Goal: Transaction & Acquisition: Purchase product/service

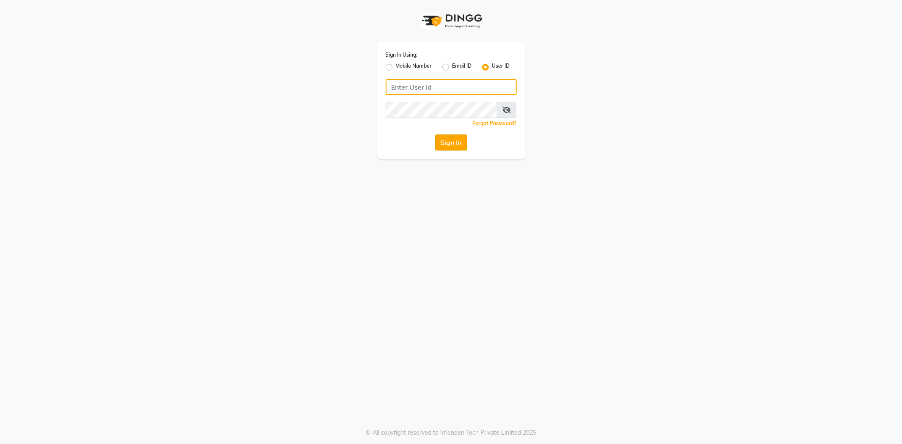
type input "e3865-01"
click at [446, 137] on button "Sign In" at bounding box center [451, 142] width 32 height 16
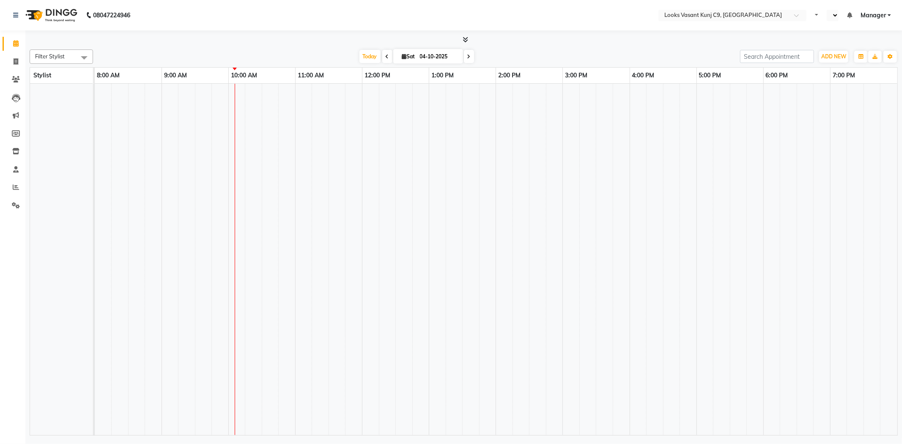
select select "en"
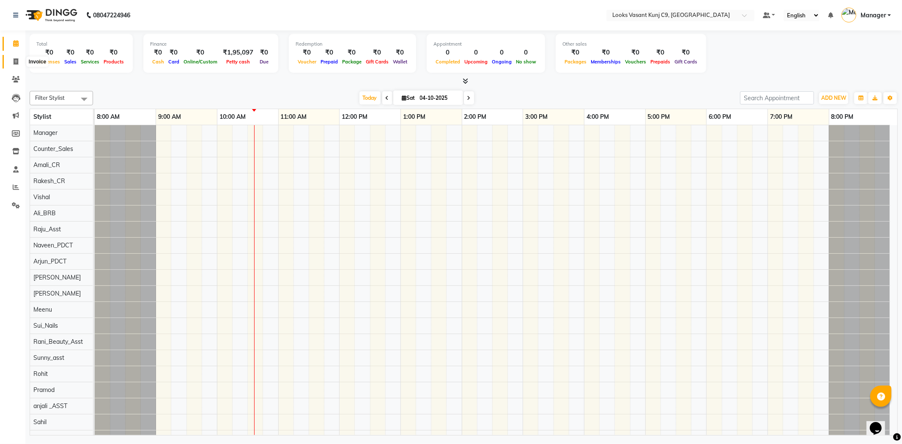
click at [14, 62] on icon at bounding box center [16, 61] width 5 height 6
select select "service"
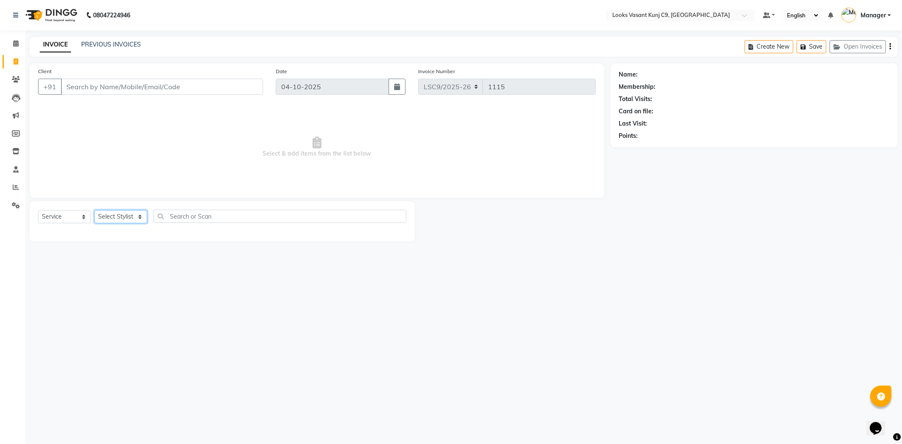
click at [127, 221] on select "Select Stylist" at bounding box center [120, 216] width 53 height 13
select select "88935"
click at [94, 211] on select "Select Stylist [PERSON_NAME] anjali _ASST Arjun_PDCT Ashish_asst Counter_Sales …" at bounding box center [120, 216] width 53 height 13
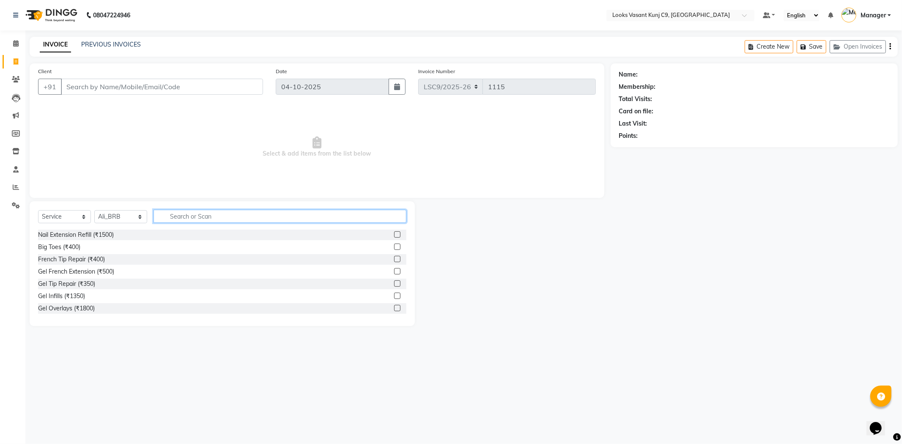
click at [189, 210] on input "text" at bounding box center [279, 216] width 253 height 13
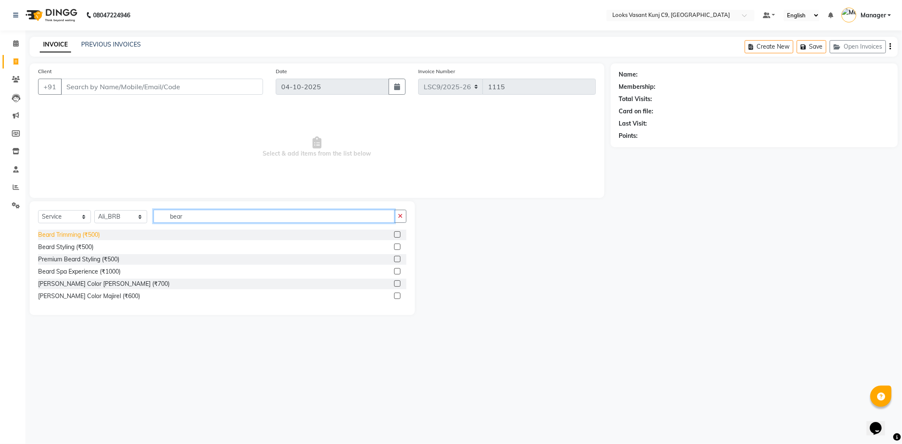
type input "bear"
click at [82, 235] on div "Beard Trimming (₹500)" at bounding box center [69, 234] width 62 height 9
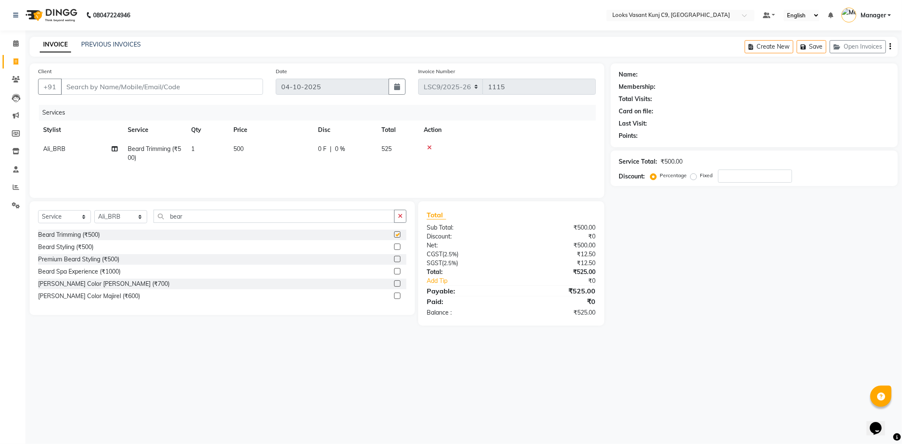
checkbox input "false"
click at [113, 81] on input "Client" at bounding box center [162, 87] width 202 height 16
type input "8"
type input "0"
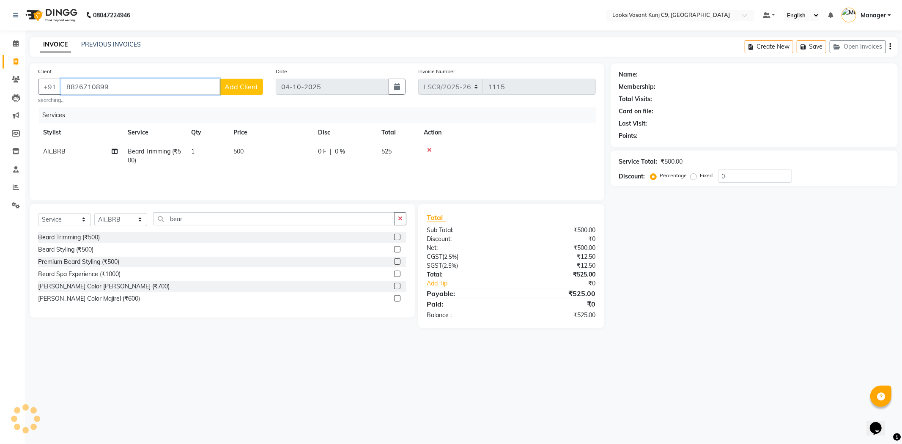
type input "8826710899"
click at [243, 87] on span "Add Client" at bounding box center [240, 86] width 33 height 8
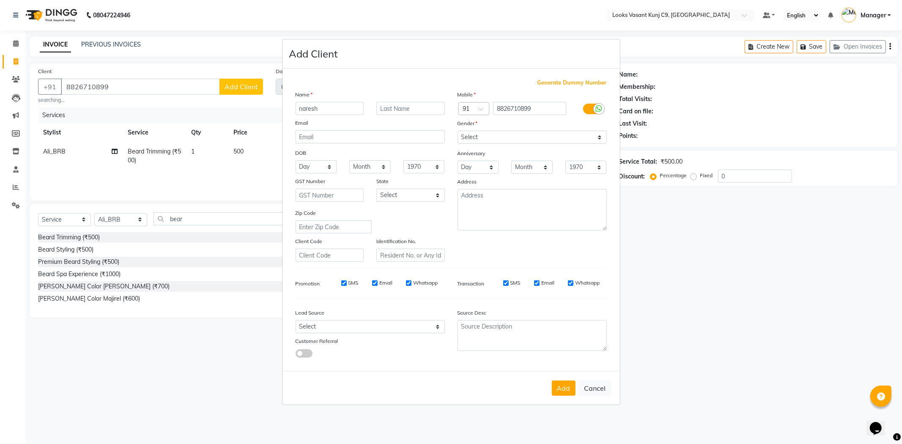
type input "naresh"
click at [499, 140] on select "Select Male Female Other Prefer Not To Say" at bounding box center [531, 137] width 149 height 13
select select "male"
click at [457, 131] on select "Select Male Female Other Prefer Not To Say" at bounding box center [531, 137] width 149 height 13
click at [563, 385] on button "Add" at bounding box center [564, 387] width 24 height 15
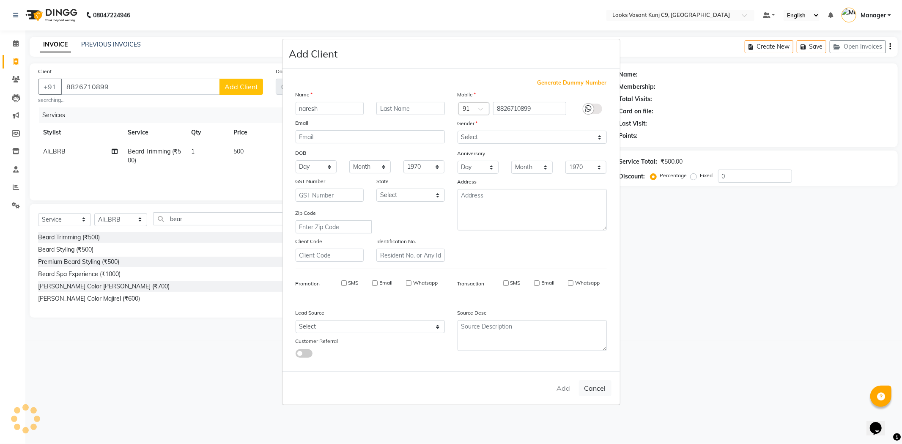
select select
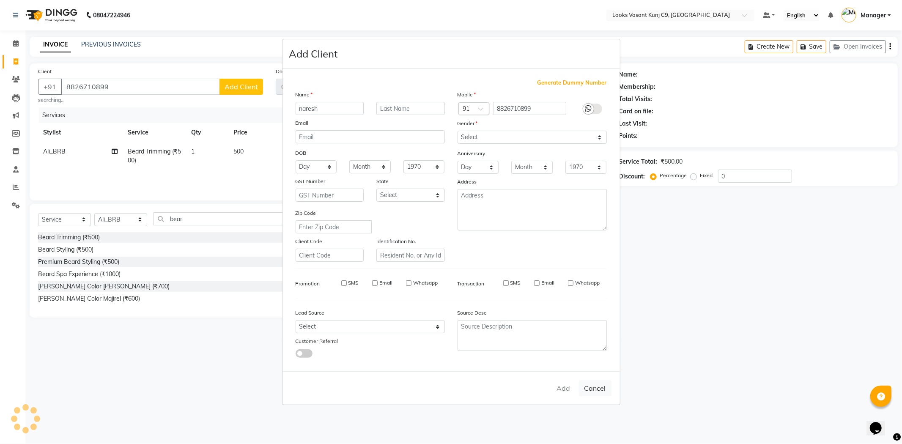
select select
checkbox input "false"
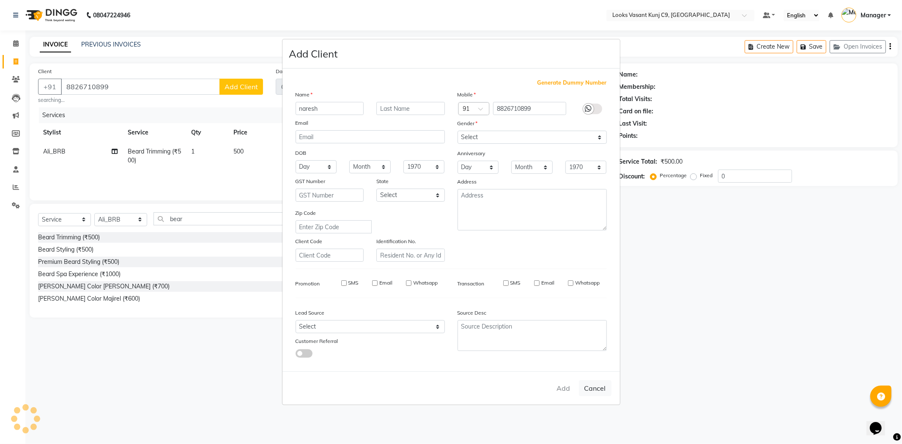
checkbox input "false"
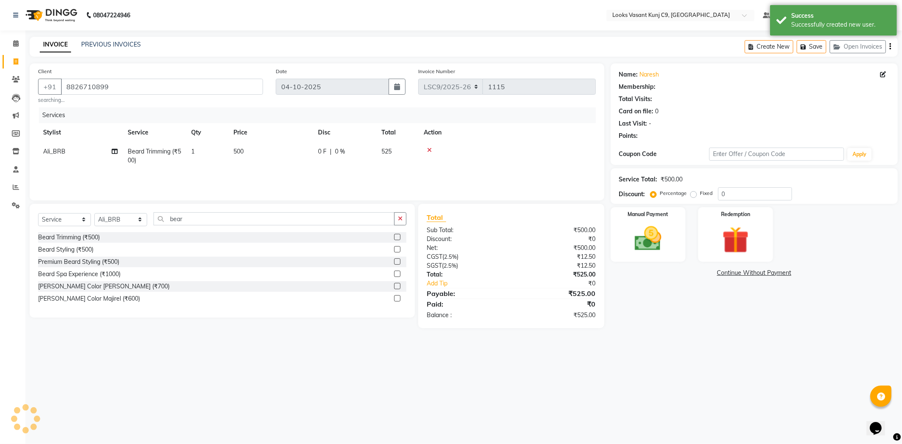
select select "1: Object"
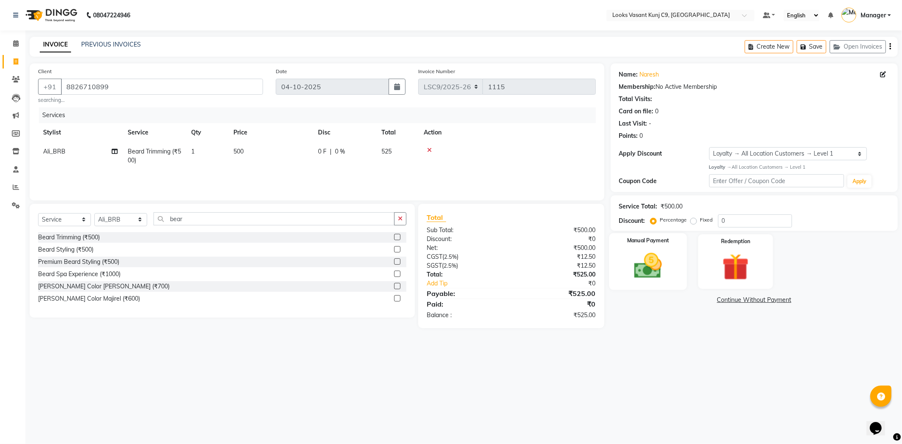
click at [639, 275] on img at bounding box center [647, 266] width 45 height 32
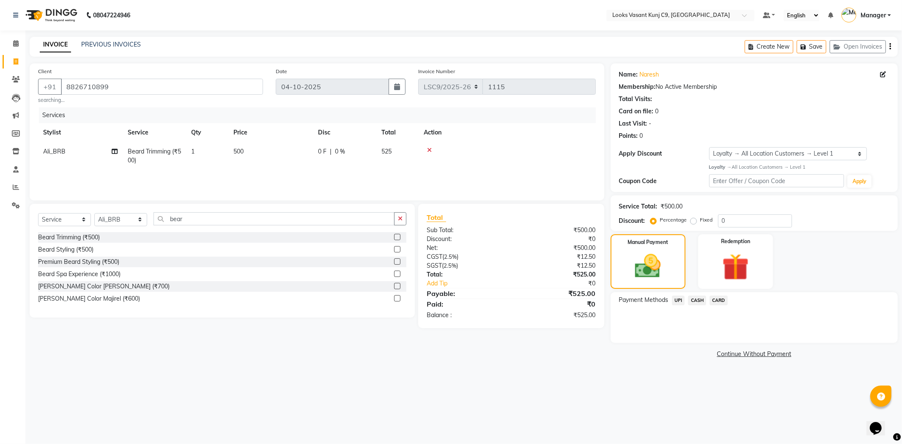
click at [719, 302] on span "CARD" at bounding box center [718, 300] width 18 height 10
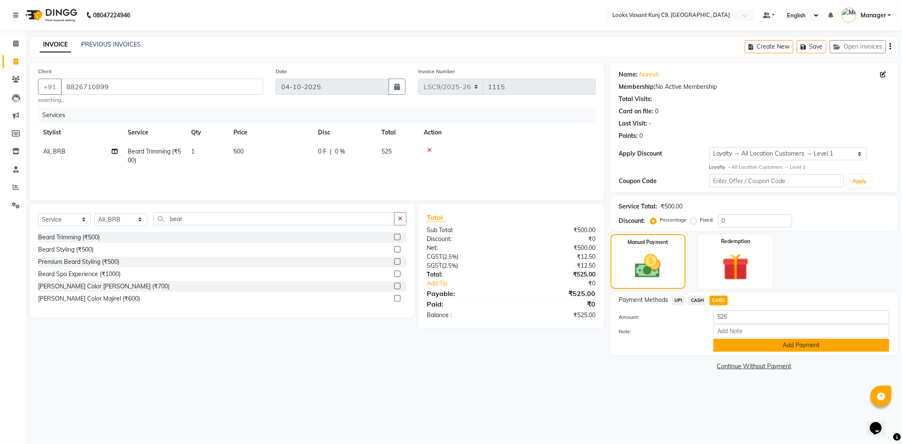
click at [736, 341] on button "Add Payment" at bounding box center [801, 345] width 176 height 13
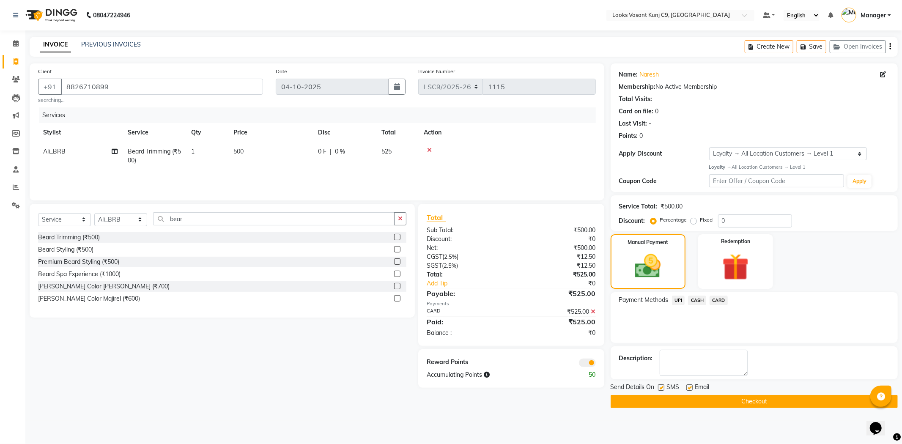
click at [656, 404] on button "Checkout" at bounding box center [753, 401] width 287 height 13
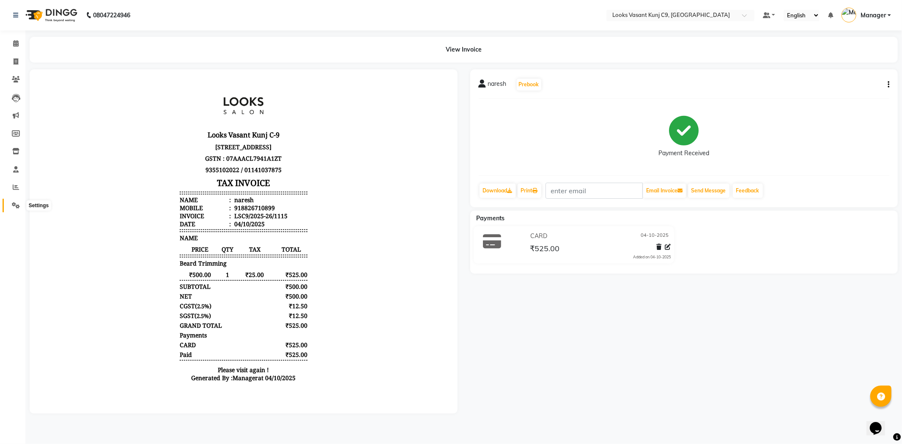
click at [19, 202] on icon at bounding box center [16, 205] width 8 height 6
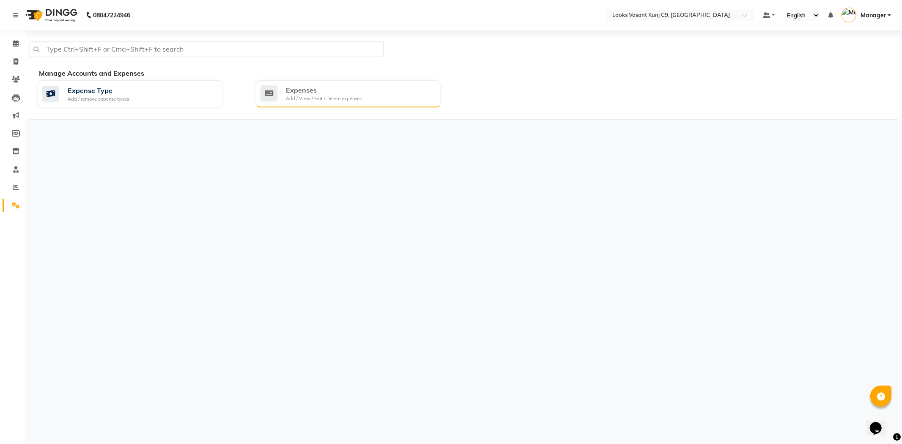
click at [302, 92] on div "Expenses" at bounding box center [324, 90] width 76 height 10
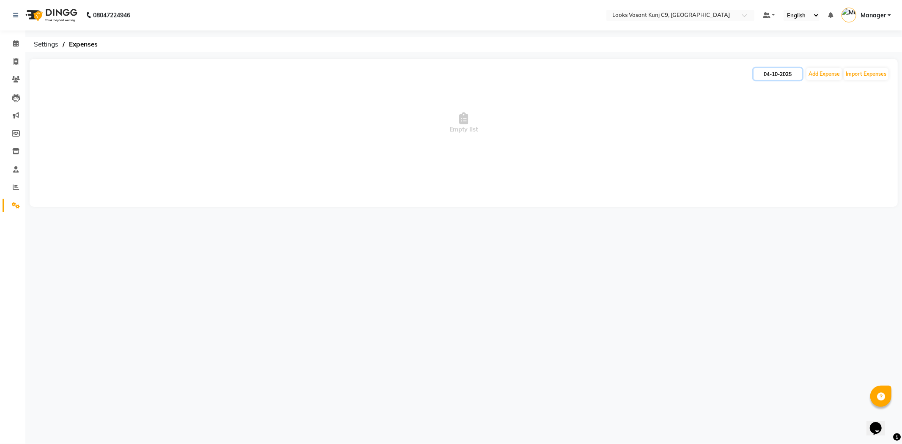
click at [766, 75] on input "04-10-2025" at bounding box center [777, 74] width 49 height 12
select select "10"
select select "2025"
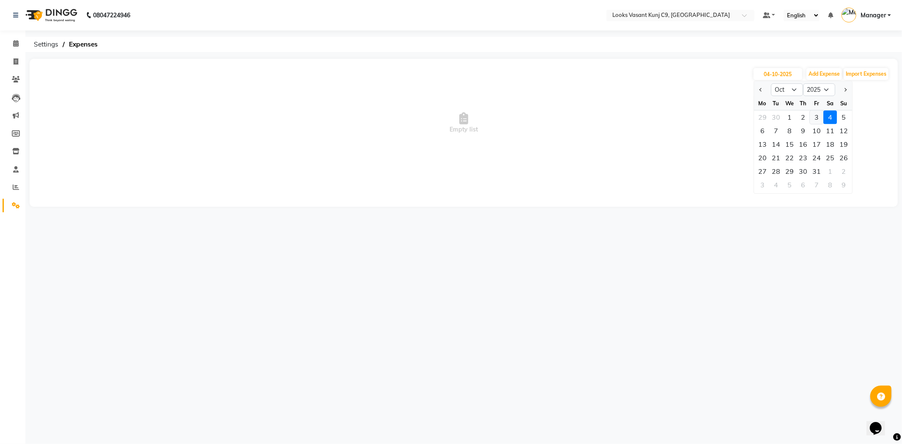
click at [817, 115] on div "3" at bounding box center [817, 117] width 14 height 14
type input "03-10-2025"
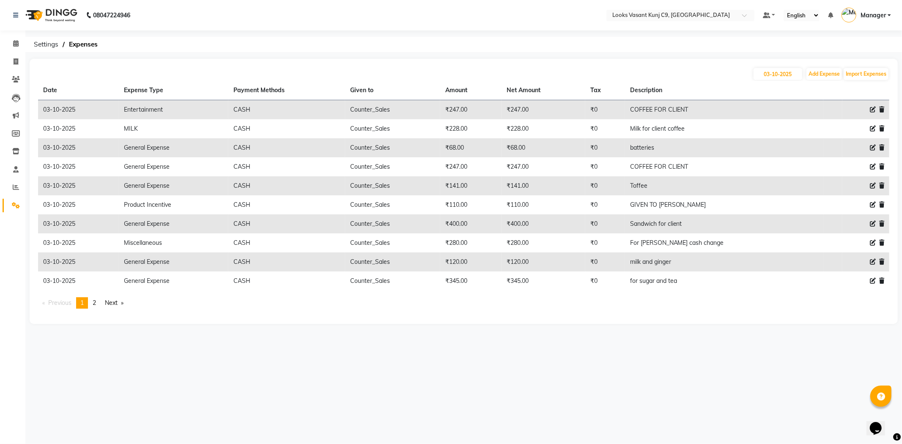
click at [554, 244] on td "₹280.00" at bounding box center [543, 242] width 84 height 19
click at [116, 302] on link "Next page" at bounding box center [114, 302] width 27 height 11
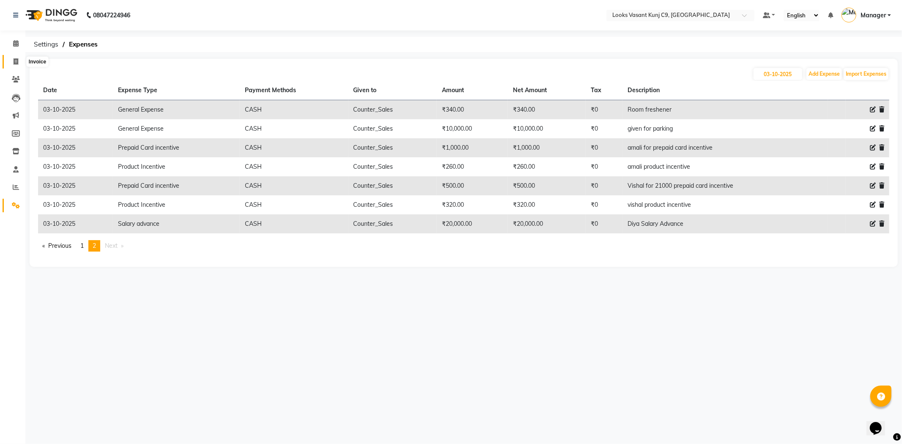
click at [11, 60] on span at bounding box center [15, 62] width 15 height 10
select select "service"
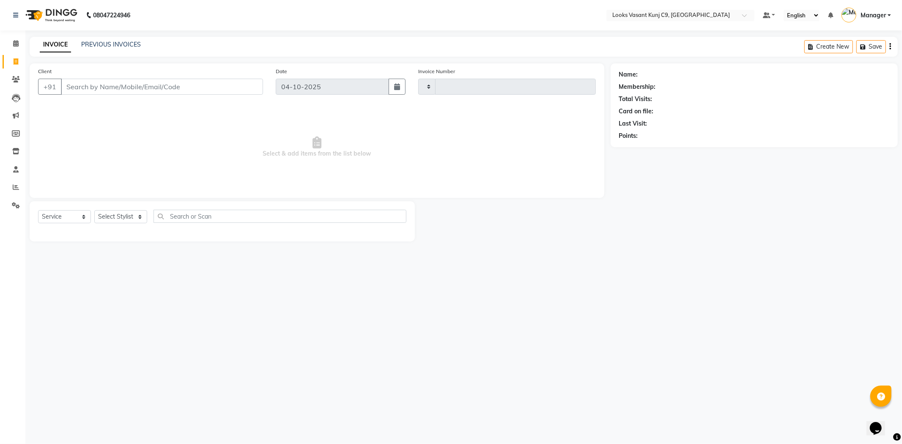
type input "1116"
select select "8747"
click at [150, 86] on input "Client" at bounding box center [162, 87] width 202 height 16
click at [16, 85] on link "Clients" at bounding box center [13, 80] width 20 height 14
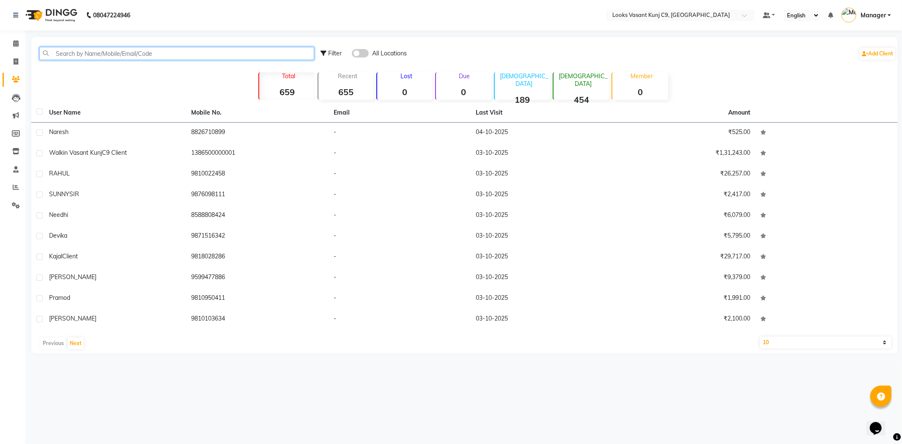
click at [123, 55] on input "text" at bounding box center [176, 53] width 275 height 13
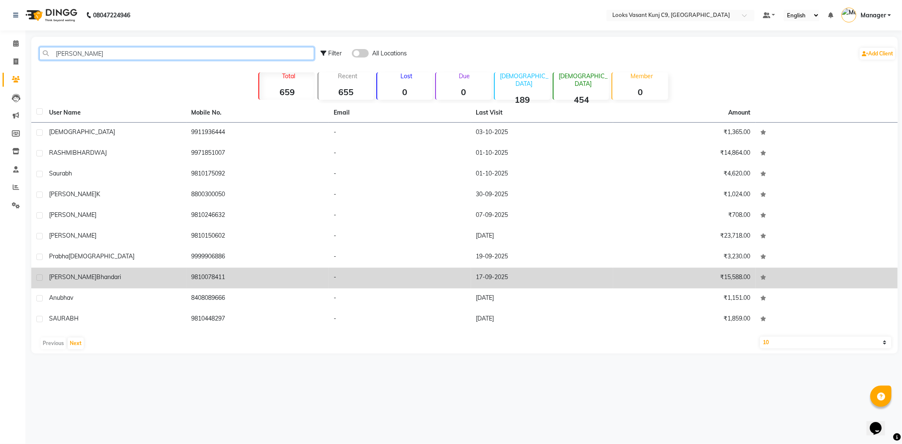
type input "bhan"
click at [232, 271] on td "9810078411" at bounding box center [257, 278] width 142 height 21
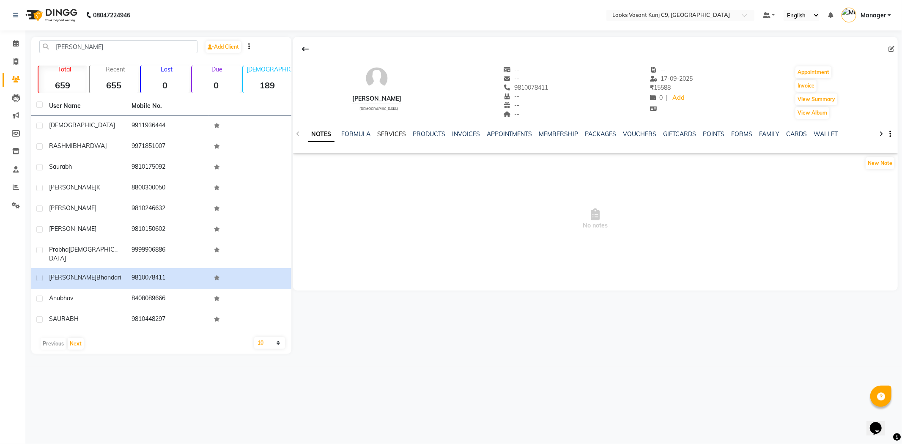
click at [402, 131] on link "SERVICES" at bounding box center [391, 134] width 29 height 8
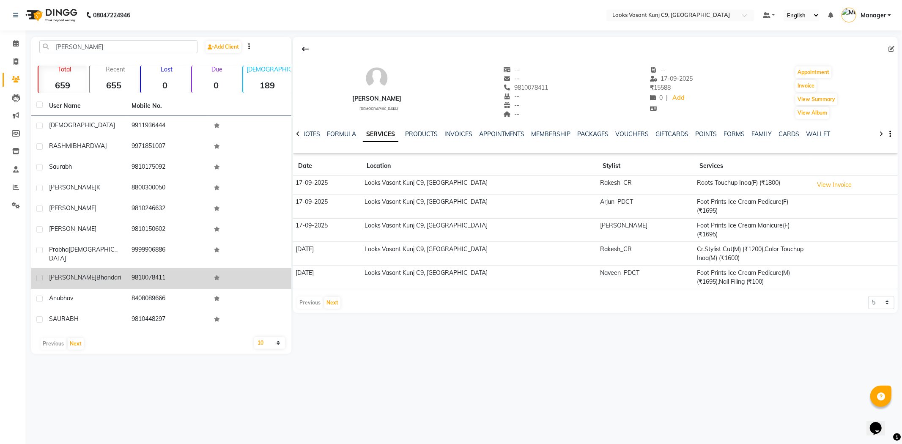
drag, startPoint x: 129, startPoint y: 270, endPoint x: 171, endPoint y: 271, distance: 42.3
click at [171, 271] on td "9810078411" at bounding box center [167, 278] width 82 height 21
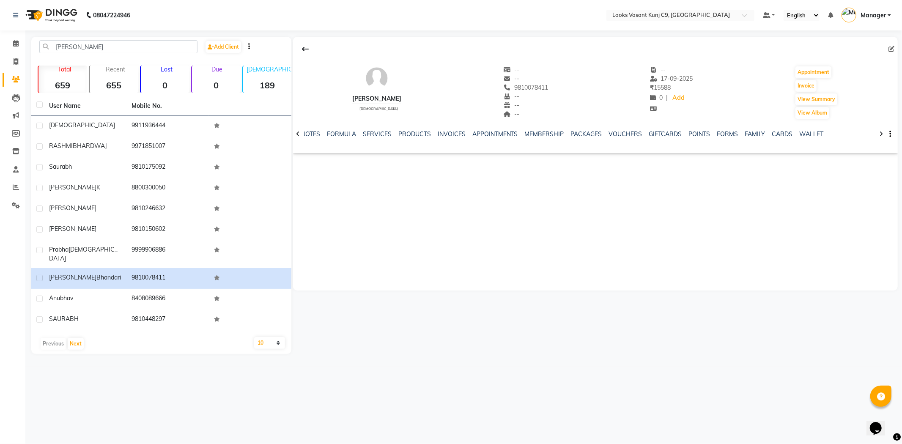
click at [532, 87] on span "9810078411" at bounding box center [525, 88] width 45 height 8
copy span "9810078411"
click at [383, 132] on link "SERVICES" at bounding box center [377, 134] width 29 height 8
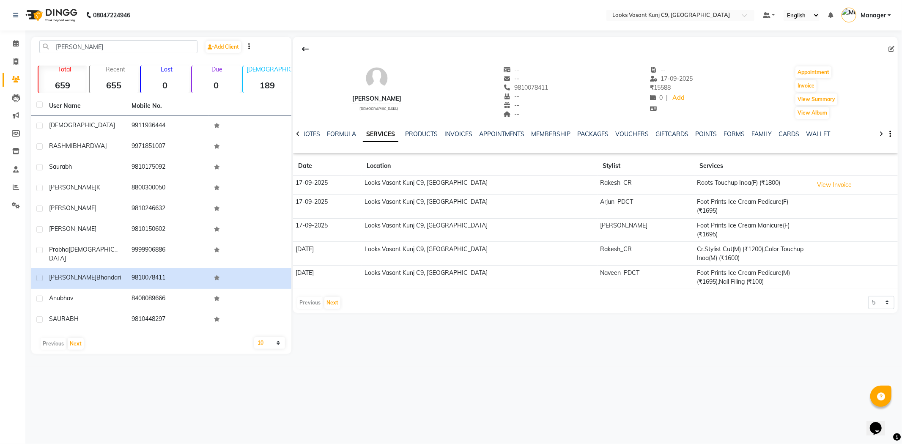
click at [561, 104] on div "Rajesh Bhandari male -- -- 9810078411 -- -- -- -- 17-09-2025 ₹ 15588 0 | Add Ap…" at bounding box center [595, 88] width 605 height 63
drag, startPoint x: 566, startPoint y: 89, endPoint x: 505, endPoint y: 85, distance: 61.0
click at [505, 85] on div "Rajesh Bhandari male -- -- 9810078411 -- -- -- -- 17-09-2025 ₹ 15588 0 | Add Ap…" at bounding box center [595, 88] width 605 height 63
copy span "9810078411"
click at [21, 39] on span at bounding box center [15, 44] width 15 height 10
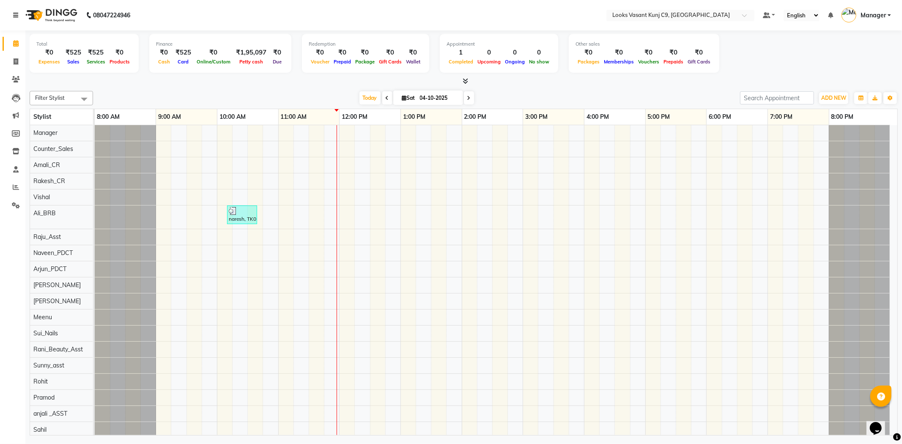
click at [20, 8] on link at bounding box center [17, 15] width 8 height 24
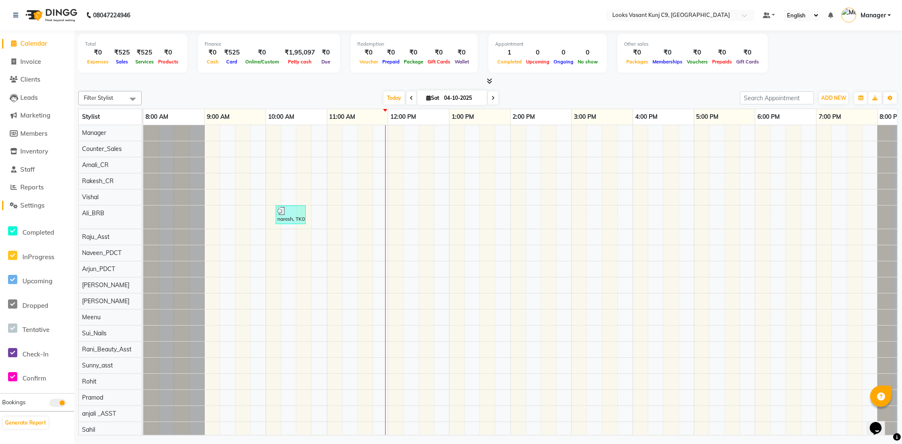
click at [37, 206] on span "Settings" at bounding box center [32, 205] width 24 height 8
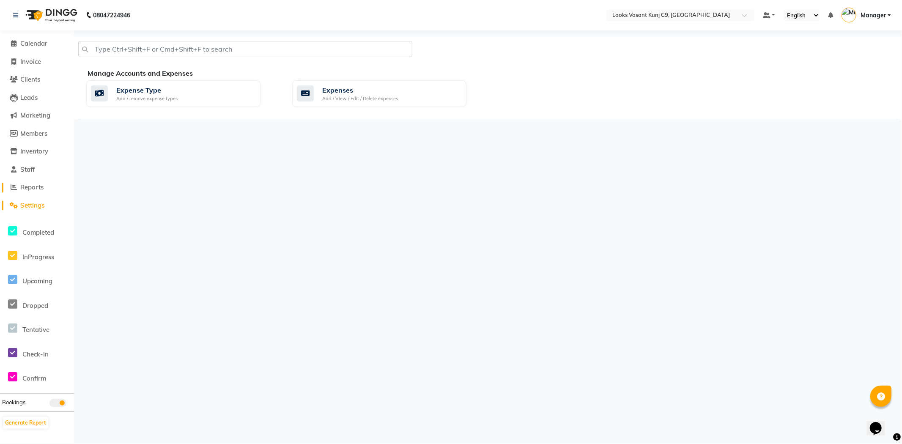
click at [19, 186] on span at bounding box center [14, 188] width 13 height 10
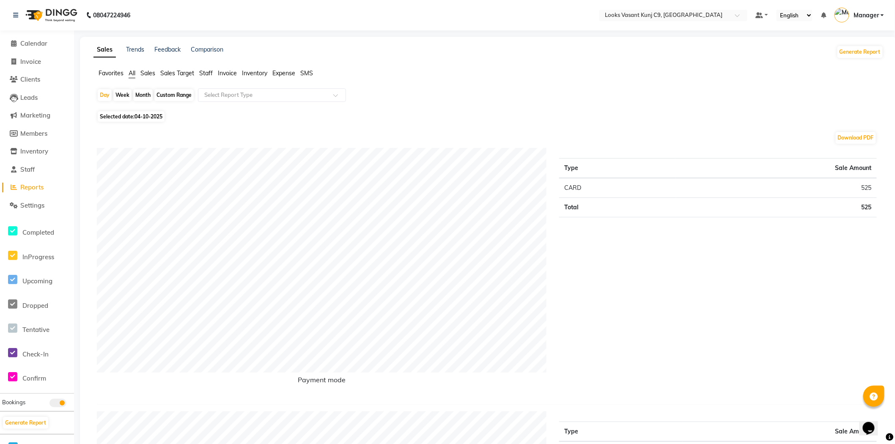
click at [148, 121] on span "Selected date: 04-10-2025" at bounding box center [131, 116] width 67 height 11
select select "10"
select select "2025"
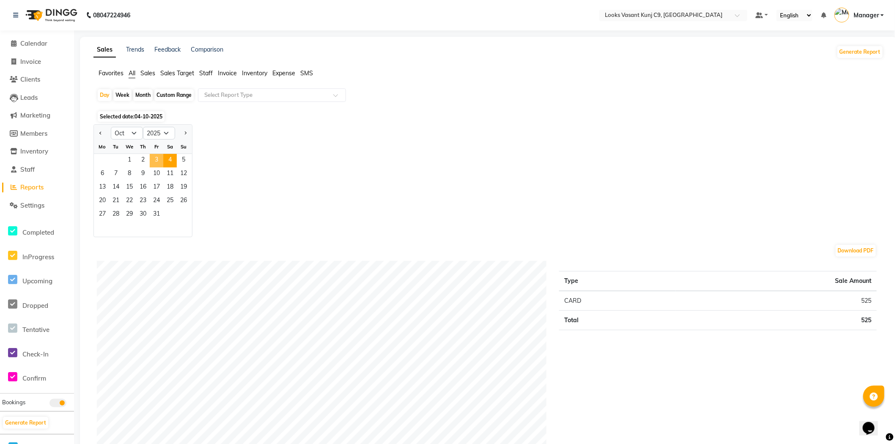
click at [161, 163] on span "3" at bounding box center [157, 161] width 14 height 14
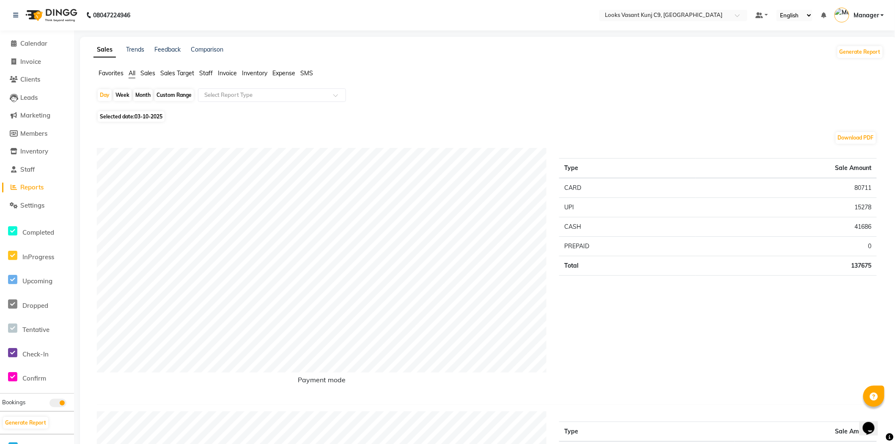
click at [131, 74] on span "All" at bounding box center [132, 73] width 7 height 8
click at [153, 75] on span "Sales" at bounding box center [147, 73] width 15 height 8
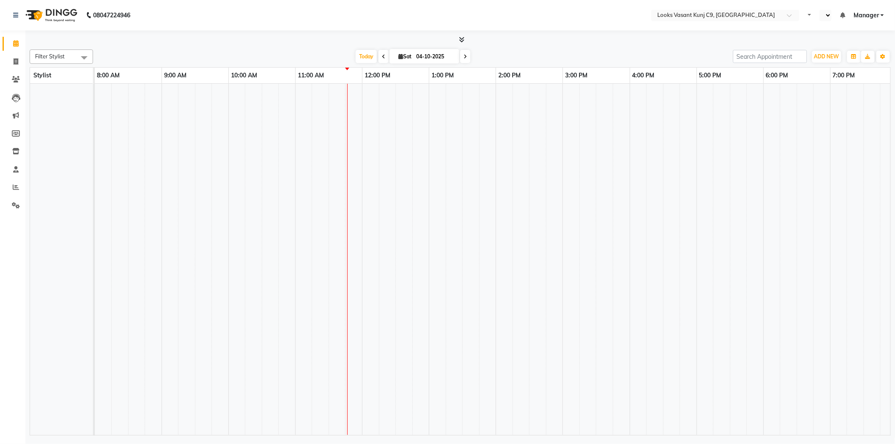
select select "en"
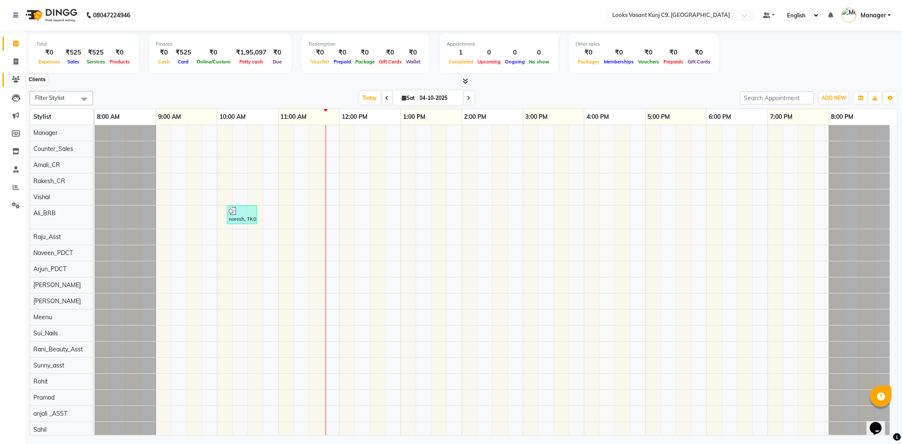
click at [16, 75] on span at bounding box center [15, 80] width 15 height 10
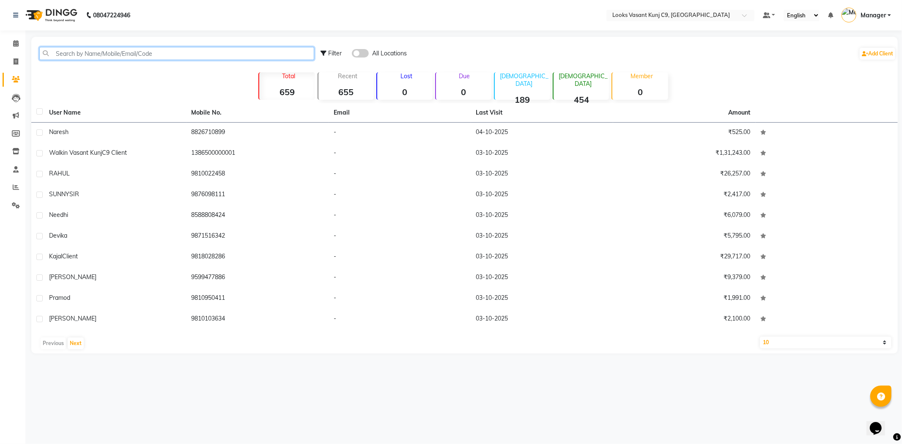
click at [124, 52] on input "text" at bounding box center [176, 53] width 275 height 13
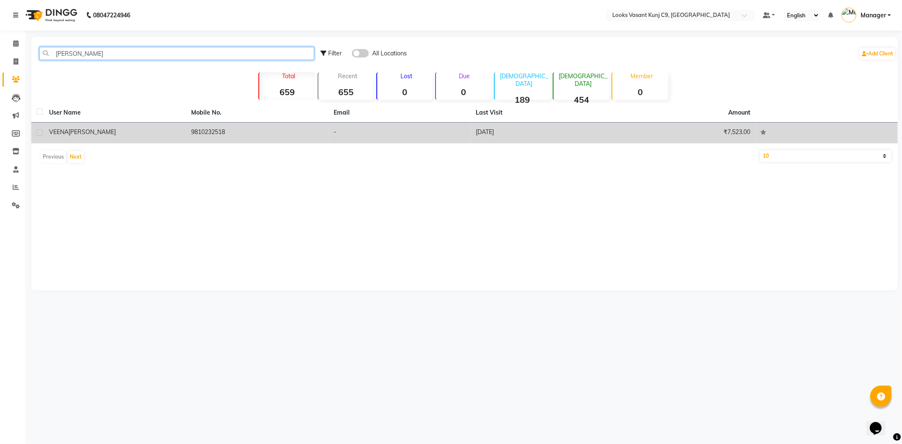
type input "rathi"
click at [142, 133] on div "VEENA Rathi" at bounding box center [115, 132] width 132 height 9
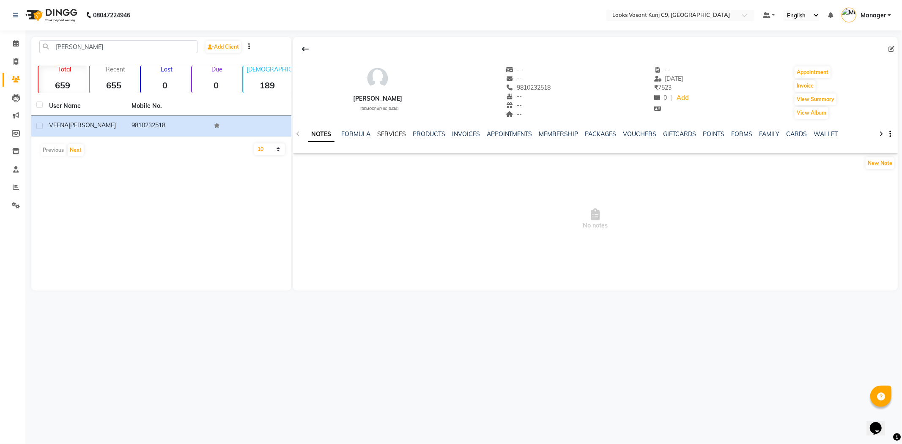
click at [385, 131] on link "SERVICES" at bounding box center [391, 134] width 29 height 8
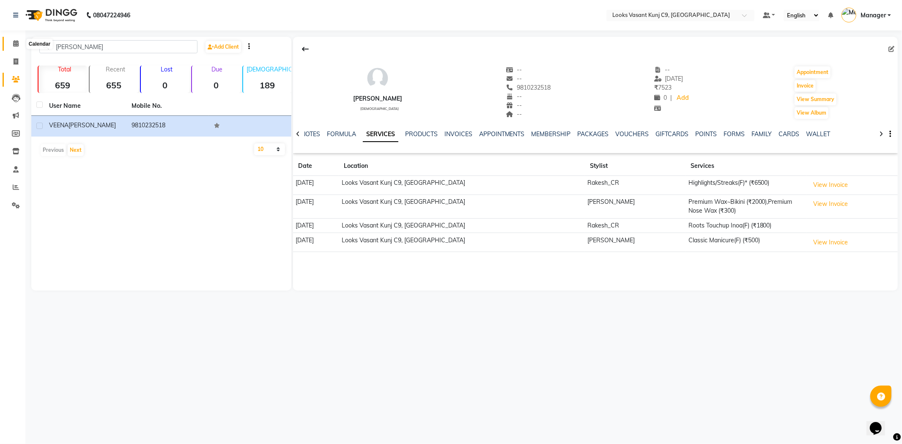
click at [16, 39] on span at bounding box center [15, 44] width 15 height 10
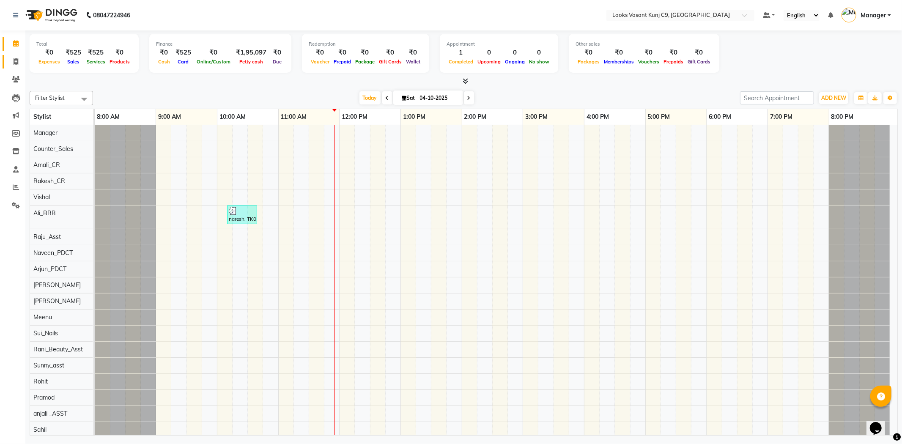
click at [16, 67] on link "Invoice" at bounding box center [13, 62] width 20 height 14
select select "service"
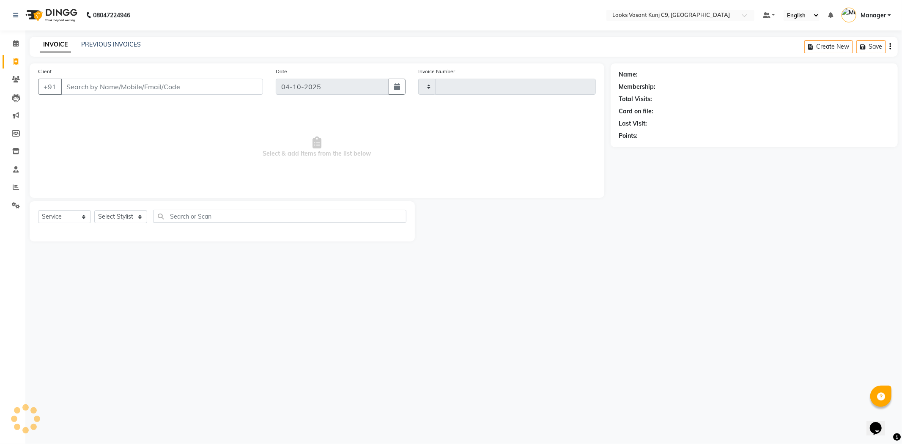
type input "1116"
select select "8747"
click at [127, 90] on input "Client" at bounding box center [162, 87] width 202 height 16
type input "9810078411"
select select "1: Object"
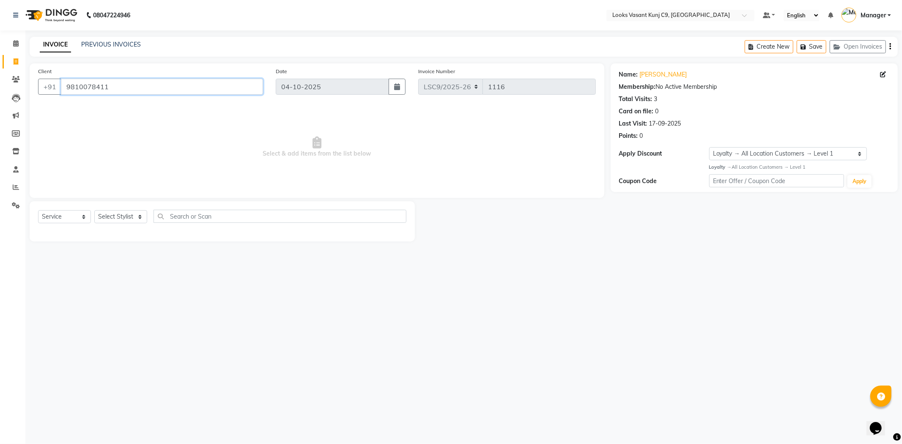
click at [127, 90] on input "9810078411" at bounding box center [162, 87] width 202 height 16
click at [128, 90] on input "9810078411" at bounding box center [162, 87] width 202 height 16
drag, startPoint x: 16, startPoint y: 46, endPoint x: 523, endPoint y: 63, distance: 506.7
click at [16, 46] on icon at bounding box center [15, 43] width 5 height 6
click at [168, 82] on input "Client" at bounding box center [162, 87] width 202 height 16
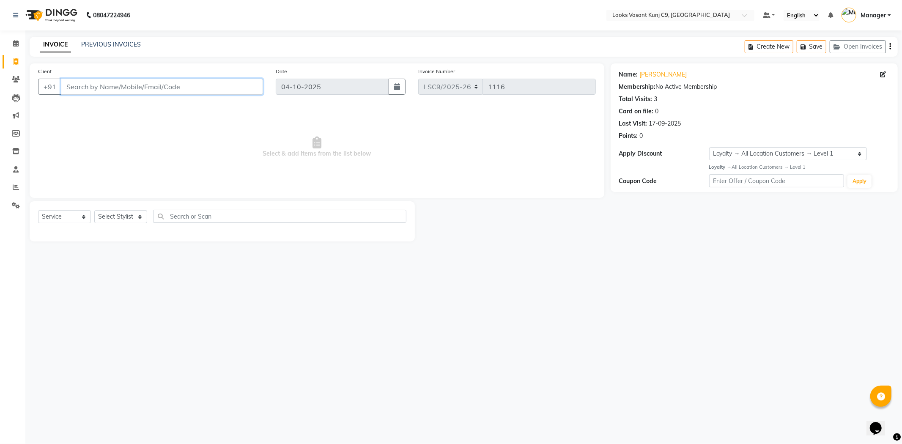
click at [156, 89] on input "Client" at bounding box center [162, 87] width 202 height 16
click at [158, 90] on input "Client" at bounding box center [162, 87] width 202 height 16
click at [12, 77] on icon at bounding box center [16, 79] width 8 height 6
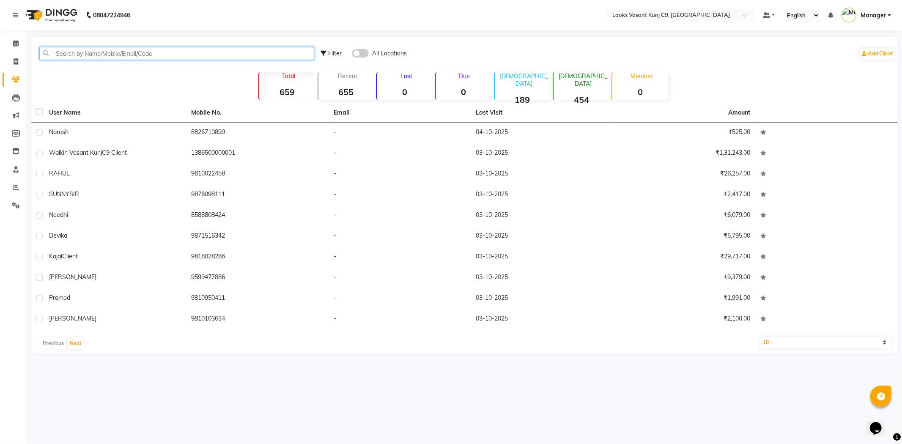
click at [170, 48] on input "text" at bounding box center [176, 53] width 275 height 13
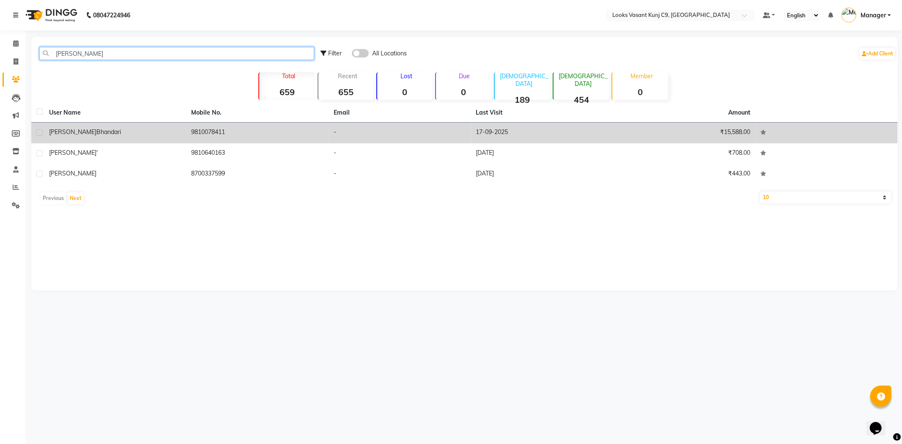
type input "RAJESH"
click at [185, 132] on td "Rajesh Bhandari" at bounding box center [115, 133] width 142 height 21
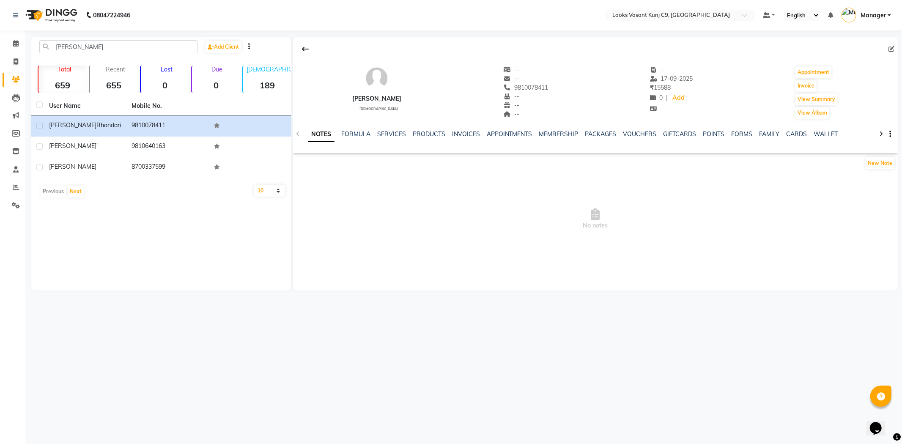
click at [548, 79] on div "--" at bounding box center [525, 78] width 45 height 9
click at [548, 84] on span "9810078411" at bounding box center [525, 88] width 45 height 8
copy span "9810078411"
click at [19, 65] on span at bounding box center [15, 62] width 15 height 10
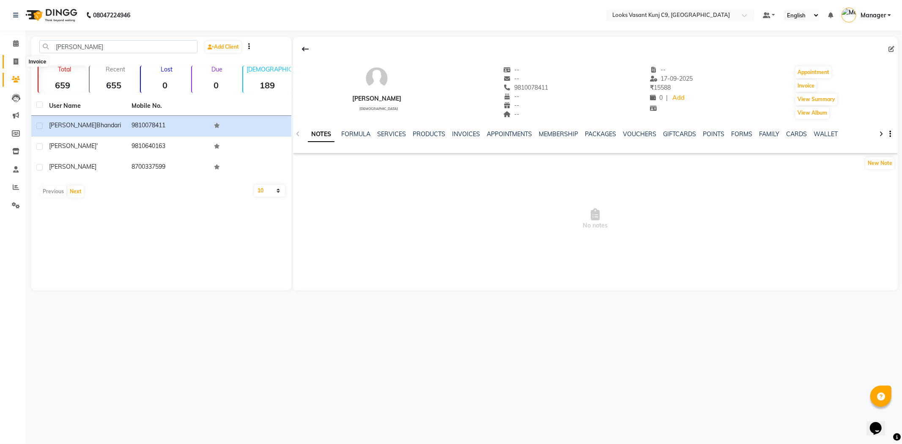
select select "service"
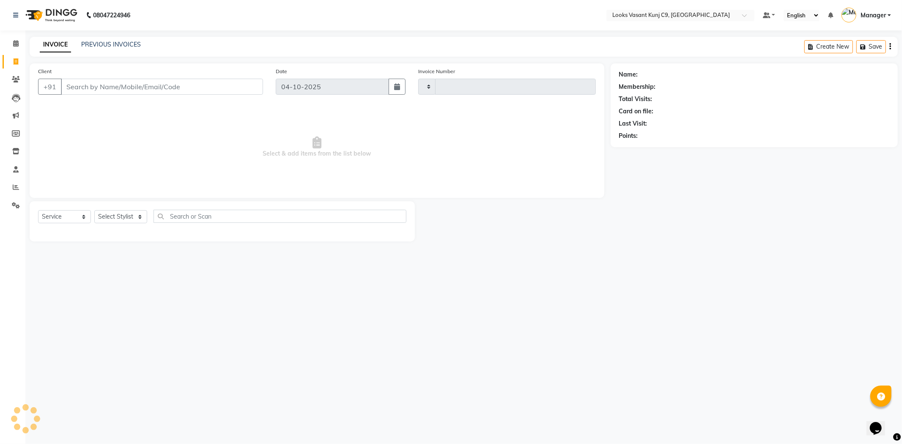
type input "1116"
select select "8747"
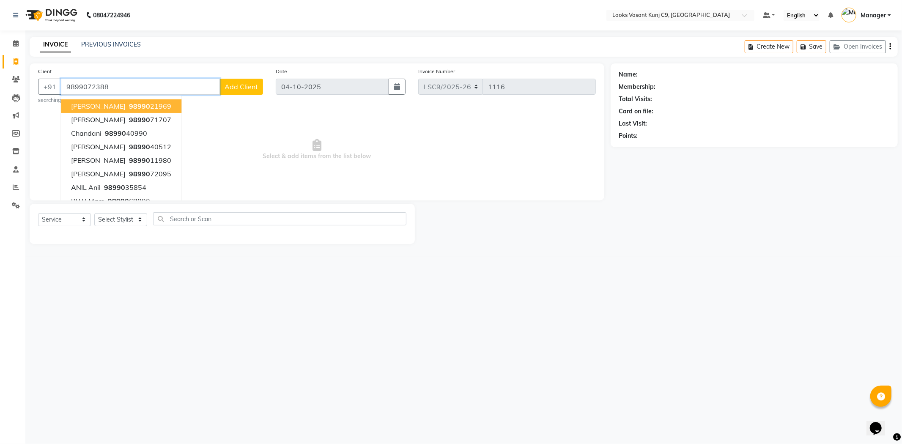
type input "9899072388"
select select "1: Object"
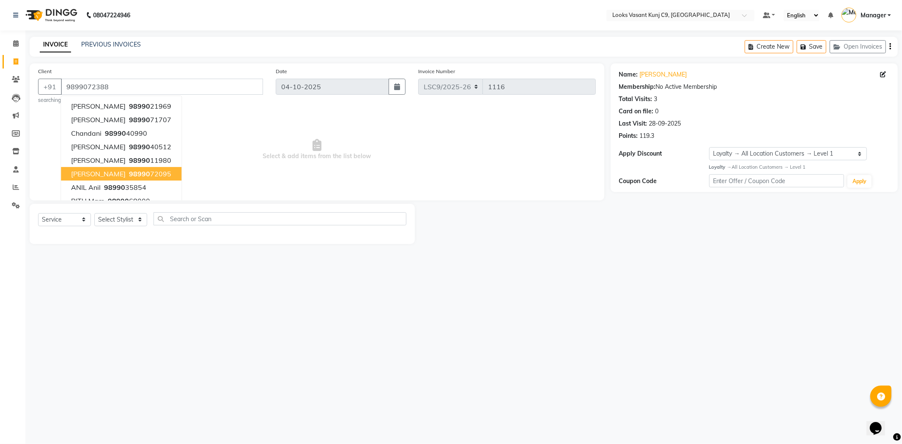
click at [140, 284] on div "08047224946 Select Location × Looks Vasant Kunj C9, Delhi Default Panel My Pane…" at bounding box center [451, 222] width 902 height 444
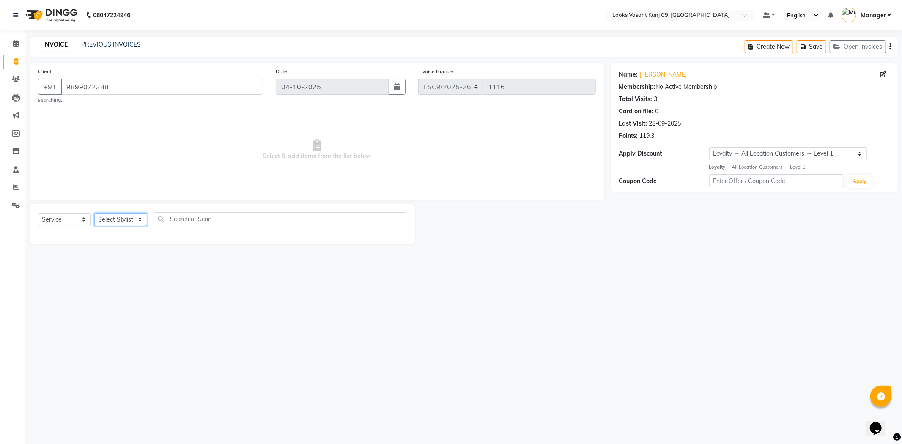
click at [98, 218] on select "Select Stylist [PERSON_NAME] anjali _ASST Arjun_PDCT Ashish_asst Counter_Sales …" at bounding box center [120, 219] width 53 height 13
select select "88930"
click at [94, 213] on select "Select Stylist [PERSON_NAME] anjali _ASST Arjun_PDCT Ashish_asst Counter_Sales …" at bounding box center [120, 219] width 53 height 13
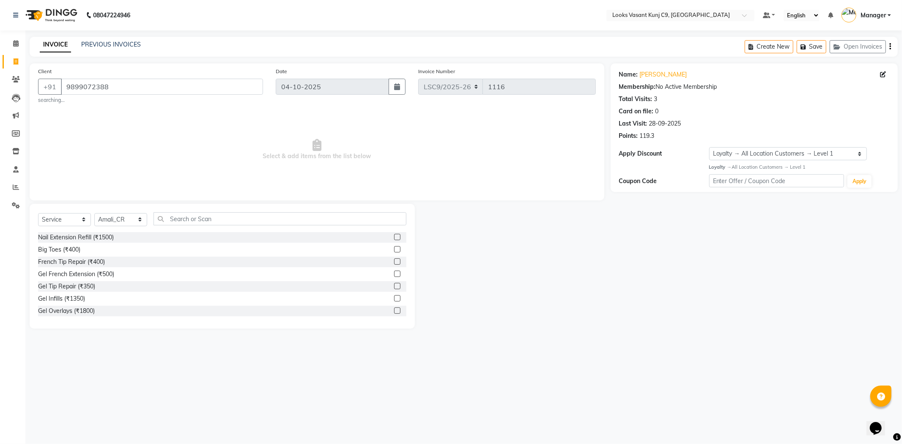
click at [192, 211] on div "Select Service Product Membership Package Voucher Prepaid Gift Card Select Styl…" at bounding box center [222, 266] width 385 height 125
click at [186, 222] on input "text" at bounding box center [279, 218] width 253 height 13
type input "CUT"
click at [68, 314] on div "Cr.Stylist Cut(F) (₹2000)" at bounding box center [70, 310] width 65 height 9
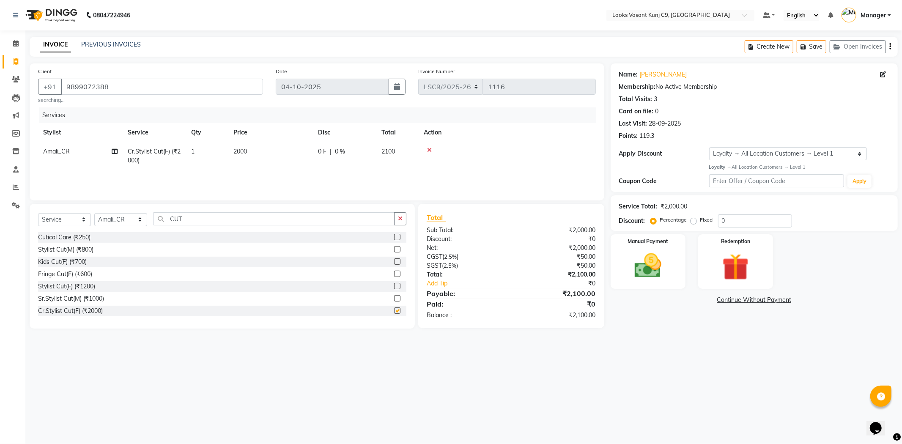
checkbox input "false"
click at [647, 271] on img at bounding box center [647, 266] width 45 height 32
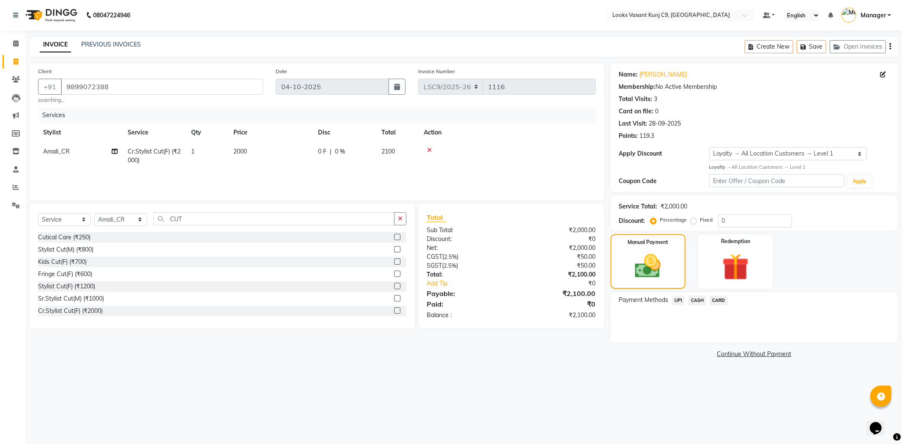
click at [687, 301] on div "CASH" at bounding box center [695, 300] width 22 height 11
click at [689, 300] on span "CASH" at bounding box center [697, 300] width 18 height 10
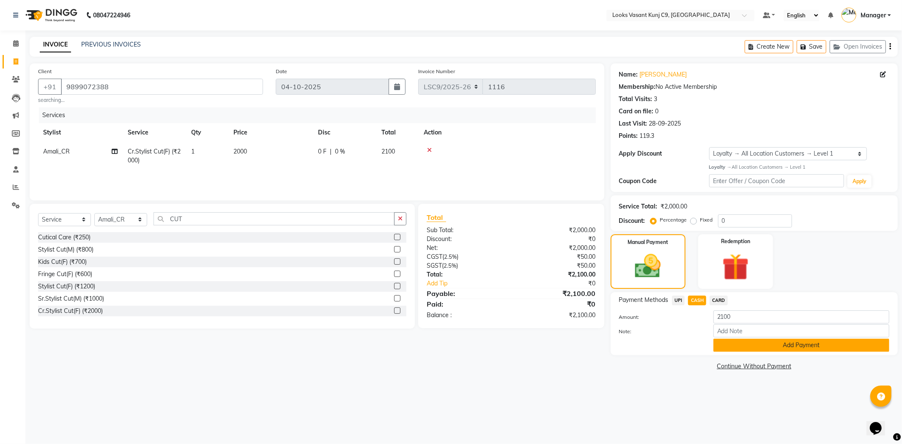
click at [742, 344] on button "Add Payment" at bounding box center [801, 345] width 176 height 13
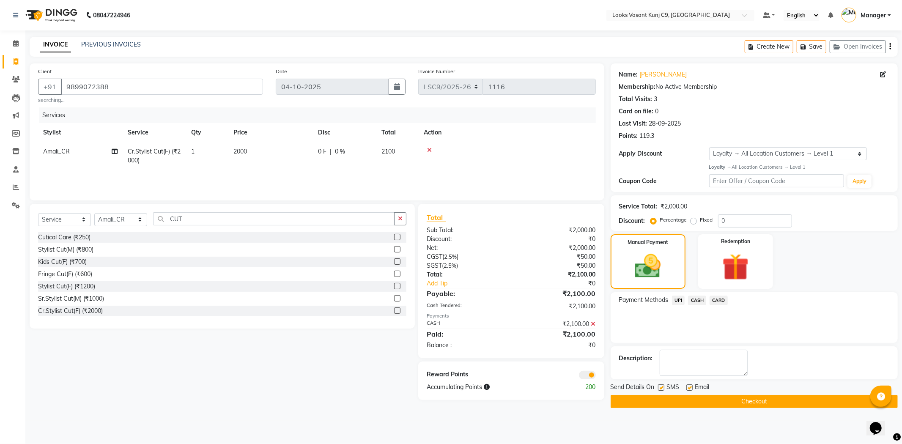
click at [664, 401] on button "Checkout" at bounding box center [753, 401] width 287 height 13
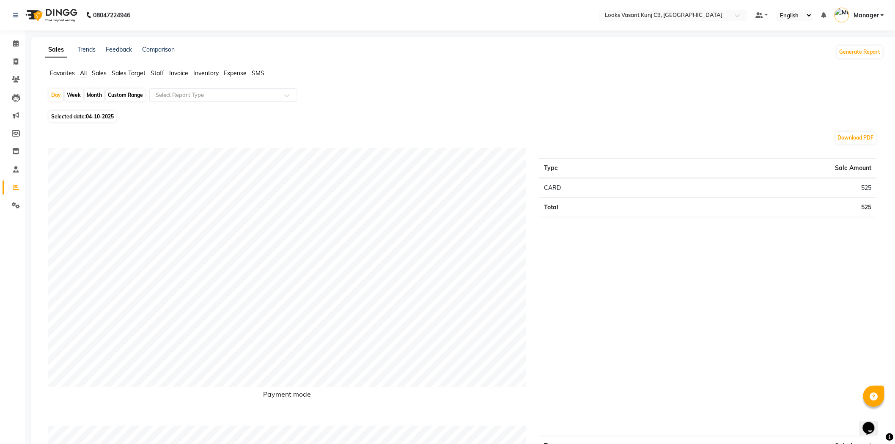
click at [95, 72] on span "Sales" at bounding box center [99, 73] width 15 height 8
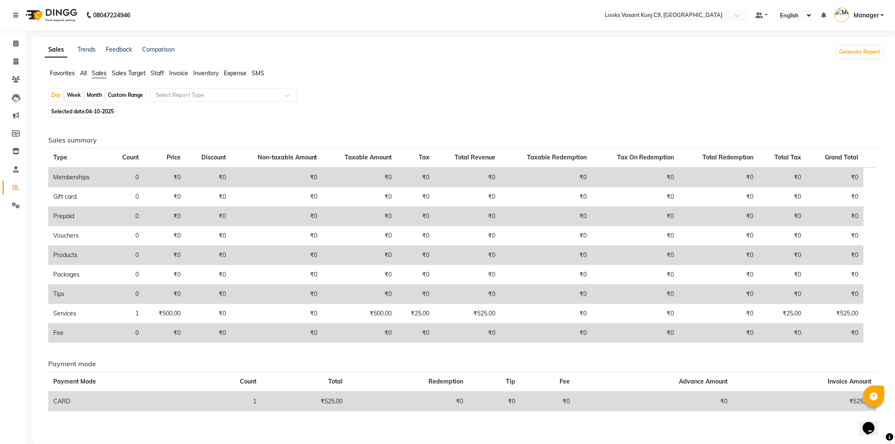
click at [94, 114] on span "04-10-2025" at bounding box center [100, 111] width 28 height 6
select select "10"
select select "2025"
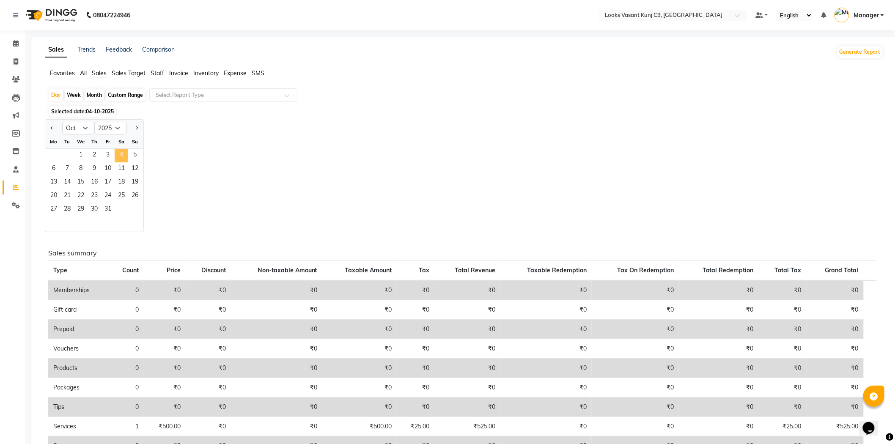
click at [115, 154] on span "4" at bounding box center [122, 156] width 14 height 14
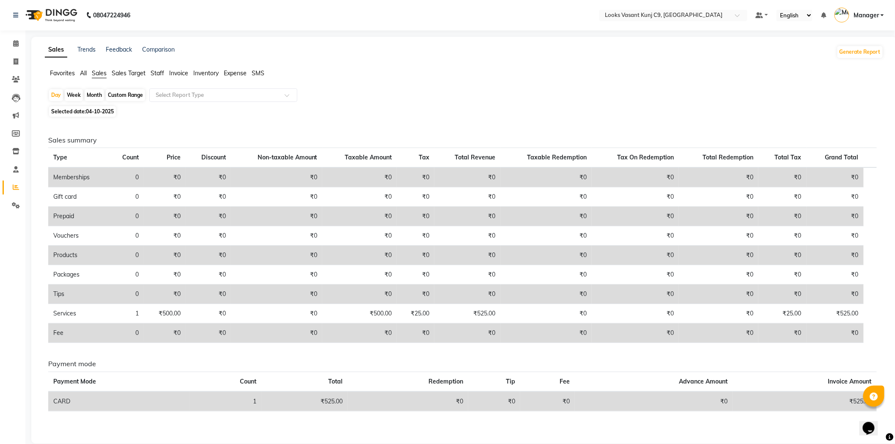
click at [107, 110] on span "04-10-2025" at bounding box center [100, 111] width 28 height 6
select select "10"
select select "2025"
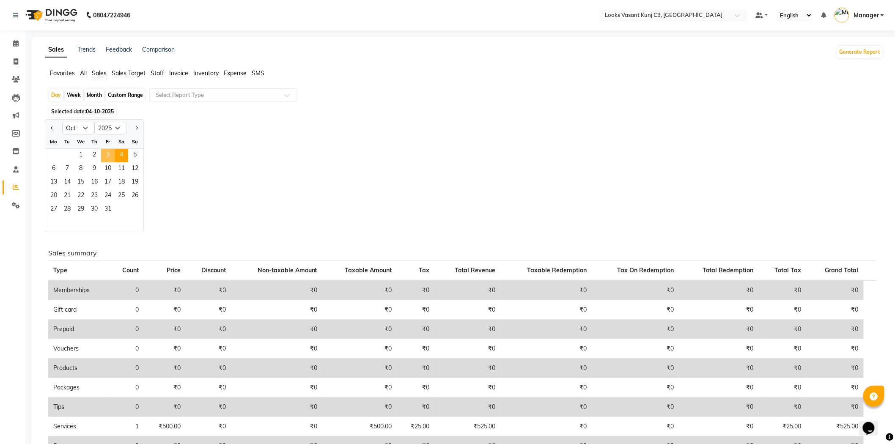
click at [106, 156] on span "3" at bounding box center [108, 156] width 14 height 14
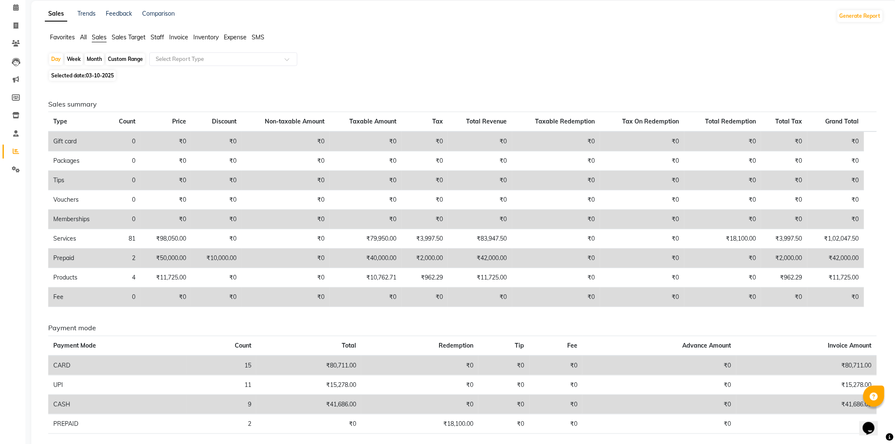
scroll to position [70, 0]
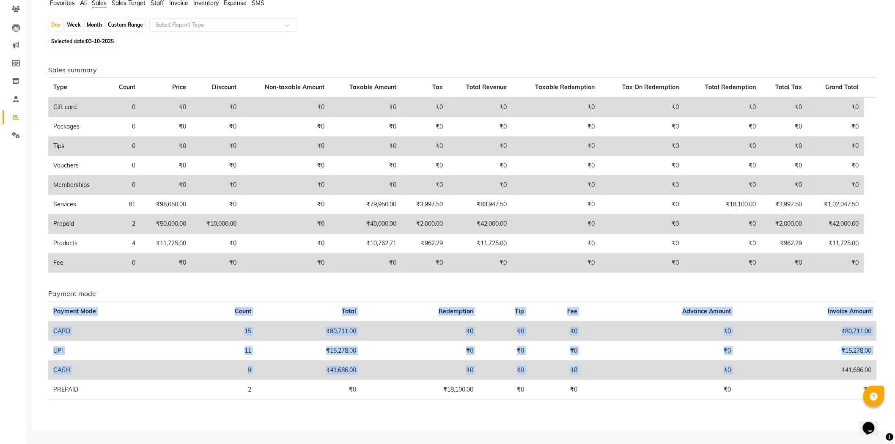
drag, startPoint x: 877, startPoint y: 370, endPoint x: 833, endPoint y: 369, distance: 43.5
click at [833, 369] on div "Payment mode Payment Mode Count Total Redemption Tip Fee Advance Amount Invoice…" at bounding box center [462, 348] width 841 height 116
click at [773, 400] on div "Payment mode Payment Mode Count Total Redemption Tip Fee Advance Amount Invoice…" at bounding box center [462, 348] width 841 height 116
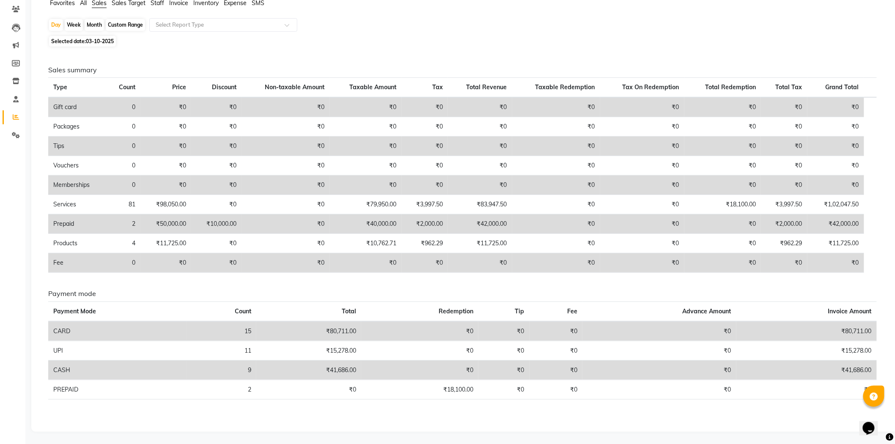
click at [158, 3] on span "Staff" at bounding box center [157, 3] width 14 height 8
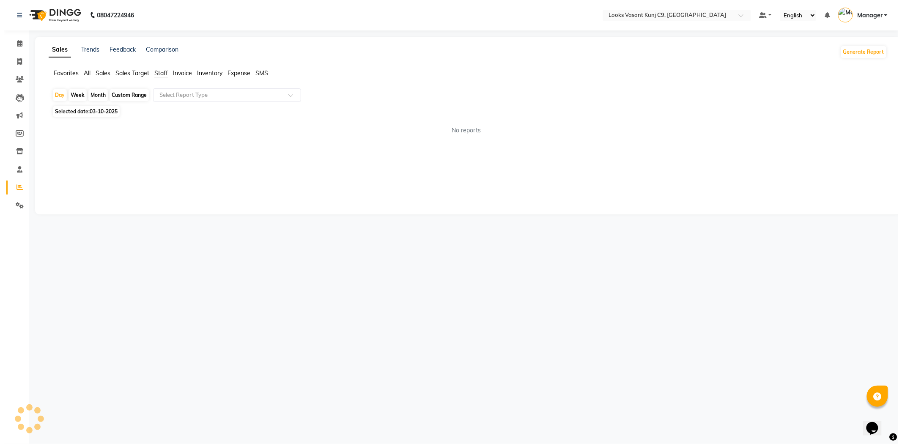
scroll to position [0, 0]
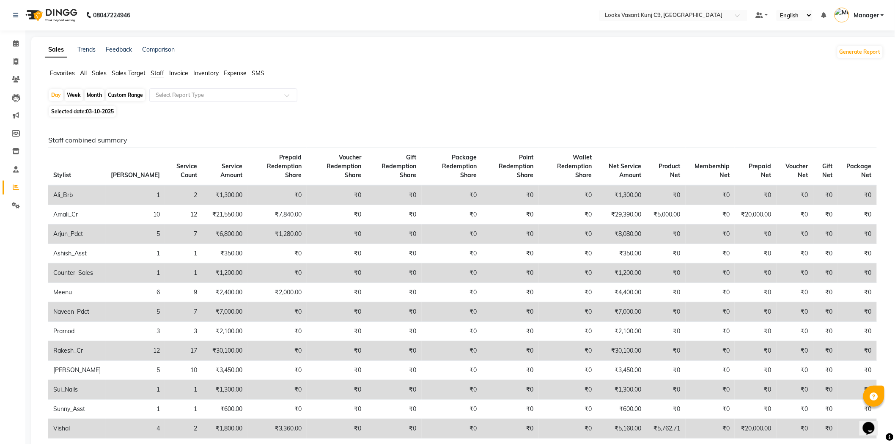
click at [103, 109] on span "03-10-2025" at bounding box center [100, 111] width 28 height 6
select select "10"
select select "2025"
click at [201, 90] on div "Select Report Type" at bounding box center [223, 95] width 148 height 14
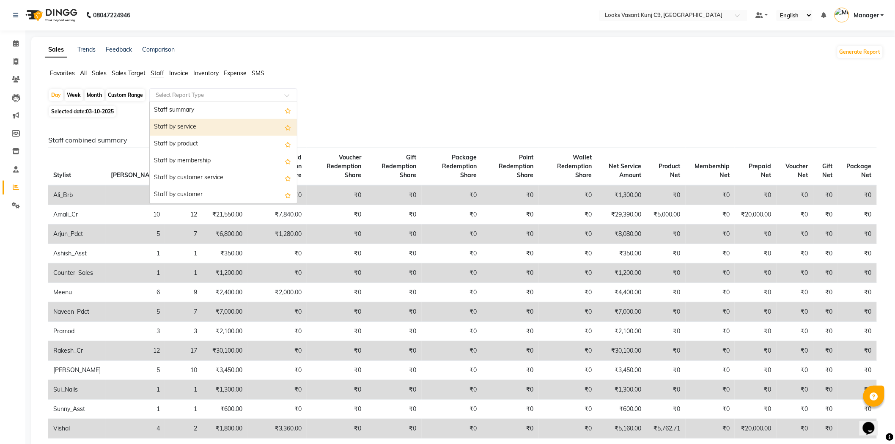
click at [197, 127] on div "Staff by service" at bounding box center [223, 127] width 147 height 17
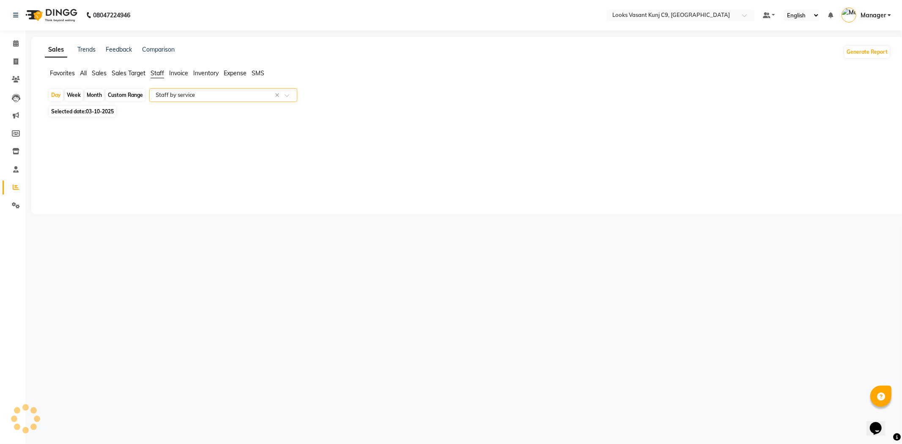
select select "full_report"
select select "csv"
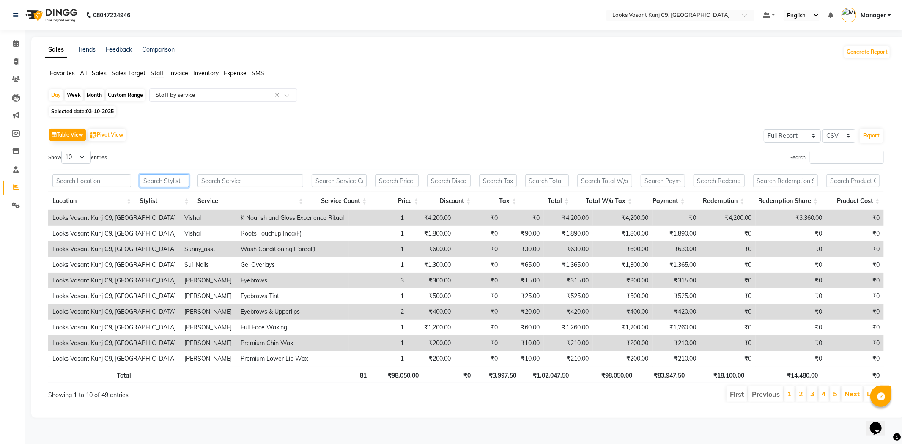
click at [153, 183] on input "text" at bounding box center [164, 180] width 49 height 13
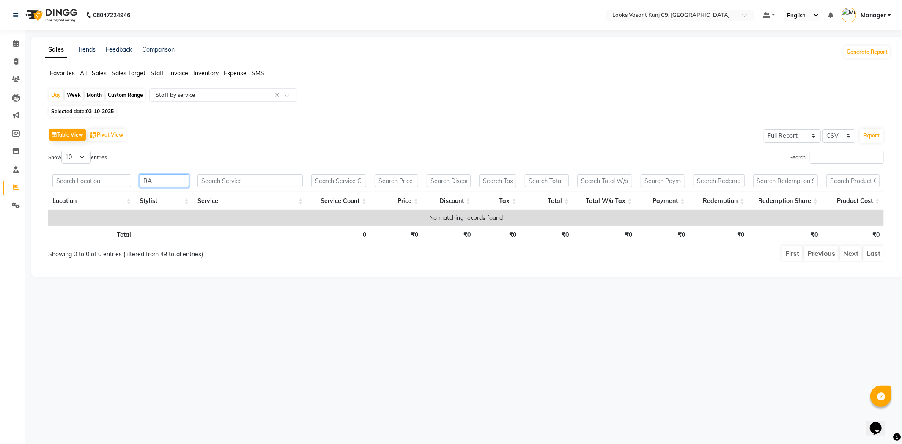
type input "R"
type input "A"
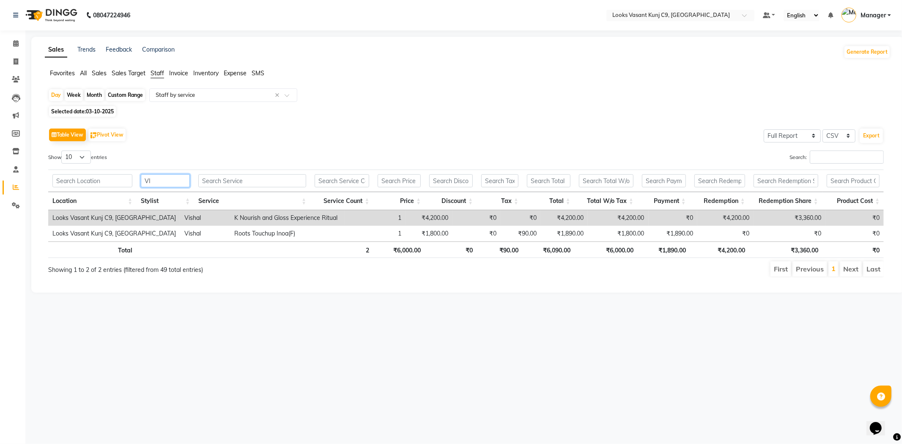
type input "V"
type input "A"
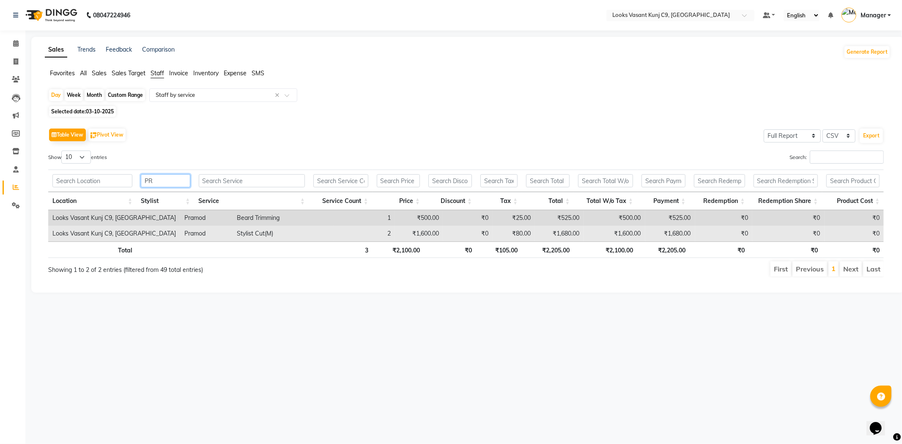
type input "P"
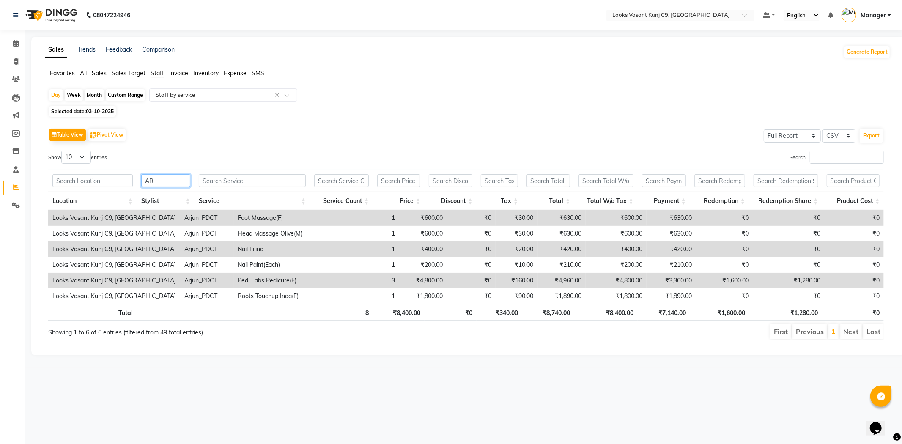
type input "A"
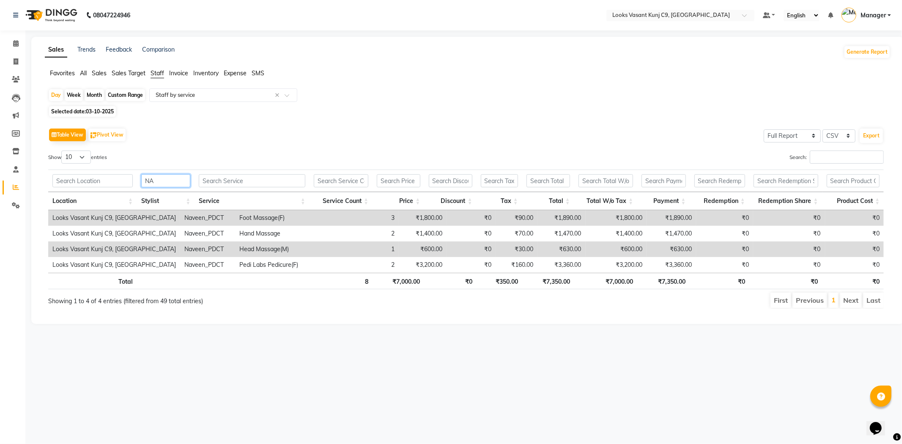
type input "N"
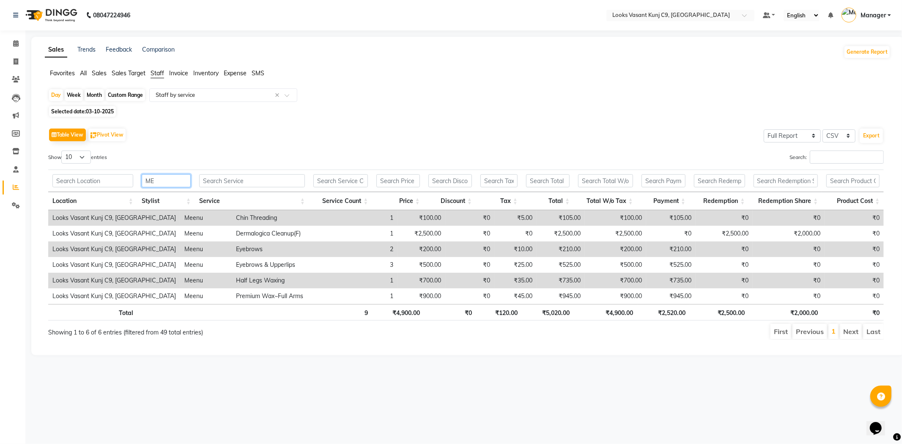
type input "M"
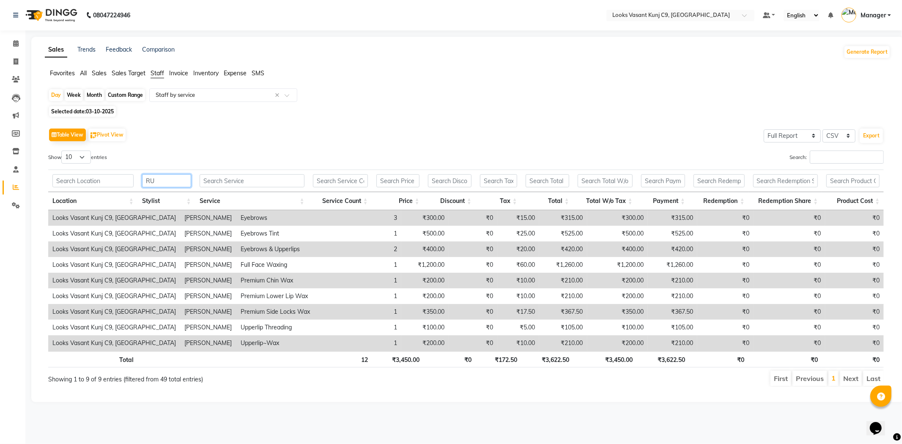
type input "R"
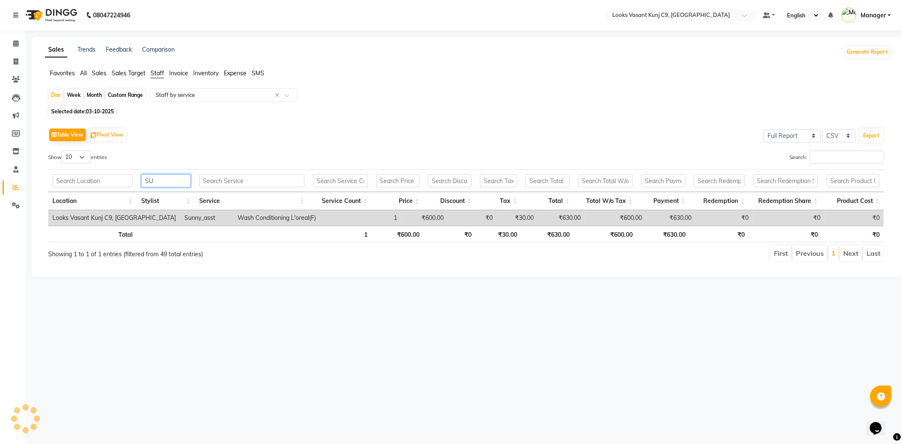
type input "S"
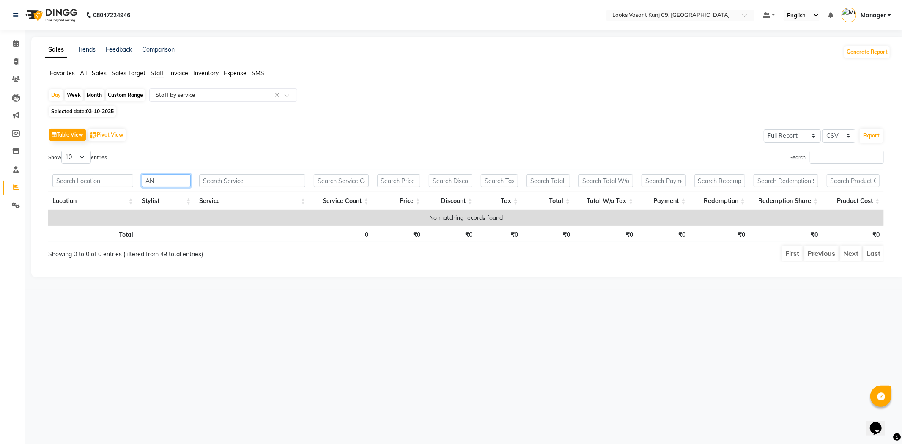
type input "A"
type input "R"
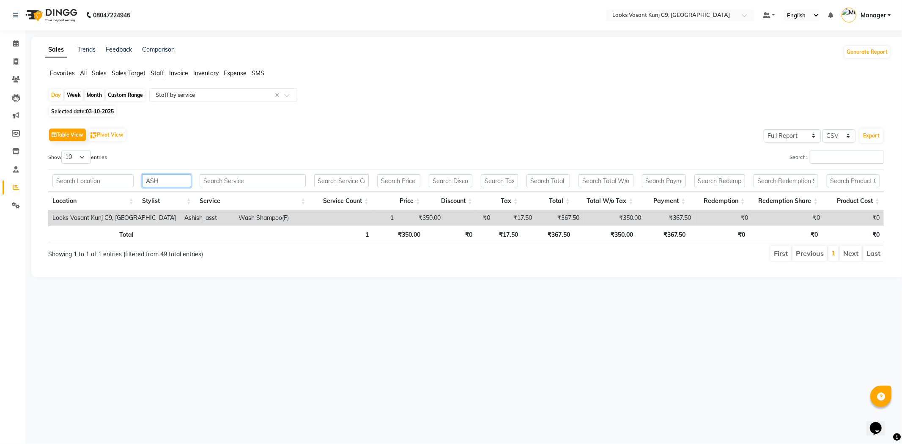
type input "ASH"
click at [14, 41] on icon at bounding box center [15, 43] width 5 height 6
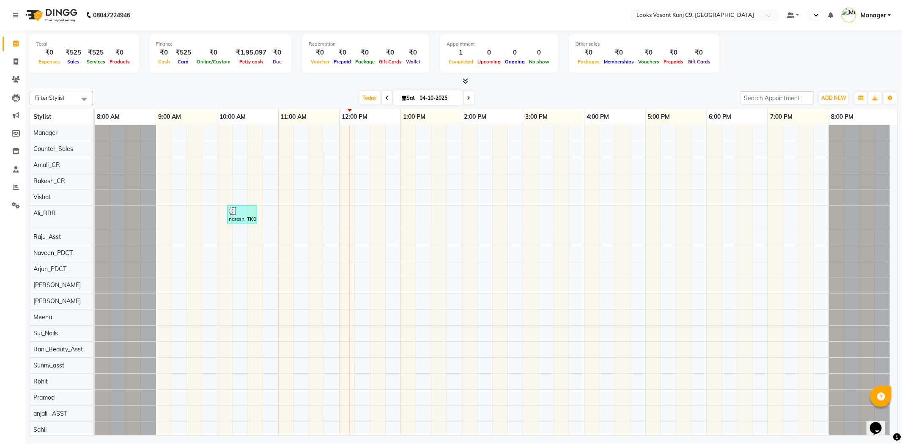
select select "en"
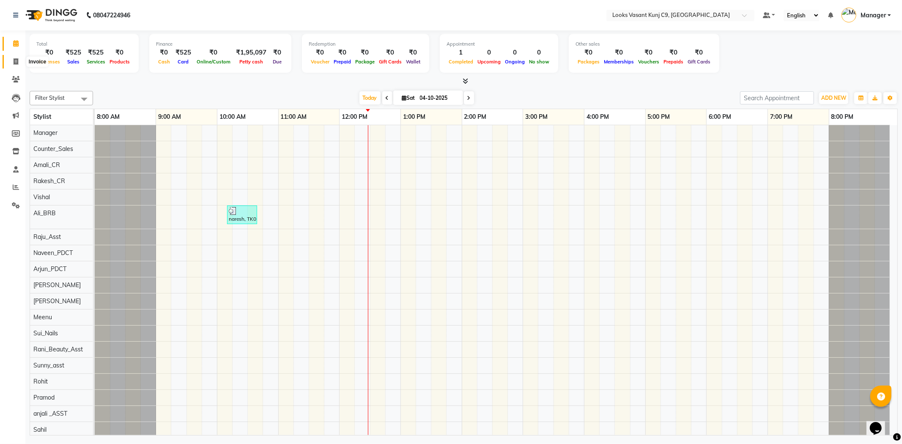
click at [15, 59] on icon at bounding box center [16, 61] width 5 height 6
select select "service"
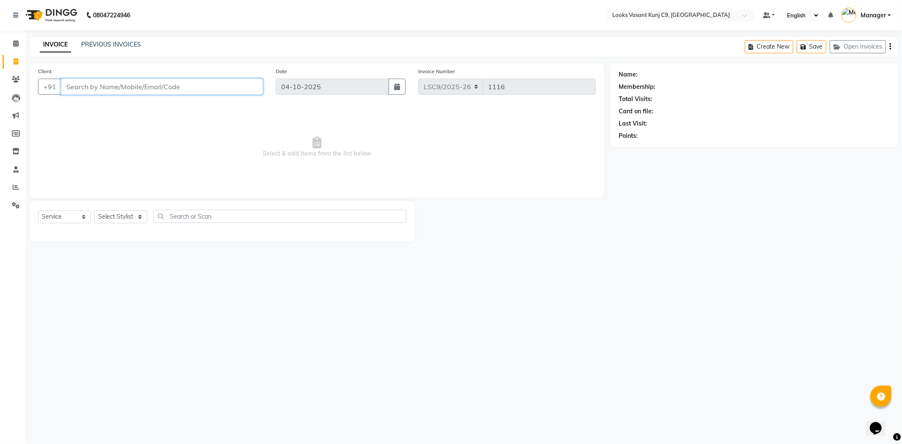
click at [103, 93] on input "Client" at bounding box center [162, 87] width 202 height 16
paste input "9810078411"
type input "9810078411"
select select "1: Object"
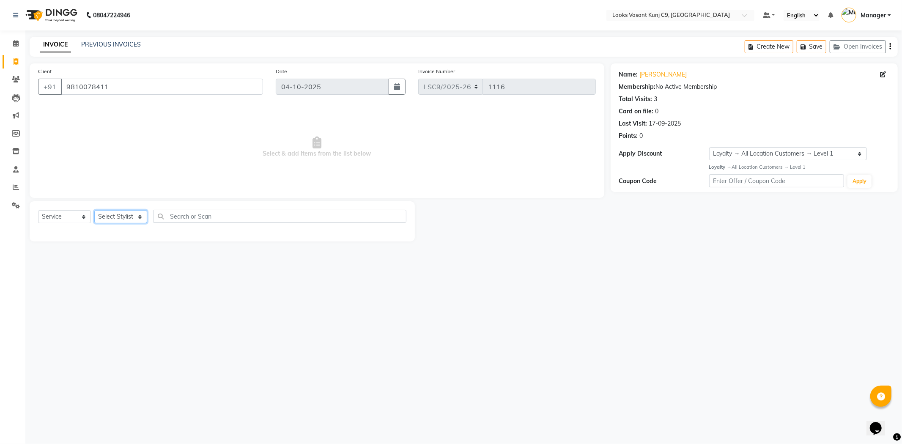
click at [140, 215] on select "Select Stylist [PERSON_NAME] anjali _ASST Arjun_PDCT Ashish_asst Counter_Sales …" at bounding box center [120, 216] width 53 height 13
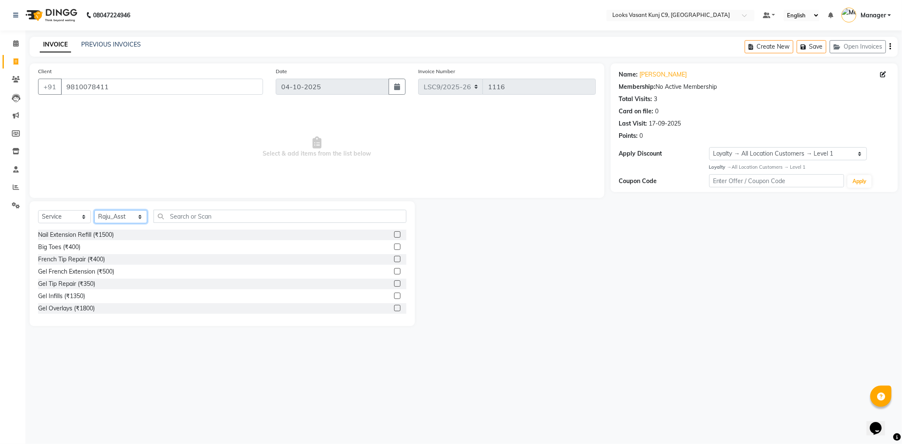
select select "88931"
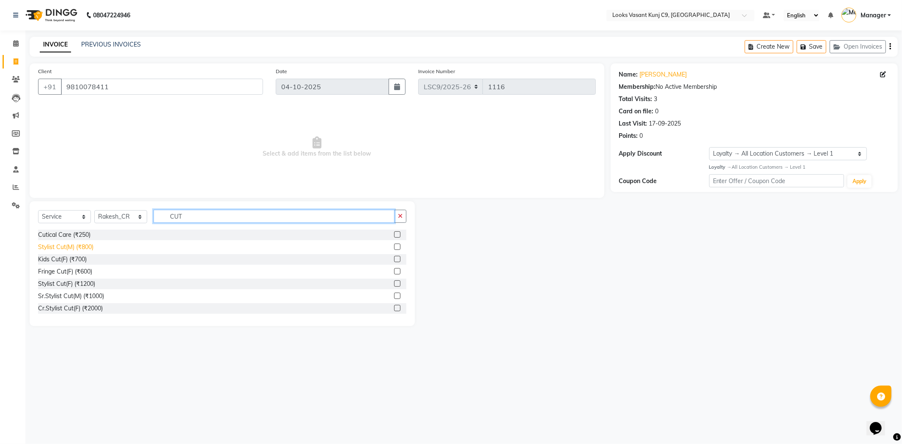
type input "CUT"
click at [89, 246] on div "Stylist Cut(M) (₹800)" at bounding box center [65, 247] width 55 height 9
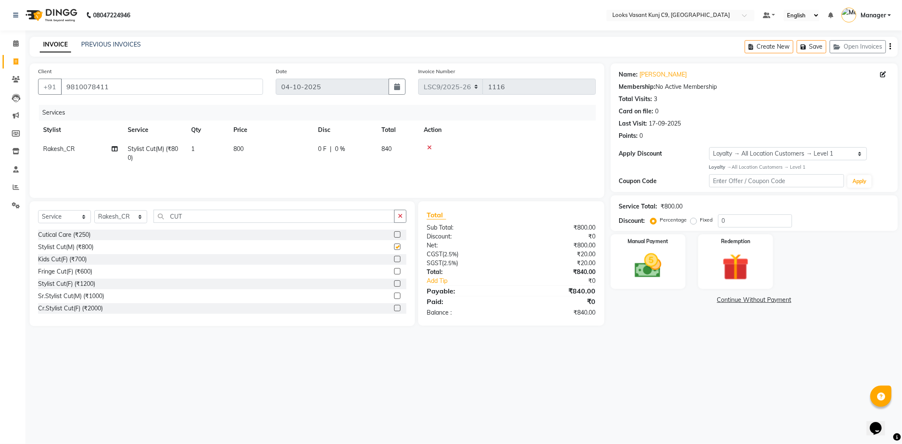
checkbox input "false"
click at [200, 222] on input "CUT" at bounding box center [273, 216] width 241 height 13
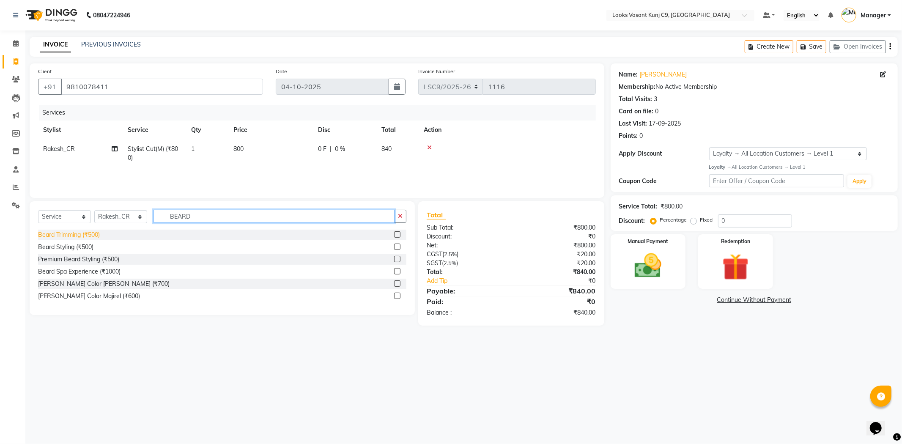
type input "BEARD"
click at [92, 235] on div "Beard Trimming (₹500)" at bounding box center [69, 234] width 62 height 9
checkbox input "false"
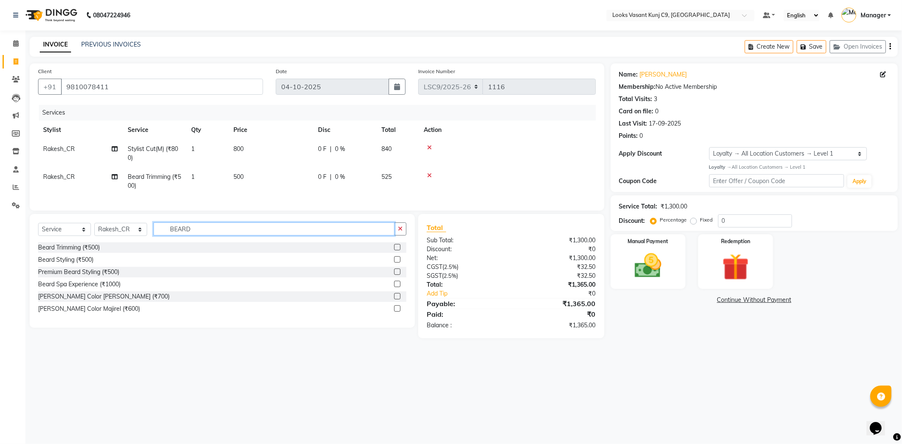
click at [195, 235] on input "BEARD" at bounding box center [273, 228] width 241 height 13
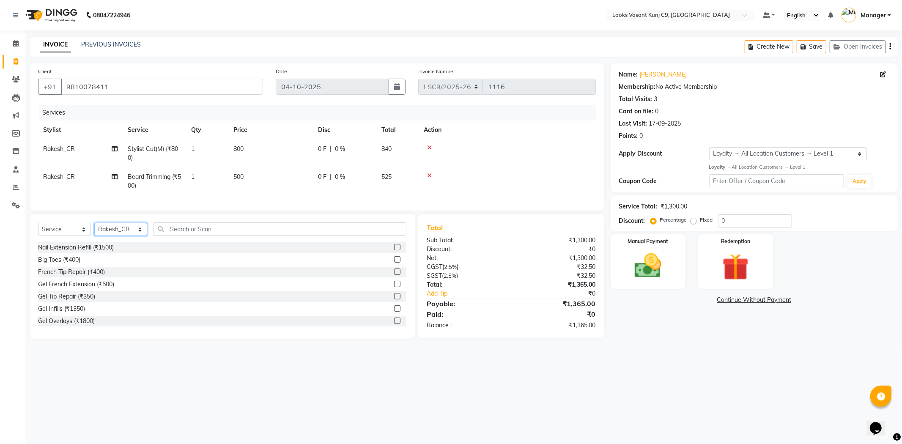
select select "88937"
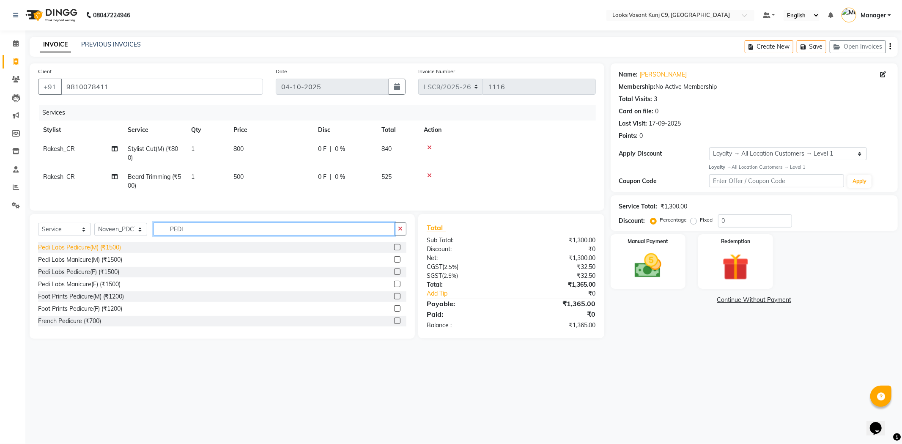
type input "PEDI"
click at [115, 252] on div "Pedi Labs Pedicure(M) (₹1500)" at bounding box center [79, 247] width 83 height 9
checkbox input "false"
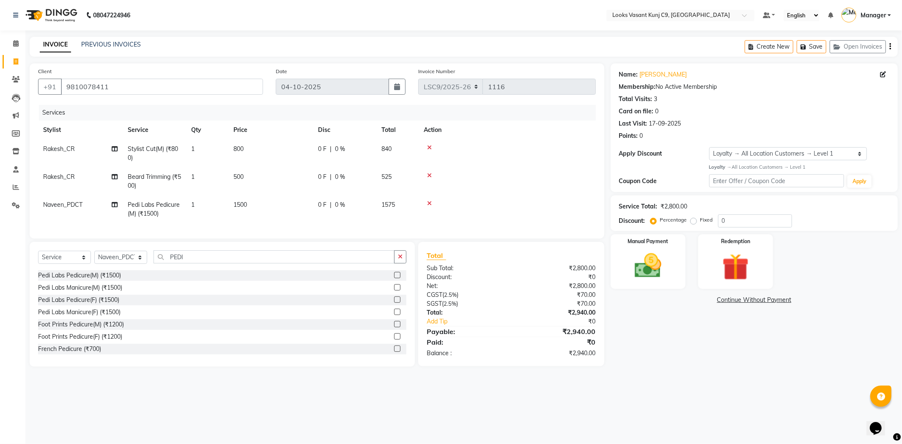
click at [252, 202] on td "1500" at bounding box center [270, 209] width 85 height 28
select select "88937"
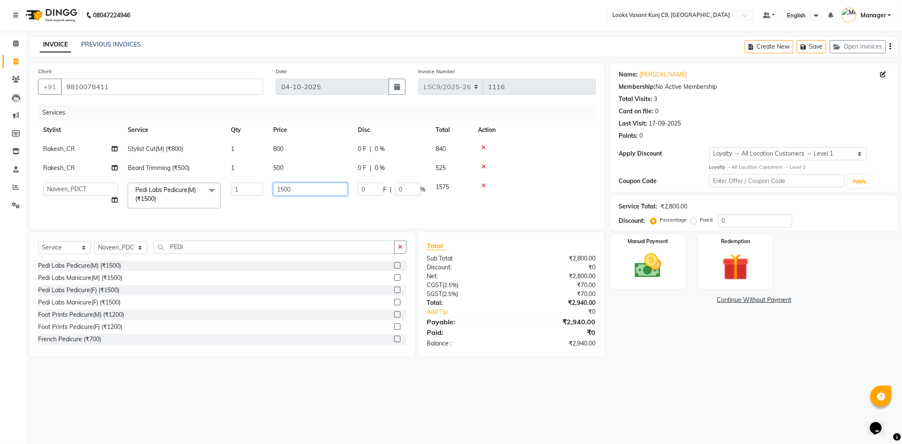
drag, startPoint x: 307, startPoint y: 188, endPoint x: 197, endPoint y: 197, distance: 110.3
click at [197, 197] on tr "Ali_BRB Amali_CR anjali _ASST Arjun_PDCT Ashish_asst Counter_Sales Manager Mary…" at bounding box center [317, 196] width 558 height 36
type input "1600"
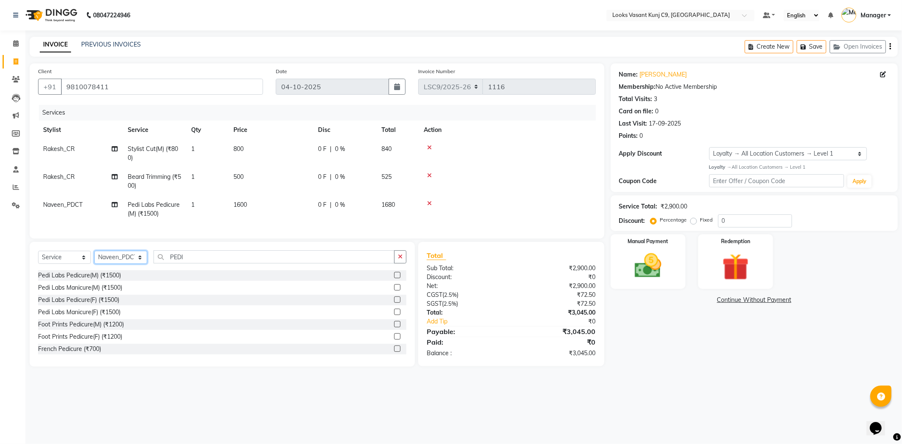
click at [113, 264] on select "Select Stylist [PERSON_NAME] anjali _ASST Arjun_PDCT Ashish_asst Counter_Sales …" at bounding box center [120, 257] width 53 height 13
select select "88941"
click at [94, 258] on select "Select Stylist [PERSON_NAME] anjali _ASST Arjun_PDCT Ashish_asst Counter_Sales …" at bounding box center [120, 257] width 53 height 13
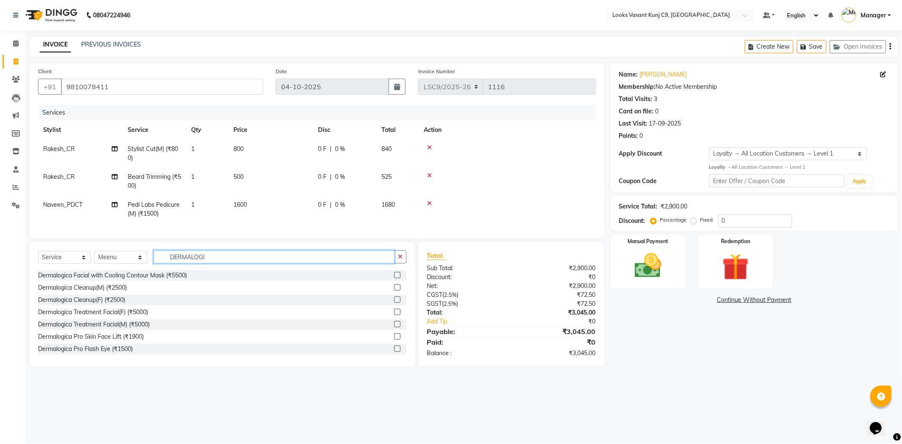
type input "DERMALOGI"
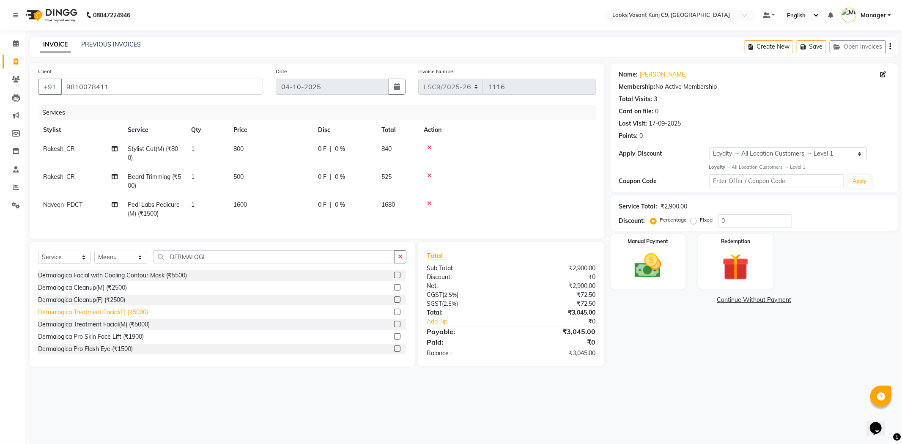
click at [112, 317] on div "Dermalogica Treatment Facial(F) (₹5000)" at bounding box center [93, 312] width 110 height 9
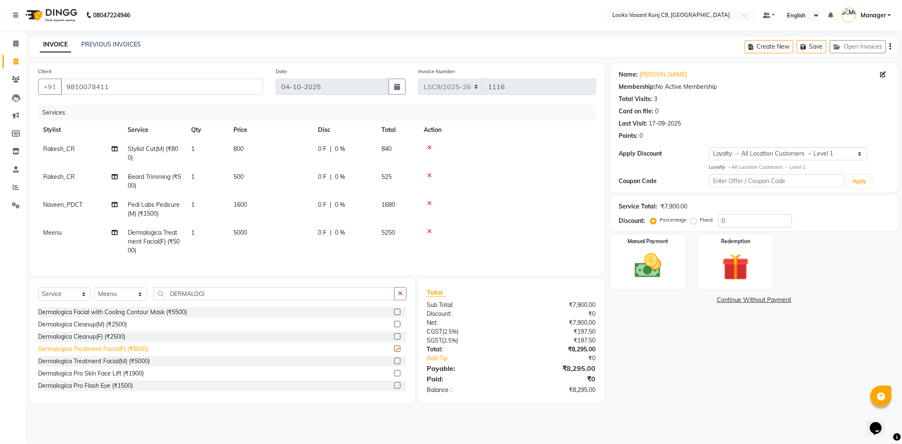
checkbox input "false"
click at [229, 244] on td "5000" at bounding box center [270, 241] width 85 height 37
select select "88941"
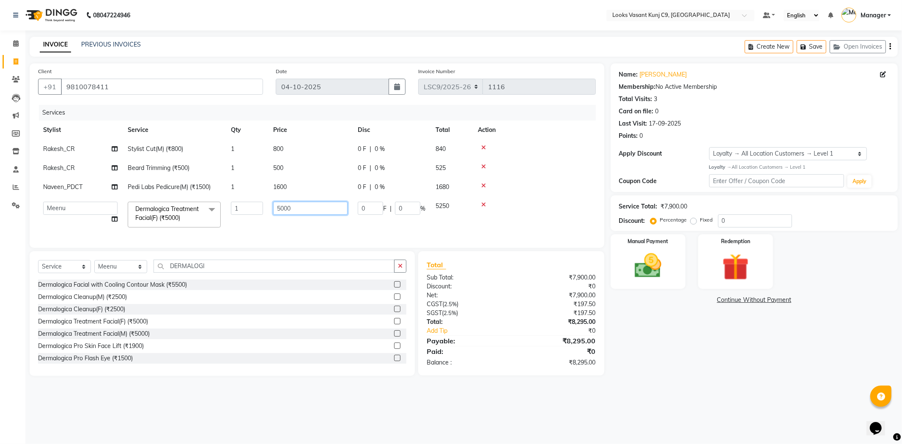
click at [296, 209] on input "5000" at bounding box center [310, 208] width 74 height 13
type input "5"
type input "6500"
click at [284, 417] on div "08047224946 Select Location × Looks Vasant Kunj C9, Delhi Default Panel My Pane…" at bounding box center [451, 222] width 902 height 444
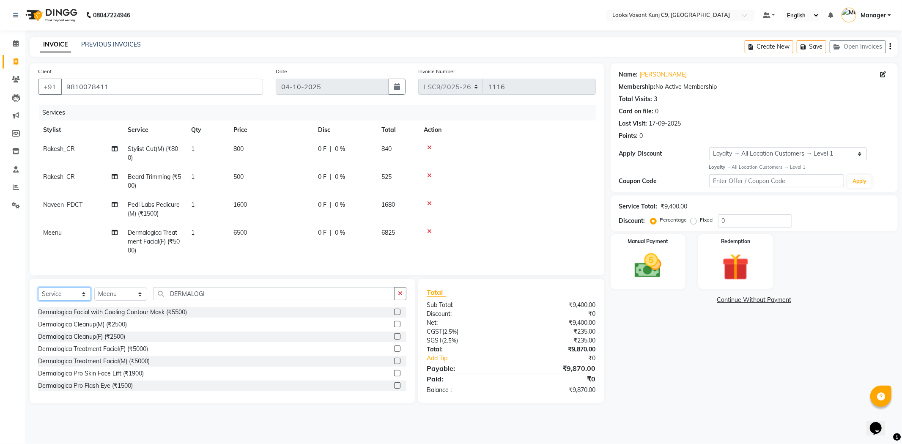
click at [77, 299] on select "Select Service Product Membership Package Voucher Prepaid Gift Card" at bounding box center [64, 293] width 53 height 13
select select "product"
click at [38, 295] on select "Select Service Product Membership Package Voucher Prepaid Gift Card" at bounding box center [64, 293] width 53 height 13
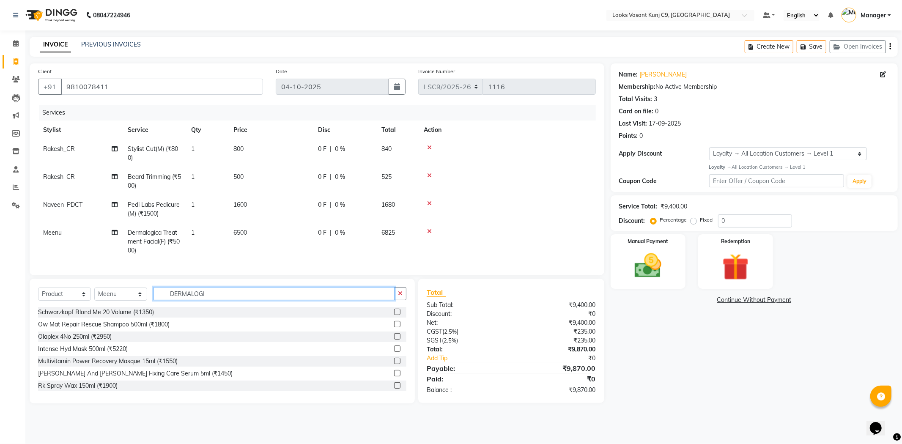
click at [213, 300] on input "DERMALOGI" at bounding box center [273, 293] width 241 height 13
type input "D"
type input "666151031098"
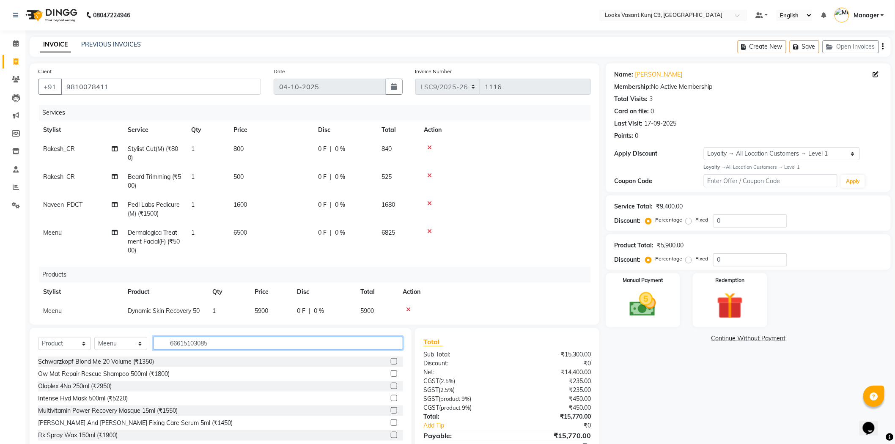
type input "666151030855"
type input "666151010710"
drag, startPoint x: 67, startPoint y: 344, endPoint x: 63, endPoint y: 322, distance: 22.4
click at [67, 344] on select "Select Service Product Membership Package Voucher Prepaid Gift Card" at bounding box center [64, 343] width 53 height 13
select select "service"
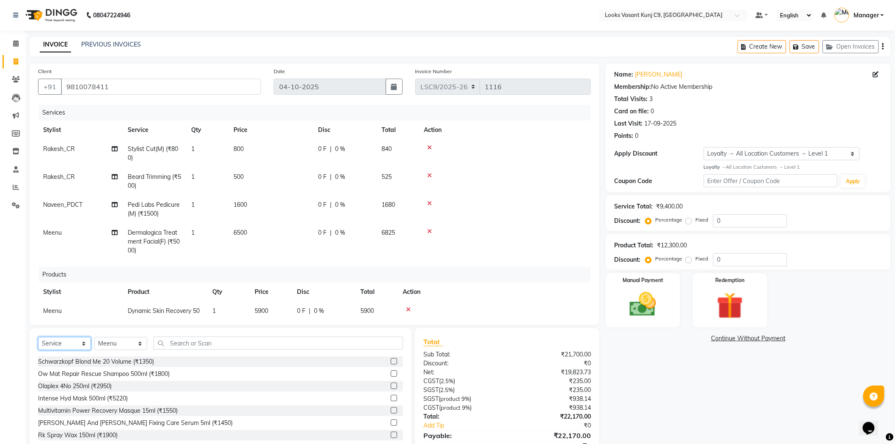
click at [38, 337] on select "Select Service Product Membership Package Voucher Prepaid Gift Card" at bounding box center [64, 343] width 53 height 13
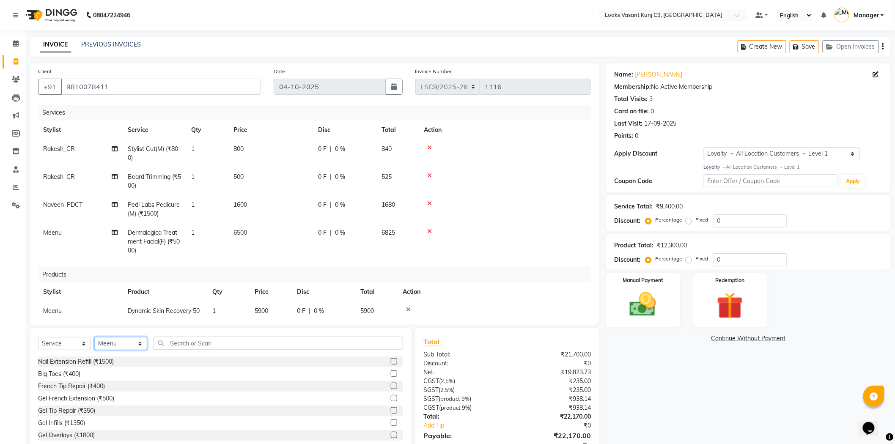
click at [108, 339] on select "Select Stylist [PERSON_NAME] anjali _ASST Arjun_PDCT Ashish_asst Counter_Sales …" at bounding box center [120, 343] width 53 height 13
select select "88937"
click at [94, 337] on select "Select Stylist [PERSON_NAME] anjali _ASST Arjun_PDCT Ashish_asst Counter_Sales …" at bounding box center [120, 343] width 53 height 13
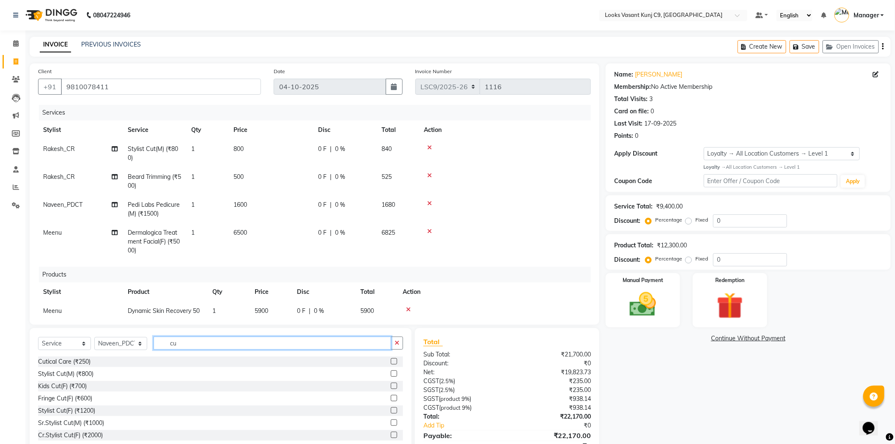
type input "c"
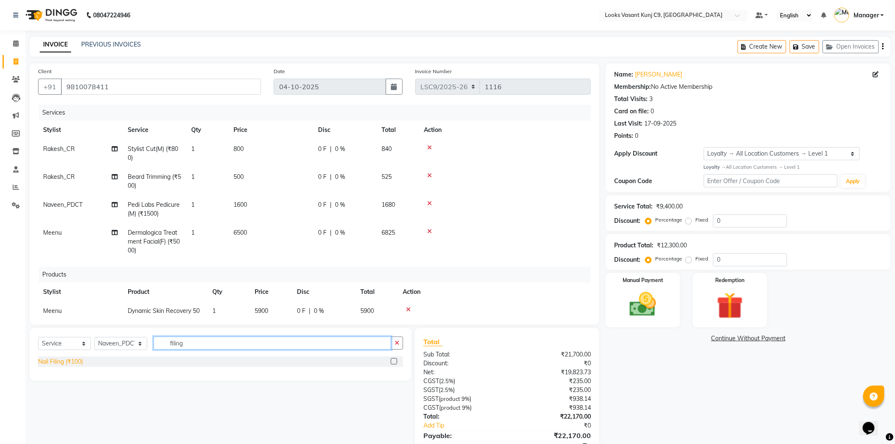
type input "filing"
click at [64, 364] on div "Nail Filing (₹100)" at bounding box center [60, 361] width 45 height 9
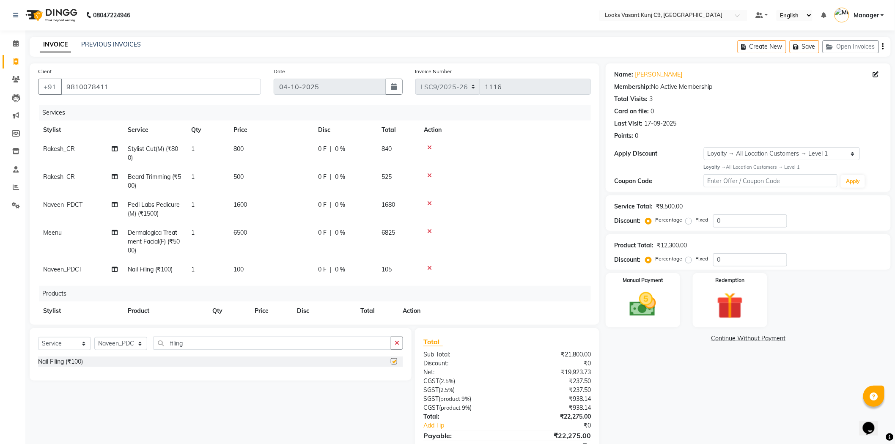
checkbox input "false"
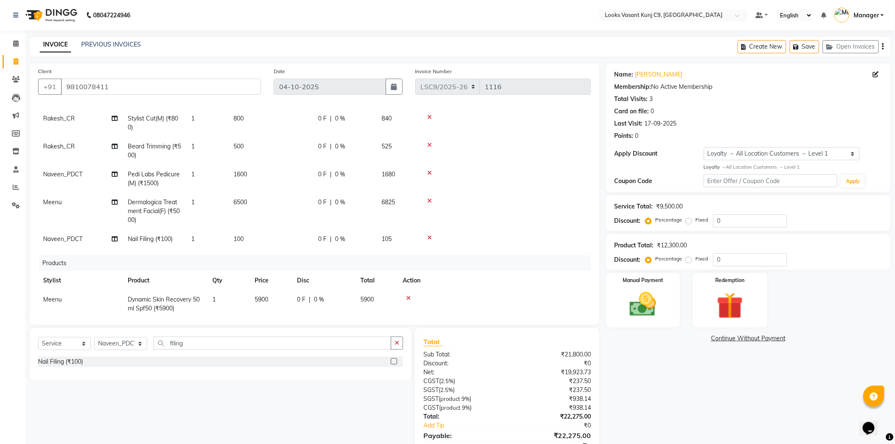
scroll to position [47, 0]
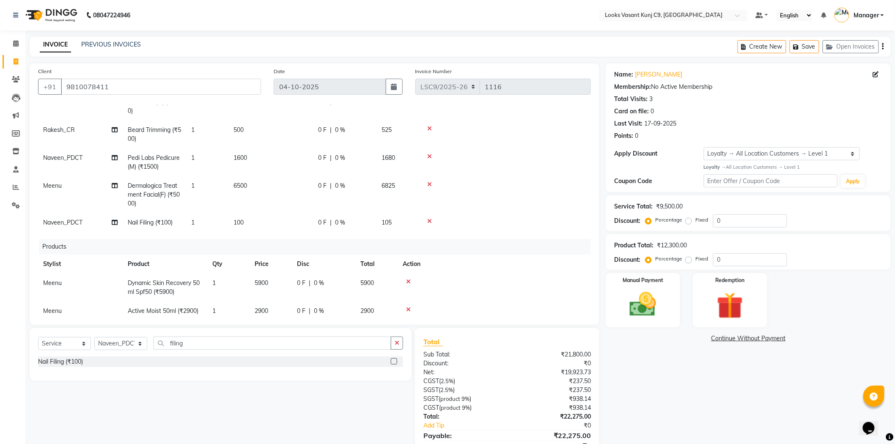
click at [241, 224] on span "100" at bounding box center [238, 223] width 10 height 8
select select "88937"
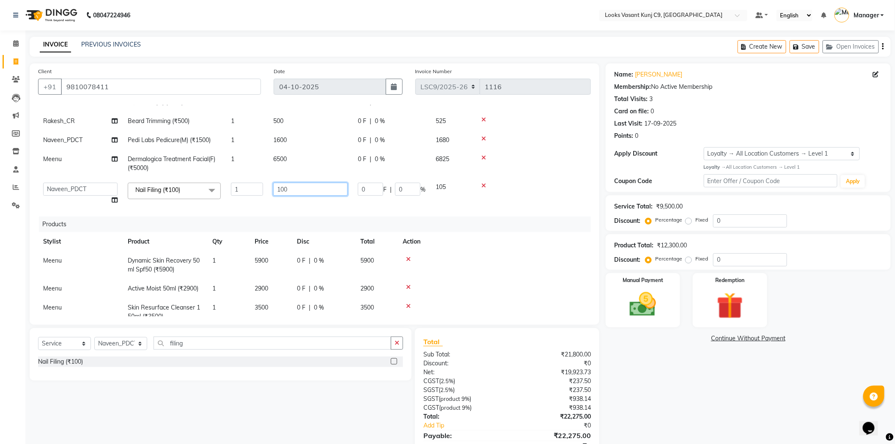
drag, startPoint x: 294, startPoint y: 192, endPoint x: 230, endPoint y: 197, distance: 64.4
click at [230, 197] on tr "Ali_BRB Amali_CR anjali _ASST Arjun_PDCT Ashish_asst Counter_Sales Manager Mary…" at bounding box center [314, 194] width 553 height 32
type input "200"
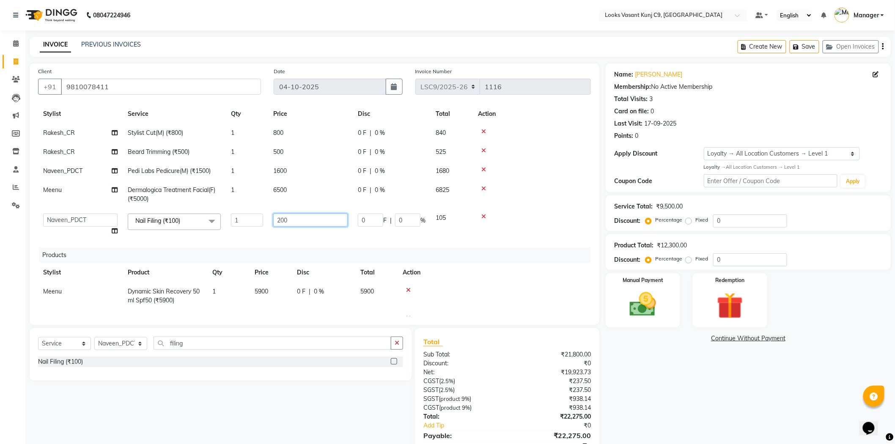
scroll to position [0, 0]
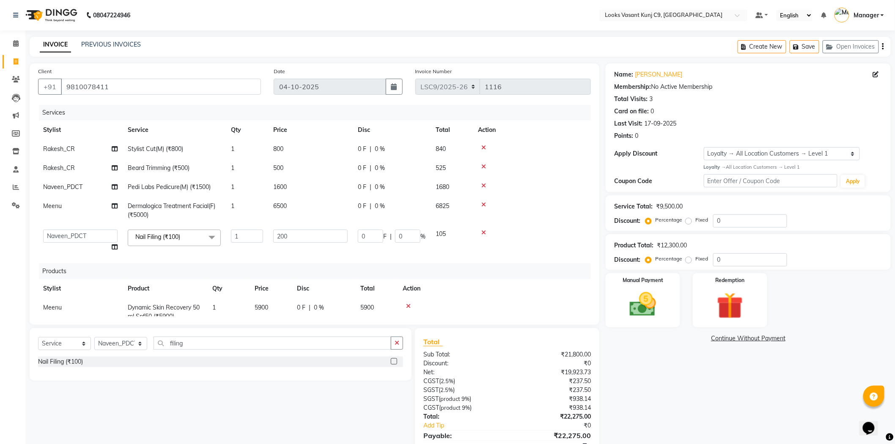
click at [517, 188] on tbody "Rakesh_CR Stylist Cut(M) (₹800) 1 800 0 F | 0 % 840 Rakesh_CR Beard Trimming (₹…" at bounding box center [314, 198] width 553 height 117
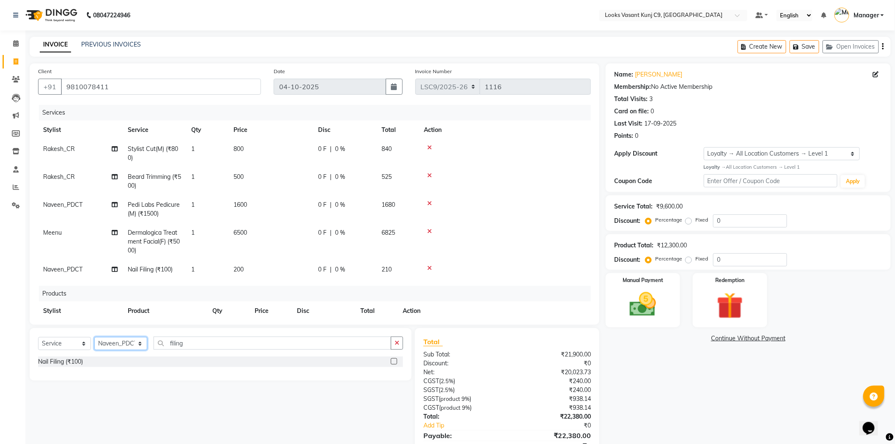
click at [123, 346] on select "Select Stylist Ali_BRB Amali_CR anjali _ASST Arjun_PDCT Ashish_asst Counter_Sal…" at bounding box center [120, 343] width 53 height 13
select select "88931"
click at [94, 337] on select "Select Stylist Ali_BRB Amali_CR anjali _ASST Arjun_PDCT Ashish_asst Counter_Sal…" at bounding box center [120, 343] width 53 height 13
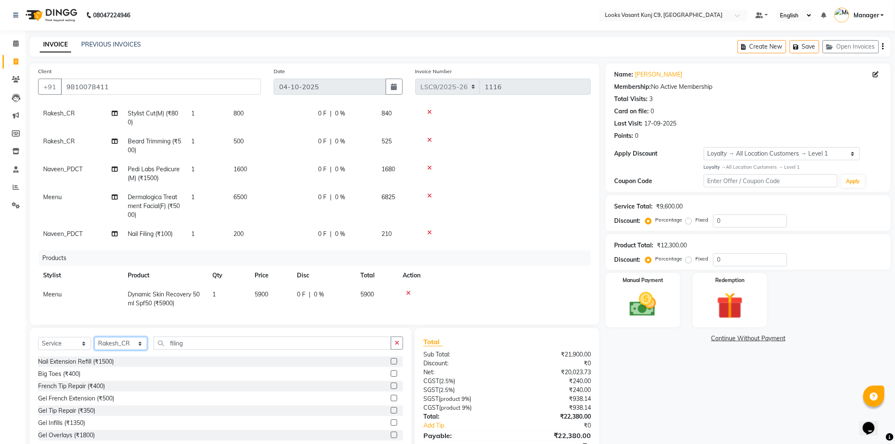
scroll to position [92, 0]
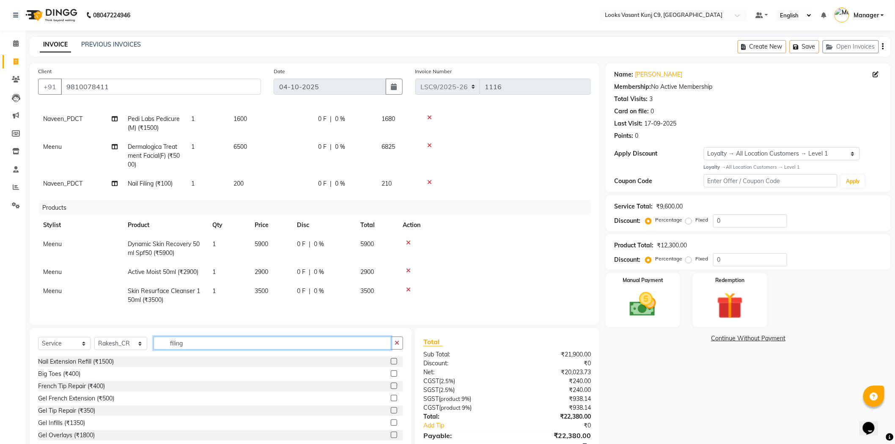
click at [179, 343] on input "filing" at bounding box center [272, 342] width 238 height 13
type input "color"
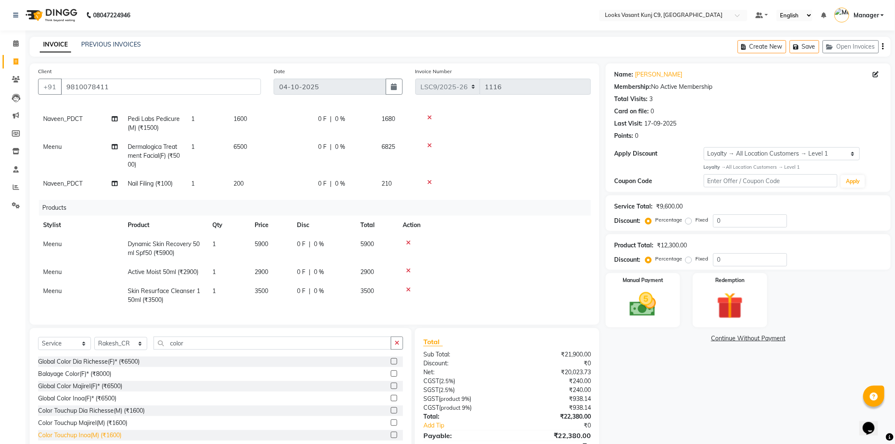
click at [112, 435] on div "Color Touchup Inoa(M) (₹1600)" at bounding box center [79, 435] width 83 height 9
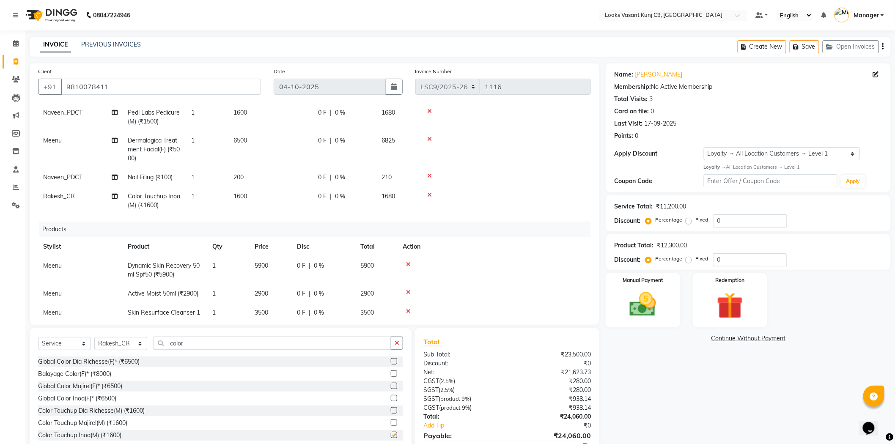
checkbox input "false"
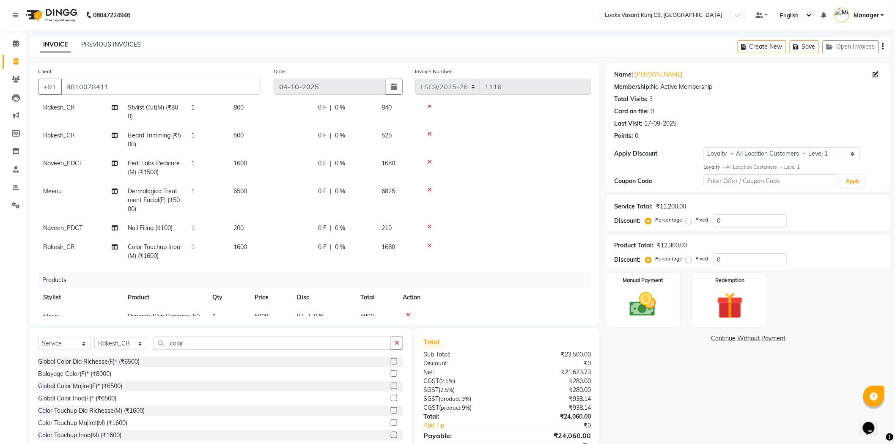
scroll to position [0, 0]
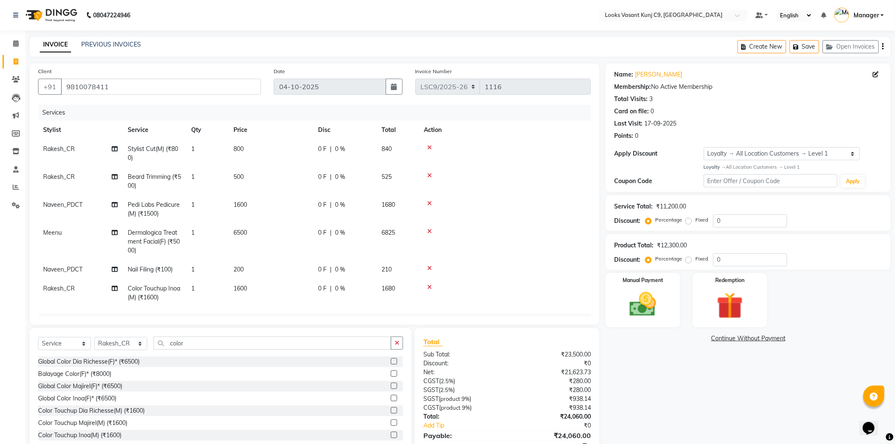
click at [194, 68] on div "Client +91 9810078411" at bounding box center [149, 84] width 235 height 35
click at [145, 156] on td "Stylist Cut(M) (₹800)" at bounding box center [154, 154] width 63 height 28
select select "88931"
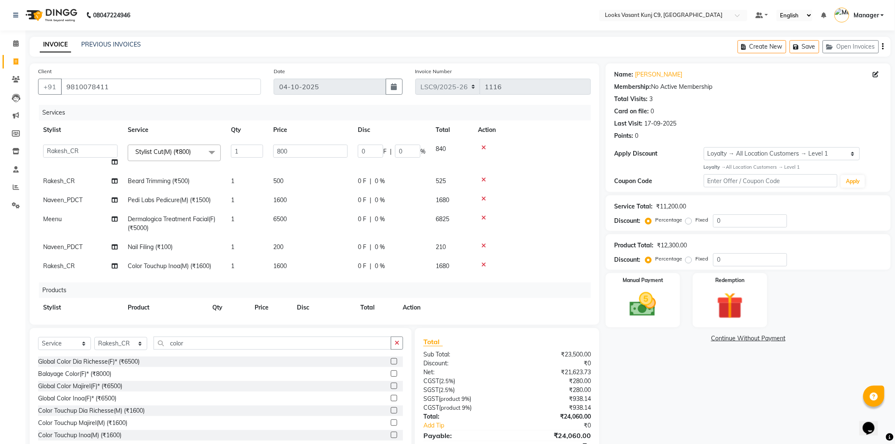
click at [167, 150] on span "Stylist Cut(M) (₹800)" at bounding box center [162, 152] width 55 height 8
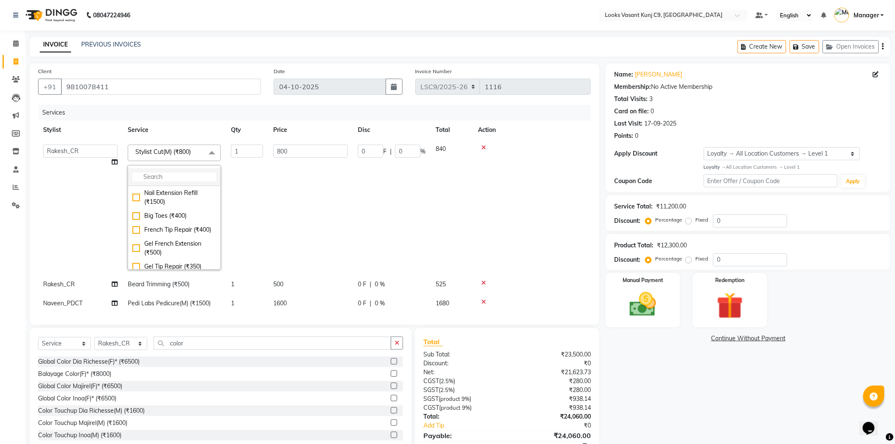
click at [170, 174] on input "multiselect-search" at bounding box center [174, 176] width 84 height 9
click at [215, 110] on div "Services" at bounding box center [318, 113] width 558 height 16
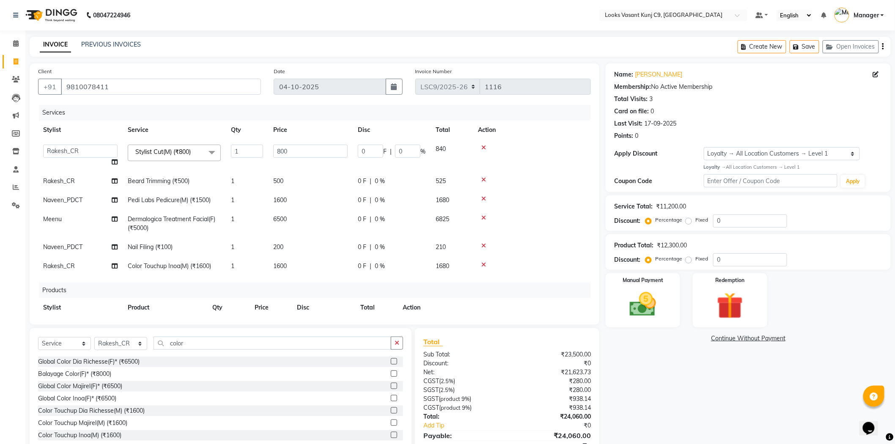
click at [485, 148] on icon at bounding box center [483, 148] width 5 height 6
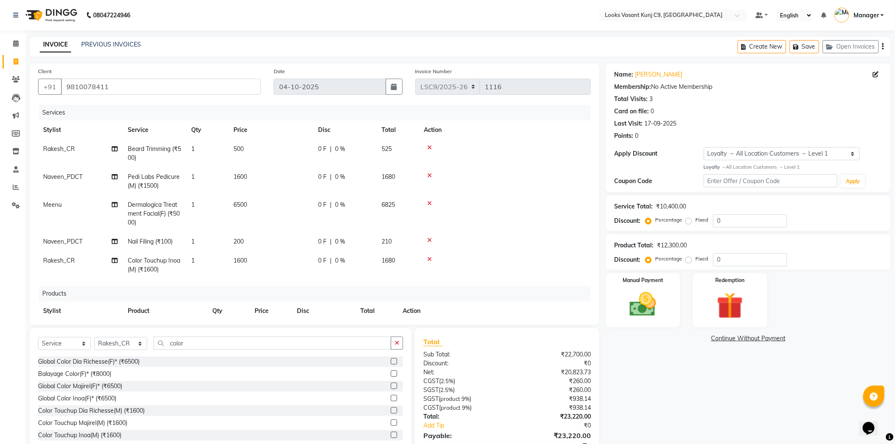
click at [429, 145] on icon at bounding box center [429, 148] width 5 height 6
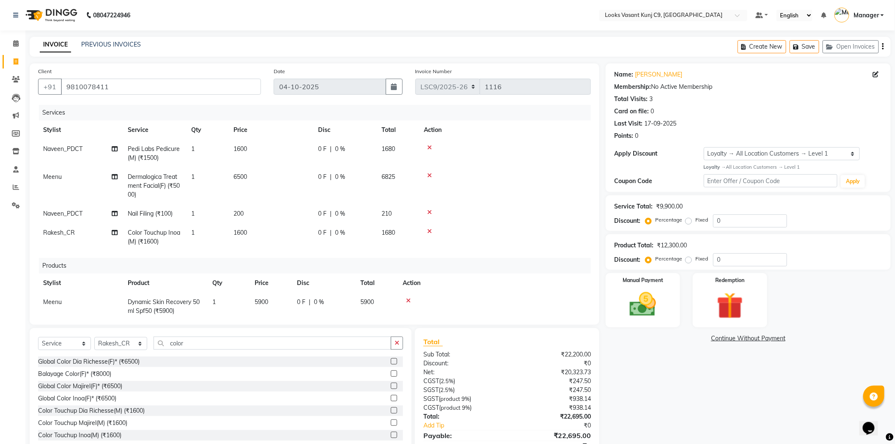
click at [428, 231] on icon at bounding box center [429, 231] width 5 height 6
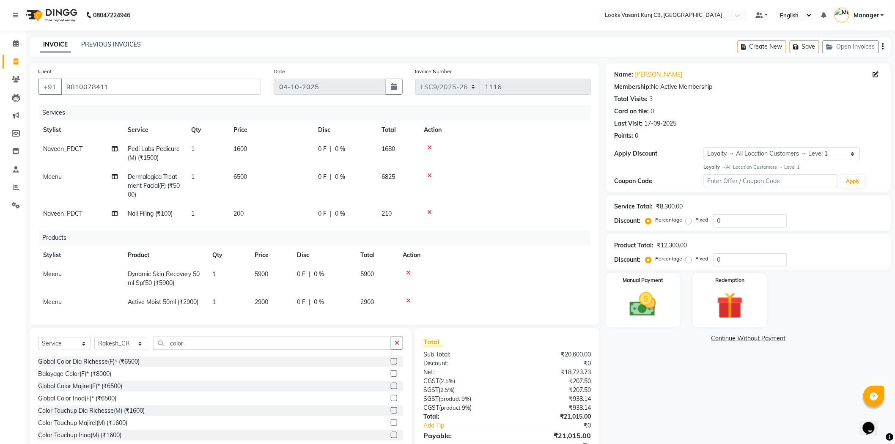
scroll to position [47, 0]
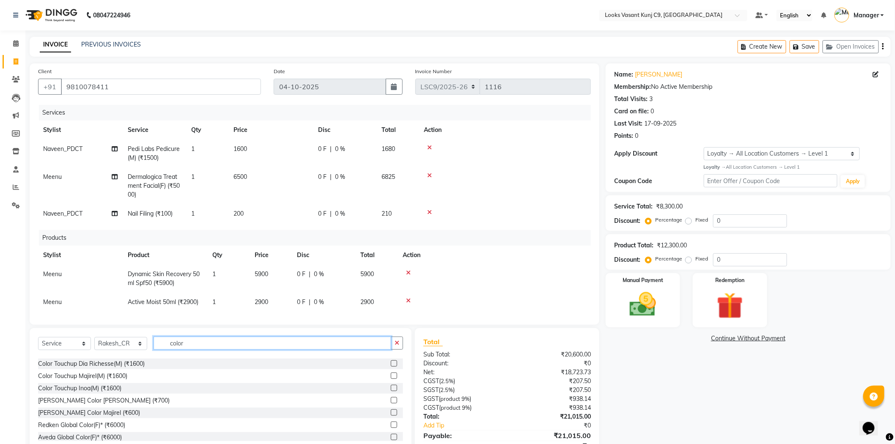
click at [190, 347] on input "color" at bounding box center [272, 342] width 238 height 13
type input "cr"
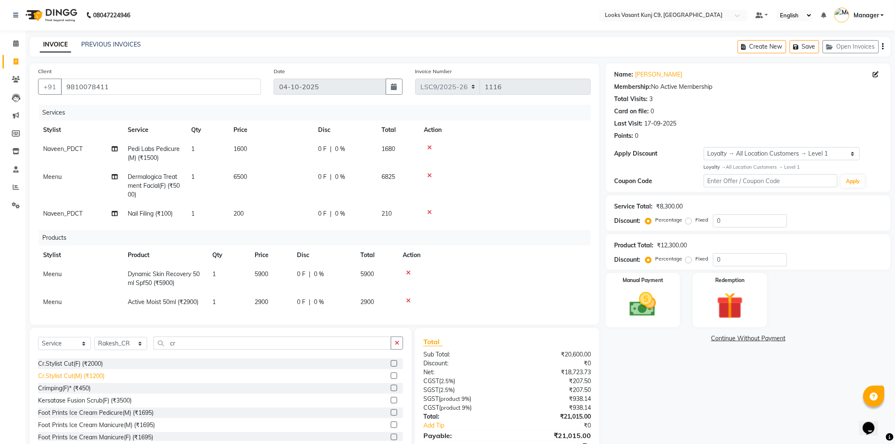
click at [86, 377] on div "Cr.Stylist Cut(M) (₹1200)" at bounding box center [71, 376] width 66 height 9
checkbox input "false"
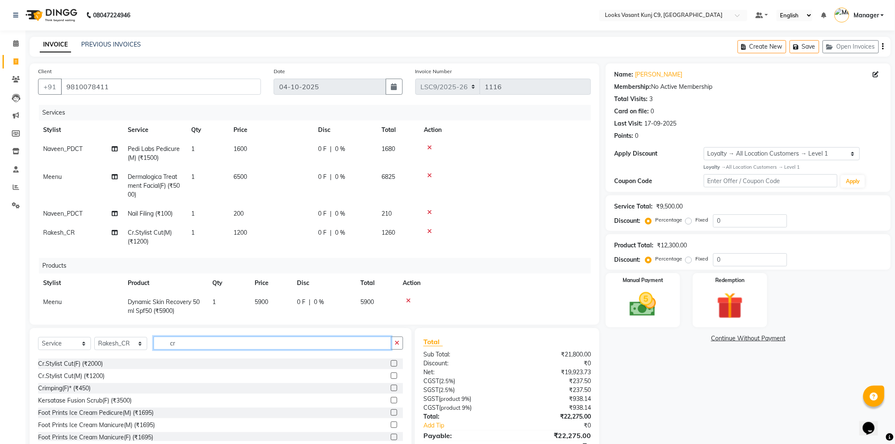
click at [203, 343] on input "cr" at bounding box center [272, 342] width 238 height 13
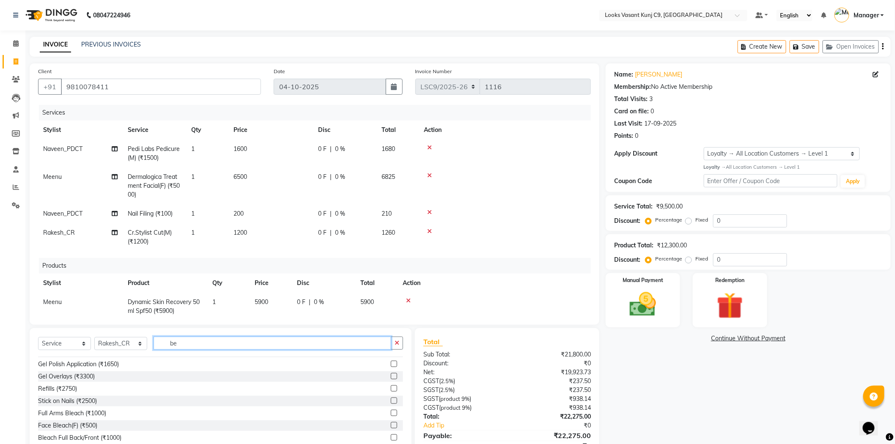
scroll to position [0, 0]
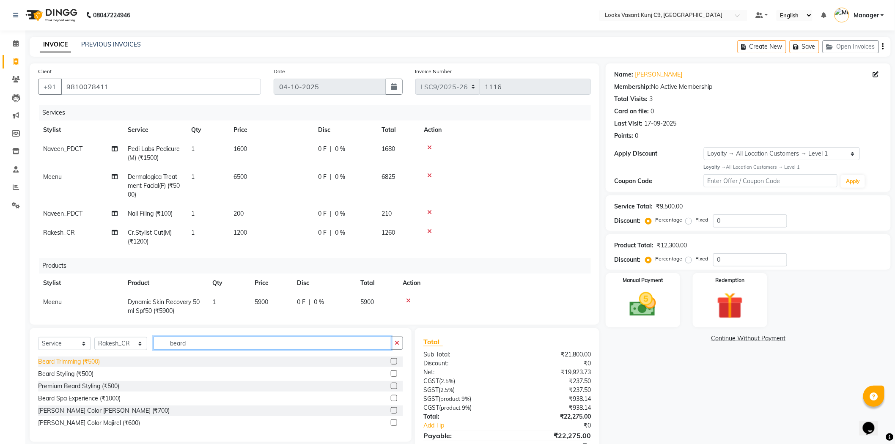
type input "beard"
click at [51, 357] on div "Beard Trimming (₹500)" at bounding box center [69, 361] width 62 height 9
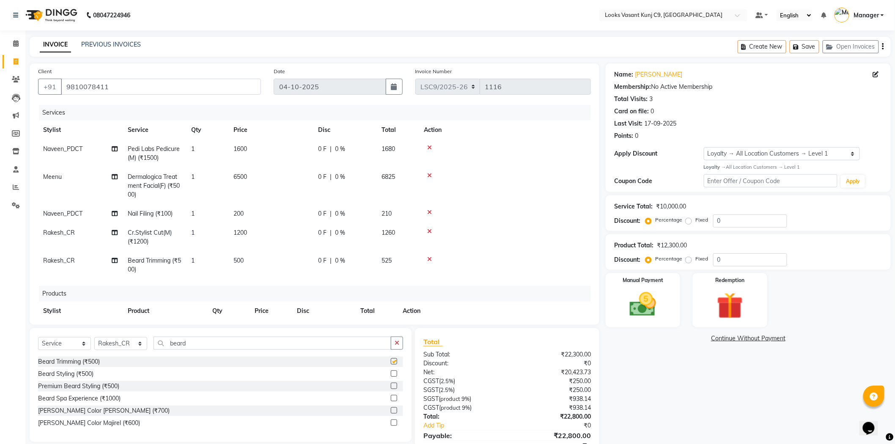
checkbox input "false"
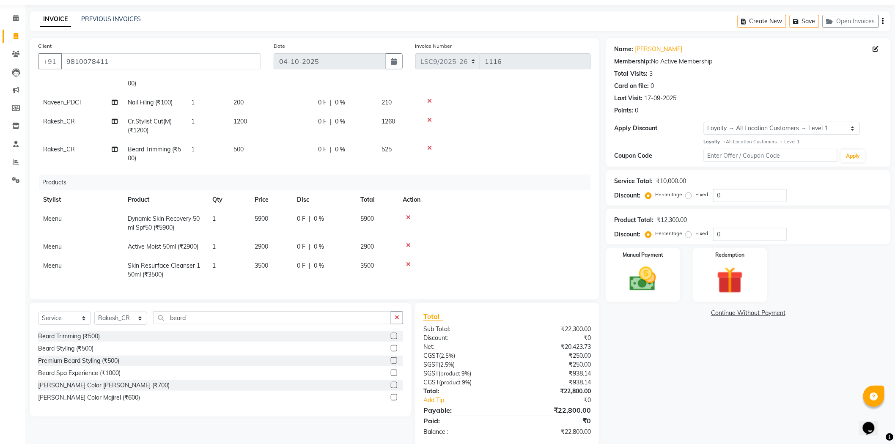
scroll to position [39, 0]
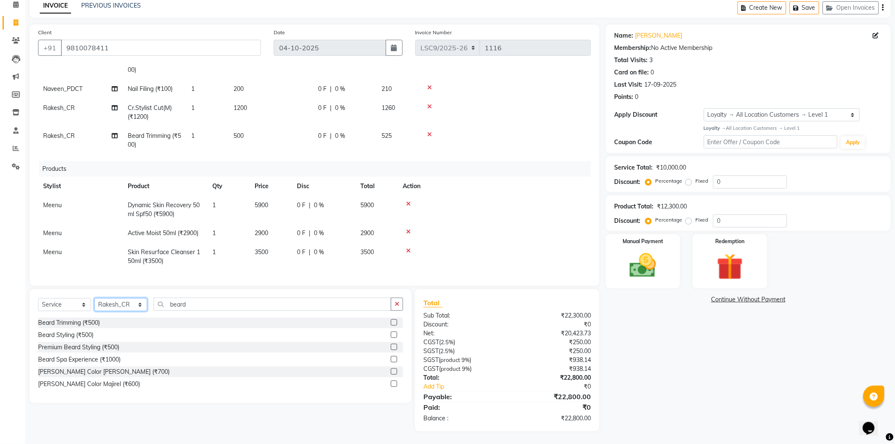
click at [143, 304] on select "Select Stylist [PERSON_NAME] anjali _ASST Arjun_PDCT Ashish_asst Counter_Sales …" at bounding box center [120, 304] width 53 height 13
select select "88941"
click at [94, 298] on select "Select Stylist [PERSON_NAME] anjali _ASST Arjun_PDCT Ashish_asst Counter_Sales …" at bounding box center [120, 304] width 53 height 13
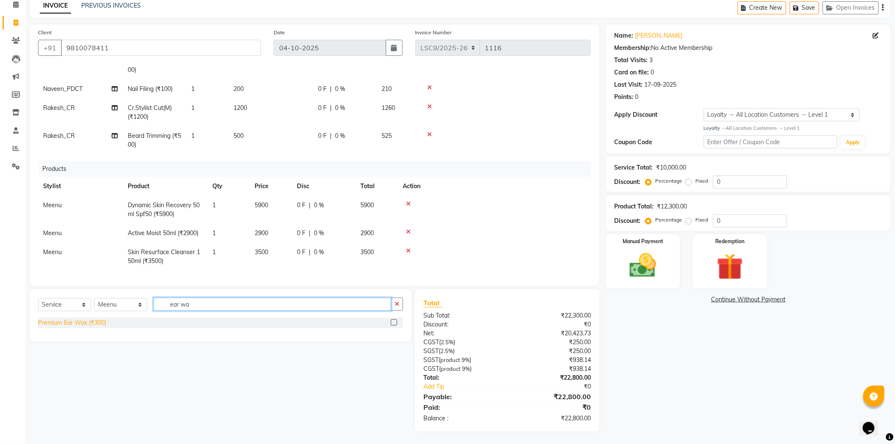
type input "ear wa"
click at [100, 320] on div "Premium Ear Wax (₹300)" at bounding box center [72, 322] width 68 height 9
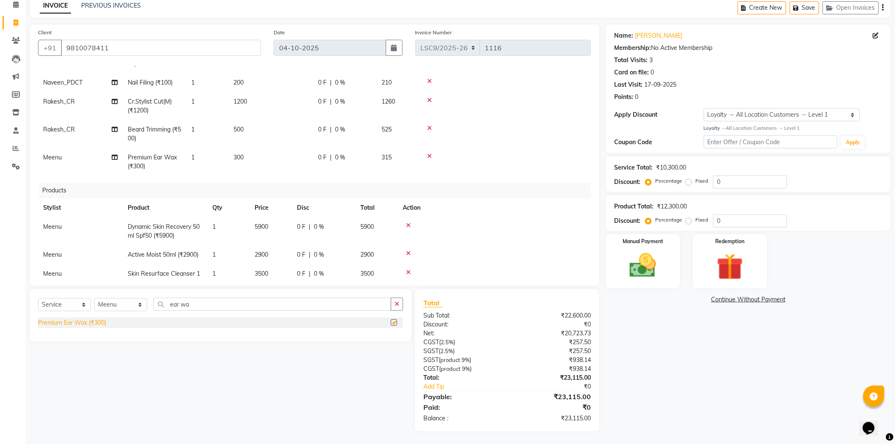
checkbox input "false"
click at [187, 301] on input "ear wa" at bounding box center [272, 304] width 238 height 13
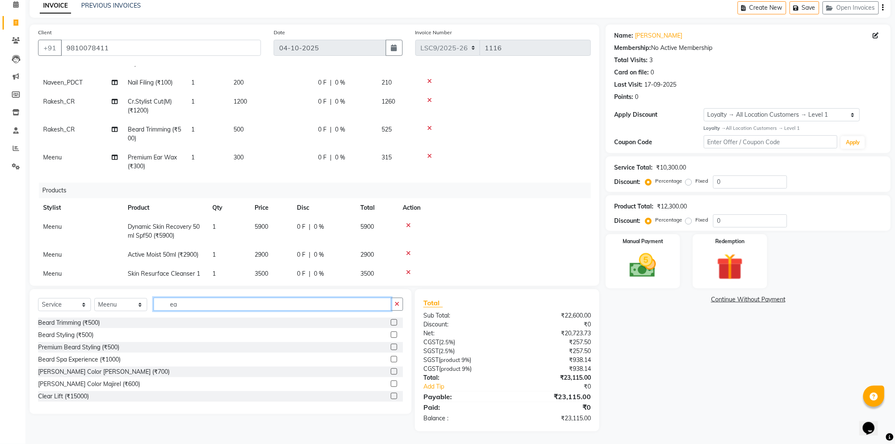
type input "e"
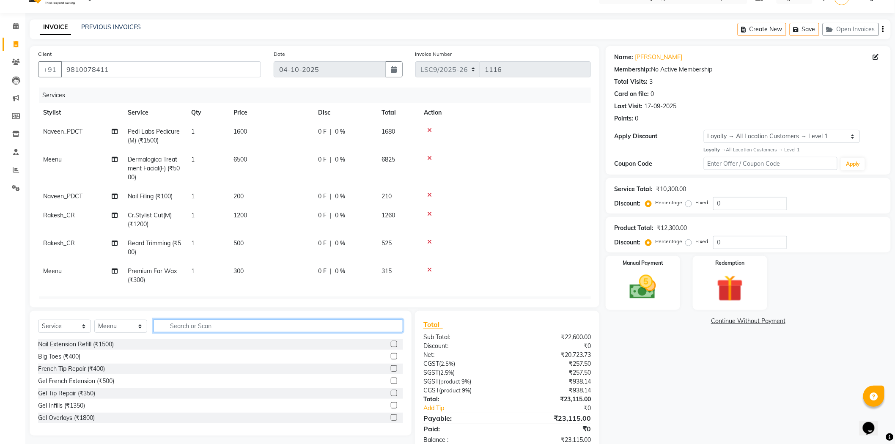
scroll to position [0, 0]
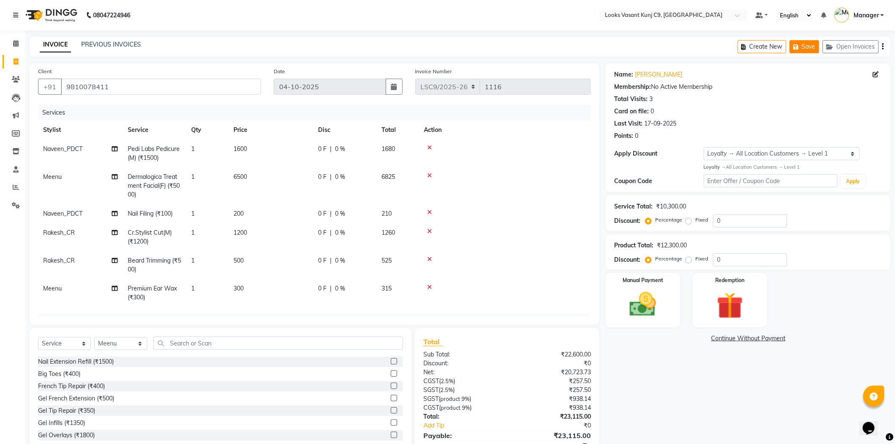
click at [802, 49] on button "Save" at bounding box center [804, 46] width 30 height 13
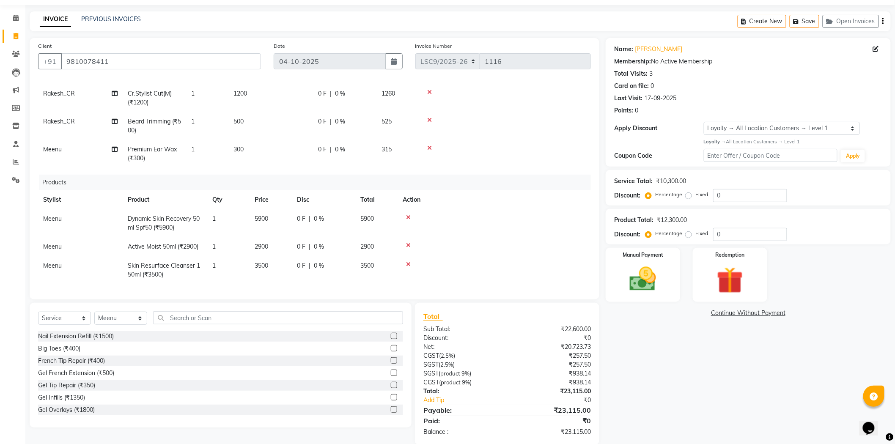
scroll to position [39, 0]
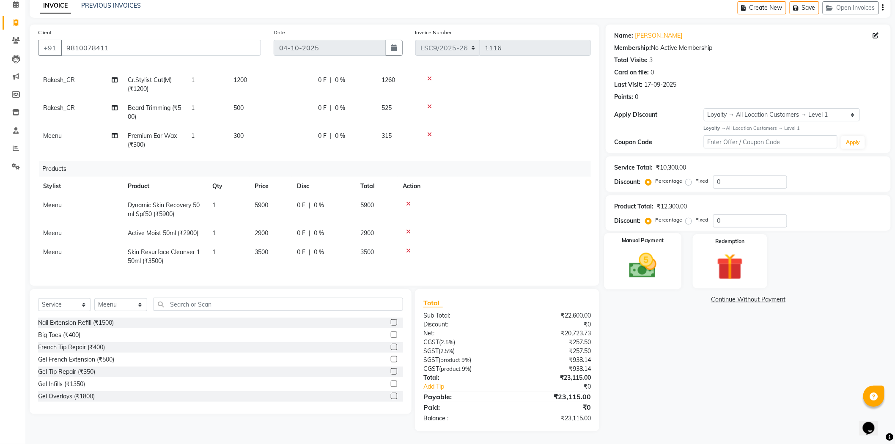
click at [671, 270] on div "Manual Payment" at bounding box center [642, 261] width 77 height 56
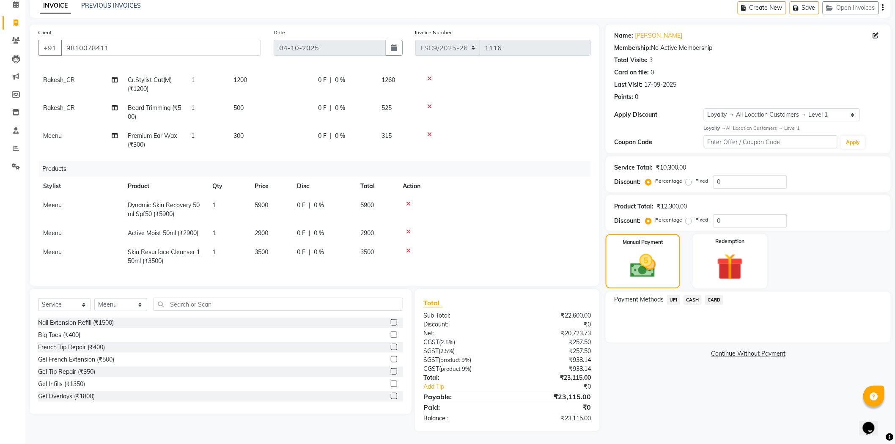
click at [673, 305] on div "UPI" at bounding box center [671, 300] width 16 height 11
click at [673, 304] on span "UPI" at bounding box center [673, 300] width 13 height 10
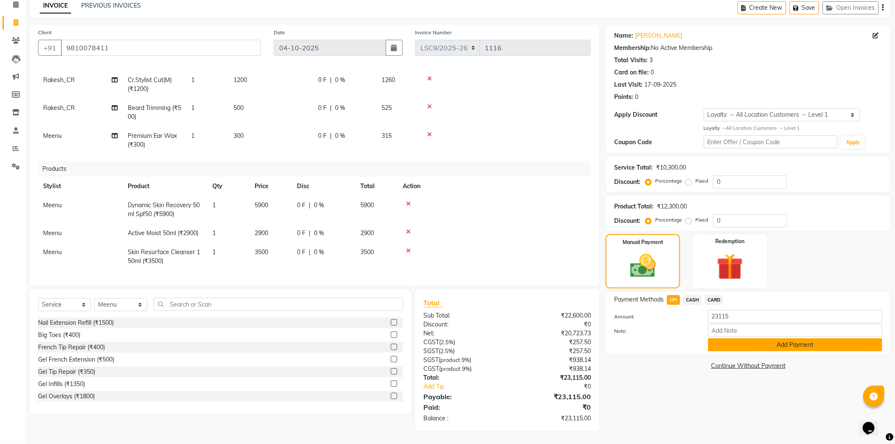
click at [741, 344] on button "Add Payment" at bounding box center [795, 344] width 174 height 13
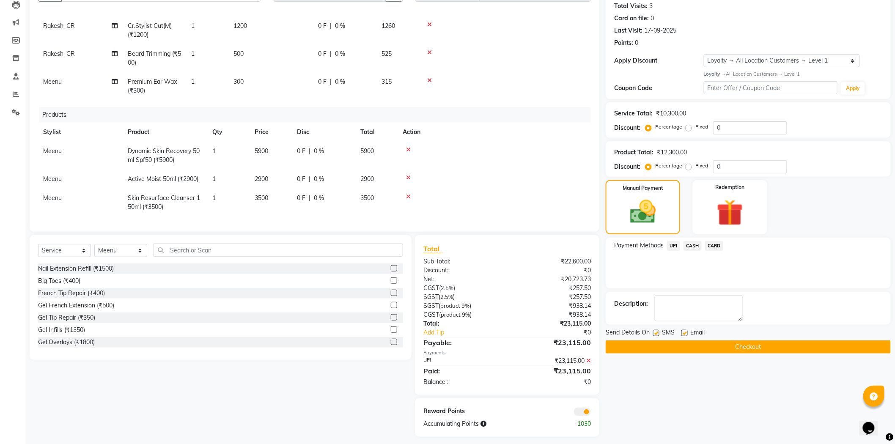
scroll to position [98, 0]
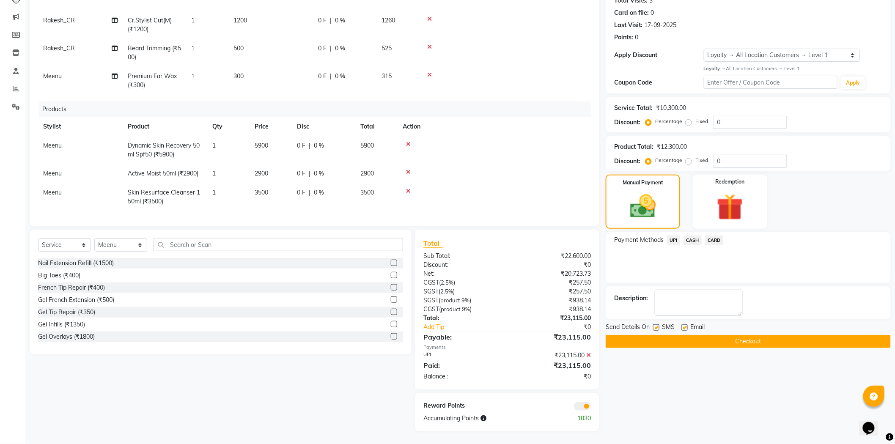
click at [701, 344] on button "Checkout" at bounding box center [747, 341] width 285 height 13
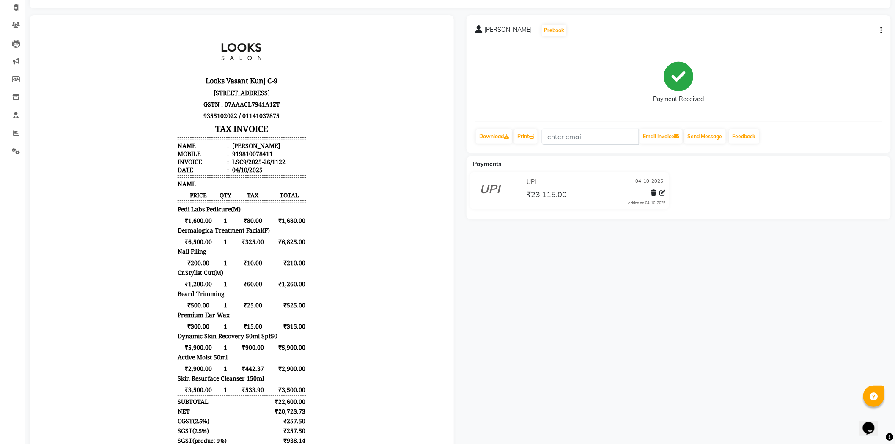
scroll to position [176, 0]
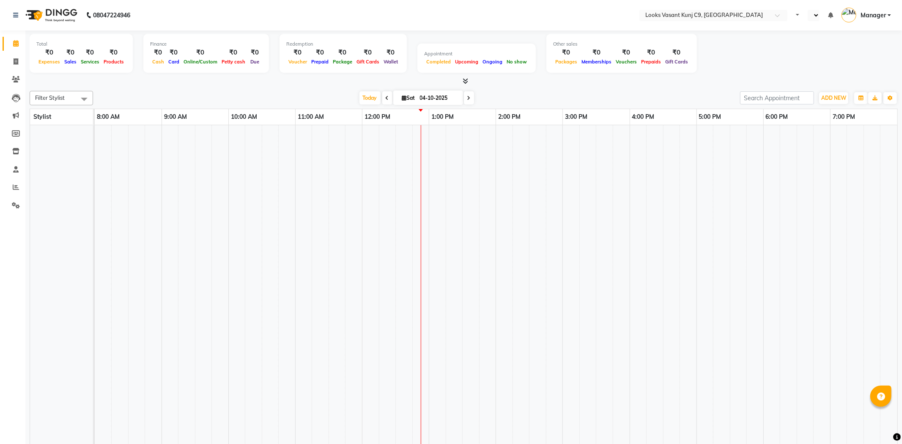
select select "en"
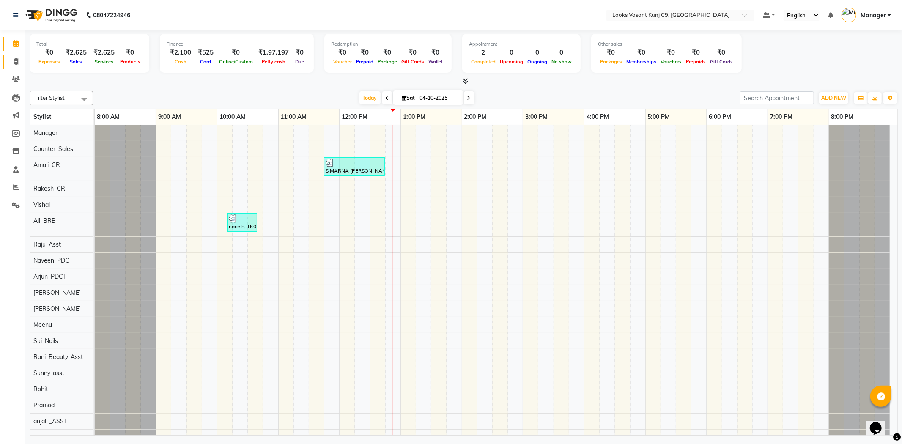
click at [14, 56] on link "Invoice" at bounding box center [13, 62] width 20 height 14
select select "service"
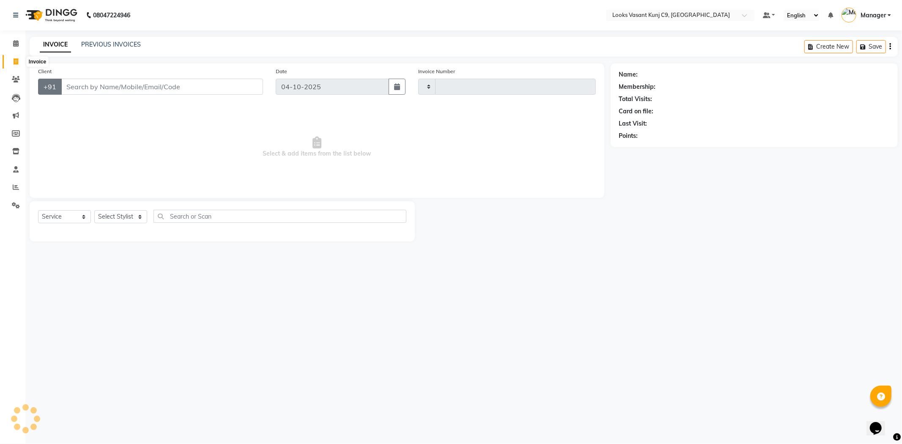
type input "1117"
select select "8747"
click at [129, 217] on select "Select Stylist" at bounding box center [120, 216] width 53 height 13
select select "91184"
click at [94, 211] on select "Select Stylist [PERSON_NAME] anjali _ASST Arjun_PDCT Ashish_asst Counter_Sales …" at bounding box center [120, 216] width 53 height 13
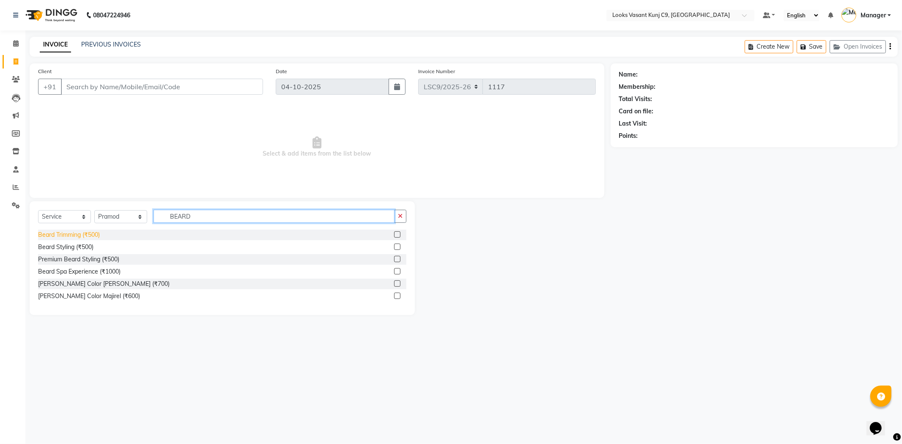
type input "BEARD"
click at [92, 235] on div "Beard Trimming (₹500)" at bounding box center [69, 234] width 62 height 9
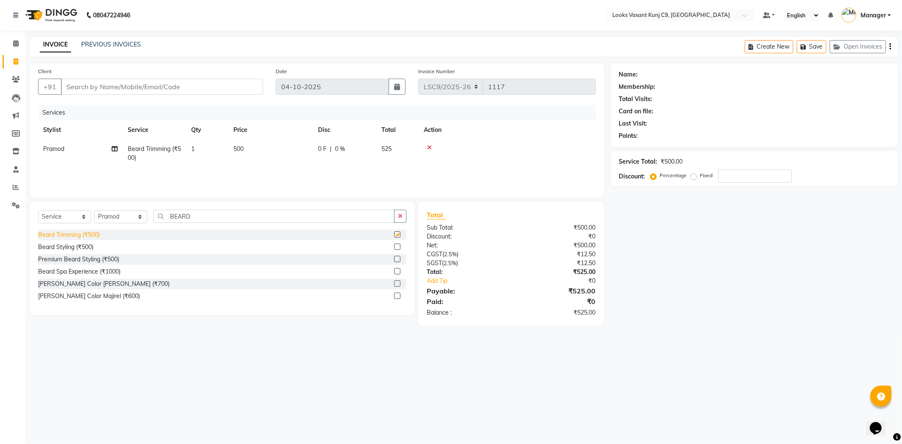
checkbox input "false"
click at [110, 92] on input "Client" at bounding box center [162, 87] width 202 height 16
type input "C"
type input "0"
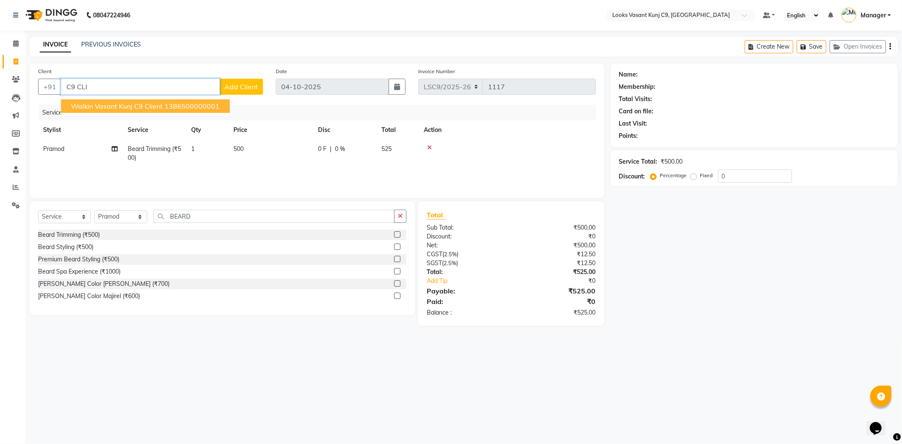
click at [140, 109] on span "Walkin Vasant Kunj C9 Client" at bounding box center [117, 106] width 92 height 8
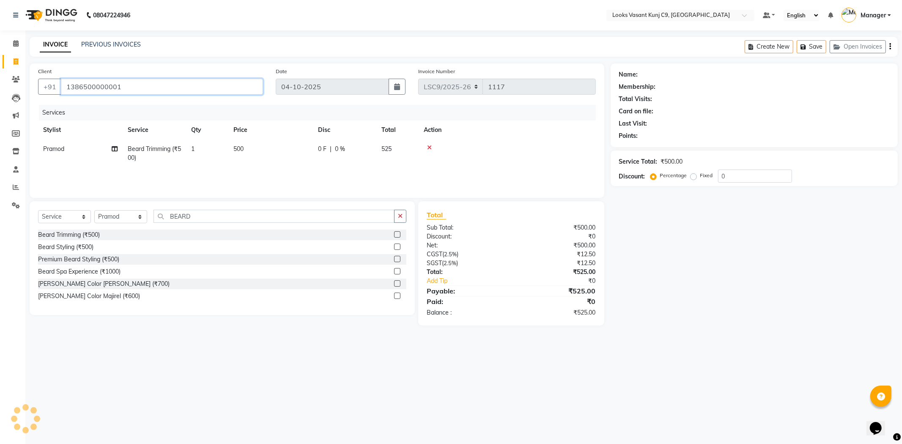
type input "1386500000001"
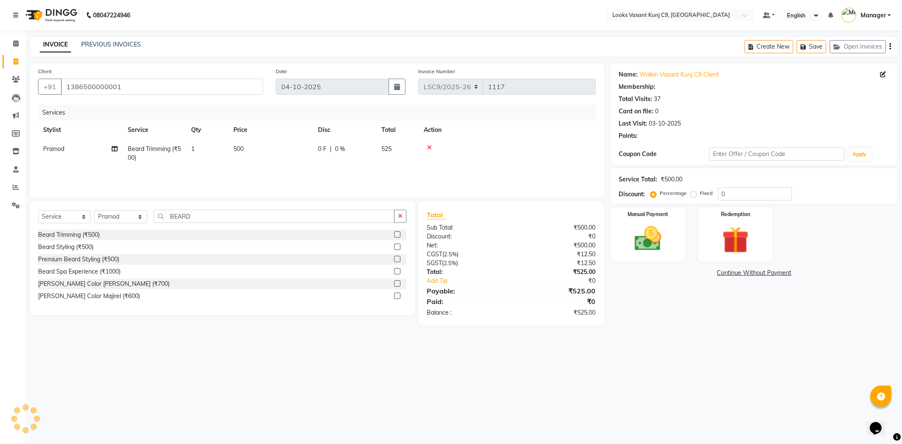
select select "1: Object"
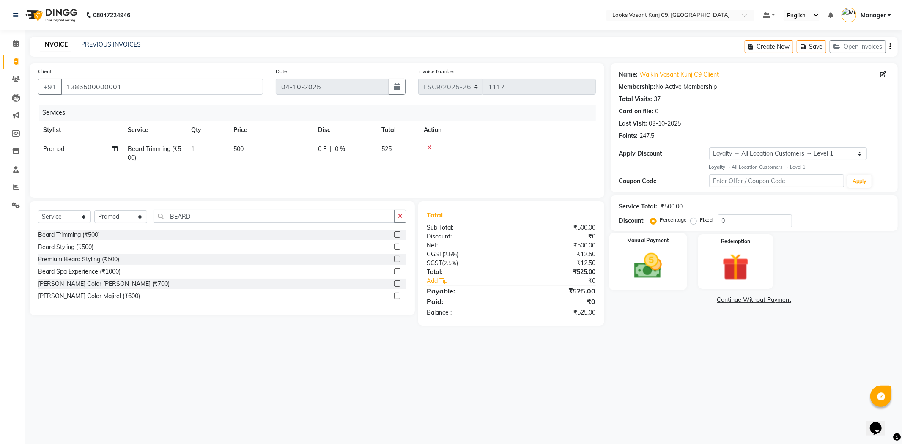
click at [669, 270] on img at bounding box center [647, 266] width 45 height 32
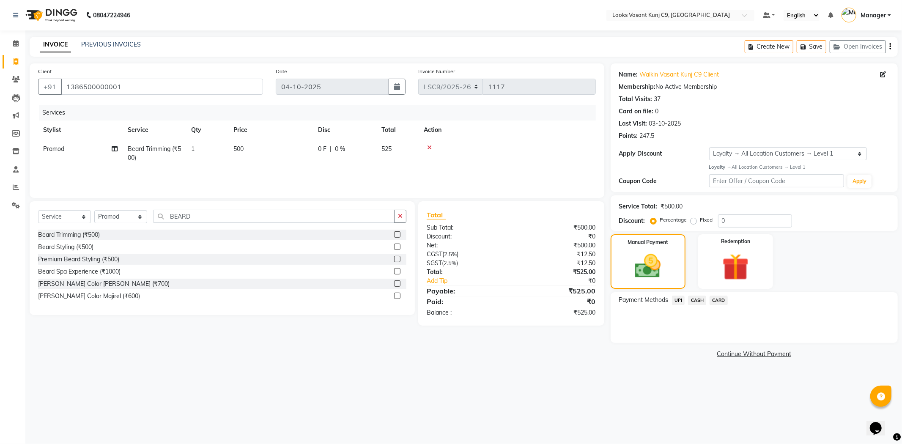
click at [704, 301] on span "CASH" at bounding box center [697, 300] width 18 height 10
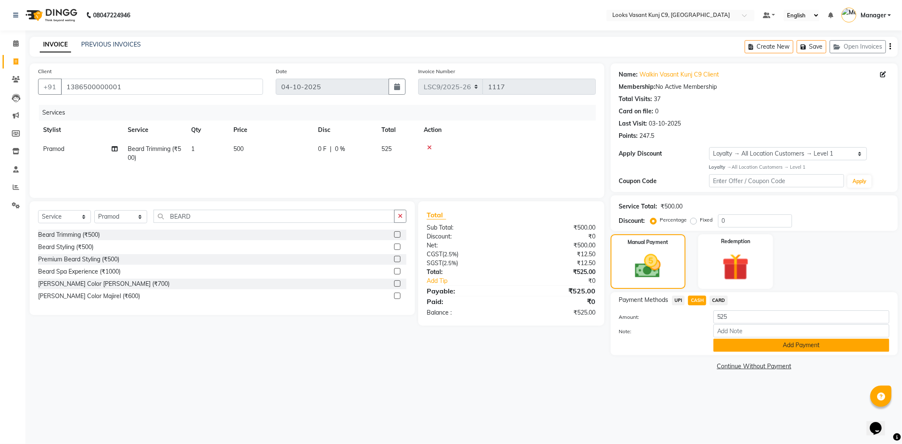
click at [758, 344] on button "Add Payment" at bounding box center [801, 345] width 176 height 13
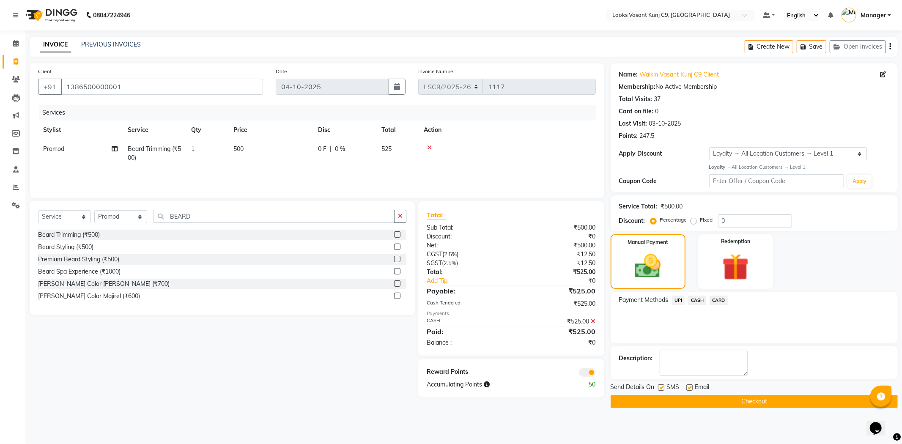
click at [641, 399] on button "Checkout" at bounding box center [753, 401] width 287 height 13
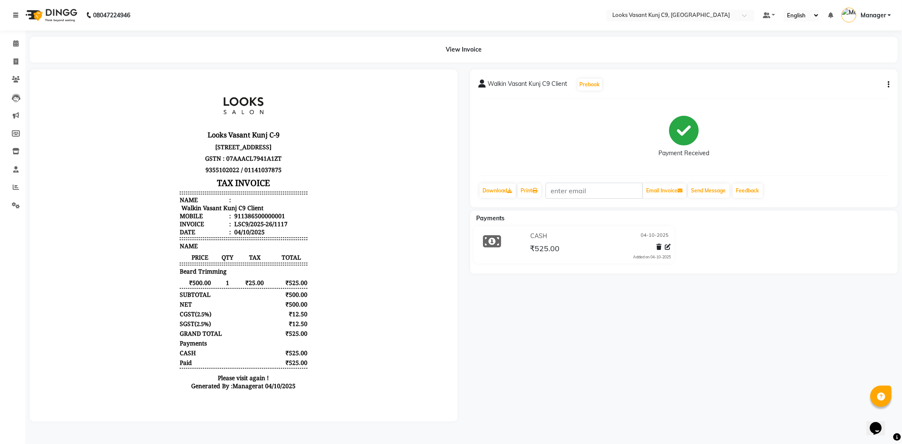
click at [13, 15] on icon at bounding box center [15, 15] width 5 height 6
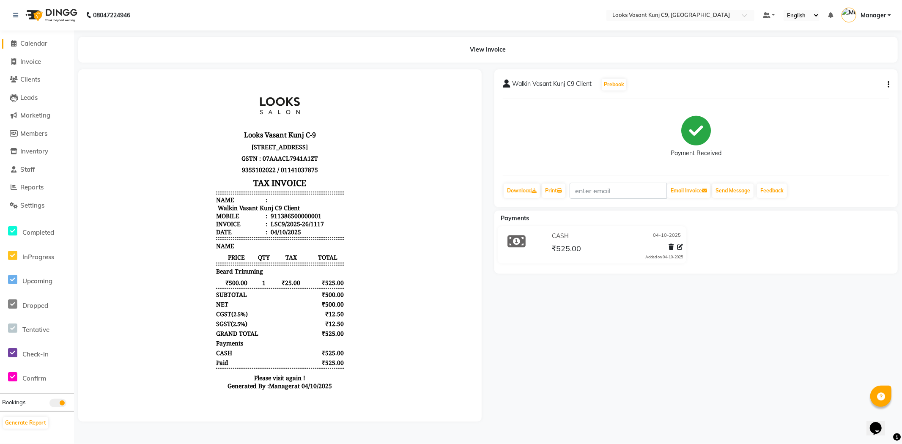
click at [17, 45] on span at bounding box center [14, 44] width 13 height 10
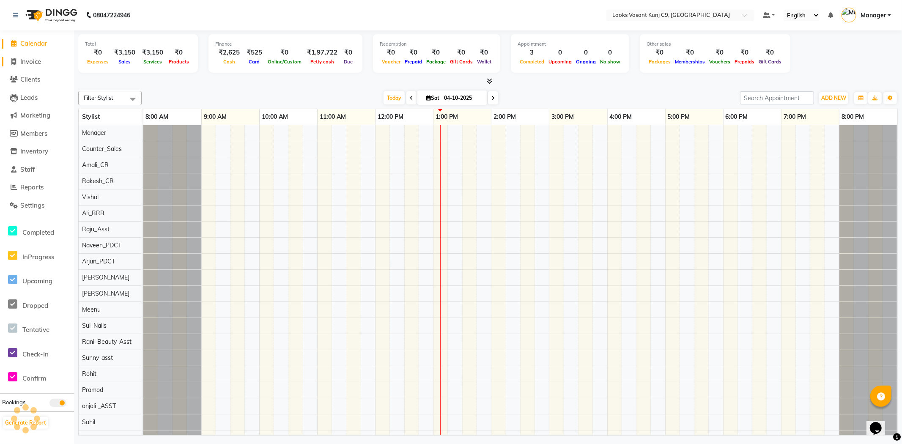
click at [18, 59] on span at bounding box center [14, 62] width 13 height 10
select select "service"
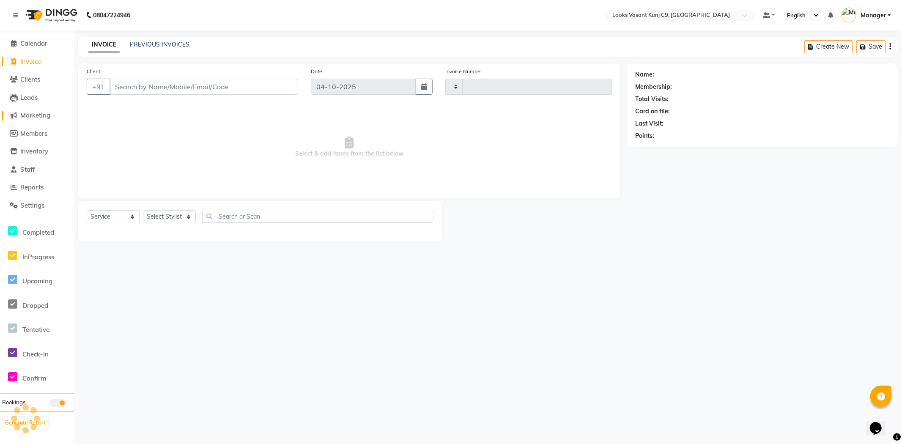
type input "1118"
select select "8747"
click at [164, 220] on select "Select Stylist" at bounding box center [169, 216] width 53 height 13
click at [178, 219] on select "Select Stylist" at bounding box center [169, 216] width 53 height 13
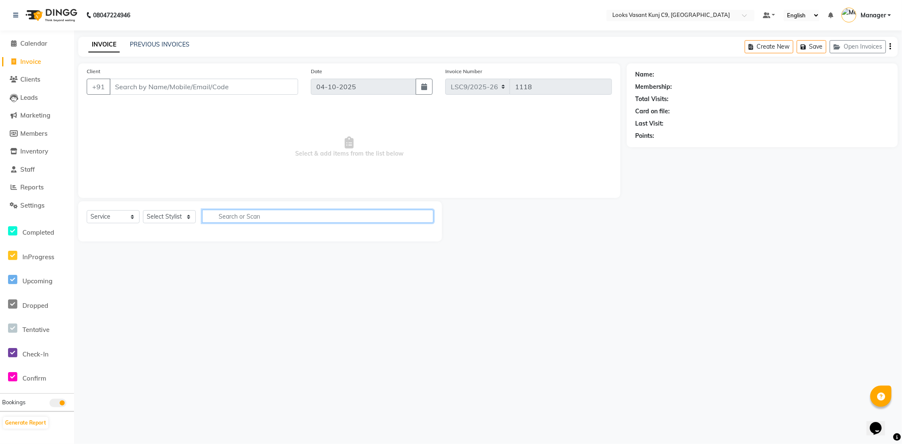
click at [244, 218] on input "text" at bounding box center [317, 216] width 231 height 13
type input "EYE"
click at [187, 222] on select "Select Stylist [PERSON_NAME] anjali _ASST Arjun_PDCT Ashish_asst Counter_Sales …" at bounding box center [169, 216] width 53 height 13
select select "91186"
click at [143, 211] on select "Select Stylist [PERSON_NAME] anjali _ASST Arjun_PDCT Ashish_asst Counter_Sales …" at bounding box center [169, 216] width 53 height 13
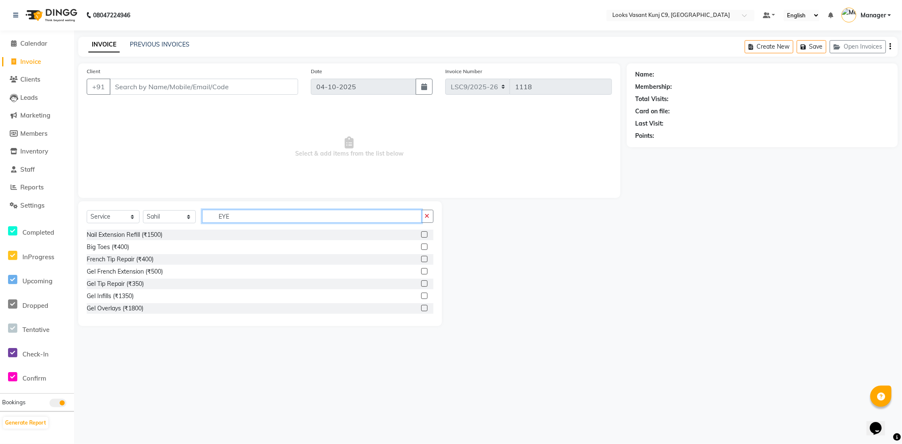
click at [245, 216] on input "EYE" at bounding box center [311, 216] width 219 height 13
type input "EYEBR"
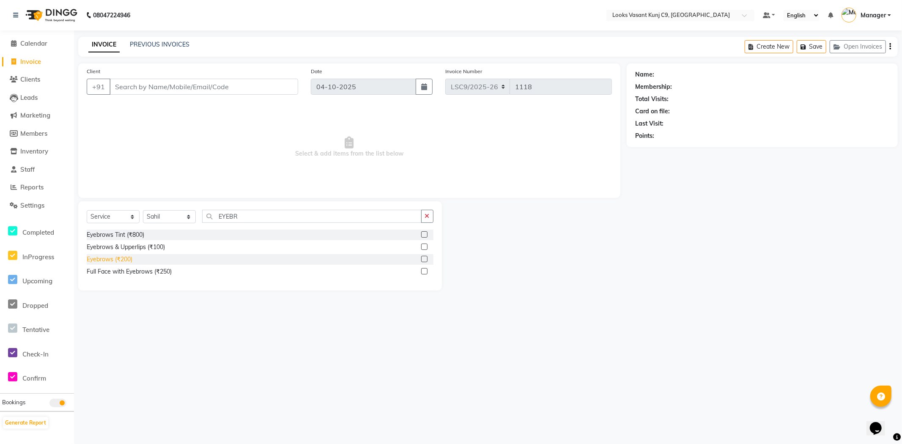
click at [116, 259] on div "Eyebrows (₹200)" at bounding box center [110, 259] width 46 height 9
checkbox input "false"
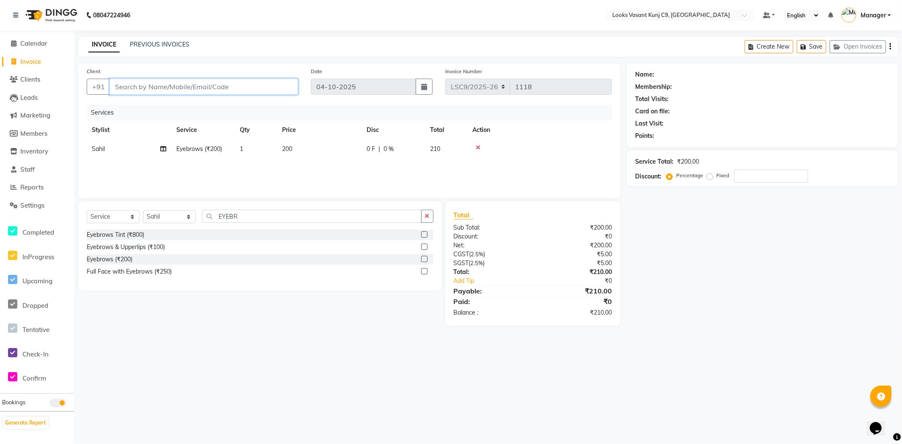
click at [196, 84] on input "Client" at bounding box center [203, 87] width 189 height 16
type input "9"
type input "0"
type input "9899046959"
click at [271, 83] on span "Add Client" at bounding box center [276, 86] width 33 height 8
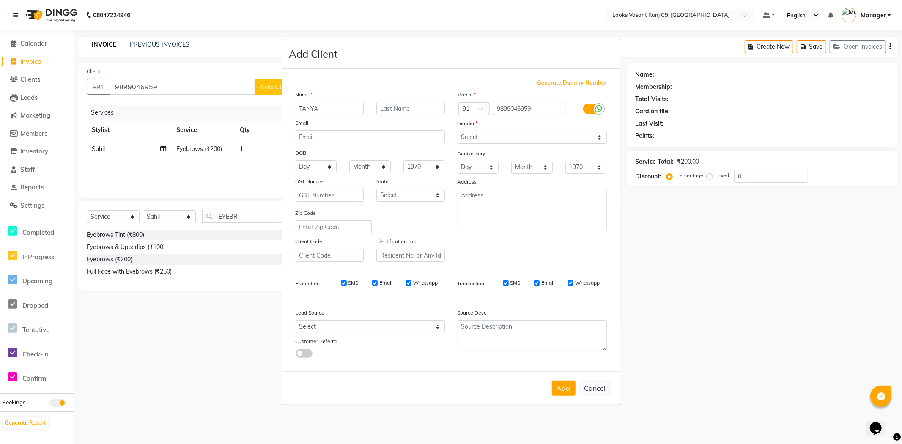
type input "TANYA"
click at [495, 137] on select "Select Male Female Other Prefer Not To Say" at bounding box center [531, 137] width 149 height 13
select select "female"
click at [457, 131] on select "Select Male Female Other Prefer Not To Say" at bounding box center [531, 137] width 149 height 13
click at [557, 381] on button "Add" at bounding box center [564, 387] width 24 height 15
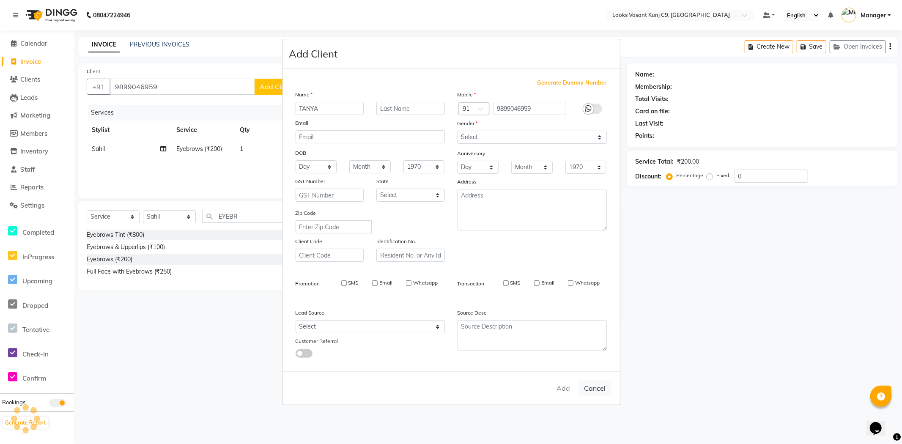
select select
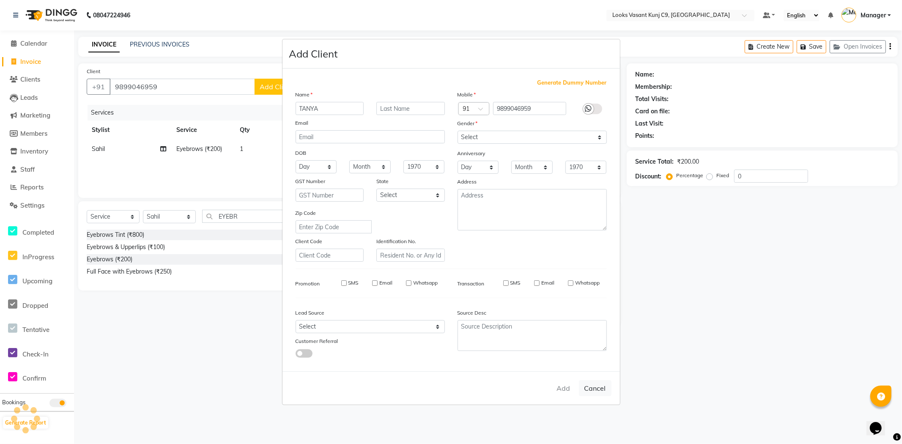
select select
checkbox input "false"
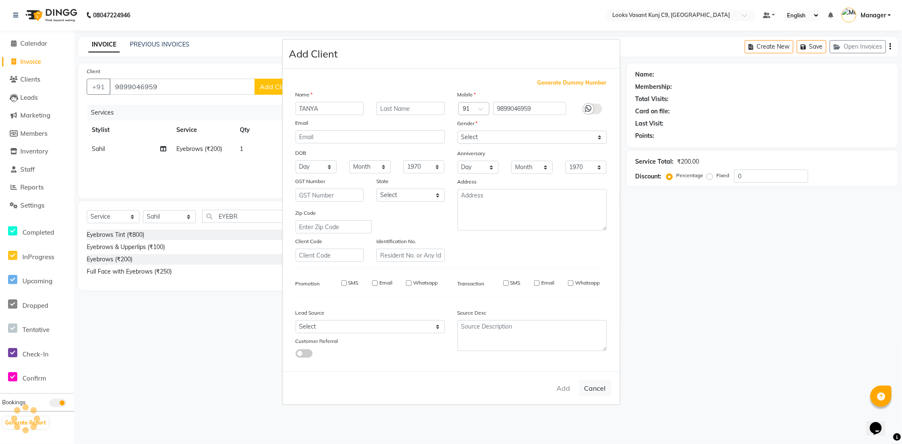
checkbox input "false"
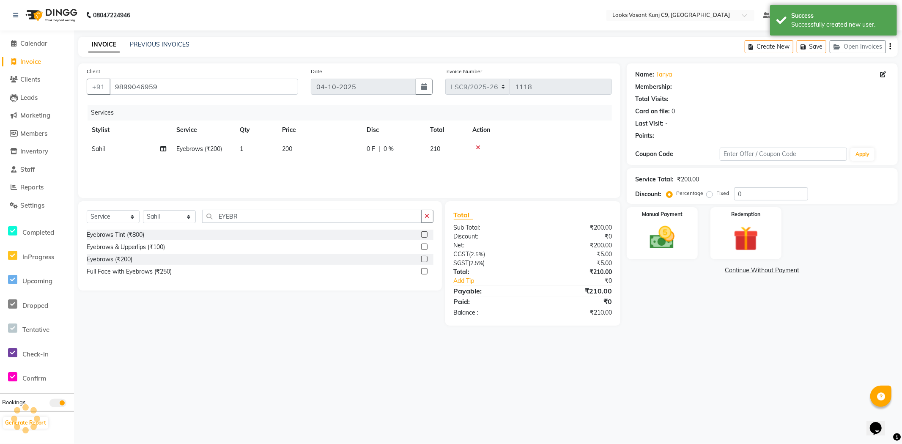
click at [112, 146] on td "Sahil" at bounding box center [129, 149] width 85 height 19
select select "1: Object"
select select "91186"
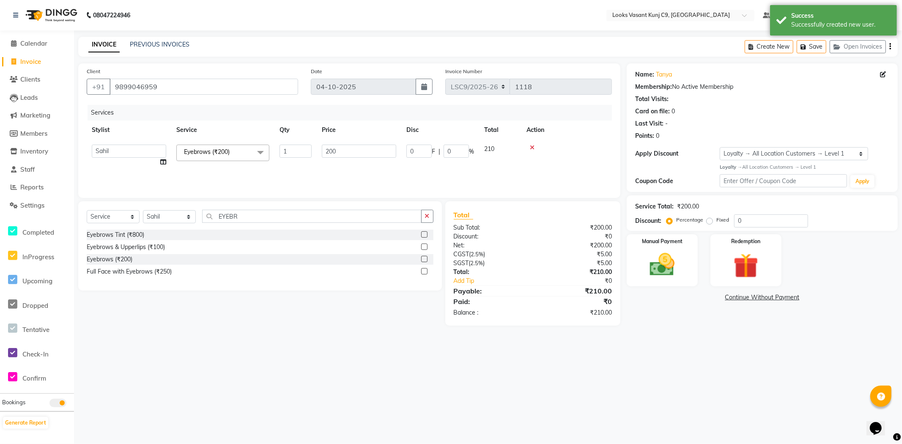
click at [159, 160] on td "Ali_BRB Amali_CR anjali _ASST Arjun_PDCT Ashish_asst Counter_Sales Manager Mary…" at bounding box center [129, 156] width 85 height 32
click at [159, 153] on select "Ali_BRB Amali_CR anjali _ASST Arjun_PDCT Ashish_asst Counter_Sales Manager Mary…" at bounding box center [129, 151] width 74 height 13
select select "88940"
click at [666, 264] on img at bounding box center [662, 265] width 42 height 30
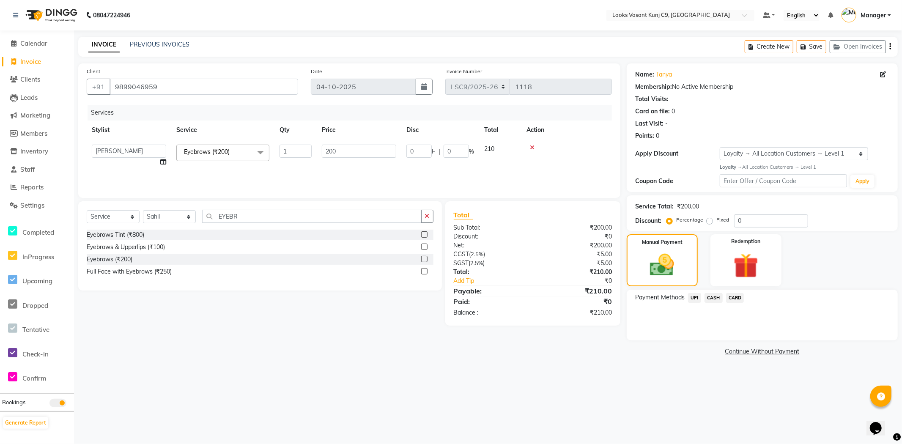
click at [709, 295] on span "CASH" at bounding box center [713, 298] width 18 height 10
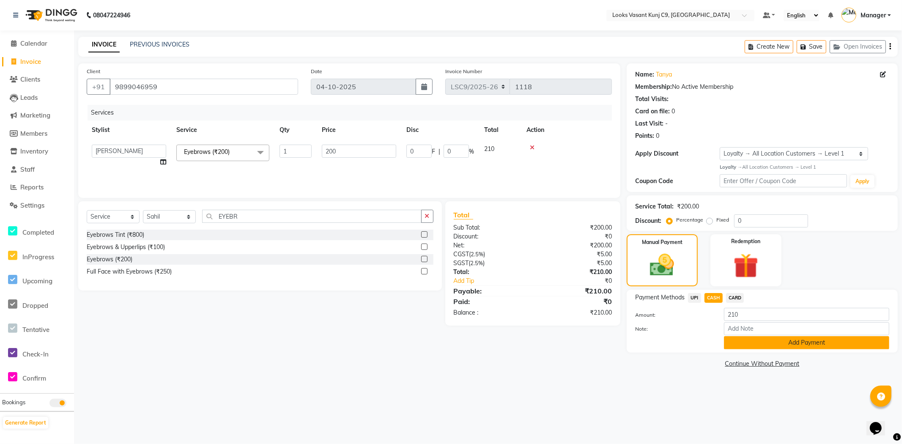
click at [758, 345] on button "Add Payment" at bounding box center [806, 342] width 165 height 13
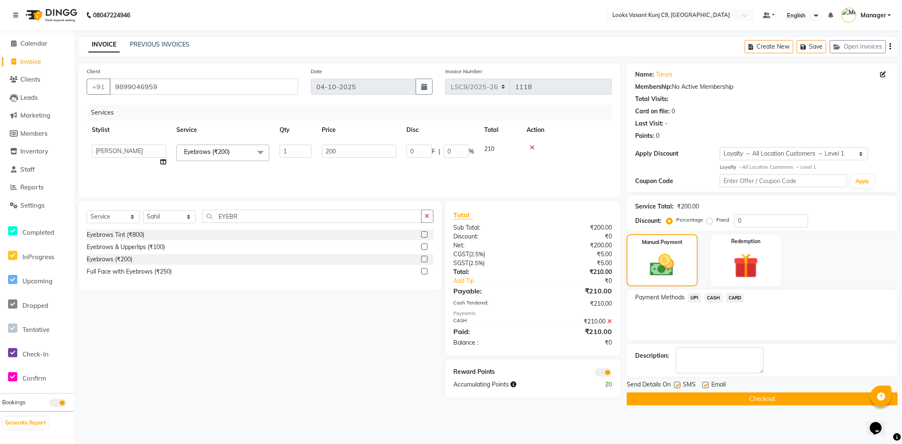
click at [677, 402] on button "Checkout" at bounding box center [761, 398] width 271 height 13
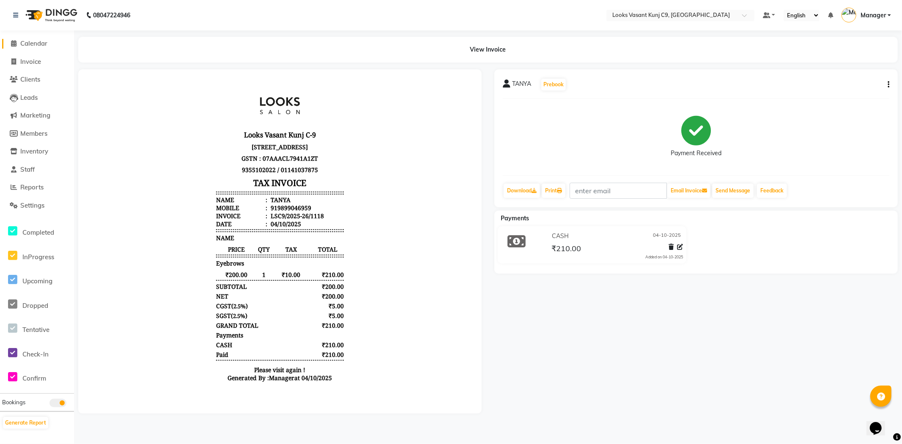
drag, startPoint x: 28, startPoint y: 38, endPoint x: 27, endPoint y: 44, distance: 5.7
click at [28, 39] on link "Calendar" at bounding box center [37, 44] width 70 height 10
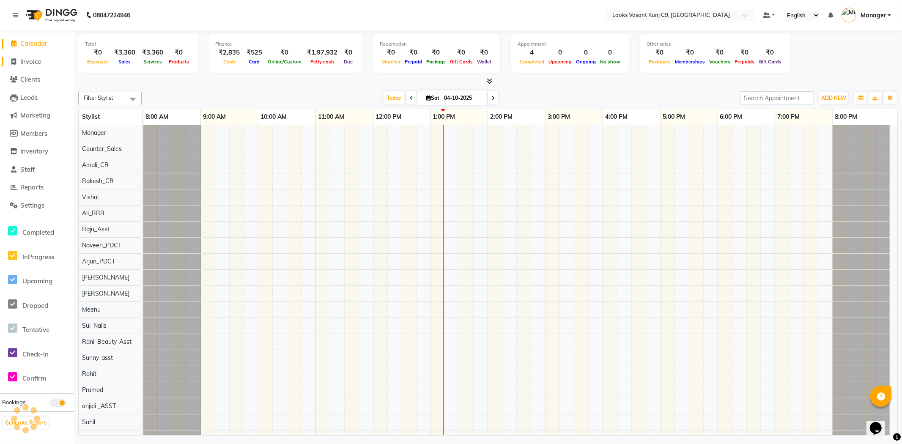
click at [25, 63] on span "Invoice" at bounding box center [30, 61] width 21 height 8
select select "service"
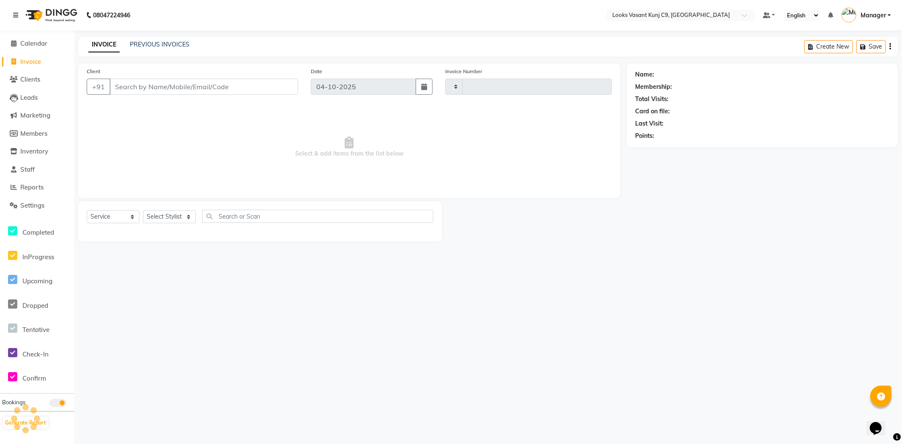
type input "1119"
select select "8747"
click at [166, 218] on select "Select Stylist" at bounding box center [169, 216] width 53 height 13
select select "88930"
click at [143, 211] on select "Select Stylist Ali_BRB Amali_CR anjali _ASST Arjun_PDCT Ashish_asst Counter_Sal…" at bounding box center [169, 216] width 53 height 13
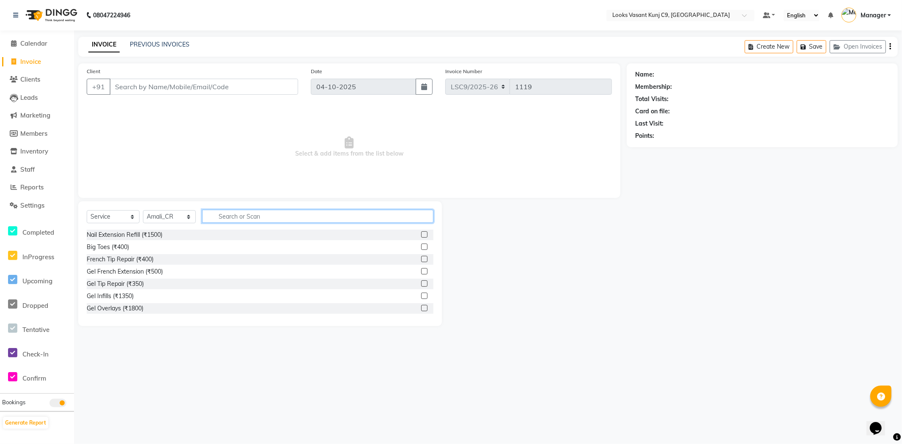
click at [254, 210] on input "text" at bounding box center [317, 216] width 231 height 13
type input "CUT"
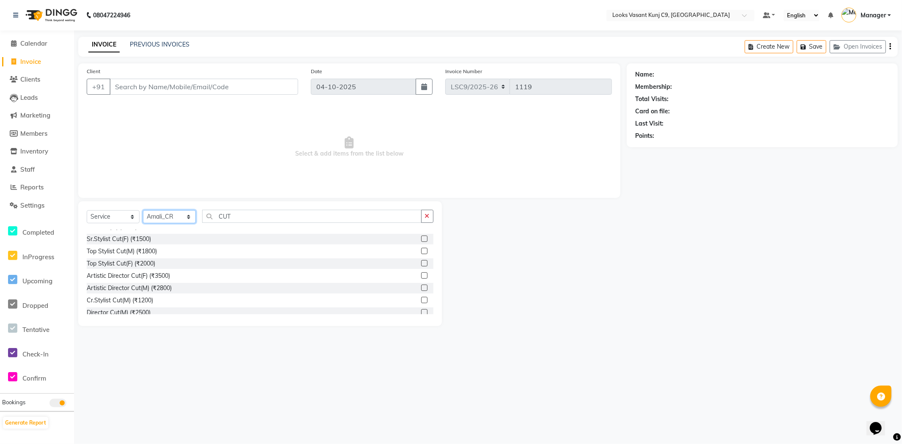
click at [184, 217] on select "Select Stylist Ali_BRB Amali_CR anjali _ASST Arjun_PDCT Ashish_asst Counter_Sal…" at bounding box center [169, 216] width 53 height 13
select select "88935"
click at [143, 211] on select "Select Stylist Ali_BRB Amali_CR anjali _ASST Arjun_PDCT Ashish_asst Counter_Sal…" at bounding box center [169, 216] width 53 height 13
click at [263, 219] on input "CUT" at bounding box center [311, 216] width 219 height 13
type input "C"
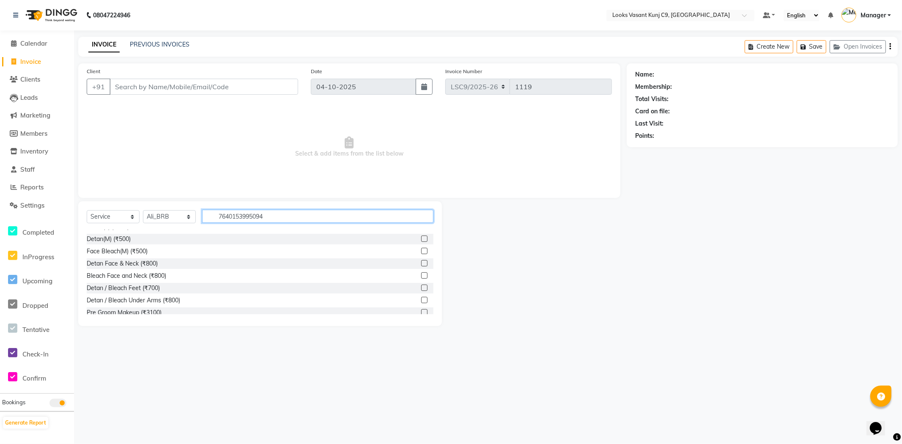
scroll to position [0, 0]
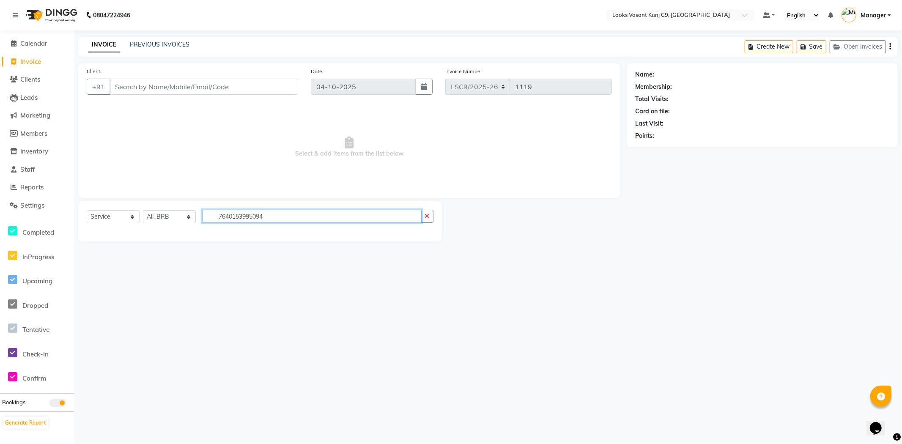
type input "7640153995094"
click at [131, 219] on select "Select Service Product Membership Package Voucher Prepaid Gift Card" at bounding box center [113, 216] width 53 height 13
click at [87, 211] on select "Select Service Product Membership Package Voucher Prepaid Gift Card" at bounding box center [113, 216] width 53 height 13
click at [118, 224] on div "Select Service Product Membership Package Voucher Prepaid Gift Card Select Styl…" at bounding box center [260, 220] width 347 height 20
click at [124, 211] on select "Select Service Product Membership Package Voucher Prepaid Gift Card" at bounding box center [113, 216] width 53 height 13
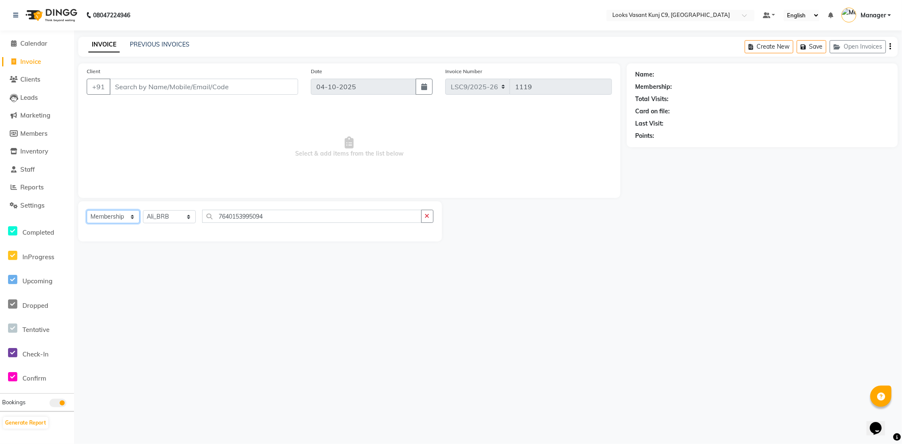
select select "product"
click at [87, 211] on select "Select Service Product Membership Package Voucher Prepaid Gift Card" at bounding box center [113, 216] width 53 height 13
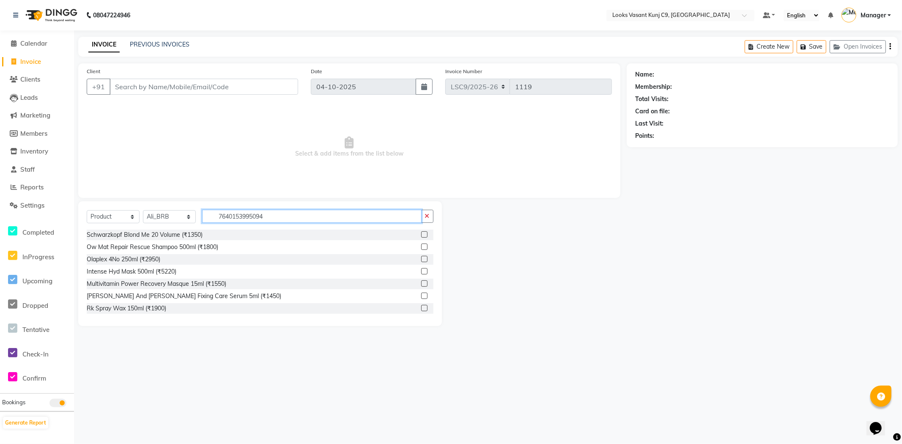
click at [268, 219] on input "7640153995094" at bounding box center [311, 216] width 219 height 13
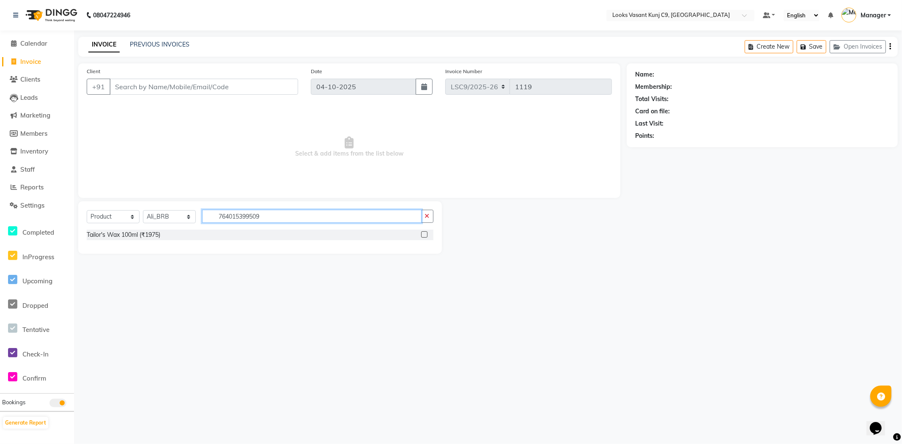
type input "764015399509"
click at [161, 233] on div "Tailor's Wax 100ml (₹1975)" at bounding box center [260, 235] width 347 height 11
click at [156, 235] on div "Tailor's Wax 100ml (₹1975)" at bounding box center [124, 234] width 74 height 9
checkbox input "false"
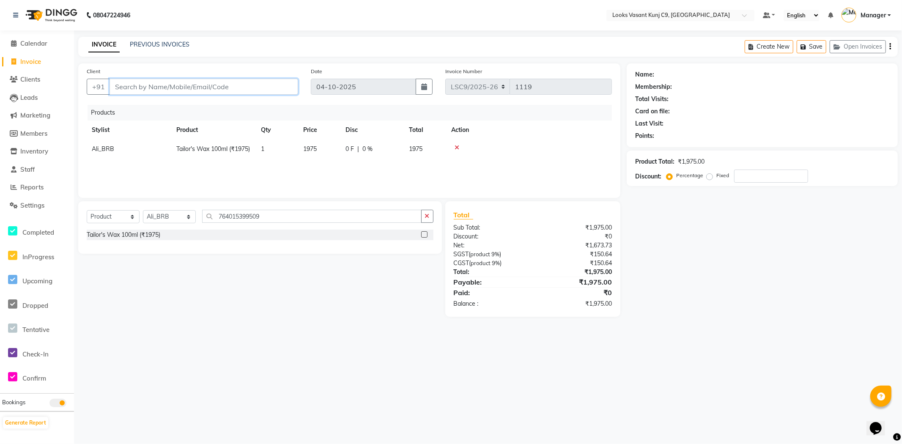
click at [176, 87] on input "Client" at bounding box center [203, 87] width 189 height 16
type input "9"
type input "0"
type input "9910521277"
click at [275, 86] on span "Add Client" at bounding box center [276, 86] width 33 height 8
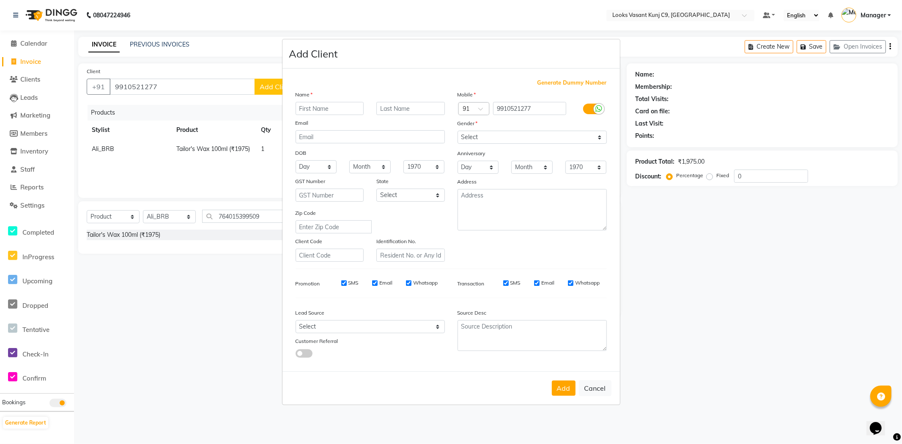
drag, startPoint x: 275, startPoint y: 86, endPoint x: 444, endPoint y: 61, distance: 170.9
click at [444, 61] on div "Add Client" at bounding box center [450, 53] width 337 height 29
click at [313, 104] on input "text" at bounding box center [329, 108] width 68 height 13
type input "idaaant"
click at [493, 140] on select "Select Male Female Other Prefer Not To Say" at bounding box center [531, 137] width 149 height 13
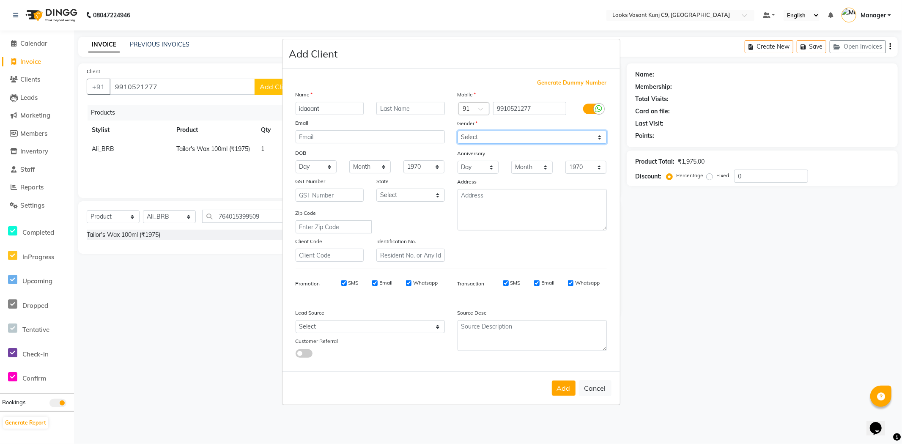
select select "male"
click at [457, 131] on select "Select Male Female Other Prefer Not To Say" at bounding box center [531, 137] width 149 height 13
click at [558, 387] on button "Add" at bounding box center [564, 387] width 24 height 15
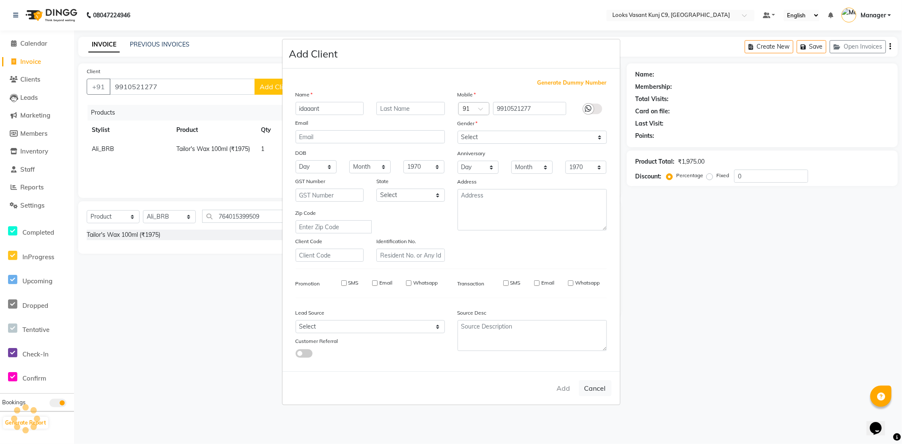
select select
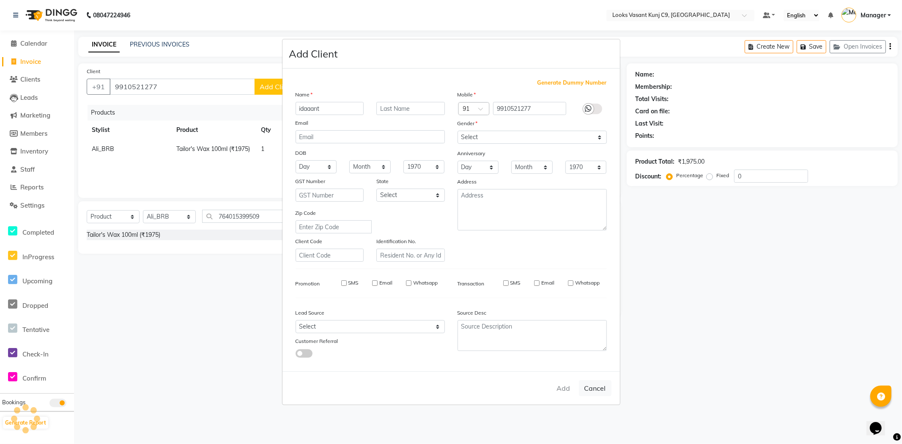
select select
checkbox input "false"
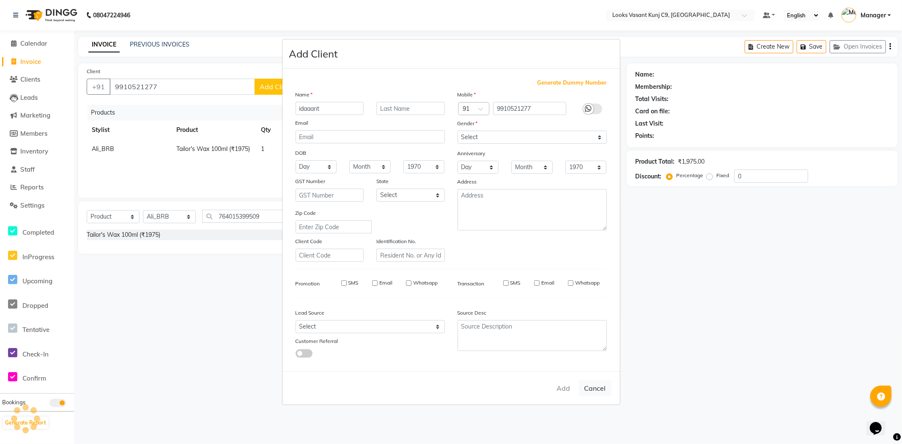
checkbox input "false"
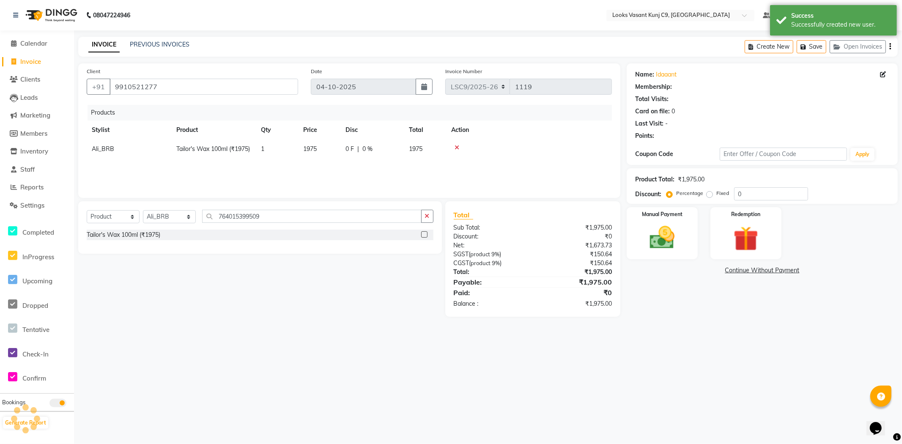
select select "1: Object"
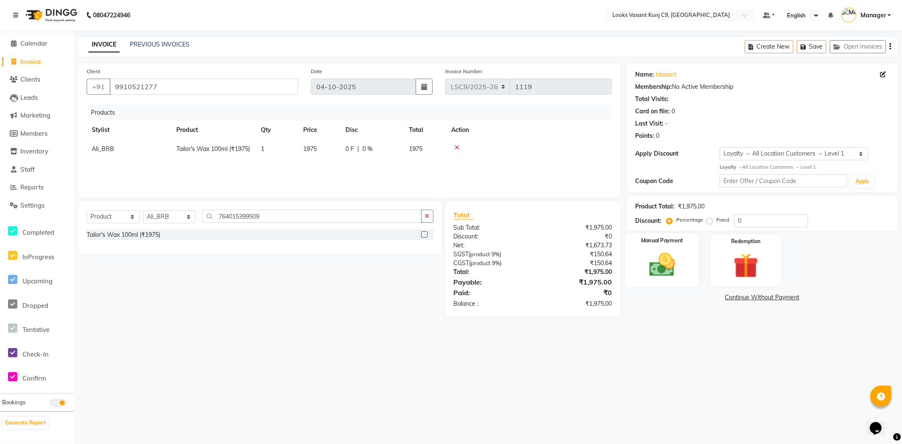
click at [677, 264] on img at bounding box center [662, 265] width 42 height 30
click at [698, 300] on span "UPI" at bounding box center [694, 298] width 13 height 10
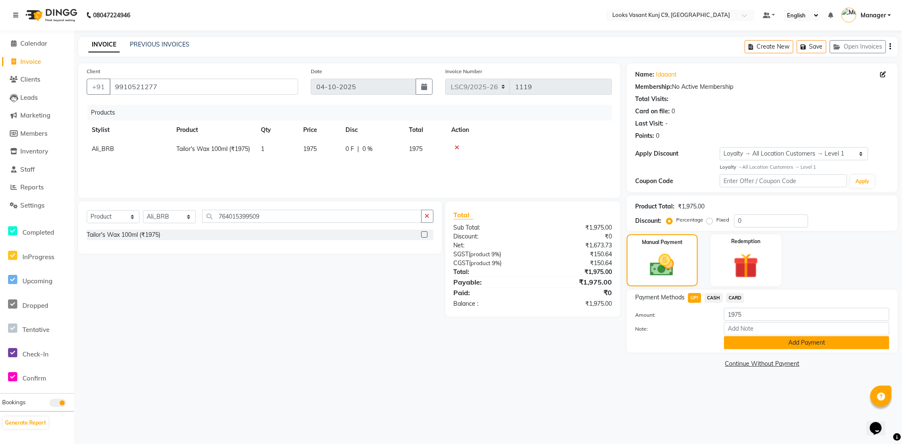
click at [752, 342] on button "Add Payment" at bounding box center [806, 342] width 165 height 13
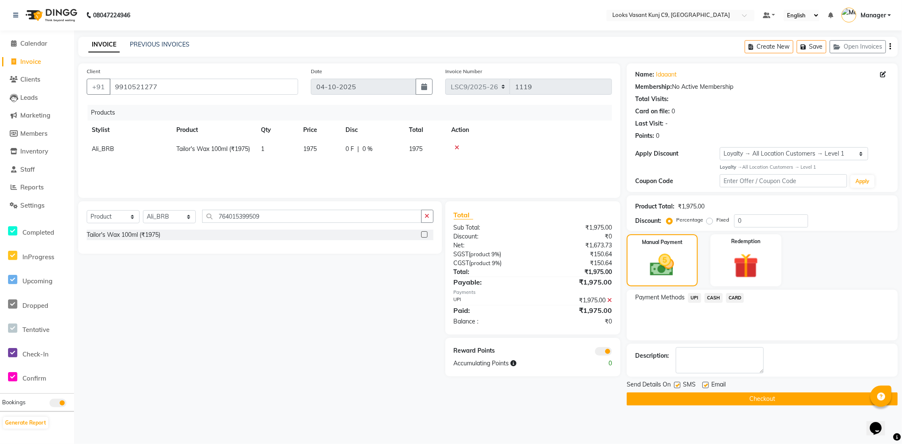
click at [639, 402] on button "Checkout" at bounding box center [761, 398] width 271 height 13
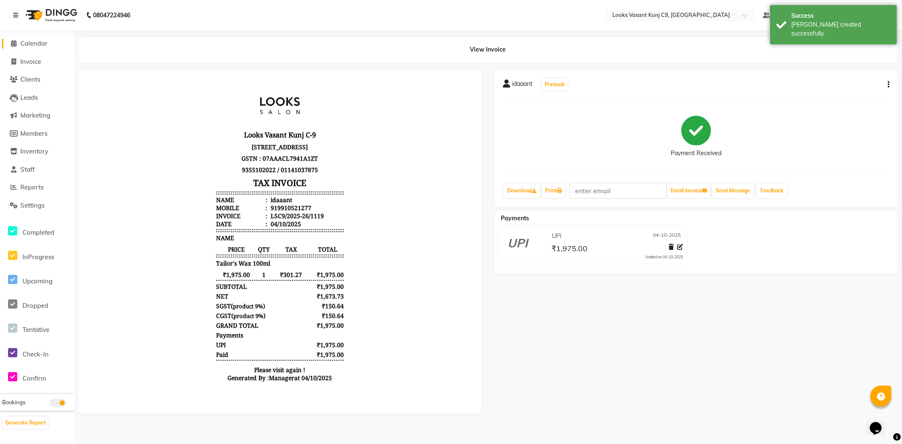
click at [15, 44] on icon at bounding box center [13, 43] width 5 height 6
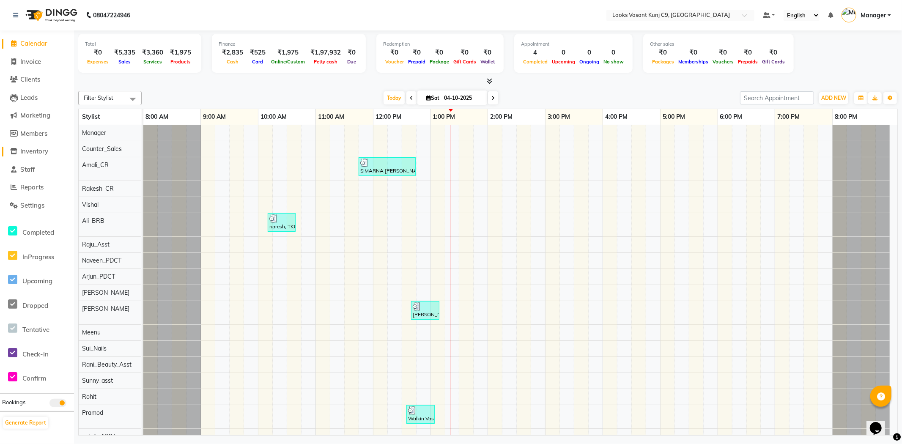
click at [30, 149] on span "Inventory" at bounding box center [34, 151] width 28 height 8
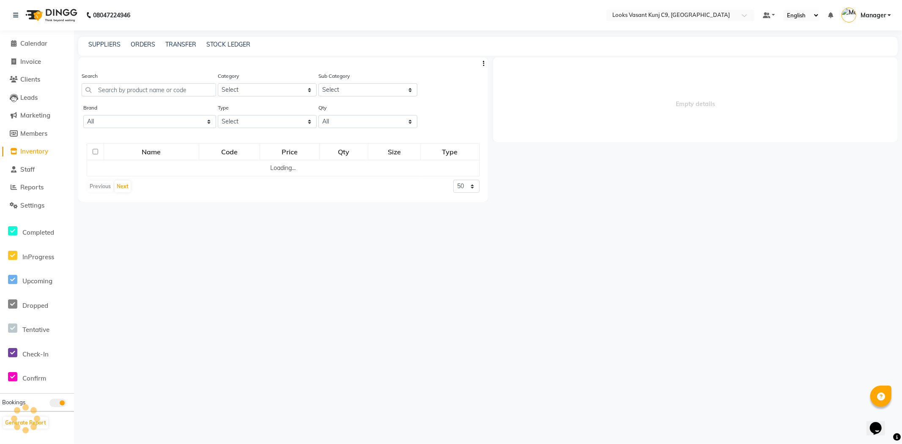
select select
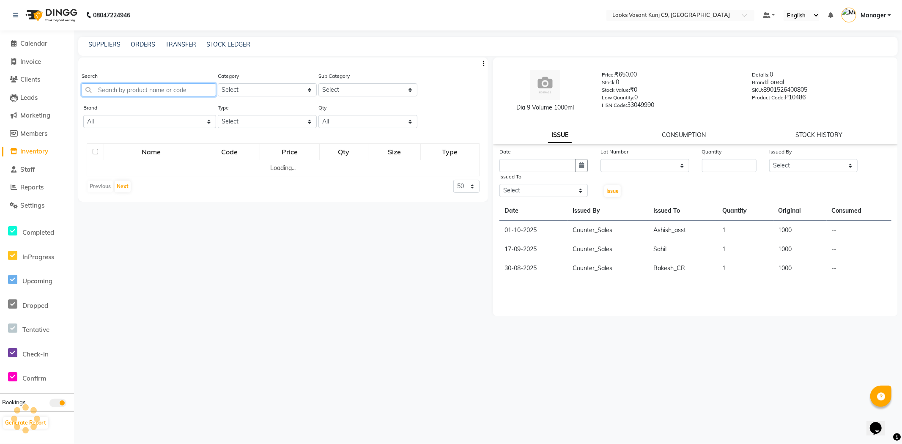
click at [120, 90] on input "text" at bounding box center [149, 89] width 134 height 13
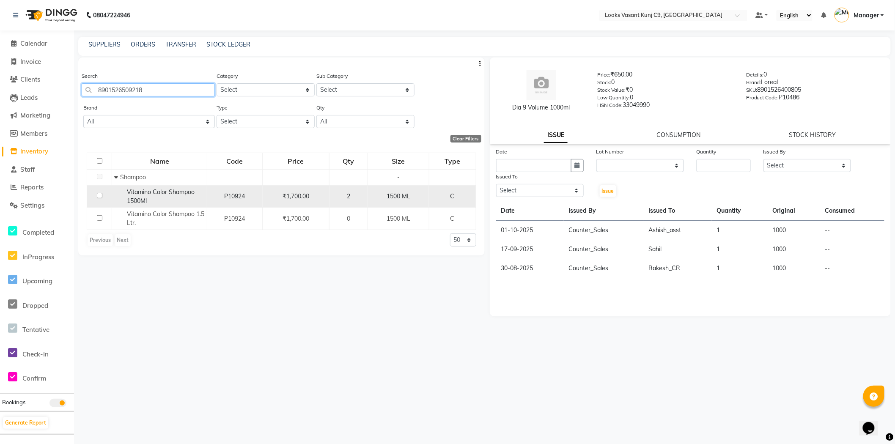
type input "8901526509218"
click at [98, 194] on input "checkbox" at bounding box center [99, 195] width 5 height 5
checkbox input "true"
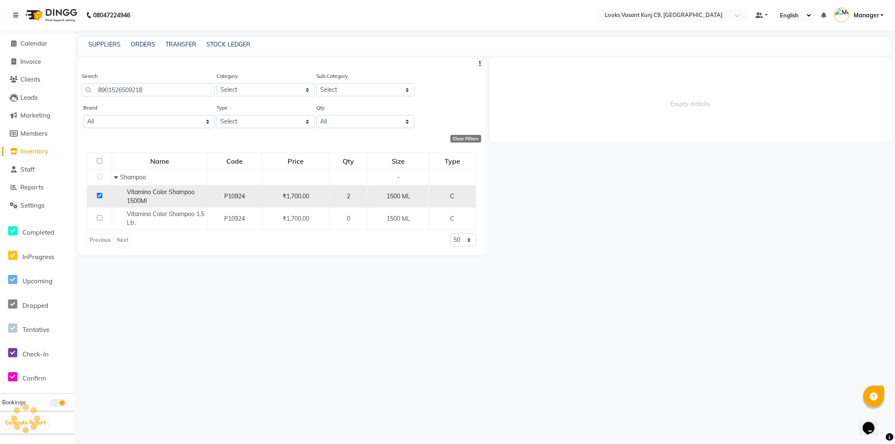
select select
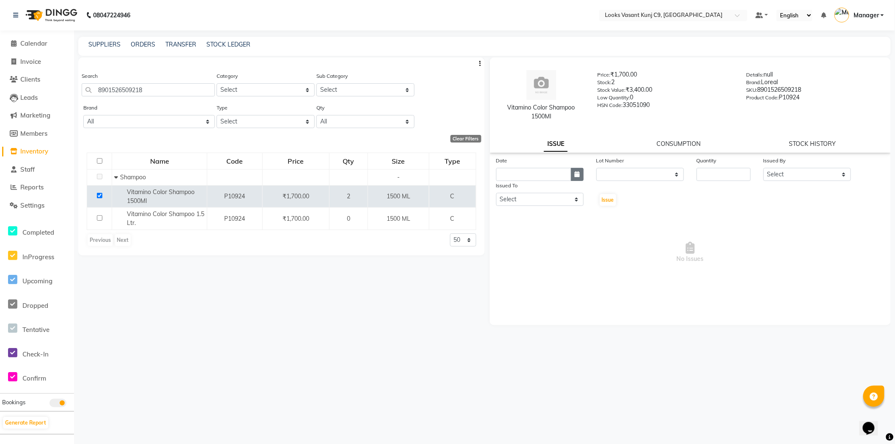
click at [577, 170] on button "button" at bounding box center [577, 174] width 13 height 13
select select "10"
select select "2025"
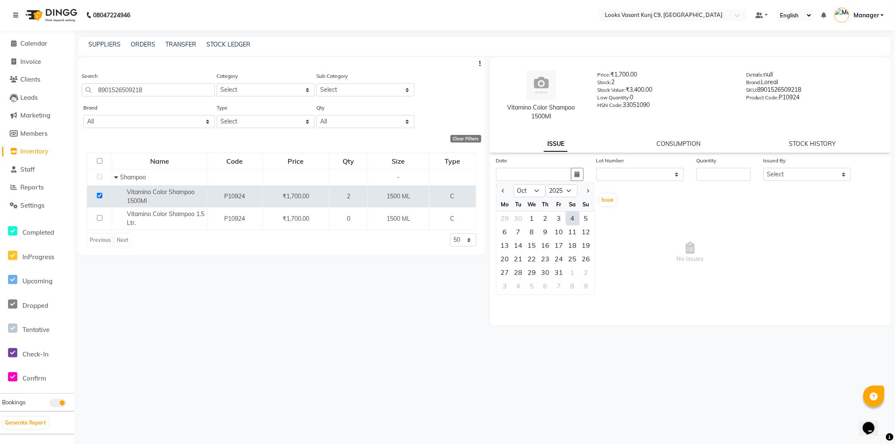
click at [569, 217] on div "4" at bounding box center [573, 218] width 14 height 14
type input "04-10-2025"
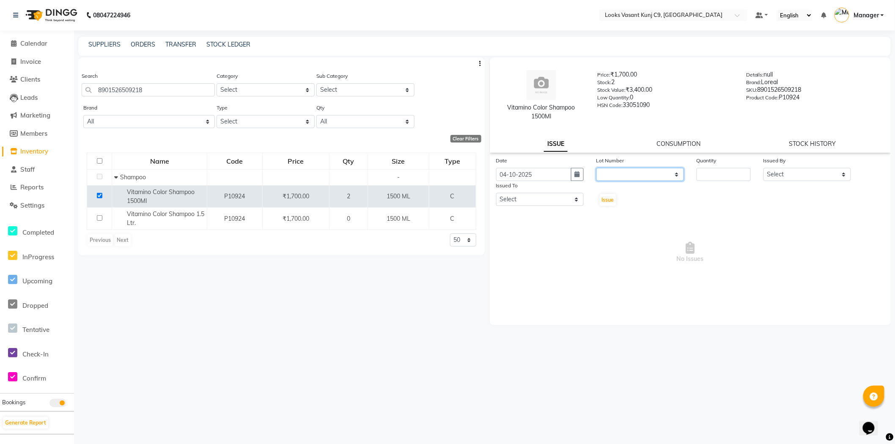
click at [614, 172] on select "None" at bounding box center [640, 174] width 88 height 13
select select "0: null"
click at [596, 168] on select "None" at bounding box center [640, 174] width 88 height 13
click at [713, 174] on input "number" at bounding box center [723, 174] width 54 height 13
type input "1"
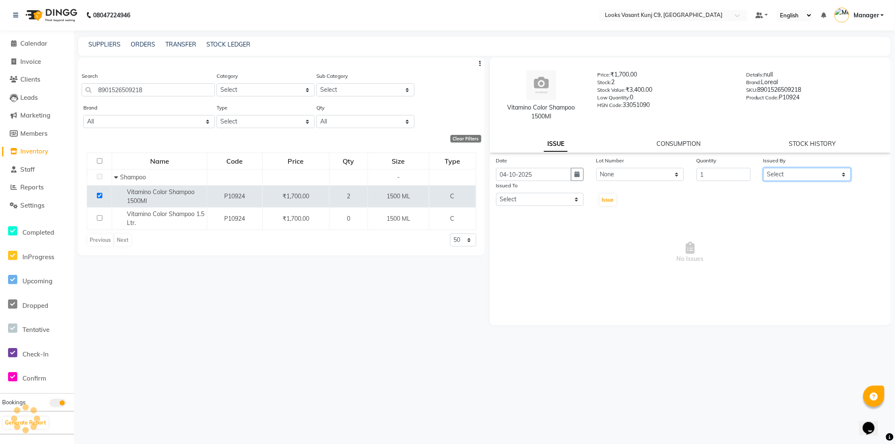
click at [799, 174] on select "Select Ali_BRB Amali_CR anjali _ASST Arjun_PDCT Ashish_asst Counter_Sales Manag…" at bounding box center [807, 174] width 88 height 13
select select "88788"
click at [763, 168] on select "Select Ali_BRB Amali_CR anjali _ASST Arjun_PDCT Ashish_asst Counter_Sales Manag…" at bounding box center [807, 174] width 88 height 13
click at [566, 199] on select "Select Ali_BRB Amali_CR anjali _ASST Arjun_PDCT Ashish_asst Counter_Sales Manag…" at bounding box center [540, 199] width 88 height 13
select select "91175"
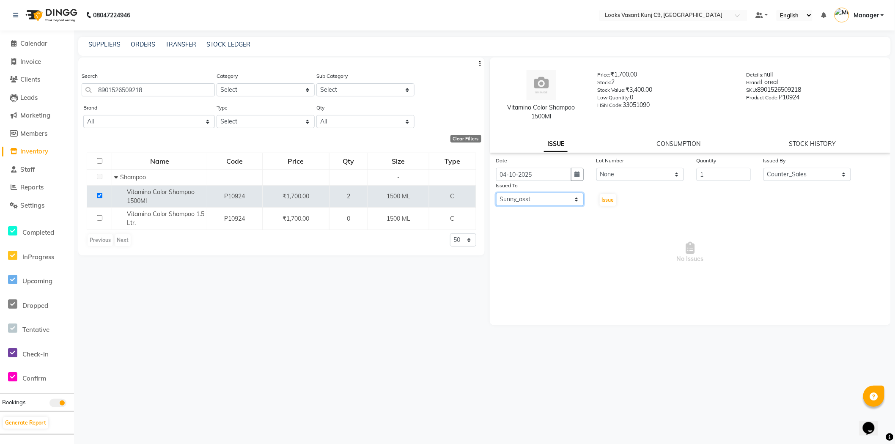
click at [496, 193] on select "Select Ali_BRB Amali_CR anjali _ASST Arjun_PDCT Ashish_asst Counter_Sales Manag…" at bounding box center [540, 199] width 88 height 13
click at [613, 200] on span "Issue" at bounding box center [608, 200] width 12 height 6
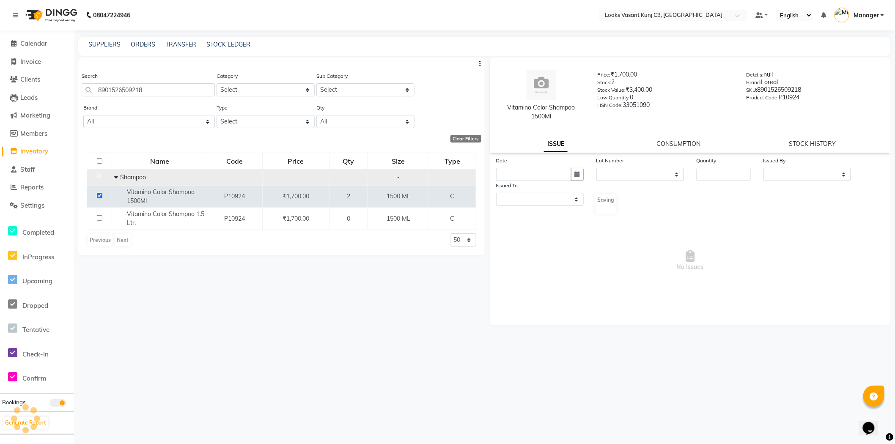
select select
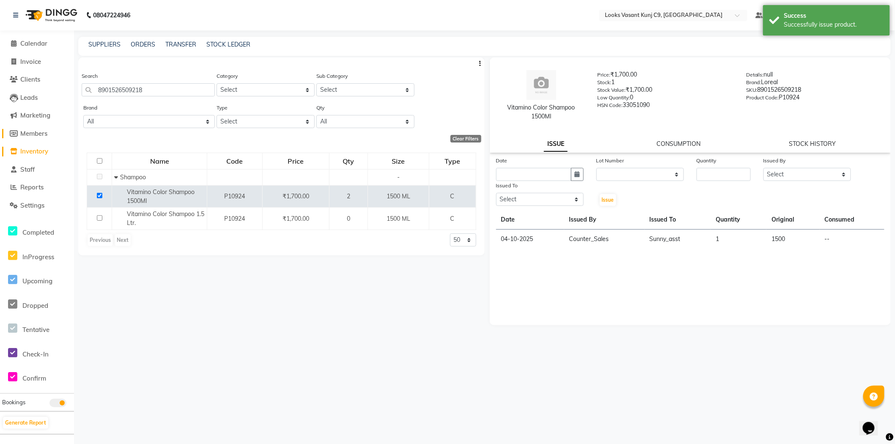
click at [36, 133] on span "Members" at bounding box center [33, 133] width 27 height 8
select select
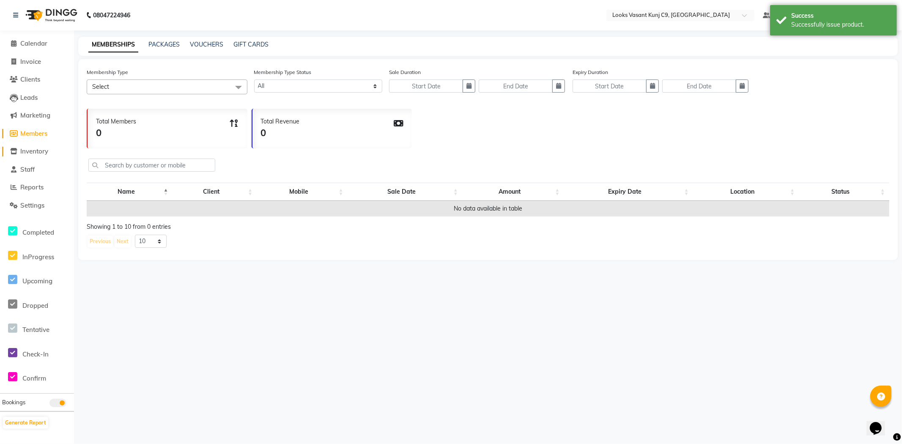
click at [36, 150] on span "Inventory" at bounding box center [34, 151] width 28 height 8
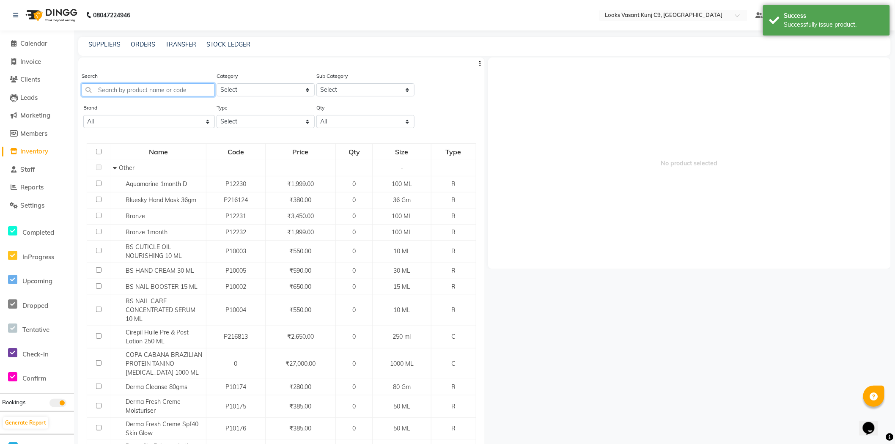
click at [121, 92] on input "text" at bounding box center [148, 89] width 133 height 13
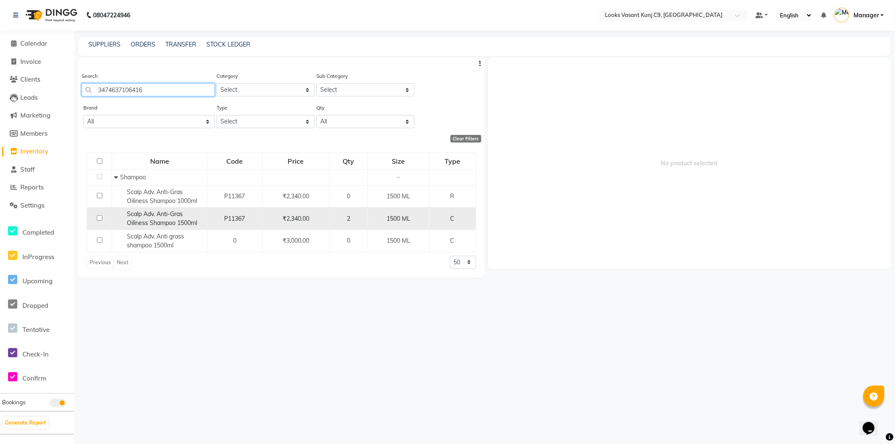
type input "3474637106416"
click at [97, 217] on input "checkbox" at bounding box center [99, 217] width 5 height 5
checkbox input "true"
select select
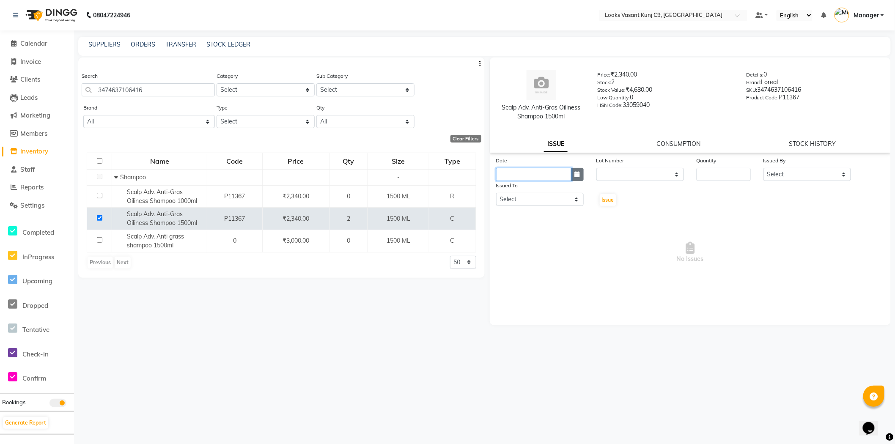
click at [570, 175] on input "text" at bounding box center [533, 174] width 75 height 13
select select "10"
select select "2025"
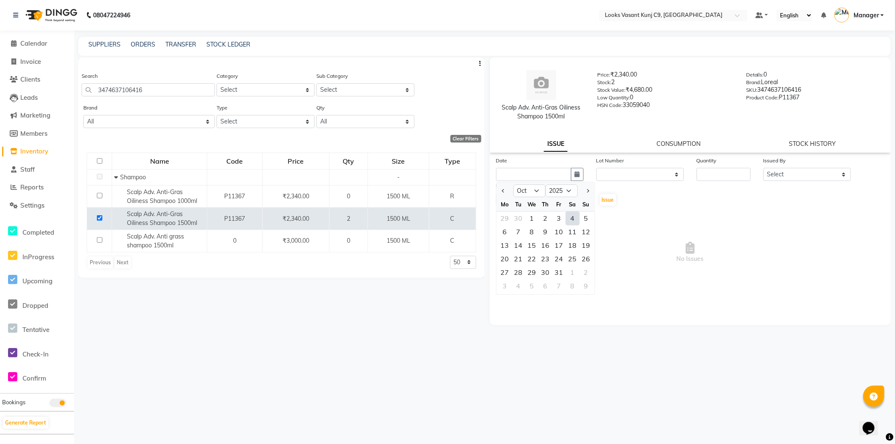
click at [574, 218] on div "4" at bounding box center [573, 218] width 14 height 14
type input "04-10-2025"
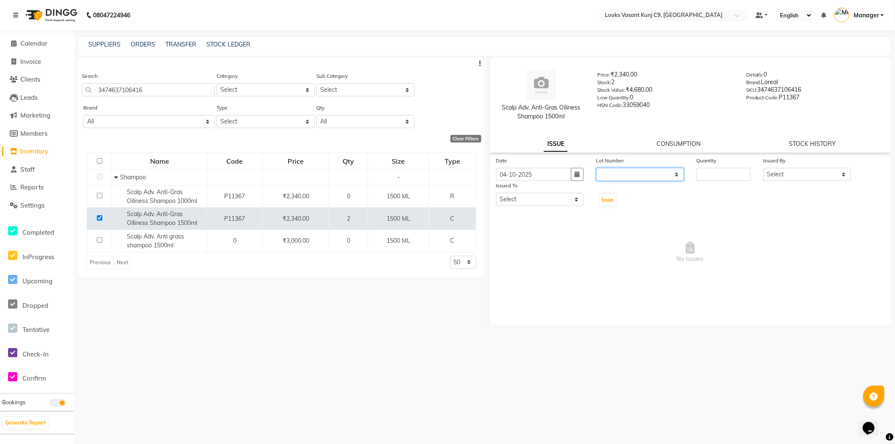
click at [624, 175] on select "None" at bounding box center [640, 174] width 88 height 13
select select "0: null"
click at [596, 168] on select "None" at bounding box center [640, 174] width 88 height 13
click at [748, 175] on input "number" at bounding box center [723, 174] width 54 height 13
type input "1"
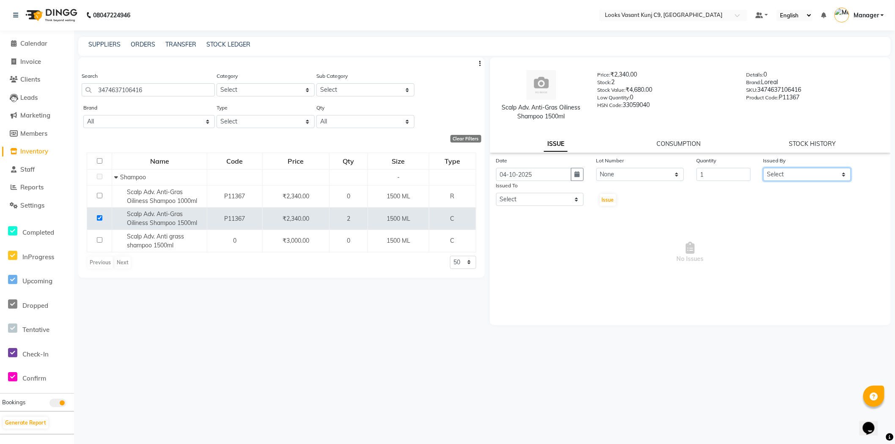
click at [786, 174] on select "Select Ali_BRB Amali_CR anjali _ASST Arjun_PDCT Ashish_asst Counter_Sales Manag…" at bounding box center [807, 174] width 88 height 13
select select "88788"
click at [763, 168] on select "Select Ali_BRB Amali_CR anjali _ASST Arjun_PDCT Ashish_asst Counter_Sales Manag…" at bounding box center [807, 174] width 88 height 13
click at [558, 205] on select "Select Ali_BRB Amali_CR anjali _ASST Arjun_PDCT Ashish_asst Counter_Sales Manag…" at bounding box center [540, 199] width 88 height 13
select select "91175"
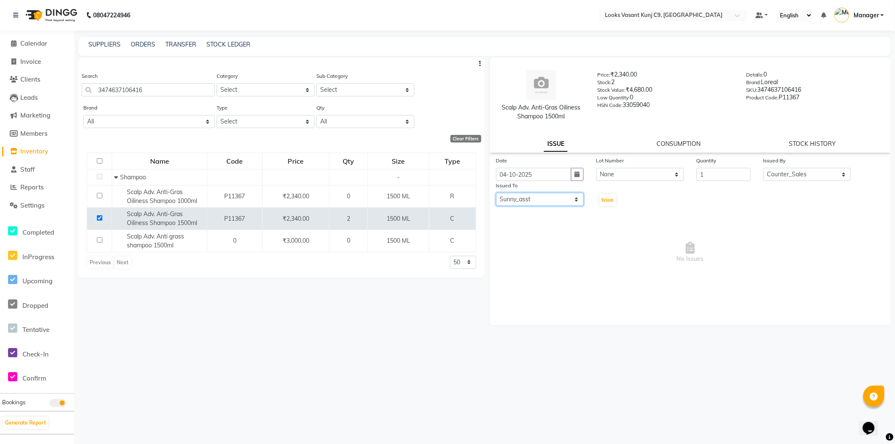
click at [496, 193] on select "Select Ali_BRB Amali_CR anjali _ASST Arjun_PDCT Ashish_asst Counter_Sales Manag…" at bounding box center [540, 199] width 88 height 13
click at [602, 202] on span "Issue" at bounding box center [608, 200] width 12 height 6
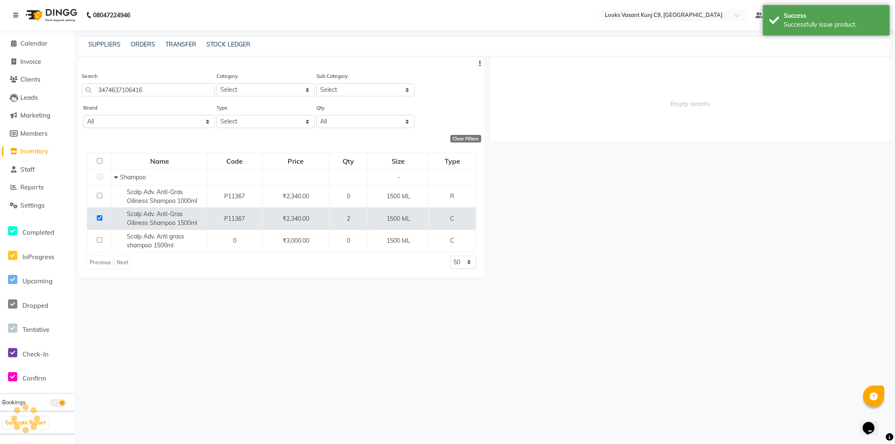
select select
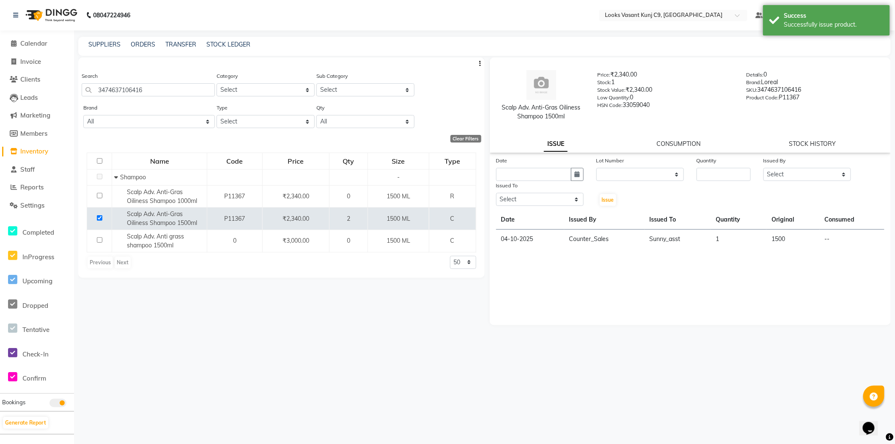
click at [25, 153] on span "Inventory" at bounding box center [34, 151] width 28 height 8
click at [24, 127] on li "Members" at bounding box center [37, 134] width 74 height 18
click at [22, 134] on span "Members" at bounding box center [33, 133] width 27 height 8
select select
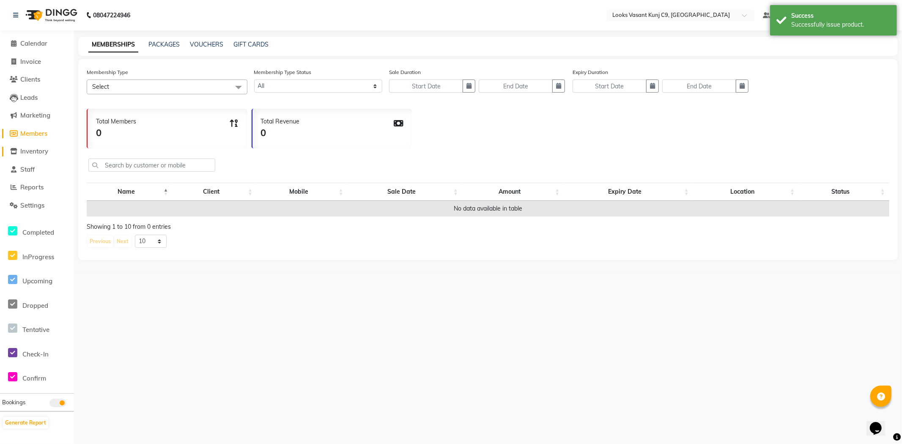
click at [18, 151] on span at bounding box center [14, 152] width 13 height 10
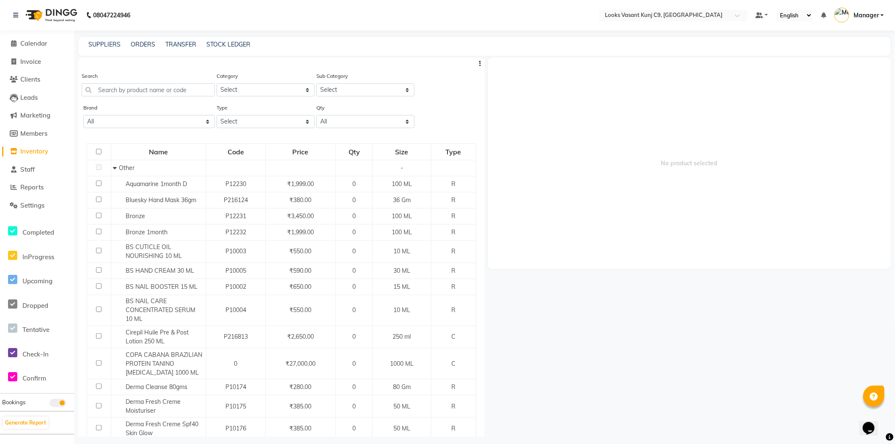
click at [38, 36] on li "Calendar" at bounding box center [37, 44] width 74 height 18
click at [35, 39] on span "Calendar" at bounding box center [33, 43] width 27 height 8
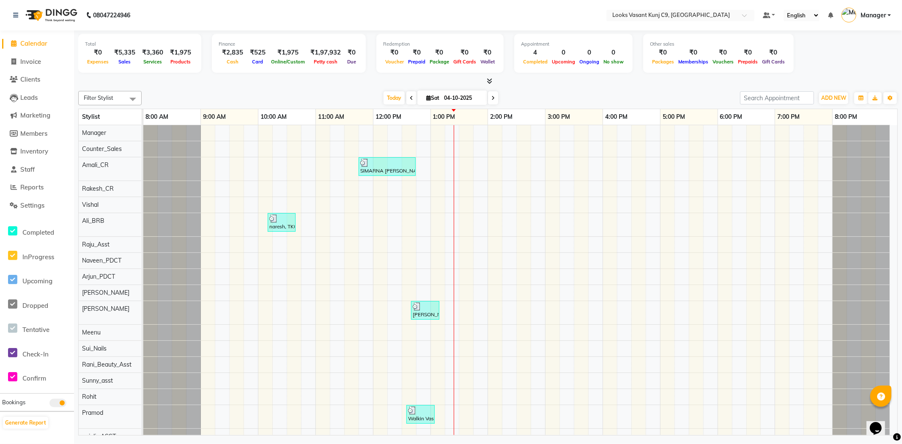
click at [11, 16] on div "08047224946" at bounding box center [72, 15] width 130 height 24
click at [23, 191] on span "Reports" at bounding box center [31, 187] width 23 height 8
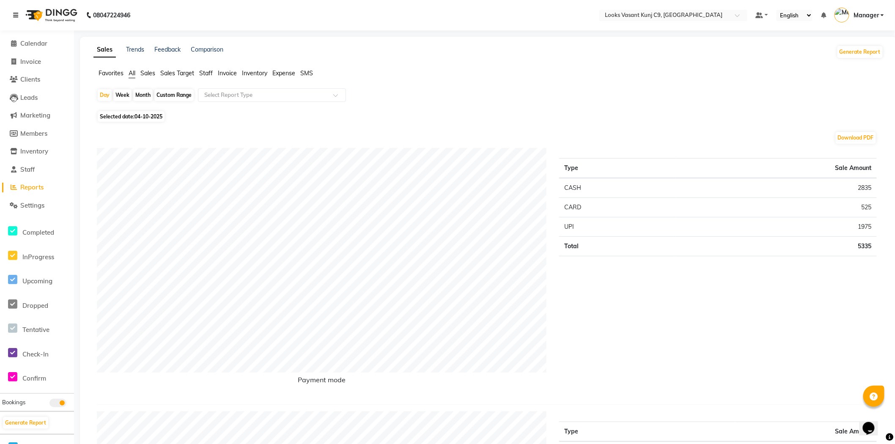
click at [18, 19] on link at bounding box center [17, 15] width 8 height 24
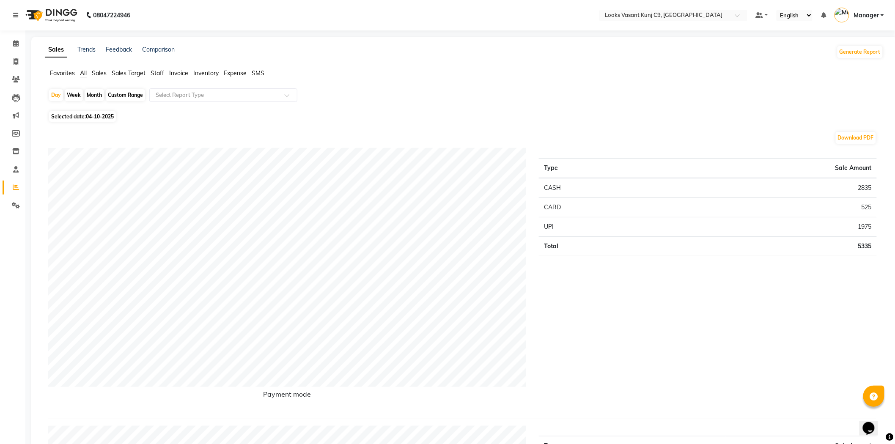
click at [17, 14] on icon at bounding box center [15, 15] width 5 height 6
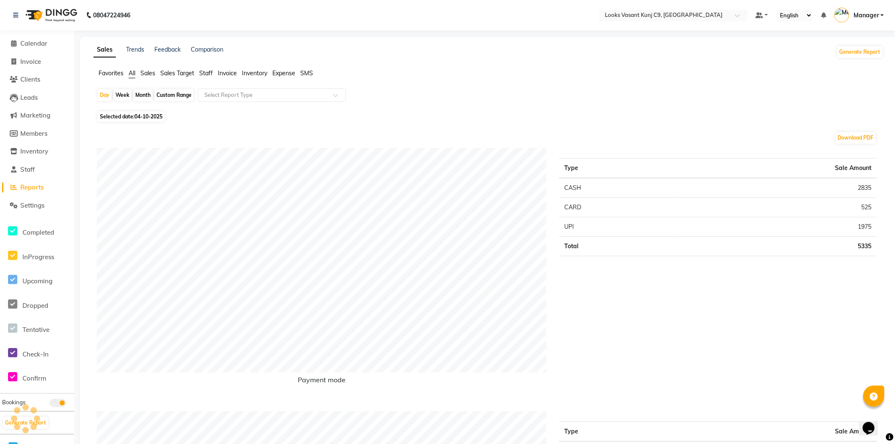
click at [33, 211] on li "Settings" at bounding box center [37, 206] width 74 height 18
click at [31, 42] on span "Calendar" at bounding box center [33, 43] width 27 height 8
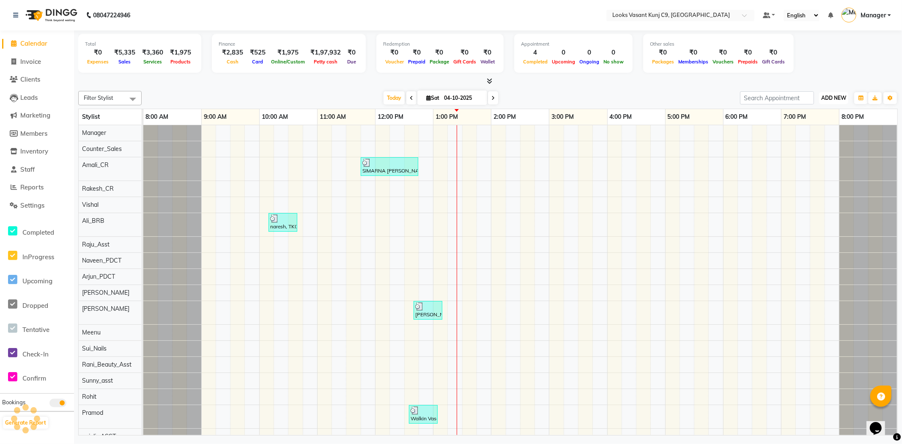
click at [825, 96] on span "ADD NEW" at bounding box center [833, 98] width 25 height 6
click at [802, 134] on link "Add Expense" at bounding box center [814, 135] width 67 height 11
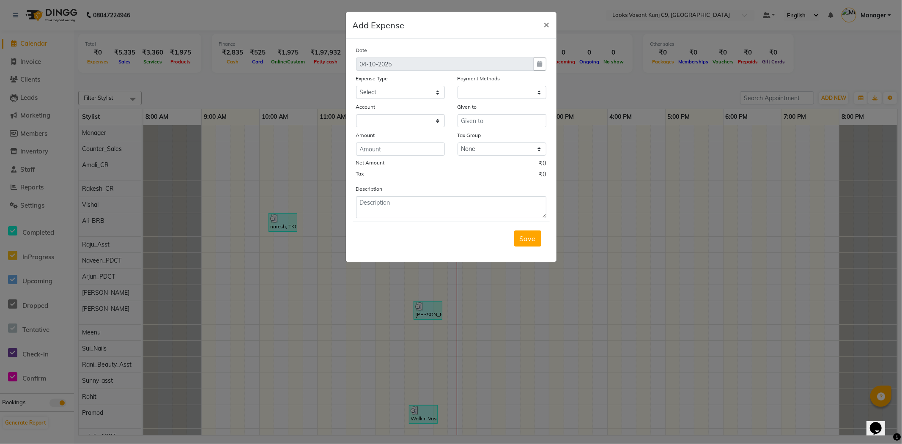
select select "1"
select select "8002"
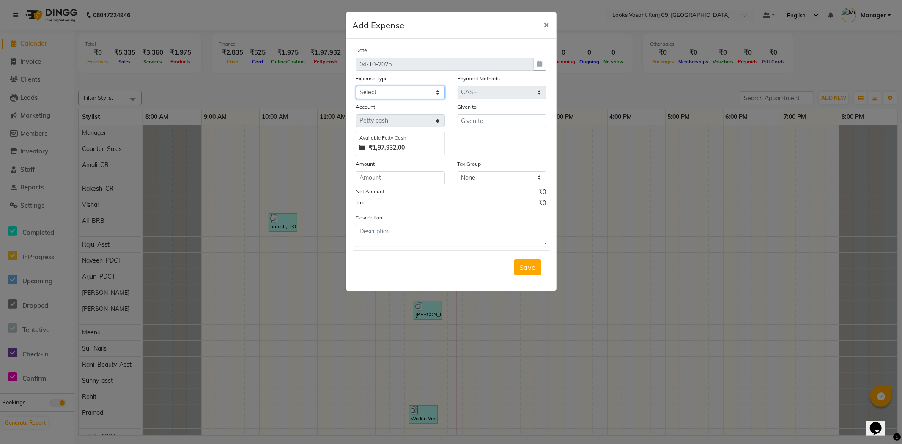
click at [440, 91] on select "Select Accommodation Aesthetics Bank Deposit BLINKIT Cash Handover Client Refun…" at bounding box center [400, 92] width 89 height 13
select select "23704"
click at [356, 86] on select "Select Accommodation Aesthetics Bank Deposit BLINKIT Cash Handover Client Refun…" at bounding box center [400, 92] width 89 height 13
click at [479, 120] on input "text" at bounding box center [501, 120] width 89 height 13
type input "Counter_Sales"
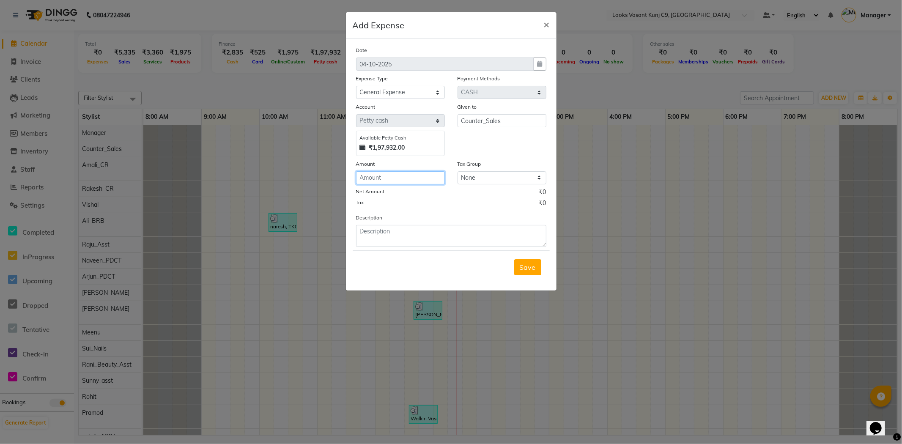
click at [428, 174] on input "number" at bounding box center [400, 177] width 89 height 13
type input "250"
click at [355, 226] on div "Description" at bounding box center [451, 230] width 203 height 34
click at [370, 233] on textarea at bounding box center [451, 236] width 190 height 22
type textarea "for the toffess"
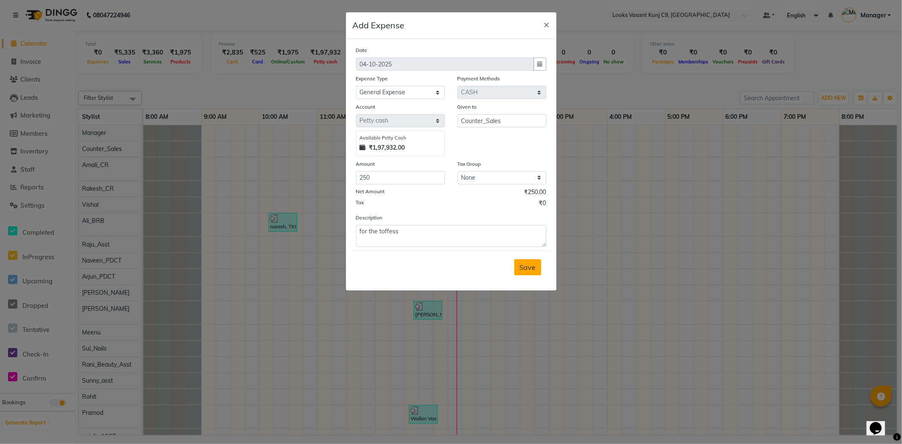
click at [538, 271] on button "Save" at bounding box center [527, 267] width 27 height 16
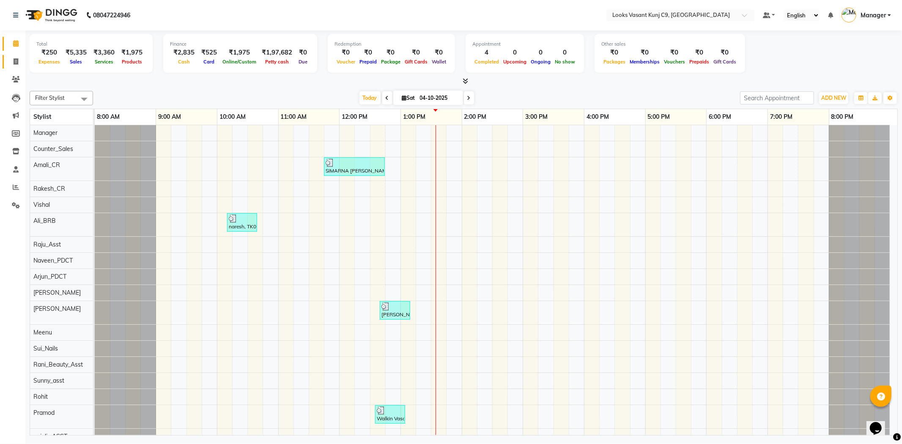
drag, startPoint x: 14, startPoint y: 56, endPoint x: 19, endPoint y: 59, distance: 6.2
click at [14, 56] on link "Invoice" at bounding box center [13, 62] width 20 height 14
select select "service"
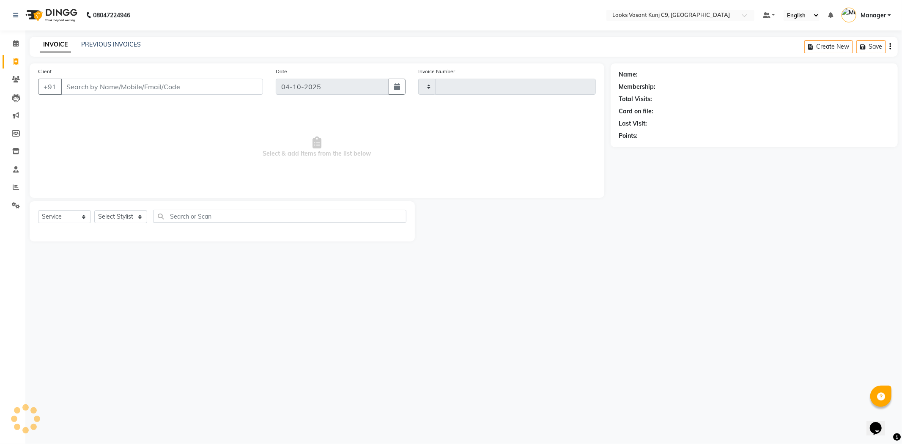
type input "1120"
select select "8747"
click at [124, 219] on select "Select Stylist" at bounding box center [120, 216] width 53 height 13
click at [94, 211] on select "Select Stylist [PERSON_NAME] anjali _ASST Arjun_PDCT Ashish_asst Counter_Sales …" at bounding box center [120, 216] width 53 height 13
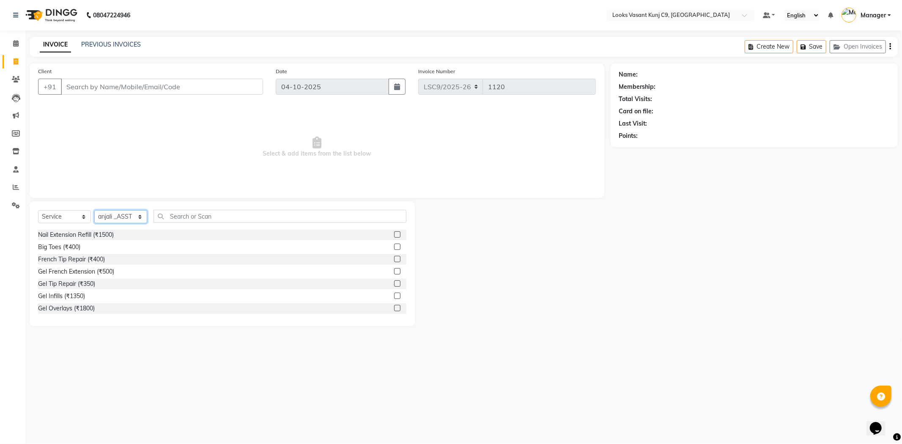
select select "88930"
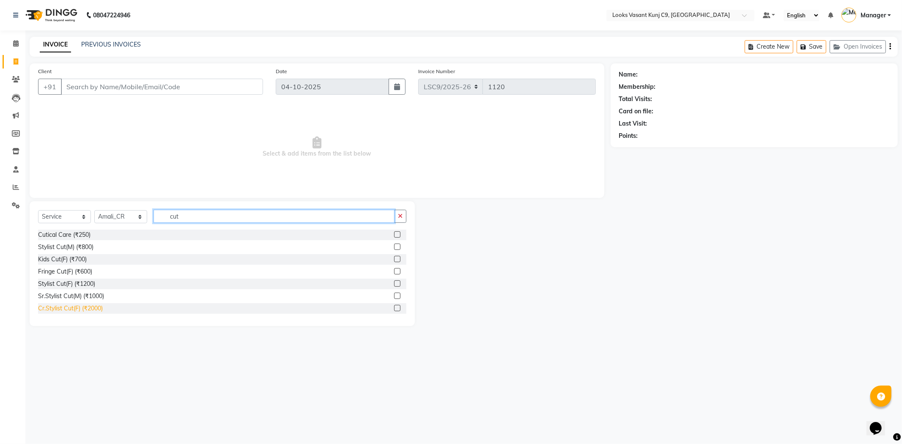
type input "cut"
click at [53, 304] on div "Cr.Stylist Cut(F) (₹2000)" at bounding box center [70, 308] width 65 height 9
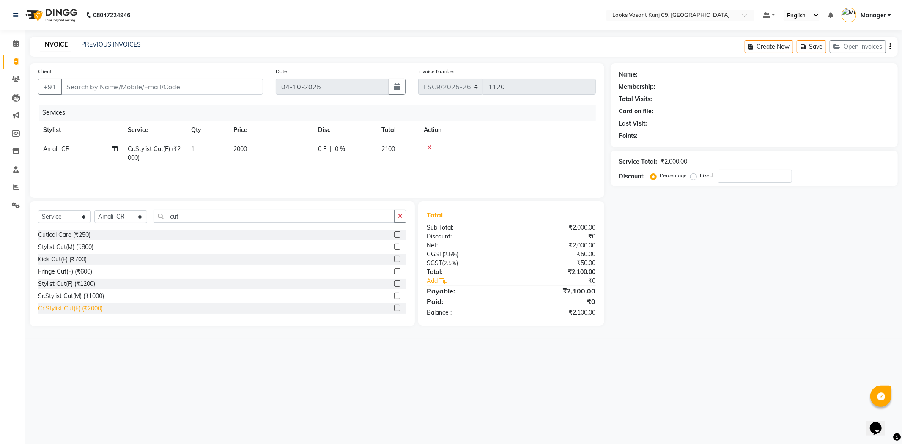
click at [96, 307] on div "Cr.Stylist Cut(F) (₹2000)" at bounding box center [70, 308] width 65 height 9
checkbox input "false"
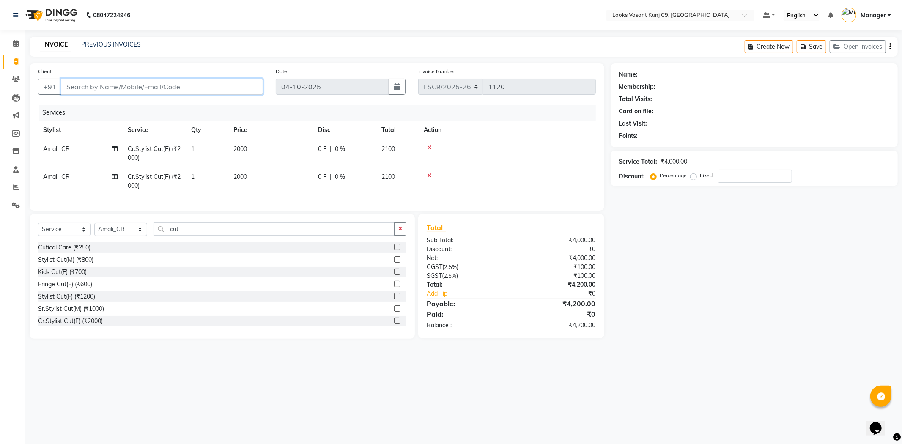
click at [185, 85] on input "Client" at bounding box center [162, 87] width 202 height 16
click at [197, 87] on input "Client" at bounding box center [162, 87] width 202 height 16
click at [161, 90] on input "Client" at bounding box center [162, 87] width 202 height 16
type input "9"
type input "0"
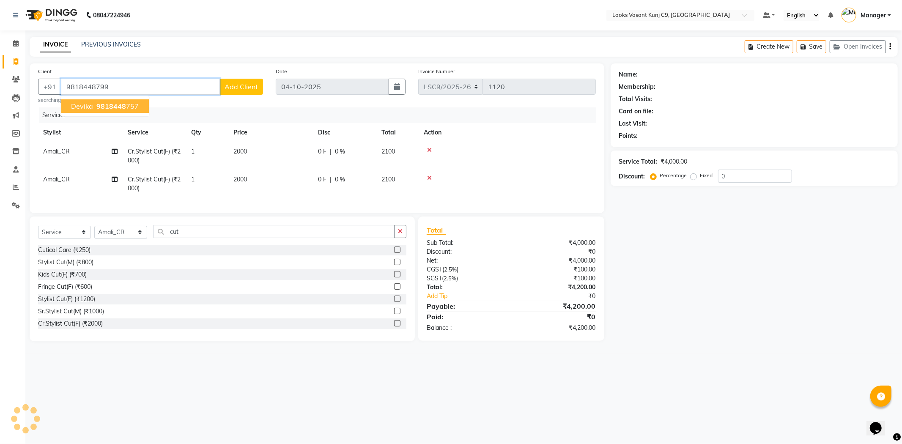
type input "9818448799"
click at [238, 83] on span "Add Client" at bounding box center [240, 86] width 33 height 8
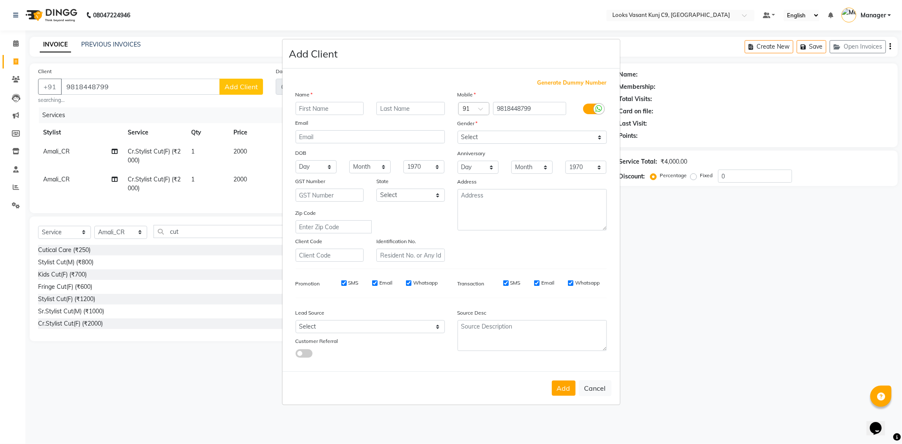
click at [326, 110] on input "text" at bounding box center [329, 108] width 68 height 13
type input "Nisha"
click at [557, 144] on div "Mobile Country Code × 91 9818448799 Gender Select [DEMOGRAPHIC_DATA] [DEMOGRAPH…" at bounding box center [532, 176] width 162 height 172
click at [544, 141] on select "Select [DEMOGRAPHIC_DATA] [DEMOGRAPHIC_DATA] Other Prefer Not To Say" at bounding box center [531, 137] width 149 height 13
select select "[DEMOGRAPHIC_DATA]"
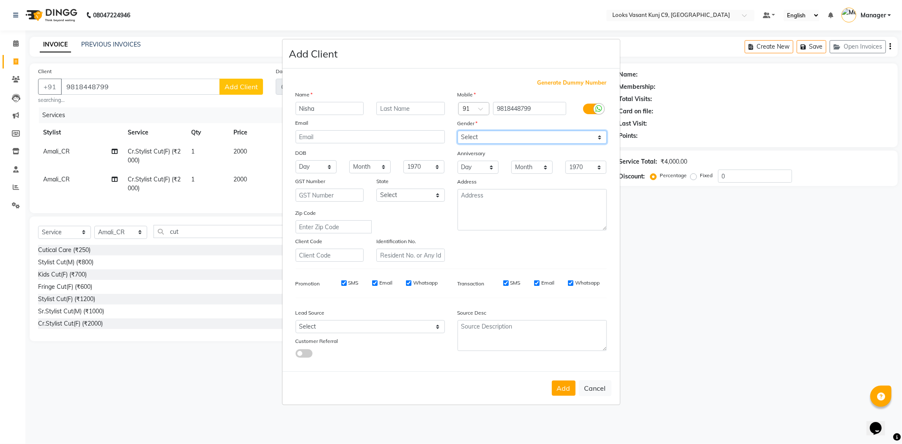
click at [457, 131] on select "Select [DEMOGRAPHIC_DATA] [DEMOGRAPHIC_DATA] Other Prefer Not To Say" at bounding box center [531, 137] width 149 height 13
click at [557, 388] on button "Add" at bounding box center [564, 387] width 24 height 15
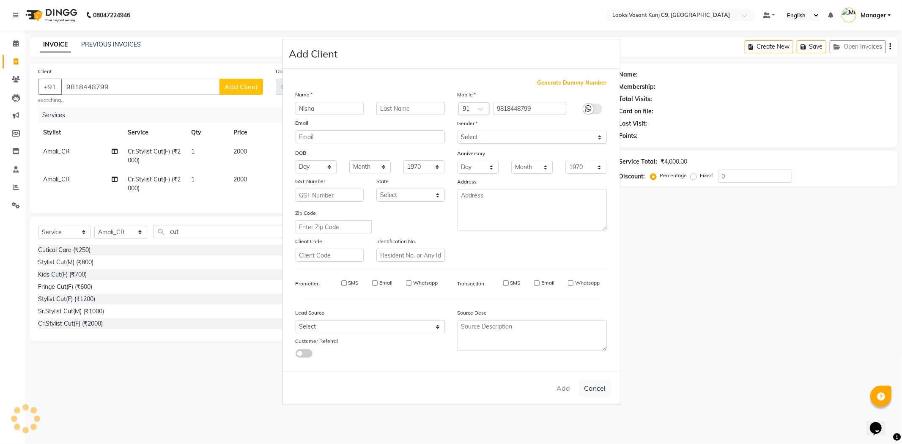
select select
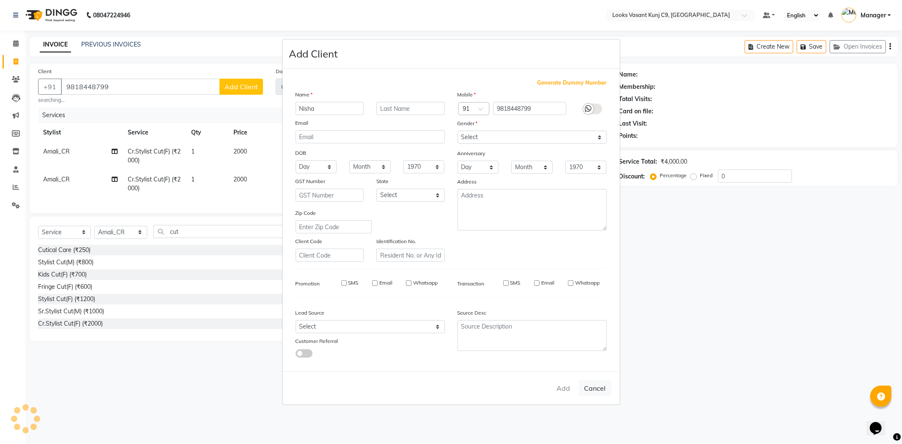
select select
checkbox input "false"
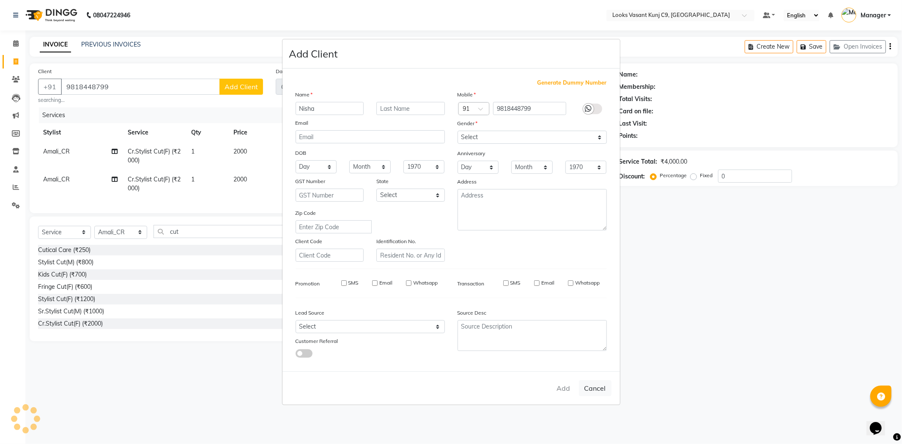
checkbox input "false"
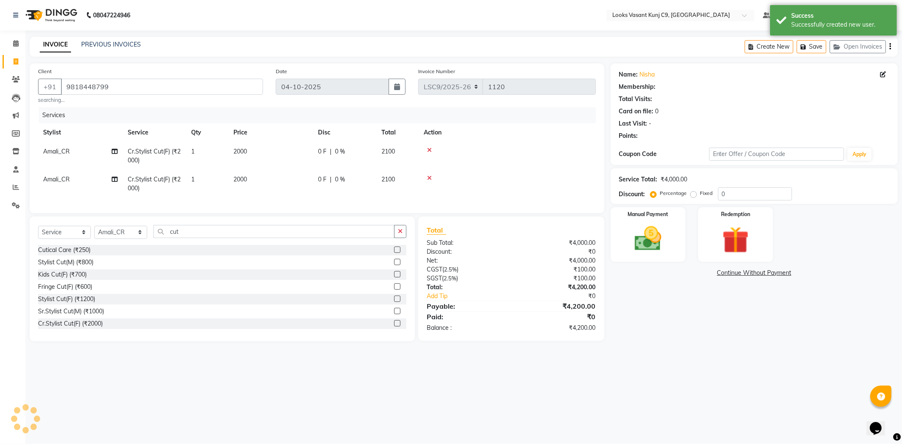
select select "1: Object"
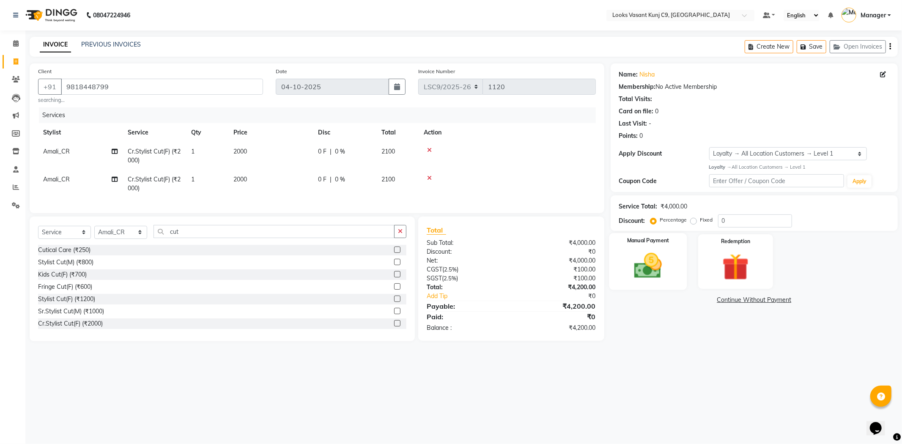
click at [664, 252] on img at bounding box center [647, 266] width 45 height 32
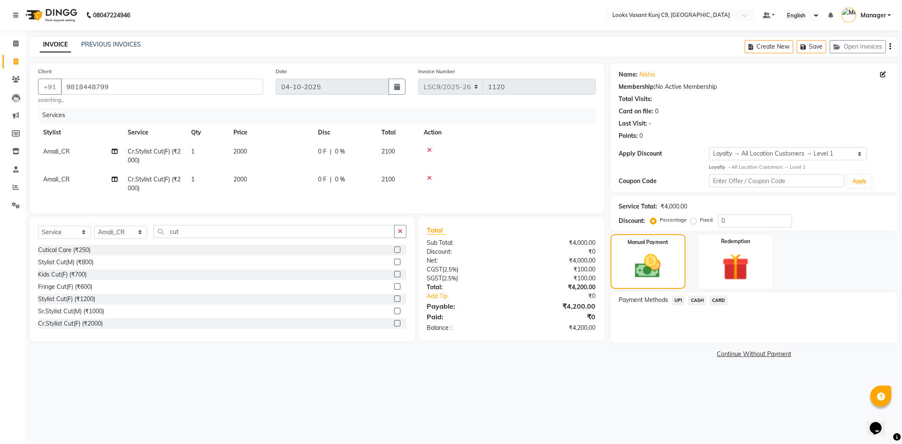
click at [720, 299] on span "CARD" at bounding box center [718, 300] width 18 height 10
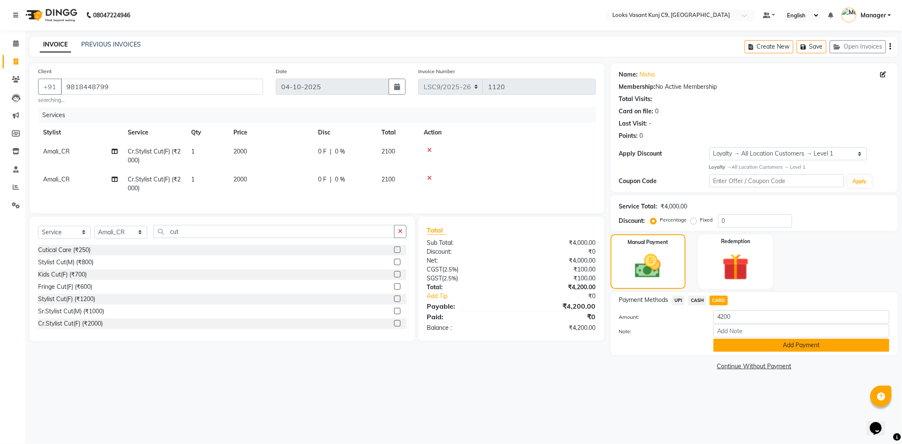
click at [740, 347] on button "Add Payment" at bounding box center [801, 345] width 176 height 13
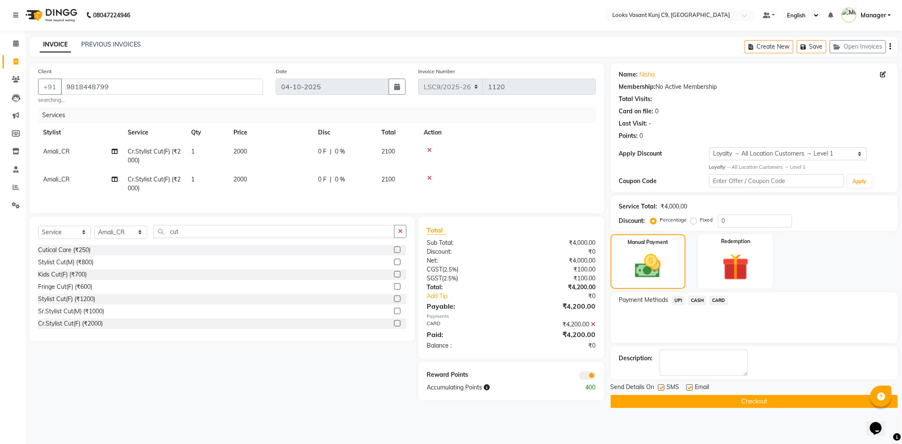
click at [700, 403] on button "Checkout" at bounding box center [753, 401] width 287 height 13
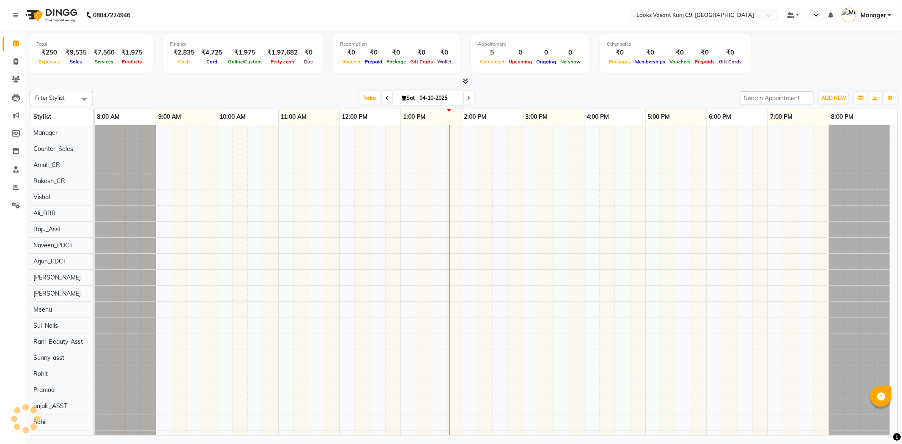
select select "en"
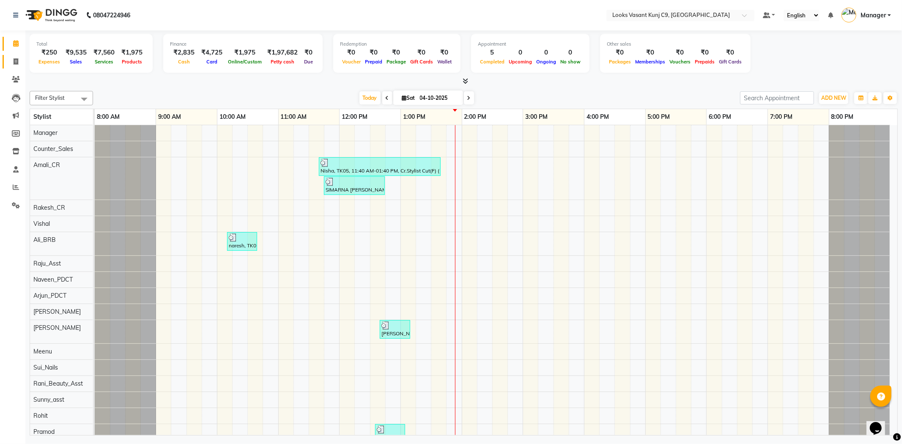
drag, startPoint x: 13, startPoint y: 66, endPoint x: 22, endPoint y: 66, distance: 8.9
click at [13, 66] on link "Invoice" at bounding box center [13, 62] width 20 height 14
select select "service"
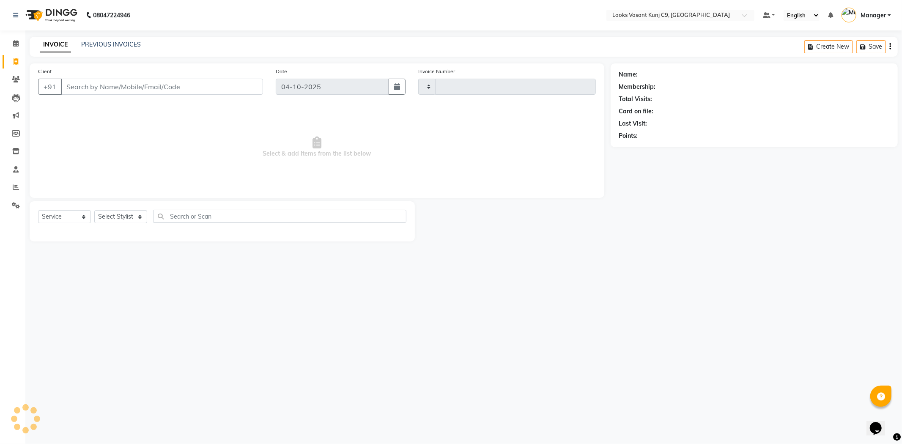
type input "1121"
select select "8747"
click at [126, 92] on input "Client" at bounding box center [162, 87] width 202 height 16
click at [126, 212] on select "Select Stylist [PERSON_NAME] anjali _ASST Arjun_PDCT Ashish_asst Counter_Sales …" at bounding box center [120, 216] width 53 height 13
select select "88940"
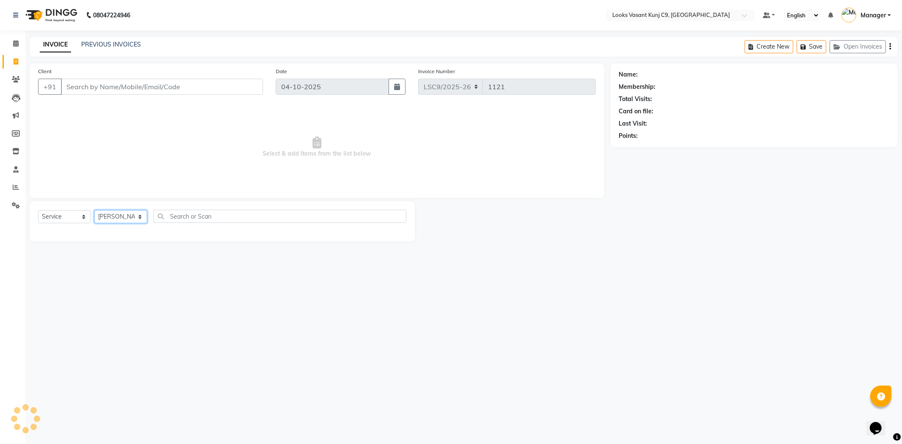
click at [94, 211] on select "Select Stylist [PERSON_NAME] anjali _ASST Arjun_PDCT Ashish_asst Counter_Sales …" at bounding box center [120, 216] width 53 height 13
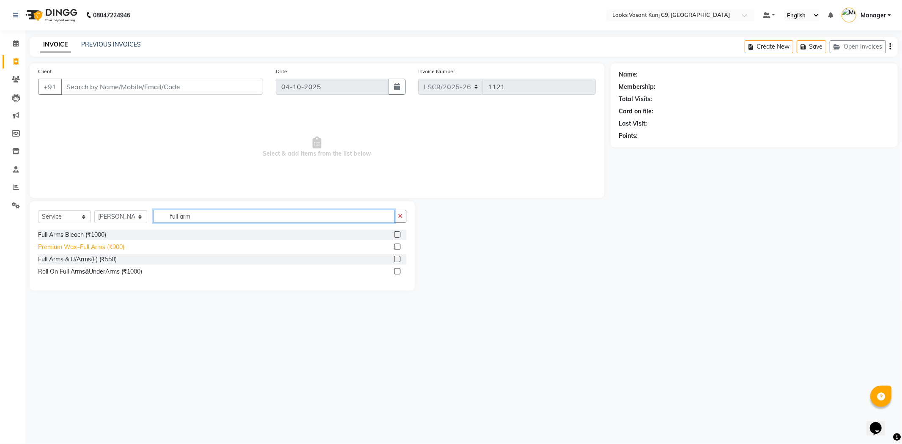
type input "full arm"
click at [98, 246] on div "Premium Wax~Full Arms (₹900)" at bounding box center [81, 247] width 86 height 9
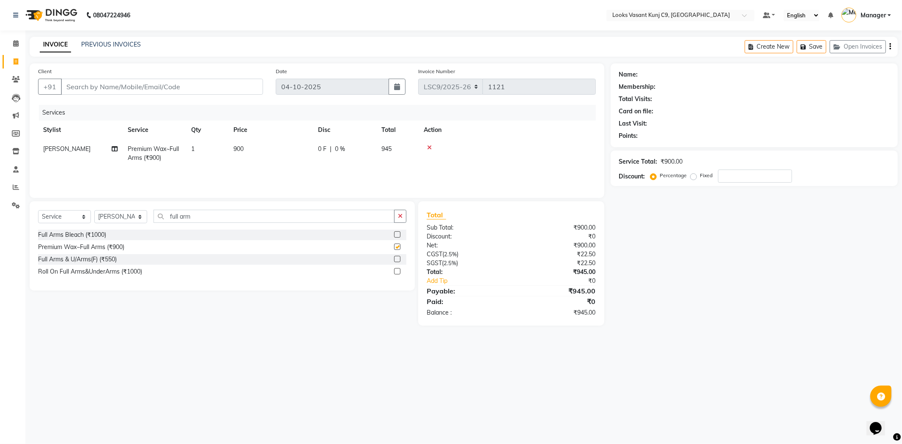
checkbox input "false"
click at [183, 217] on input "full arm" at bounding box center [273, 216] width 241 height 13
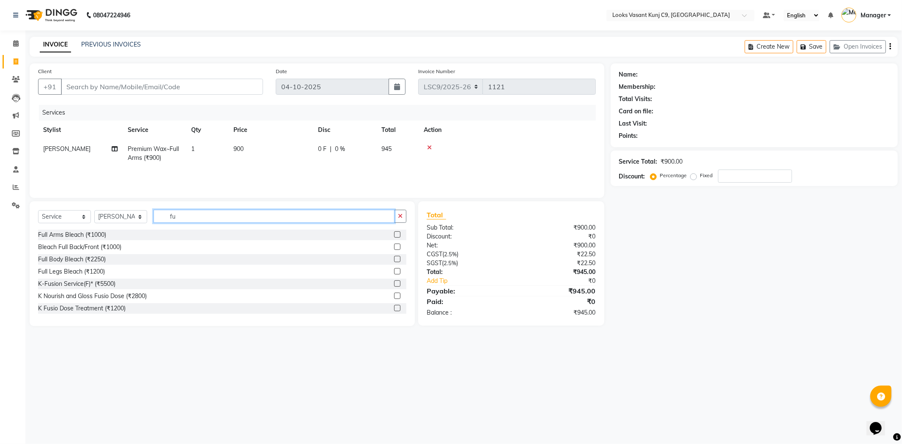
type input "f"
type input "under"
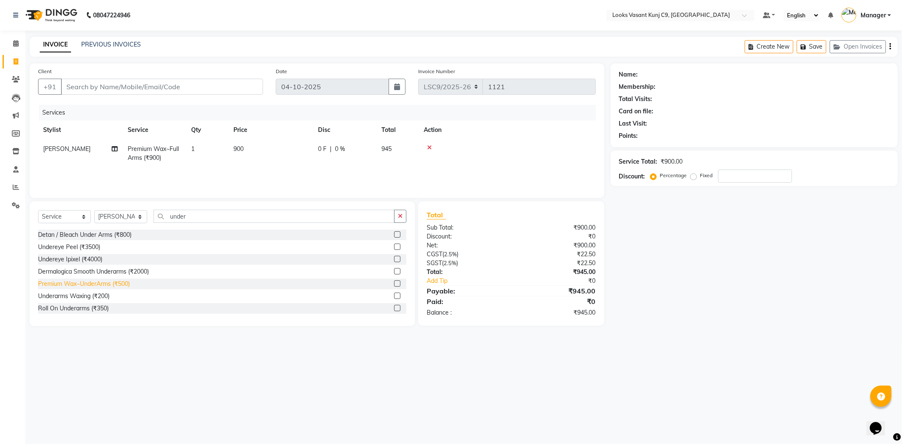
click at [115, 280] on div "Premium Wax~UnderArms (₹500)" at bounding box center [84, 283] width 92 height 9
checkbox input "false"
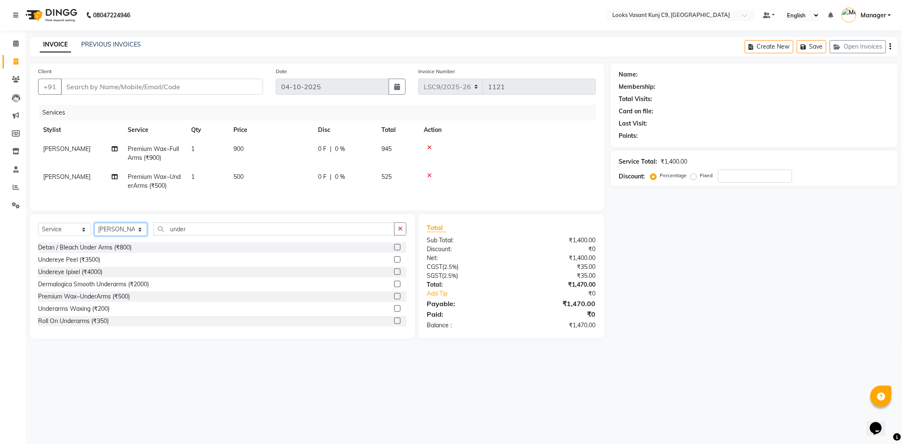
click at [122, 236] on select "Select Stylist [PERSON_NAME] anjali _ASST Arjun_PDCT Ashish_asst Counter_Sales …" at bounding box center [120, 229] width 53 height 13
select select "88930"
click at [94, 230] on select "Select Stylist [PERSON_NAME] anjali _ASST Arjun_PDCT Ashish_asst Counter_Sales …" at bounding box center [120, 229] width 53 height 13
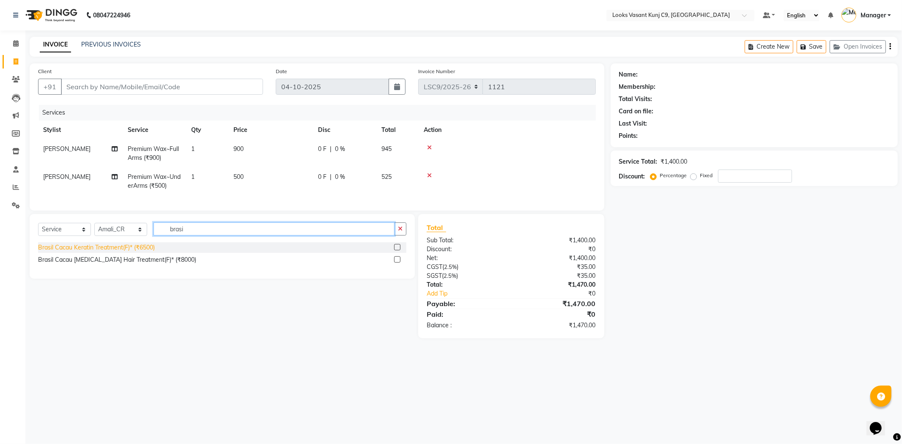
type input "brasi"
click at [133, 252] on div "Brasil Cacau Keratin Treatment(F)* (₹6500)" at bounding box center [96, 247] width 117 height 9
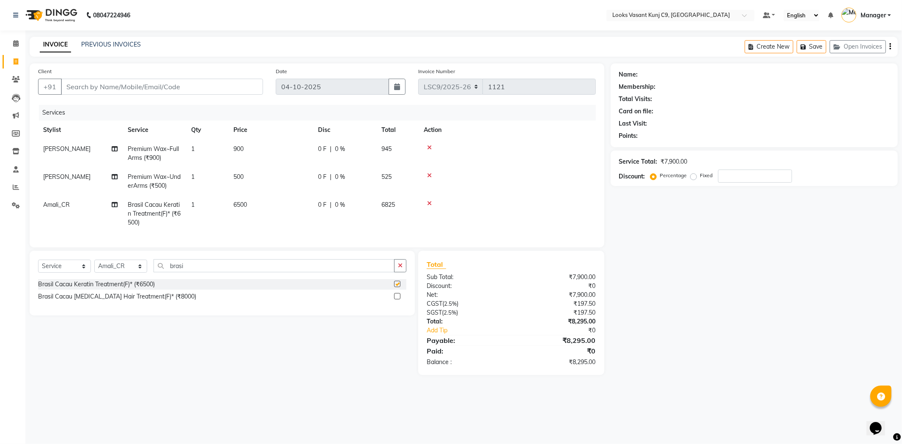
checkbox input "false"
click at [267, 208] on td "6500" at bounding box center [270, 213] width 85 height 37
select select "88930"
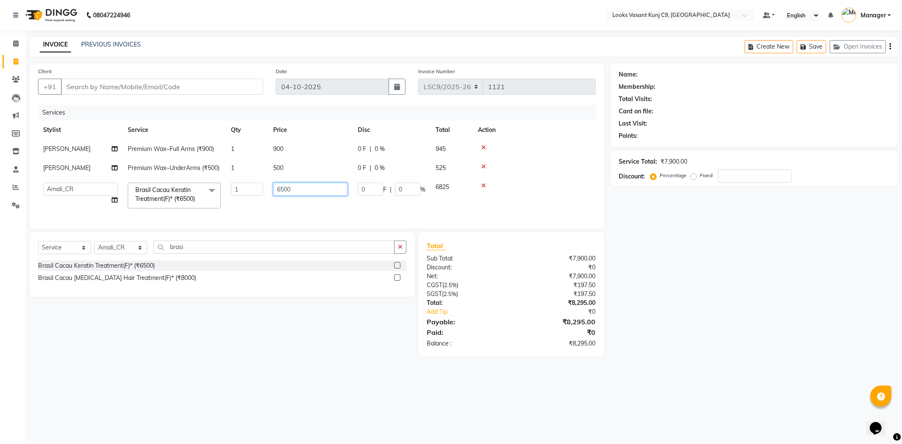
drag, startPoint x: 304, startPoint y: 199, endPoint x: 210, endPoint y: 199, distance: 94.7
click at [210, 199] on tr "Ali_BRB Amali_CR anjali _ASST Arjun_PDCT Ashish_asst Counter_Sales Manager Mary…" at bounding box center [317, 196] width 558 height 36
type input "13000"
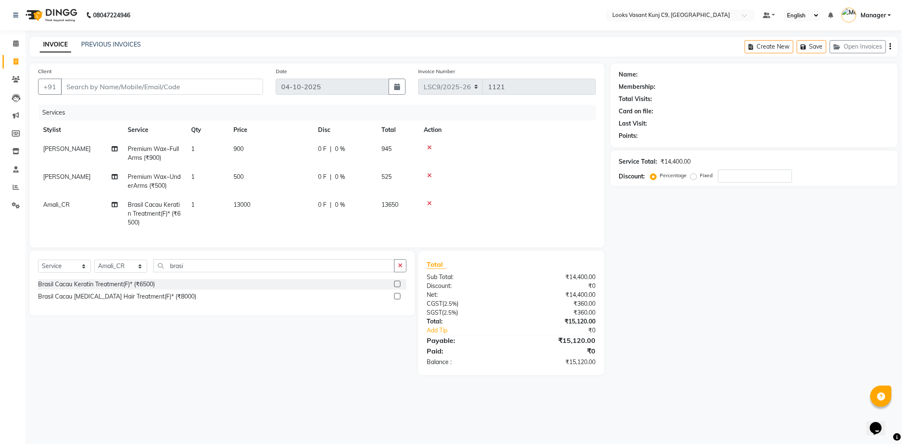
click at [429, 201] on icon at bounding box center [429, 203] width 5 height 6
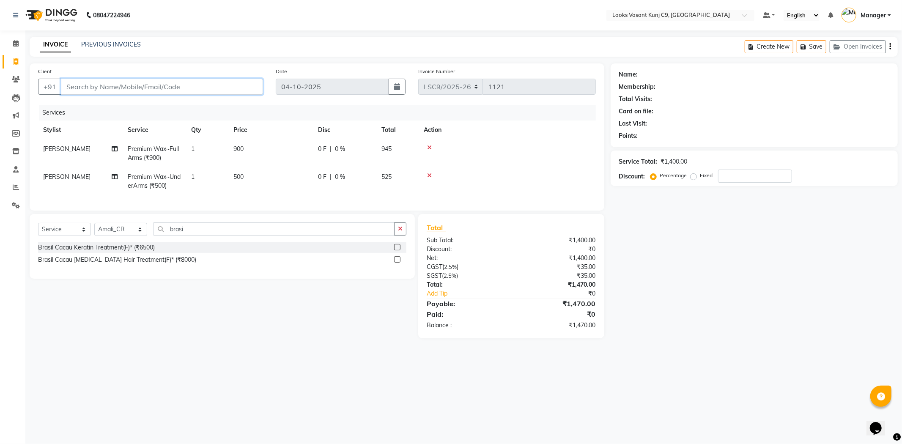
click at [221, 83] on input "Client" at bounding box center [162, 87] width 202 height 16
paste input "9899024530"
type input "9899024530"
type input "0"
type input "9899024530"
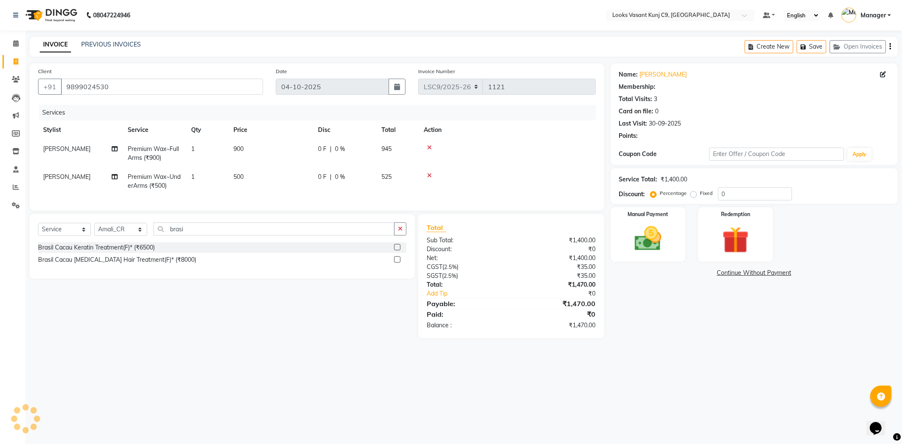
select select "1: Object"
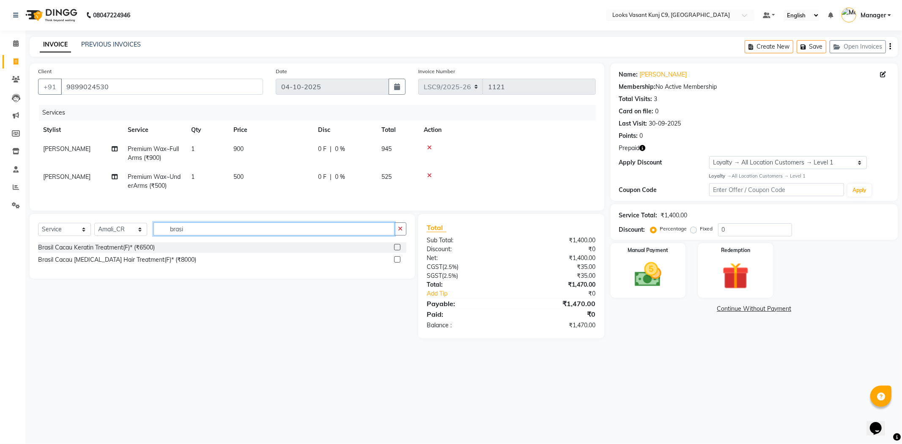
drag, startPoint x: 197, startPoint y: 237, endPoint x: 174, endPoint y: 230, distance: 23.7
click at [166, 235] on input "brasi" at bounding box center [273, 228] width 241 height 13
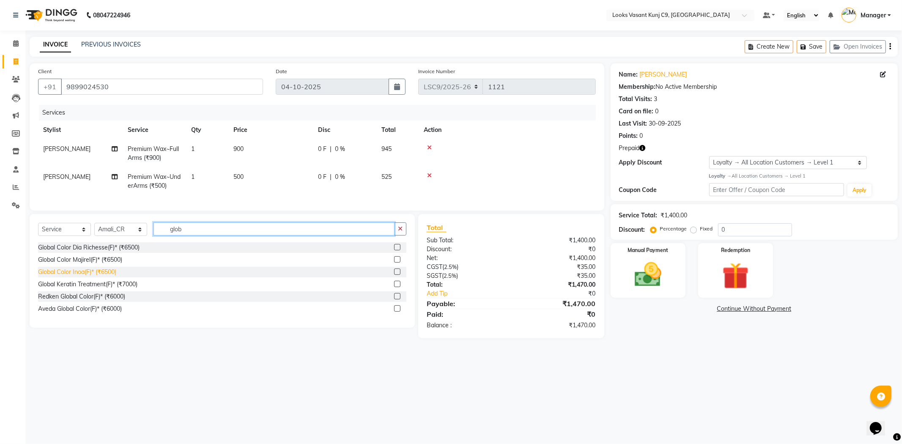
type input "glob"
click at [104, 276] on div "Global Color Inoa(F)* (₹6500)" at bounding box center [77, 272] width 78 height 9
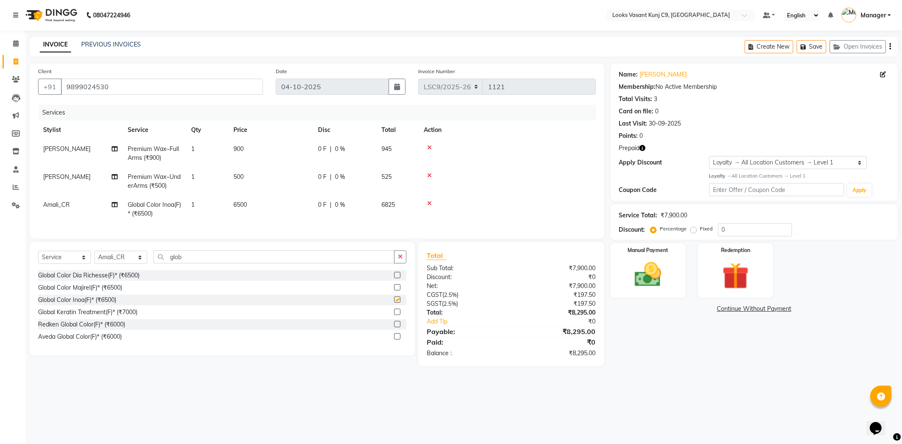
checkbox input "false"
click at [249, 197] on td "6500" at bounding box center [270, 209] width 85 height 28
select select "88930"
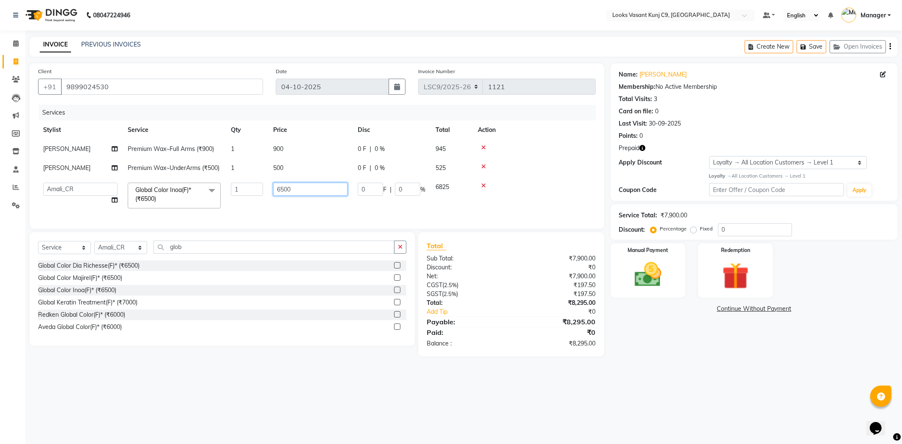
click at [252, 209] on tr "Ali_BRB Amali_CR anjali _ASST Arjun_PDCT Ashish_asst Counter_Sales Manager [PER…" at bounding box center [317, 196] width 558 height 36
type input "7000"
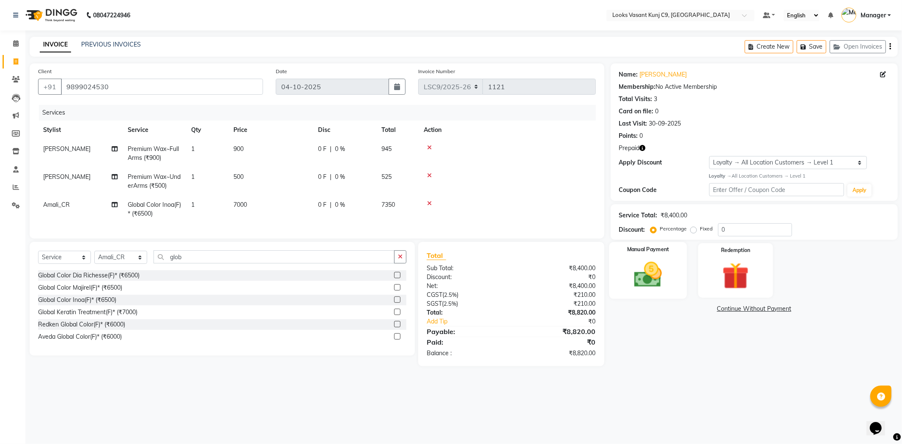
click at [654, 275] on img at bounding box center [647, 275] width 45 height 32
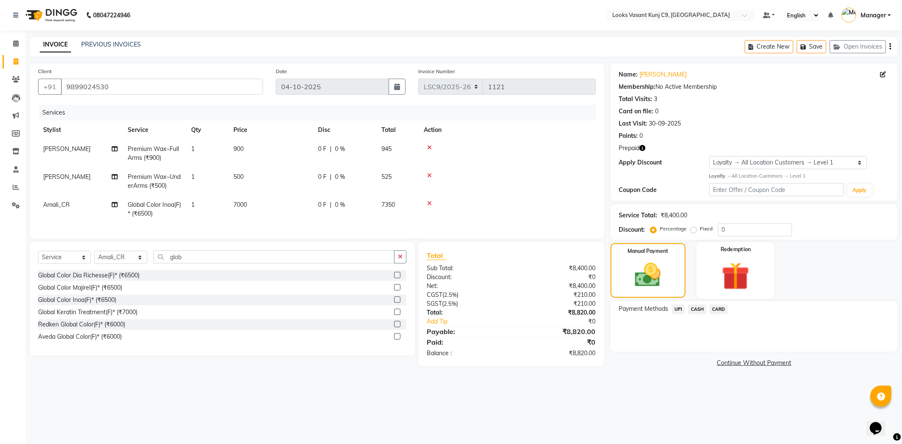
click at [732, 275] on img at bounding box center [735, 276] width 45 height 35
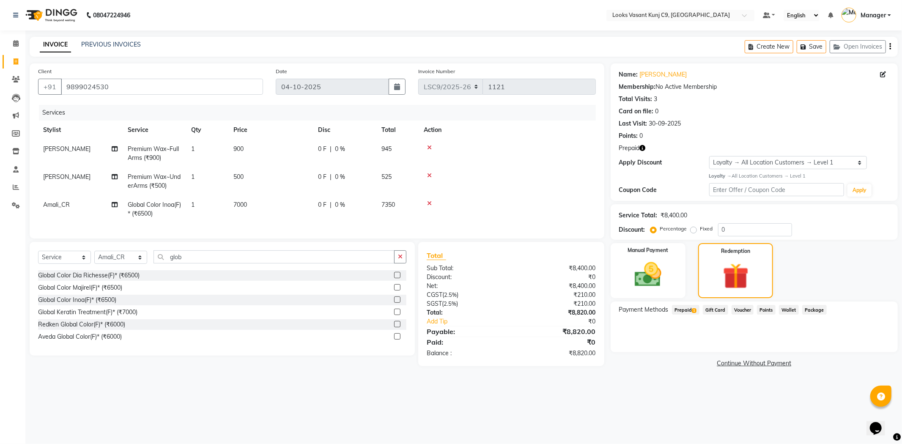
click at [685, 307] on span "Prepaid 1" at bounding box center [685, 310] width 27 height 10
click at [86, 87] on input "9899024530" at bounding box center [162, 87] width 202 height 16
click at [22, 82] on span at bounding box center [15, 80] width 15 height 10
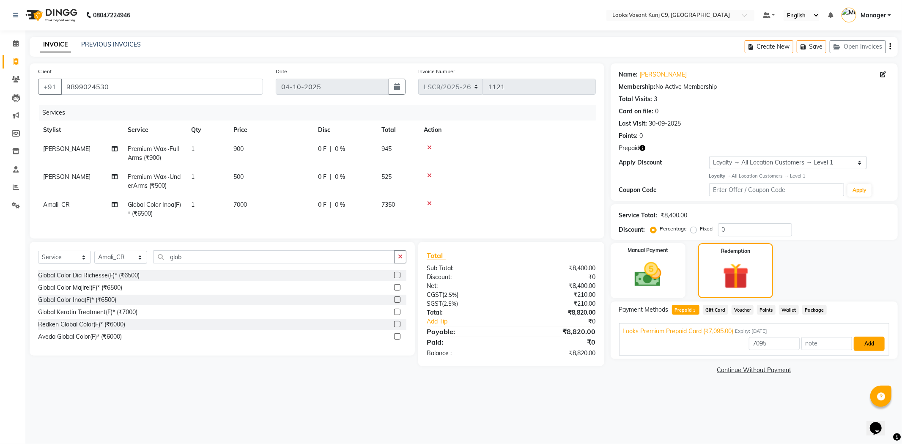
click at [873, 342] on button "Add" at bounding box center [869, 343] width 31 height 14
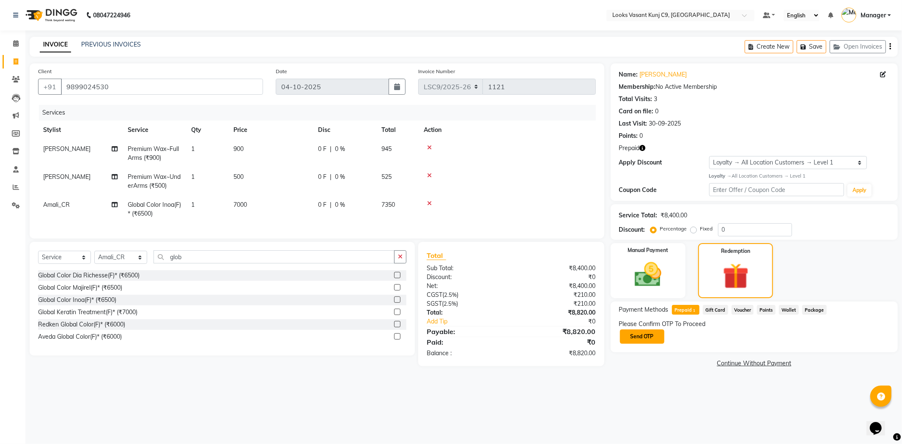
click at [637, 336] on button "Send OTP" at bounding box center [642, 336] width 44 height 14
drag, startPoint x: 651, startPoint y: 338, endPoint x: 627, endPoint y: 330, distance: 25.4
click at [627, 330] on input "text" at bounding box center [661, 336] width 85 height 13
type input "9311"
click at [743, 339] on button "Confirm OTP" at bounding box center [730, 336] width 52 height 14
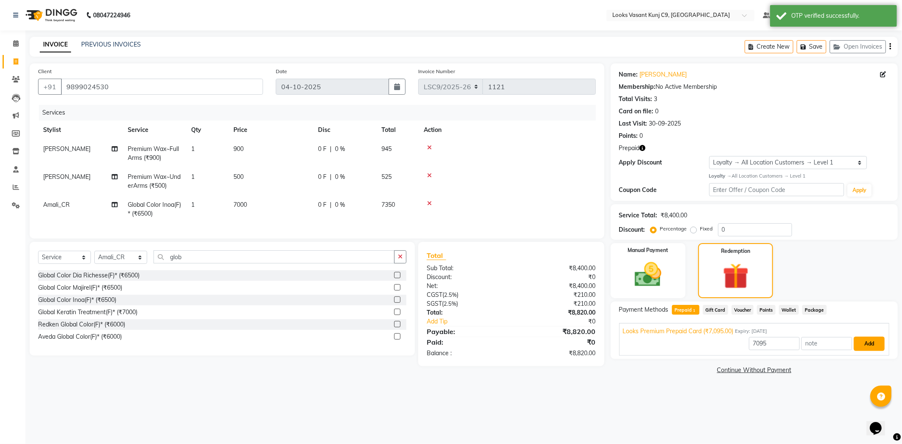
click at [873, 345] on button "Add" at bounding box center [869, 343] width 31 height 14
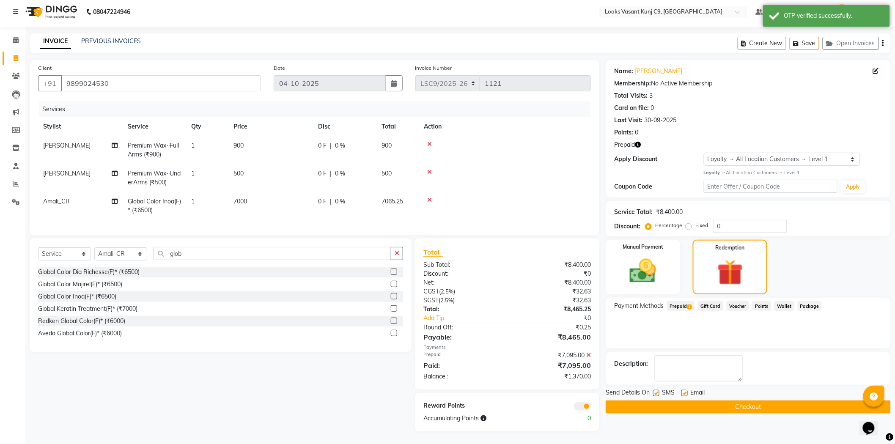
scroll to position [10, 0]
click at [665, 278] on div "Manual Payment" at bounding box center [642, 266] width 77 height 57
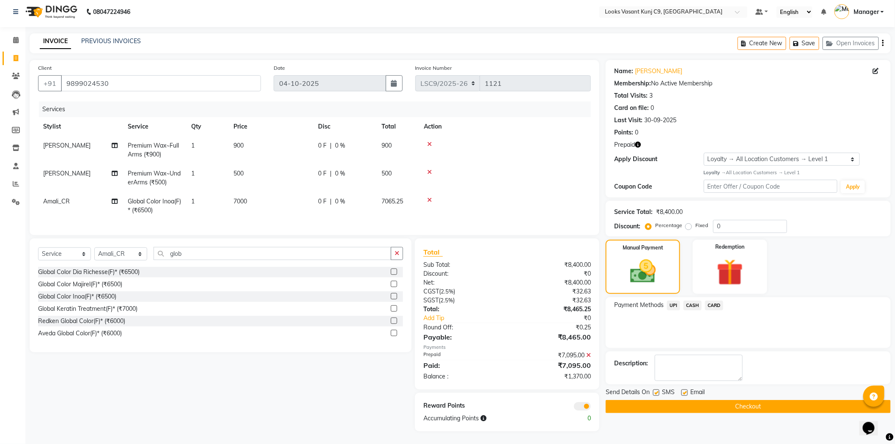
click at [673, 301] on span "UPI" at bounding box center [673, 306] width 13 height 10
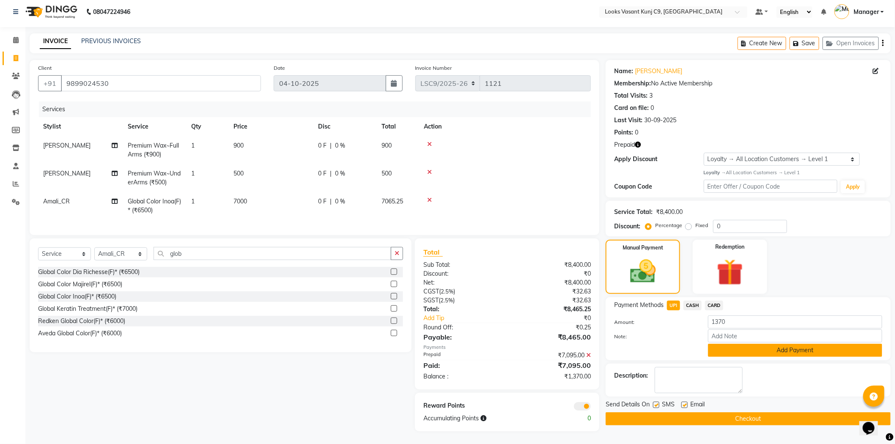
click at [792, 344] on button "Add Payment" at bounding box center [795, 350] width 174 height 13
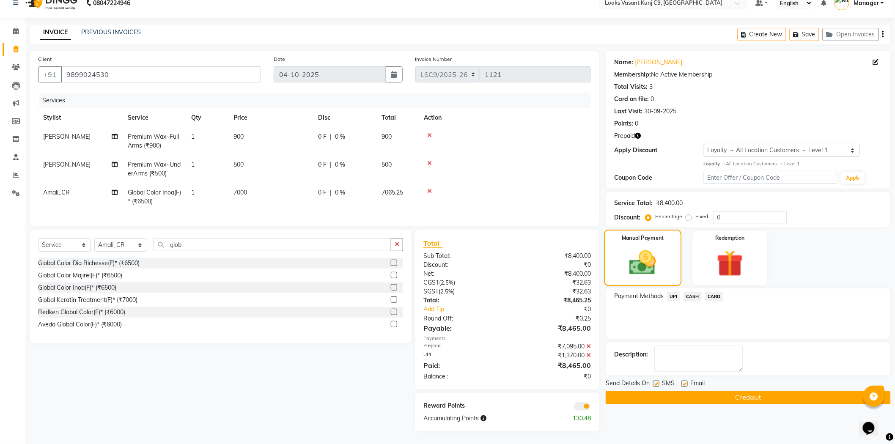
scroll to position [19, 0]
click at [711, 391] on button "Checkout" at bounding box center [747, 397] width 285 height 13
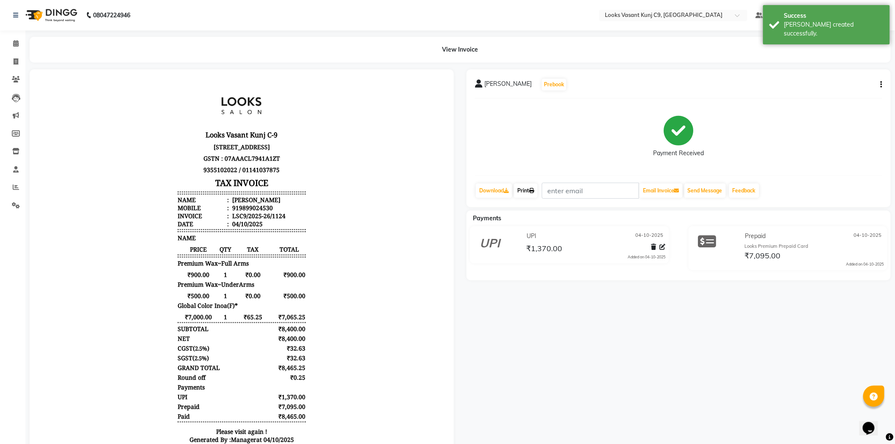
click at [533, 191] on icon at bounding box center [531, 190] width 5 height 5
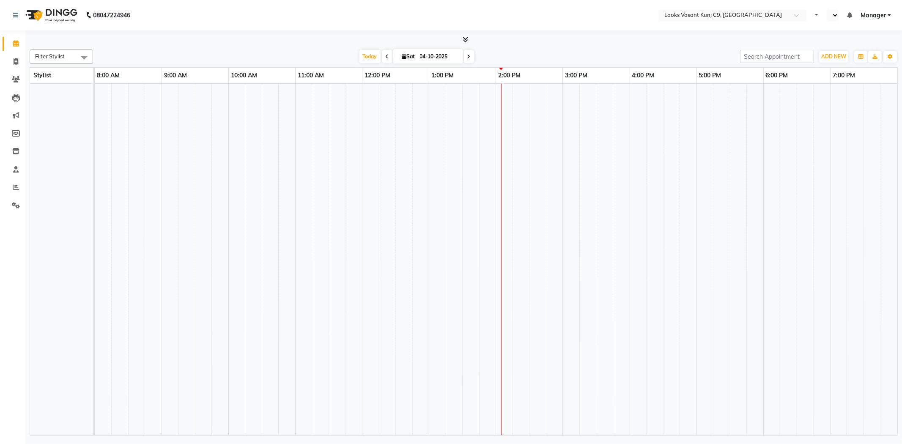
select select "en"
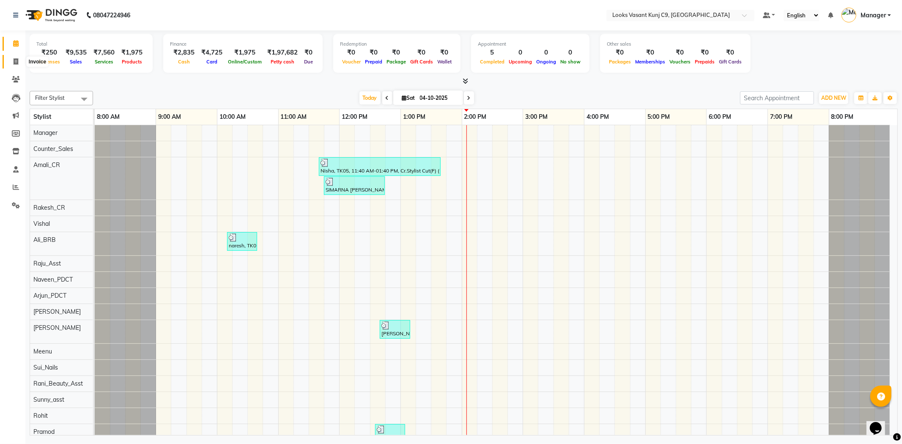
click at [18, 60] on icon at bounding box center [16, 61] width 5 height 6
select select "service"
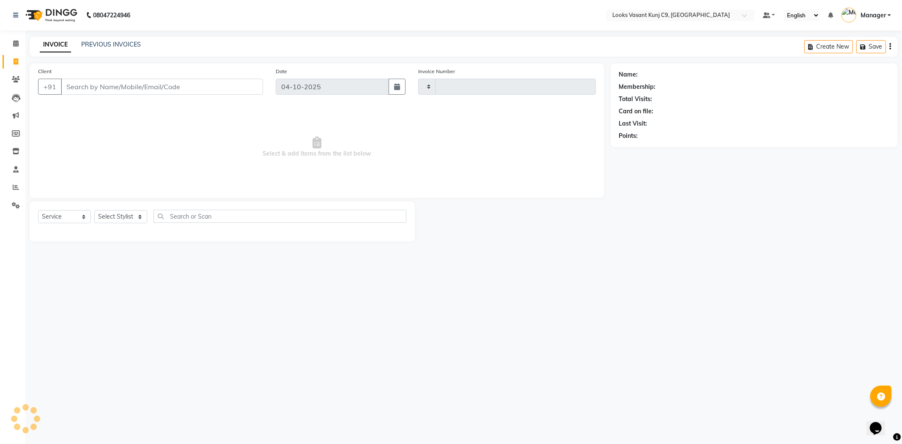
type input "1121"
select select "8747"
click at [132, 47] on link "PREVIOUS INVOICES" at bounding box center [111, 45] width 60 height 8
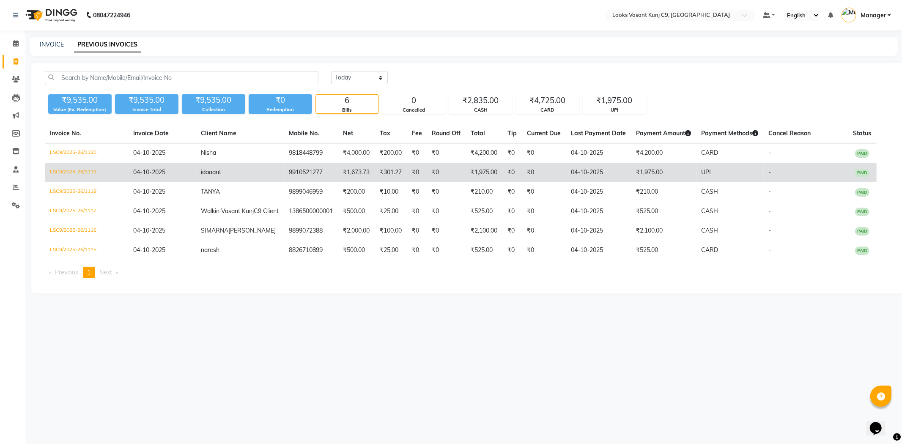
click at [254, 174] on td "idaaant" at bounding box center [240, 172] width 88 height 19
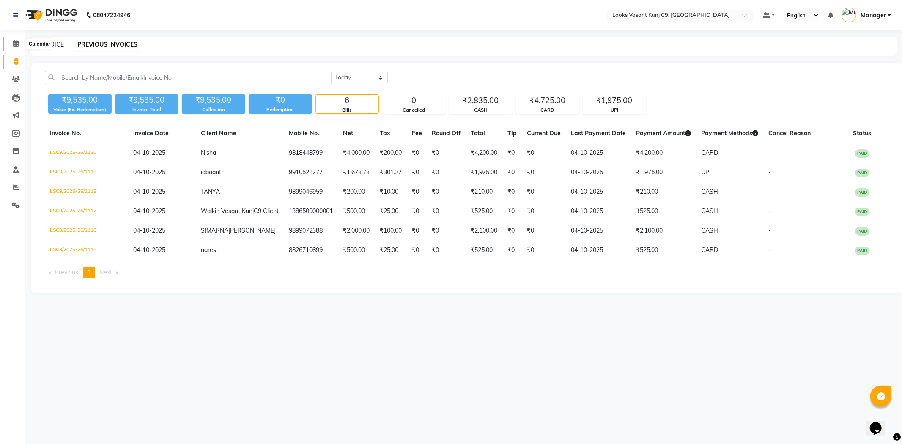
click at [13, 44] on icon at bounding box center [15, 43] width 5 height 6
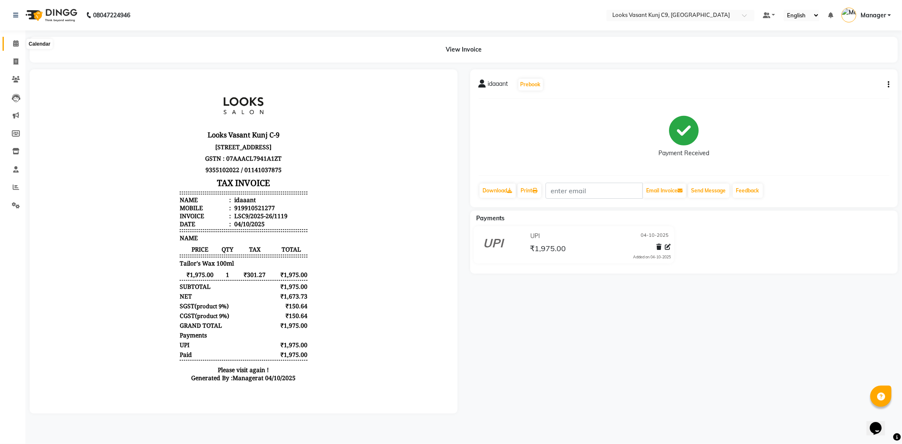
click at [19, 47] on span at bounding box center [15, 44] width 15 height 10
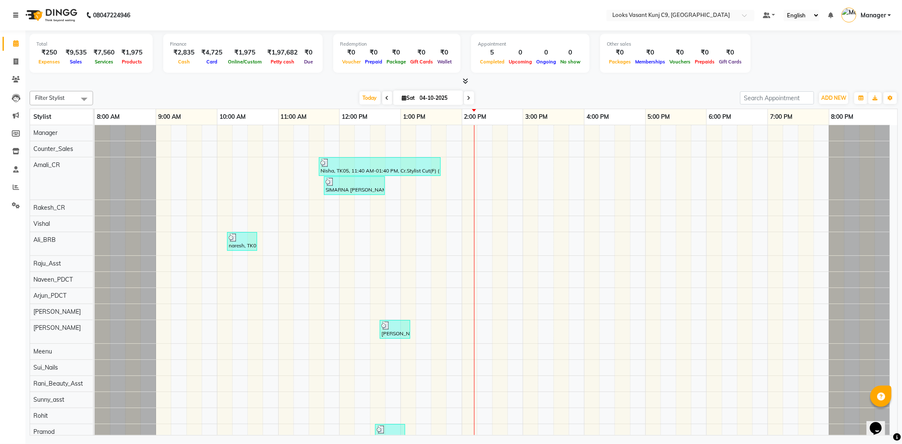
click at [15, 14] on icon at bounding box center [15, 15] width 5 height 6
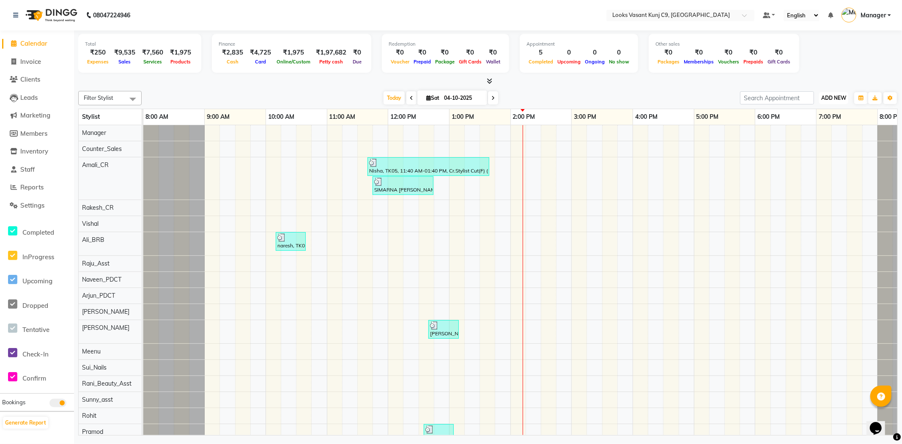
click at [831, 95] on span "ADD NEW" at bounding box center [833, 98] width 25 height 6
click at [797, 132] on link "Add Expense" at bounding box center [814, 135] width 67 height 11
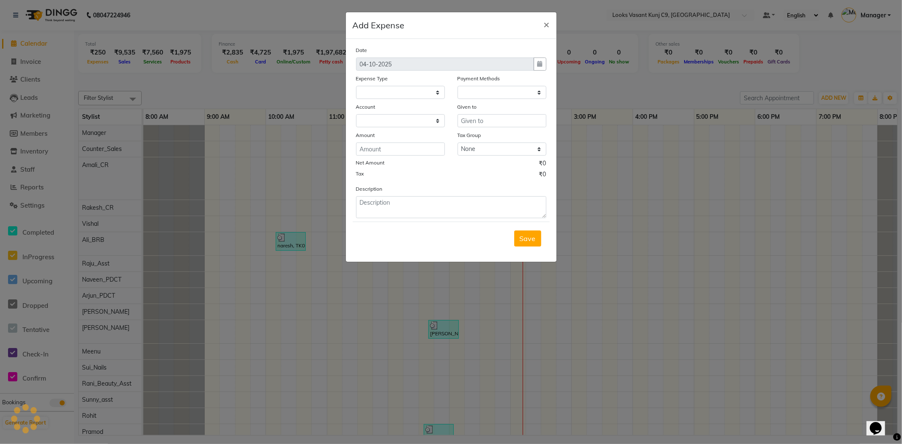
select select
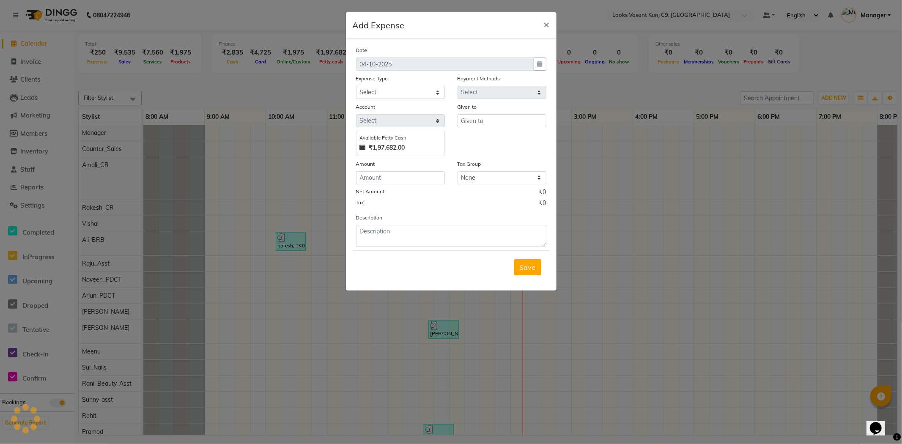
select select "1"
select select "8002"
click at [393, 96] on select "Select Accommodation Aesthetics Bank Deposit BLINKIT Cash Handover Client Refun…" at bounding box center [400, 92] width 89 height 13
select select "25005"
click at [356, 86] on select "Select Accommodation Aesthetics Bank Deposit BLINKIT Cash Handover Client Refun…" at bounding box center [400, 92] width 89 height 13
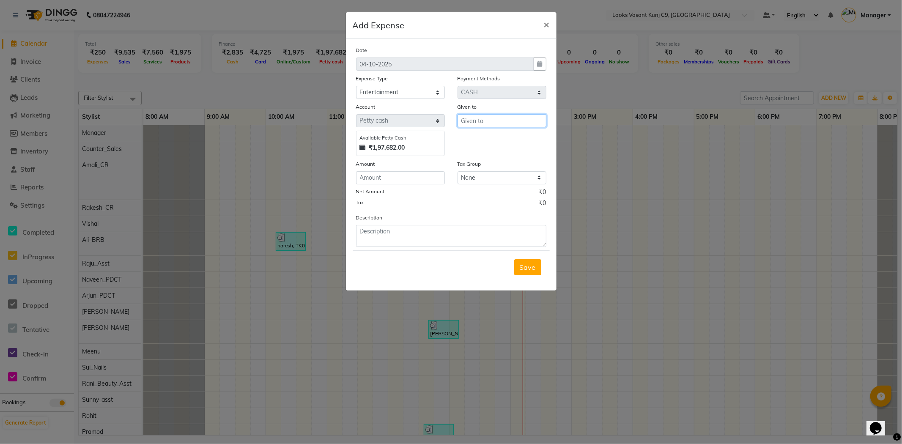
click at [484, 123] on input "text" at bounding box center [501, 120] width 89 height 13
type input "Counter_Sales"
click at [416, 186] on div "Date 04-10-2025 Expense Type Select Accommodation Aesthetics Bank Deposit BLINK…" at bounding box center [451, 146] width 190 height 201
click at [418, 183] on input "number" at bounding box center [400, 177] width 89 height 13
type input "247"
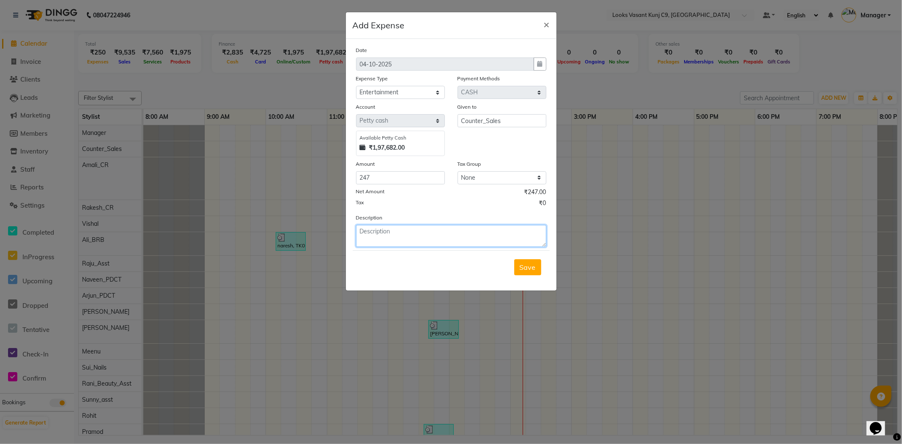
click at [413, 231] on textarea at bounding box center [451, 236] width 190 height 22
type textarea "coffee for client"
click at [517, 267] on button "Save" at bounding box center [527, 267] width 27 height 16
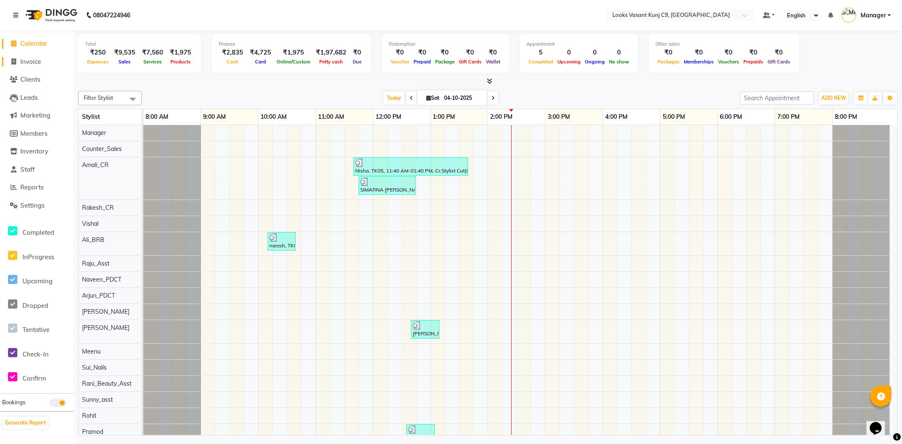
click at [27, 58] on span "Invoice" at bounding box center [30, 61] width 21 height 8
select select "service"
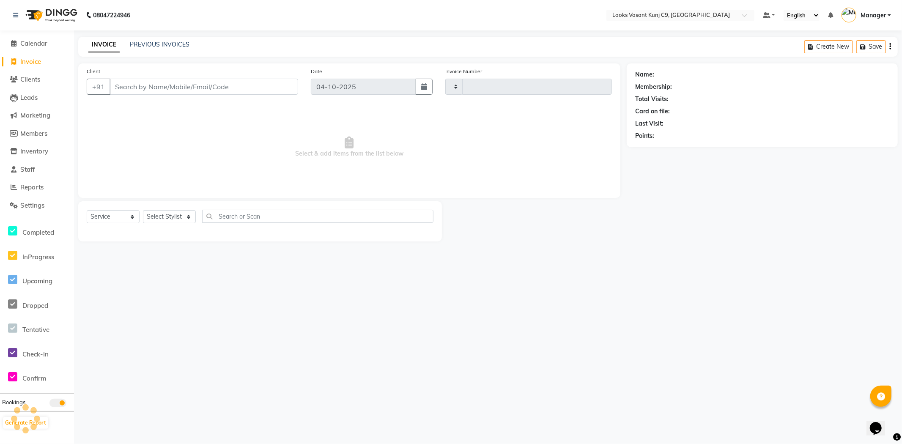
type input "1121"
select select "8747"
click at [187, 208] on div "Select Service Product Membership Package Voucher Prepaid Gift Card Select Styl…" at bounding box center [260, 221] width 364 height 40
click at [186, 214] on select "Select Stylist" at bounding box center [169, 216] width 53 height 13
select select "88941"
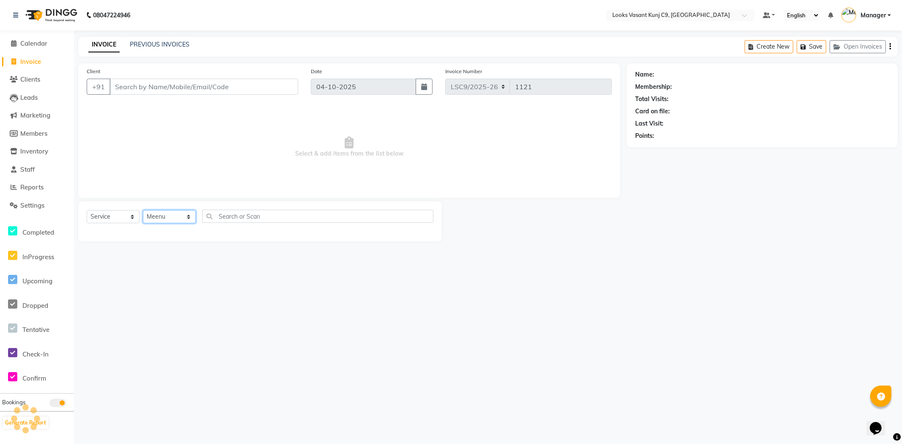
click at [143, 211] on select "Select Stylist [PERSON_NAME] anjali _ASST Arjun_PDCT Ashish_asst Counter_Sales …" at bounding box center [169, 216] width 53 height 13
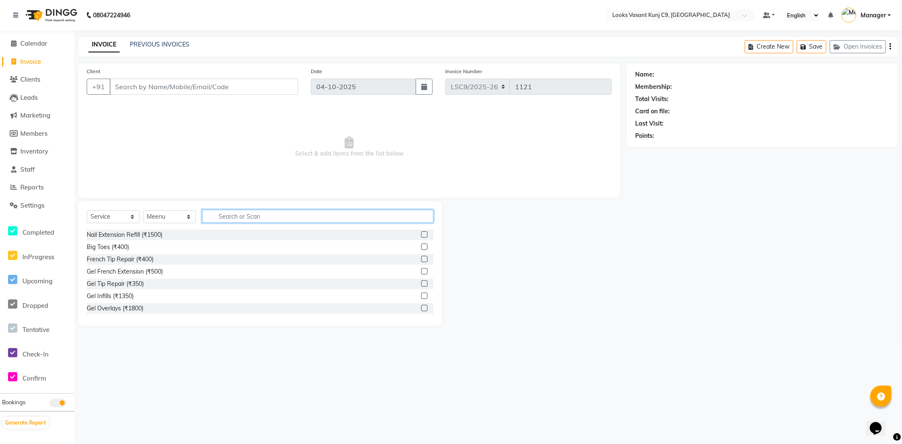
click at [248, 216] on input "text" at bounding box center [317, 216] width 231 height 13
type input "ey"
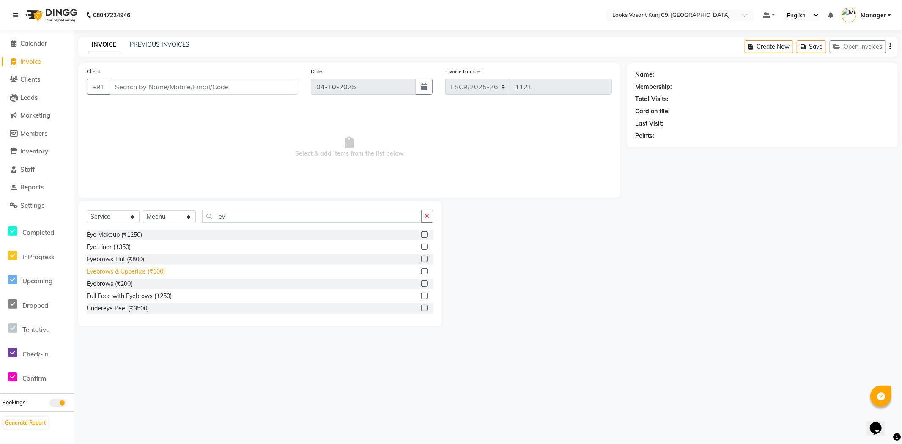
click at [151, 269] on div "Eyebrows & Upperlips (₹100)" at bounding box center [126, 271] width 78 height 9
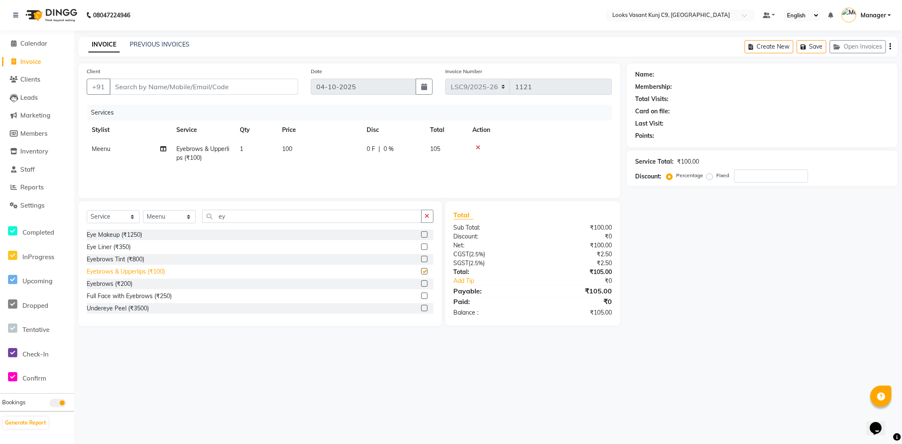
checkbox input "false"
click at [167, 82] on input "Client" at bounding box center [203, 87] width 189 height 16
type input "c"
type input "0"
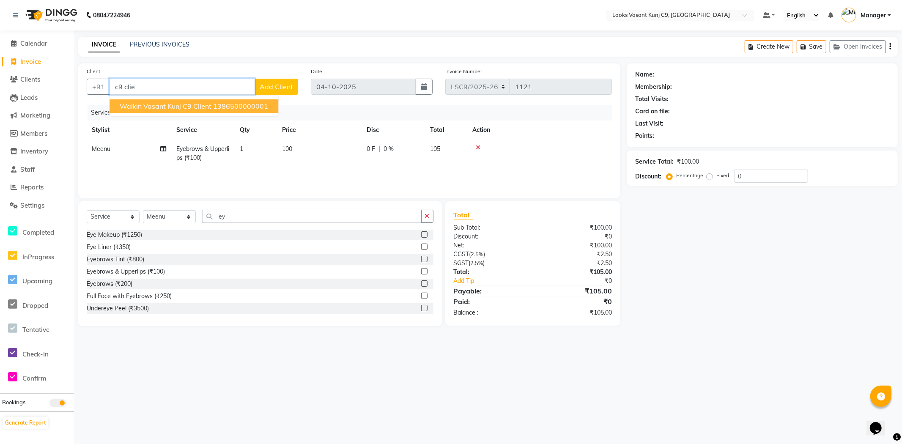
click at [178, 103] on span "Walkin Vasant Kunj C9 Client" at bounding box center [166, 106] width 92 height 8
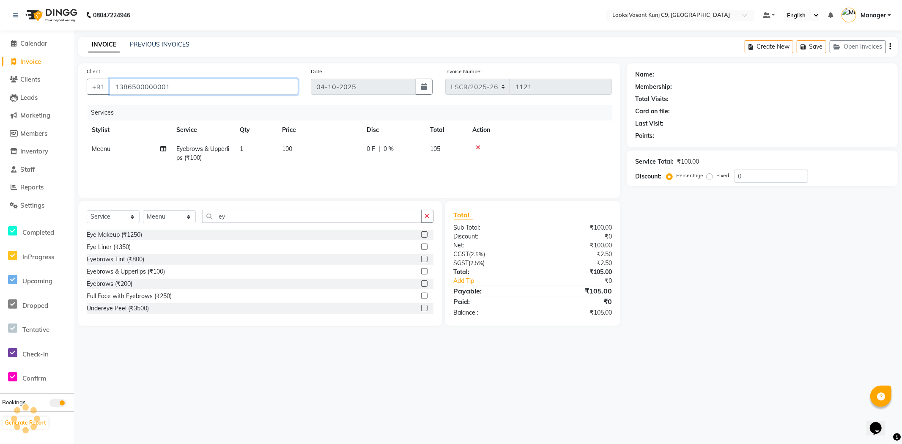
type input "1386500000001"
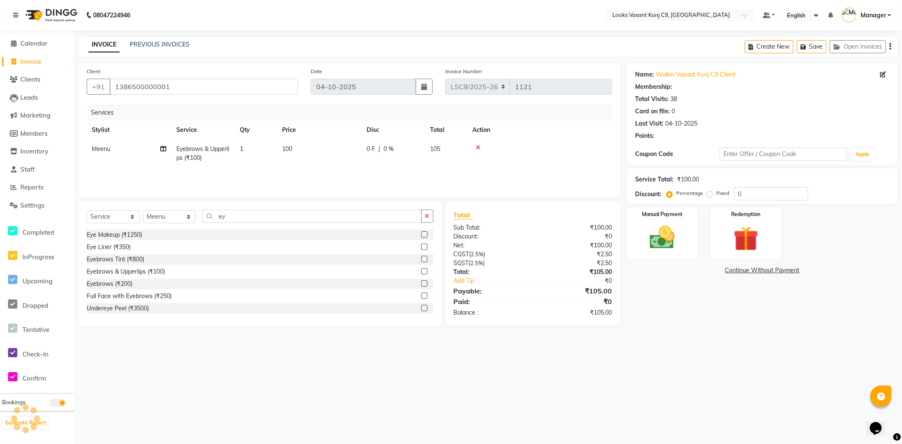
select select "1: Object"
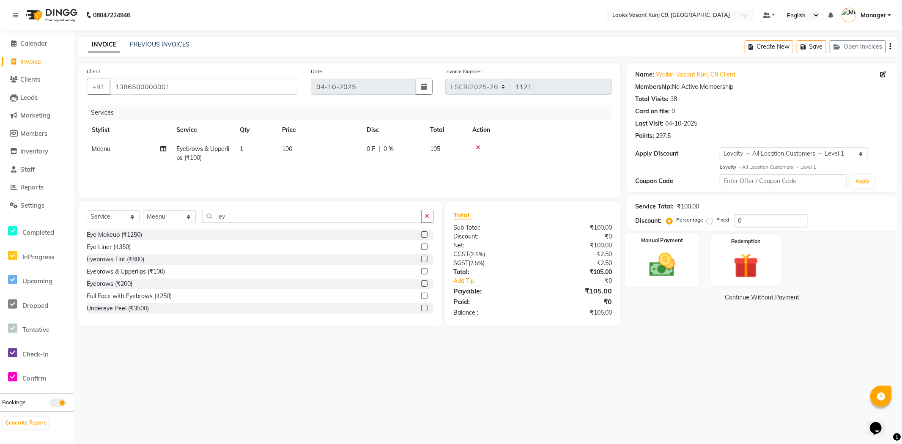
click at [668, 261] on img at bounding box center [662, 265] width 42 height 30
click at [700, 299] on span "UPI" at bounding box center [694, 298] width 13 height 10
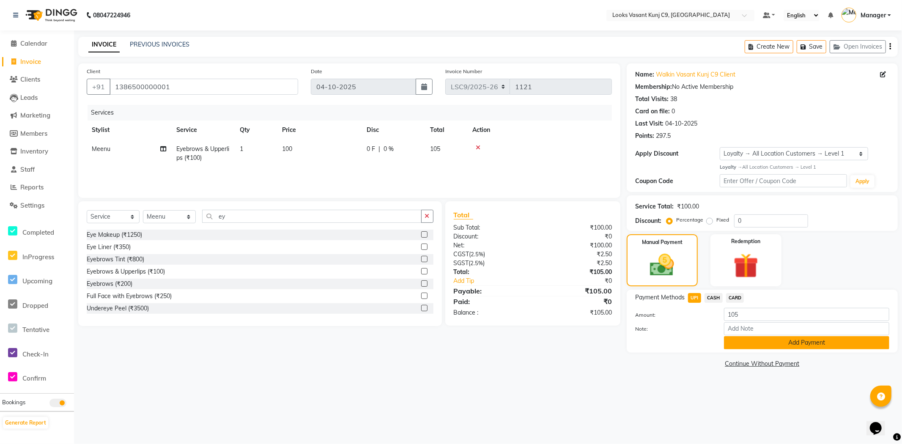
click at [751, 339] on button "Add Payment" at bounding box center [806, 342] width 165 height 13
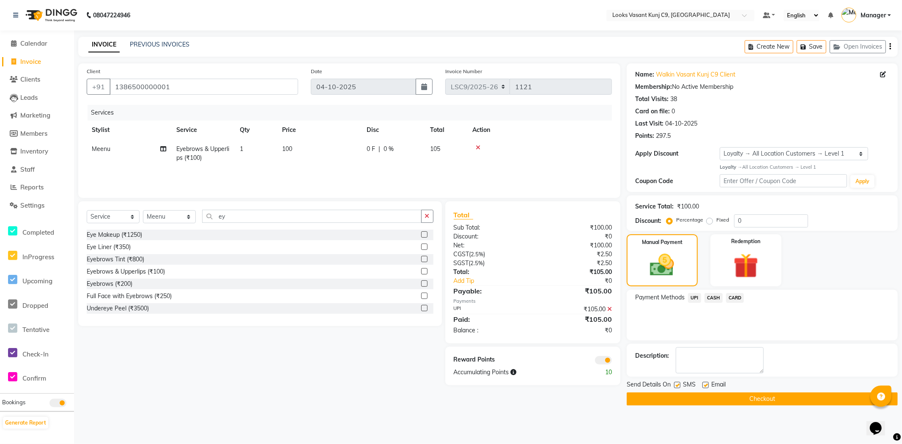
click at [701, 400] on button "Checkout" at bounding box center [761, 398] width 271 height 13
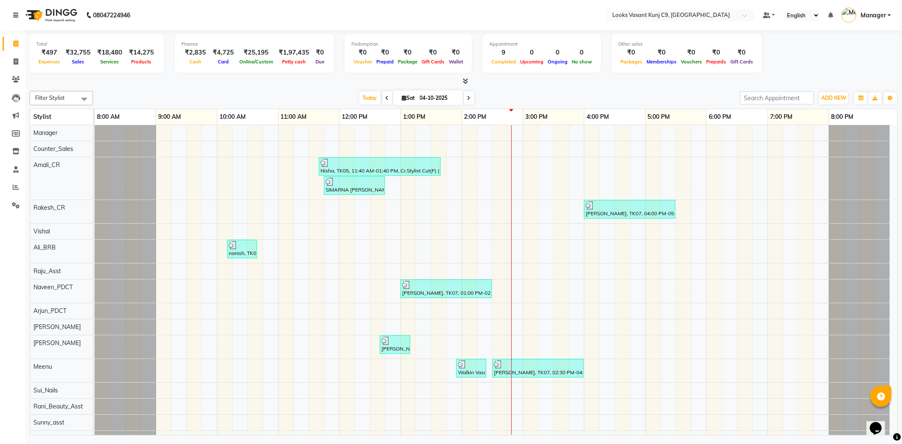
click at [19, 8] on link at bounding box center [17, 15] width 8 height 24
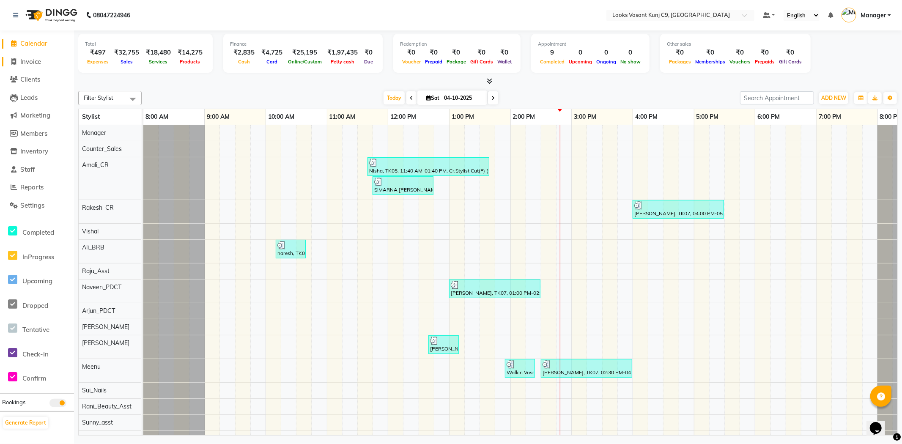
click at [38, 62] on span "Invoice" at bounding box center [30, 61] width 21 height 8
select select "service"
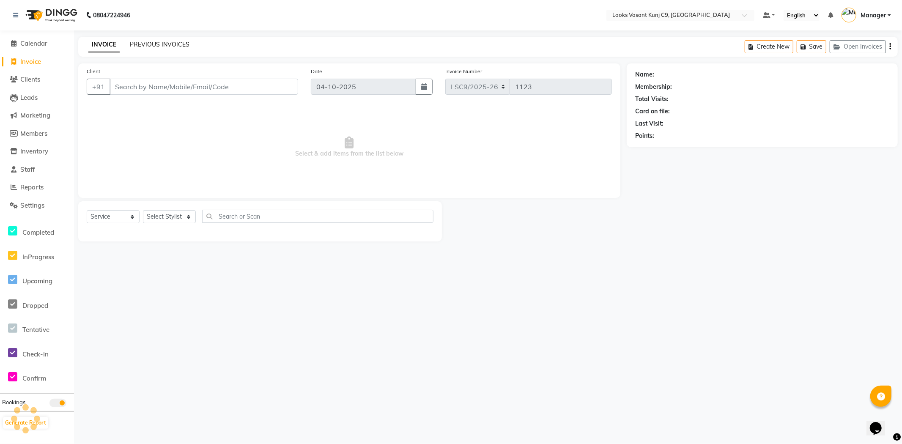
click at [153, 42] on link "PREVIOUS INVOICES" at bounding box center [160, 45] width 60 height 8
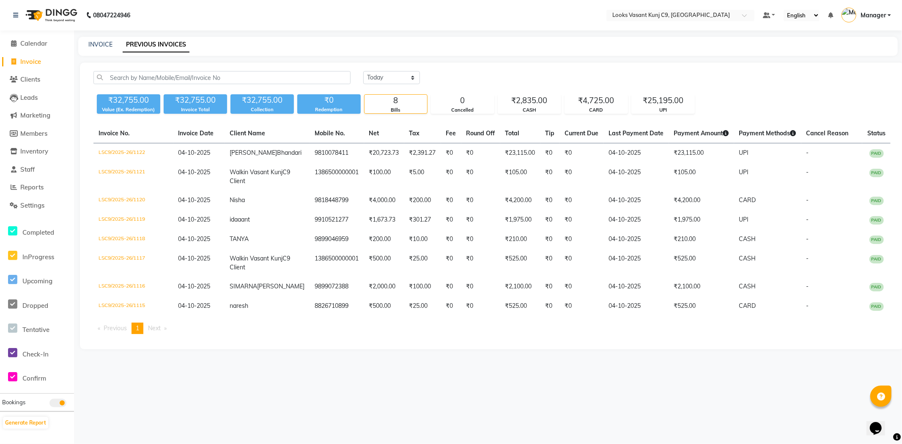
click at [0, 33] on div "Calendar Invoice Clients Leads Marketing Members Inventory Staff Reports Settin…" at bounding box center [57, 227] width 114 height 407
click at [13, 45] on icon at bounding box center [13, 43] width 5 height 6
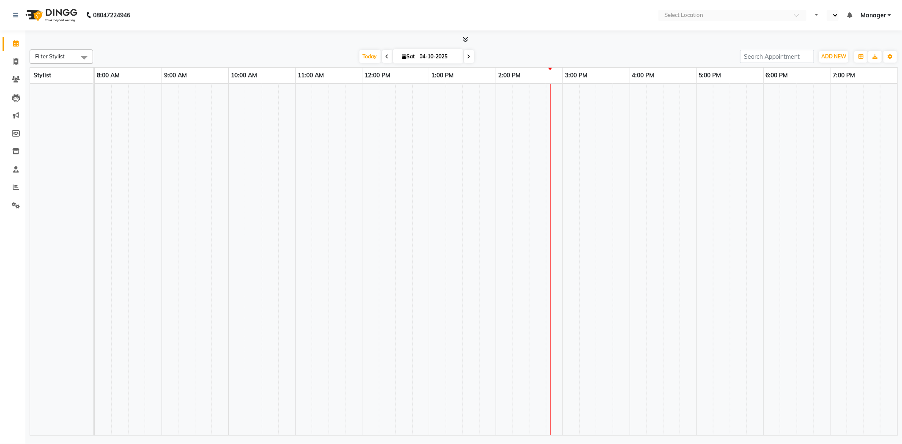
select select "en"
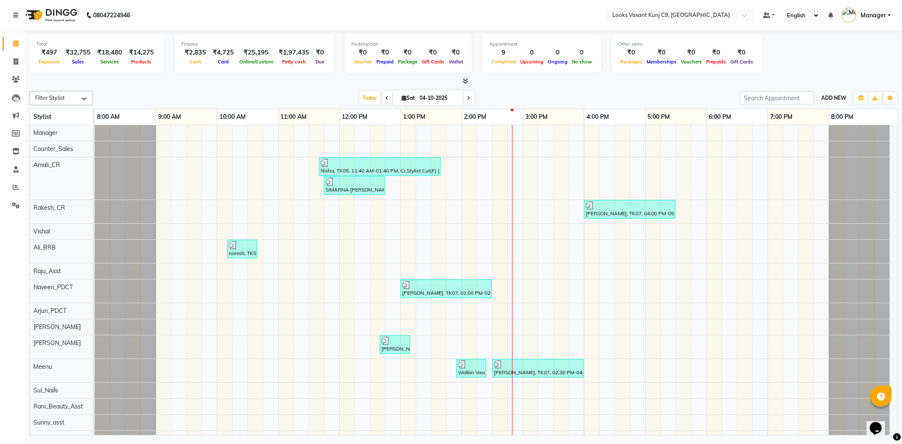
click at [825, 95] on span "ADD NEW" at bounding box center [833, 98] width 25 height 6
click at [797, 135] on link "Add Expense" at bounding box center [814, 135] width 67 height 11
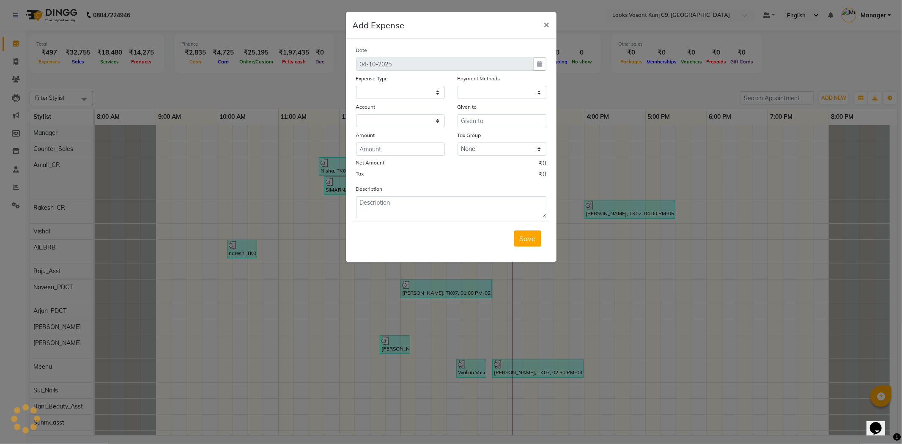
select select
select select "1"
select select "8002"
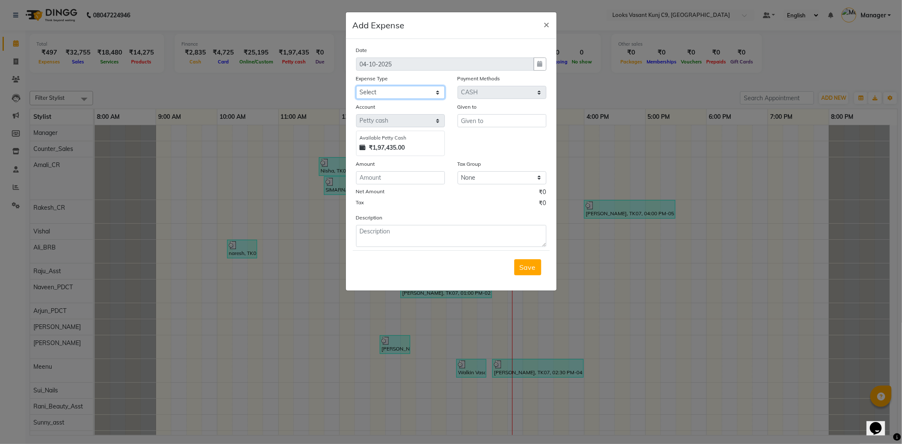
click at [421, 86] on select "Select Accommodation Aesthetics Bank Deposit BLINKIT Cash Handover Client Refun…" at bounding box center [400, 92] width 89 height 13
select select "23704"
click at [356, 86] on select "Select Accommodation Aesthetics Bank Deposit BLINKIT Cash Handover Client Refun…" at bounding box center [400, 92] width 89 height 13
click at [497, 120] on input "text" at bounding box center [501, 120] width 89 height 13
type input "Counter_Sales"
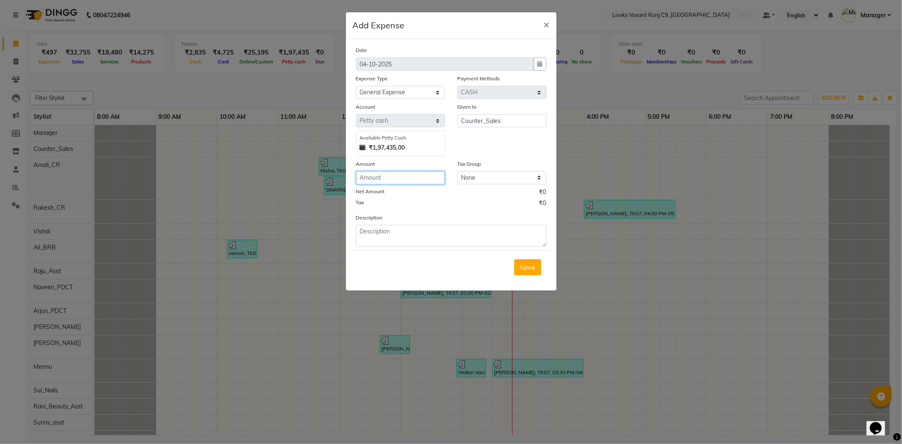
click at [401, 175] on input "number" at bounding box center [400, 177] width 89 height 13
type input "145"
click at [391, 226] on textarea at bounding box center [451, 236] width 190 height 22
type textarea "water"
drag, startPoint x: 509, startPoint y: 268, endPoint x: 517, endPoint y: 266, distance: 8.5
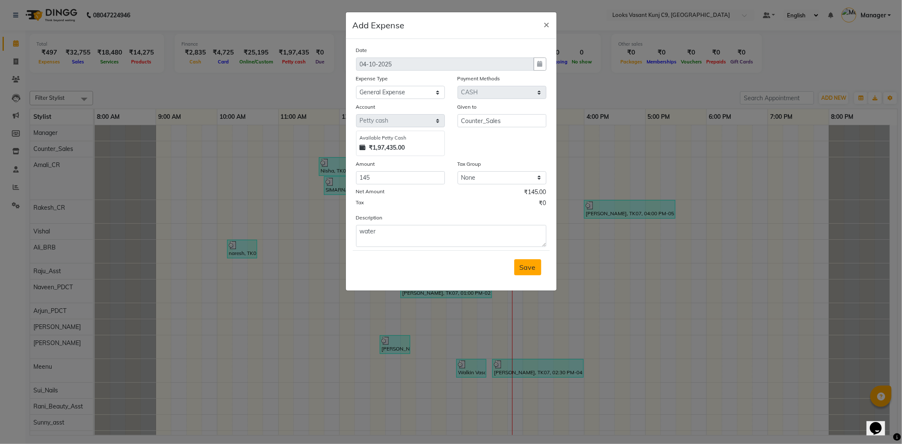
click at [512, 267] on div "Save" at bounding box center [451, 266] width 197 height 33
click at [517, 265] on button "Save" at bounding box center [527, 267] width 27 height 16
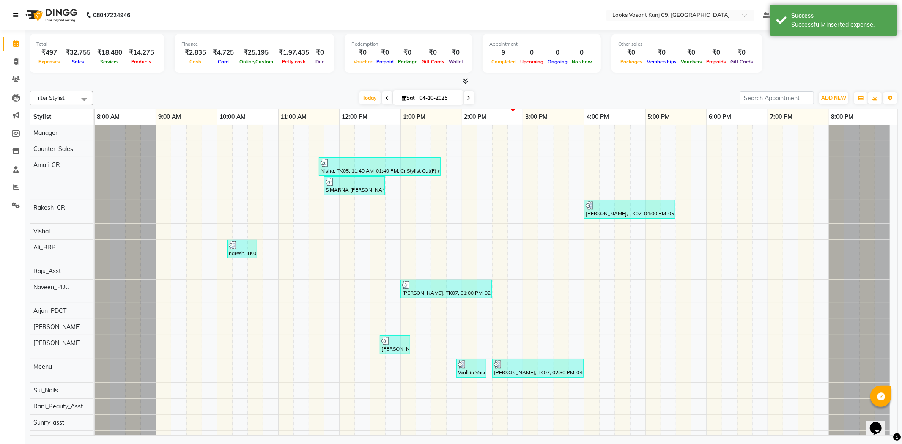
click at [20, 16] on link at bounding box center [17, 15] width 8 height 24
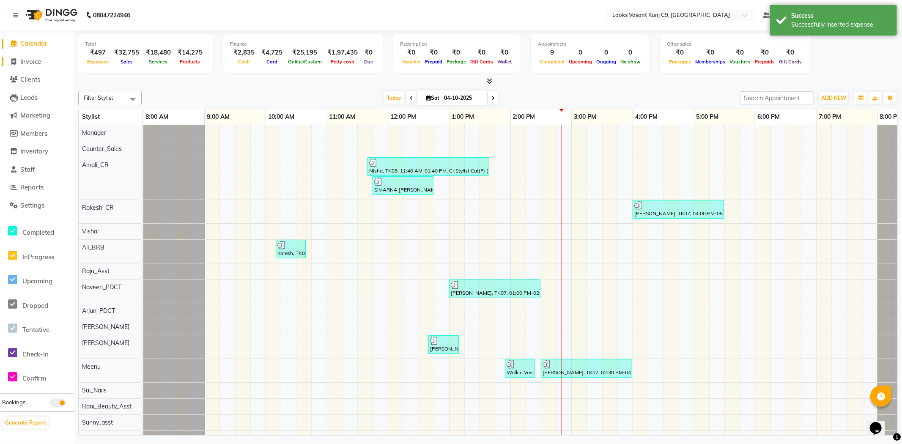
click at [27, 61] on span "Invoice" at bounding box center [30, 61] width 21 height 8
select select "service"
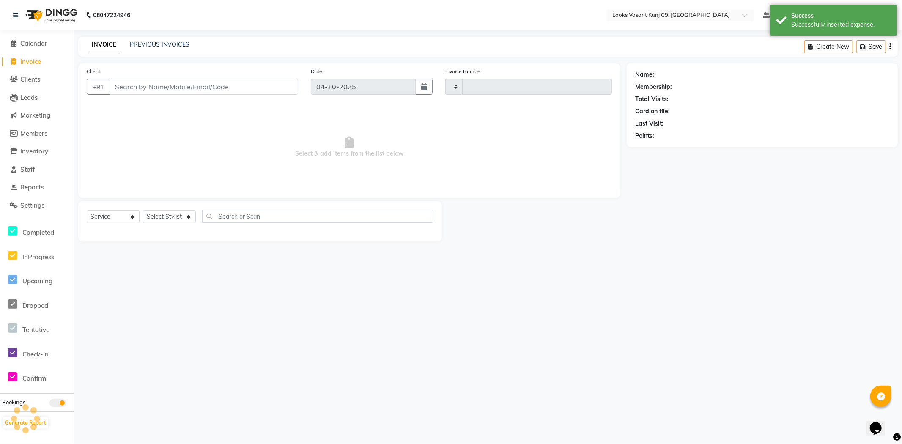
type input "1123"
select select "8747"
click at [147, 41] on link "PREVIOUS INVOICES" at bounding box center [160, 45] width 60 height 8
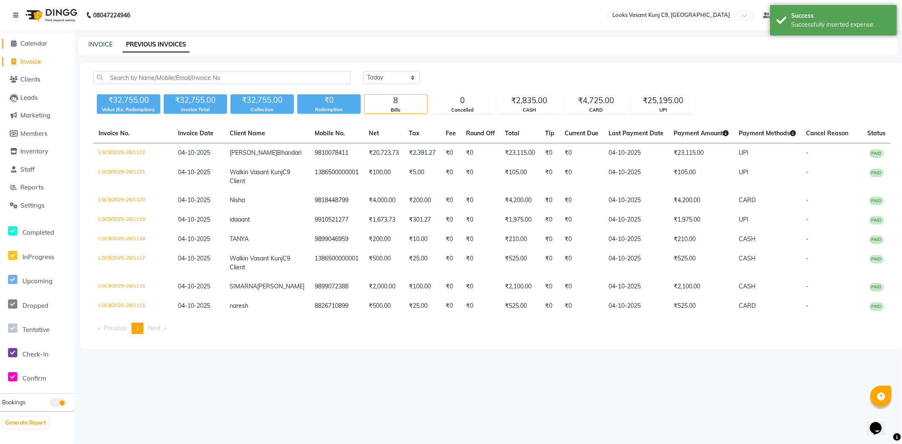
click at [28, 44] on span "Calendar" at bounding box center [33, 43] width 27 height 8
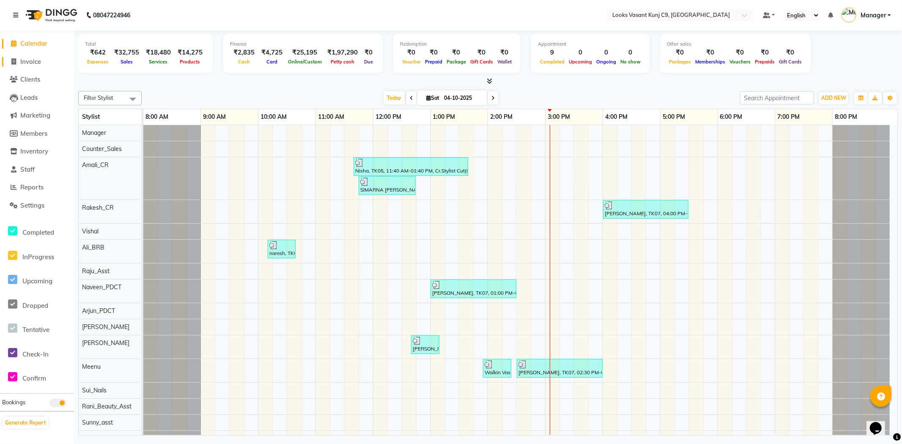
click at [25, 59] on span "Invoice" at bounding box center [30, 61] width 21 height 8
select select "service"
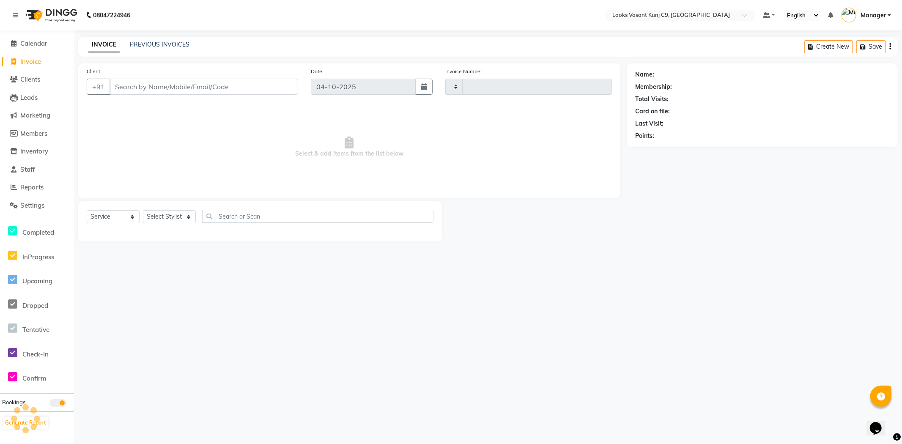
type input "1123"
select select "8747"
click at [35, 82] on span "Clients" at bounding box center [30, 79] width 20 height 8
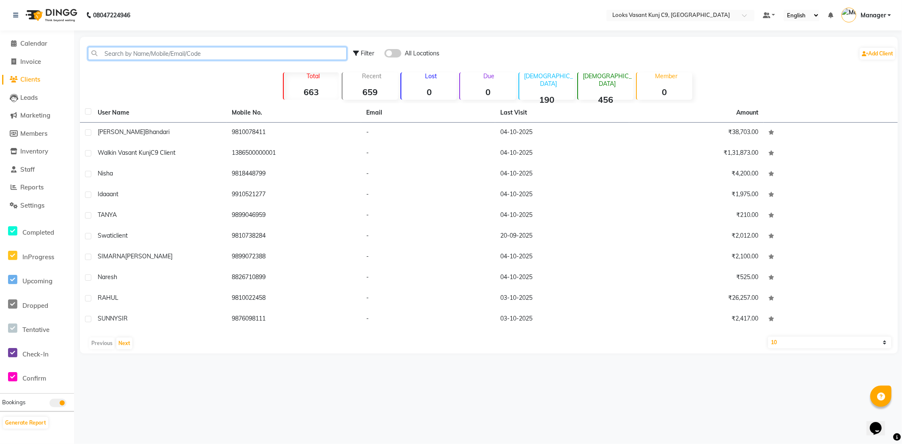
click at [159, 49] on input "text" at bounding box center [217, 53] width 259 height 13
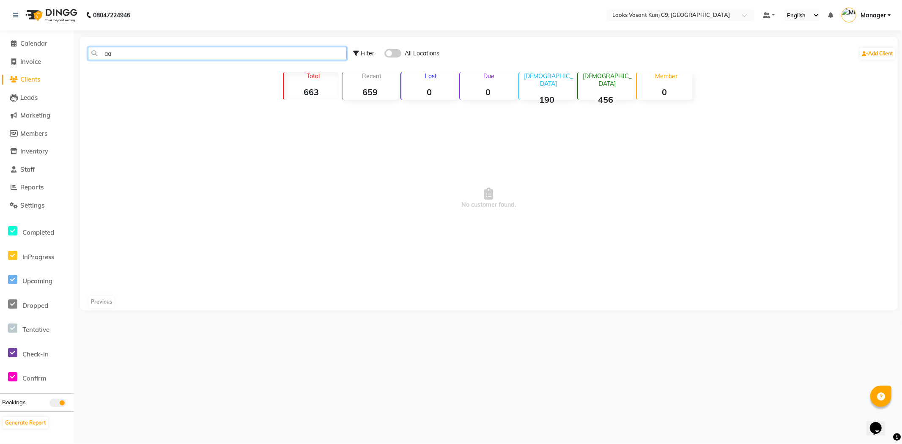
type input "a"
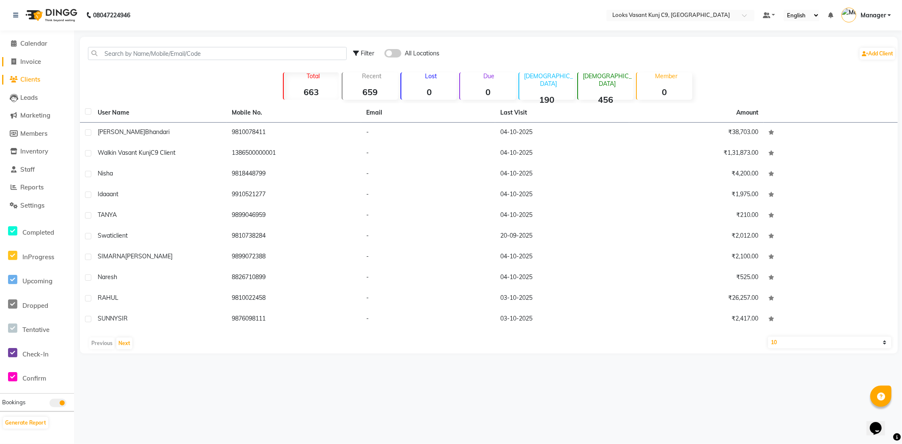
click at [44, 62] on link "Invoice" at bounding box center [37, 62] width 70 height 10
select select "service"
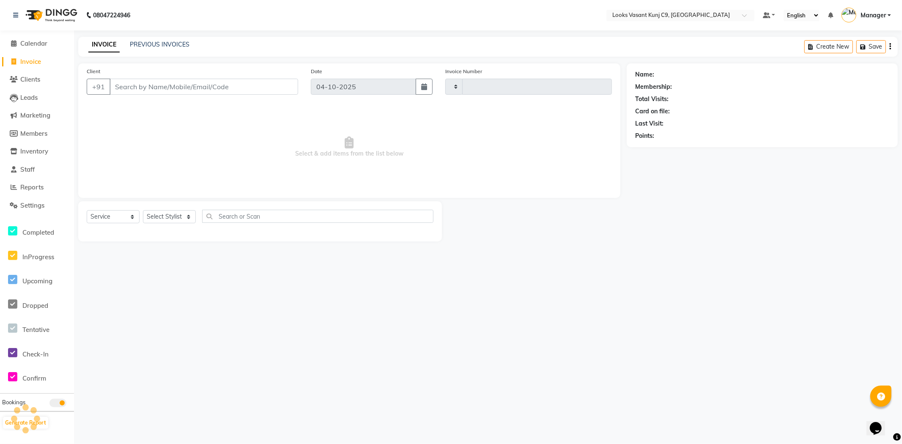
type input "1123"
select select "8747"
click at [161, 213] on select "Select Stylist" at bounding box center [169, 216] width 53 height 13
select select "88930"
click at [143, 211] on select "Select Stylist [PERSON_NAME] anjali _ASST Arjun_PDCT Ashish_asst Counter_Sales …" at bounding box center [169, 216] width 53 height 13
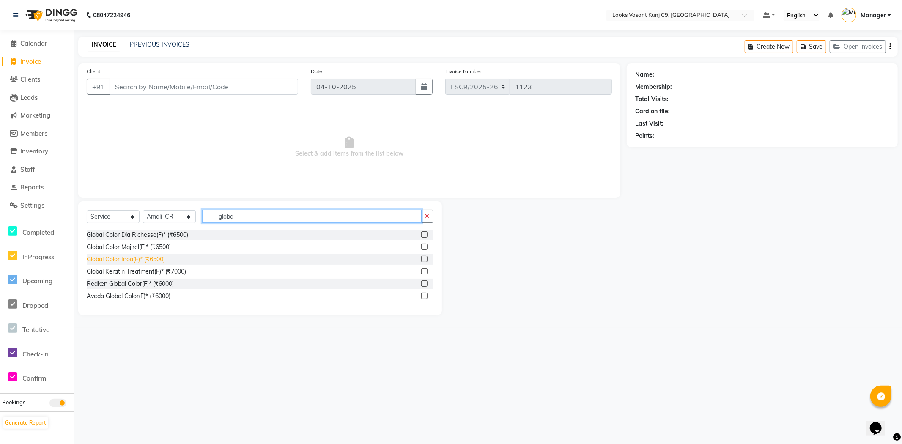
type input "globa"
click at [150, 258] on div "Global Color Inoa(F)* (₹6500)" at bounding box center [126, 259] width 78 height 9
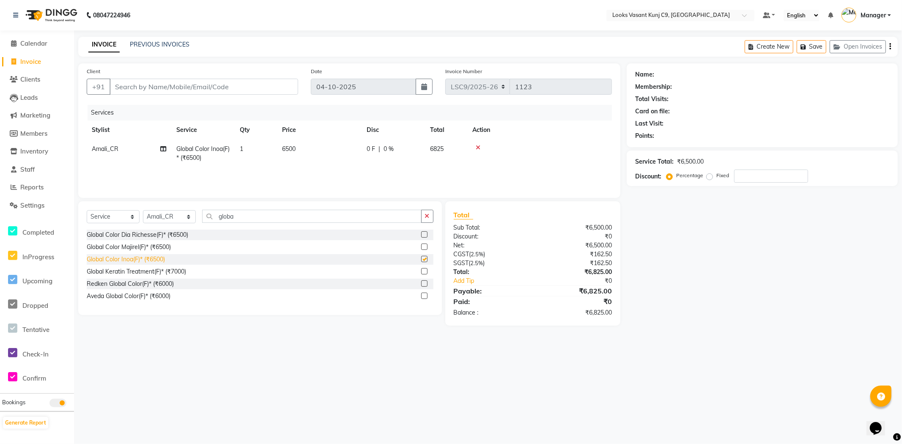
checkbox input "false"
click at [295, 153] on td "6500" at bounding box center [319, 154] width 85 height 28
select select "88930"
drag, startPoint x: 338, startPoint y: 152, endPoint x: 306, endPoint y: 161, distance: 33.2
click at [306, 161] on tr "Ali_BRB Amali_CR anjali _ASST Arjun_PDCT Ashish_asst Counter_Sales Manager [PER…" at bounding box center [349, 158] width 525 height 36
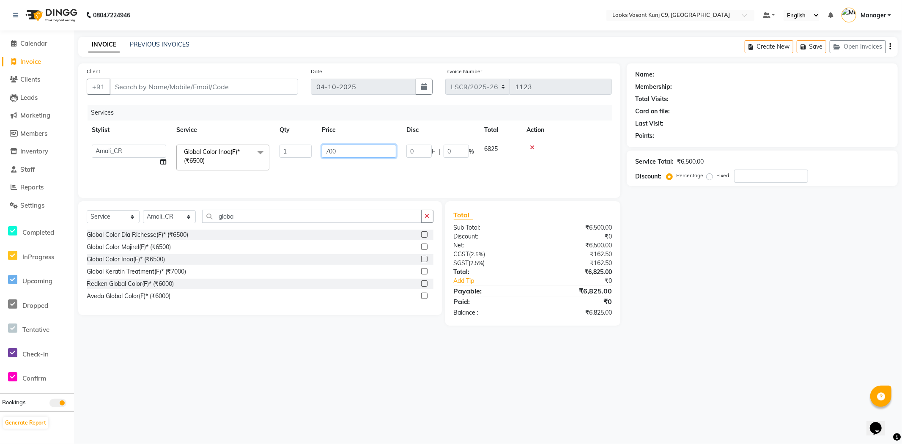
type input "7000"
click at [232, 89] on input "Client" at bounding box center [203, 87] width 189 height 16
paste input "9899024530"
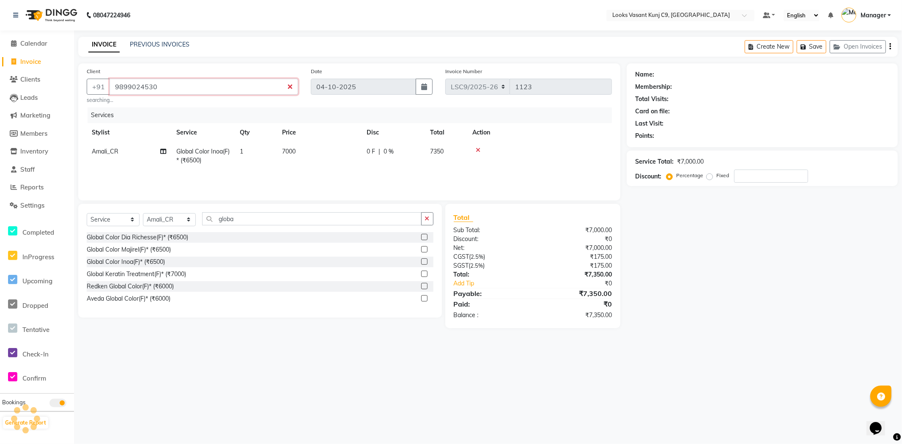
click at [232, 89] on input "9899024530" at bounding box center [203, 87] width 189 height 16
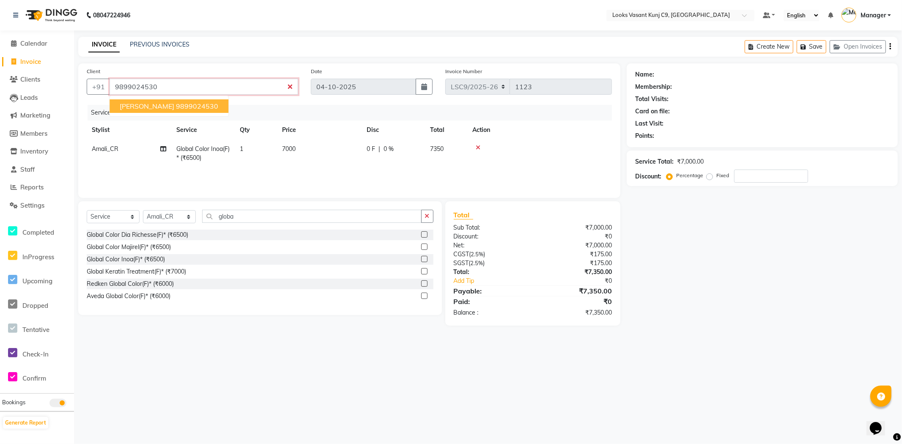
type input "9899024530"
type input "0"
type input "9899024530"
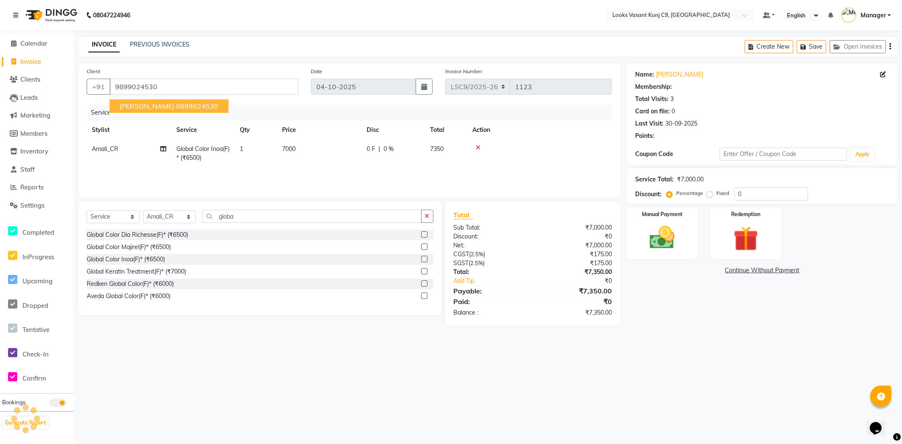
select select "1: Object"
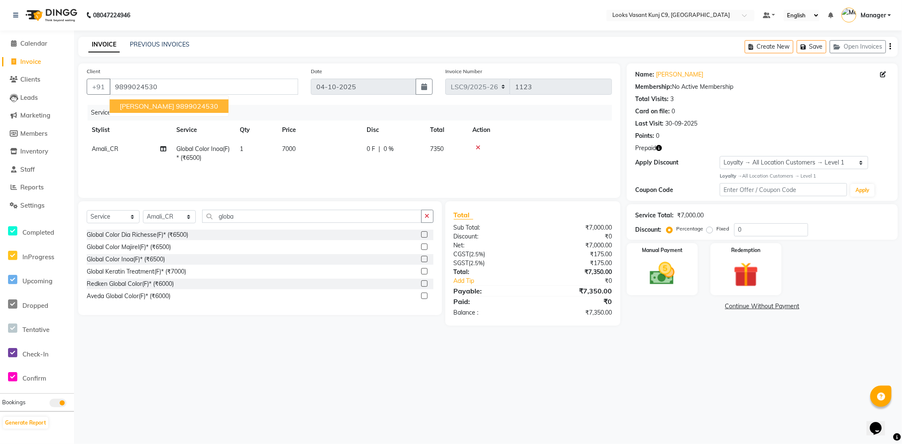
click at [660, 149] on icon "button" at bounding box center [659, 148] width 6 height 6
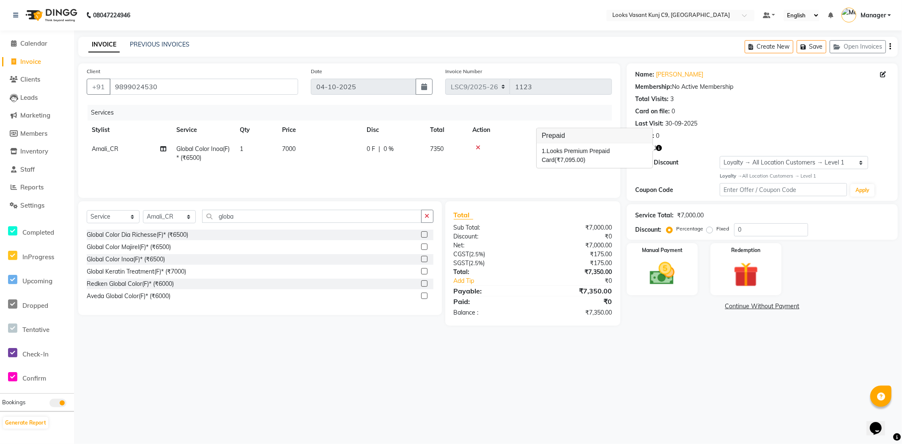
click at [742, 133] on div "Points: 0" at bounding box center [762, 135] width 254 height 9
click at [744, 268] on img at bounding box center [746, 275] width 42 height 32
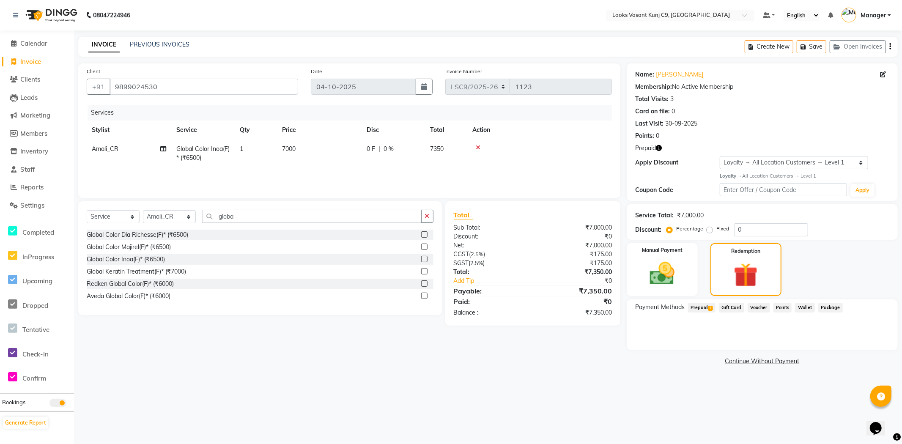
click at [703, 307] on span "Prepaid 1" at bounding box center [701, 308] width 27 height 10
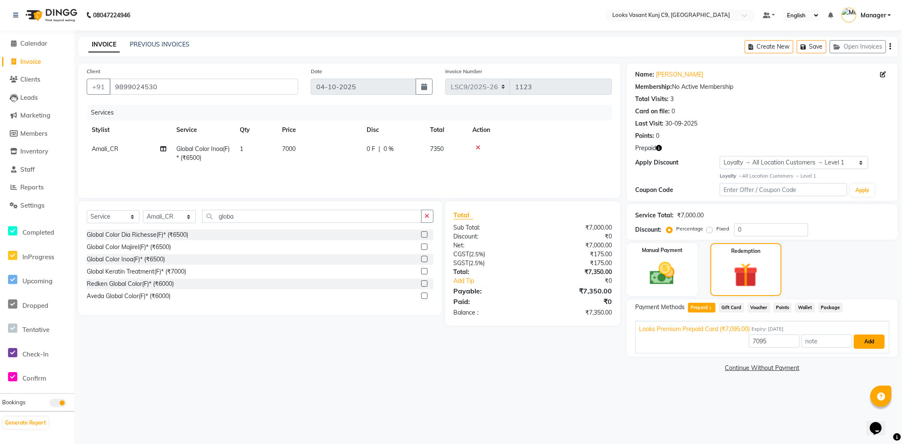
click at [871, 340] on button "Add" at bounding box center [869, 341] width 31 height 14
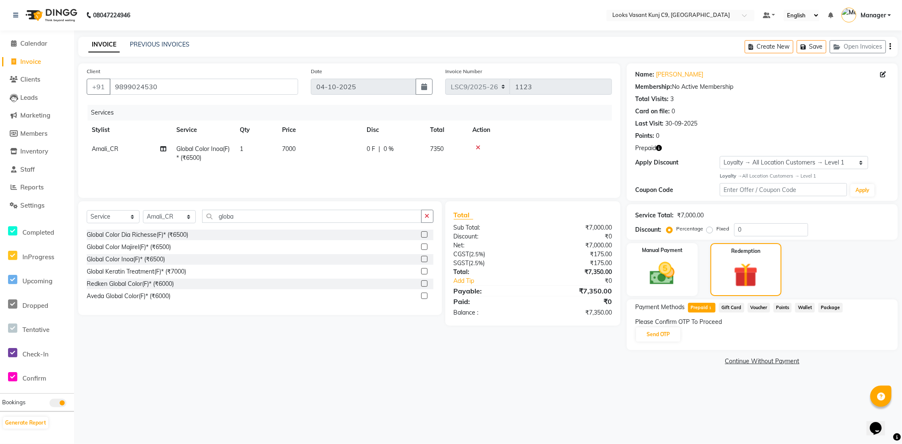
click at [661, 150] on icon "button" at bounding box center [659, 148] width 6 height 6
click at [150, 91] on input "9899024530" at bounding box center [203, 87] width 189 height 16
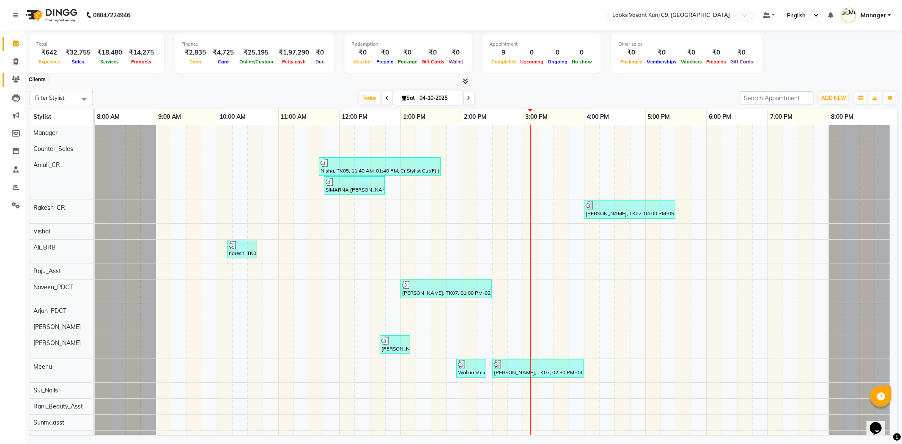
click at [18, 81] on icon at bounding box center [16, 79] width 8 height 6
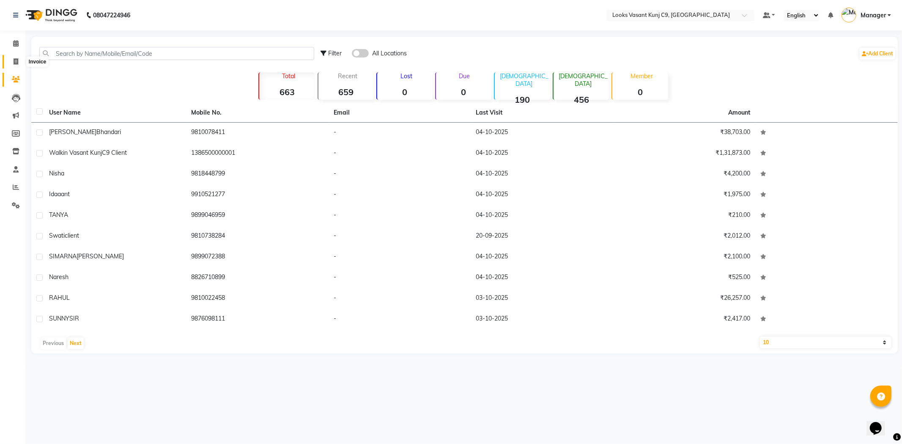
click at [19, 65] on span at bounding box center [15, 62] width 15 height 10
select select "service"
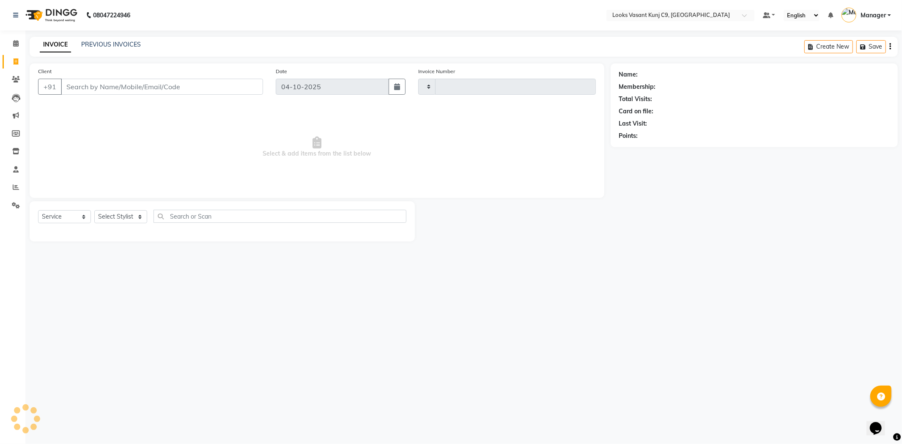
type input "1123"
select select "8747"
click at [98, 42] on link "PREVIOUS INVOICES" at bounding box center [111, 45] width 60 height 8
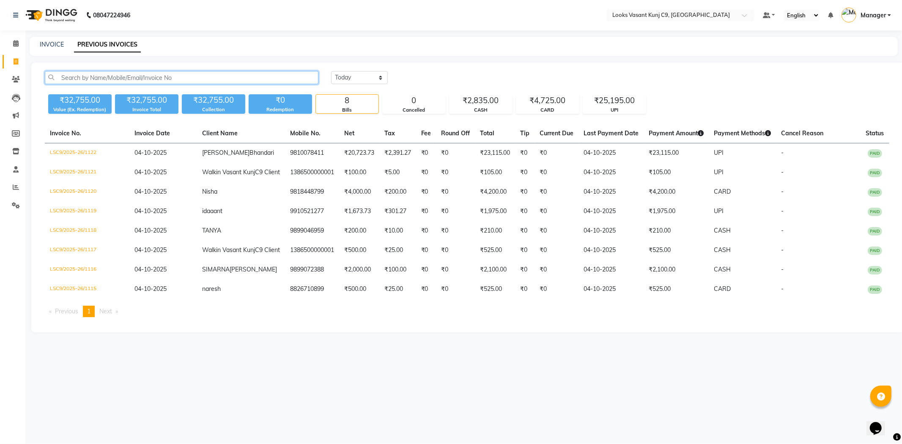
click at [178, 78] on input "text" at bounding box center [182, 77] width 274 height 13
paste input "LSC9/2025-26/1012"
click at [247, 78] on input "LSC9/2025-26/1012" at bounding box center [182, 77] width 274 height 13
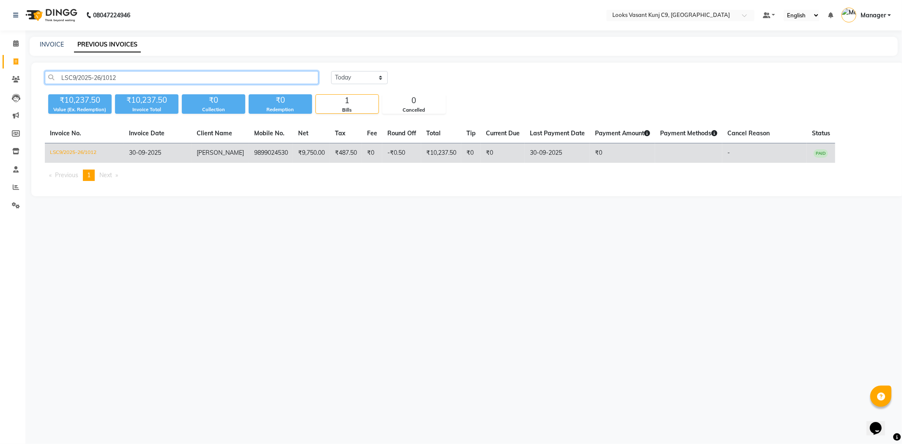
type input "LSC9/2025-26/1012"
drag, startPoint x: 238, startPoint y: 151, endPoint x: 281, endPoint y: 159, distance: 43.1
click at [281, 159] on tr "LSC9/2025-26/1012 30-09-2025 ASHNA 9899024530 ₹9,750.00 ₹487.50 ₹0 -₹0.50 ₹10,2…" at bounding box center [440, 153] width 790 height 20
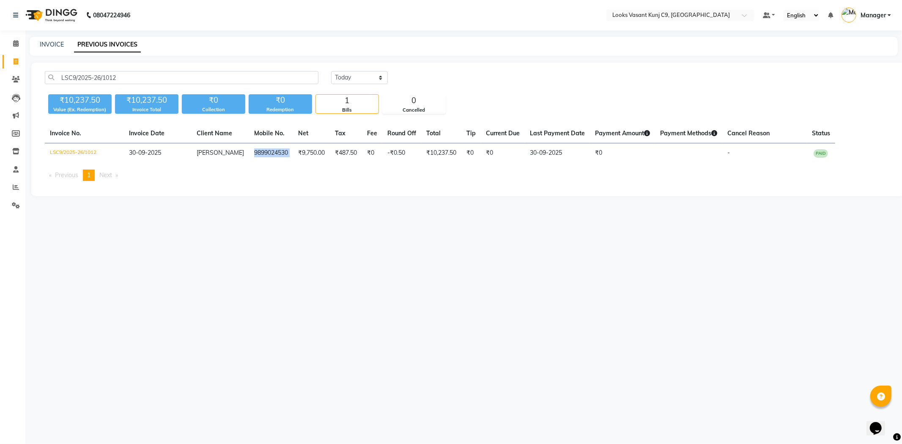
copy td "9899024530"
click at [20, 77] on span at bounding box center [15, 80] width 15 height 10
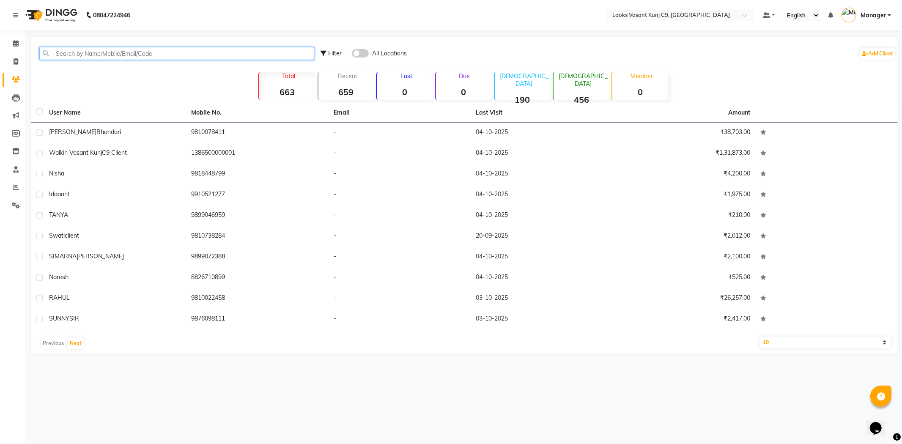
click at [129, 58] on input "text" at bounding box center [176, 53] width 275 height 13
paste input "9899024530"
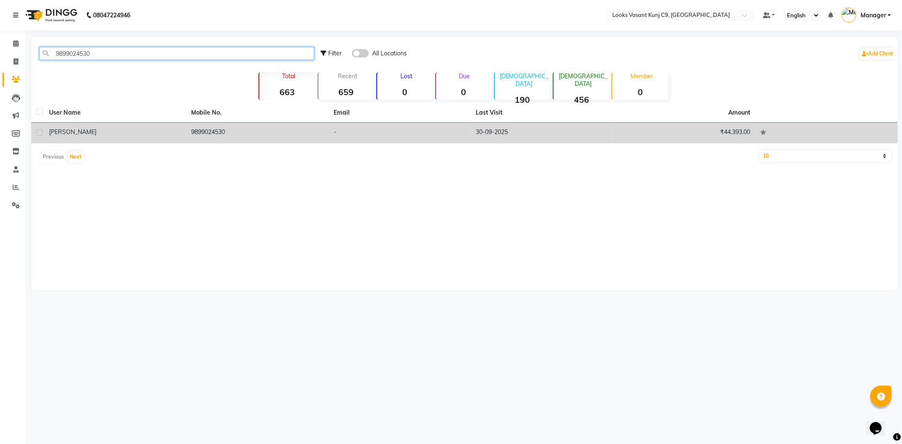
type input "9899024530"
click at [154, 141] on td "[PERSON_NAME]" at bounding box center [115, 133] width 142 height 21
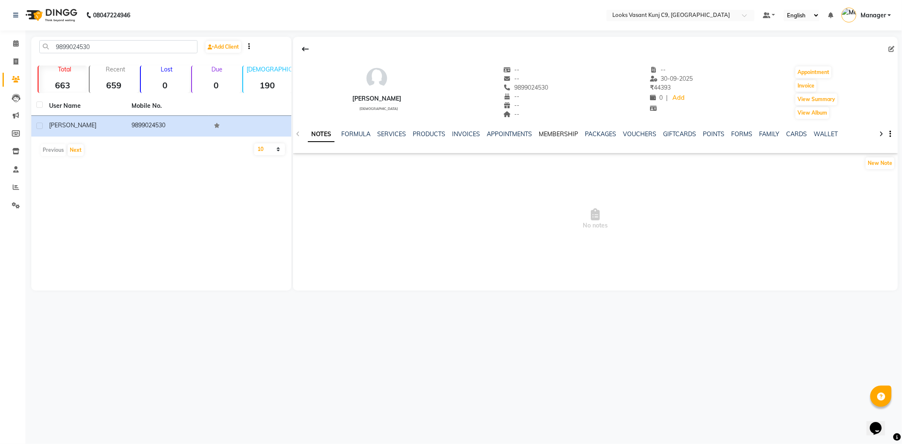
click at [558, 131] on link "MEMBERSHIP" at bounding box center [558, 134] width 39 height 8
click at [553, 136] on link "PACKAGES" at bounding box center [565, 134] width 31 height 8
click at [584, 134] on link "VOUCHERS" at bounding box center [598, 134] width 33 height 8
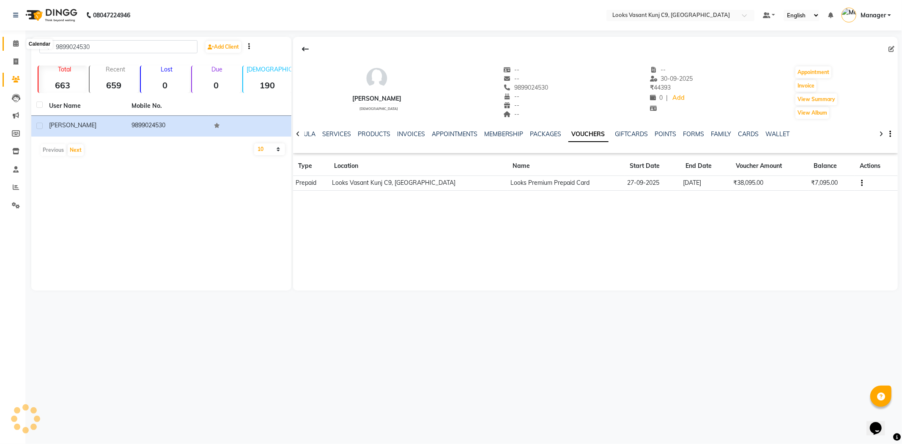
click at [12, 41] on span at bounding box center [15, 44] width 15 height 10
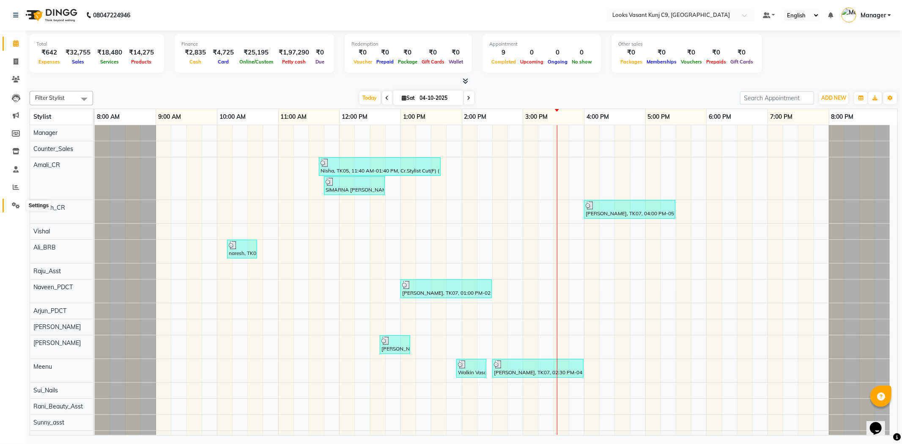
click at [16, 204] on icon at bounding box center [16, 205] width 8 height 6
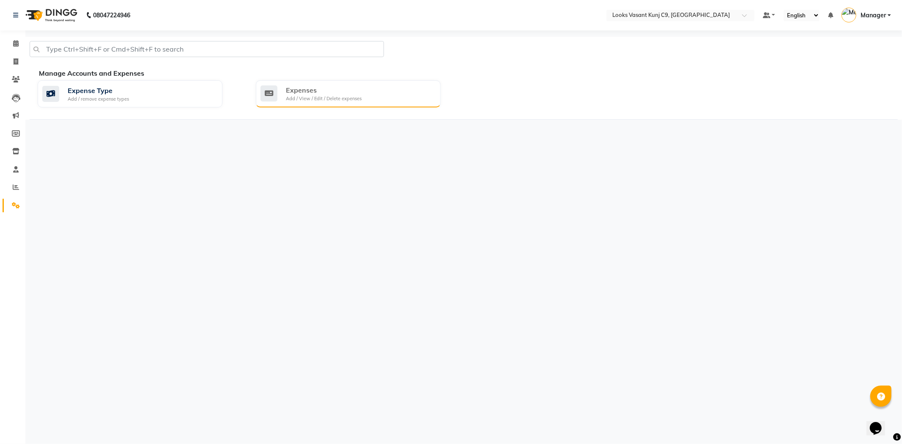
click at [407, 98] on div "Expenses Add / View / Edit / Delete expenses" at bounding box center [346, 93] width 173 height 17
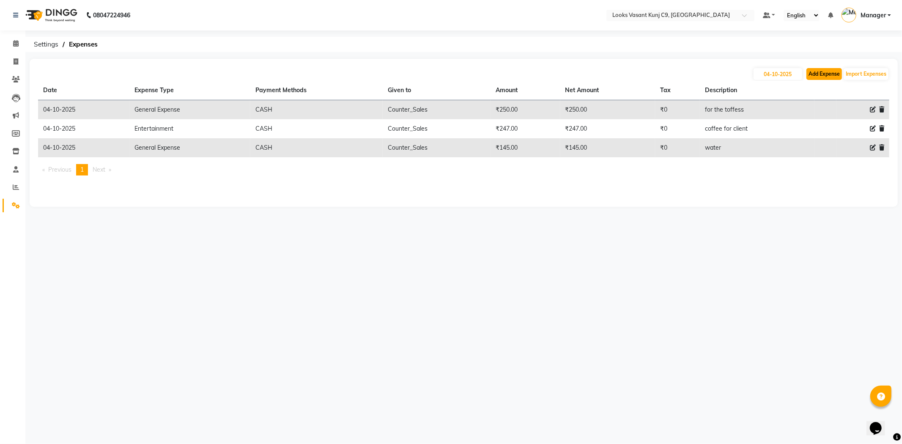
click at [833, 72] on button "Add Expense" at bounding box center [824, 74] width 36 height 12
select select "1"
select select "8002"
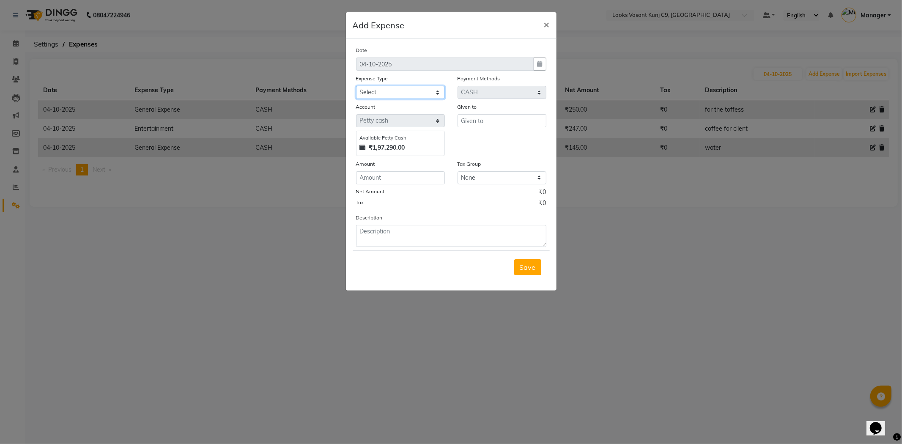
click at [433, 92] on select "Select Accommodation Aesthetics Bank Deposit BLINKIT Cash Handover Client Refun…" at bounding box center [400, 92] width 89 height 13
select select "25005"
click at [356, 86] on select "Select Accommodation Aesthetics Bank Deposit BLINKIT Cash Handover Client Refun…" at bounding box center [400, 92] width 89 height 13
type input "Counter_Sales"
type input "1250"
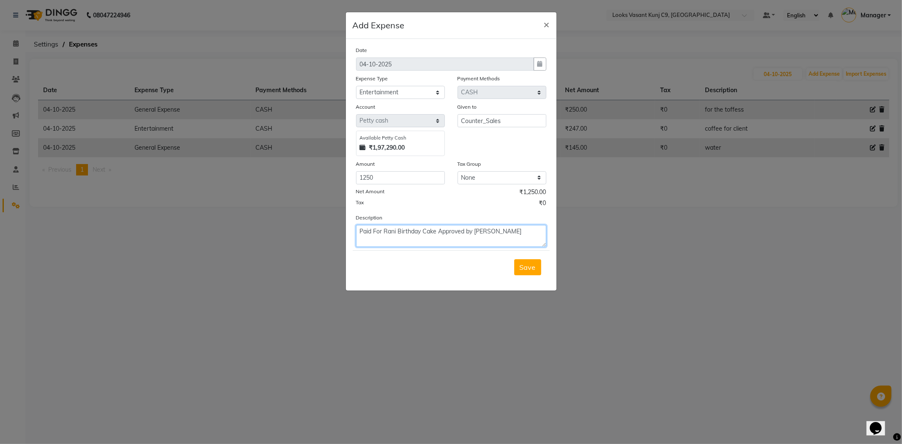
type textarea "Paid For Rani Birthday Cake Approved by Amali"
click at [522, 273] on button "Save" at bounding box center [527, 267] width 27 height 16
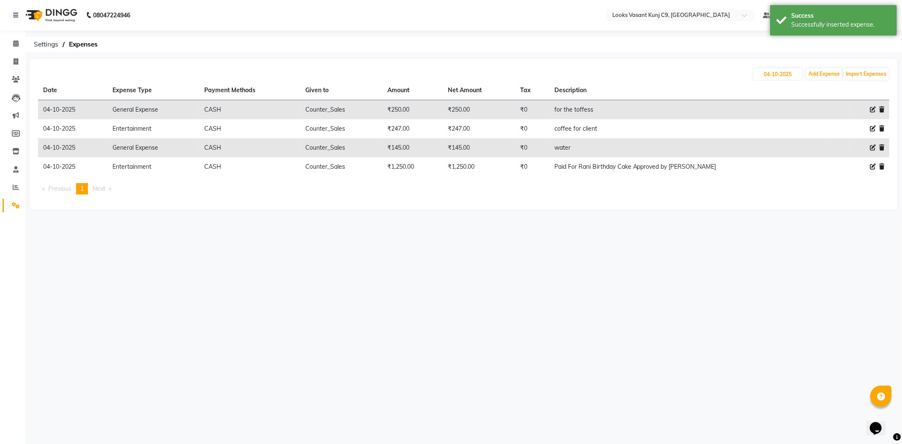
click at [15, 36] on li "Calendar" at bounding box center [12, 44] width 25 height 18
click at [15, 41] on icon at bounding box center [15, 43] width 5 height 6
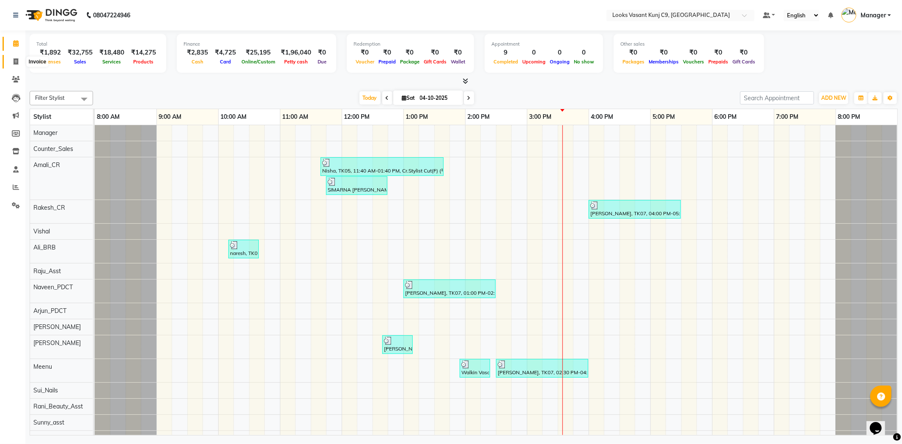
click at [19, 64] on span at bounding box center [15, 62] width 15 height 10
select select "service"
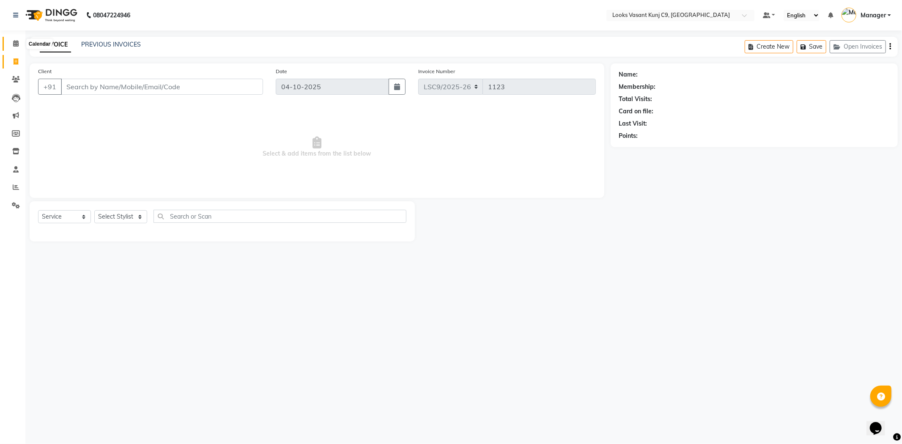
click at [14, 45] on icon at bounding box center [15, 43] width 5 height 6
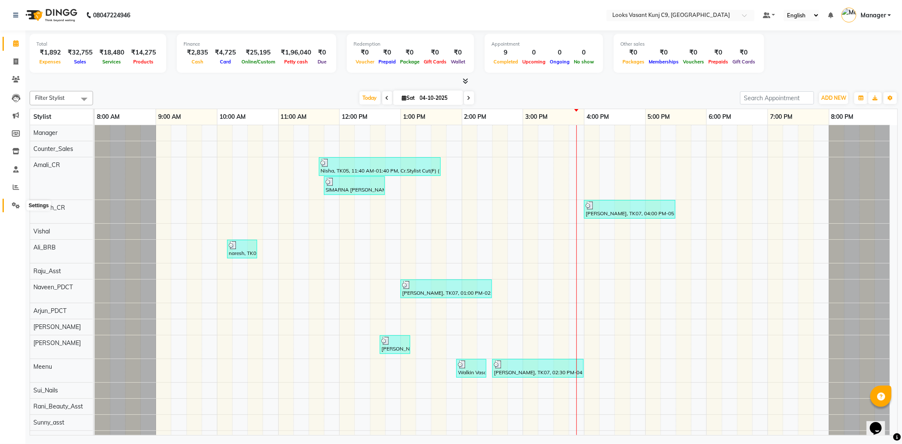
click at [19, 205] on icon at bounding box center [16, 205] width 8 height 6
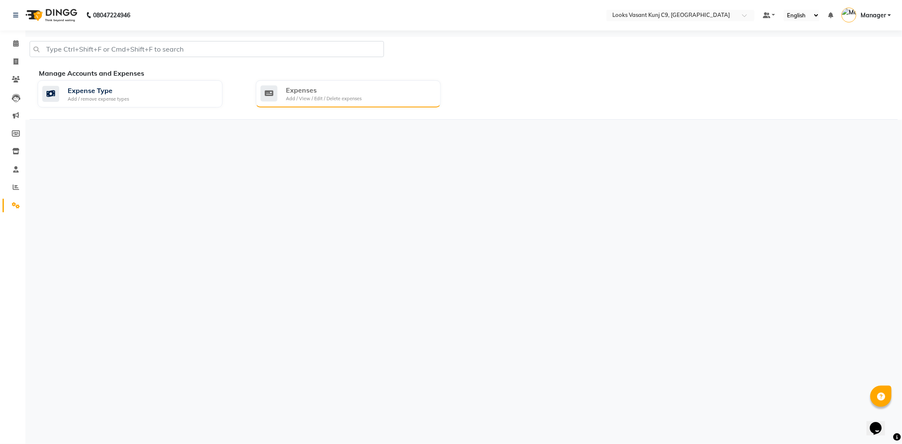
click at [286, 93] on div "Expenses" at bounding box center [324, 90] width 76 height 10
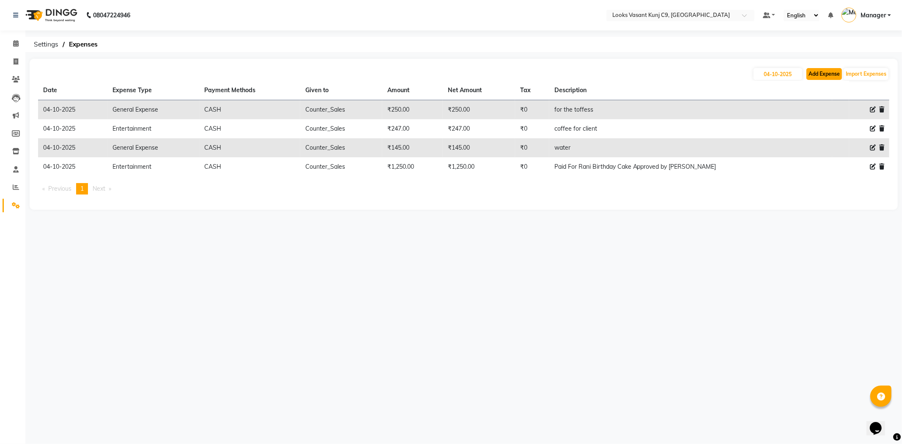
click at [828, 72] on button "Add Expense" at bounding box center [824, 74] width 36 height 12
select select "1"
select select "8002"
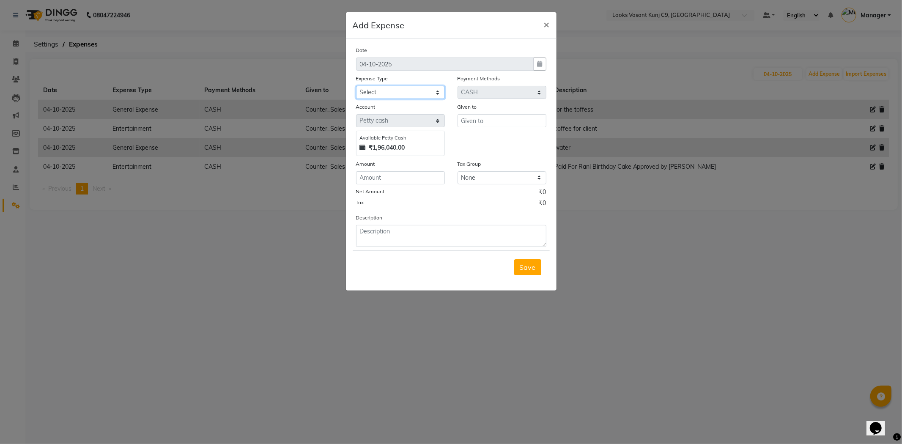
click at [403, 93] on select "Select Accommodation Aesthetics Bank Deposit BLINKIT Cash Handover Client Refun…" at bounding box center [400, 92] width 89 height 13
click at [356, 86] on select "Select Accommodation Aesthetics Bank Deposit BLINKIT Cash Handover Client Refun…" at bounding box center [400, 92] width 89 height 13
select select "24944"
type input "Counter_Sales"
type input "260"
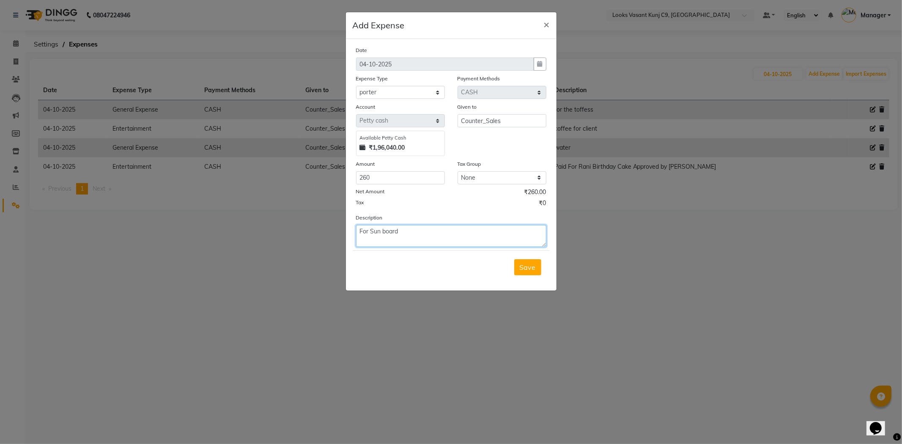
type textarea "For Sun board"
click at [532, 268] on span "Save" at bounding box center [528, 267] width 16 height 8
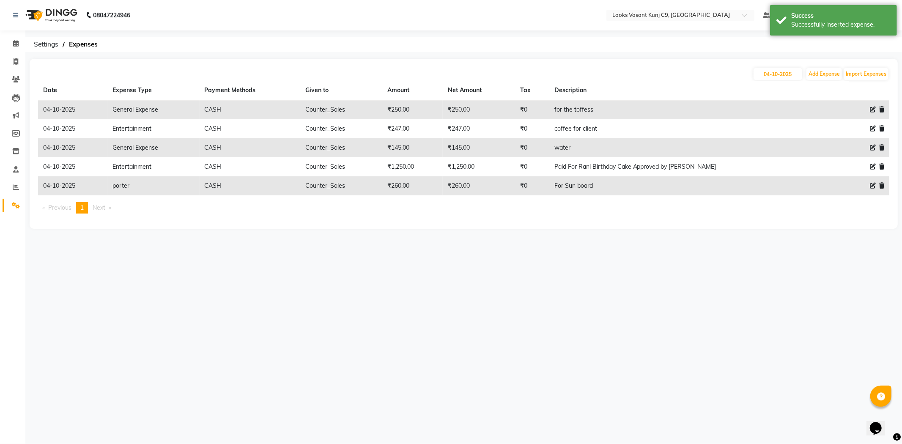
click at [872, 188] on icon at bounding box center [873, 186] width 6 height 6
select select "24944"
select select "1"
select select "8002"
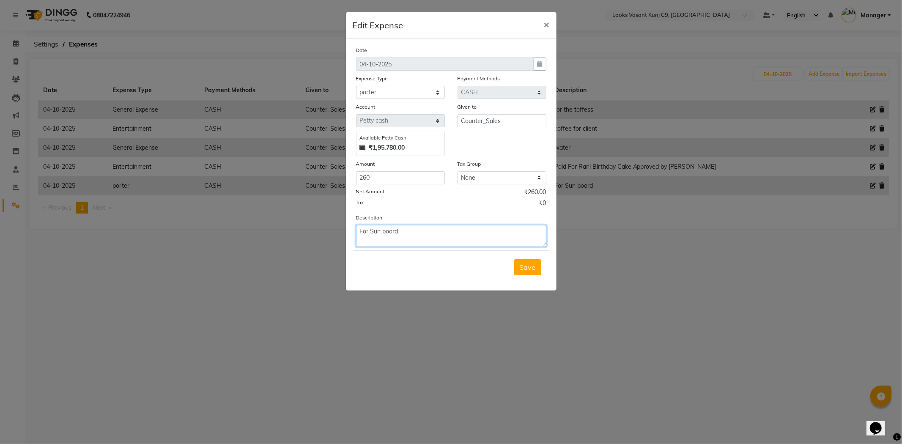
click at [367, 232] on textarea "For Sun board" at bounding box center [451, 236] width 190 height 22
type textarea "For Looks Sun board"
click at [522, 263] on span "Save" at bounding box center [528, 267] width 16 height 8
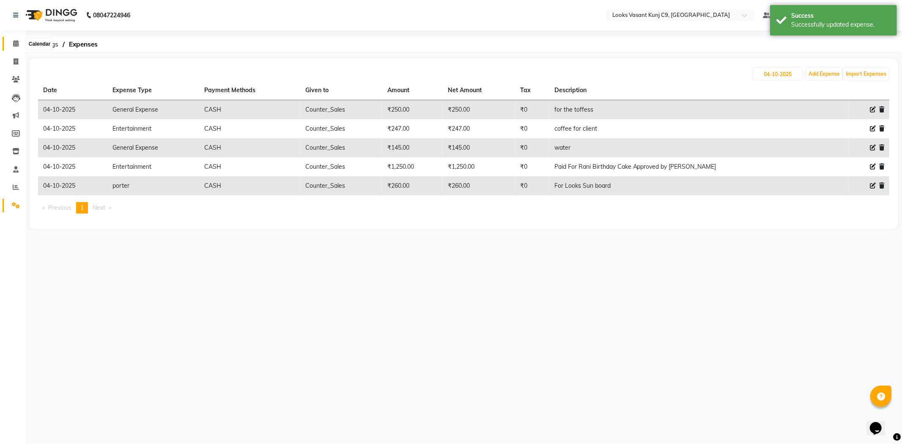
click at [19, 43] on span at bounding box center [15, 44] width 15 height 10
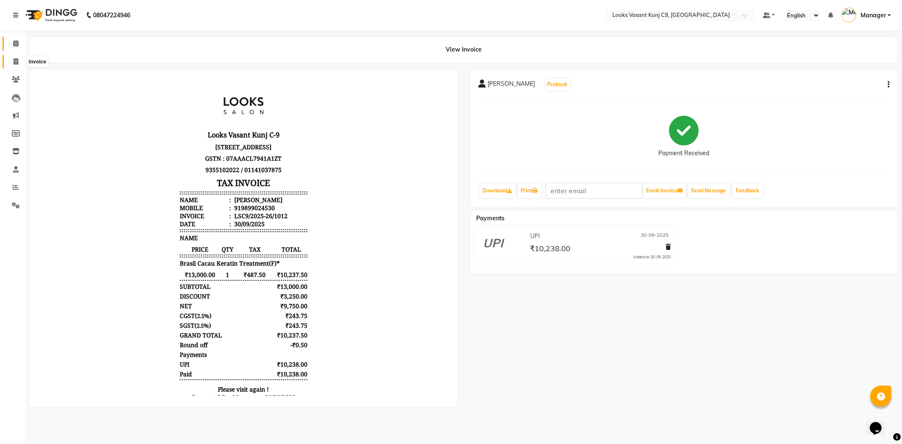
drag, startPoint x: 14, startPoint y: 57, endPoint x: 13, endPoint y: 45, distance: 11.8
click at [14, 57] on span at bounding box center [15, 62] width 15 height 10
select select "service"
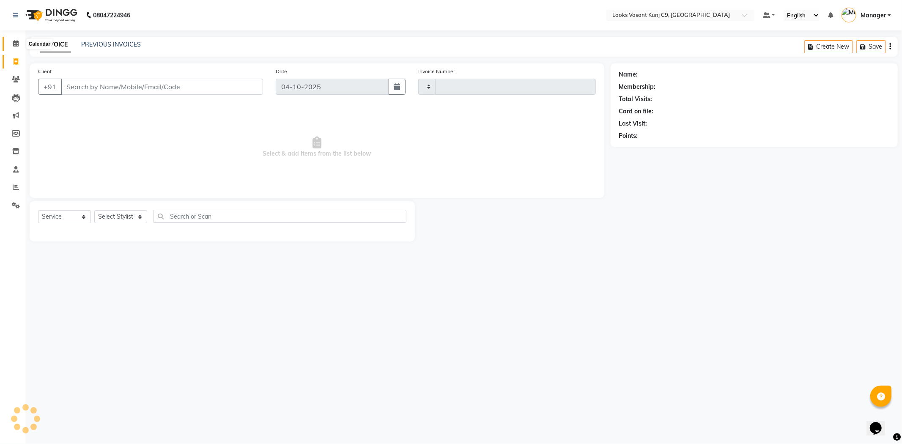
type input "1123"
select select "8747"
click at [125, 220] on select "Select Stylist" at bounding box center [120, 216] width 53 height 13
select select "88931"
click at [94, 211] on select "Select Stylist Ali_BRB Amali_CR anjali _ASST Arjun_PDCT Ashish_asst Counter_Sal…" at bounding box center [120, 216] width 53 height 13
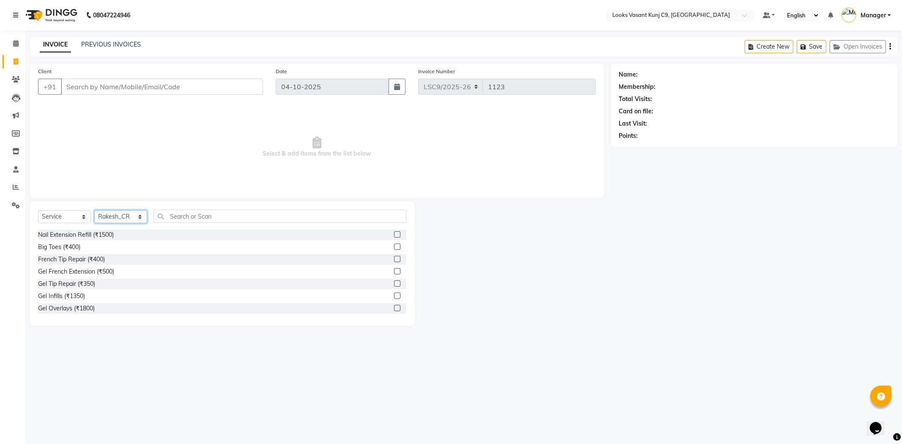
click at [121, 220] on select "Select Stylist Ali_BRB Amali_CR anjali _ASST Arjun_PDCT Ashish_asst Counter_Sal…" at bounding box center [120, 216] width 53 height 13
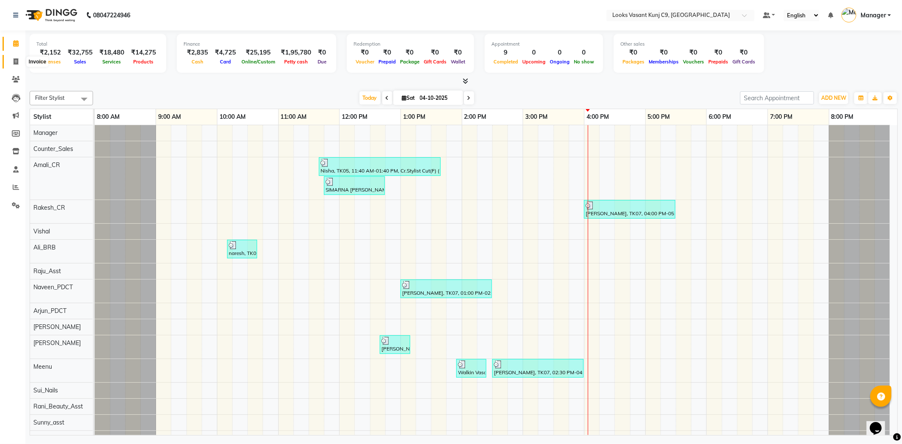
click at [14, 62] on icon at bounding box center [16, 61] width 5 height 6
select select "service"
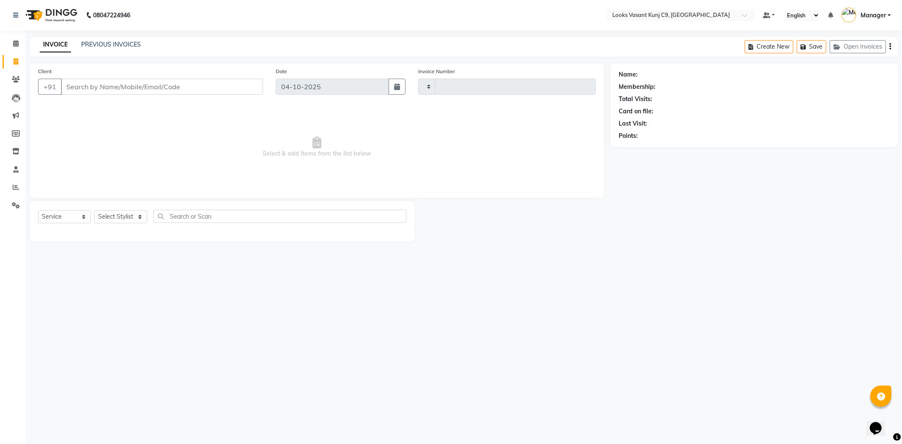
type input "1123"
select select "8747"
click at [142, 87] on input "Client" at bounding box center [162, 87] width 202 height 16
type input "9810978392"
click at [230, 89] on span "Add Client" at bounding box center [240, 86] width 33 height 8
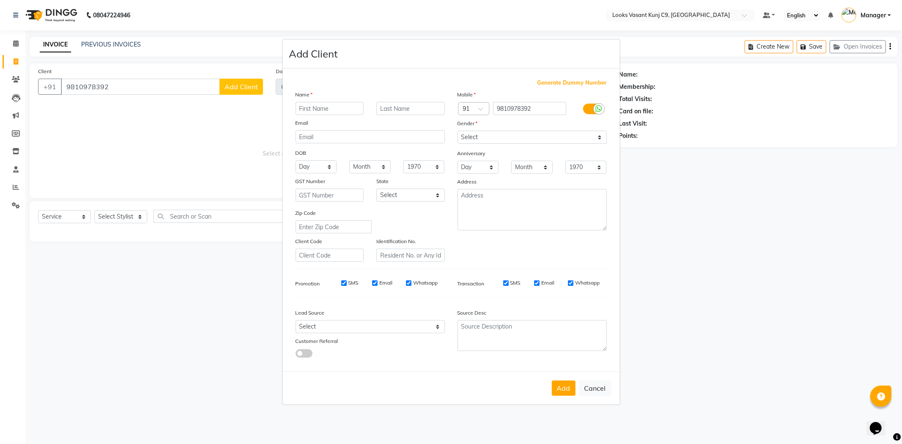
click at [315, 108] on input "text" at bounding box center [329, 108] width 68 height 13
type input "[PERSON_NAME]"
click at [514, 137] on select "Select [DEMOGRAPHIC_DATA] [DEMOGRAPHIC_DATA] Other Prefer Not To Say" at bounding box center [531, 137] width 149 height 13
select select "[DEMOGRAPHIC_DATA]"
click at [457, 131] on select "Select [DEMOGRAPHIC_DATA] [DEMOGRAPHIC_DATA] Other Prefer Not To Say" at bounding box center [531, 137] width 149 height 13
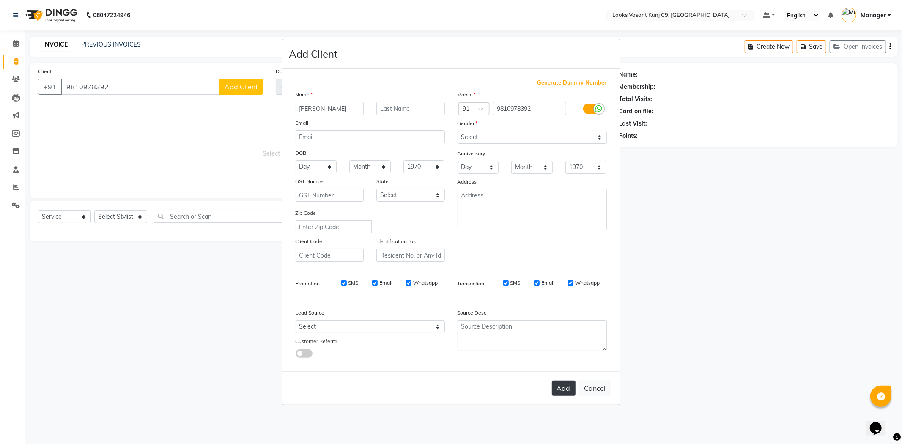
click at [557, 388] on button "Add" at bounding box center [564, 387] width 24 height 15
select select
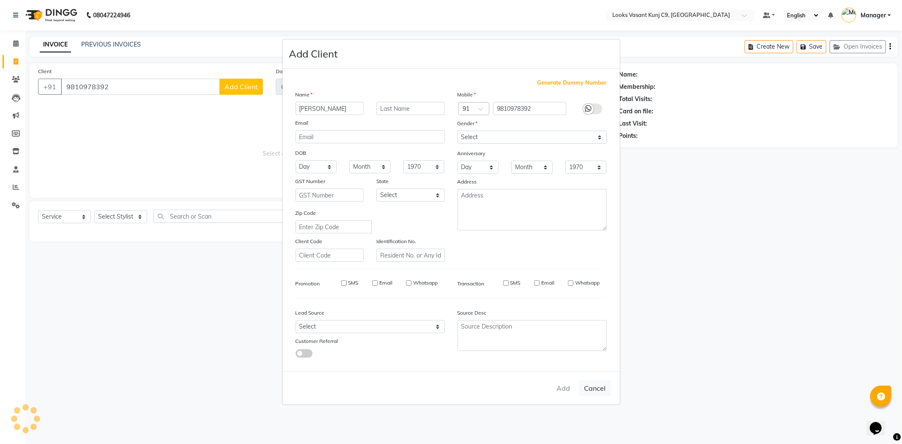
select select
checkbox input "false"
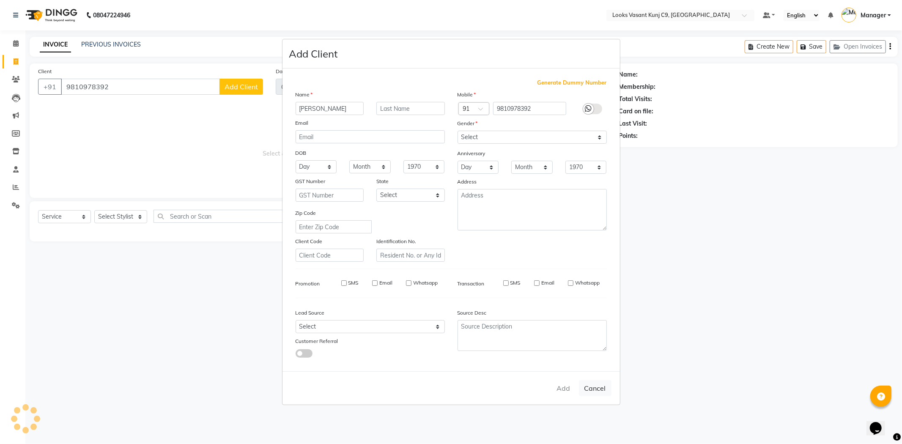
checkbox input "false"
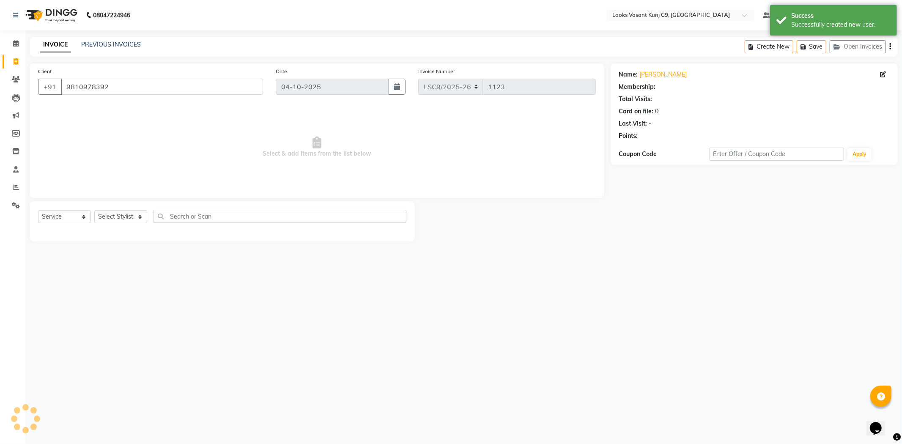
select select "1: Object"
click at [120, 220] on select "Select Stylist [PERSON_NAME] anjali _ASST Arjun_PDCT Ashish_asst Counter_Sales …" at bounding box center [120, 216] width 53 height 13
select select "88930"
click at [94, 211] on select "Select Stylist [PERSON_NAME] anjali _ASST Arjun_PDCT Ashish_asst Counter_Sales …" at bounding box center [120, 216] width 53 height 13
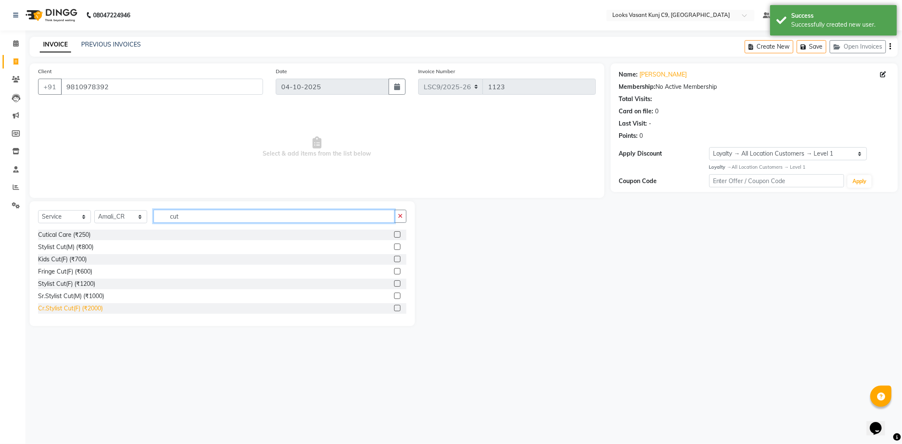
type input "cut"
click at [79, 310] on div "Cr.Stylist Cut(F) (₹2000)" at bounding box center [70, 308] width 65 height 9
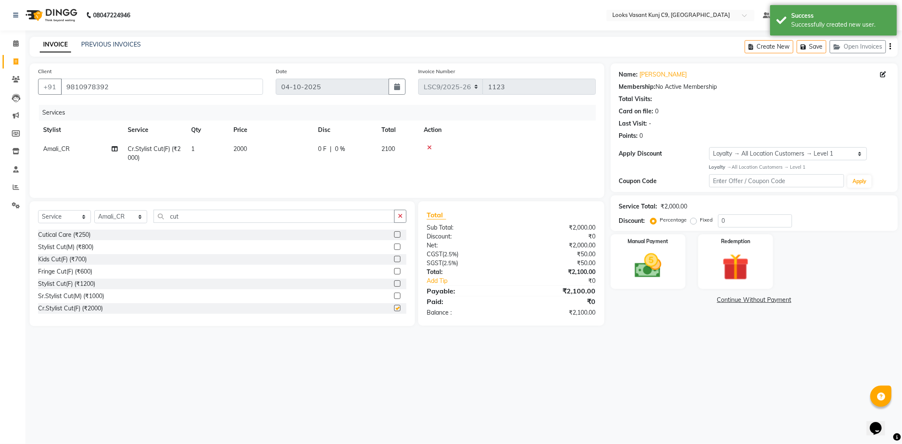
checkbox input "false"
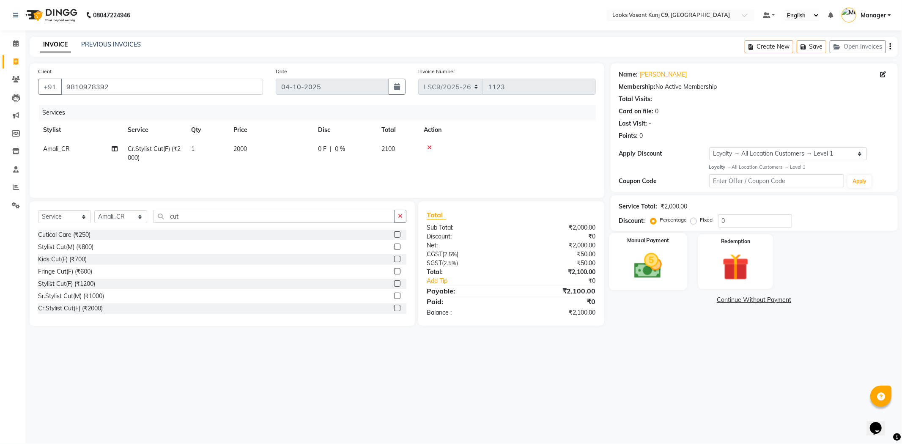
click at [644, 254] on img at bounding box center [647, 266] width 45 height 32
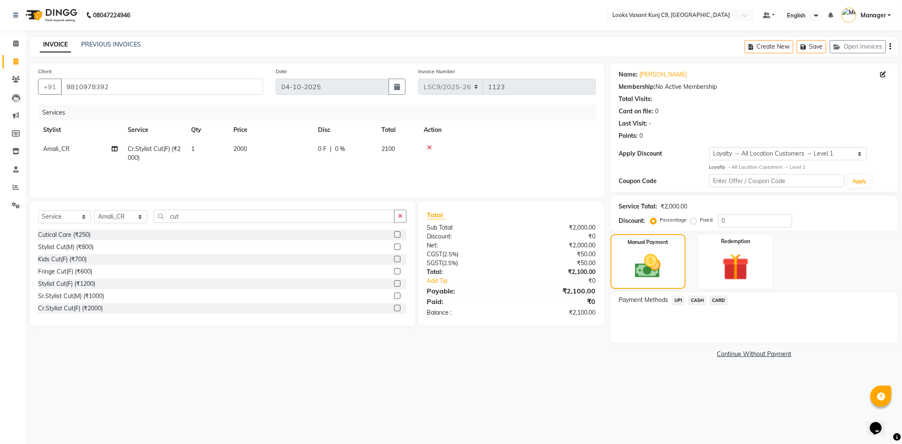
click at [691, 299] on span "CASH" at bounding box center [697, 300] width 18 height 10
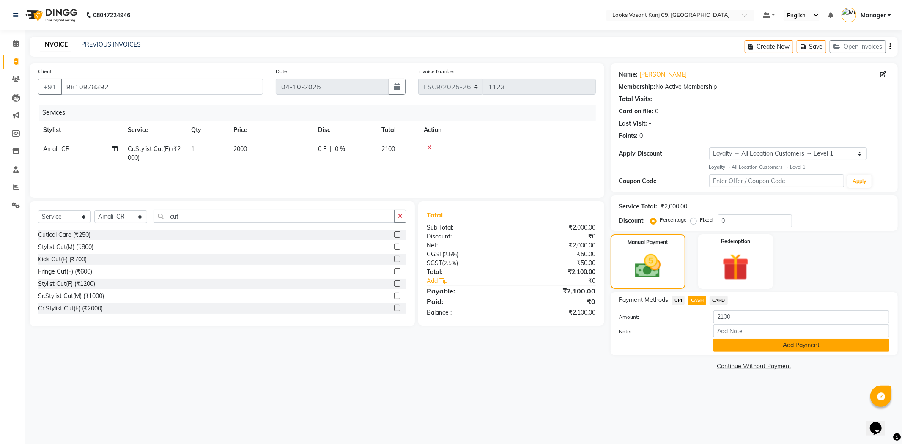
click at [749, 342] on button "Add Payment" at bounding box center [801, 345] width 176 height 13
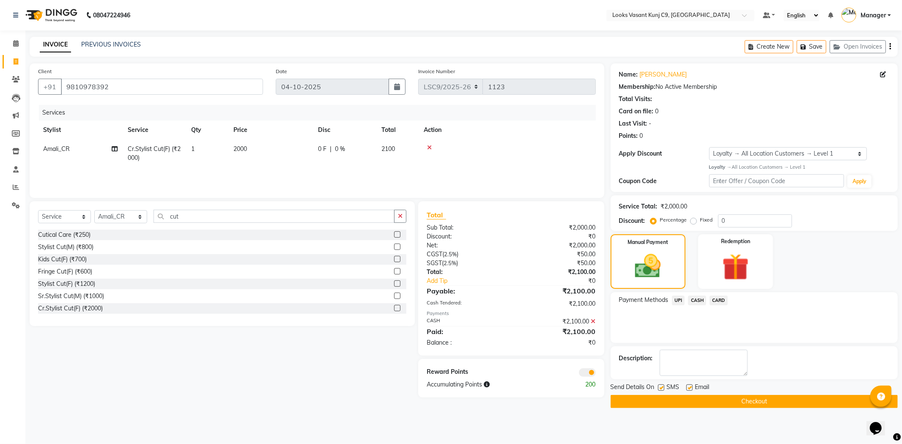
click at [703, 404] on button "Checkout" at bounding box center [753, 401] width 287 height 13
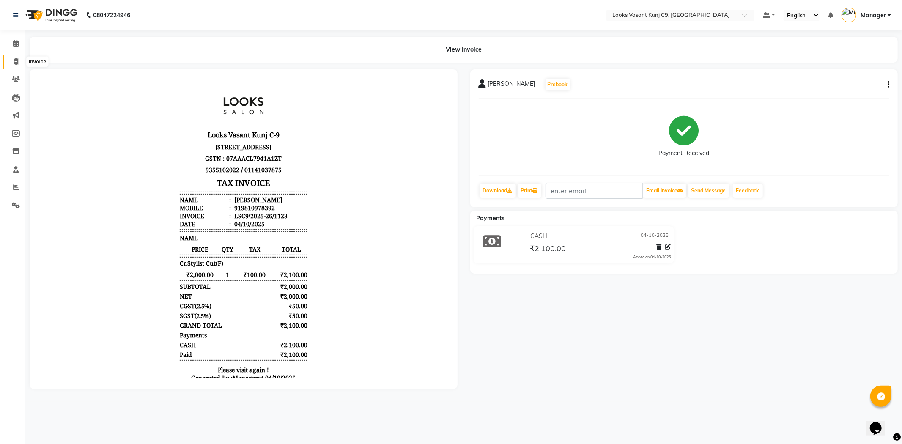
drag, startPoint x: 14, startPoint y: 60, endPoint x: 20, endPoint y: 66, distance: 9.0
click at [14, 60] on icon at bounding box center [16, 61] width 5 height 6
select select "service"
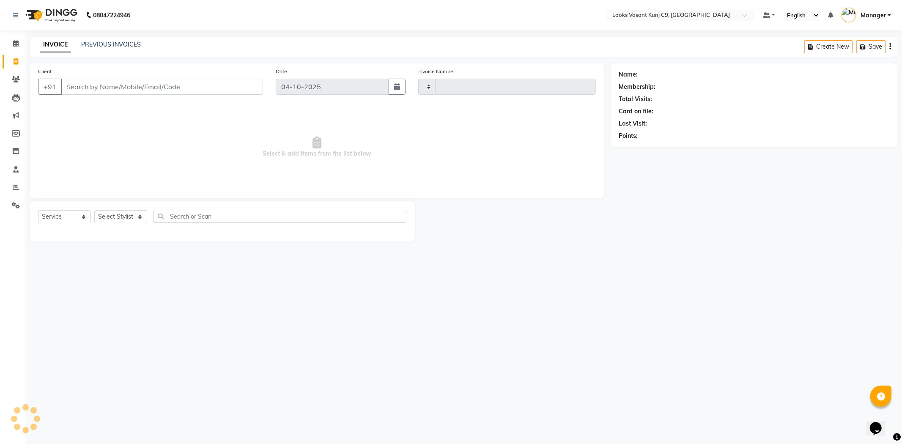
type input "1124"
select select "8747"
click at [124, 90] on input "Client" at bounding box center [162, 87] width 202 height 16
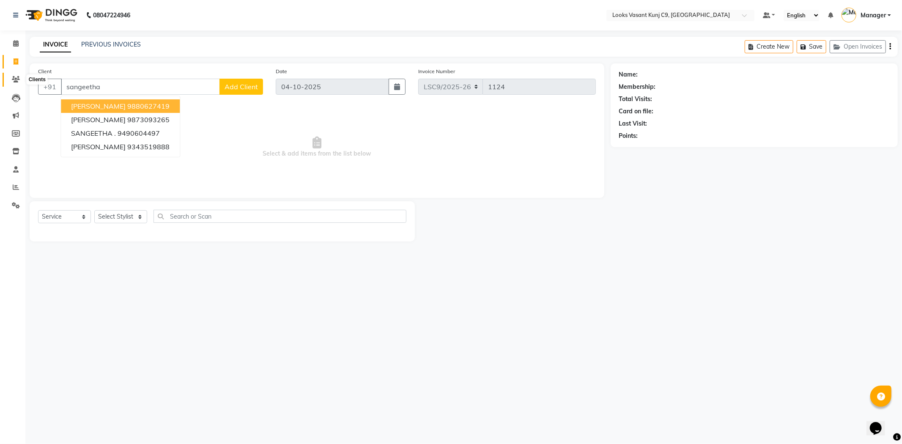
type input "sangeetha"
click at [16, 79] on icon at bounding box center [16, 79] width 8 height 6
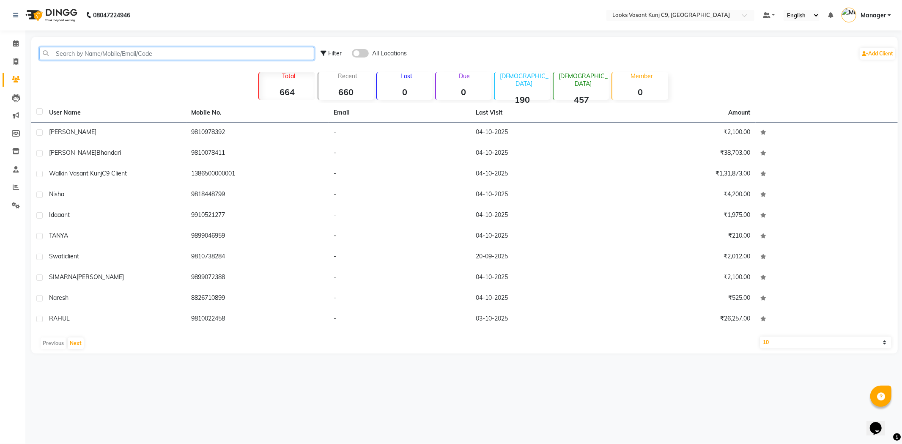
click at [164, 55] on input "text" at bounding box center [176, 53] width 275 height 13
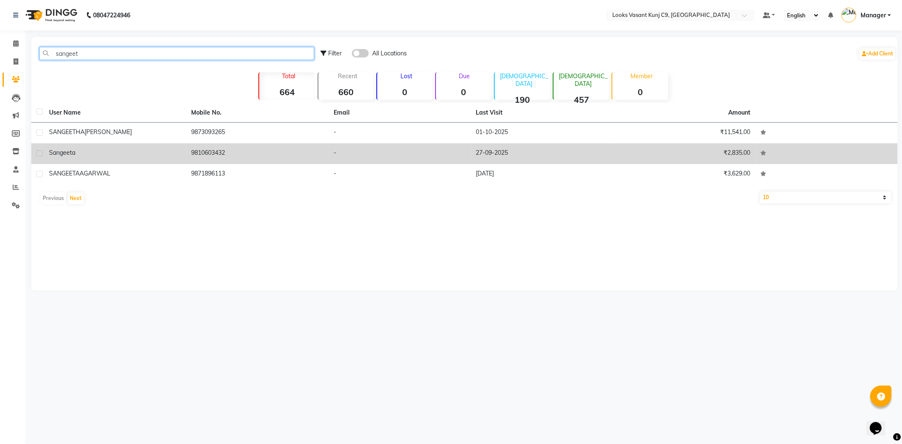
type input "sangeet"
click at [227, 150] on td "9810603432" at bounding box center [257, 153] width 142 height 21
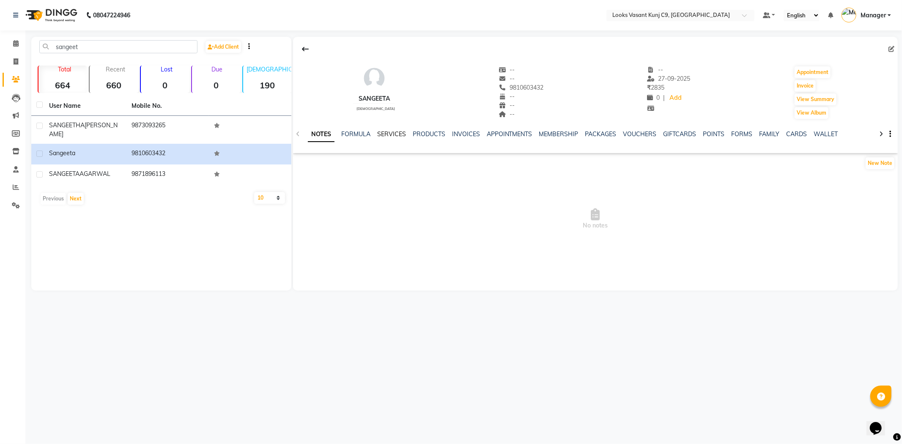
click at [391, 131] on link "SERVICES" at bounding box center [391, 134] width 29 height 8
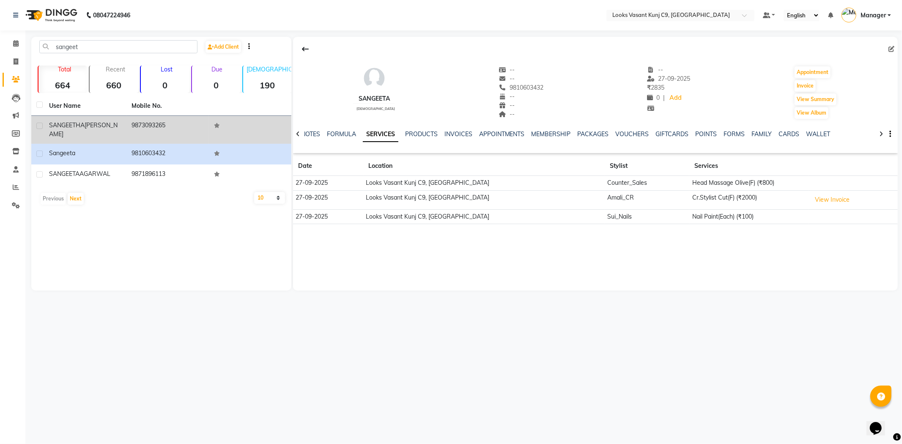
click at [148, 131] on td "9873093265" at bounding box center [167, 130] width 82 height 28
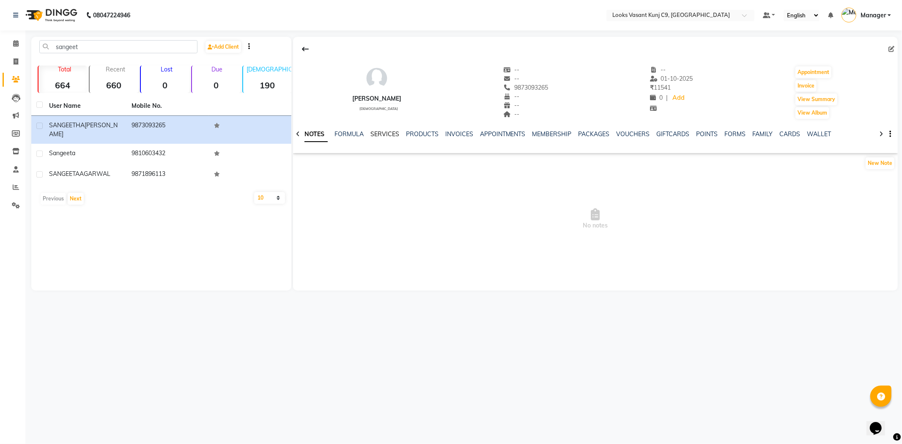
click at [391, 132] on link "SERVICES" at bounding box center [384, 134] width 29 height 8
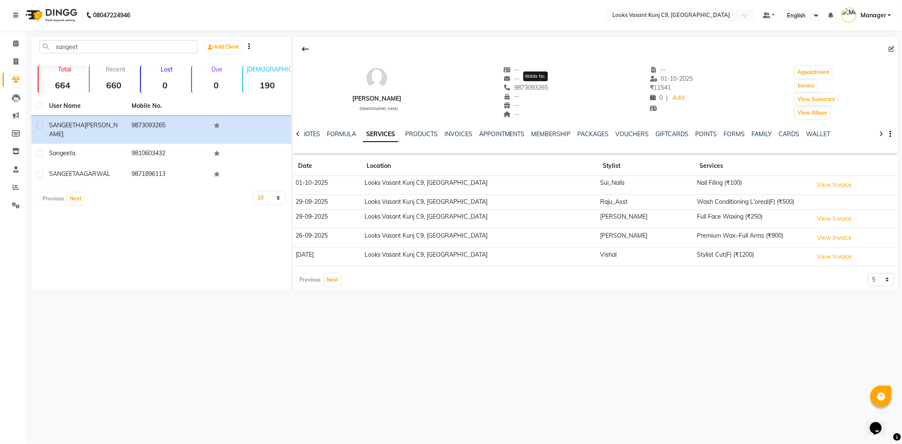
click at [543, 87] on span "9873093265" at bounding box center [525, 88] width 45 height 8
copy span "9873093265"
click at [16, 58] on icon at bounding box center [16, 61] width 5 height 6
select select "service"
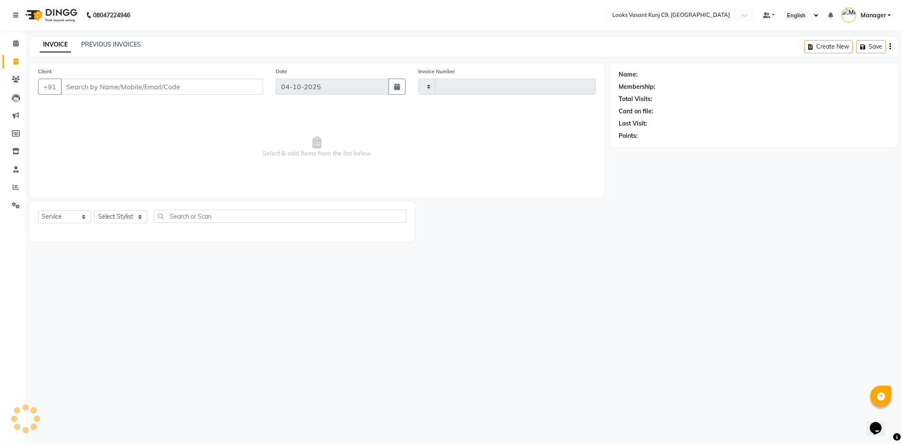
type input "1124"
select select "8747"
click at [90, 220] on select "Select Service Product Membership Package Voucher Prepaid Gift Card" at bounding box center [64, 216] width 53 height 13
click at [109, 214] on select "Select Stylist [PERSON_NAME] anjali _ASST Arjun_PDCT Ashish_asst Counter_Sales …" at bounding box center [120, 216] width 53 height 13
select select "88933"
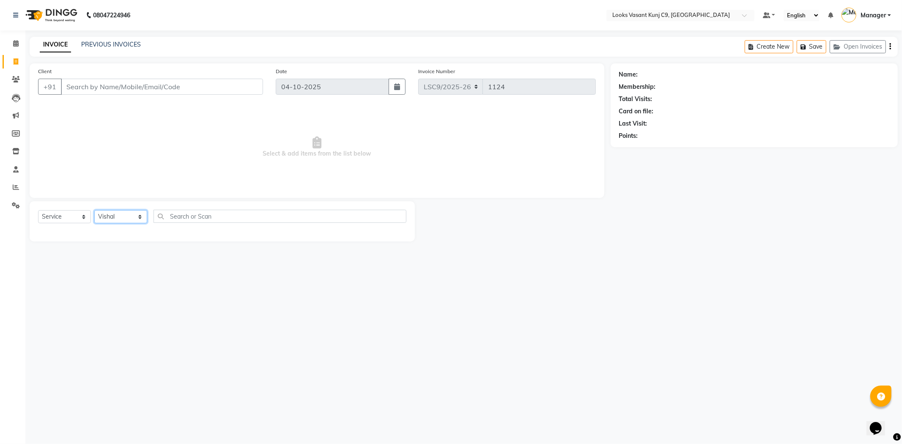
click at [94, 211] on select "Select Stylist [PERSON_NAME] anjali _ASST Arjun_PDCT Ashish_asst Counter_Sales …" at bounding box center [120, 216] width 53 height 13
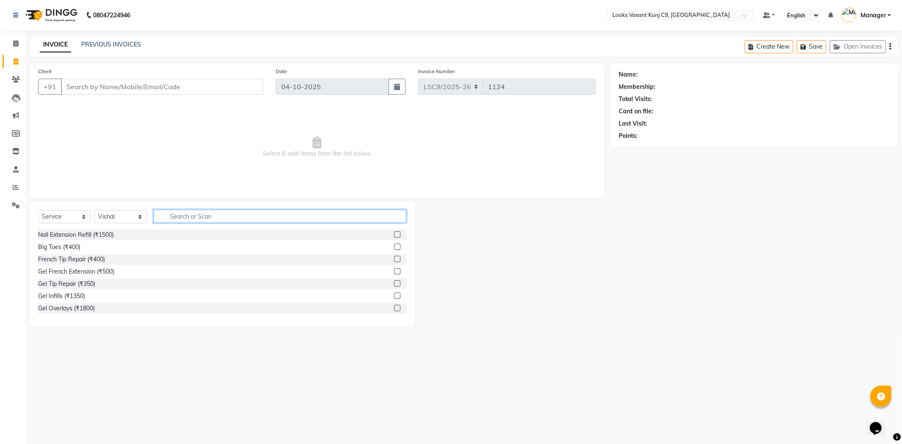
click at [237, 221] on input "text" at bounding box center [279, 216] width 253 height 13
type input "cut"
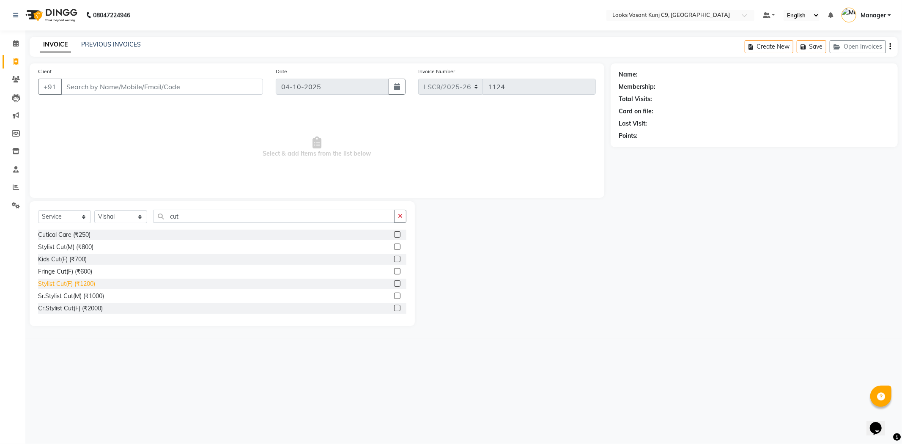
click at [90, 287] on div "Stylist Cut(F) (₹1200)" at bounding box center [66, 283] width 57 height 9
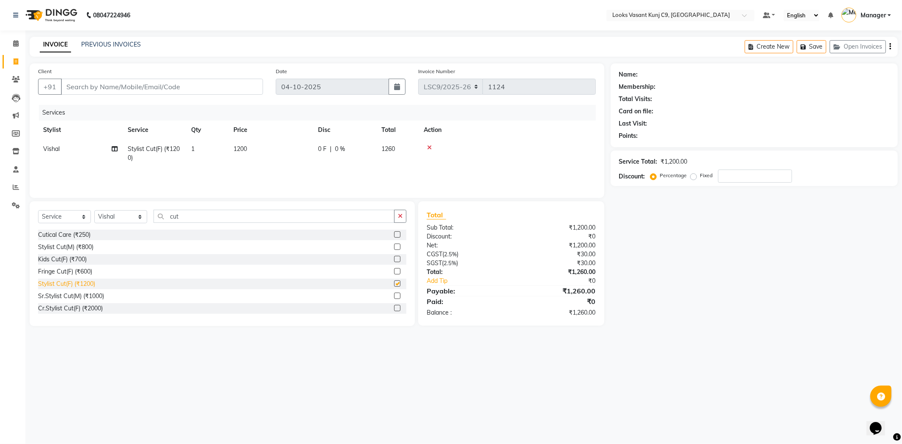
checkbox input "false"
click at [134, 222] on select "Select Stylist [PERSON_NAME] anjali _ASST Arjun_PDCT Ashish_asst Counter_Sales …" at bounding box center [120, 216] width 53 height 13
select select "88942"
click at [94, 211] on select "Select Stylist [PERSON_NAME] anjali _ASST Arjun_PDCT Ashish_asst Counter_Sales …" at bounding box center [120, 216] width 53 height 13
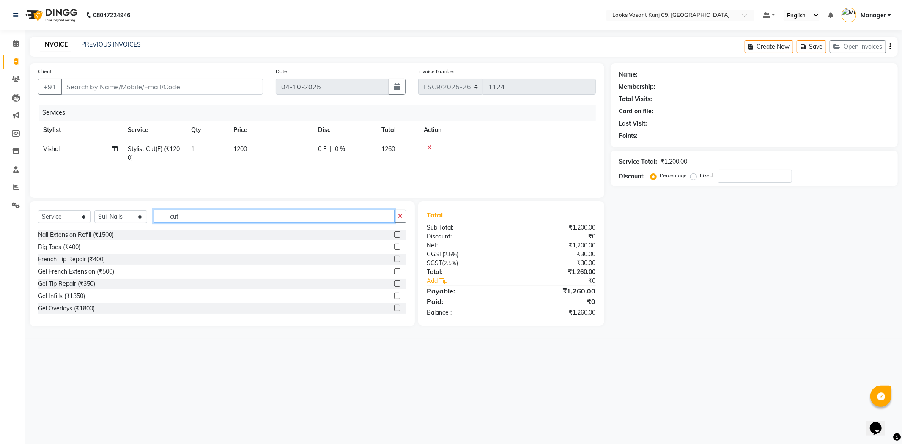
click at [200, 211] on input "cut" at bounding box center [273, 216] width 241 height 13
type input "c"
type input "n"
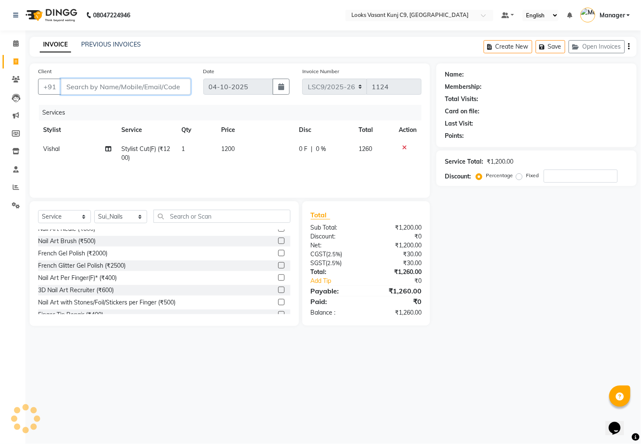
click at [142, 88] on input "Client" at bounding box center [126, 87] width 130 height 16
type input "9"
type input "0"
type input "9953959722"
click at [176, 90] on span "Add Client" at bounding box center [168, 86] width 33 height 8
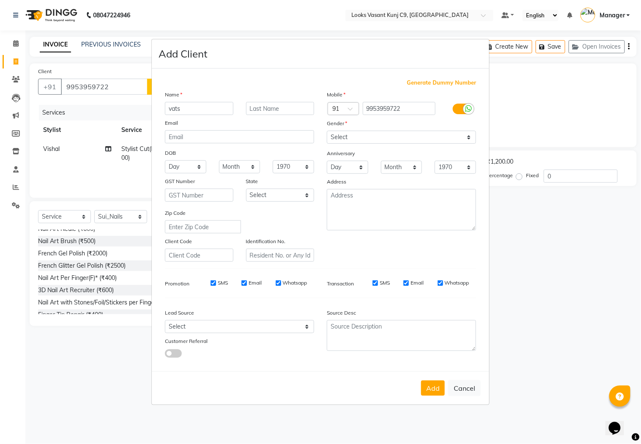
type input "vats"
click at [393, 138] on select "Select Male Female Other Prefer Not To Say" at bounding box center [401, 137] width 149 height 13
select select "female"
click at [327, 131] on select "Select Male Female Other Prefer Not To Say" at bounding box center [401, 137] width 149 height 13
click at [421, 389] on button "Add" at bounding box center [433, 387] width 24 height 15
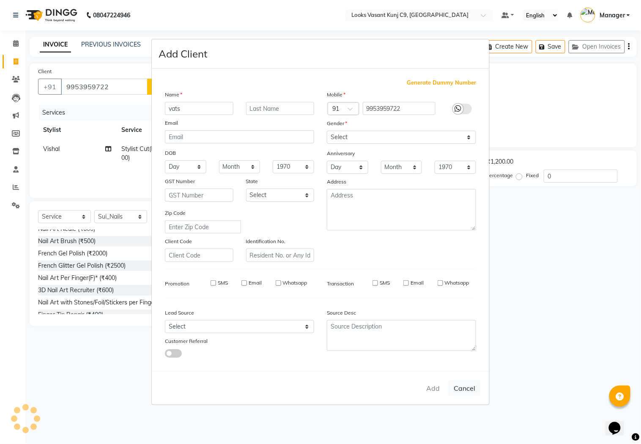
select select
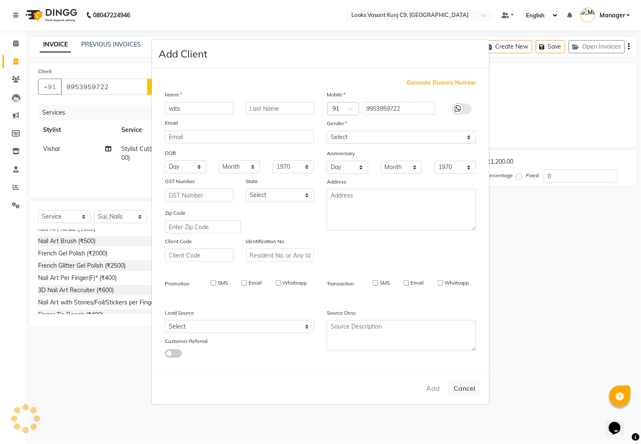
select select
checkbox input "false"
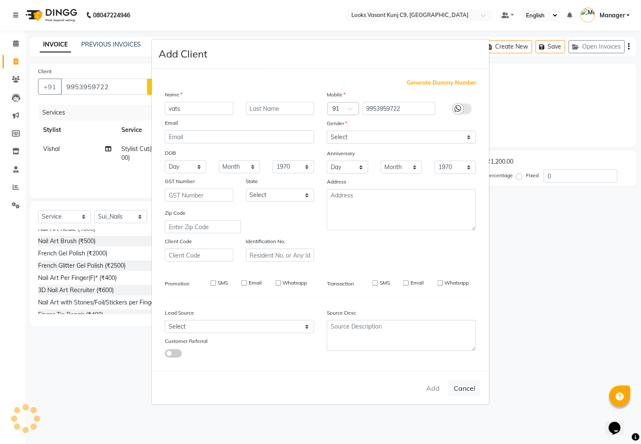
checkbox input "false"
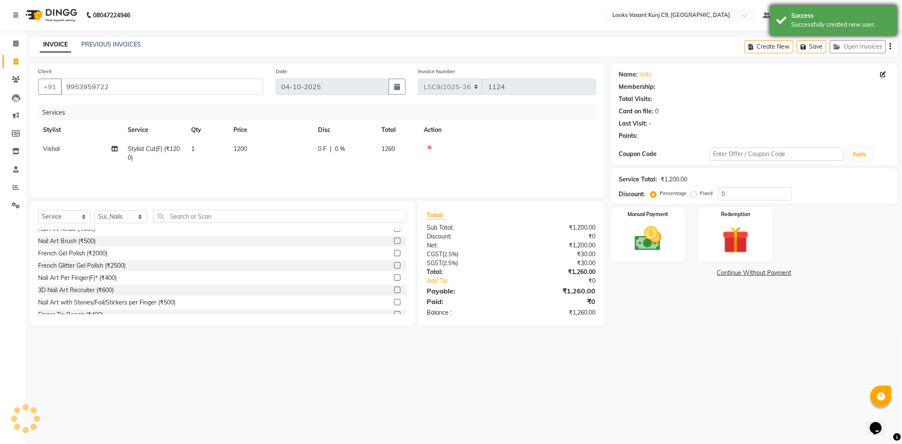
select select "1: Object"
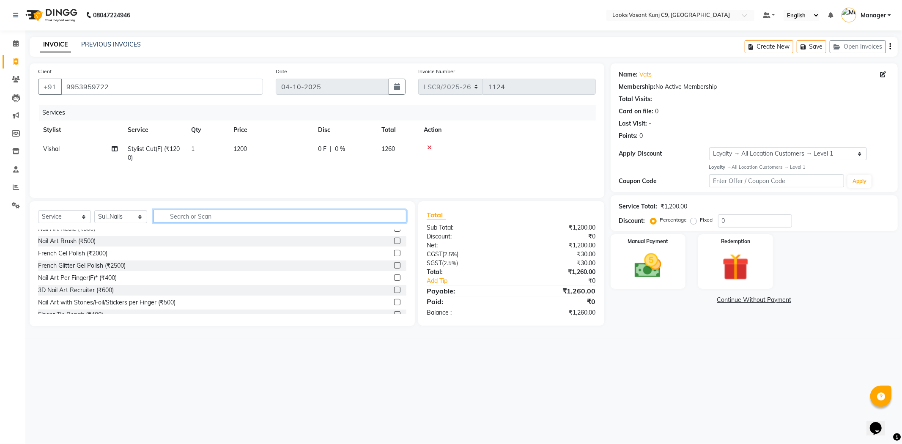
click at [209, 216] on input "text" at bounding box center [279, 216] width 253 height 13
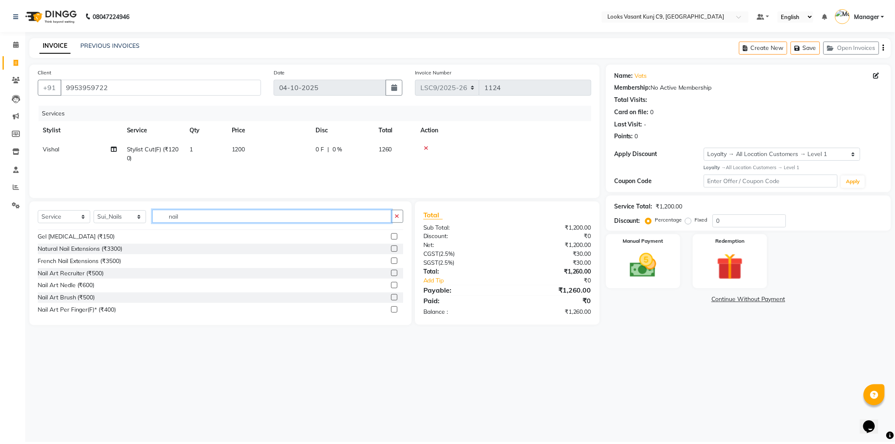
scroll to position [0, 0]
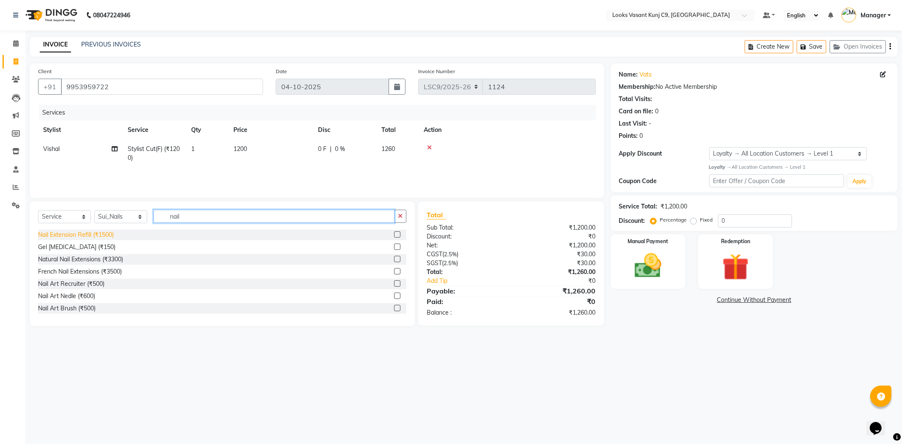
type input "nail"
click at [81, 230] on div "Nail Extension Refill (₹1500)" at bounding box center [76, 234] width 76 height 9
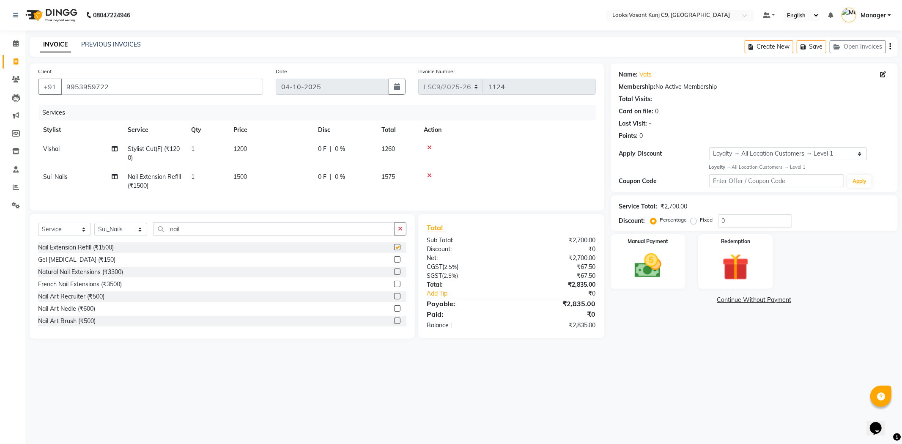
checkbox input "false"
click at [256, 182] on td "1500" at bounding box center [270, 181] width 85 height 28
select select "88942"
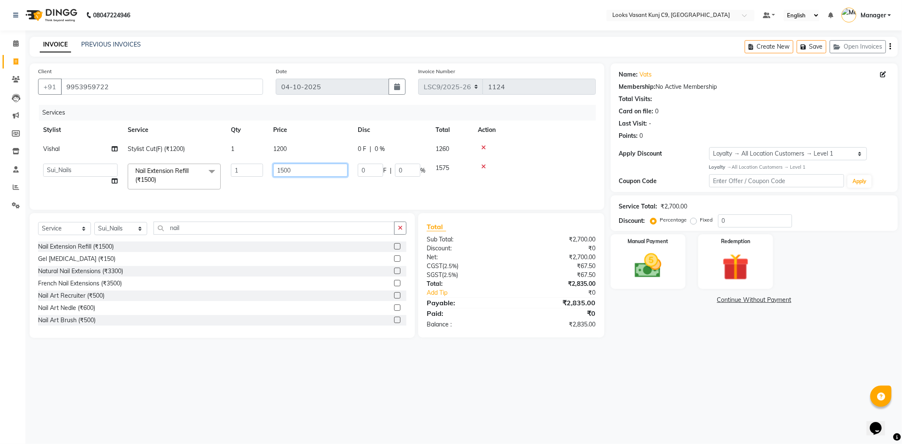
click at [311, 168] on input "1500" at bounding box center [310, 170] width 74 height 13
type input "1"
type input "1200"
click at [293, 350] on main "INVOICE PREVIOUS INVOICES Create New Save Open Invoices Client +91 9953959722 D…" at bounding box center [463, 194] width 876 height 314
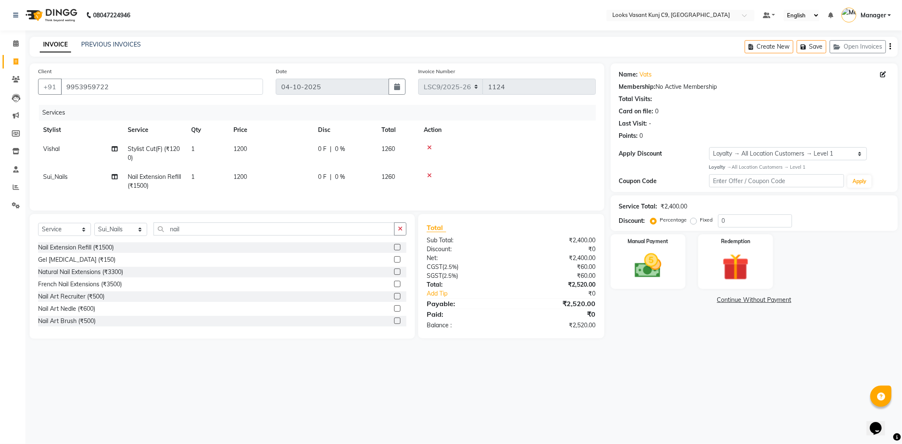
click at [161, 180] on span "Nail Extension Refill (₹1500)" at bounding box center [154, 181] width 53 height 16
select select "88942"
click at [210, 173] on span at bounding box center [211, 172] width 17 height 16
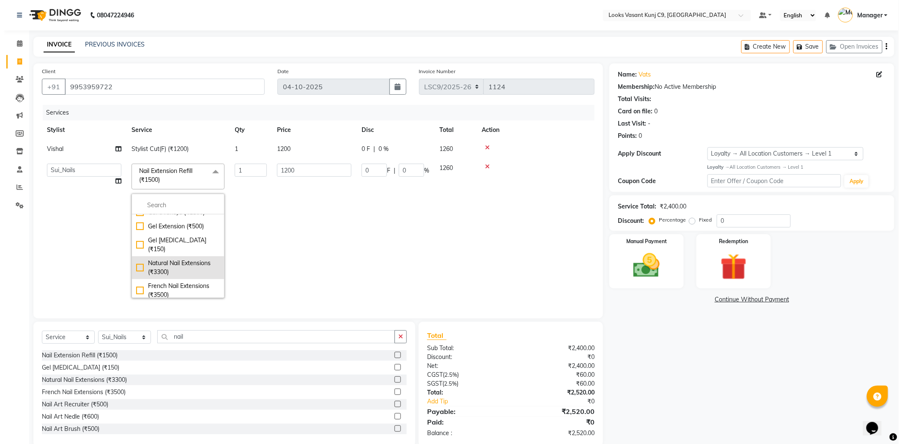
scroll to position [94, 0]
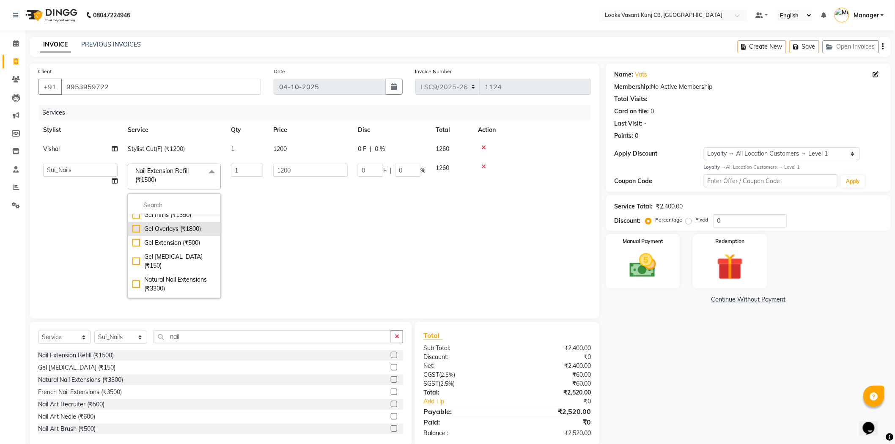
click at [132, 233] on div "Gel Overlays (₹1800)" at bounding box center [174, 228] width 84 height 9
checkbox input "false"
checkbox input "true"
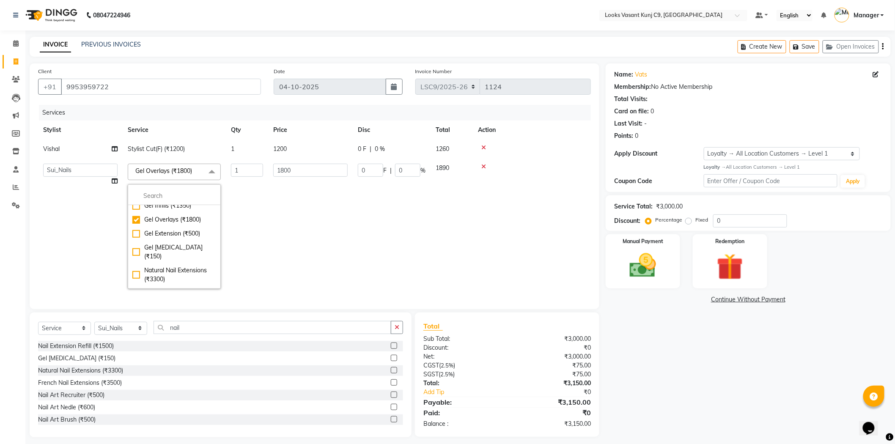
click at [292, 223] on td "1800" at bounding box center [310, 226] width 85 height 135
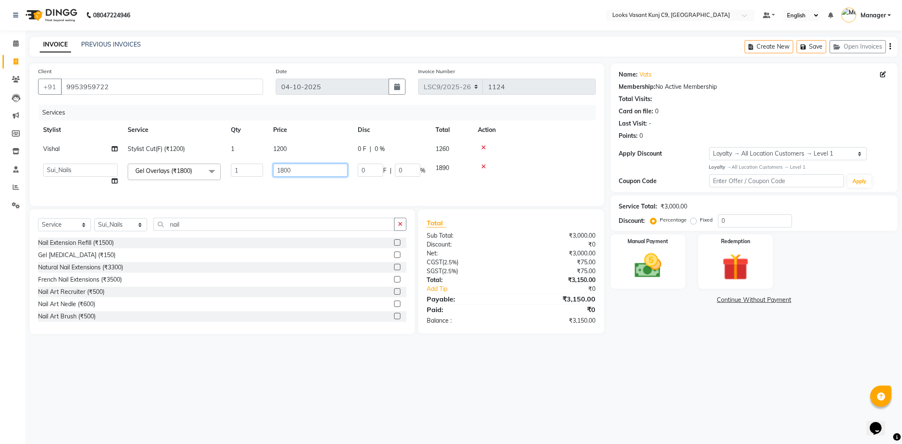
click at [307, 169] on input "1800" at bounding box center [310, 170] width 74 height 13
type input "1200"
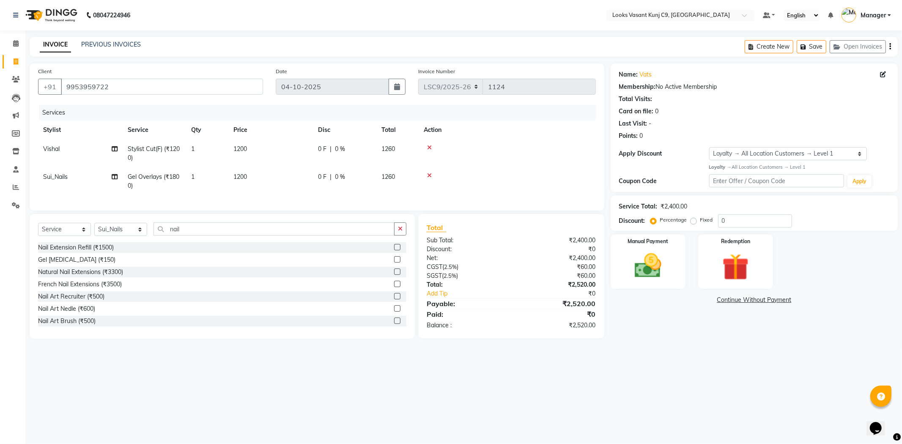
click at [352, 389] on div "08047224946 Select Location × Looks Vasant Kunj C9, Delhi Default Panel My Pane…" at bounding box center [451, 222] width 902 height 444
click at [730, 218] on input "0" at bounding box center [755, 220] width 74 height 13
click at [670, 254] on div "Manual Payment" at bounding box center [648, 261] width 78 height 57
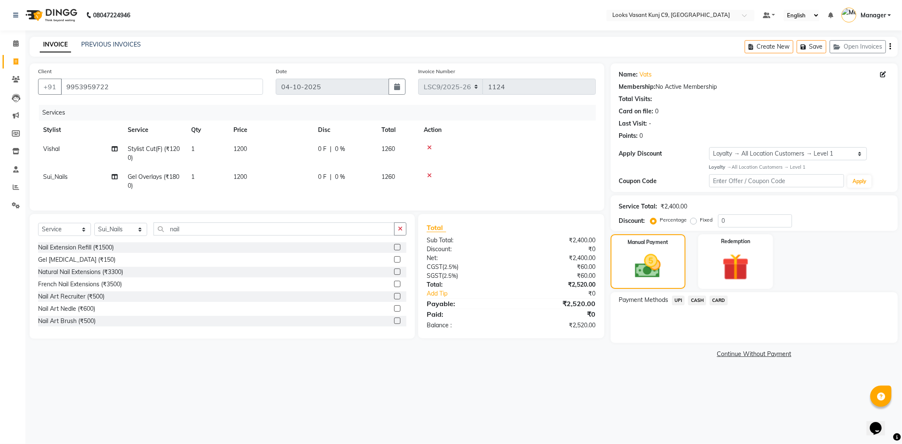
click at [681, 301] on span "UPI" at bounding box center [678, 300] width 13 height 10
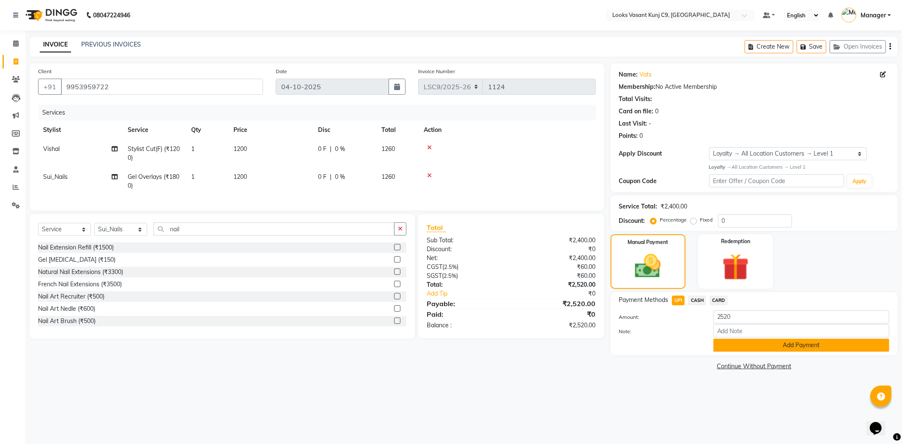
click at [746, 339] on button "Add Payment" at bounding box center [801, 345] width 176 height 13
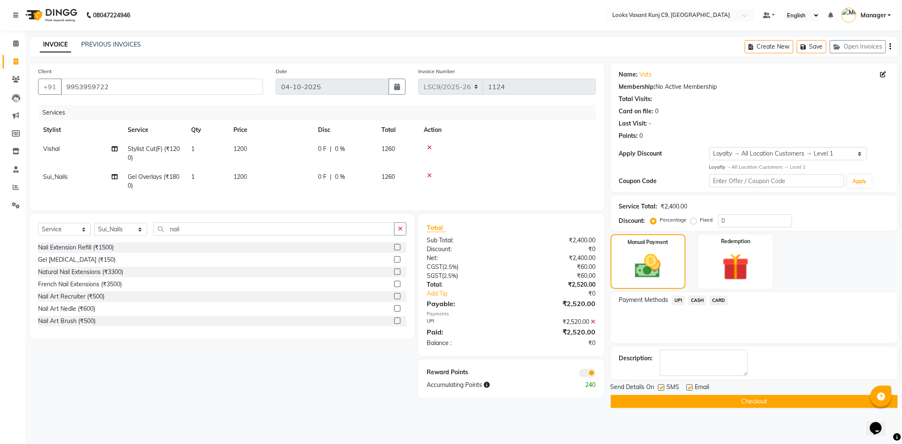
click at [638, 399] on button "Checkout" at bounding box center [753, 401] width 287 height 13
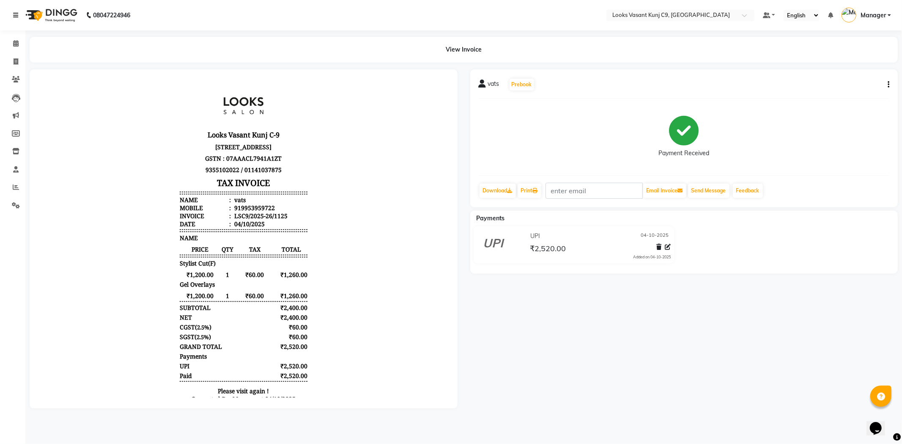
click at [15, 16] on icon at bounding box center [15, 15] width 5 height 6
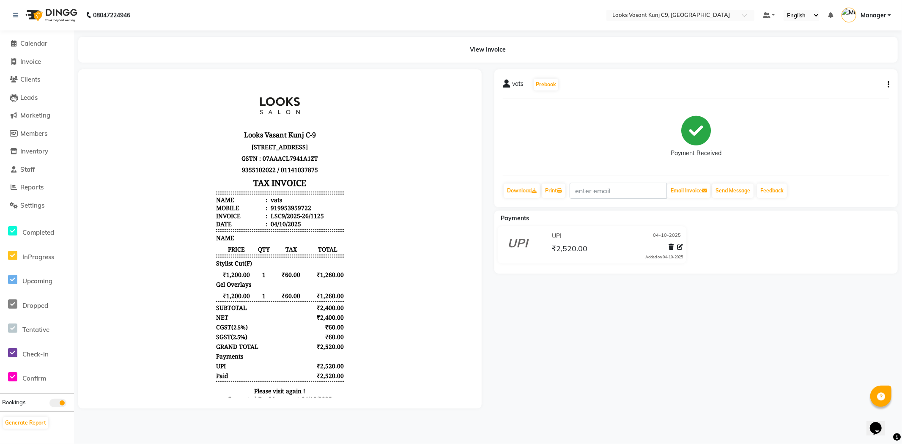
click at [36, 85] on li "Clients" at bounding box center [37, 80] width 74 height 18
click at [36, 84] on link "Clients" at bounding box center [37, 80] width 70 height 10
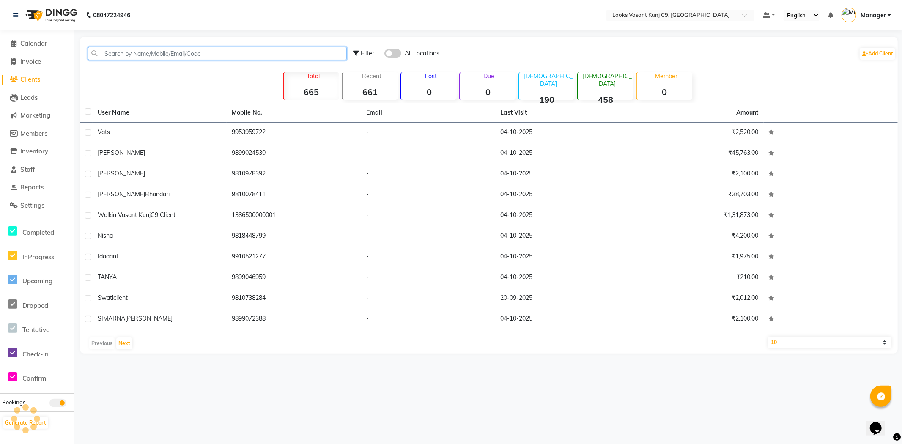
click at [218, 53] on input "text" at bounding box center [217, 53] width 259 height 13
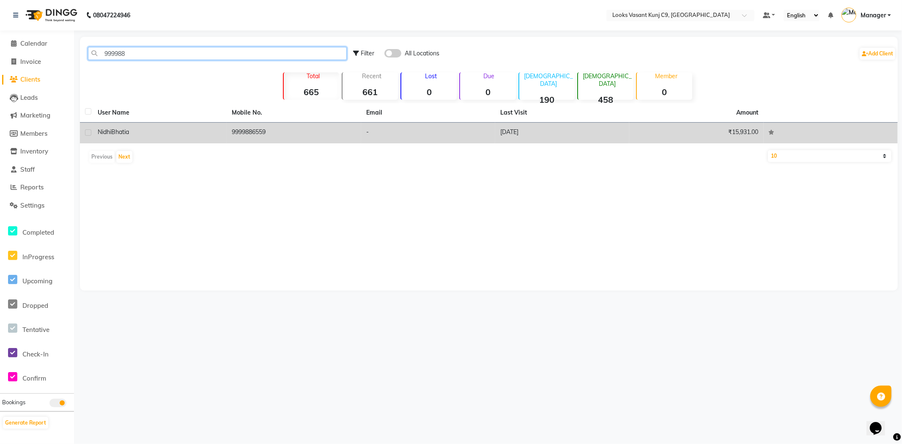
type input "999988"
click at [222, 130] on td "Nidhi Bhatia" at bounding box center [160, 133] width 134 height 21
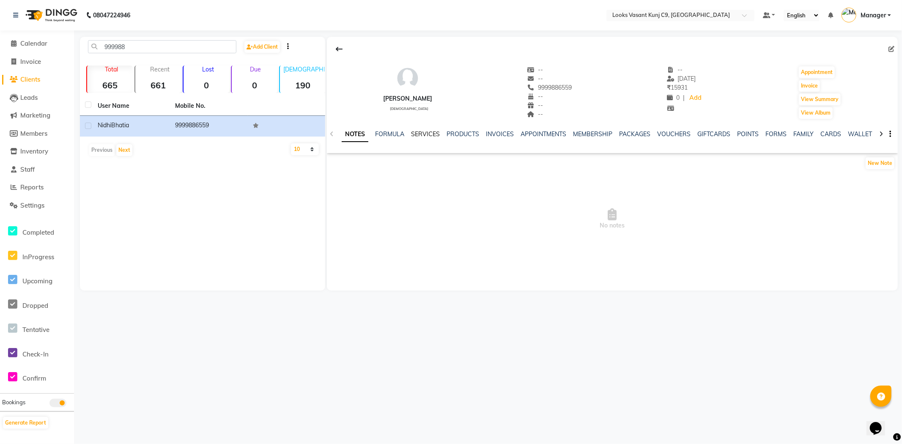
click at [429, 135] on link "SERVICES" at bounding box center [425, 134] width 29 height 8
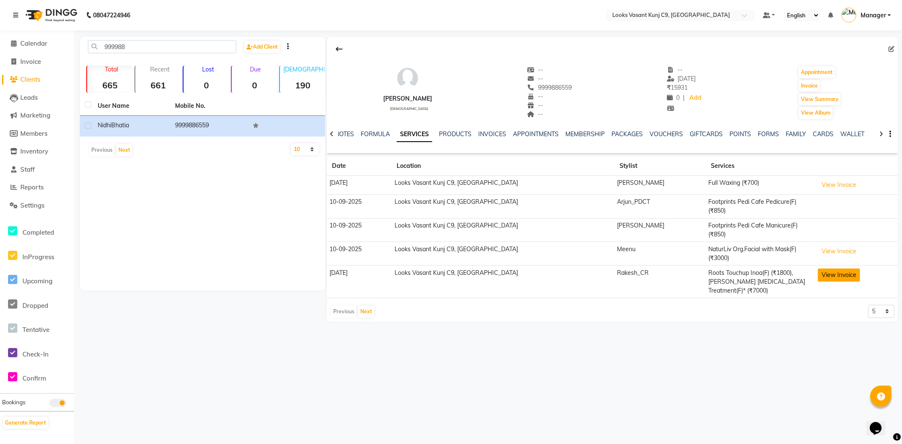
click at [834, 268] on button "View Invoice" at bounding box center [839, 274] width 42 height 13
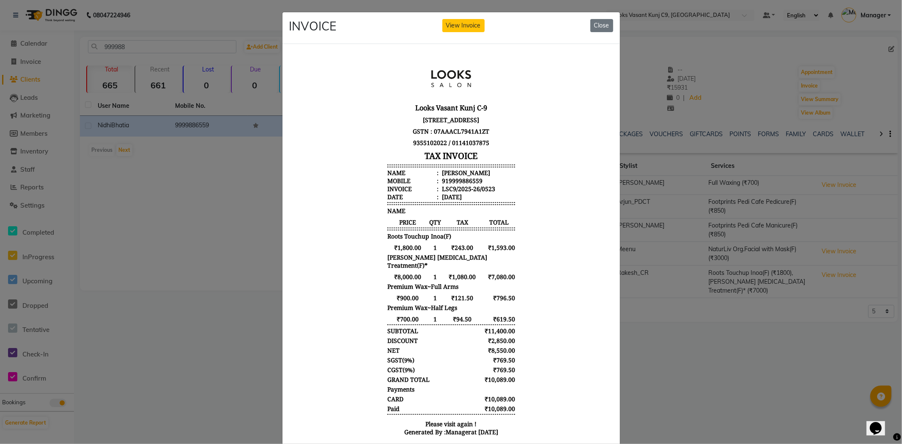
scroll to position [7, 0]
click at [595, 29] on button "Close" at bounding box center [601, 25] width 23 height 13
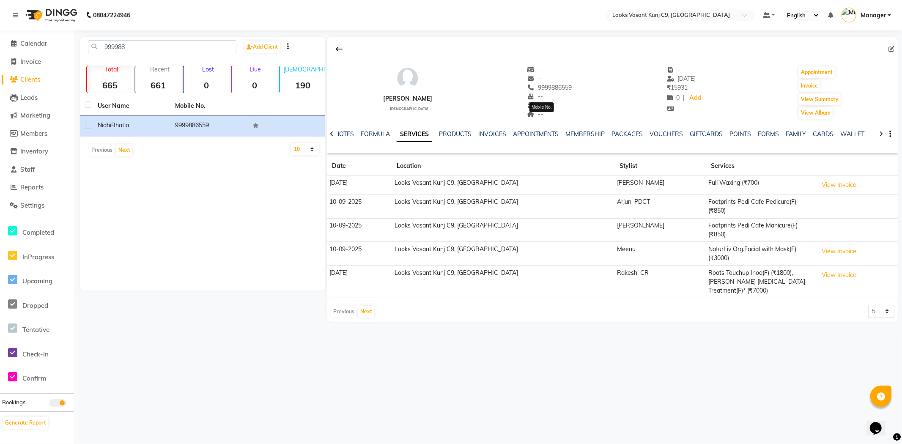
drag, startPoint x: 568, startPoint y: 85, endPoint x: 533, endPoint y: 87, distance: 34.3
click at [532, 87] on div "Nidhi Bhatia female -- -- 9999886559 Mobile No. -- -- -- -- 11-09-2025 ₹ 15931 …" at bounding box center [612, 88] width 571 height 63
click at [563, 89] on span "9999886559" at bounding box center [549, 88] width 45 height 8
drag, startPoint x: 573, startPoint y: 84, endPoint x: 528, endPoint y: 81, distance: 44.5
click at [528, 81] on div "Nidhi Bhatia female -- -- Email 9999886559 -- -- -- -- 11-09-2025 ₹ 15931 0 | A…" at bounding box center [612, 88] width 571 height 63
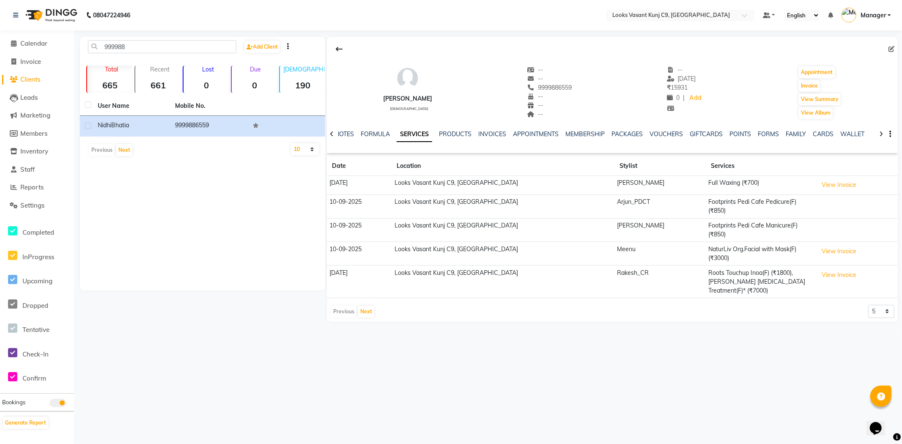
copy div "-- Email 9999886559"
click at [33, 41] on span "Calendar" at bounding box center [33, 43] width 27 height 8
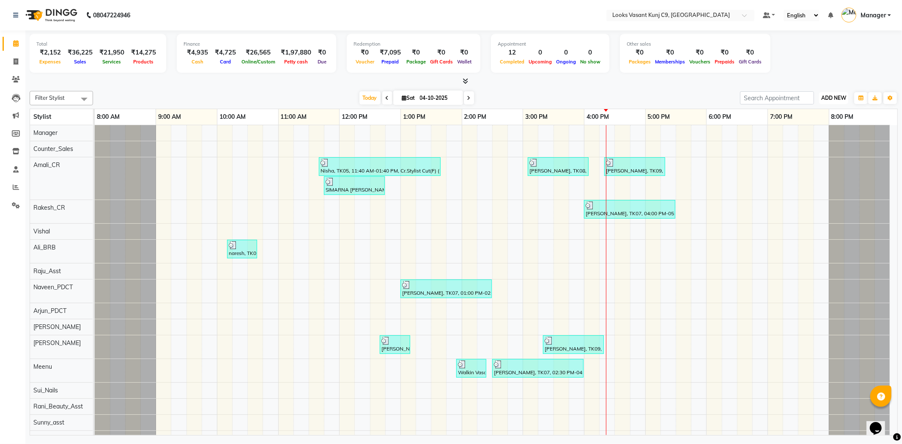
click at [837, 100] on span "ADD NEW" at bounding box center [833, 98] width 25 height 6
click at [813, 138] on link "Add Expense" at bounding box center [814, 135] width 67 height 11
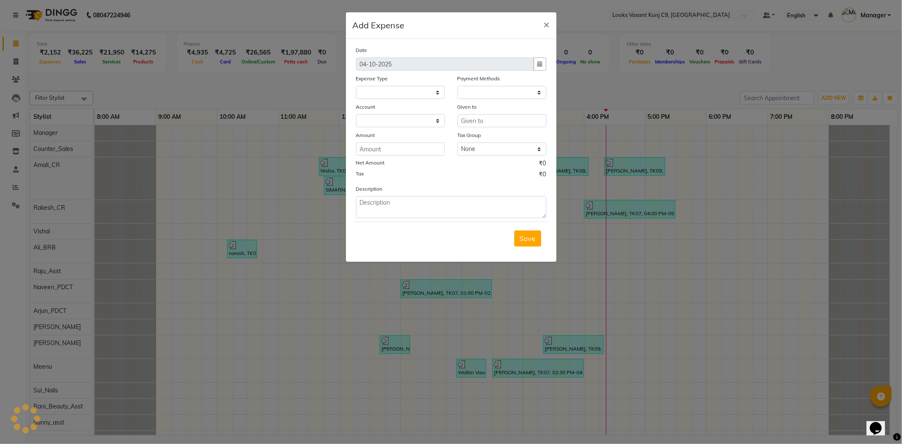
select select
select select "1"
select select "8002"
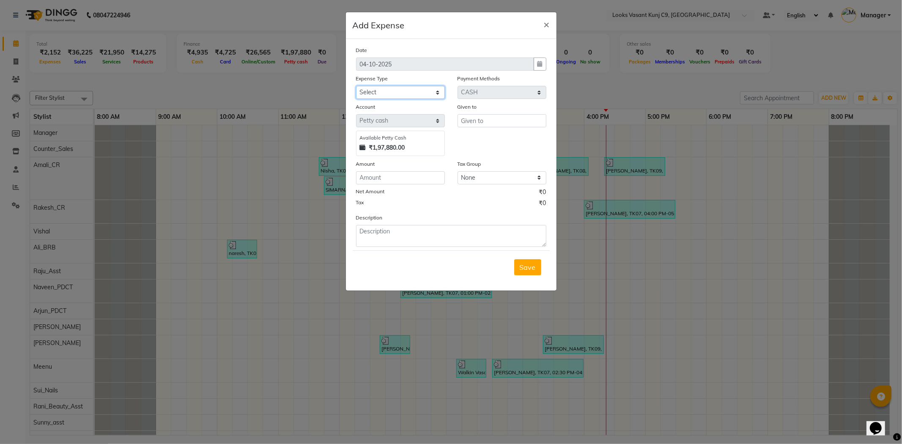
click at [427, 88] on select "Select Accommodation Aesthetics Bank Deposit BLINKIT Cash Handover Client Refun…" at bounding box center [400, 92] width 89 height 13
select select "25005"
click at [356, 86] on select "Select Accommodation Aesthetics Bank Deposit BLINKIT Cash Handover Client Refun…" at bounding box center [400, 92] width 89 height 13
click at [490, 123] on input "text" at bounding box center [501, 120] width 89 height 13
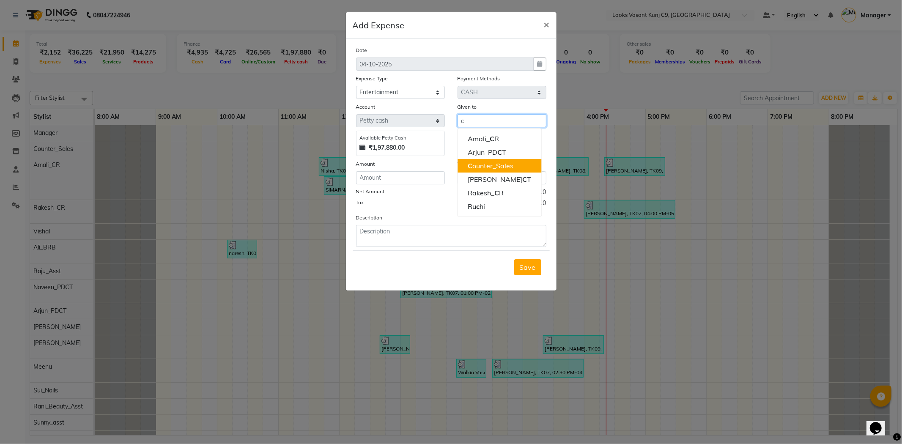
click at [484, 167] on ngb-highlight "C ounter_Sales" at bounding box center [491, 165] width 46 height 8
type input "Counter_Sales"
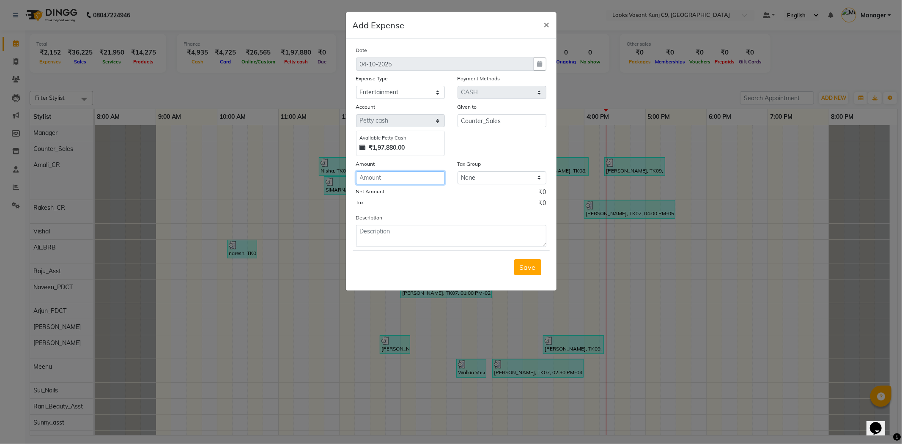
click at [412, 181] on input "number" at bounding box center [400, 177] width 89 height 13
type input "40"
click at [397, 233] on textarea at bounding box center [451, 236] width 190 height 22
type textarea "juice for client"
click at [528, 271] on span "Save" at bounding box center [528, 267] width 16 height 8
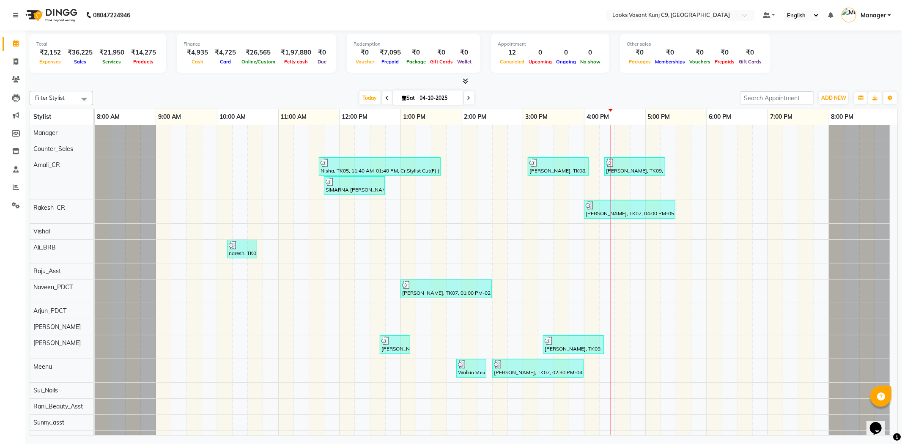
click at [15, 14] on icon at bounding box center [15, 15] width 5 height 6
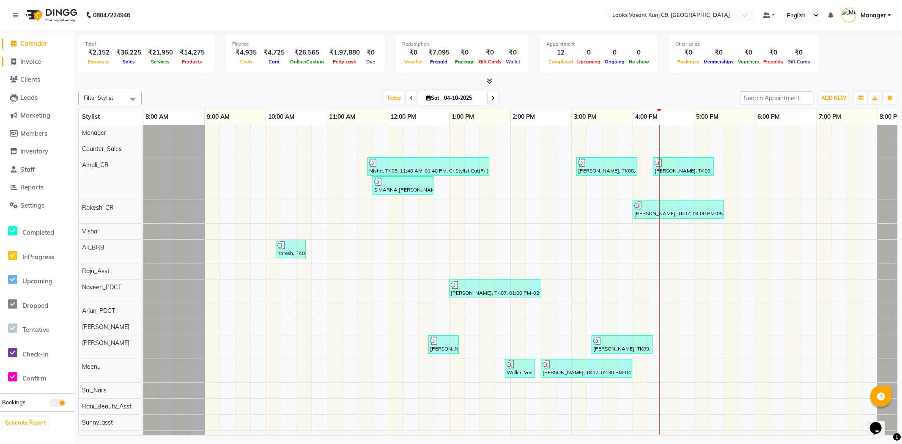
click at [20, 64] on span "Invoice" at bounding box center [30, 61] width 21 height 8
select select "service"
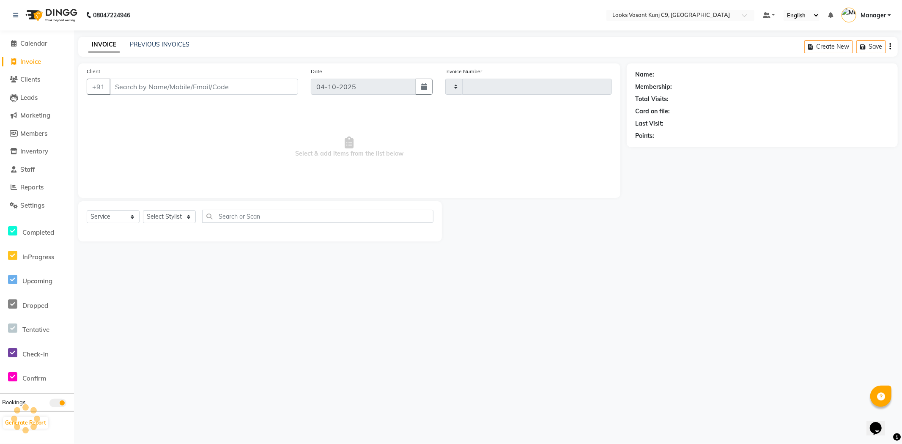
type input "1125"
select select "8747"
click at [161, 221] on select "Select Stylist" at bounding box center [169, 216] width 53 height 13
select select "88930"
click at [143, 211] on select "Select Stylist [PERSON_NAME] anjali _ASST Arjun_PDCT Ashish_asst Counter_Sales …" at bounding box center [169, 216] width 53 height 13
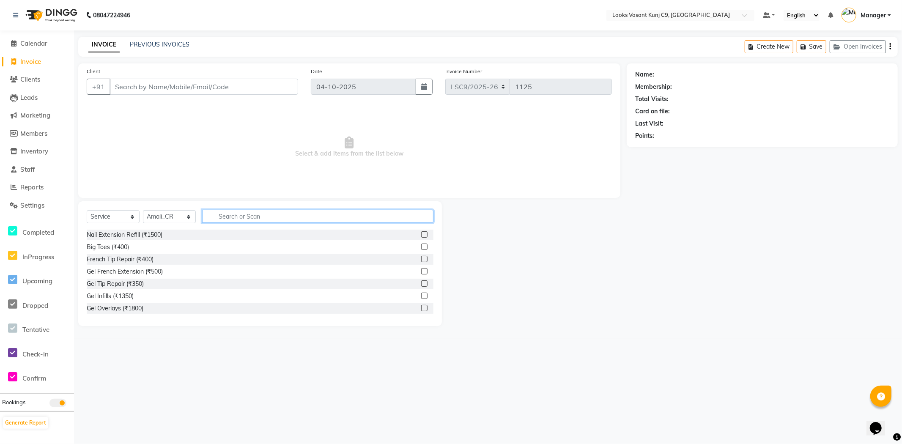
click at [230, 216] on input "text" at bounding box center [317, 216] width 231 height 13
type input "c"
click at [183, 222] on select "Select Stylist [PERSON_NAME] anjali _ASST Arjun_PDCT Ashish_asst Counter_Sales …" at bounding box center [169, 216] width 53 height 13
select select "88940"
click at [143, 211] on select "Select Stylist [PERSON_NAME] anjali _ASST Arjun_PDCT Ashish_asst Counter_Sales …" at bounding box center [169, 216] width 53 height 13
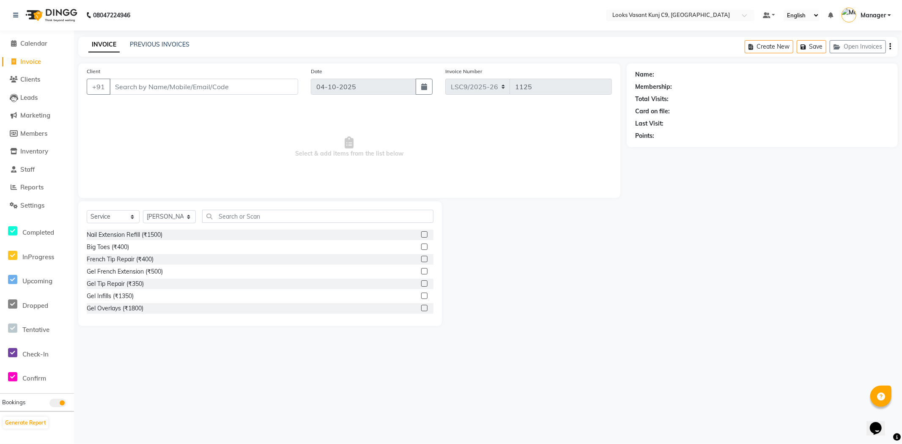
click at [221, 210] on div "Select Service Product Membership Package Voucher Prepaid Gift Card Select Styl…" at bounding box center [260, 263] width 364 height 125
click at [221, 213] on input "text" at bounding box center [317, 216] width 231 height 13
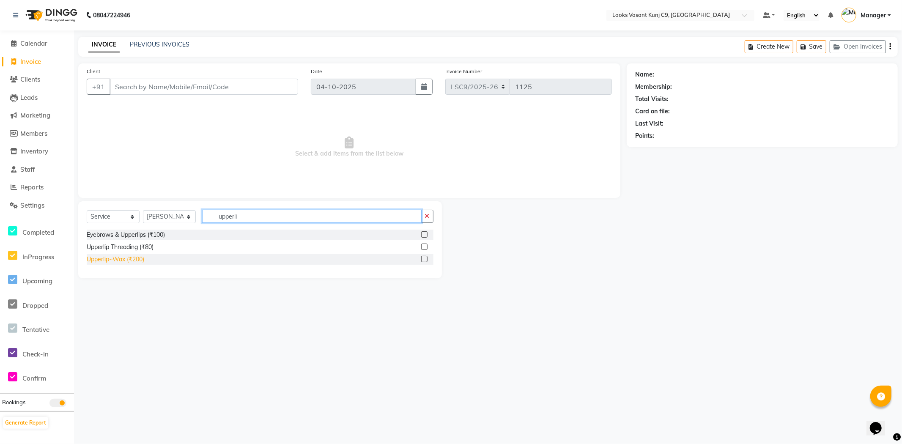
type input "upperli"
click at [125, 261] on div "Upperlip~Wax (₹200)" at bounding box center [115, 259] width 57 height 9
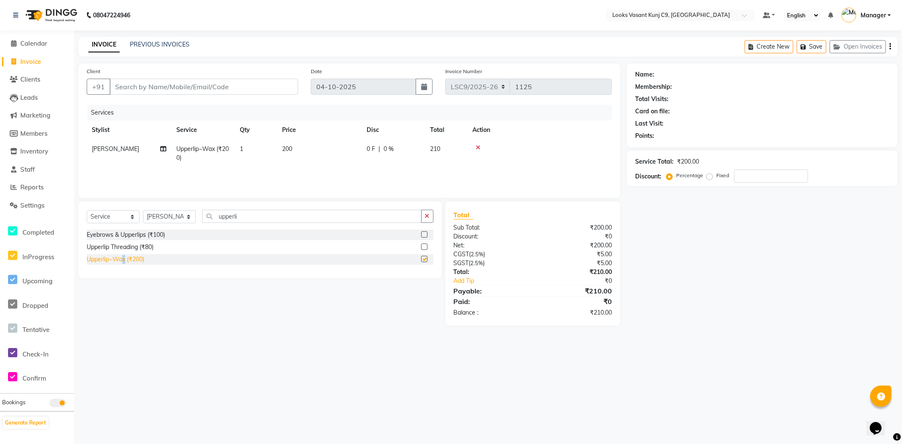
checkbox input "false"
click at [217, 214] on input "upperli" at bounding box center [311, 216] width 219 height 13
click at [251, 220] on input "upperli" at bounding box center [311, 216] width 219 height 13
type input "u"
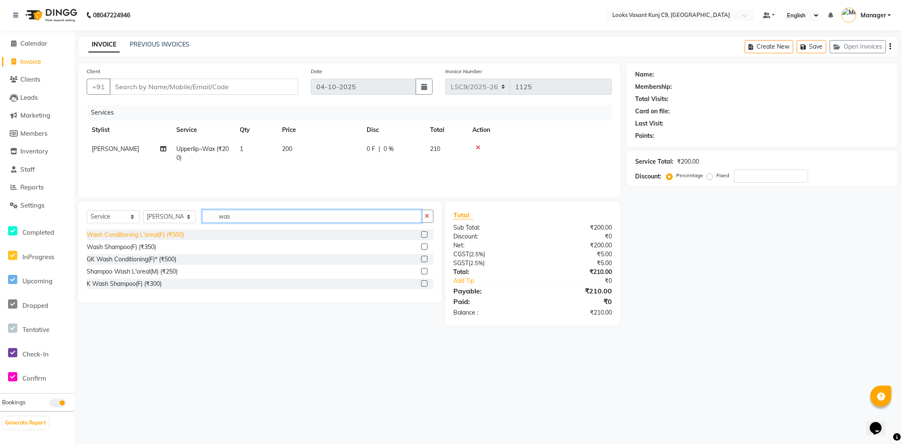
type input "was"
click at [156, 234] on div "Wash Conditioning L'oreal(F) (₹500)" at bounding box center [135, 234] width 97 height 9
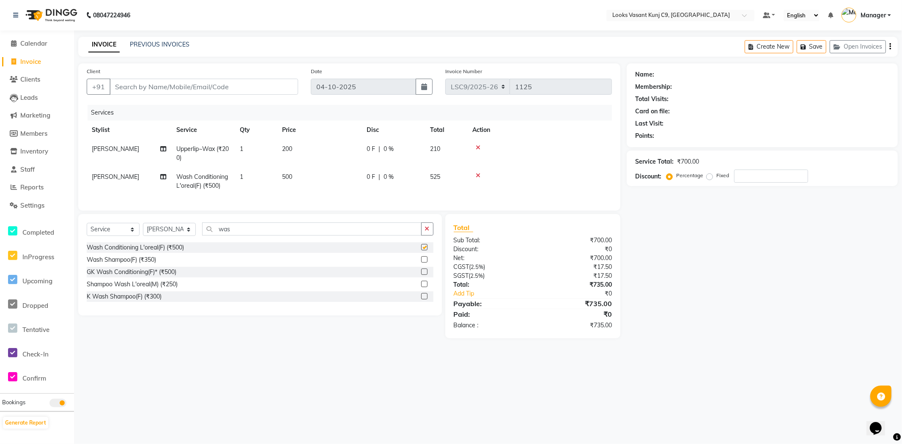
checkbox input "false"
click at [279, 181] on td "500" at bounding box center [319, 181] width 85 height 28
select select "88940"
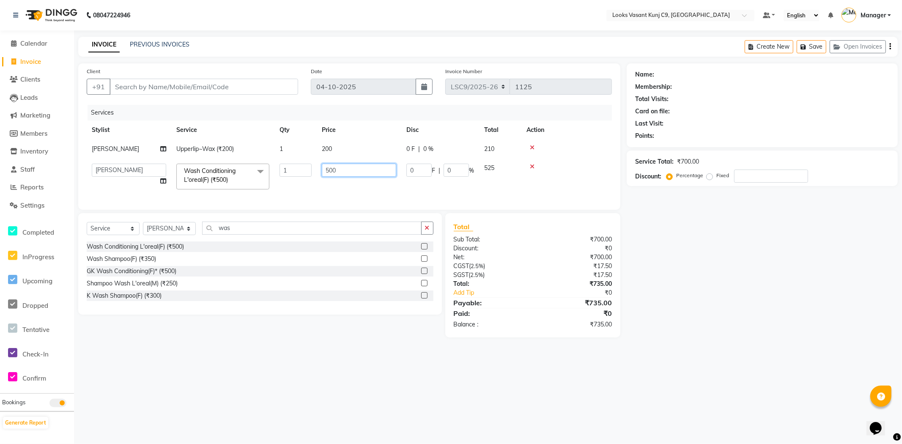
click at [328, 170] on input "500" at bounding box center [359, 170] width 74 height 13
type input "600"
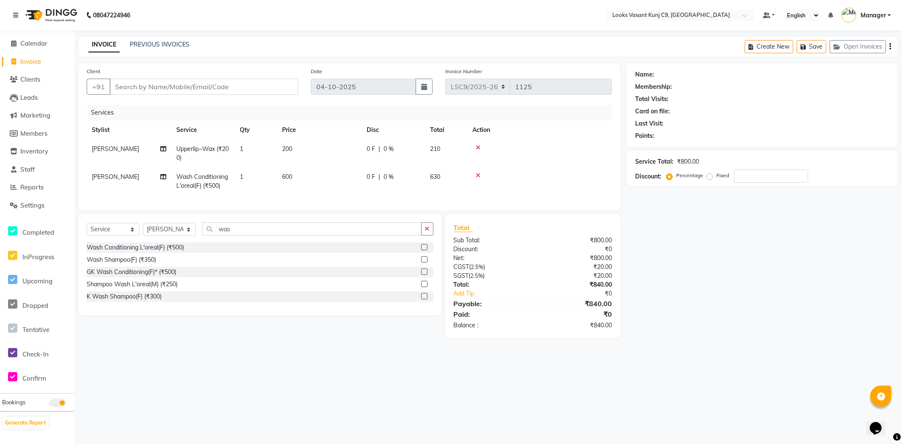
click at [120, 177] on td "[PERSON_NAME]" at bounding box center [129, 181] width 85 height 28
select select "88940"
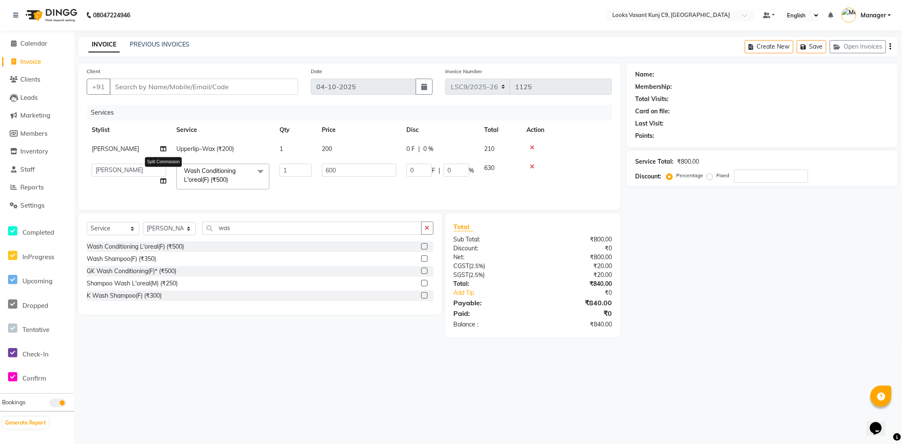
click at [160, 183] on icon at bounding box center [163, 181] width 6 height 6
select select "88940"
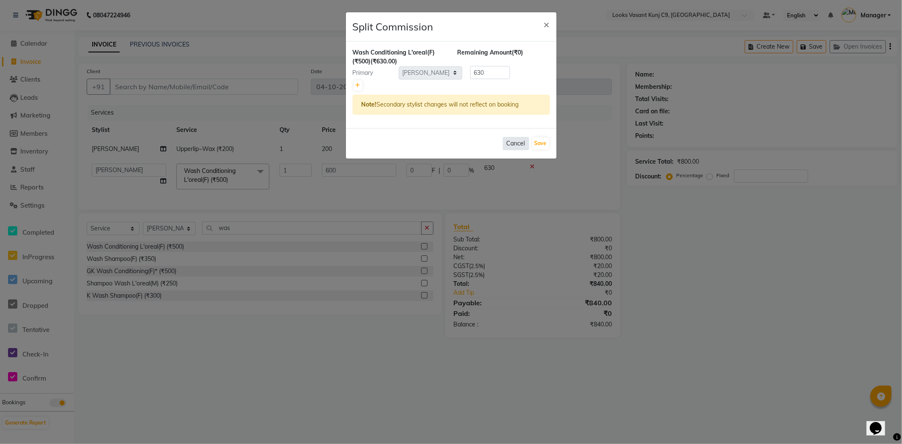
click at [517, 144] on button "Cancel" at bounding box center [516, 143] width 26 height 13
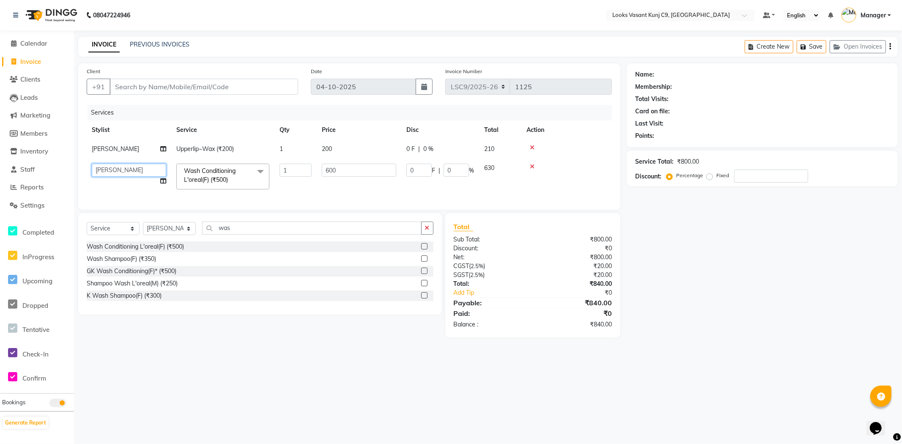
click at [134, 170] on select "Ali_BRB Amali_CR anjali _ASST Arjun_PDCT Ashish_asst Counter_Sales Manager Mary…" at bounding box center [129, 170] width 74 height 13
select select "93275"
click at [186, 235] on select "Select Stylist [PERSON_NAME] anjali _ASST Arjun_PDCT Ashish_asst Counter_Sales …" at bounding box center [169, 228] width 53 height 13
select select "88933"
click at [143, 229] on select "Select Stylist [PERSON_NAME] anjali _ASST Arjun_PDCT Ashish_asst Counter_Sales …" at bounding box center [169, 228] width 53 height 13
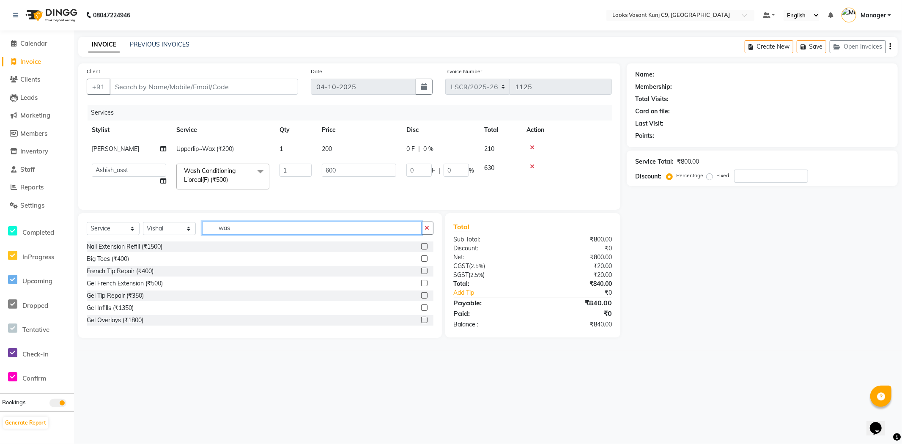
click at [235, 235] on input "was" at bounding box center [311, 228] width 219 height 13
type input "w"
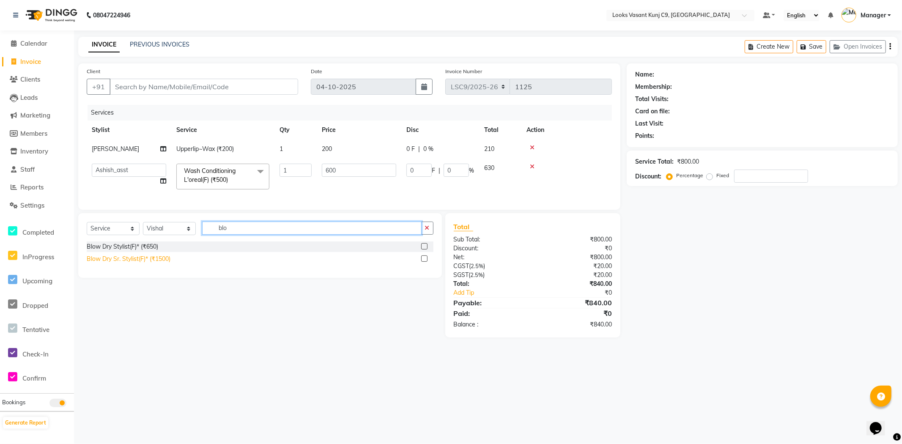
type input "blo"
click at [157, 263] on div "Blow Dry Sr. Stylist(F)* (₹1500)" at bounding box center [129, 258] width 84 height 9
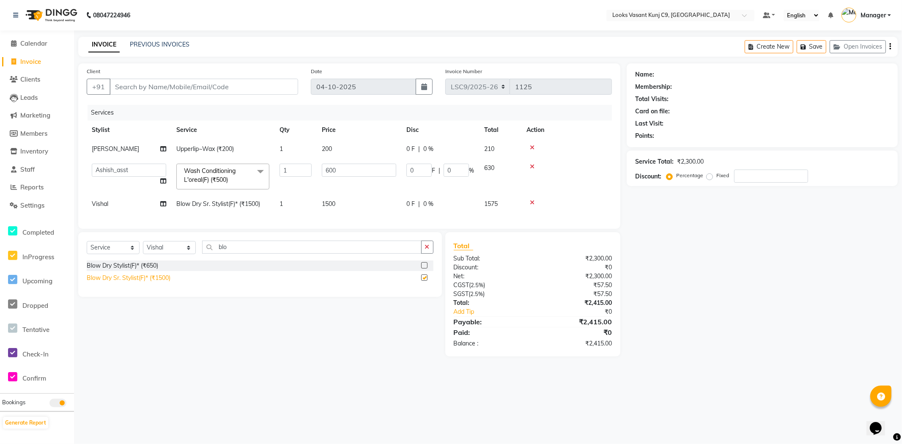
checkbox input "false"
click at [377, 200] on td "1500" at bounding box center [359, 203] width 85 height 19
select select "88933"
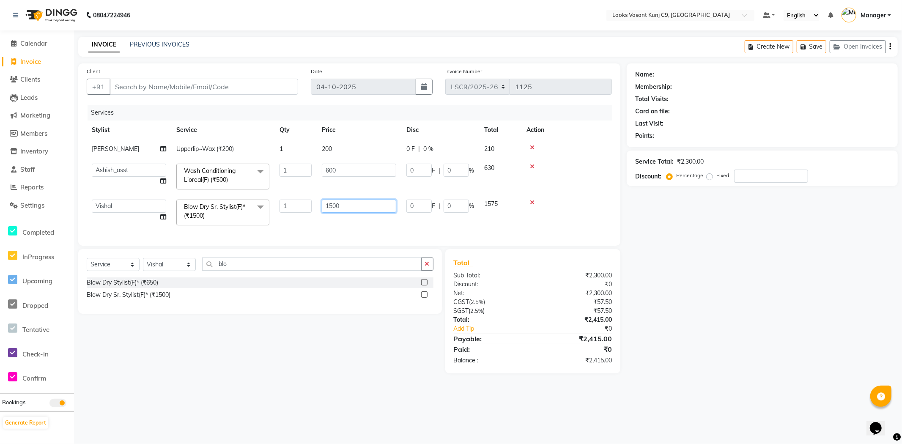
click at [357, 201] on input "1500" at bounding box center [359, 206] width 74 height 13
type input "1"
type input "1250"
click at [355, 369] on div "Select Service Product Membership Package Voucher Prepaid Gift Card Select Styl…" at bounding box center [257, 311] width 370 height 124
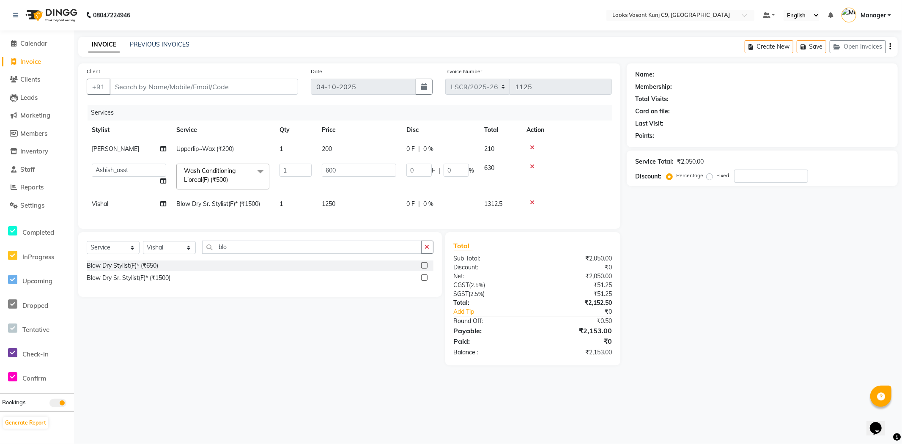
click at [263, 363] on div "Select Service Product Membership Package Voucher Prepaid Gift Card Select Styl…" at bounding box center [257, 298] width 370 height 133
click at [159, 87] on input "Client" at bounding box center [203, 87] width 189 height 16
type input "9"
type input "0"
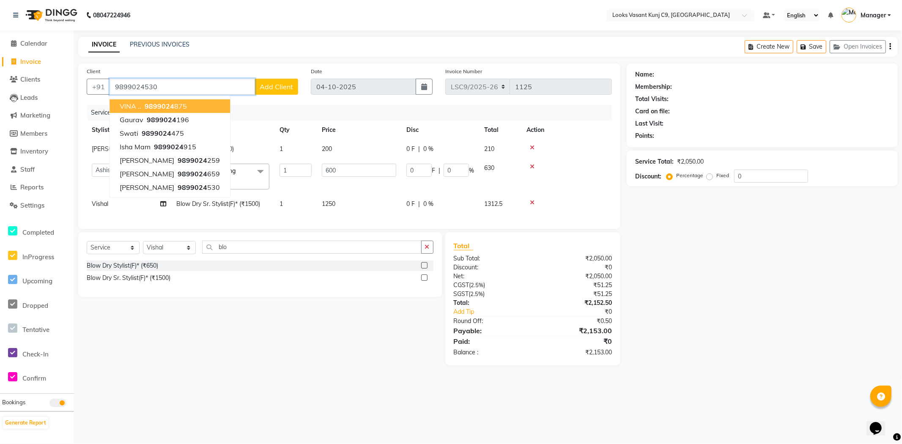
type input "9899024530"
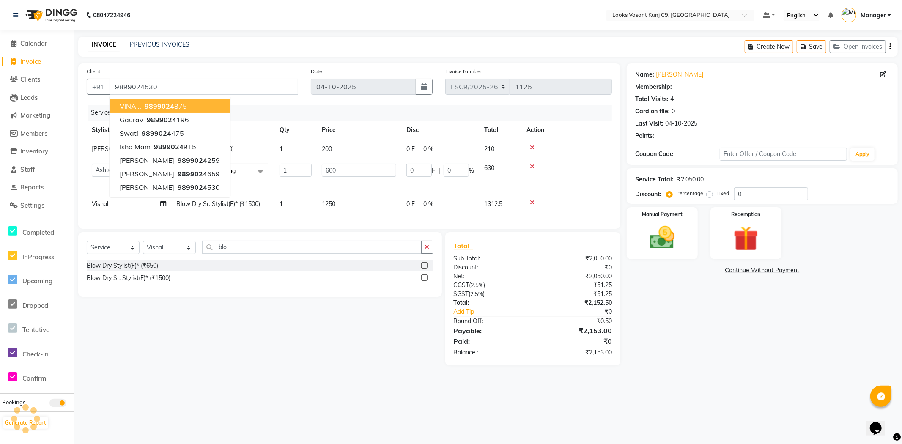
select select "1: Object"
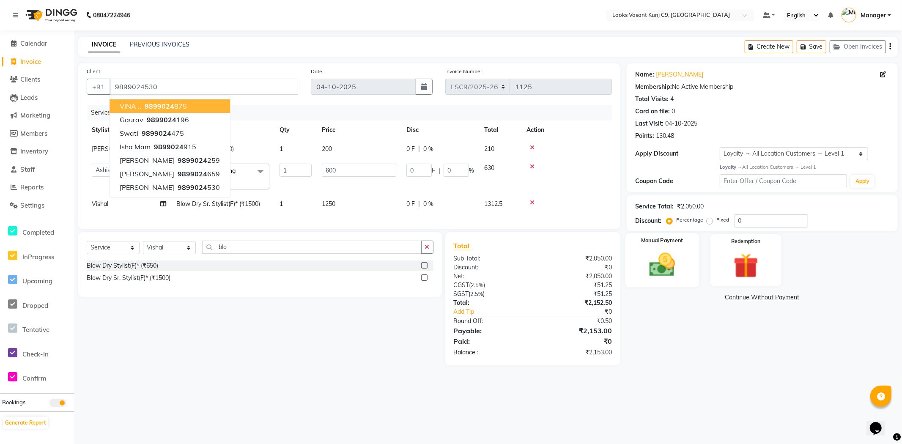
click at [677, 250] on img at bounding box center [662, 265] width 42 height 30
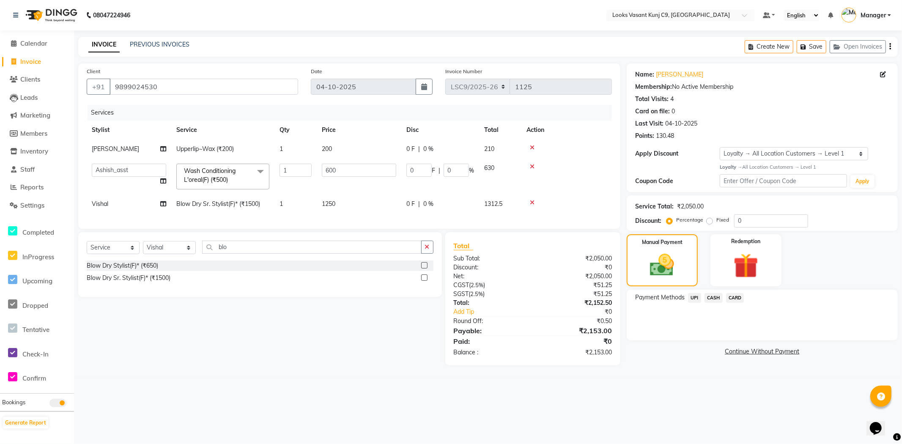
click at [732, 301] on span "CARD" at bounding box center [735, 298] width 18 height 10
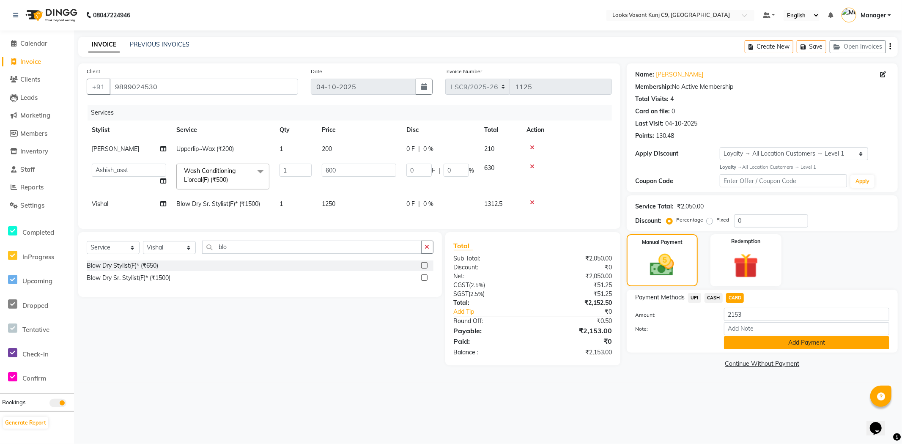
click at [755, 345] on button "Add Payment" at bounding box center [806, 342] width 165 height 13
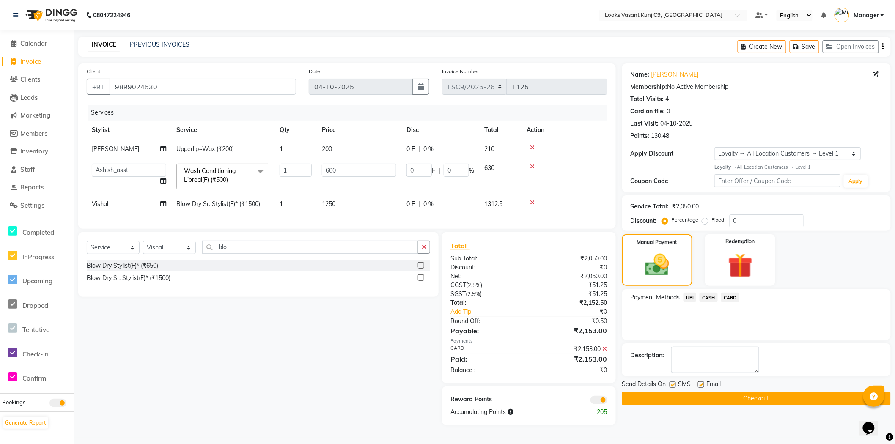
click at [671, 399] on button "Checkout" at bounding box center [756, 398] width 268 height 13
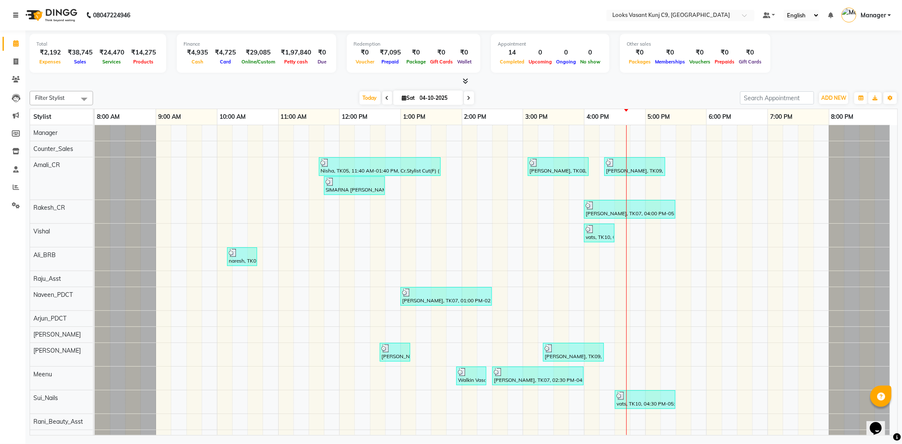
click at [17, 9] on link at bounding box center [17, 15] width 8 height 24
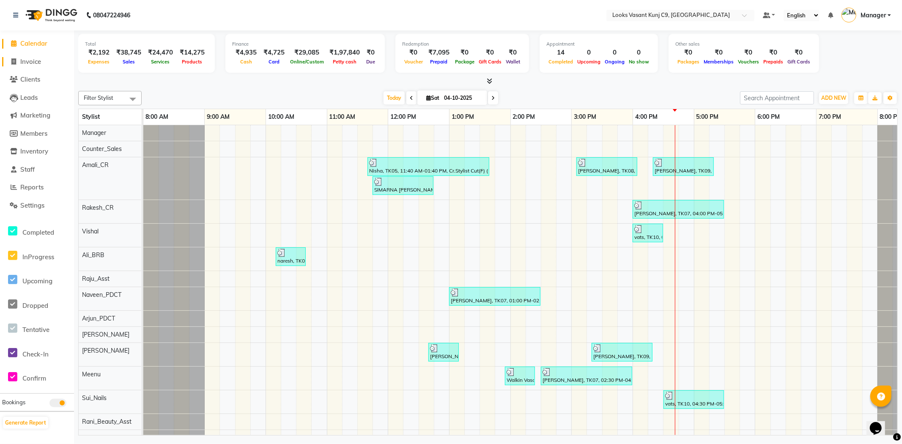
click at [24, 60] on span "Invoice" at bounding box center [30, 61] width 21 height 8
select select "service"
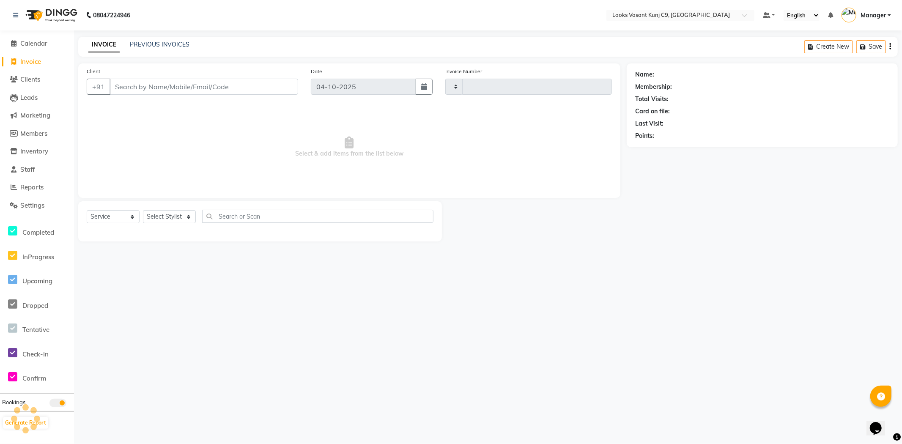
type input "1126"
select select "8747"
click at [124, 88] on input "-- 9999886559" at bounding box center [181, 87] width 145 height 16
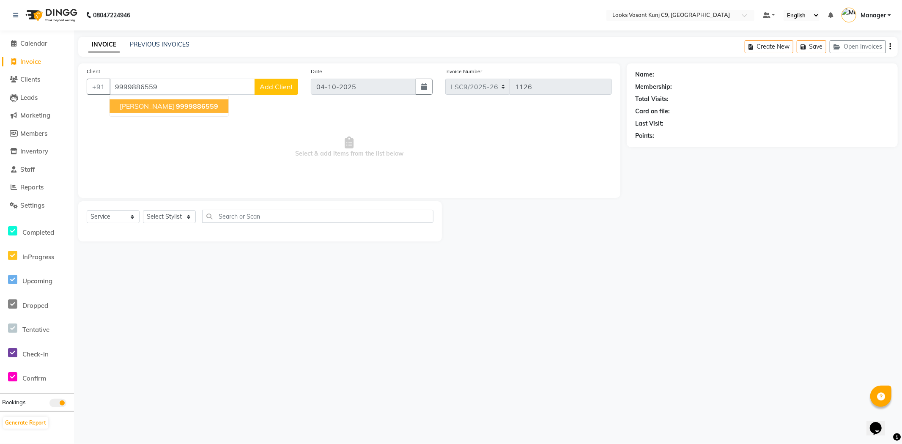
click at [199, 88] on input "9999886559" at bounding box center [181, 87] width 145 height 16
click at [166, 110] on button "[PERSON_NAME] 9999886559" at bounding box center [168, 106] width 119 height 14
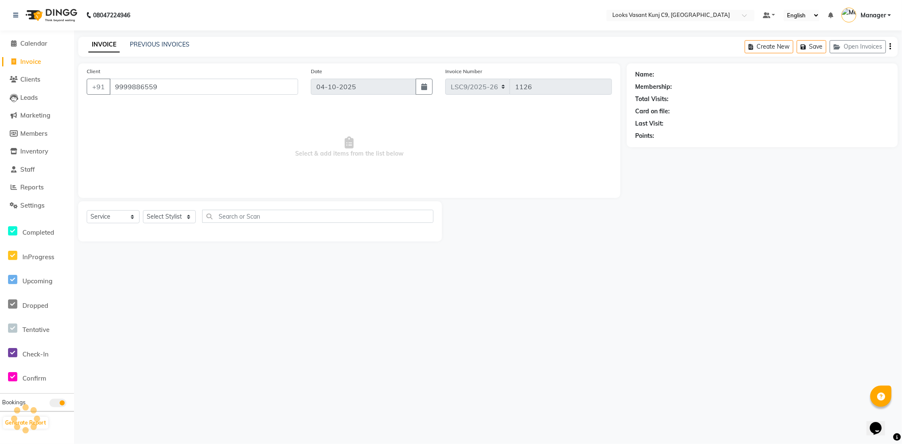
type input "9999886559"
select select "1: Object"
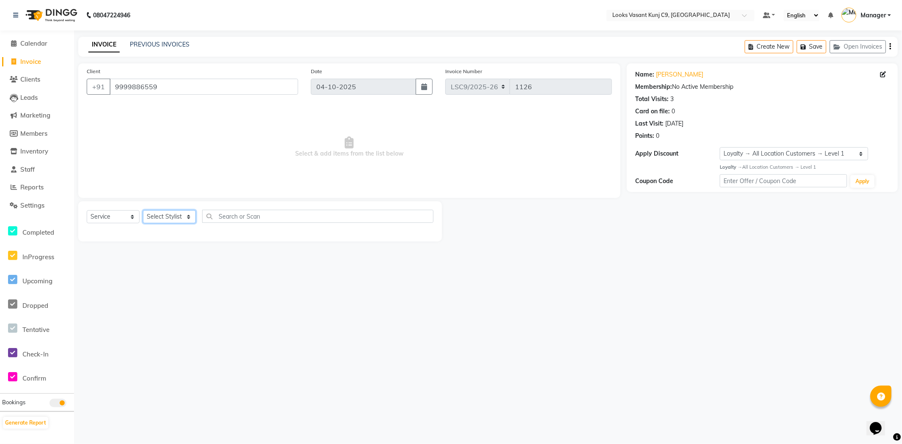
click at [180, 211] on select "Select Stylist Ali_BRB Amali_CR anjali _ASST Arjun_PDCT Ashish_asst Counter_Sal…" at bounding box center [169, 216] width 53 height 13
select select "88788"
click at [143, 211] on select "Select Stylist Ali_BRB Amali_CR anjali _ASST Arjun_PDCT Ashish_asst Counter_Sal…" at bounding box center [169, 216] width 53 height 13
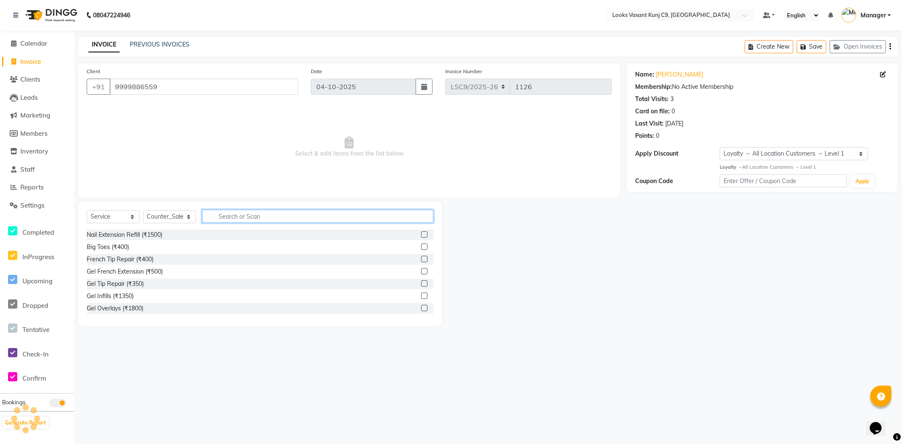
click at [221, 213] on input "text" at bounding box center [317, 216] width 231 height 13
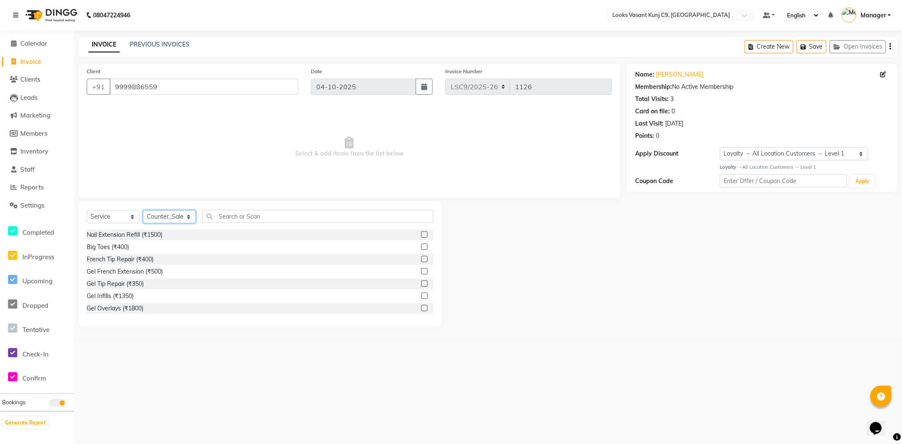
click at [154, 215] on select "Select Stylist Ali_BRB Amali_CR anjali _ASST Arjun_PDCT Ashish_asst Counter_Sal…" at bounding box center [169, 216] width 53 height 13
click at [246, 219] on input "text" at bounding box center [317, 216] width 231 height 13
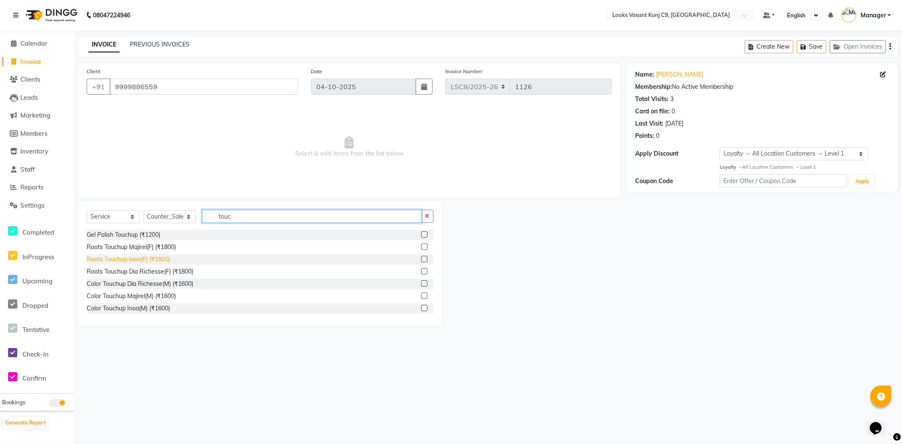
type input "touc"
click at [134, 257] on div "Roots Touchup Inoa(F) (₹1800)" at bounding box center [128, 259] width 83 height 9
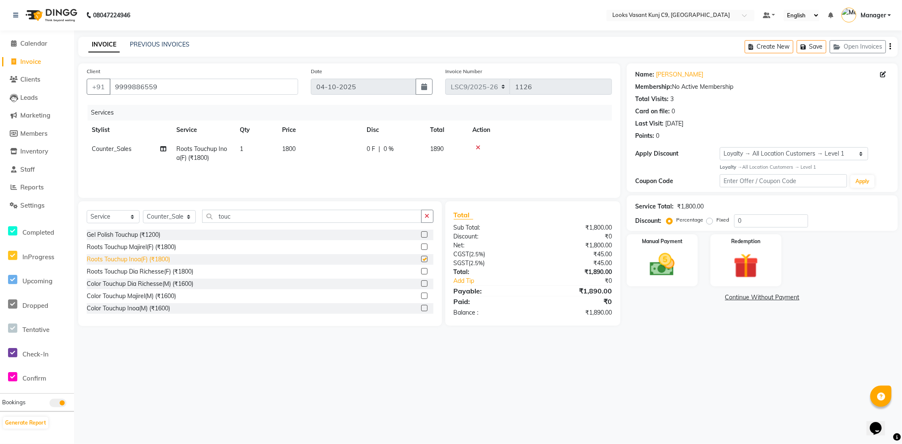
checkbox input "false"
click at [170, 215] on select "Select Stylist Ali_BRB Amali_CR anjali _ASST Arjun_PDCT Ashish_asst Counter_Sal…" at bounding box center [169, 216] width 53 height 13
select select "88938"
click at [143, 211] on select "Select Stylist Ali_BRB Amali_CR anjali _ASST Arjun_PDCT Ashish_asst Counter_Sal…" at bounding box center [169, 216] width 53 height 13
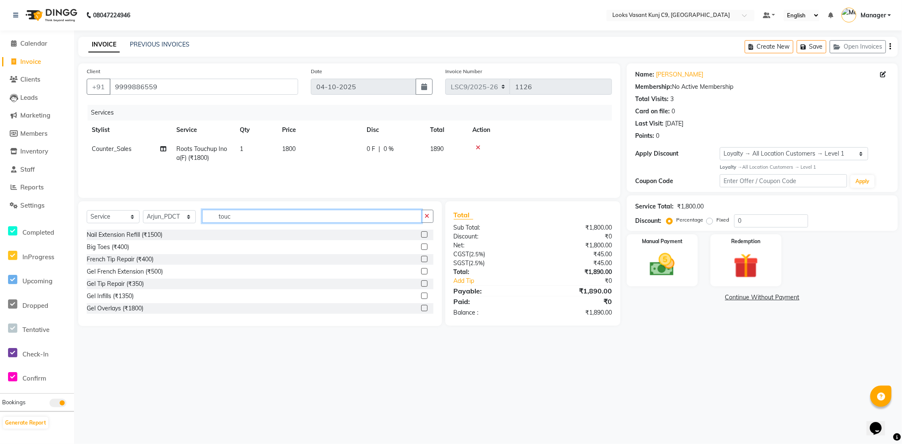
click at [267, 218] on input "touc" at bounding box center [311, 216] width 219 height 13
type input "t"
type input "ped"
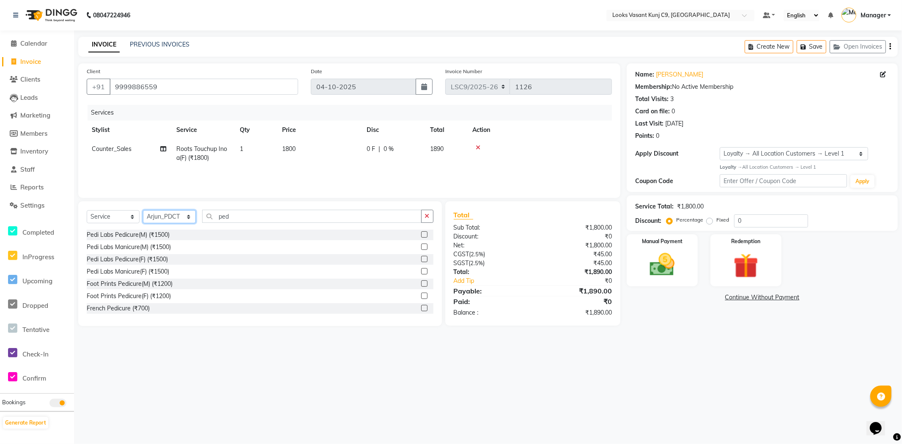
click at [166, 221] on select "Select Stylist Ali_BRB Amali_CR anjali _ASST Arjun_PDCT Ashish_asst Counter_Sal…" at bounding box center [169, 216] width 53 height 13
select select "88937"
click at [143, 211] on select "Select Stylist Ali_BRB Amali_CR anjali _ASST Arjun_PDCT Ashish_asst Counter_Sal…" at bounding box center [169, 216] width 53 height 13
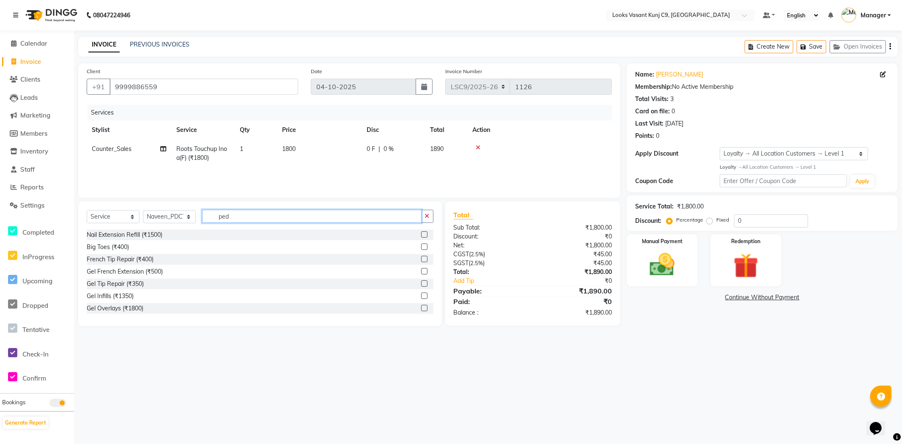
click at [243, 214] on input "ped" at bounding box center [311, 216] width 219 height 13
type input "pedic"
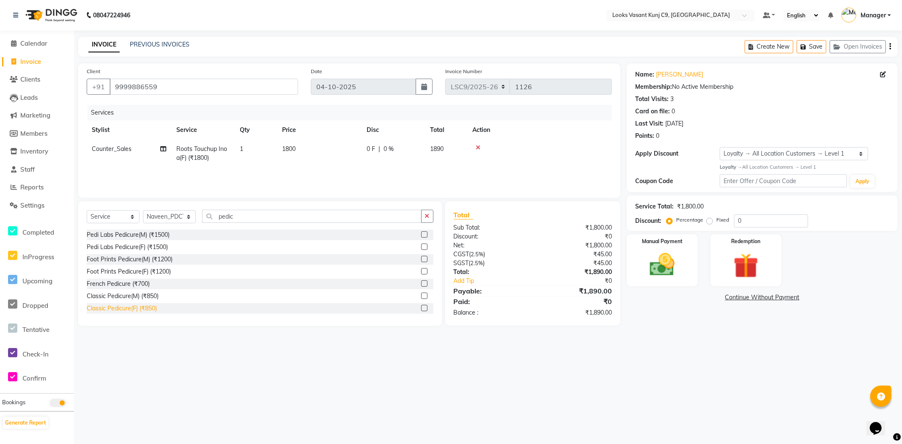
click at [149, 308] on div "Classic Pedicure(F) (₹850)" at bounding box center [122, 308] width 70 height 9
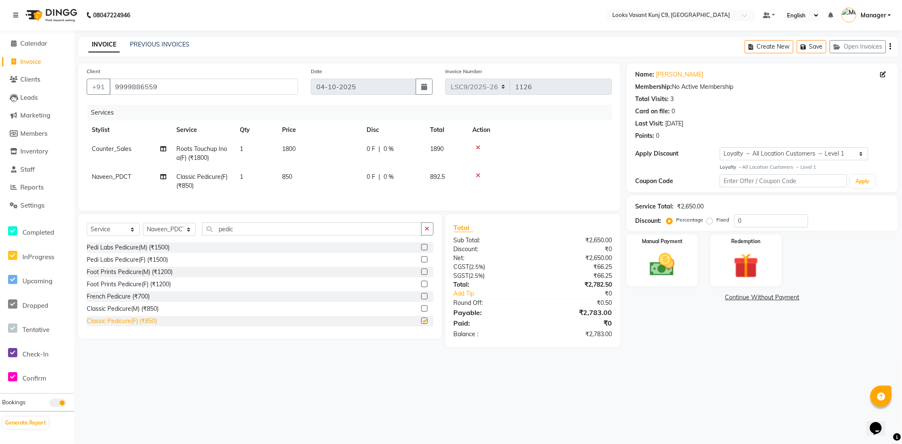
checkbox input "false"
click at [239, 234] on input "pedic" at bounding box center [311, 228] width 219 height 13
type input "p"
type input "c"
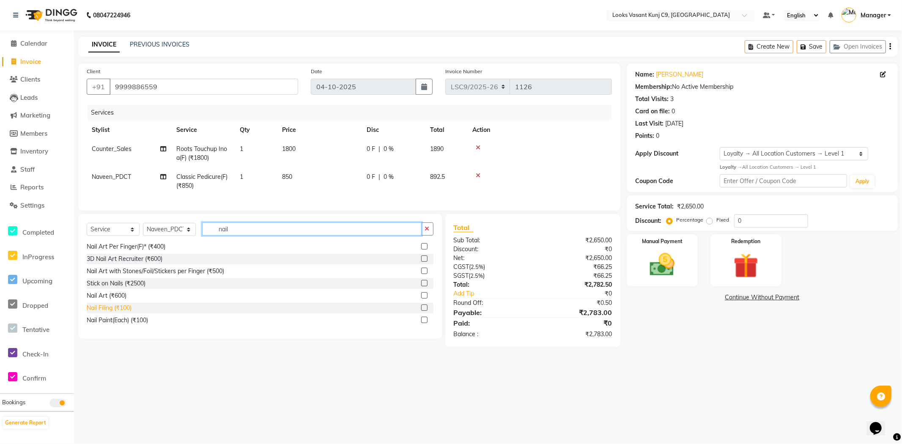
type input "nail"
click at [97, 312] on div "Nail Filing (₹100)" at bounding box center [109, 308] width 45 height 9
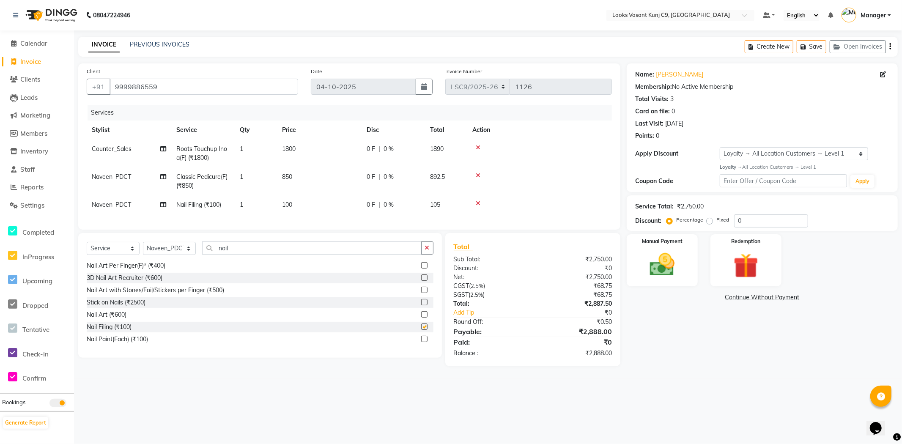
checkbox input "false"
click at [280, 202] on td "100" at bounding box center [319, 204] width 85 height 19
select select "88937"
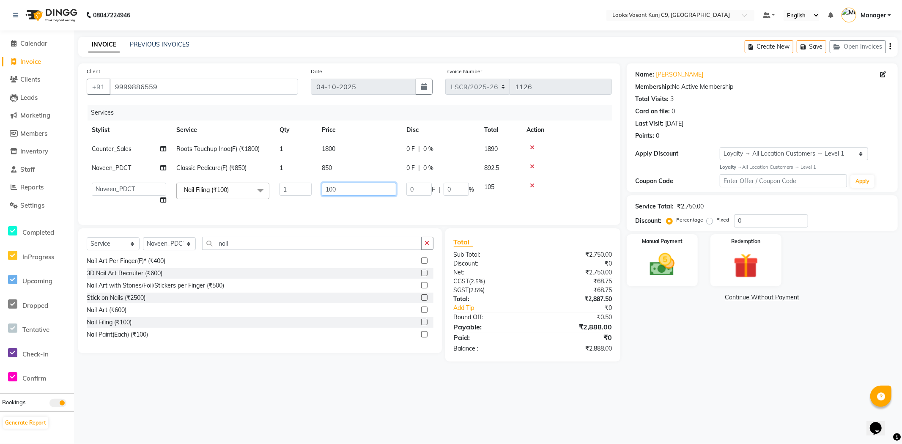
click at [331, 187] on input "100" at bounding box center [359, 189] width 74 height 13
click at [328, 187] on input "100" at bounding box center [359, 189] width 74 height 13
type input "200"
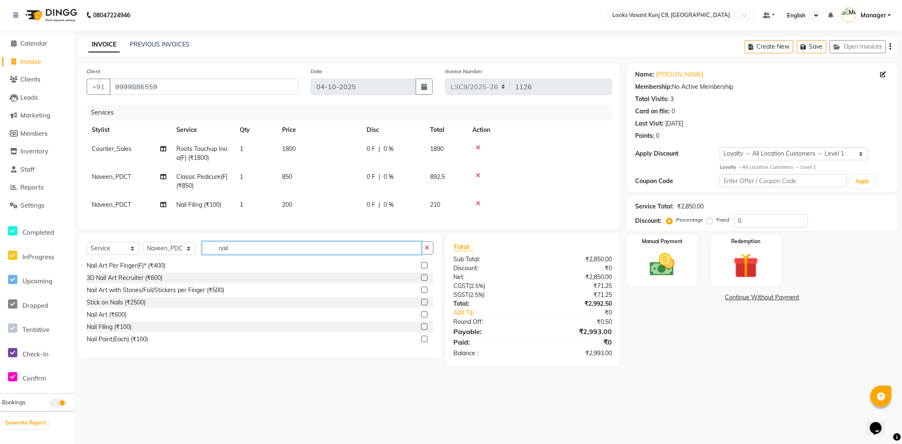
click at [220, 254] on input "nail" at bounding box center [311, 247] width 219 height 13
click at [265, 254] on input "nail" at bounding box center [311, 247] width 219 height 13
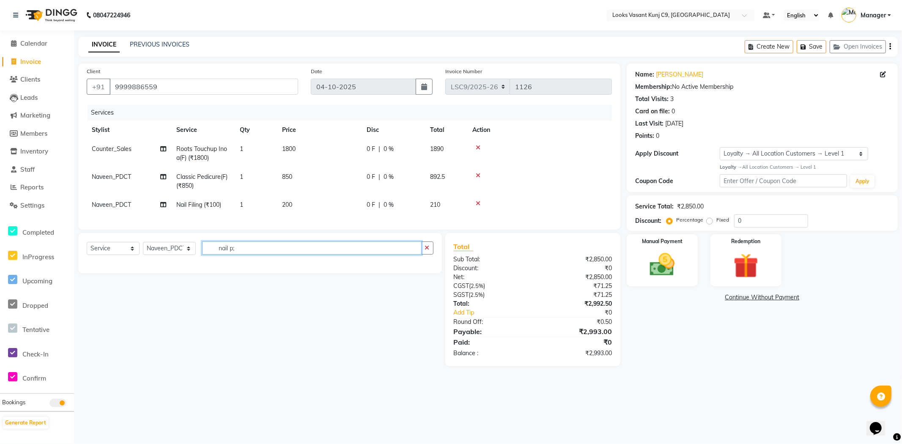
scroll to position [0, 0]
type input "[PERSON_NAME]"
click at [131, 271] on div "Nail Paint(Each) (₹100)" at bounding box center [117, 266] width 61 height 9
checkbox input "false"
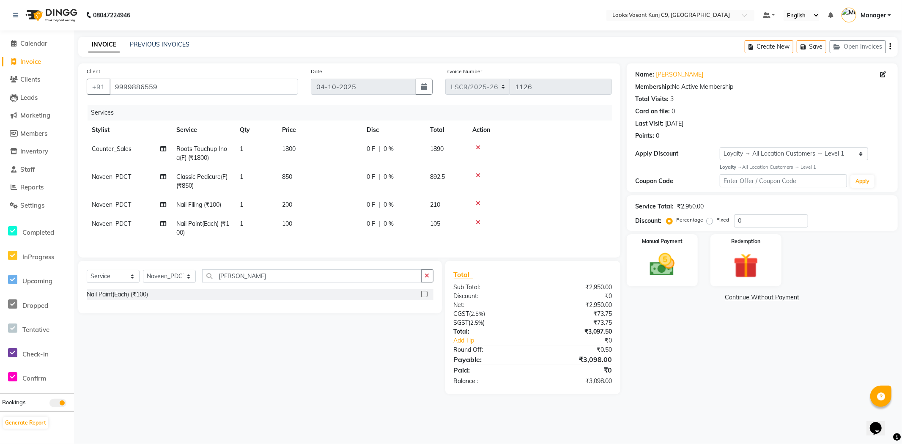
click at [288, 219] on td "100" at bounding box center [319, 228] width 85 height 28
select select "88937"
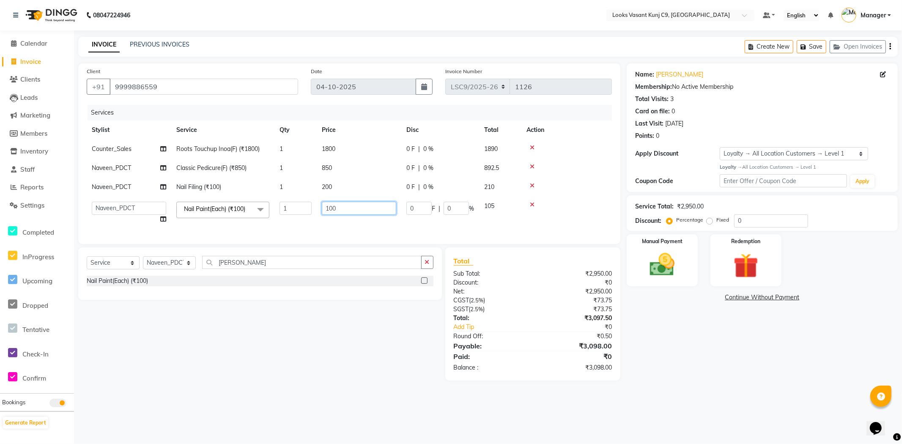
click at [328, 208] on input "100" at bounding box center [359, 208] width 74 height 13
type input "200"
click at [280, 411] on div "08047224946 Select Location × Looks Vasant Kunj C9, Delhi Default Panel My Pane…" at bounding box center [451, 222] width 902 height 444
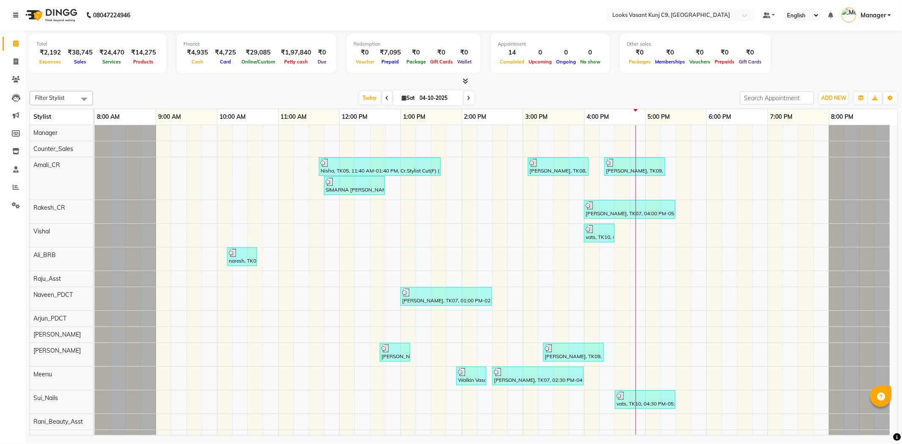
click at [14, 14] on icon at bounding box center [15, 15] width 5 height 6
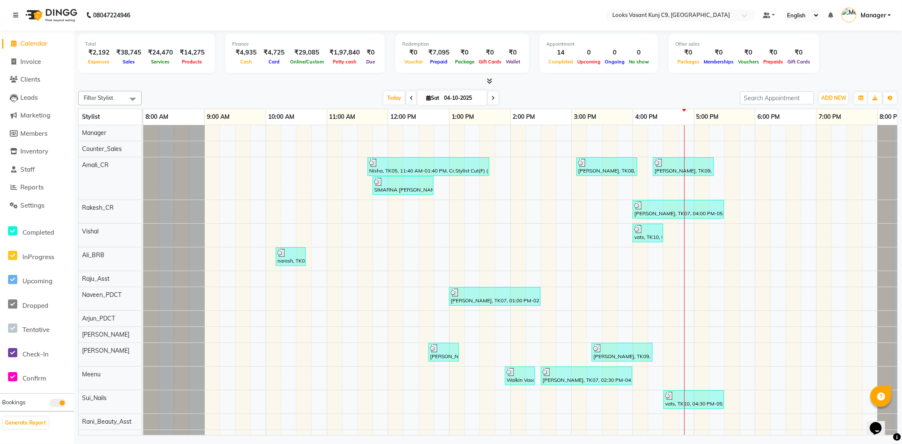
click at [27, 56] on li "Invoice" at bounding box center [37, 62] width 74 height 18
click at [29, 59] on span "Invoice" at bounding box center [30, 61] width 21 height 8
select select "service"
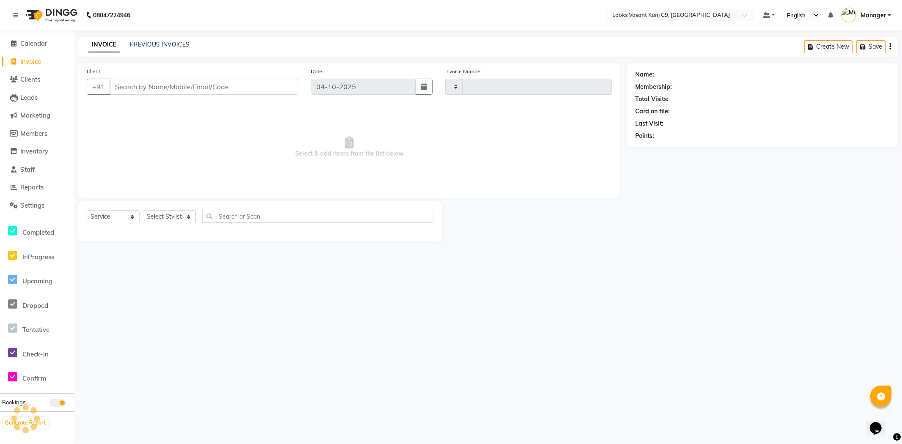
type input "1126"
select select "8747"
click at [175, 44] on link "PREVIOUS INVOICES" at bounding box center [160, 45] width 60 height 8
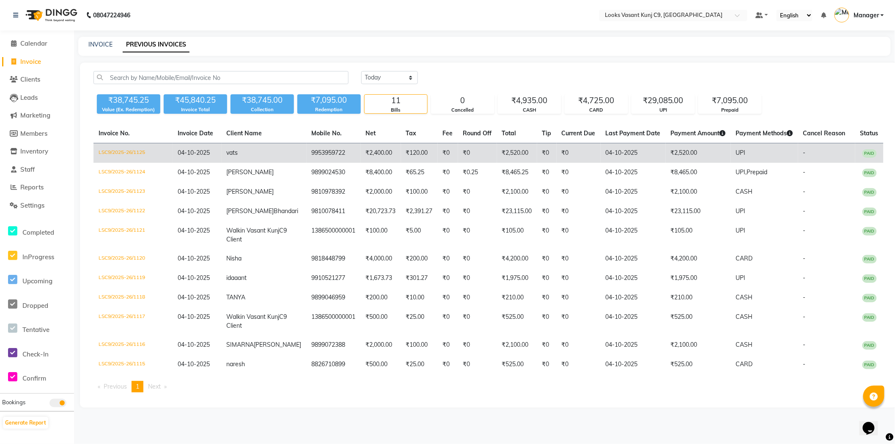
click at [263, 150] on td "vats" at bounding box center [264, 153] width 85 height 20
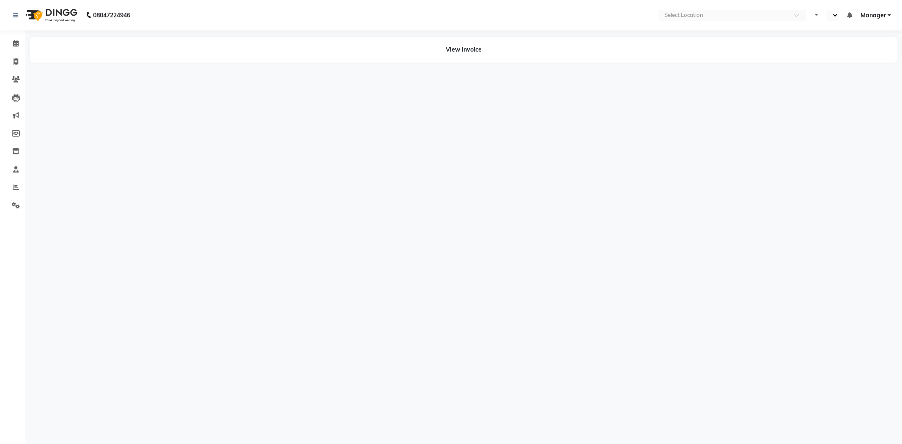
select select "en"
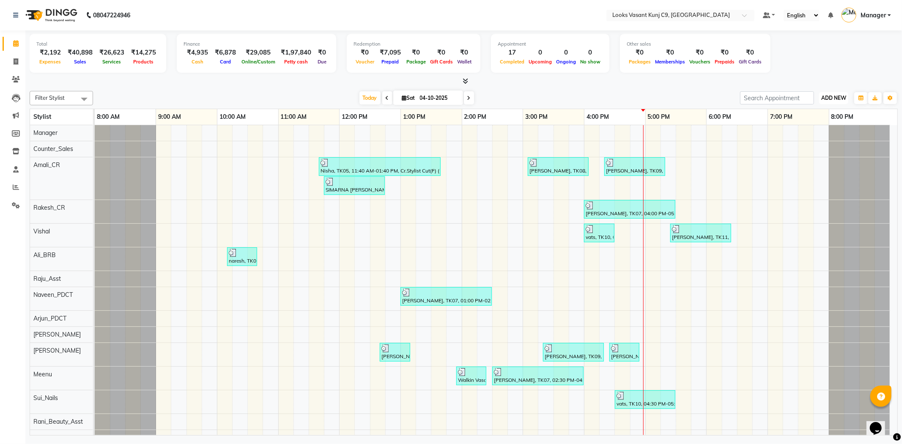
click at [842, 98] on span "ADD NEW" at bounding box center [833, 98] width 25 height 6
click at [829, 140] on link "Add Expense" at bounding box center [814, 135] width 67 height 11
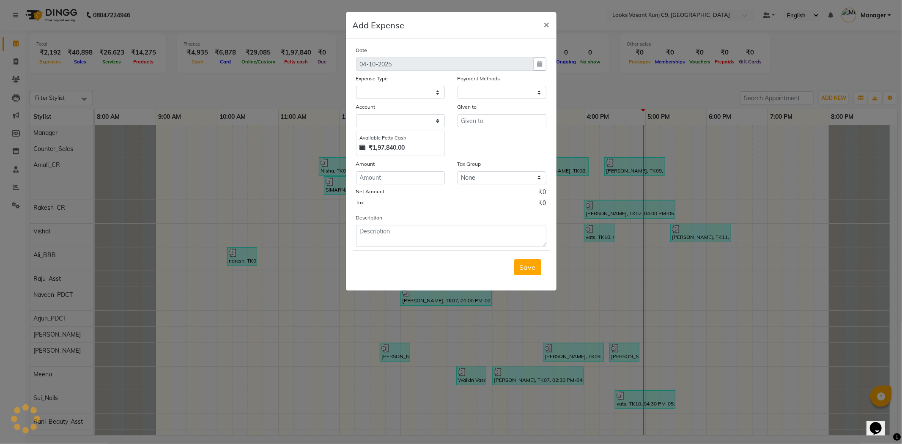
select select "1"
select select "8002"
drag, startPoint x: 425, startPoint y: 87, endPoint x: 423, endPoint y: 91, distance: 4.6
click at [425, 87] on select "Select Accommodation Aesthetics Bank Deposit BLINKIT Cash Handover Client Refun…" at bounding box center [400, 92] width 89 height 13
click at [356, 86] on select "Select Accommodation Aesthetics Bank Deposit BLINKIT Cash Handover Client Refun…" at bounding box center [400, 92] width 89 height 13
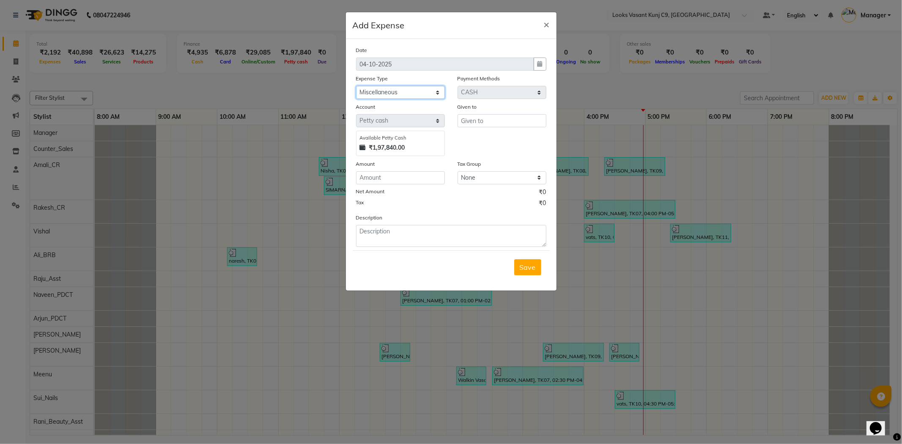
click at [400, 91] on select "Select Accommodation Aesthetics Bank Deposit BLINKIT Cash Handover Client Refun…" at bounding box center [400, 92] width 89 height 13
select select "23704"
click at [356, 86] on select "Select Accommodation Aesthetics Bank Deposit BLINKIT Cash Handover Client Refun…" at bounding box center [400, 92] width 89 height 13
click at [467, 129] on div "Given to" at bounding box center [501, 129] width 101 height 54
click at [468, 127] on input "text" at bounding box center [501, 120] width 89 height 13
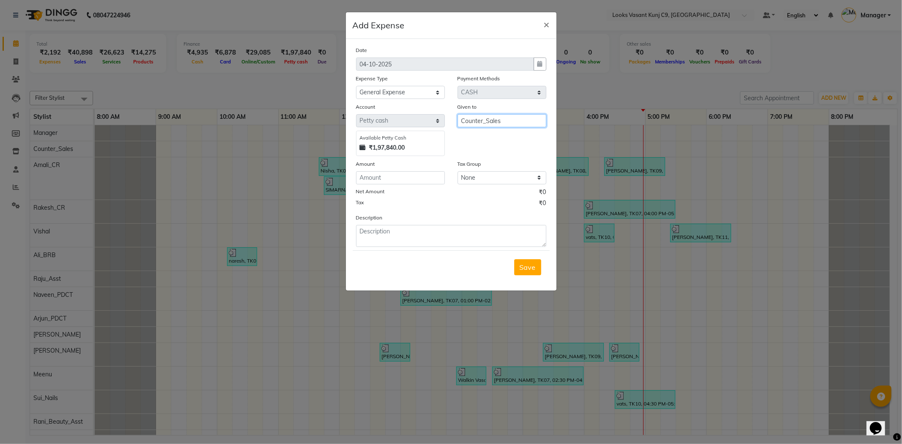
type input "Counter_Sales"
click at [373, 184] on input "number" at bounding box center [400, 177] width 89 height 13
type input "220"
click at [388, 241] on textarea at bounding box center [451, 236] width 190 height 22
type textarea "for milk"
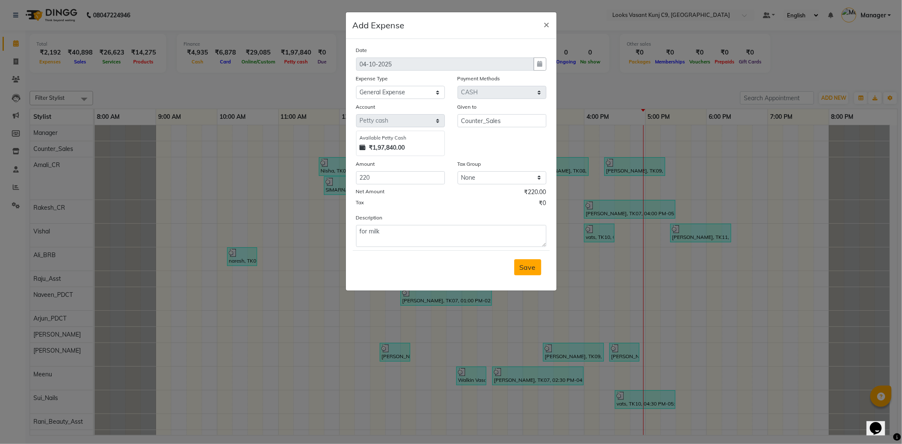
click at [532, 268] on span "Save" at bounding box center [528, 267] width 16 height 8
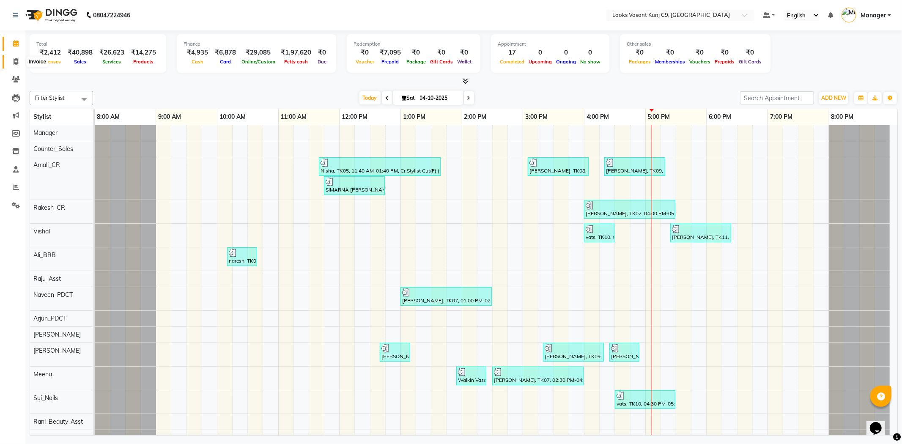
click at [17, 62] on icon at bounding box center [16, 61] width 5 height 6
select select "service"
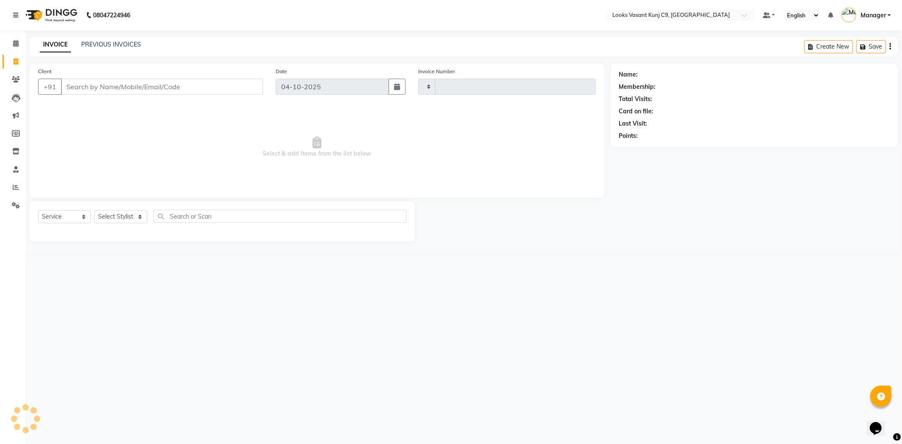
type input "1127"
select select "8747"
click at [130, 218] on select "Select Stylist [PERSON_NAME] anjali _ASST Arjun_PDCT Ashish_asst Counter_Sales …" at bounding box center [120, 216] width 53 height 13
select select "88930"
click at [94, 211] on select "Select Stylist [PERSON_NAME] anjali _ASST Arjun_PDCT Ashish_asst Counter_Sales …" at bounding box center [120, 216] width 53 height 13
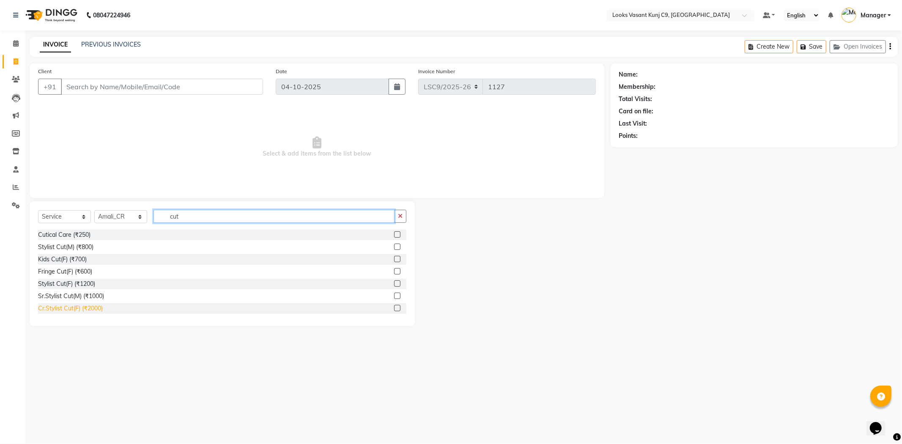
type input "cut"
click at [76, 309] on div "Cr.Stylist Cut(F) (₹2000)" at bounding box center [70, 308] width 65 height 9
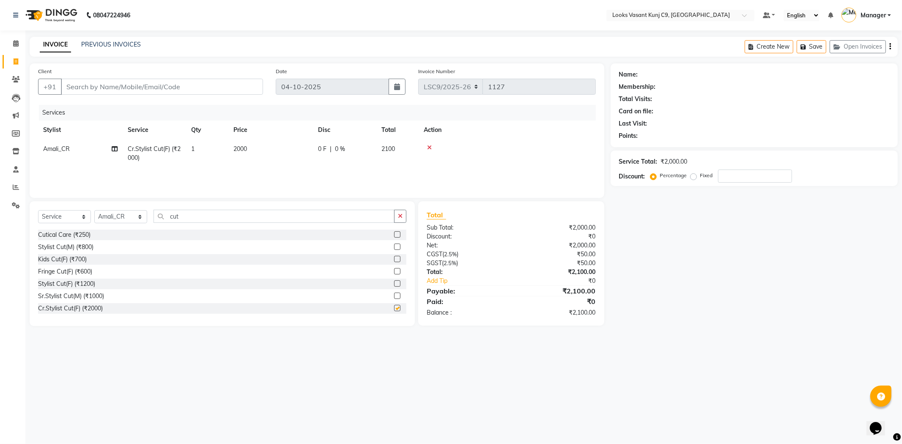
checkbox input "false"
click at [89, 270] on div "Fringe Cut(F) (₹600)" at bounding box center [65, 271] width 54 height 9
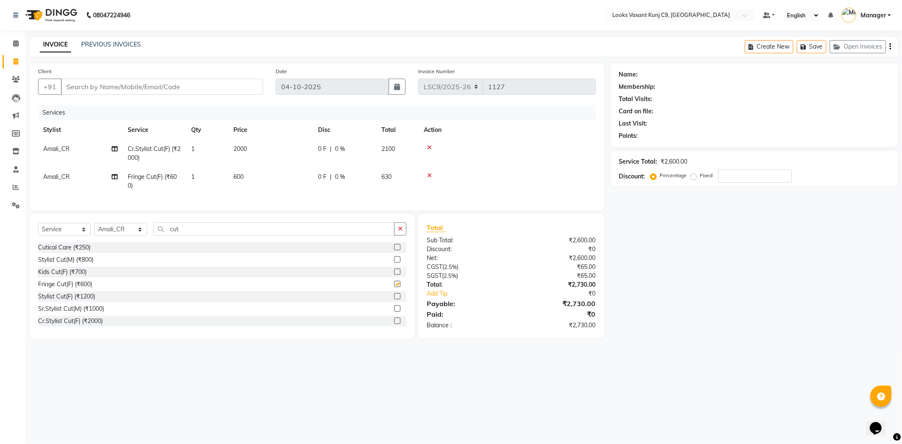
checkbox input "false"
click at [430, 173] on icon at bounding box center [429, 175] width 5 height 6
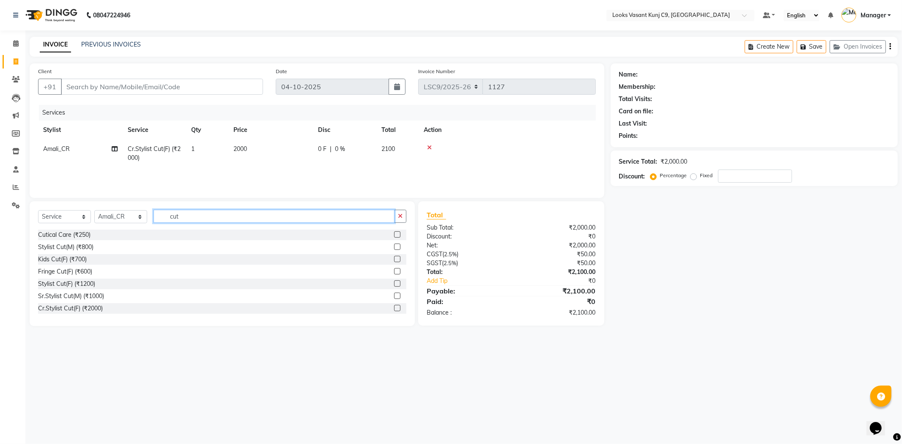
click at [199, 218] on input "cut" at bounding box center [273, 216] width 241 height 13
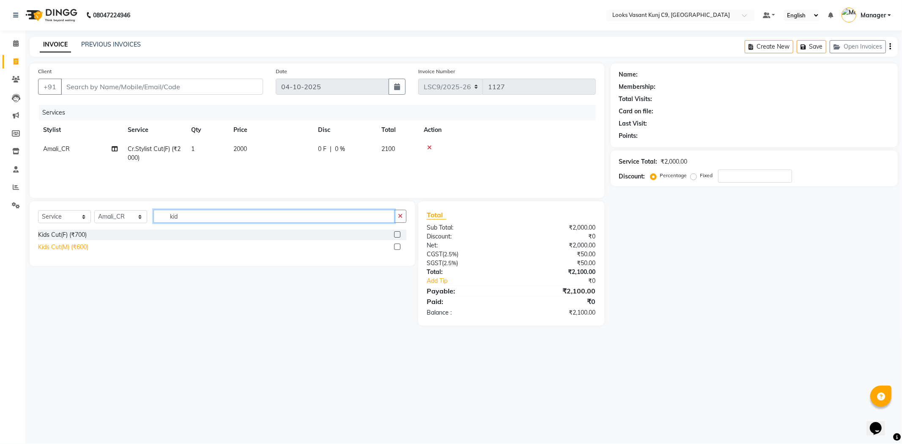
type input "kid"
click at [82, 246] on div "Kids Cut(M) (₹600)" at bounding box center [63, 247] width 50 height 9
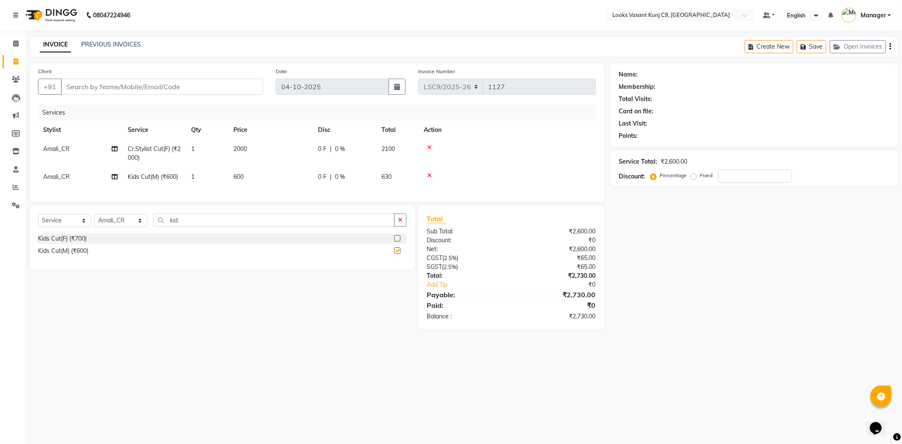
checkbox input "false"
click at [250, 174] on td "600" at bounding box center [270, 176] width 85 height 19
select select "88930"
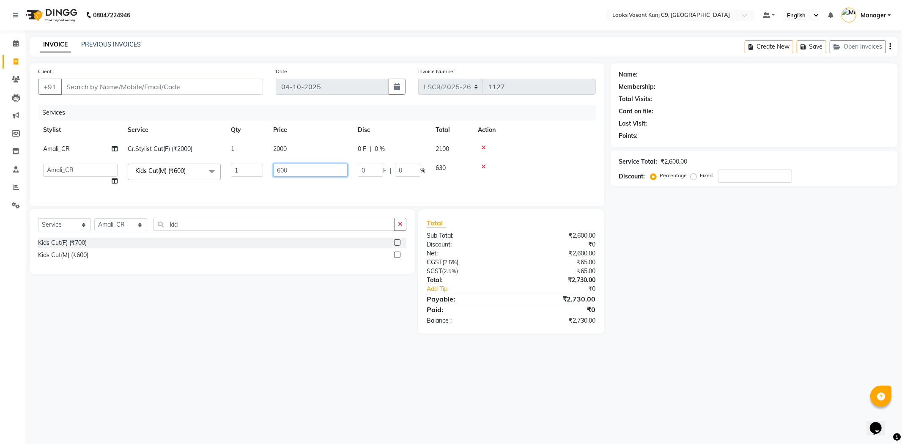
drag, startPoint x: 309, startPoint y: 167, endPoint x: 246, endPoint y: 172, distance: 62.7
click at [246, 172] on tr "Ali_BRB Amali_CR anjali _ASST Arjun_PDCT Ashish_asst Counter_Sales Manager Mary…" at bounding box center [317, 175] width 558 height 32
type input "800"
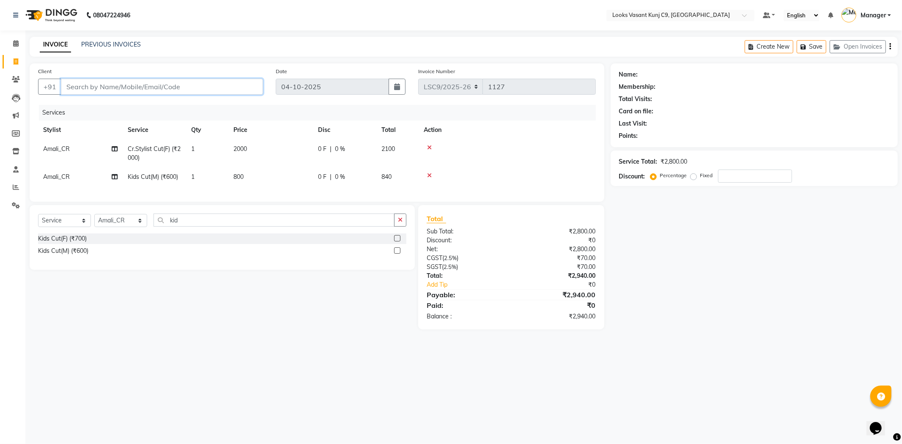
click at [222, 90] on input "Client" at bounding box center [162, 87] width 202 height 16
type input "8"
type input "0"
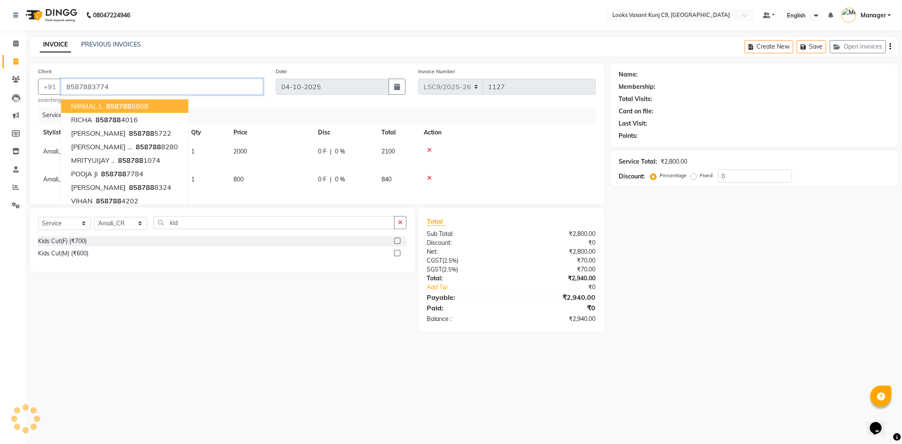
type input "8587883774"
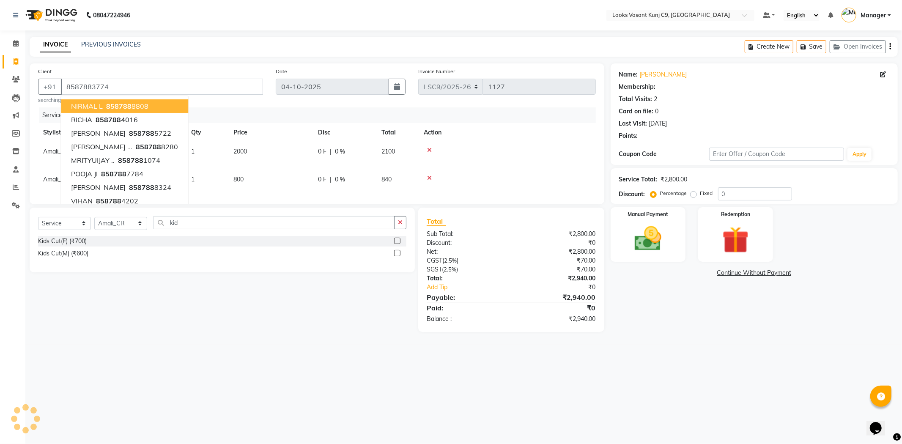
select select "1: Object"
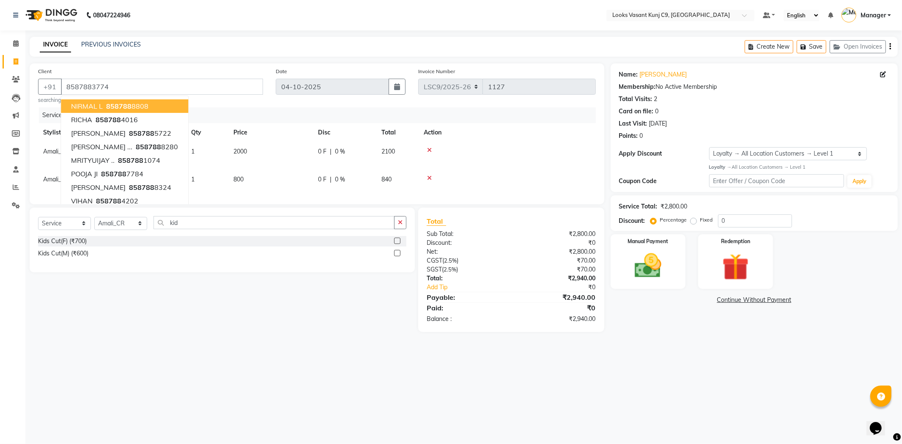
click at [563, 183] on td at bounding box center [507, 179] width 177 height 19
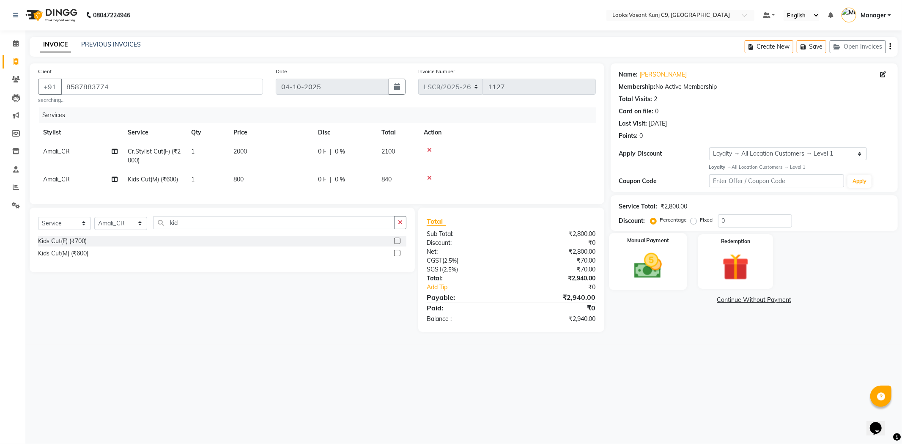
click at [678, 249] on div "Manual Payment" at bounding box center [648, 261] width 78 height 57
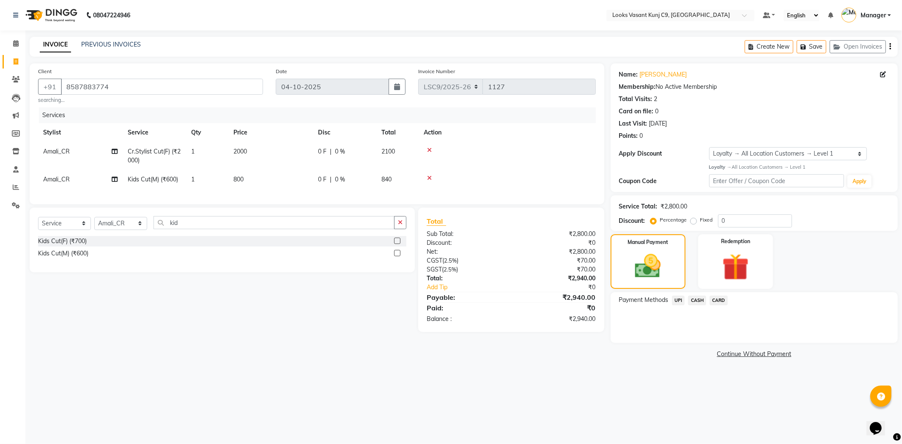
click at [717, 299] on span "CARD" at bounding box center [718, 300] width 18 height 10
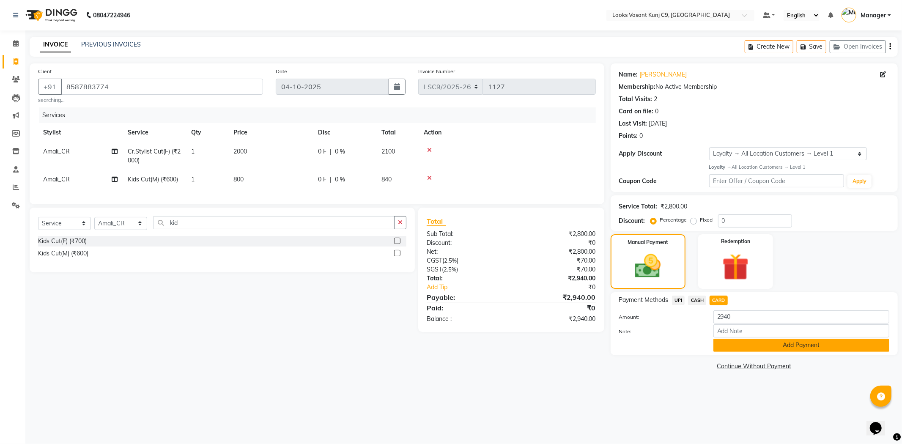
click at [736, 343] on button "Add Payment" at bounding box center [801, 345] width 176 height 13
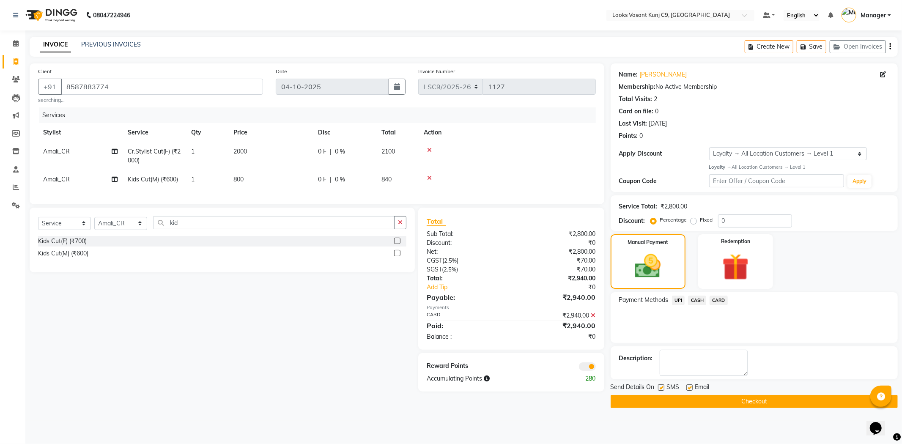
click at [640, 405] on button "Checkout" at bounding box center [753, 401] width 287 height 13
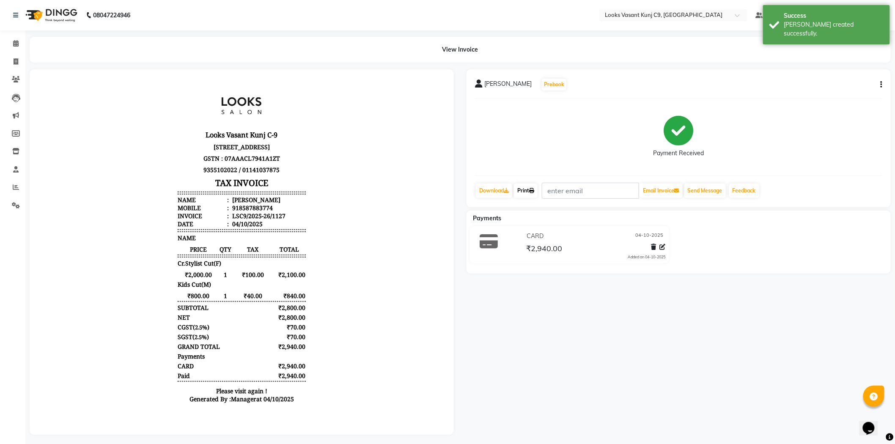
click at [518, 191] on link "Print" at bounding box center [526, 190] width 24 height 14
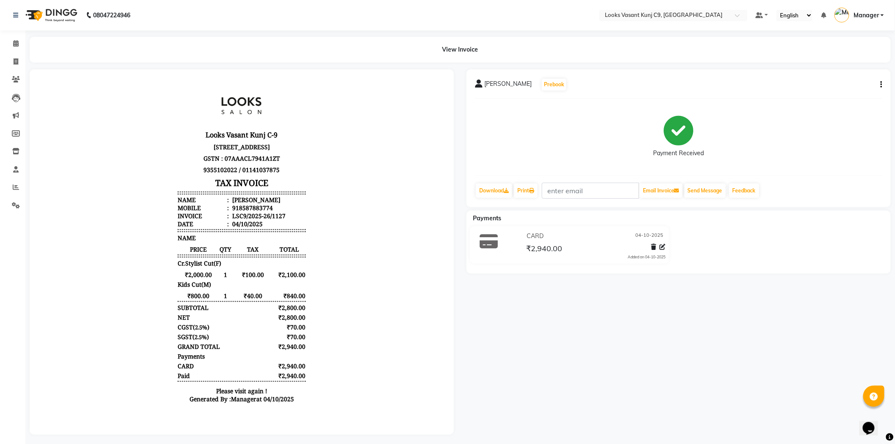
click at [20, 53] on li "Invoice" at bounding box center [12, 62] width 25 height 18
click at [20, 52] on li "Calendar" at bounding box center [12, 44] width 25 height 18
click at [14, 43] on icon at bounding box center [15, 43] width 5 height 6
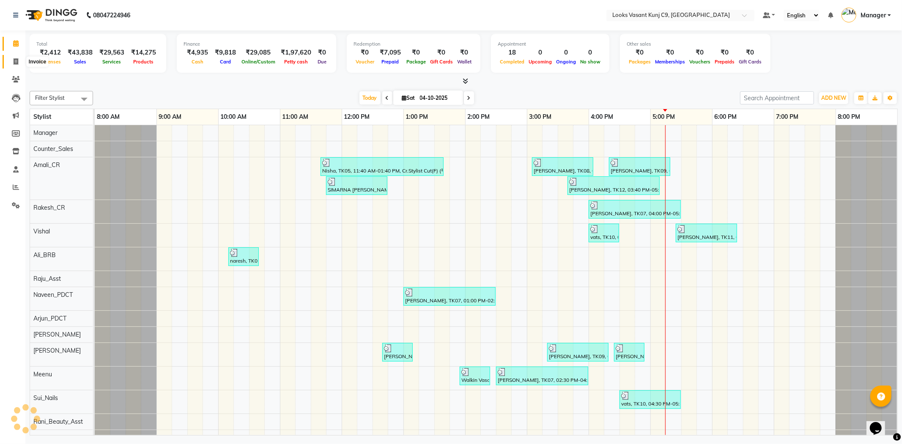
click at [14, 58] on icon at bounding box center [16, 61] width 5 height 6
select select "service"
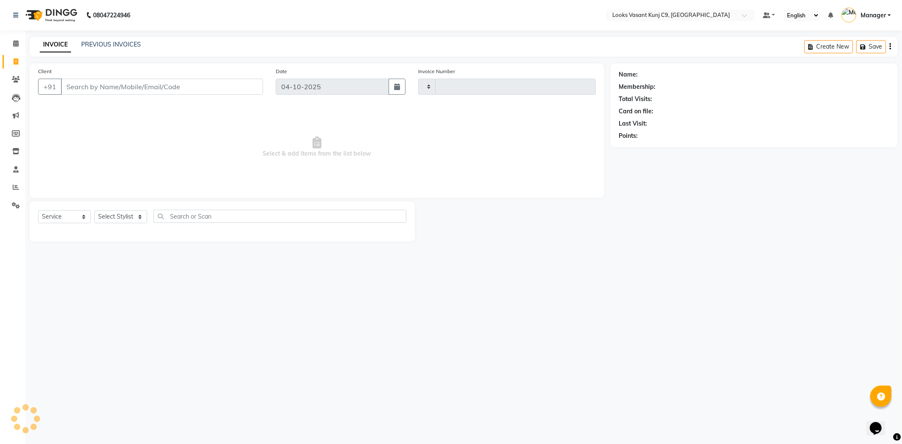
type input "1128"
select select "8747"
click at [124, 212] on select "Select Stylist" at bounding box center [120, 216] width 53 height 13
click at [120, 221] on select "Select Stylist" at bounding box center [120, 216] width 53 height 13
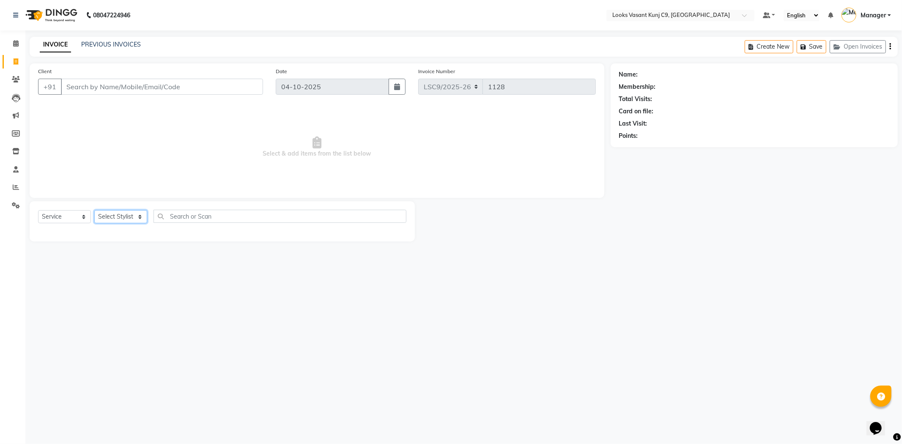
select select "88938"
click at [94, 211] on select "Select Stylist [PERSON_NAME] anjali _ASST Arjun_PDCT Ashish_asst Counter_Sales …" at bounding box center [120, 216] width 53 height 13
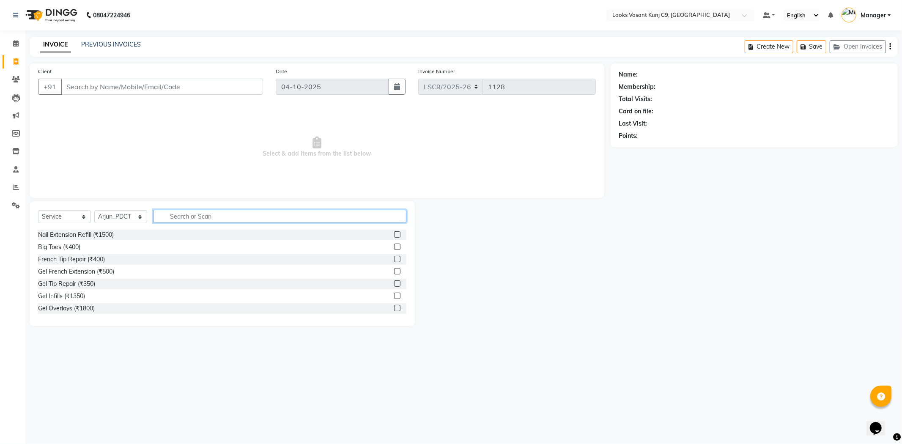
click at [175, 213] on input "text" at bounding box center [279, 216] width 253 height 13
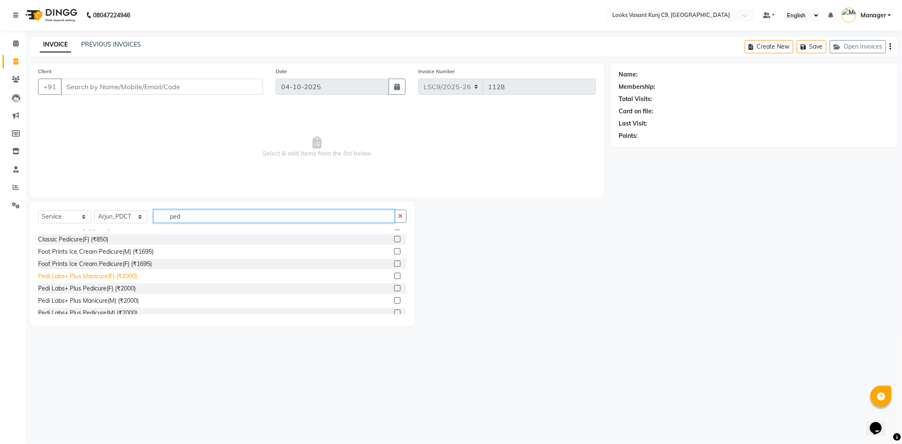
scroll to position [94, 0]
type input "ped"
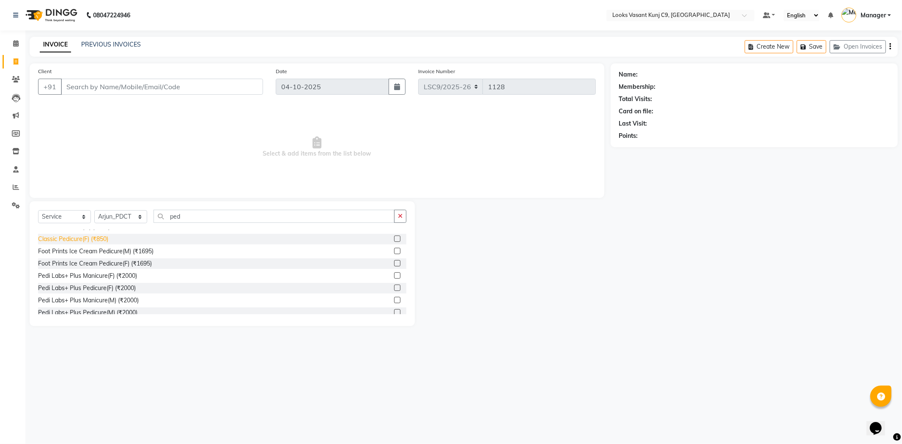
click at [87, 241] on div "Classic Pedicure(F) (₹850)" at bounding box center [73, 239] width 70 height 9
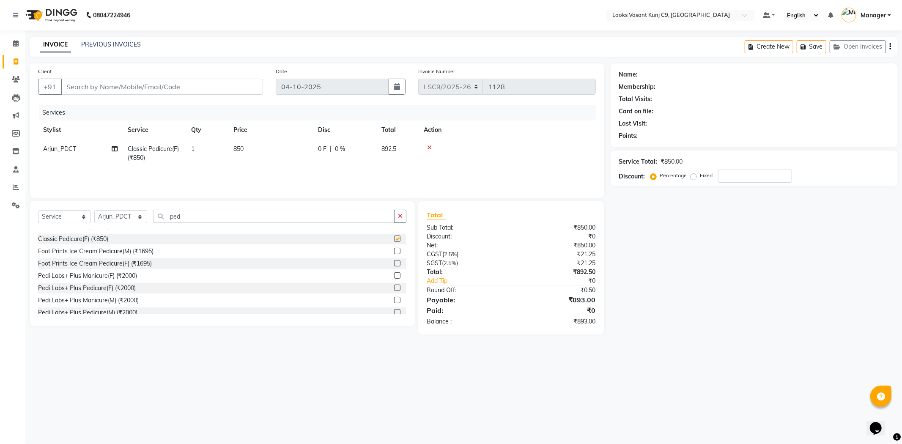
checkbox input "false"
click at [135, 217] on select "Select Stylist [PERSON_NAME] anjali _ASST Arjun_PDCT Ashish_asst Counter_Sales …" at bounding box center [120, 216] width 53 height 13
select select "88940"
click at [94, 211] on select "Select Stylist [PERSON_NAME] anjali _ASST Arjun_PDCT Ashish_asst Counter_Sales …" at bounding box center [120, 216] width 53 height 13
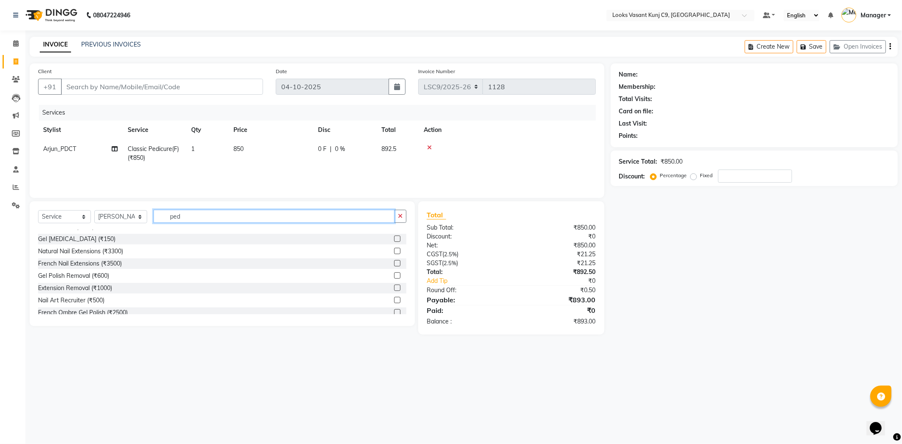
click at [191, 216] on input "ped" at bounding box center [273, 216] width 241 height 13
type input "p"
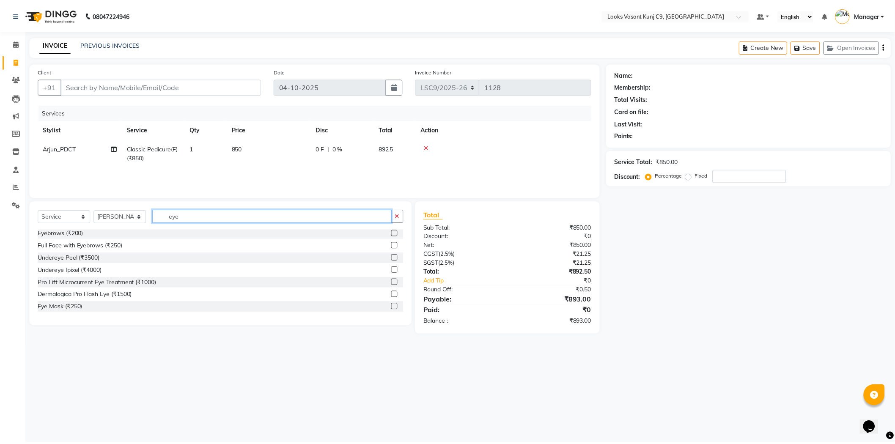
scroll to position [50, 0]
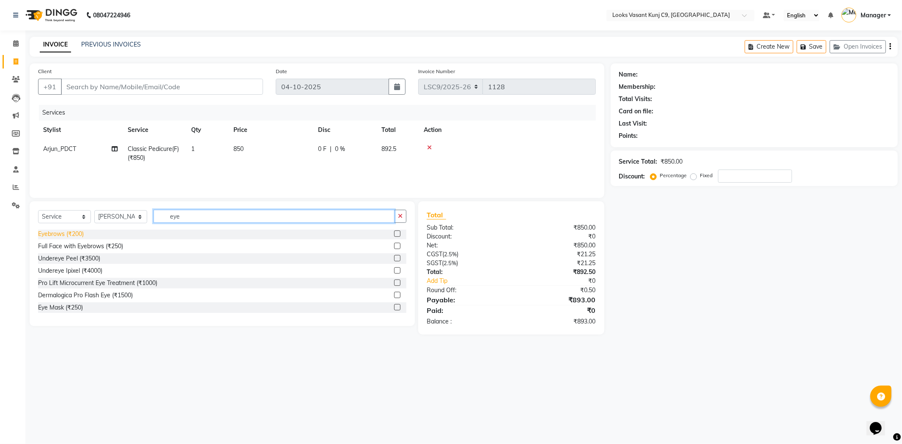
type input "eye"
click at [68, 233] on div "Eyebrows (₹200)" at bounding box center [61, 234] width 46 height 9
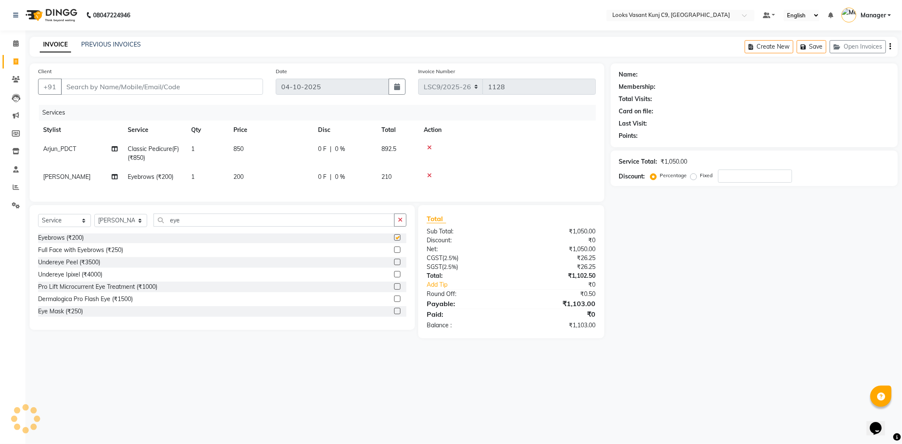
checkbox input "false"
click at [246, 171] on td "200" at bounding box center [270, 176] width 85 height 19
select select "88940"
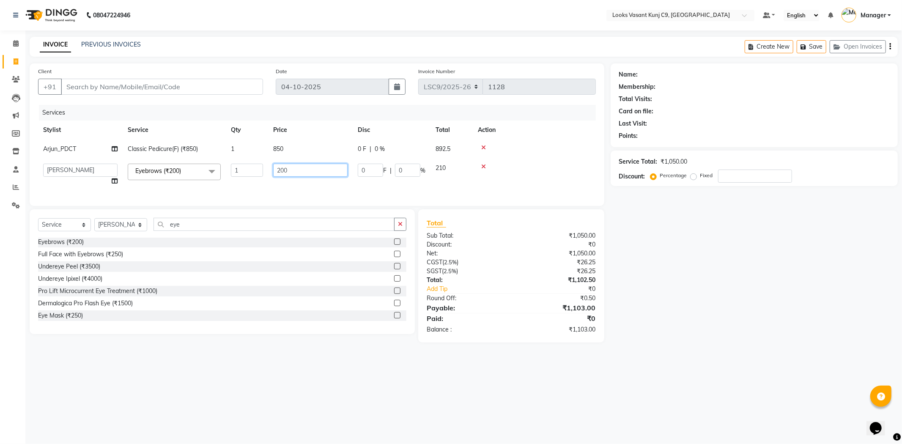
click at [280, 169] on input "200" at bounding box center [310, 170] width 74 height 13
type input "100"
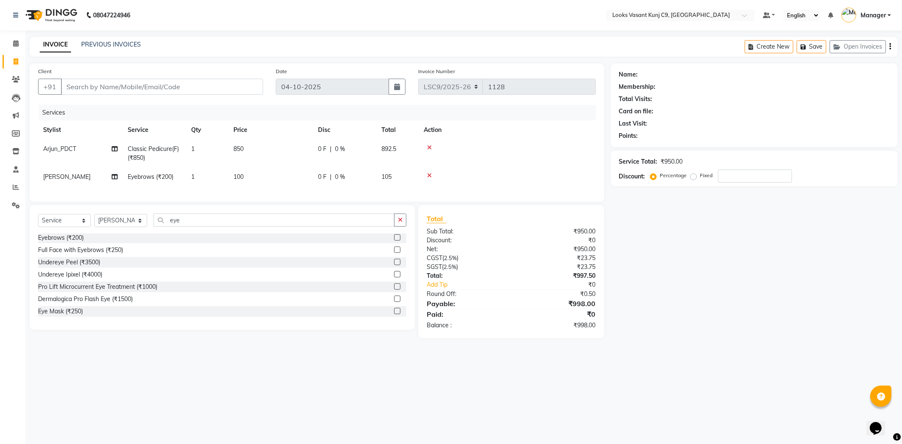
click at [327, 351] on main "INVOICE PREVIOUS INVOICES Create New Save Open Invoices Client +91 Date [DATE] …" at bounding box center [463, 194] width 876 height 314
click at [108, 87] on input "Client" at bounding box center [162, 87] width 202 height 16
type input "9"
type input "0"
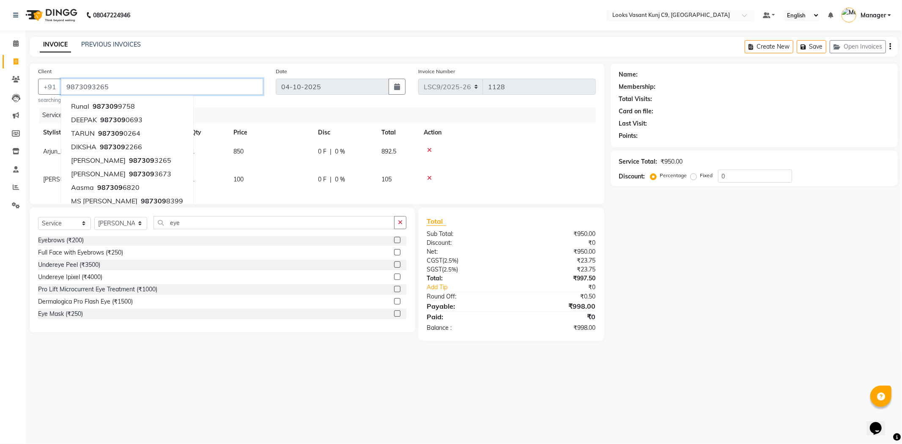
type input "9873093265"
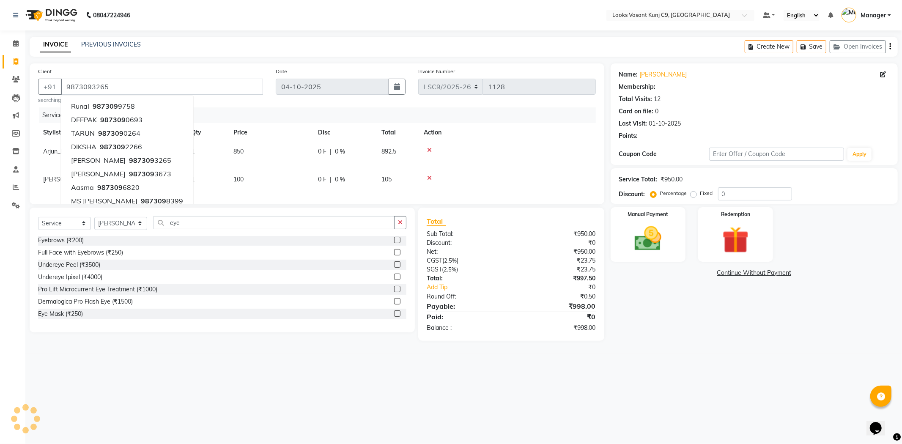
select select "1: Object"
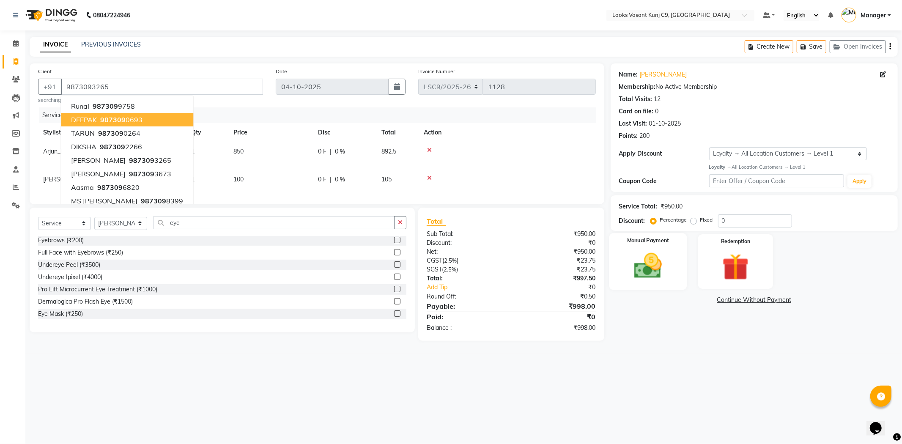
click at [676, 271] on div "Manual Payment" at bounding box center [648, 261] width 78 height 57
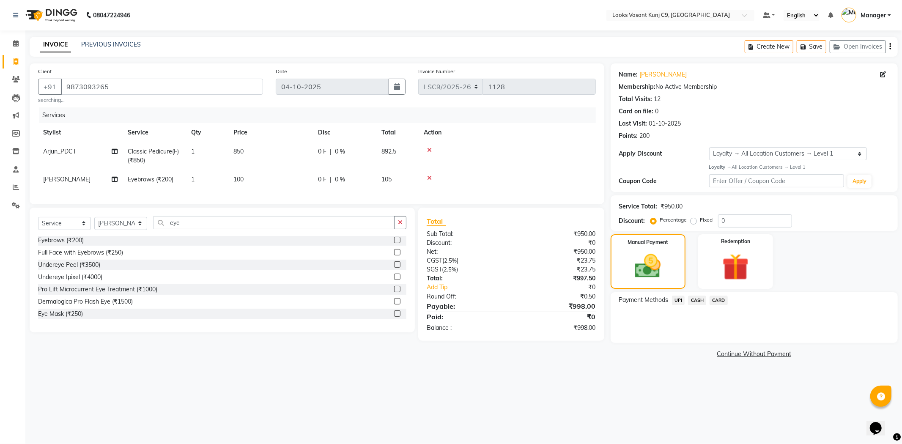
click at [674, 298] on span "UPI" at bounding box center [678, 300] width 13 height 10
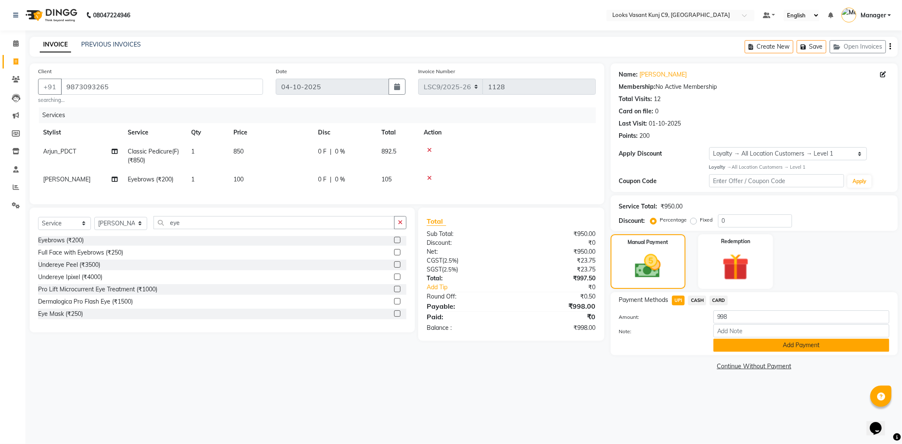
click at [733, 349] on button "Add Payment" at bounding box center [801, 345] width 176 height 13
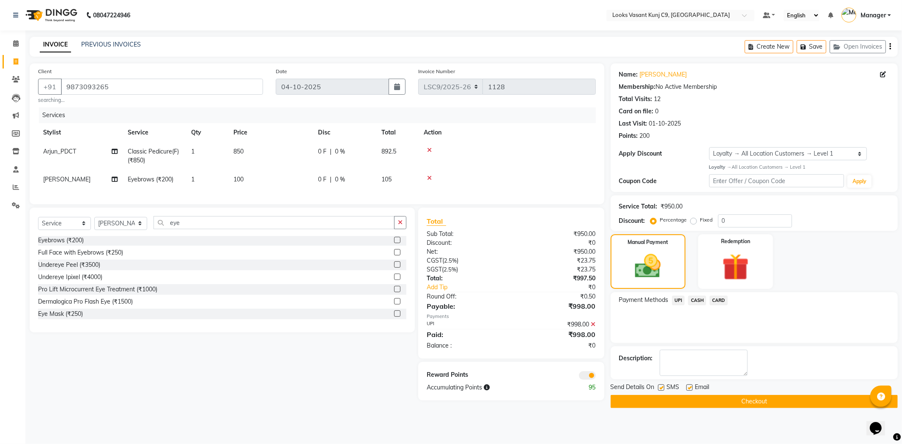
click at [648, 408] on button "Checkout" at bounding box center [753, 401] width 287 height 13
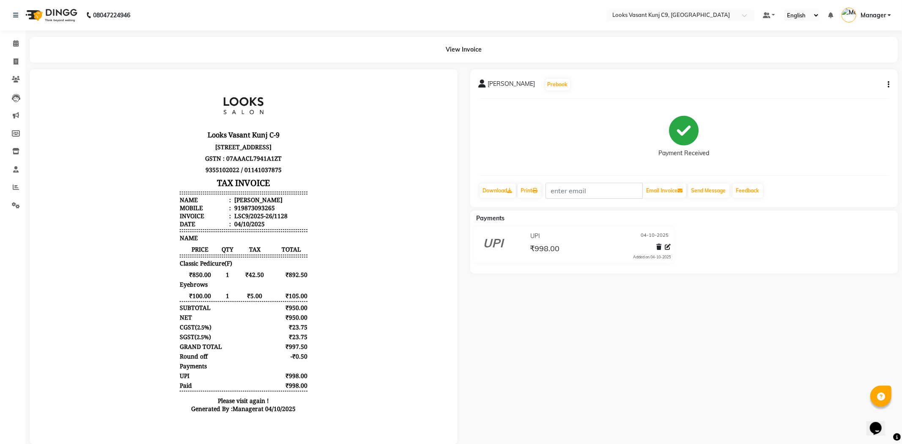
select select "service"
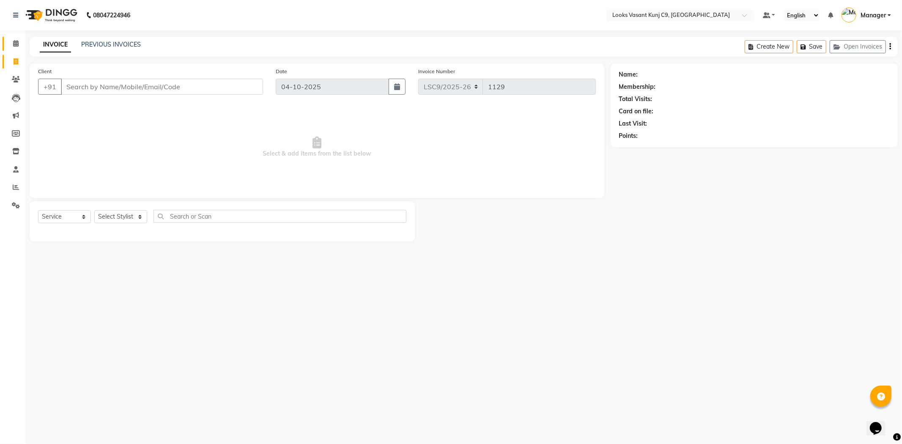
click at [13, 39] on span at bounding box center [15, 44] width 15 height 10
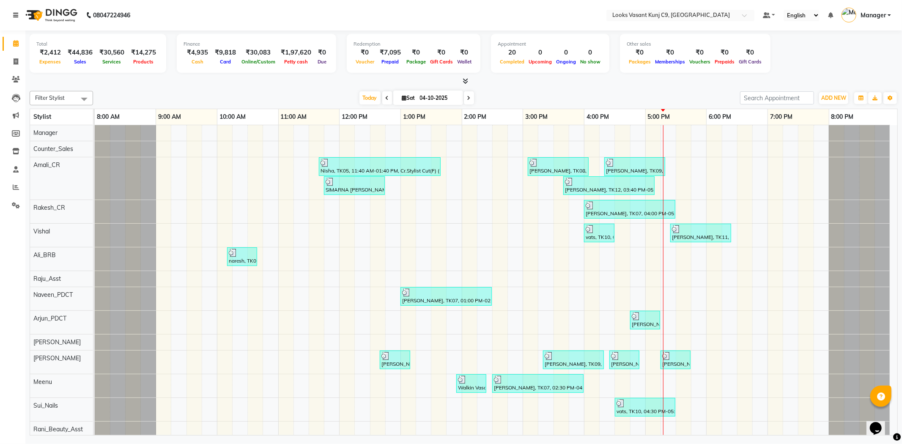
click at [20, 18] on link at bounding box center [17, 15] width 8 height 24
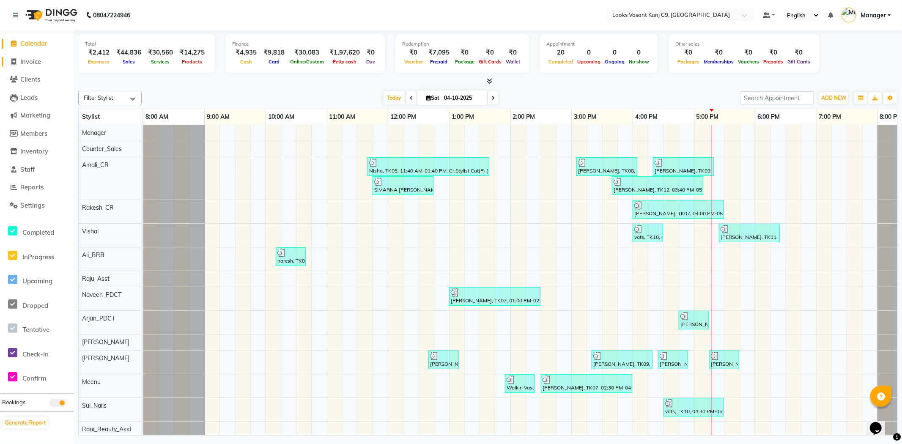
click at [14, 60] on icon at bounding box center [14, 61] width 5 height 6
select select "service"
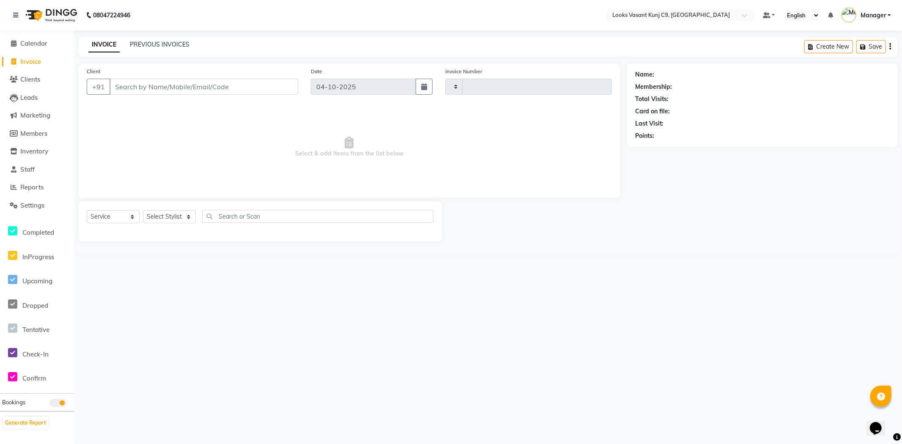
type input "1129"
select select "8747"
click at [162, 221] on select "Select Stylist" at bounding box center [169, 216] width 53 height 13
select select "88942"
click at [143, 211] on select "Select Stylist [PERSON_NAME] anjali _ASST Arjun_PDCT Ashish_asst Counter_Sales …" at bounding box center [169, 216] width 53 height 13
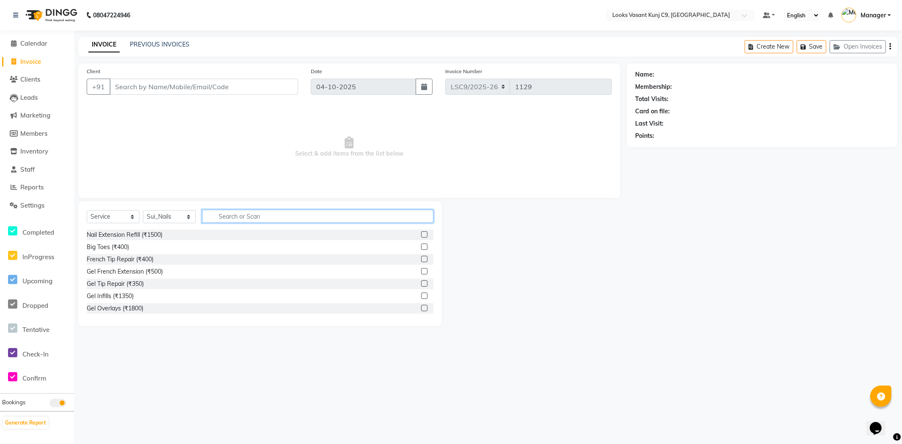
click at [235, 213] on input "text" at bounding box center [317, 216] width 231 height 13
type input "h"
type input "cut"
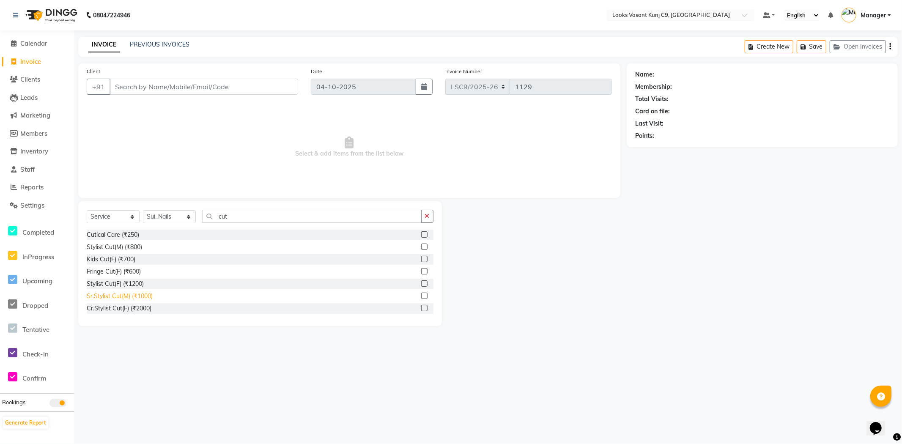
click at [129, 297] on div "Sr.Stylist Cut(M) (₹1000)" at bounding box center [120, 296] width 66 height 9
checkbox input "false"
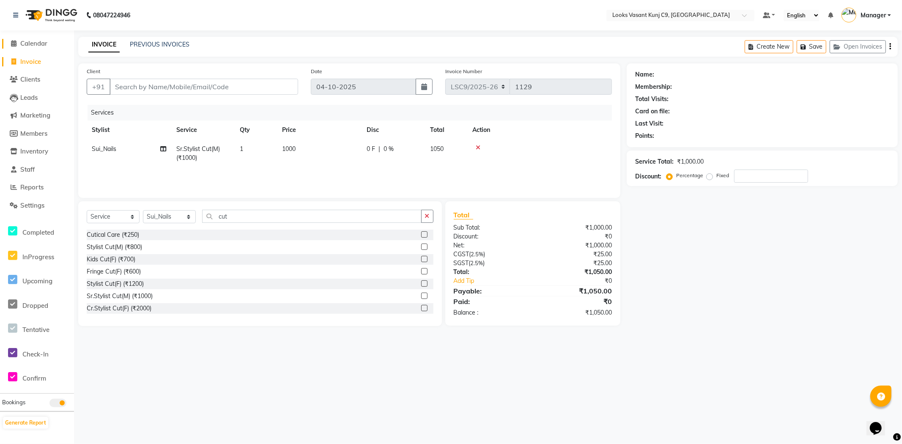
drag, startPoint x: 34, startPoint y: 39, endPoint x: 519, endPoint y: 64, distance: 485.5
click at [34, 39] on span "Calendar" at bounding box center [33, 43] width 27 height 8
click at [33, 45] on span "Calendar" at bounding box center [33, 43] width 27 height 8
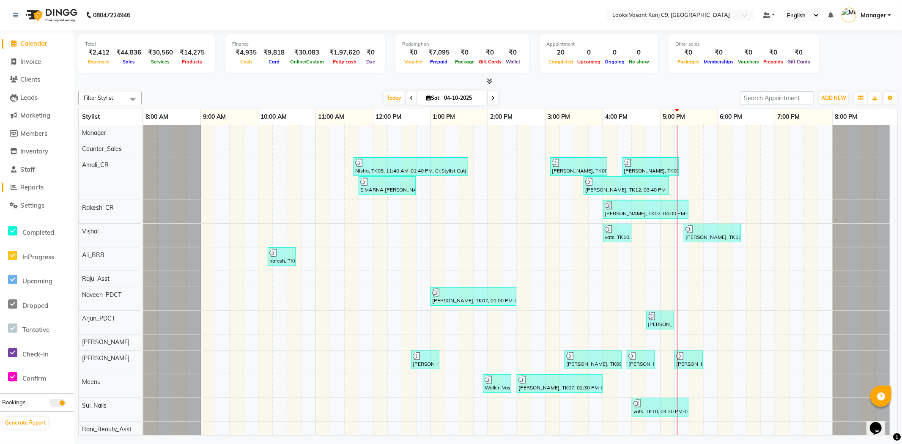
click at [47, 189] on link "Reports" at bounding box center [37, 188] width 70 height 10
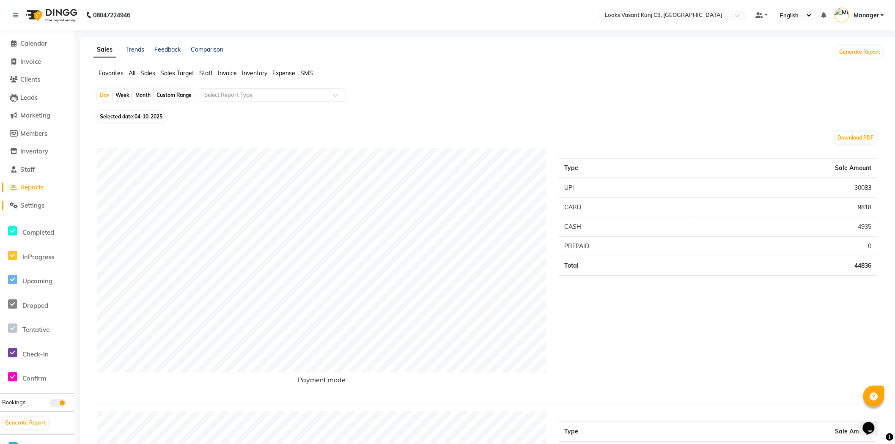
click at [39, 204] on span "Settings" at bounding box center [32, 205] width 24 height 8
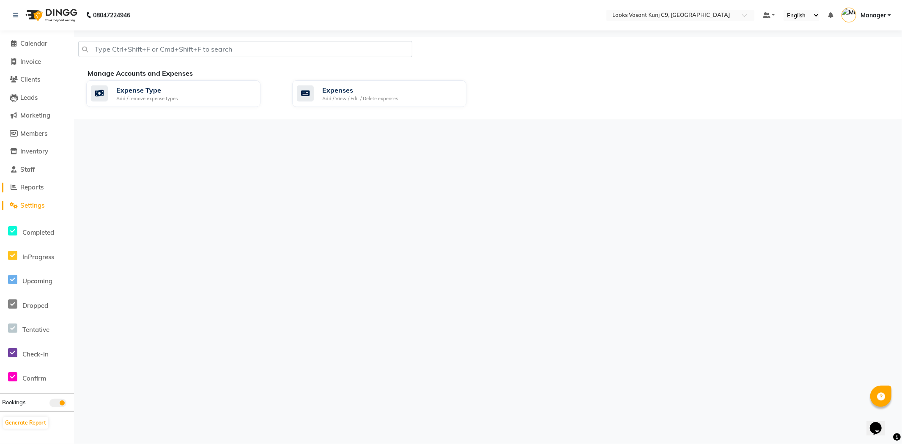
drag, startPoint x: 32, startPoint y: 184, endPoint x: 71, endPoint y: 166, distance: 43.5
click at [33, 184] on span "Reports" at bounding box center [31, 187] width 23 height 8
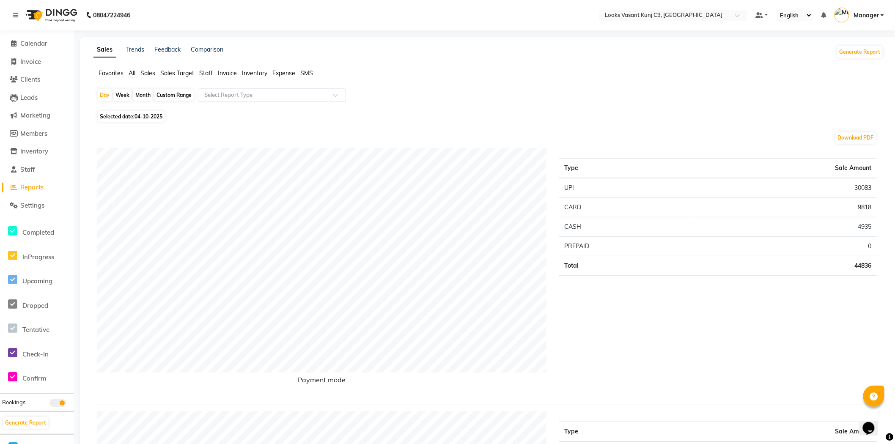
click at [252, 92] on input "text" at bounding box center [263, 95] width 122 height 8
click at [202, 70] on span "Staff" at bounding box center [206, 73] width 14 height 8
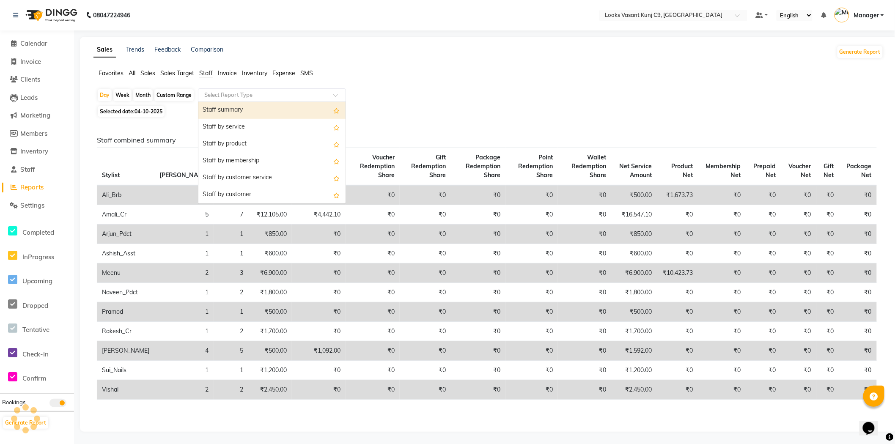
click at [229, 96] on input "text" at bounding box center [263, 95] width 122 height 8
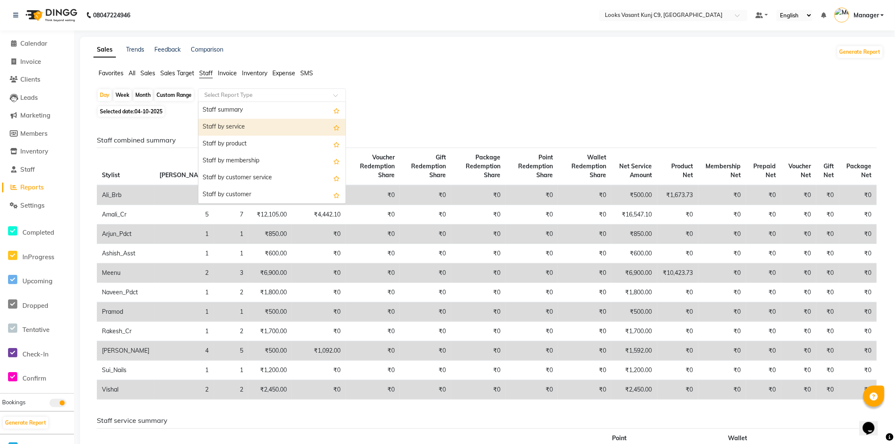
click at [260, 130] on div "Staff by service" at bounding box center [271, 127] width 147 height 17
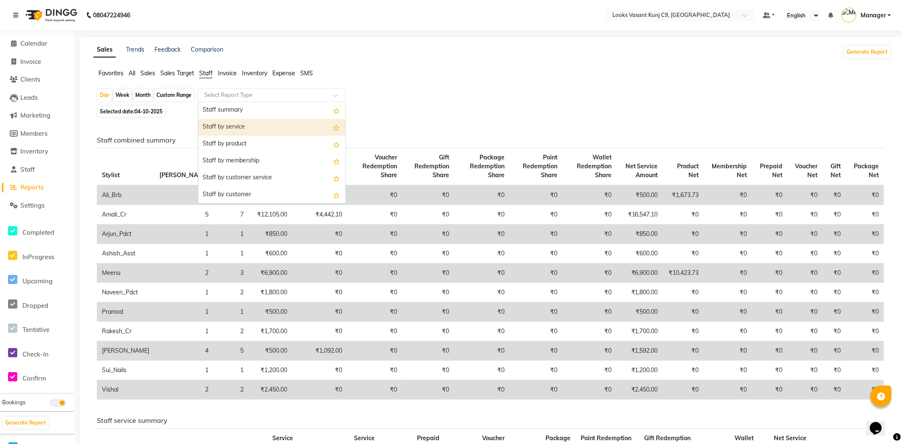
select select "full_report"
select select "csv"
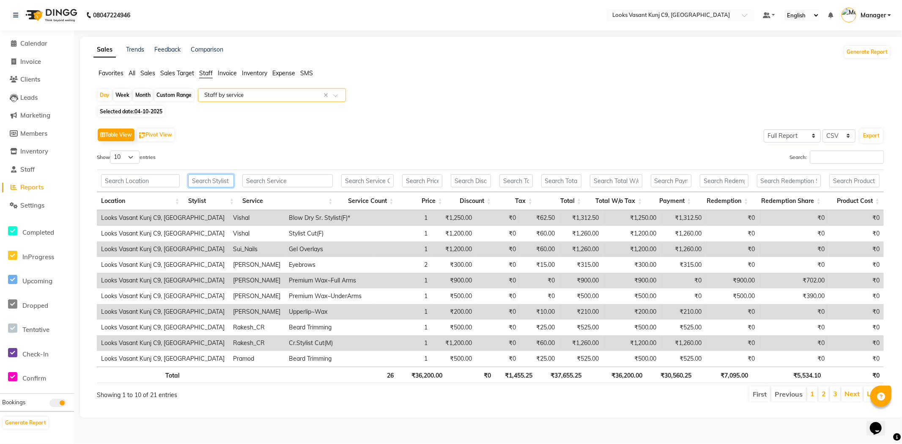
click at [218, 183] on input "text" at bounding box center [211, 180] width 46 height 13
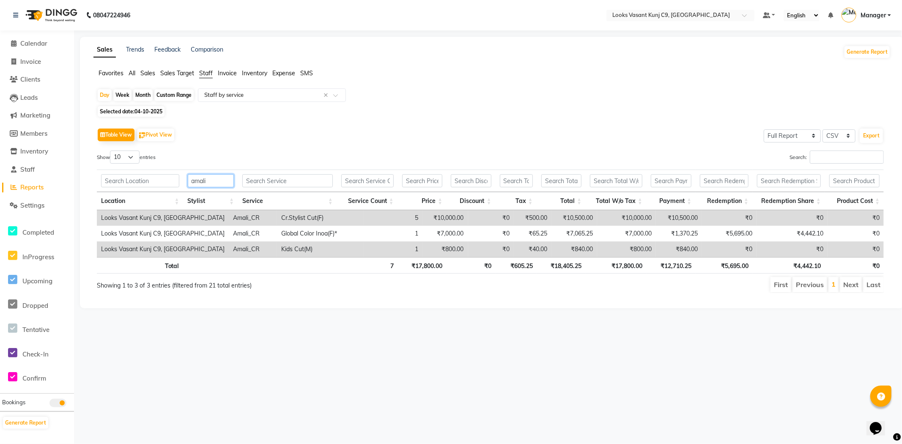
type input "amali"
click at [22, 49] on li "Calendar" at bounding box center [37, 44] width 74 height 18
click at [22, 45] on span "Calendar" at bounding box center [33, 43] width 27 height 8
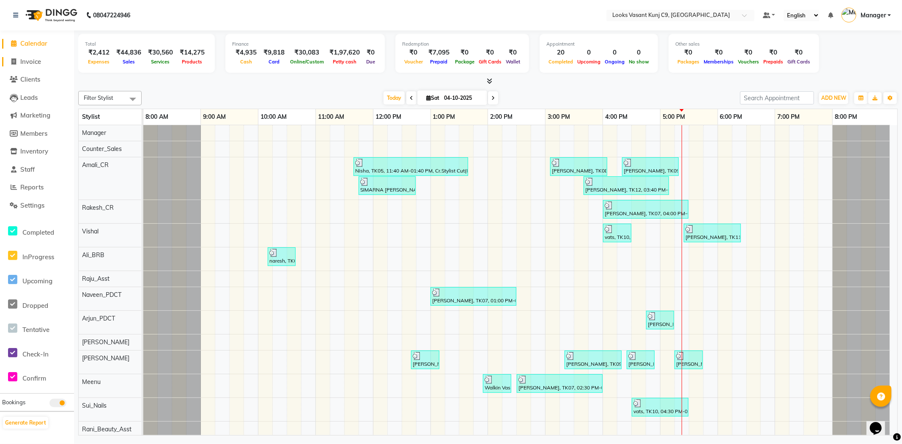
click at [31, 65] on span "Invoice" at bounding box center [30, 61] width 21 height 8
select select "service"
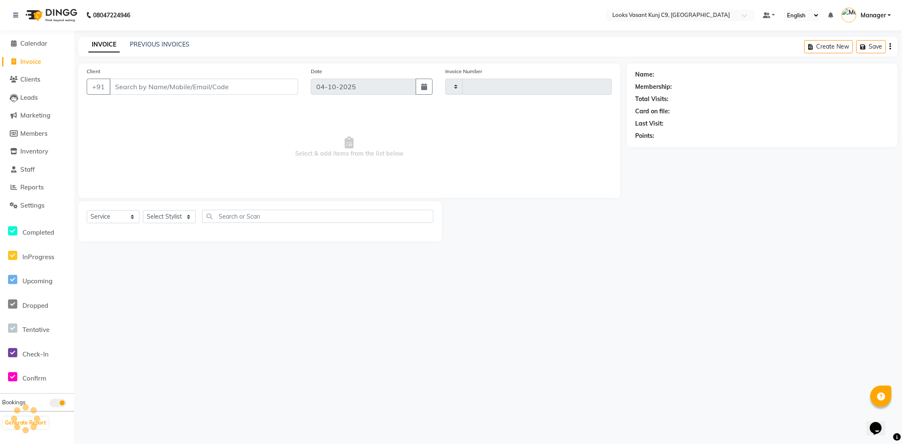
type input "1129"
click at [168, 219] on select "Select Stylist" at bounding box center [169, 216] width 53 height 13
select select "8747"
select select "88930"
click at [143, 211] on select "Select Stylist [PERSON_NAME] anjali _ASST Arjun_PDCT Ashish_asst Counter_Sales …" at bounding box center [169, 216] width 53 height 13
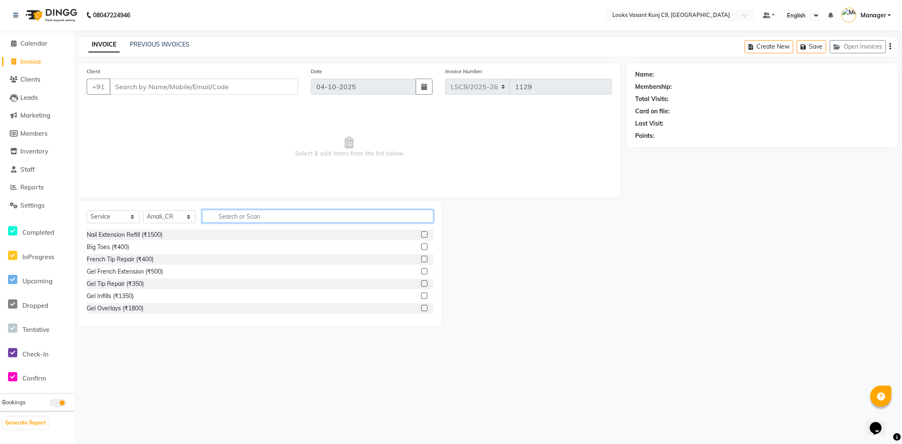
click at [234, 212] on input "text" at bounding box center [317, 216] width 231 height 13
type input "cut"
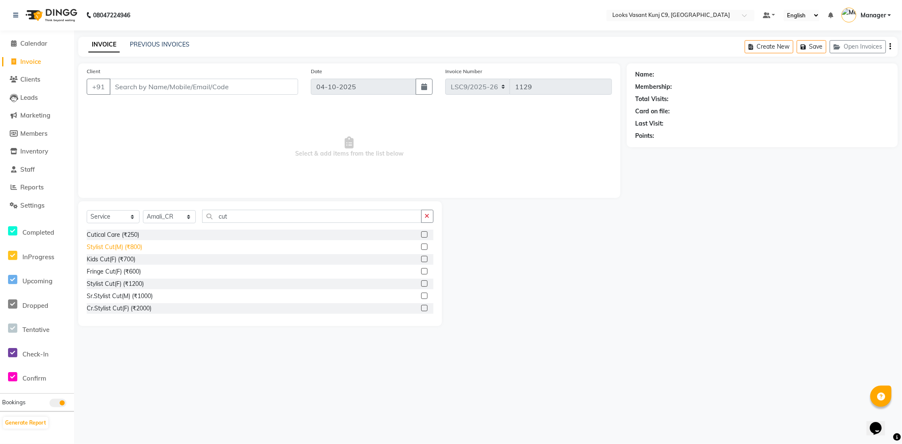
click at [134, 243] on div "Stylist Cut(M) (₹800)" at bounding box center [114, 247] width 55 height 9
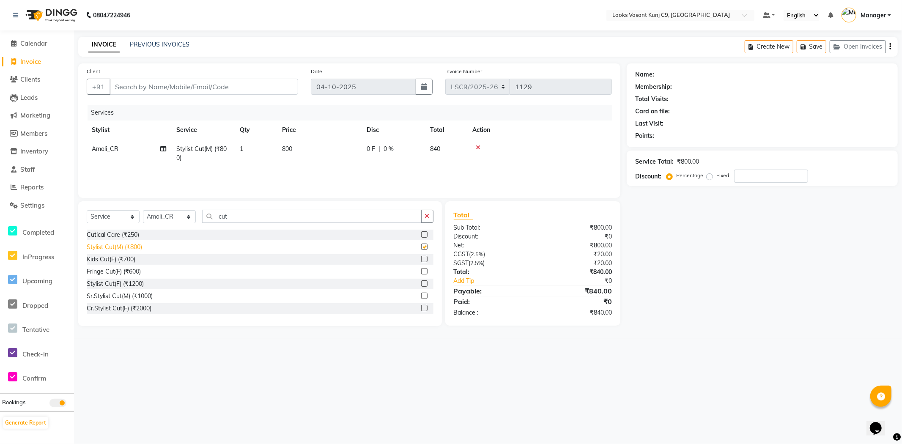
checkbox input "false"
click at [149, 88] on input "Client" at bounding box center [203, 87] width 189 height 16
type input "9"
type input "0"
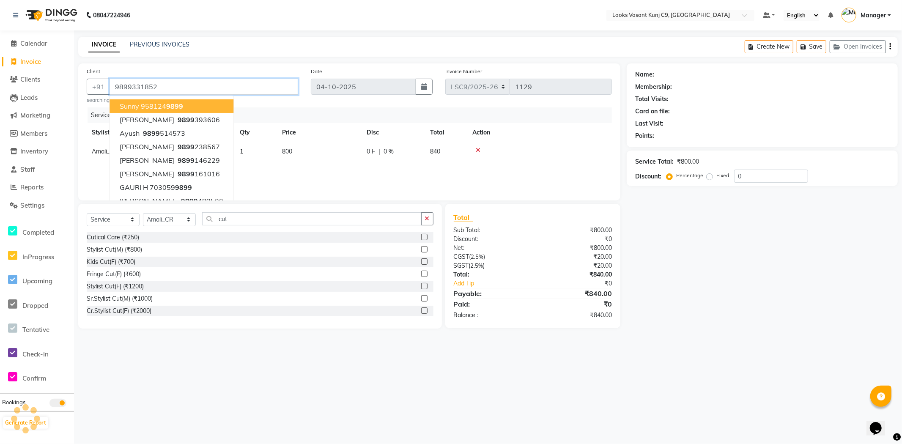
type input "9899331852"
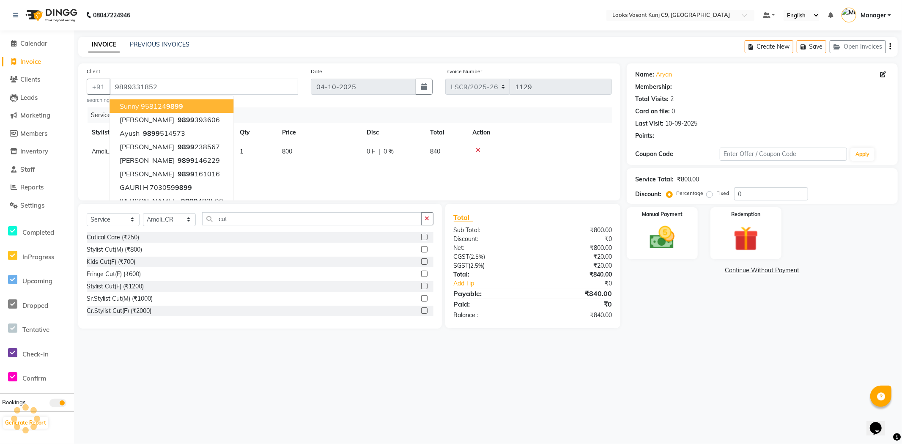
select select "1: Object"
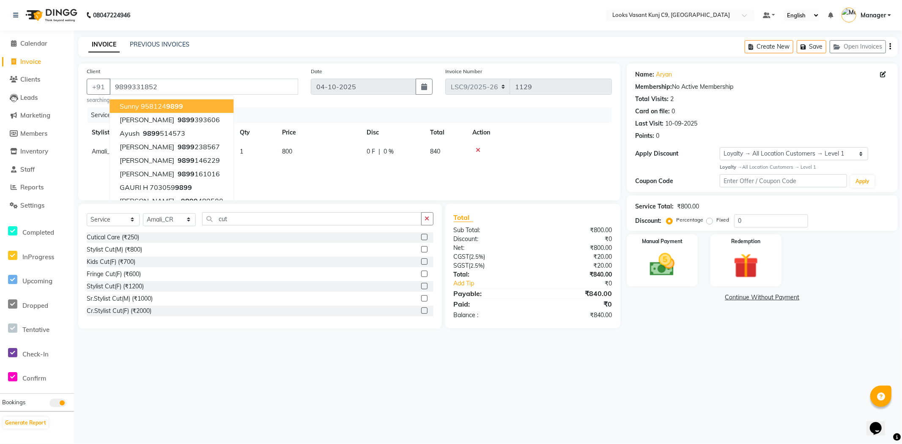
drag, startPoint x: 386, startPoint y: 406, endPoint x: 427, endPoint y: 398, distance: 42.3
click at [386, 406] on div "08047224946 Select Location × Looks Vasant Kunj C9, Delhi Default Panel My Pane…" at bounding box center [451, 222] width 902 height 444
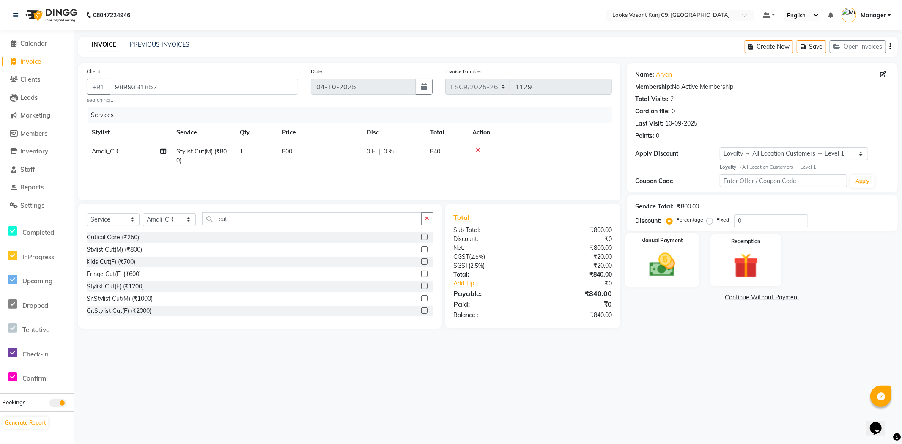
click at [686, 268] on div "Manual Payment" at bounding box center [662, 260] width 74 height 54
click at [730, 294] on span "CARD" at bounding box center [735, 298] width 18 height 10
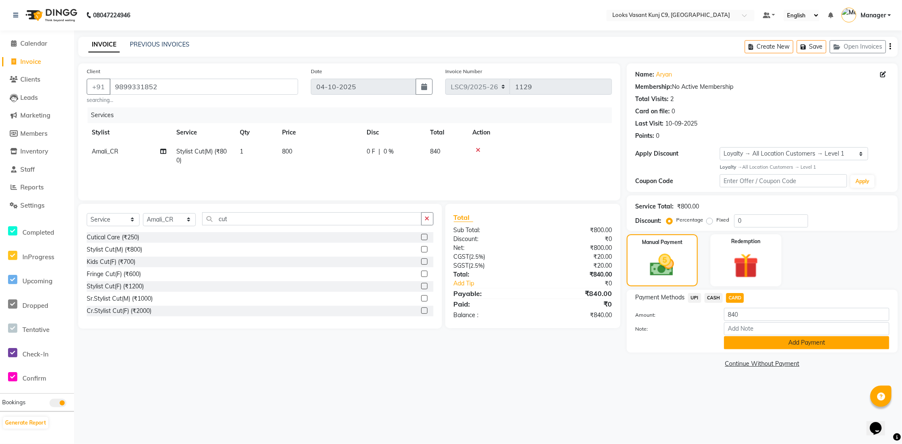
click at [740, 342] on button "Add Payment" at bounding box center [806, 342] width 165 height 13
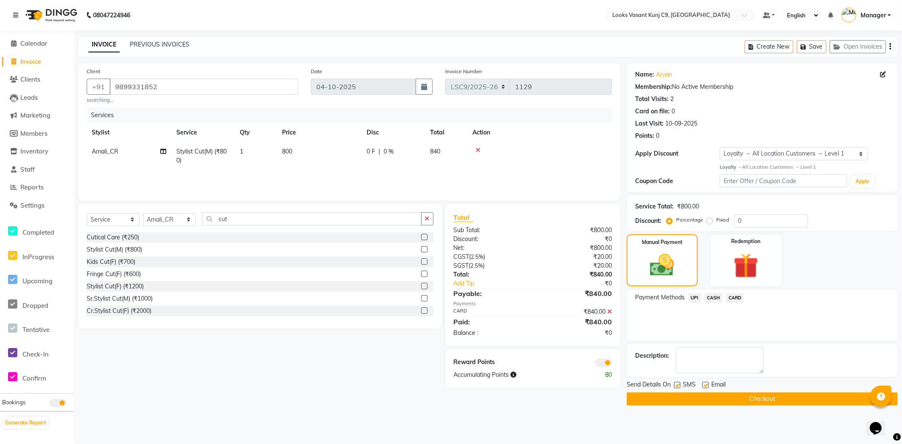
click at [719, 397] on button "Checkout" at bounding box center [761, 398] width 271 height 13
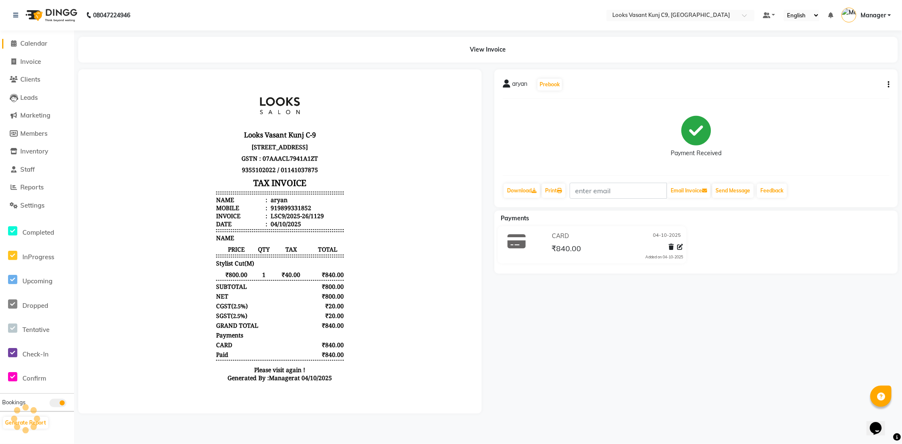
click at [40, 43] on span "Calendar" at bounding box center [33, 43] width 27 height 8
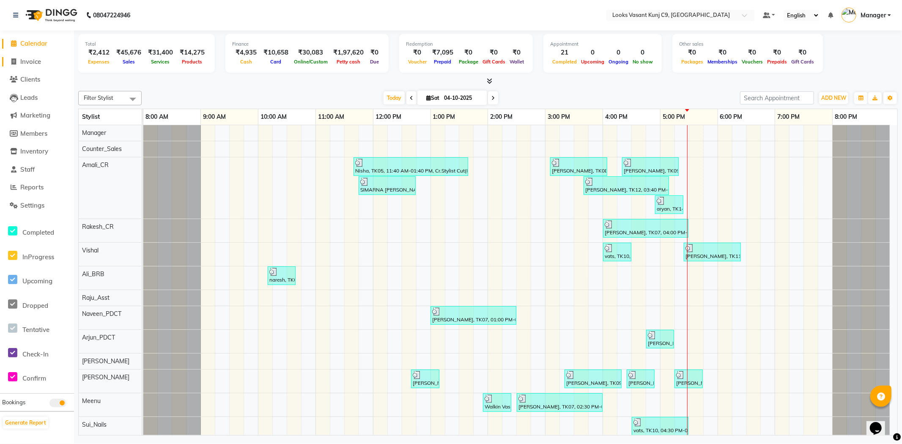
click at [34, 61] on span "Invoice" at bounding box center [30, 61] width 21 height 8
select select "service"
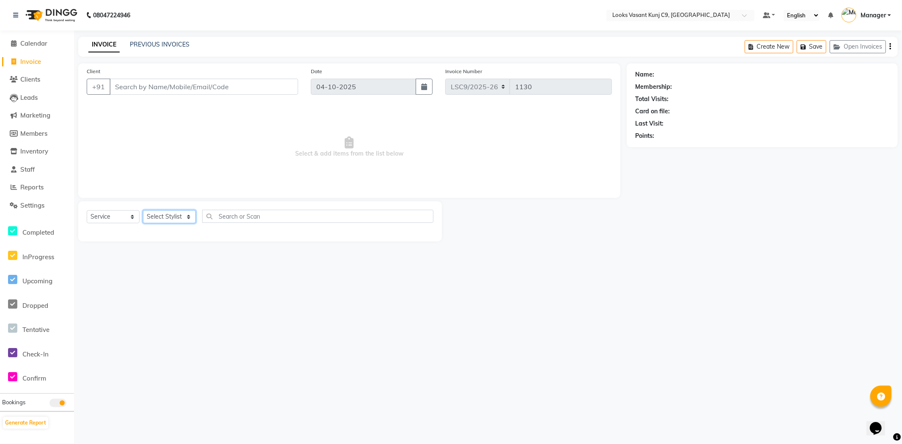
click at [179, 221] on select "Select Stylist" at bounding box center [169, 216] width 53 height 13
select select "88941"
click at [143, 211] on select "Select Stylist [PERSON_NAME] anjali _ASST Arjun_PDCT Ashish_asst Counter_Sales …" at bounding box center [169, 216] width 53 height 13
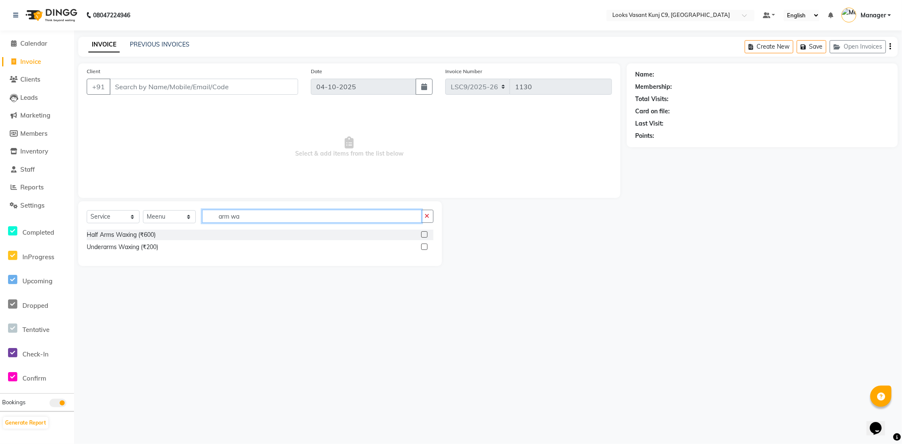
click at [225, 213] on input "arm wa" at bounding box center [311, 216] width 219 height 13
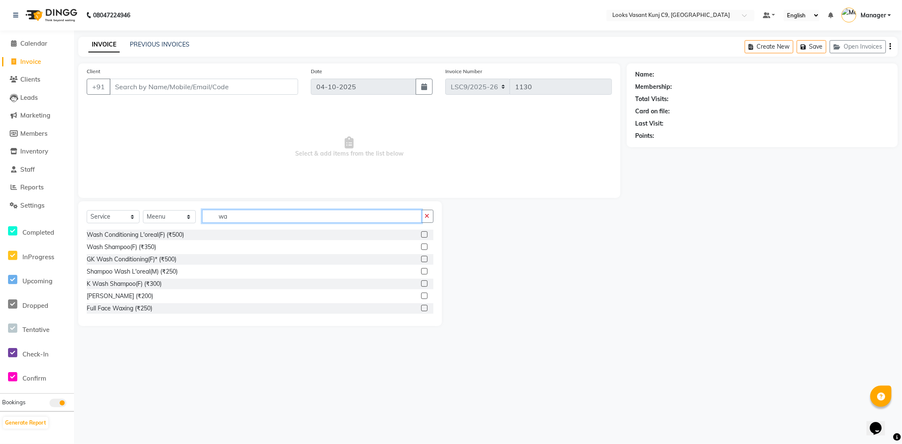
type input "w"
type input "full arm"
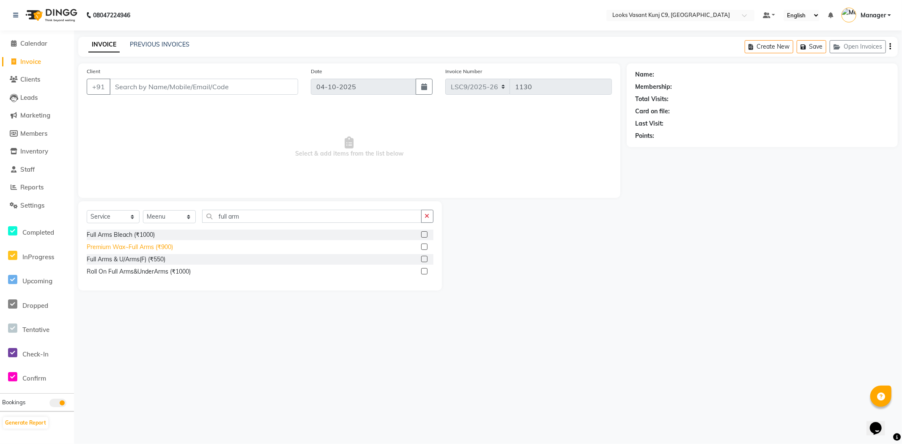
click at [139, 251] on div "Premium Wax~Full Arms (₹900)" at bounding box center [130, 247] width 86 height 9
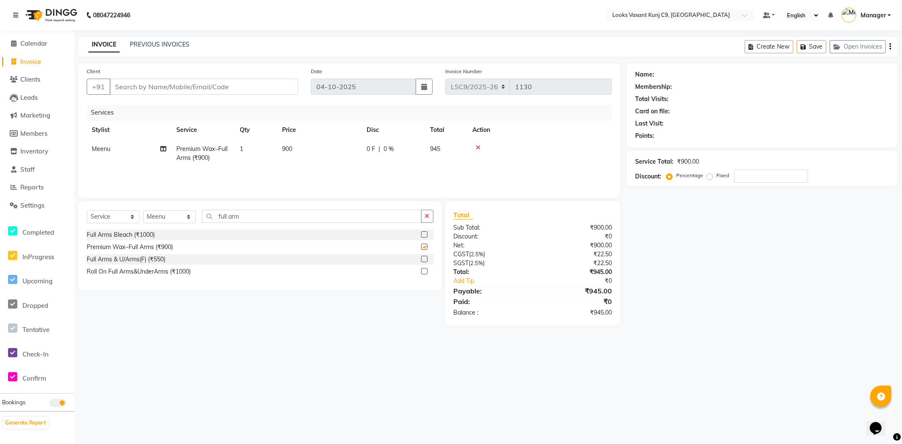
checkbox input "false"
click at [238, 224] on div "Select Service Product Membership Package Voucher Prepaid Gift Card Select Styl…" at bounding box center [260, 220] width 347 height 20
click at [236, 217] on input "full arm" at bounding box center [311, 216] width 219 height 13
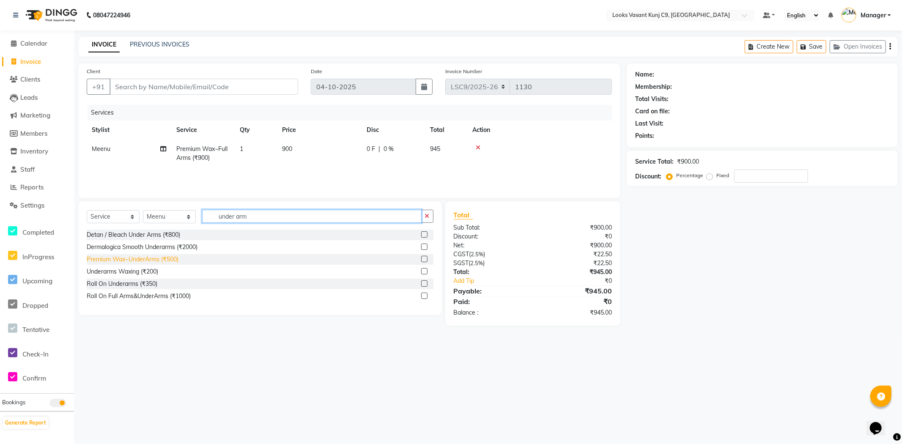
type input "under arm"
click at [172, 260] on div "Premium Wax~UnderArms (₹500)" at bounding box center [133, 259] width 92 height 9
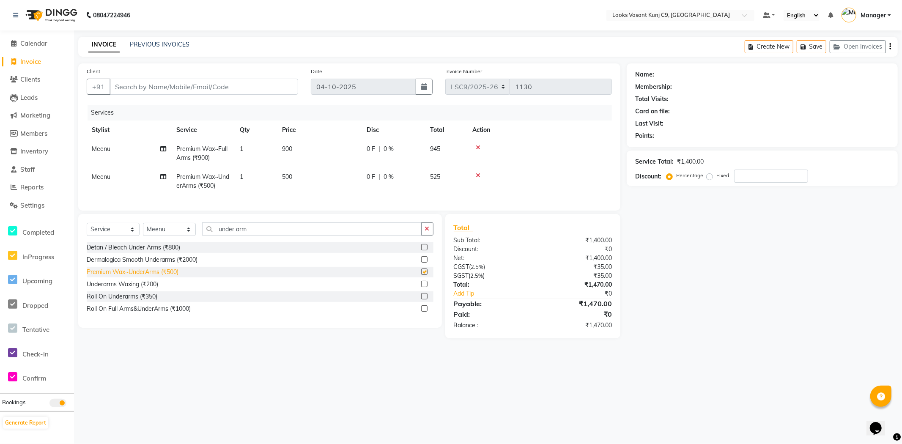
checkbox input "false"
click at [233, 235] on input "under arm" at bounding box center [311, 228] width 219 height 13
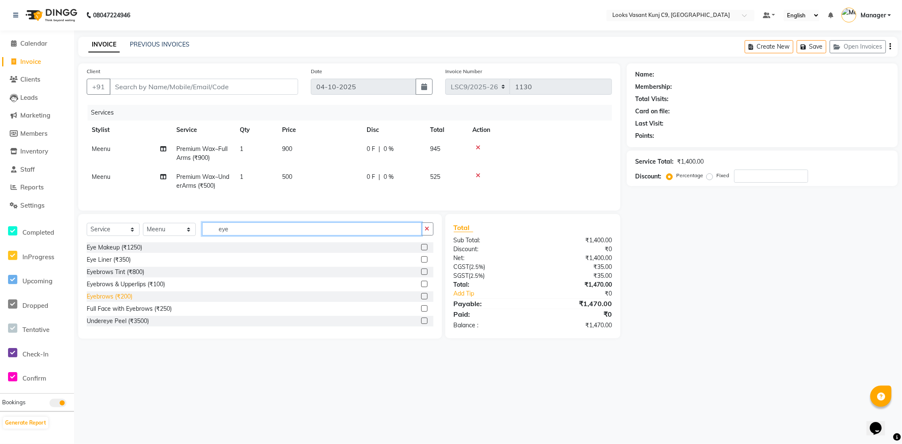
type input "eye"
click at [106, 301] on div "Eyebrows (₹200)" at bounding box center [110, 296] width 46 height 9
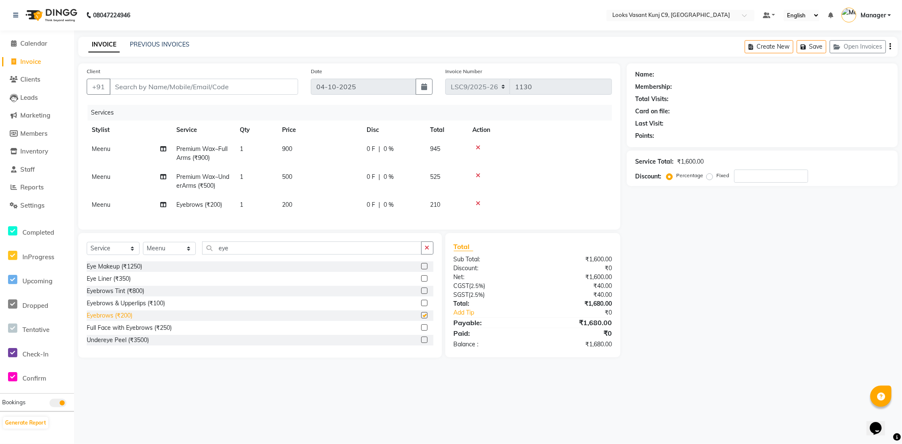
checkbox input "false"
click at [290, 204] on span "200" at bounding box center [287, 205] width 10 height 8
select select "88941"
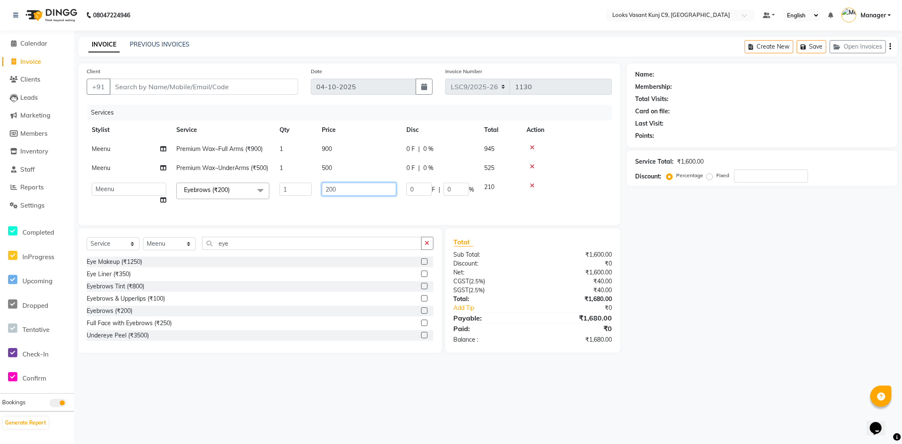
drag, startPoint x: 364, startPoint y: 194, endPoint x: 293, endPoint y: 197, distance: 70.6
click at [293, 197] on tr "Ali_BRB Amali_CR anjali _ASST Arjun_PDCT Ashish_asst Counter_Sales Manager Mary…" at bounding box center [349, 194] width 525 height 32
type input "100"
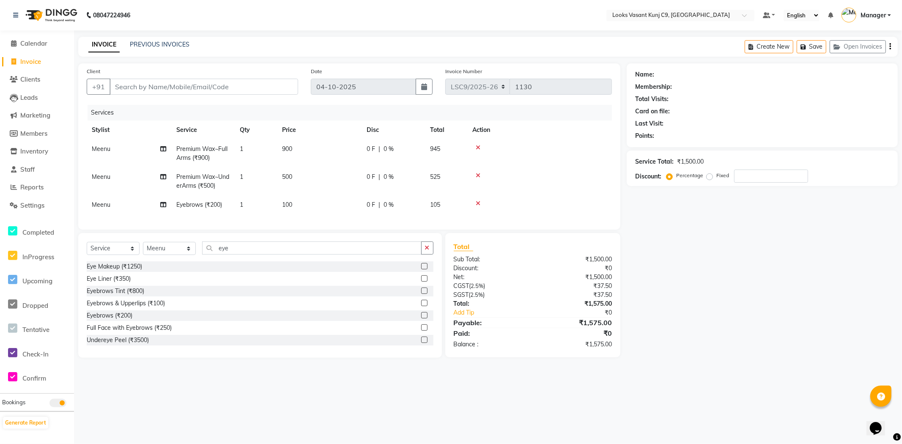
click at [311, 59] on main "INVOICE PREVIOUS INVOICES Create New Save Open Invoices Client +91 Date 04-10-2…" at bounding box center [488, 204] width 828 height 334
click at [237, 254] on input "eye" at bounding box center [311, 247] width 219 height 13
type input "e"
click at [184, 255] on select "Select Stylist [PERSON_NAME] anjali _ASST Arjun_PDCT Ashish_asst Counter_Sales …" at bounding box center [169, 248] width 53 height 13
click at [143, 249] on select "Select Stylist [PERSON_NAME] anjali _ASST Arjun_PDCT Ashish_asst Counter_Sales …" at bounding box center [169, 248] width 53 height 13
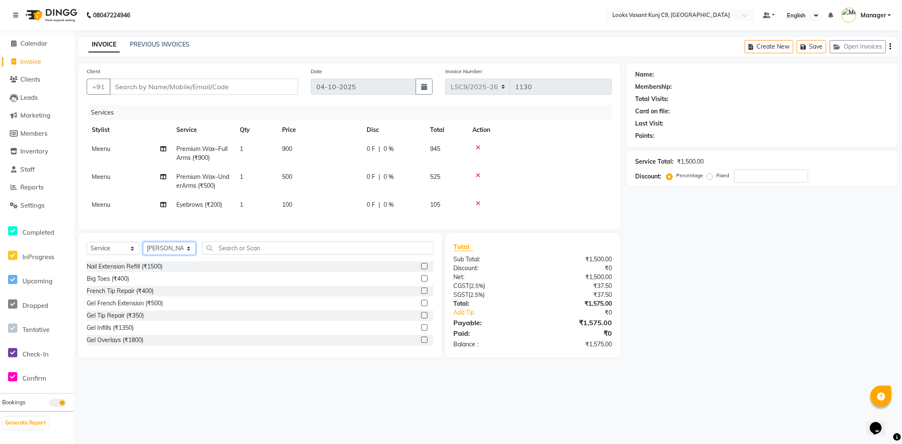
click at [174, 252] on select "Select Stylist [PERSON_NAME] anjali _ASST Arjun_PDCT Ashish_asst Counter_Sales …" at bounding box center [169, 248] width 53 height 13
select select "88936"
click at [143, 249] on select "Select Stylist [PERSON_NAME] anjali _ASST Arjun_PDCT Ashish_asst Counter_Sales …" at bounding box center [169, 248] width 53 height 13
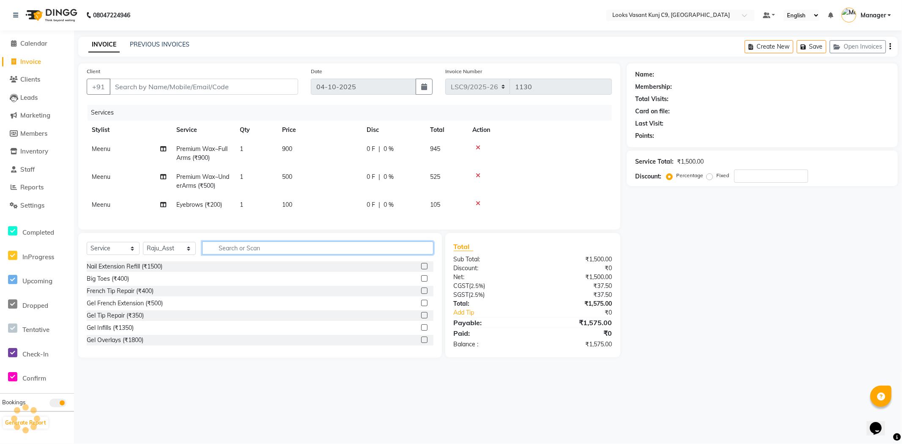
click at [257, 252] on input "text" at bounding box center [317, 247] width 231 height 13
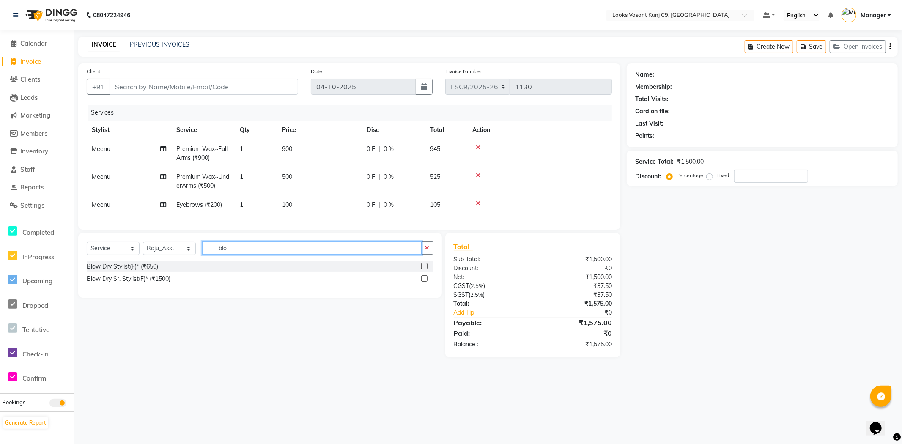
type input "blo"
click at [133, 281] on div "Blow Dry Sr. Stylist(F)* (₹1500)" at bounding box center [260, 279] width 347 height 11
click at [133, 282] on div "Blow Dry Sr. Stylist(F)* (₹1500)" at bounding box center [129, 278] width 84 height 9
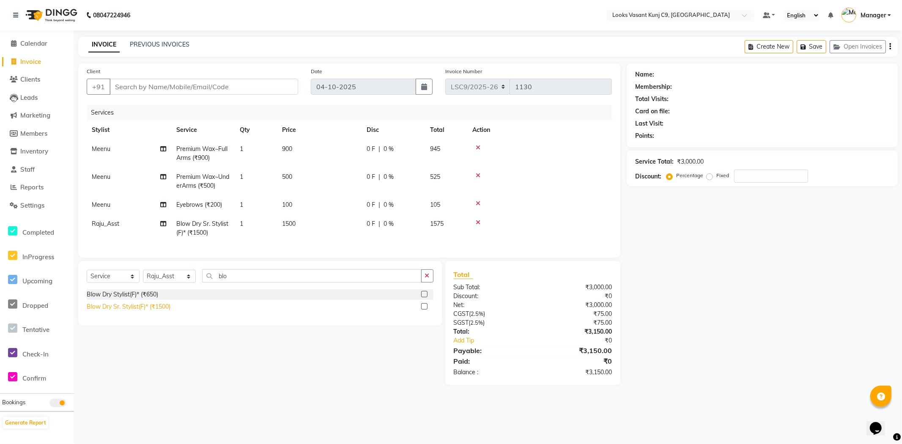
click at [155, 311] on div "Blow Dry Sr. Stylist(F)* (₹1500)" at bounding box center [129, 306] width 84 height 9
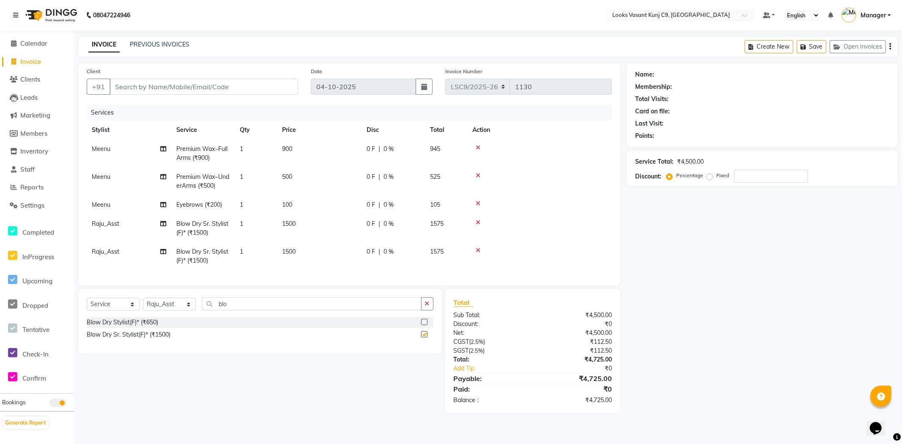
checkbox input "false"
click at [296, 248] on td "1500" at bounding box center [319, 256] width 85 height 28
select select "88936"
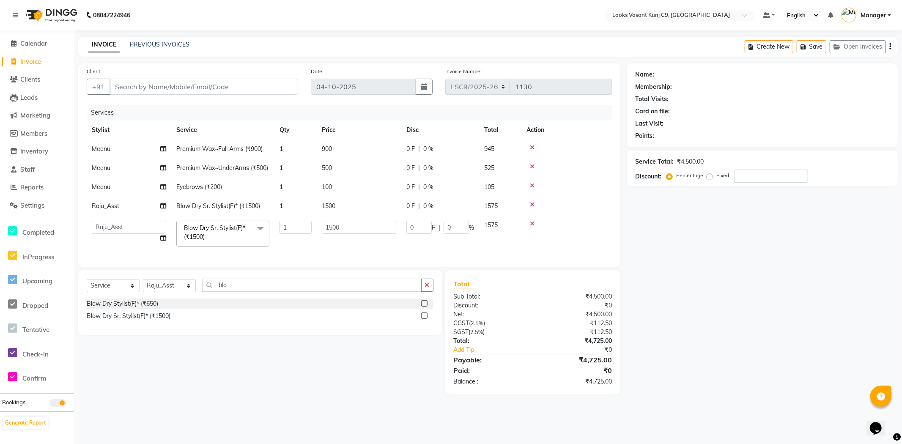
click at [530, 227] on icon at bounding box center [532, 224] width 5 height 6
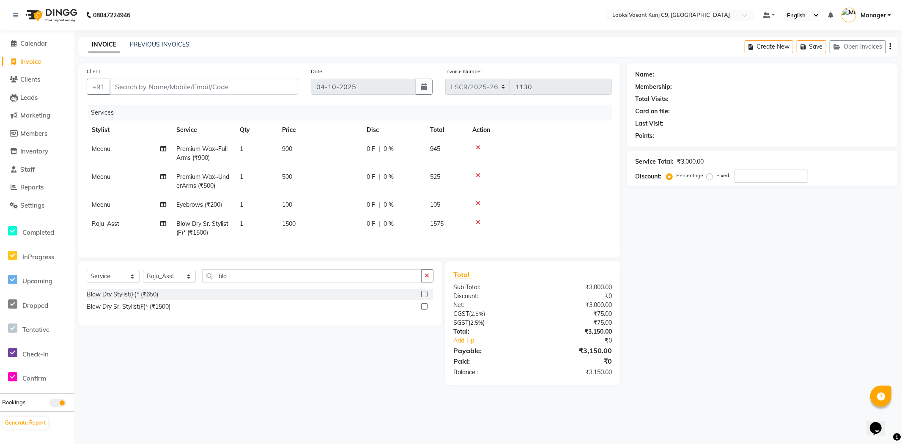
click at [290, 223] on span "1500" at bounding box center [289, 224] width 14 height 8
select select "88936"
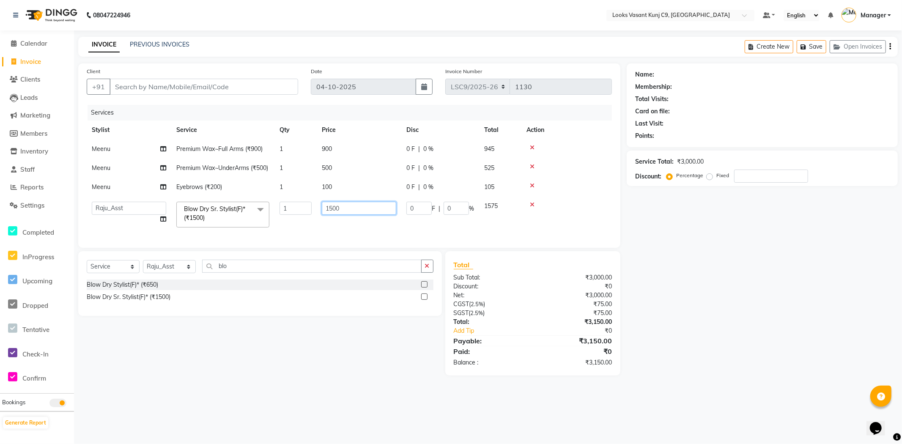
click at [356, 215] on input "1500" at bounding box center [359, 208] width 74 height 13
type input "1"
type input "1250"
click at [294, 368] on div "Select Service Product Membership Package Voucher Prepaid Gift Card Select Styl…" at bounding box center [257, 313] width 370 height 124
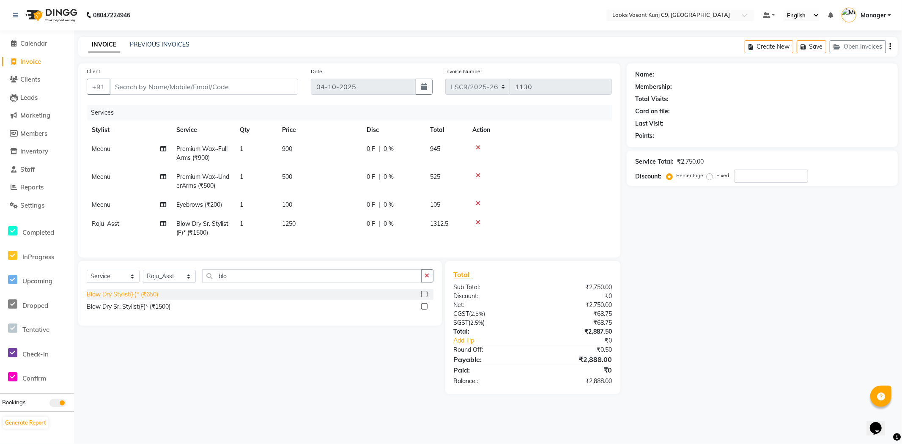
click at [125, 299] on div "Blow Dry Stylist(F)* (₹650)" at bounding box center [122, 294] width 71 height 9
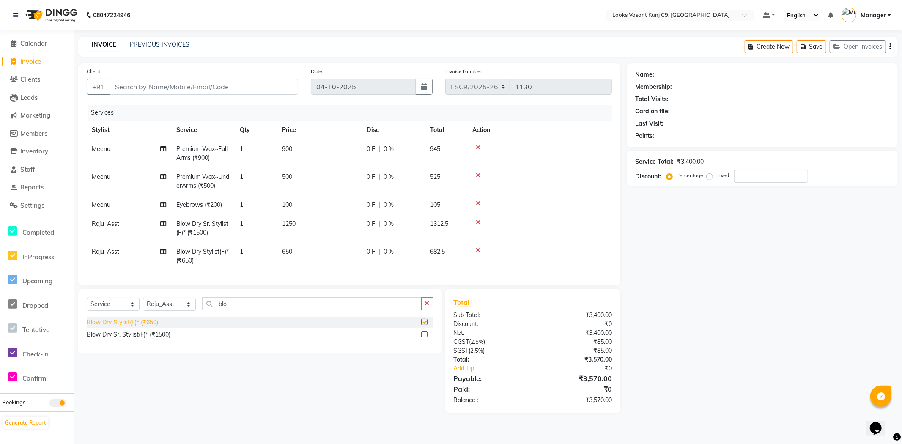
checkbox input "false"
click at [478, 222] on icon at bounding box center [478, 222] width 5 height 6
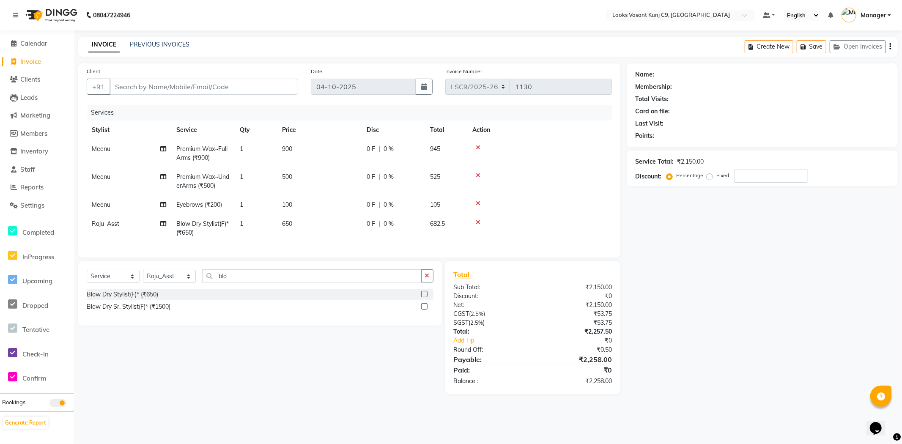
click at [293, 223] on td "650" at bounding box center [319, 228] width 85 height 28
select select "88936"
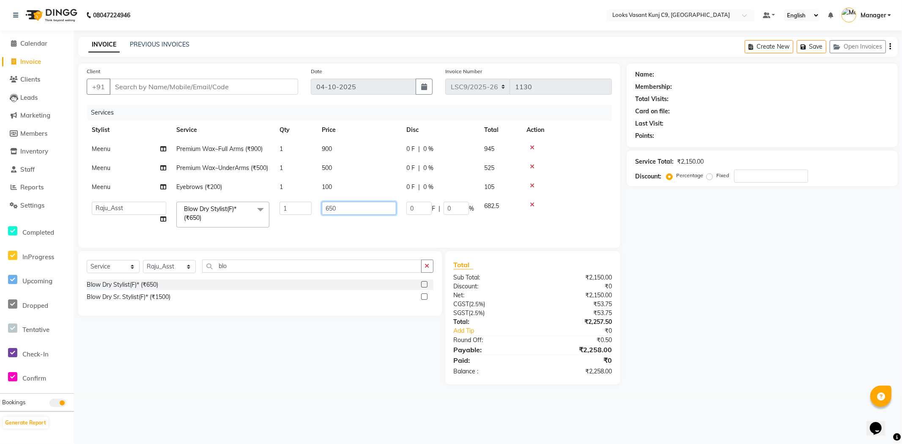
drag, startPoint x: 340, startPoint y: 219, endPoint x: 296, endPoint y: 219, distance: 43.5
click at [296, 219] on tr "Ali_BRB Amali_CR anjali _ASST Arjun_PDCT Ashish_asst Counter_Sales Manager Mary…" at bounding box center [349, 215] width 525 height 36
type input "1250"
click at [358, 233] on td "1250" at bounding box center [359, 215] width 85 height 36
select select "88936"
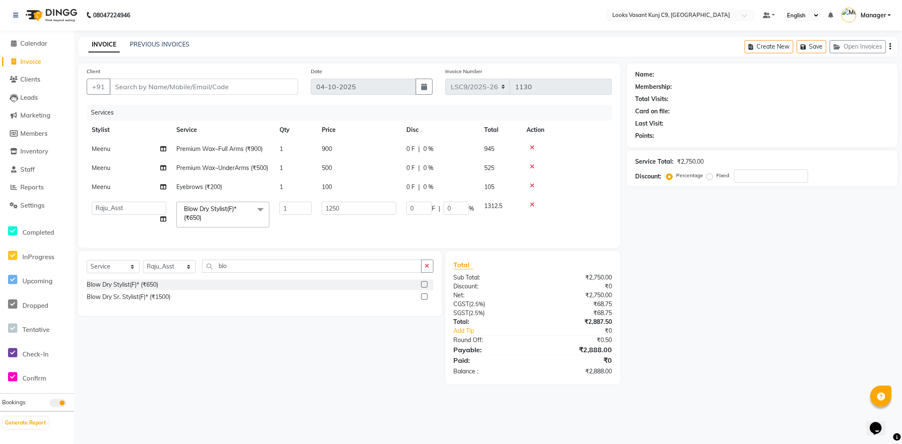
click at [358, 233] on td "1250" at bounding box center [359, 215] width 85 height 36
click at [369, 215] on input "1250" at bounding box center [359, 208] width 74 height 13
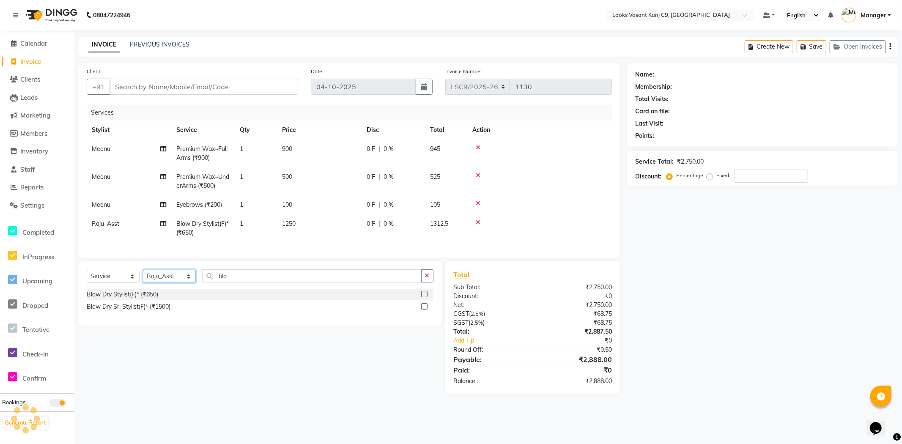
click at [161, 283] on select "Select Stylist [PERSON_NAME] anjali _ASST Arjun_PDCT Ashish_asst Counter_Sales …" at bounding box center [169, 276] width 53 height 13
select select "88937"
click at [143, 277] on select "Select Stylist [PERSON_NAME] anjali _ASST Arjun_PDCT Ashish_asst Counter_Sales …" at bounding box center [169, 276] width 53 height 13
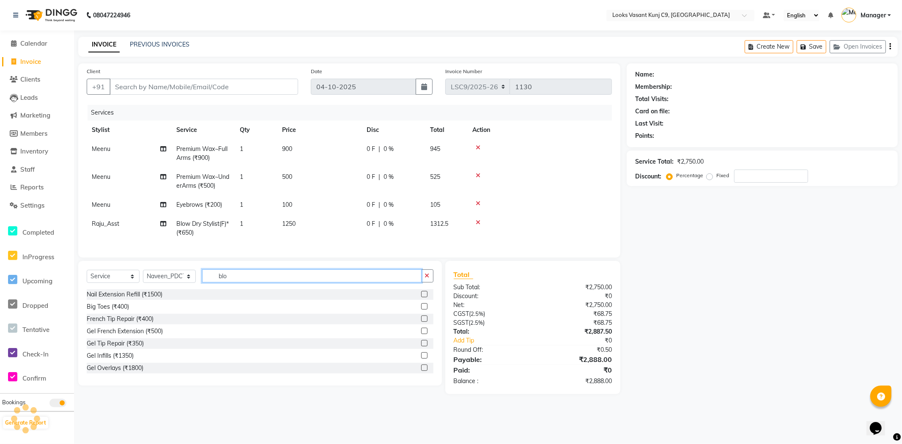
click at [254, 282] on input "blo" at bounding box center [311, 275] width 219 height 13
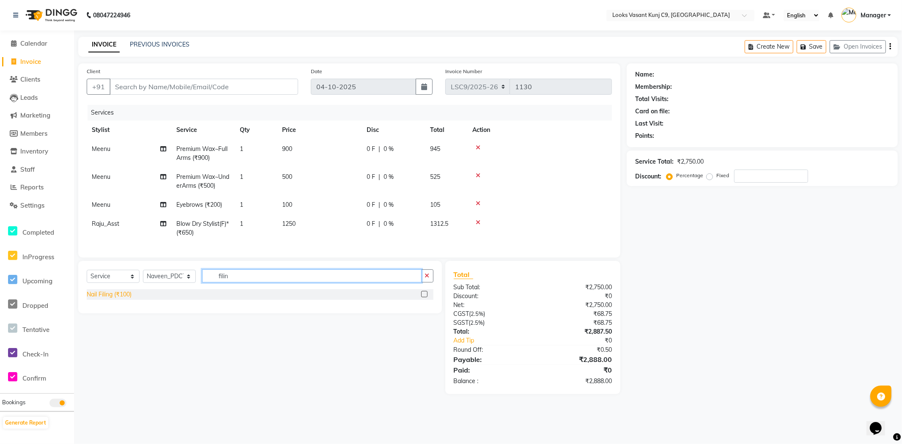
type input "filin"
click at [117, 299] on div "Nail Filing (₹100)" at bounding box center [109, 294] width 45 height 9
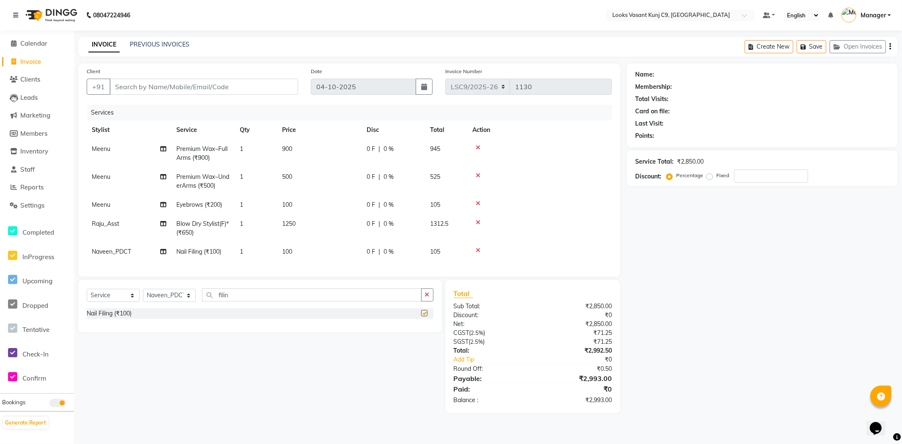
checkbox input "false"
click at [297, 251] on td "100" at bounding box center [319, 251] width 85 height 19
select select "88937"
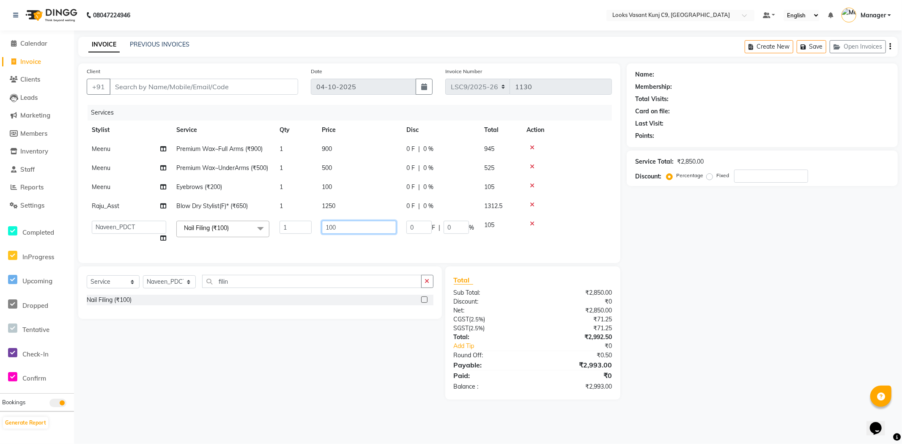
drag, startPoint x: 328, startPoint y: 233, endPoint x: 275, endPoint y: 233, distance: 52.8
click at [276, 233] on tr "Ali_BRB Amali_CR anjali _ASST Arjun_PDCT Ashish_asst Counter_Sales Manager Mary…" at bounding box center [349, 232] width 525 height 32
drag, startPoint x: 345, startPoint y: 241, endPoint x: 269, endPoint y: 246, distance: 75.8
click at [269, 246] on tr "Ali_BRB Amali_CR anjali _ASST Arjun_PDCT Ashish_asst Counter_Sales Manager Mary…" at bounding box center [349, 232] width 525 height 32
type input "200"
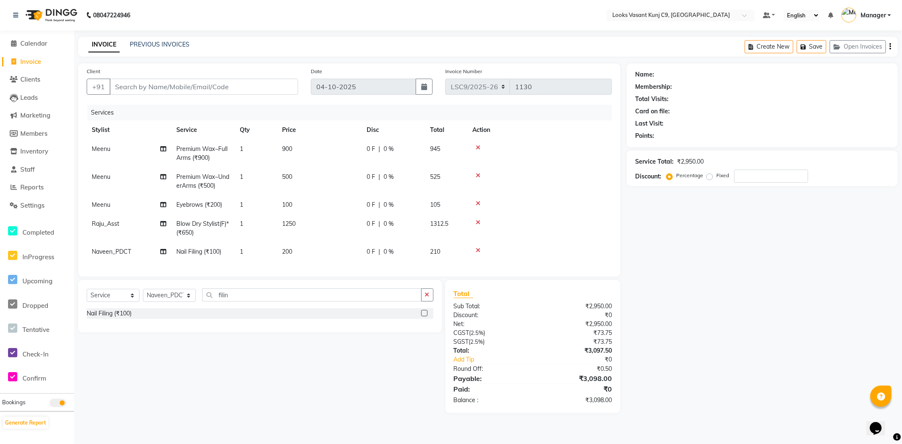
click at [252, 44] on div "INVOICE PREVIOUS INVOICES Create New Save Open Invoices" at bounding box center [487, 47] width 819 height 20
click at [197, 91] on input "Client" at bounding box center [203, 87] width 189 height 16
type input "9"
type input "0"
type input "9999831964"
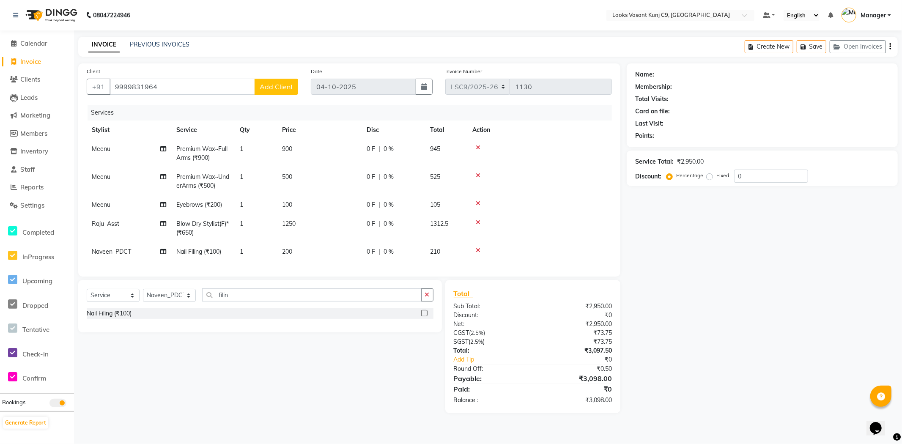
click at [270, 87] on span "Add Client" at bounding box center [276, 86] width 33 height 8
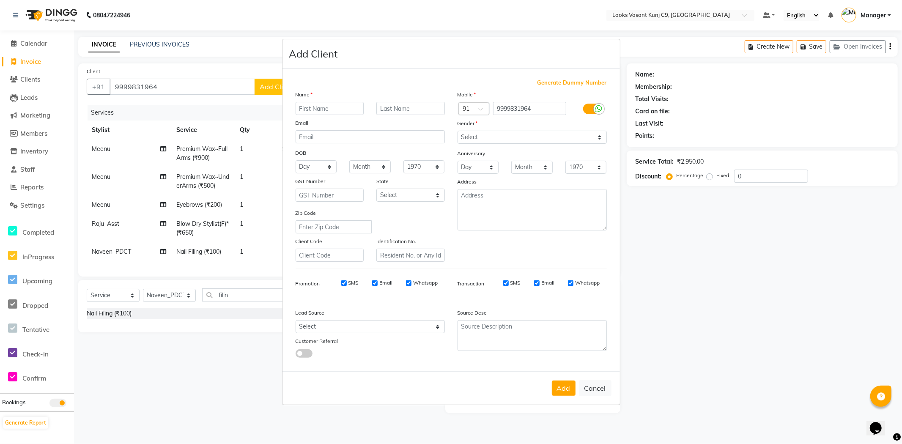
click at [310, 111] on input "text" at bounding box center [329, 108] width 68 height 13
type input "[PERSON_NAME]"
type input "Saxena"
click at [499, 140] on select "Select Male Female Other Prefer Not To Say" at bounding box center [531, 137] width 149 height 13
select select "female"
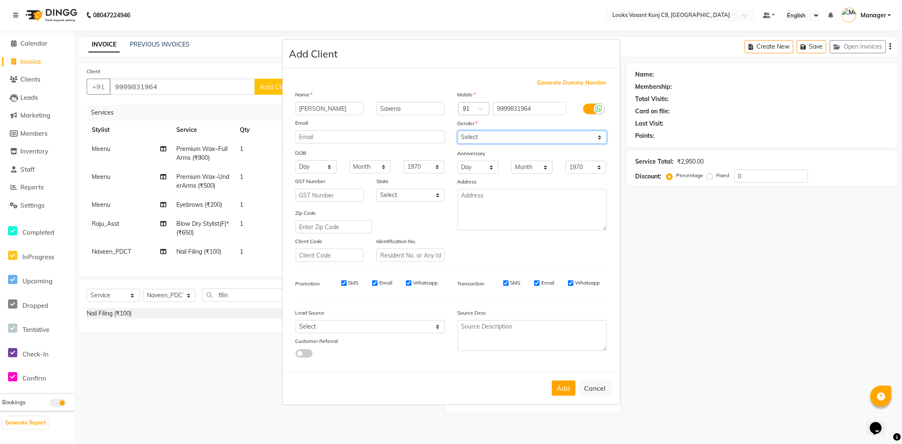
click at [457, 131] on select "Select Male Female Other Prefer Not To Say" at bounding box center [531, 137] width 149 height 13
click at [563, 386] on button "Add" at bounding box center [564, 387] width 24 height 15
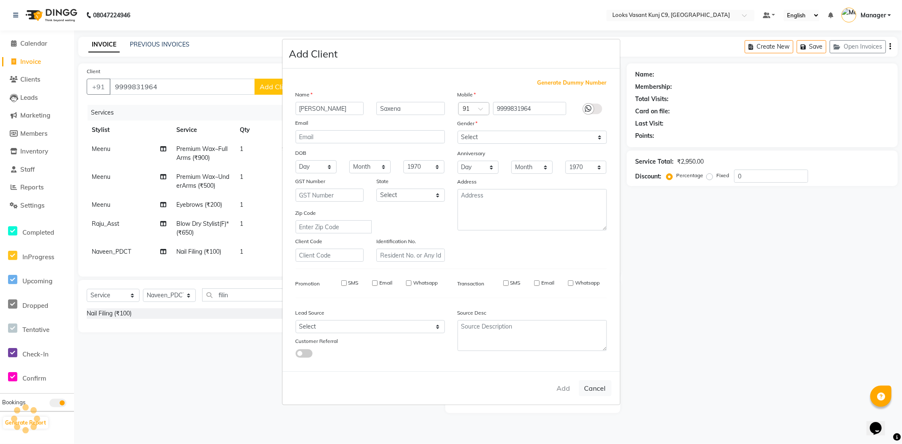
select select
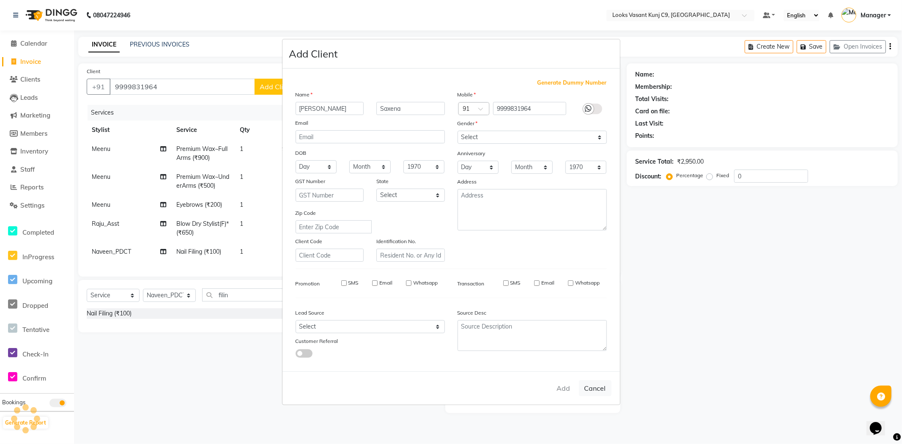
select select
checkbox input "false"
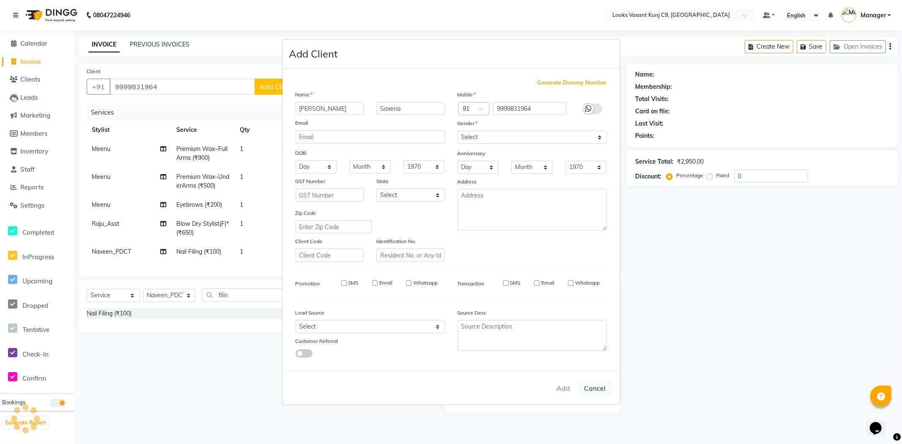
checkbox input "false"
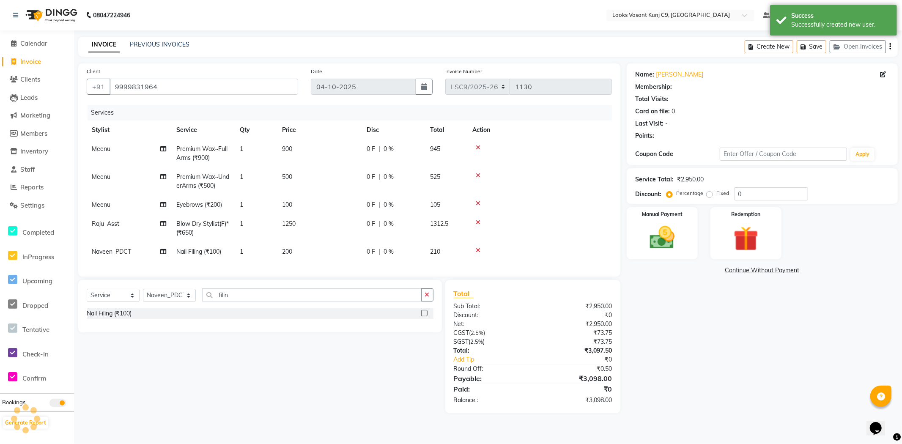
select select "1: Object"
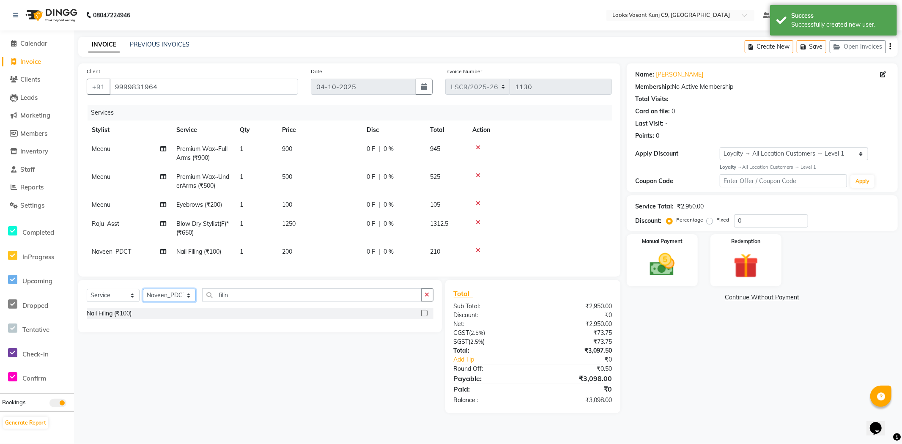
click at [179, 299] on select "Select Stylist [PERSON_NAME] anjali _ASST Arjun_PDCT Ashish_asst Counter_Sales …" at bounding box center [169, 295] width 53 height 13
select select "88942"
click at [143, 296] on select "Select Stylist [PERSON_NAME] anjali _ASST Arjun_PDCT Ashish_asst Counter_Sales …" at bounding box center [169, 295] width 53 height 13
type input "nail pain"
click at [119, 318] on div "Nail Paint(Each) (₹100)" at bounding box center [117, 313] width 61 height 9
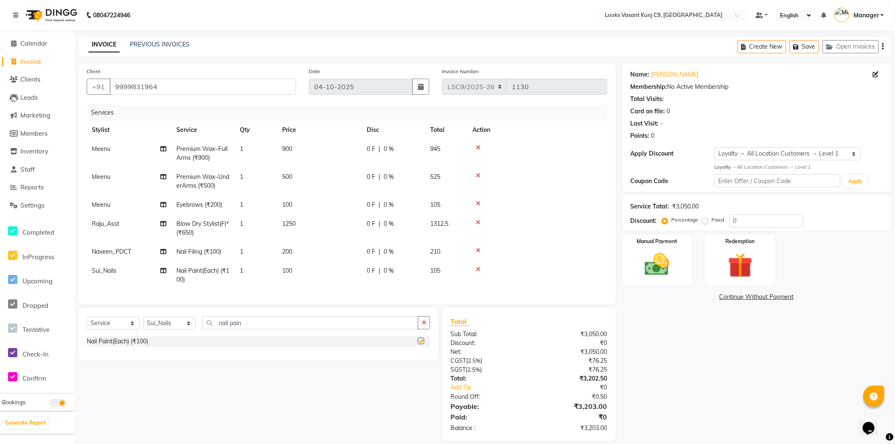
checkbox input "false"
click at [291, 270] on span "100" at bounding box center [287, 271] width 10 height 8
select select "88942"
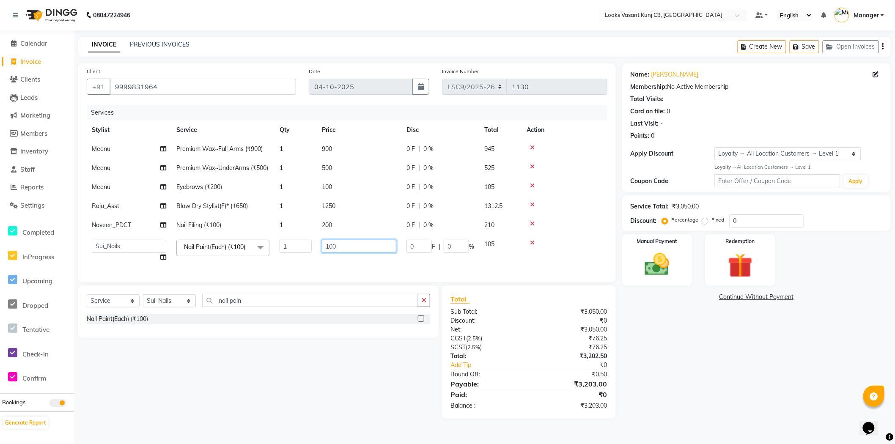
drag, startPoint x: 286, startPoint y: 263, endPoint x: 275, endPoint y: 264, distance: 11.1
click at [275, 264] on tr "Ali_BRB Amali_CR anjali _ASST Arjun_PDCT Ashish_asst Counter_Sales Manager Mary…" at bounding box center [347, 251] width 520 height 32
type input "200"
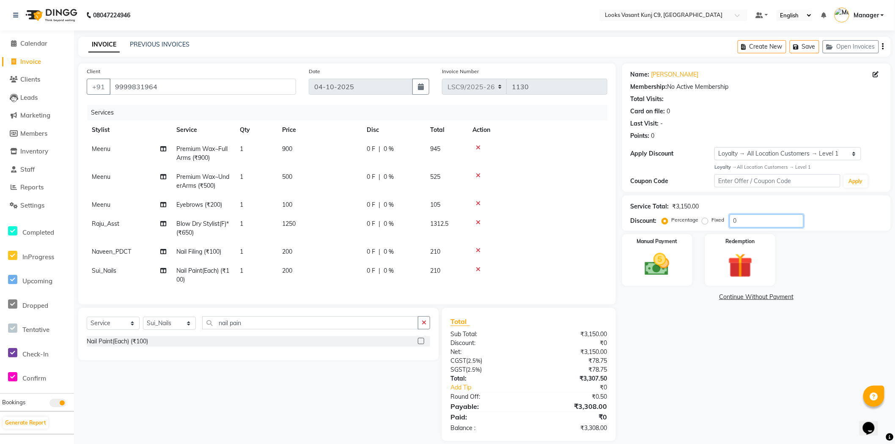
click at [744, 225] on input "0" at bounding box center [766, 220] width 74 height 13
type input "20"
click at [667, 241] on div "Manual Payment" at bounding box center [656, 259] width 73 height 54
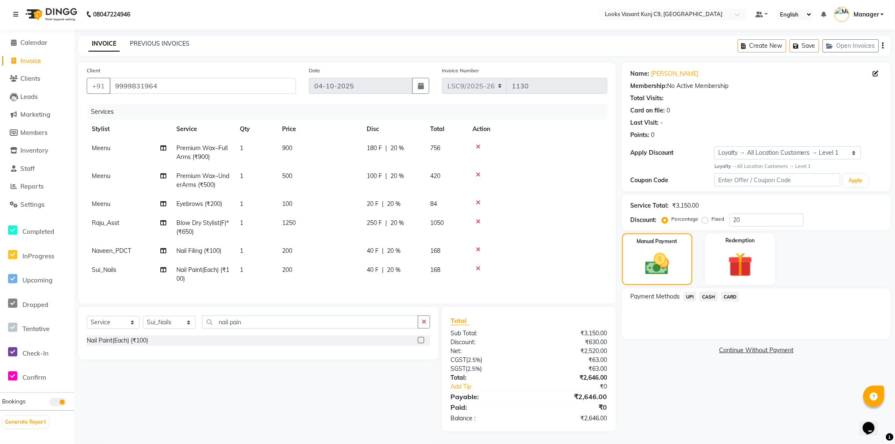
click at [688, 292] on span "UPI" at bounding box center [689, 297] width 13 height 10
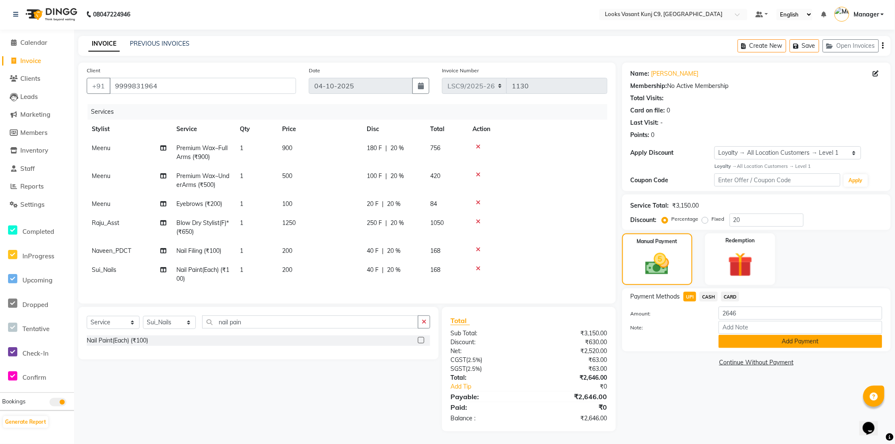
click at [737, 335] on button "Add Payment" at bounding box center [800, 341] width 164 height 13
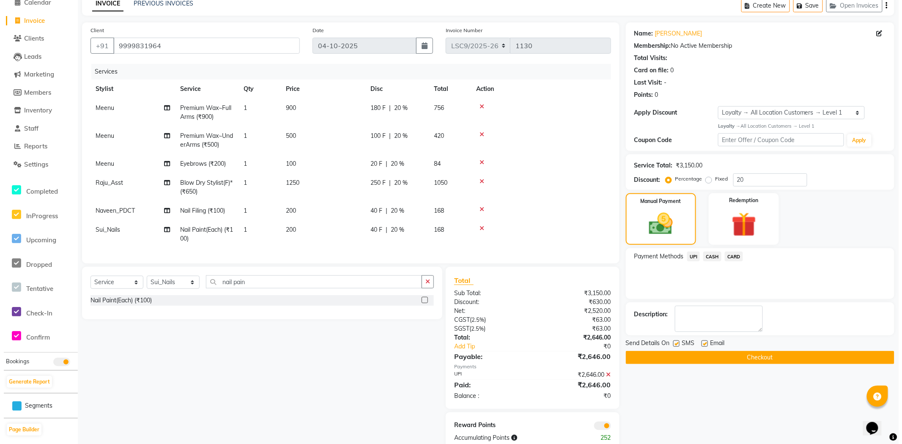
scroll to position [68, 0]
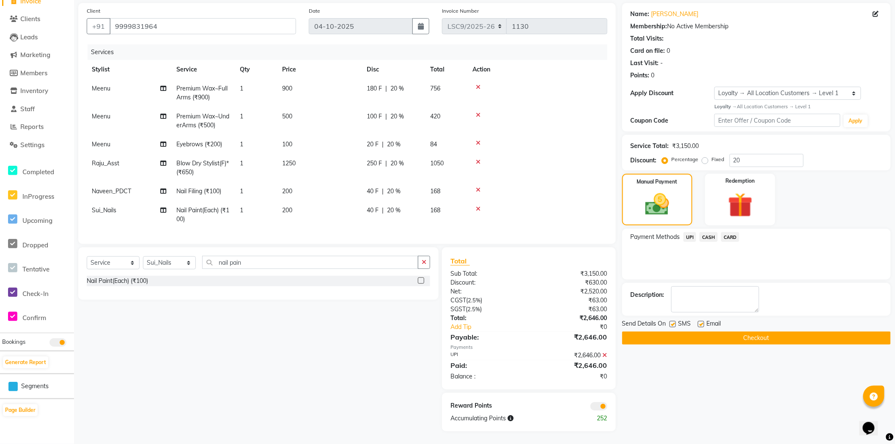
click at [599, 407] on span at bounding box center [598, 406] width 17 height 8
click at [607, 408] on input "checkbox" at bounding box center [607, 408] width 0 height 0
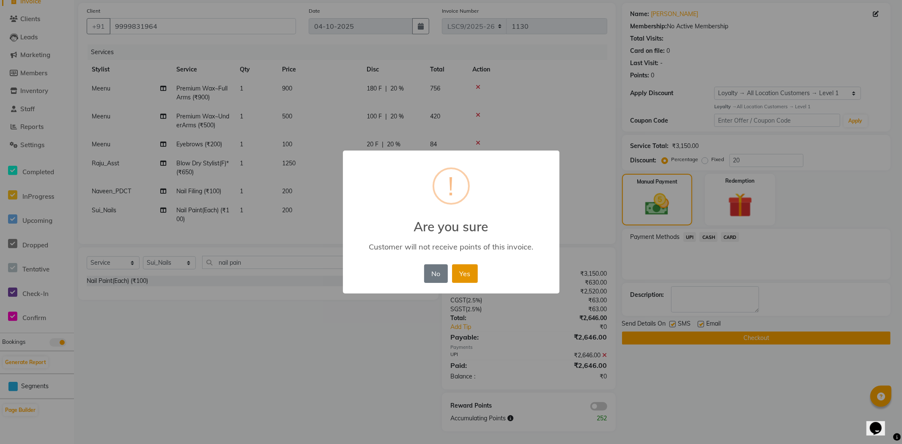
click at [472, 274] on button "Yes" at bounding box center [465, 273] width 26 height 19
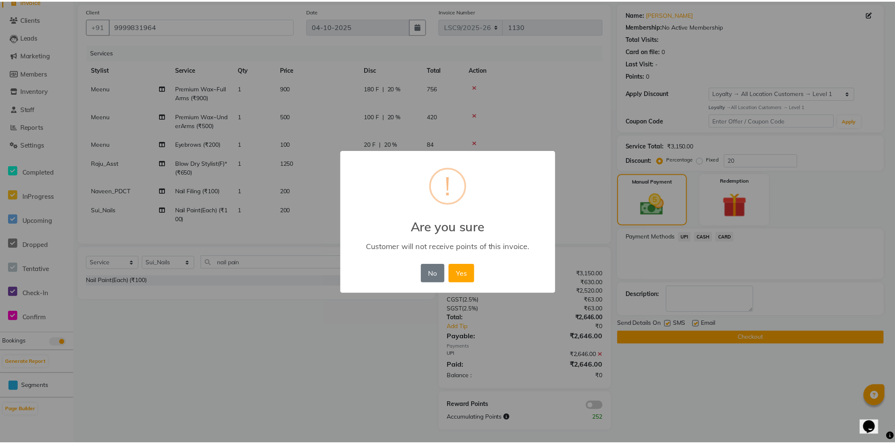
scroll to position [55, 0]
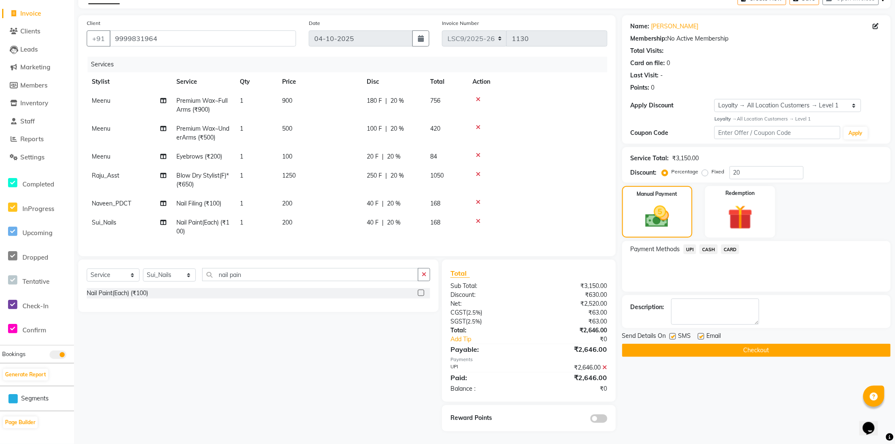
click at [686, 344] on button "Checkout" at bounding box center [756, 350] width 268 height 13
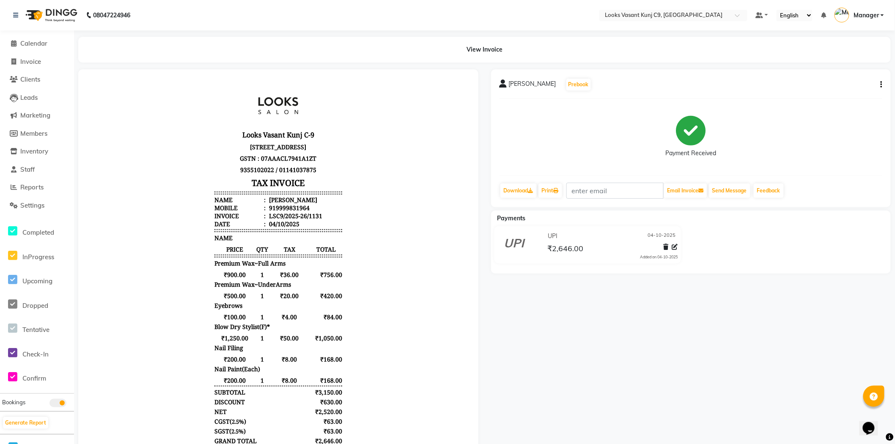
scroll to position [6, 0]
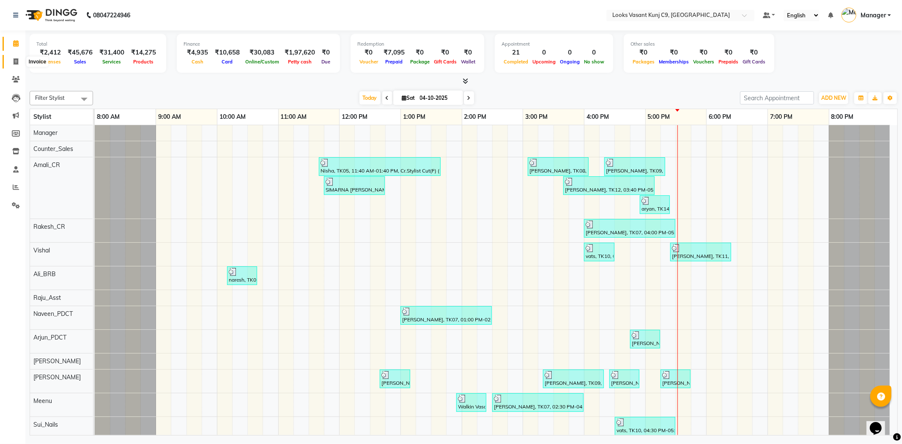
click at [17, 62] on icon at bounding box center [16, 61] width 5 height 6
select select "service"
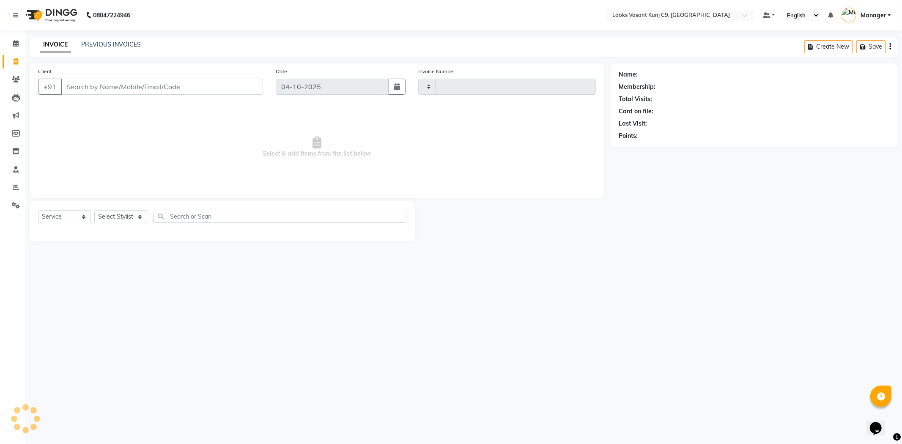
type input "1130"
select select "8747"
click at [135, 221] on select "Select Stylist" at bounding box center [120, 216] width 53 height 13
select select "88940"
click at [94, 211] on select "Select Stylist [PERSON_NAME] anjali _ASST Arjun_PDCT Ashish_asst Counter_Sales …" at bounding box center [120, 216] width 53 height 13
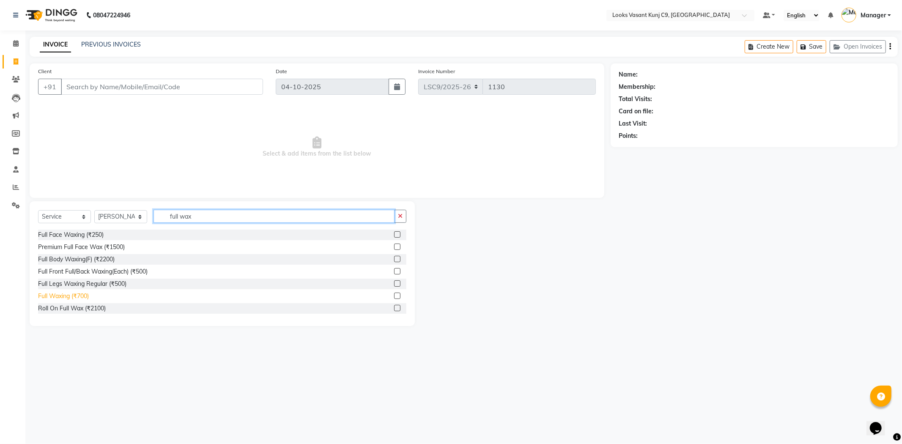
type input "full wax"
click at [85, 295] on div "Full Waxing (₹700)" at bounding box center [63, 296] width 51 height 9
checkbox input "false"
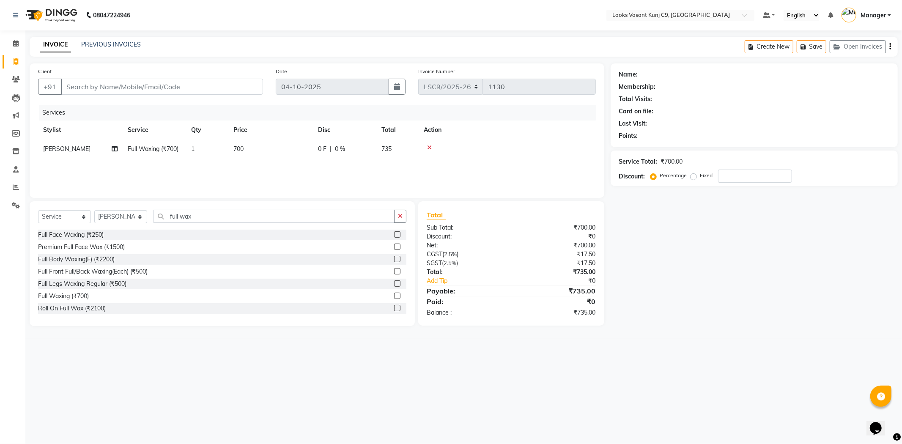
click at [243, 153] on td "700" at bounding box center [270, 149] width 85 height 19
select select "88940"
drag, startPoint x: 299, startPoint y: 152, endPoint x: 238, endPoint y: 150, distance: 61.3
click at [238, 150] on tr "Ali_BRB Amali_CR anjali _ASST Arjun_PDCT Ashish_asst Counter_Sales Manager Mary…" at bounding box center [317, 156] width 558 height 32
type input "1900"
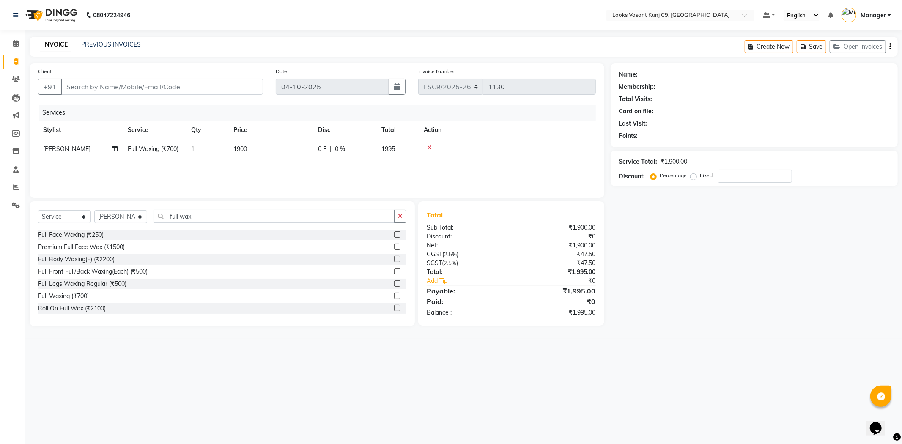
click at [274, 114] on div "Services" at bounding box center [320, 113] width 563 height 16
click at [130, 217] on select "Select Stylist [PERSON_NAME] anjali _ASST Arjun_PDCT Ashish_asst Counter_Sales …" at bounding box center [120, 216] width 53 height 13
select select "93275"
click at [94, 211] on select "Select Stylist [PERSON_NAME] anjali _ASST Arjun_PDCT Ashish_asst Counter_Sales …" at bounding box center [120, 216] width 53 height 13
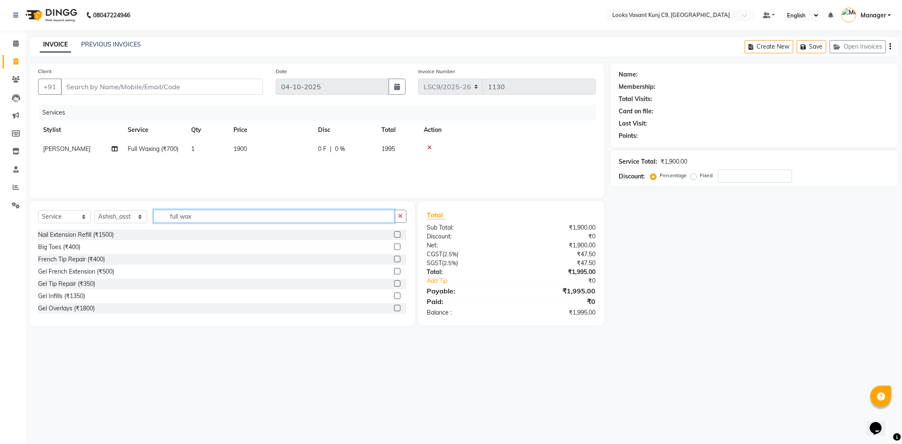
click at [194, 217] on input "full wax" at bounding box center [273, 216] width 241 height 13
type input "head"
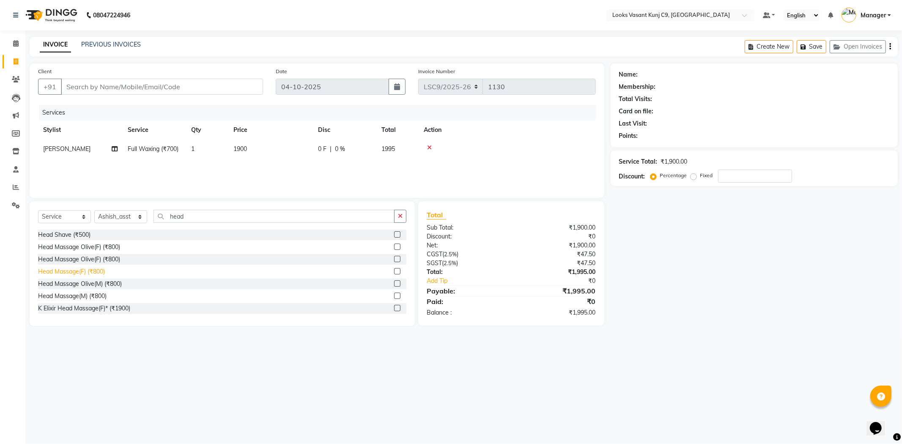
click at [99, 271] on div "Head Massage(F) (₹800)" at bounding box center [71, 271] width 67 height 9
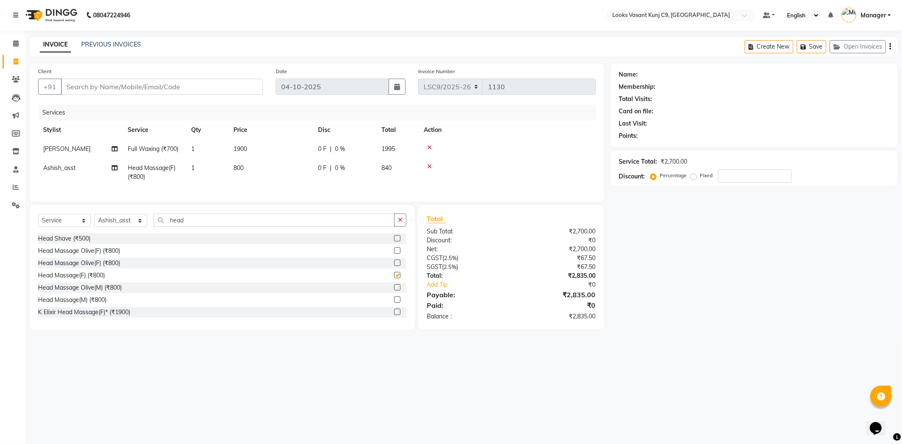
checkbox input "false"
click at [243, 172] on td "800" at bounding box center [270, 173] width 85 height 28
select select "93275"
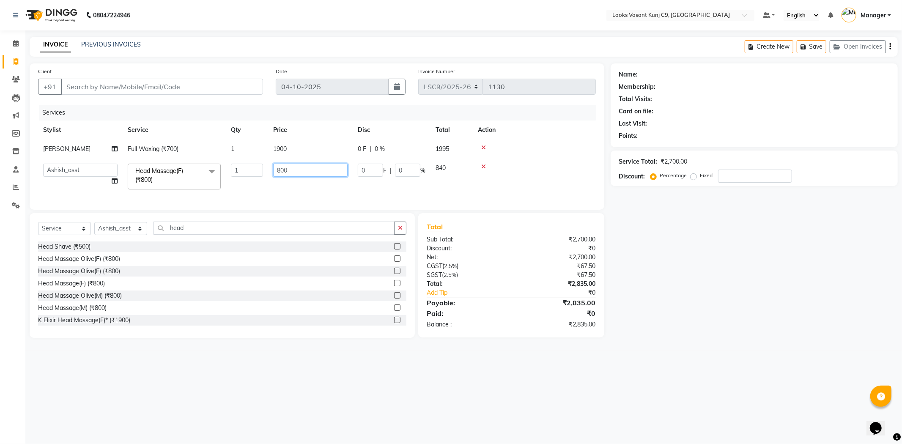
drag, startPoint x: 301, startPoint y: 172, endPoint x: 174, endPoint y: 174, distance: 126.4
click at [174, 174] on tr "Ali_BRB Amali_CR anjali _ASST Arjun_PDCT Ashish_asst Counter_Sales Manager Mary…" at bounding box center [317, 177] width 558 height 36
type input "600"
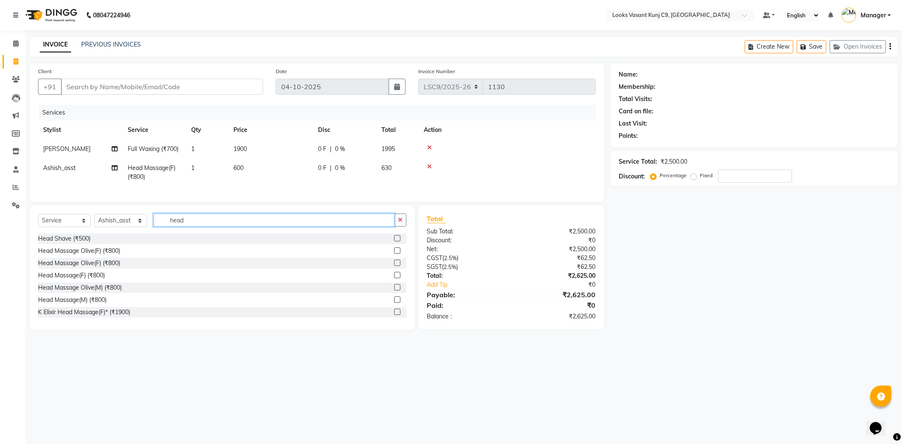
click at [196, 222] on input "head" at bounding box center [273, 219] width 241 height 13
type input "h"
type input "was"
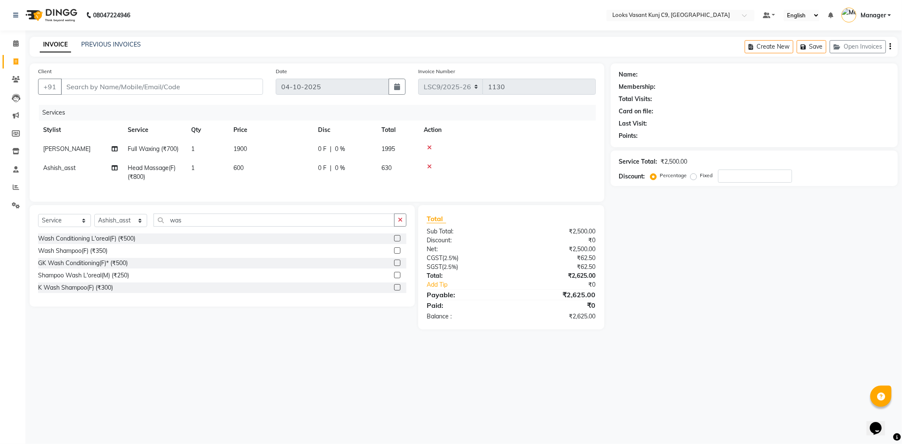
click at [124, 233] on div "Select Service Product Membership Package Voucher Prepaid Gift Card Select Styl…" at bounding box center [222, 223] width 368 height 20
click at [124, 243] on div "Wash Conditioning L'oreal(F) (₹500)" at bounding box center [86, 238] width 97 height 9
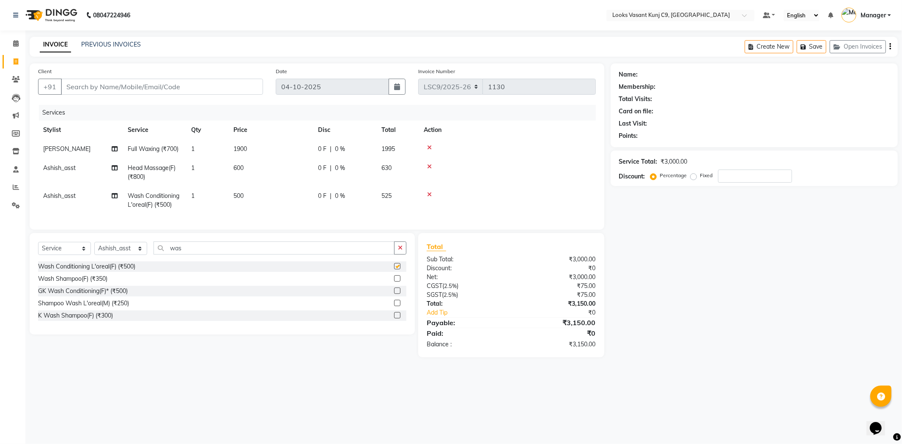
checkbox input "false"
click at [243, 192] on span "500" at bounding box center [238, 196] width 10 height 8
select select "93275"
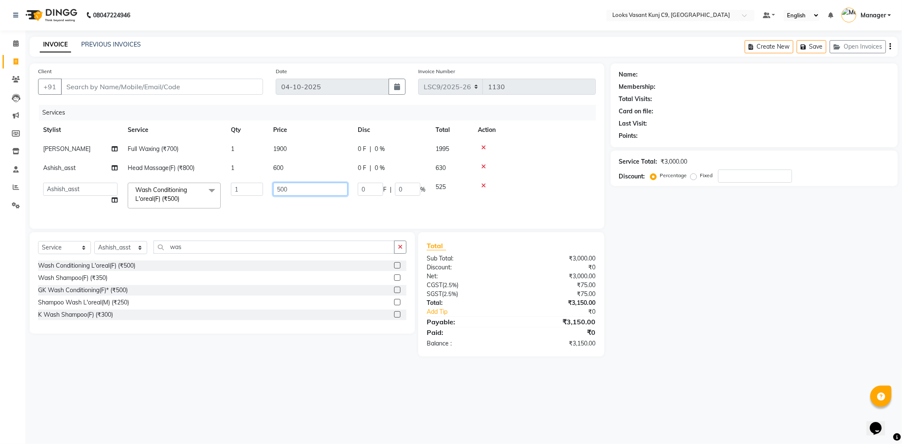
click at [279, 187] on input "500" at bounding box center [310, 189] width 74 height 13
type input "600"
click at [293, 197] on td "600" at bounding box center [310, 196] width 85 height 36
select select "93275"
click at [108, 86] on input "Client" at bounding box center [162, 87] width 202 height 16
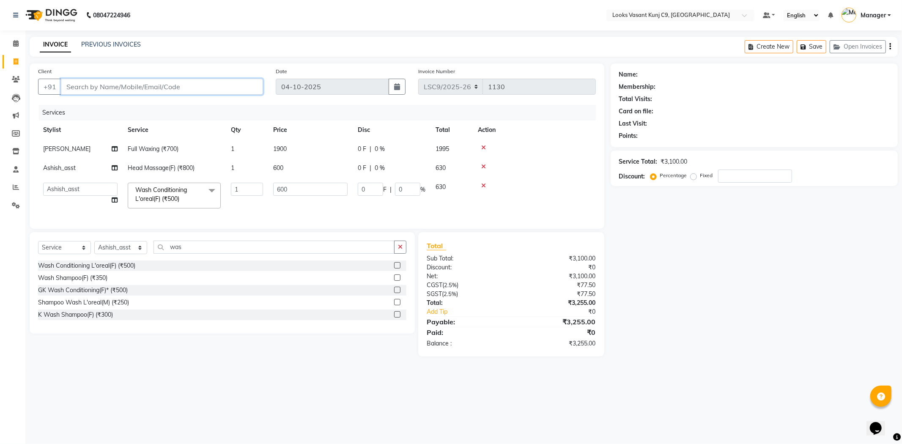
type input "9"
type input "0"
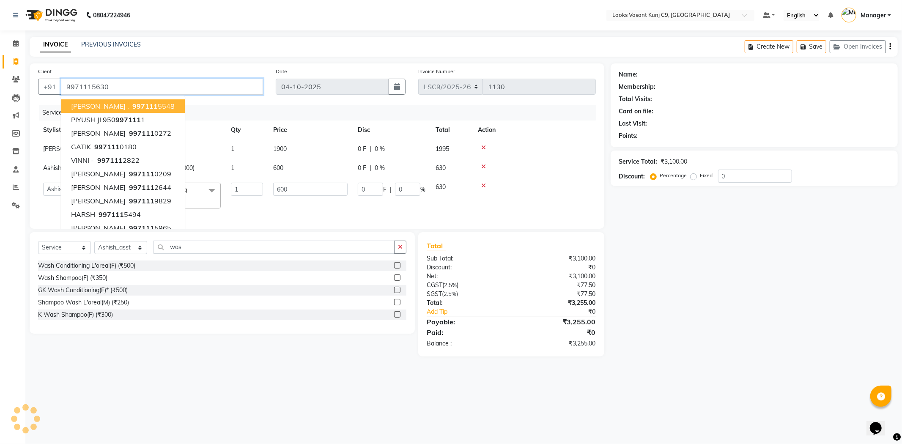
type input "9971115630"
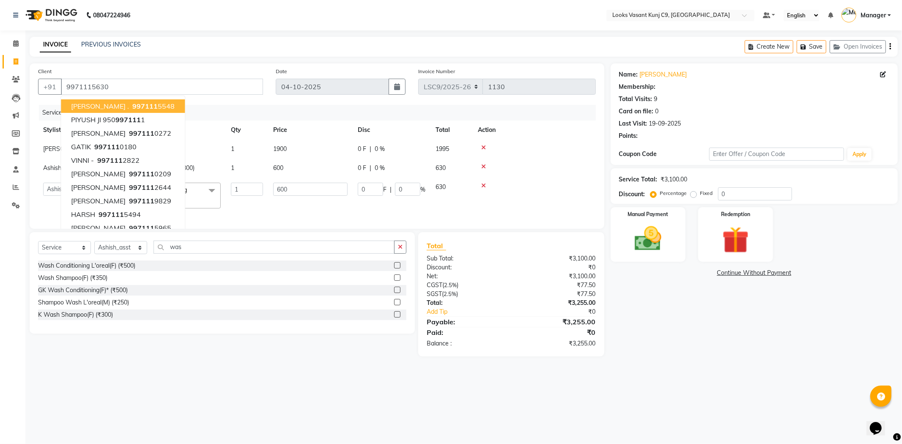
select select "1: Object"
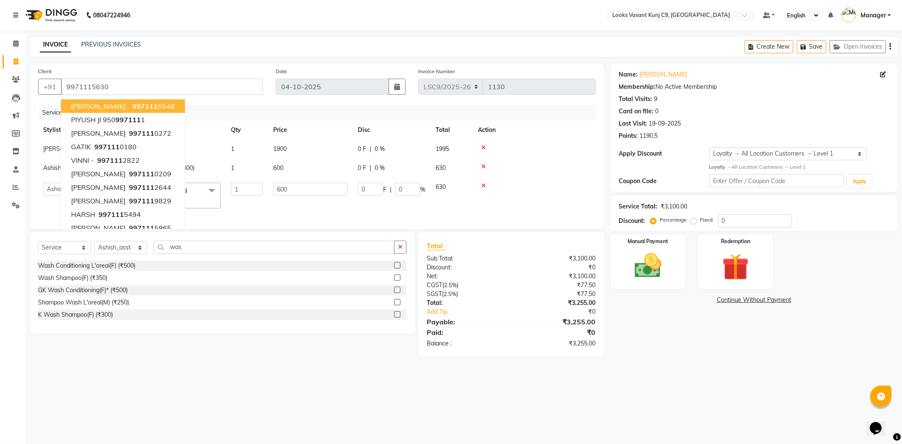
click at [304, 36] on div "08047224946 Select Location × Looks Vasant Kunj C9, Delhi Default Panel My Pane…" at bounding box center [451, 222] width 902 height 444
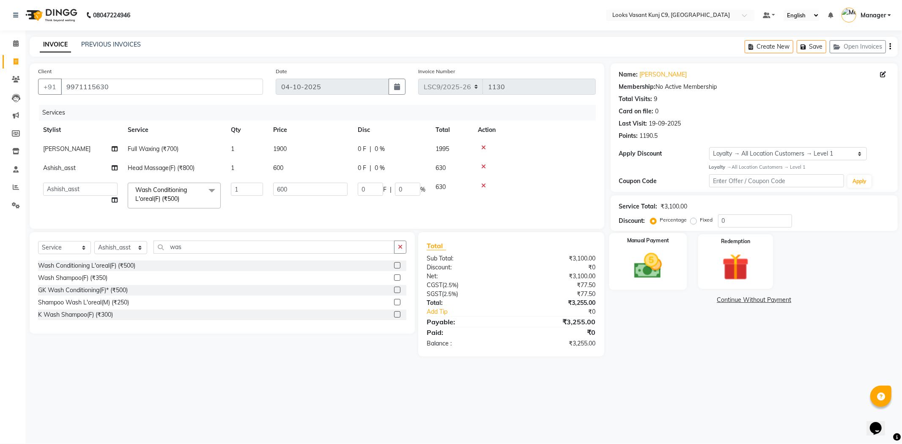
click at [671, 267] on div "Manual Payment" at bounding box center [648, 261] width 78 height 57
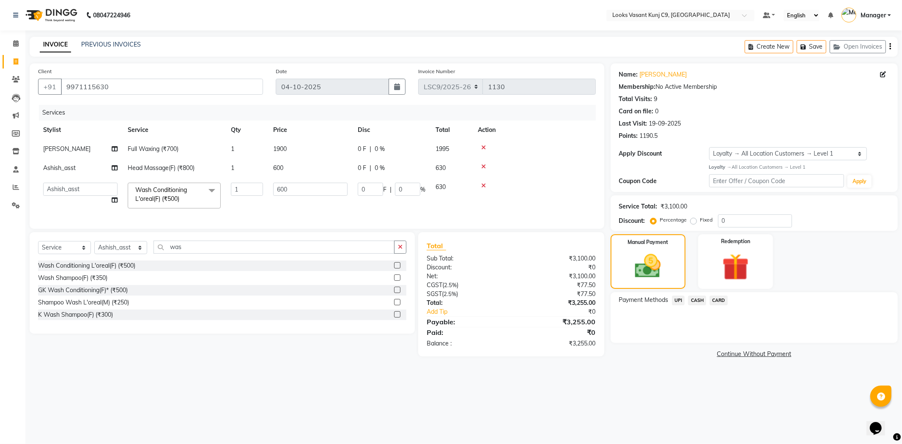
click at [695, 294] on div "Payment Methods UPI CASH CARD" at bounding box center [753, 317] width 287 height 51
click at [694, 300] on span "CASH" at bounding box center [697, 300] width 18 height 10
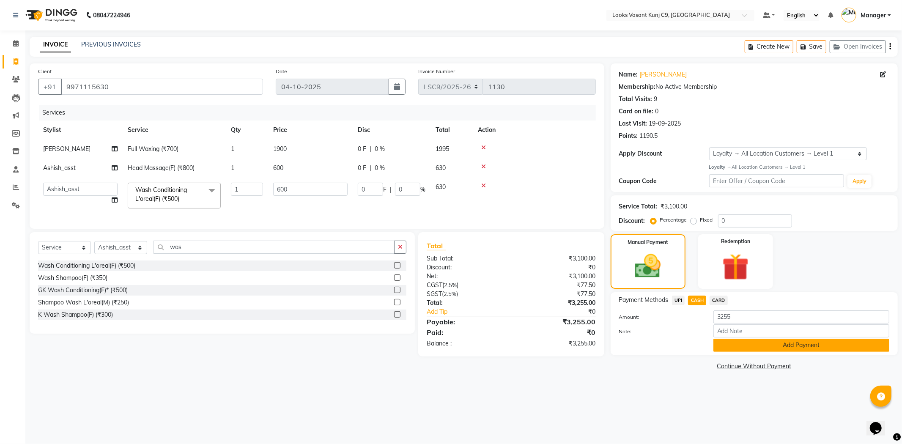
click at [792, 345] on button "Add Payment" at bounding box center [801, 345] width 176 height 13
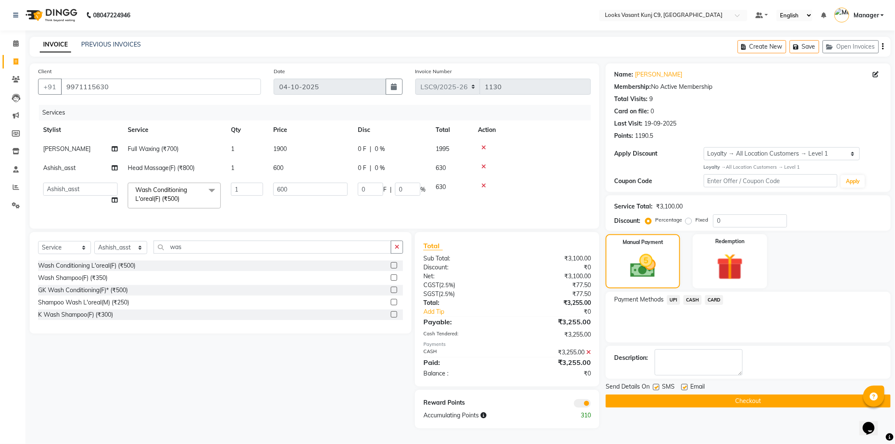
click at [688, 300] on span "CASH" at bounding box center [692, 300] width 18 height 10
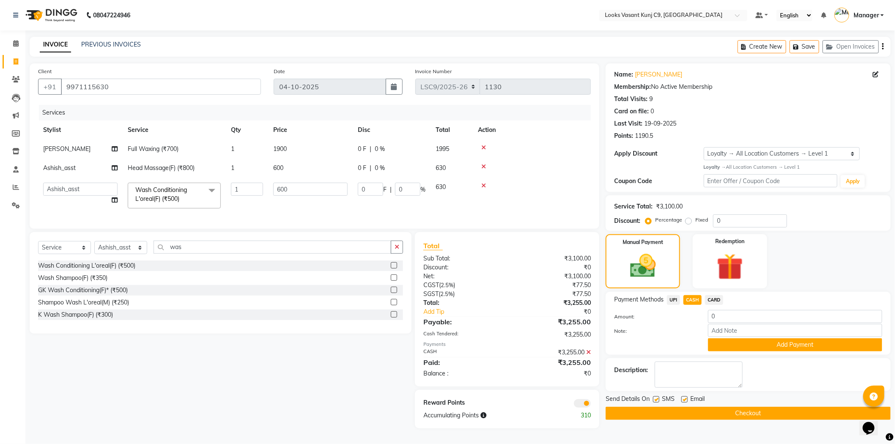
click at [588, 355] on icon at bounding box center [588, 352] width 5 height 6
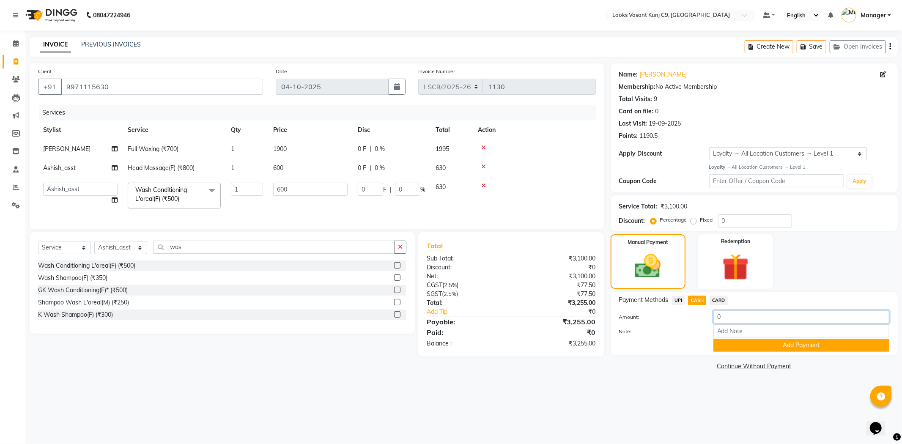
click at [732, 321] on input "0" at bounding box center [801, 316] width 176 height 13
type input "3500"
click at [742, 344] on button "Add Payment" at bounding box center [801, 345] width 176 height 13
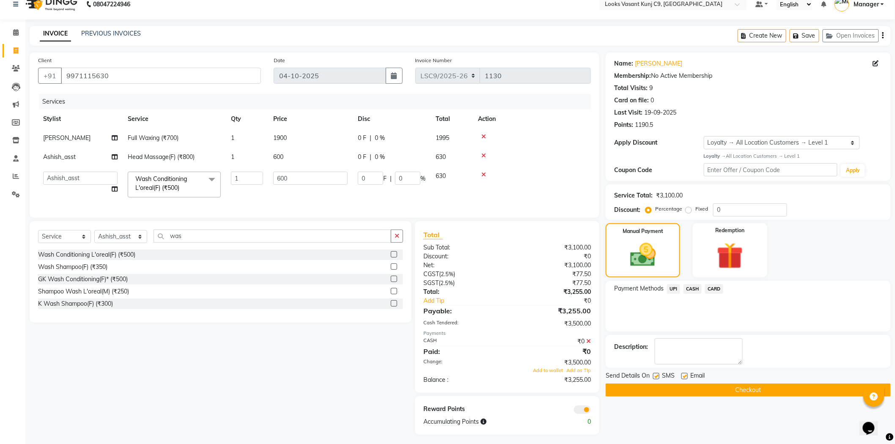
scroll to position [22, 0]
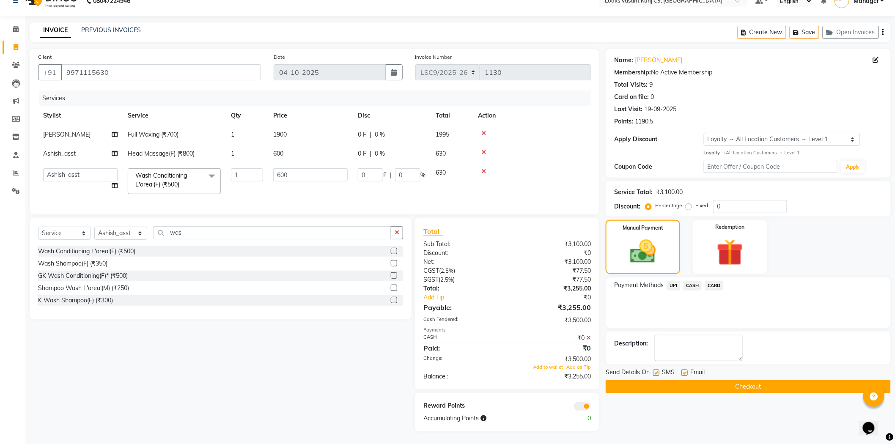
click at [587, 336] on icon at bounding box center [588, 338] width 5 height 6
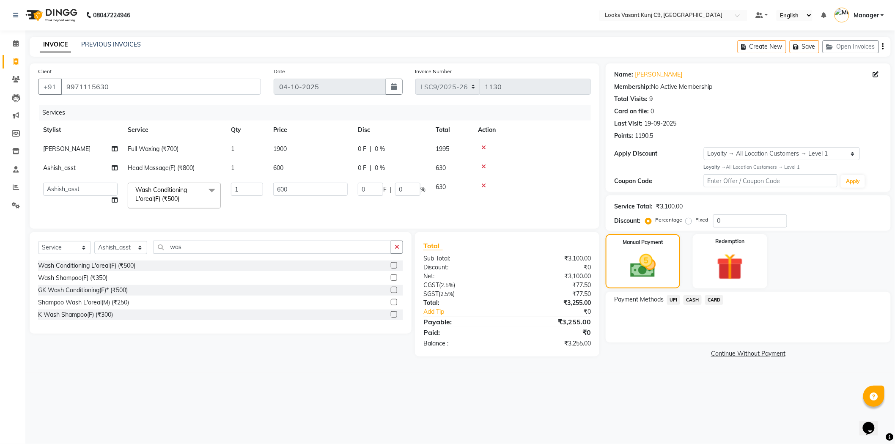
scroll to position [0, 0]
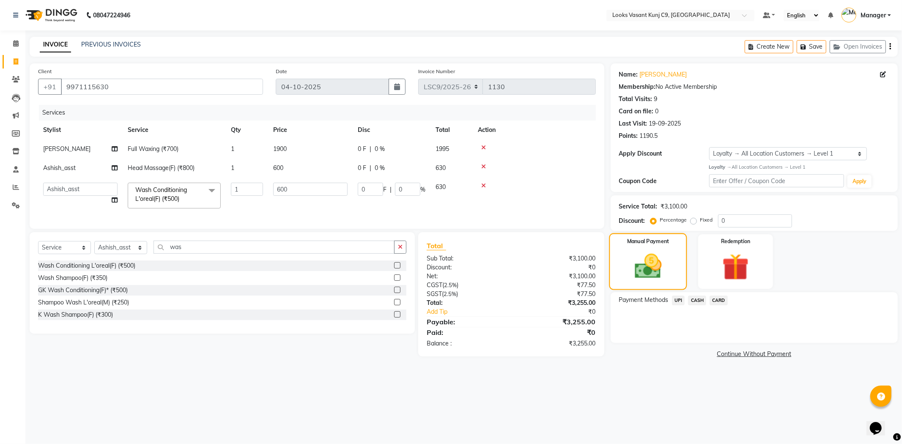
click at [669, 274] on img at bounding box center [648, 266] width 44 height 31
drag, startPoint x: 156, startPoint y: 88, endPoint x: 67, endPoint y: 83, distance: 89.7
click at [67, 83] on input "9971115630" at bounding box center [162, 87] width 202 height 16
paste input "9971115630"
type input "9971115630"
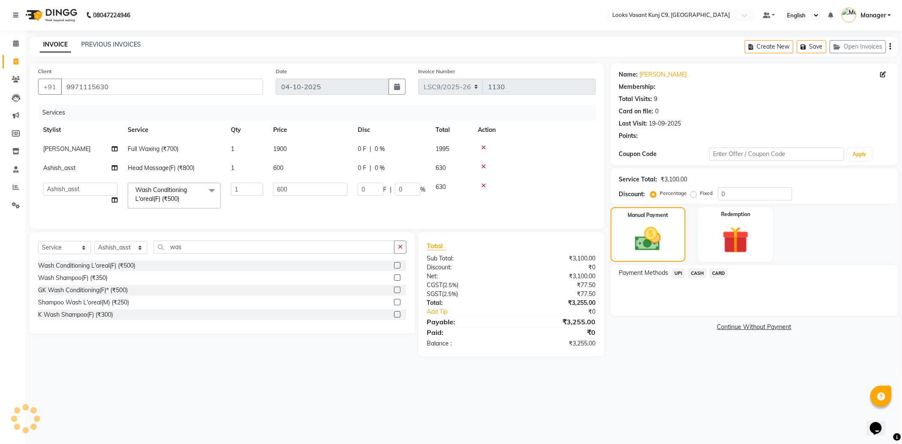
select select "1: Object"
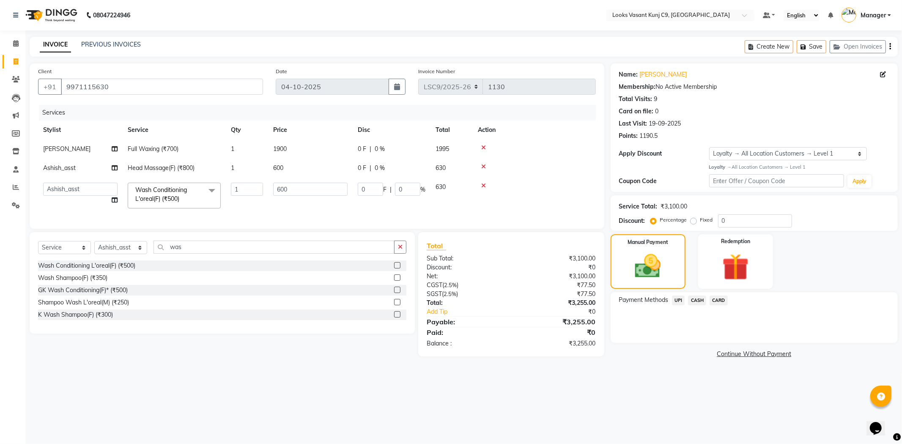
click at [691, 301] on span "CASH" at bounding box center [697, 300] width 18 height 10
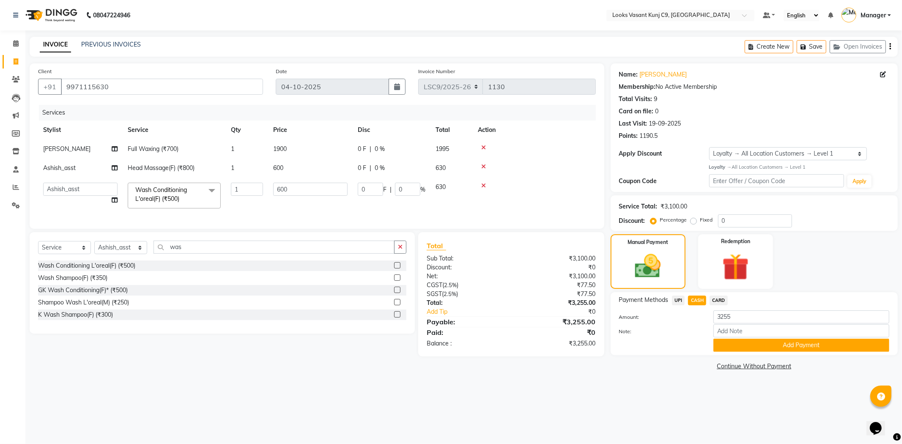
click at [747, 352] on div "Payment Methods UPI CASH CARD Amount: 3255 Note: Add Payment" at bounding box center [753, 323] width 287 height 63
click at [747, 347] on button "Add Payment" at bounding box center [801, 345] width 176 height 13
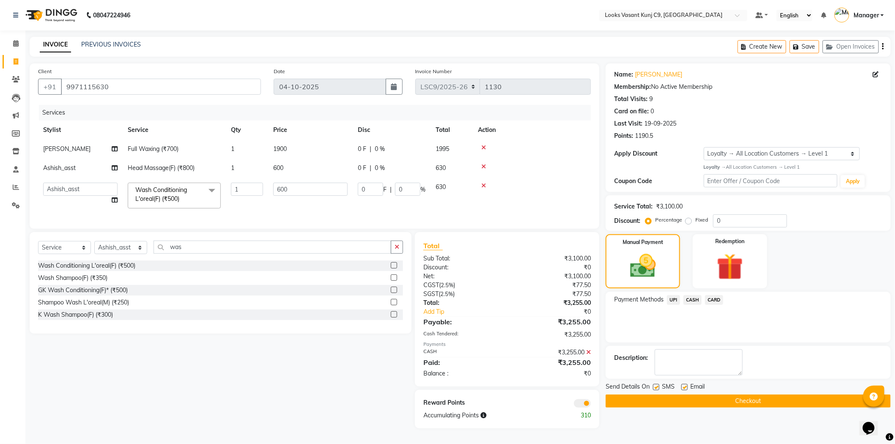
scroll to position [4, 0]
click at [655, 394] on button "Checkout" at bounding box center [747, 400] width 285 height 13
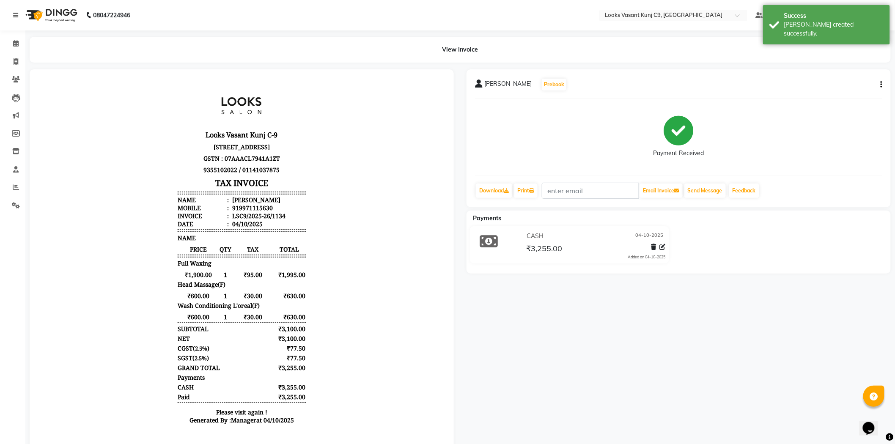
click at [19, 16] on link at bounding box center [17, 15] width 8 height 24
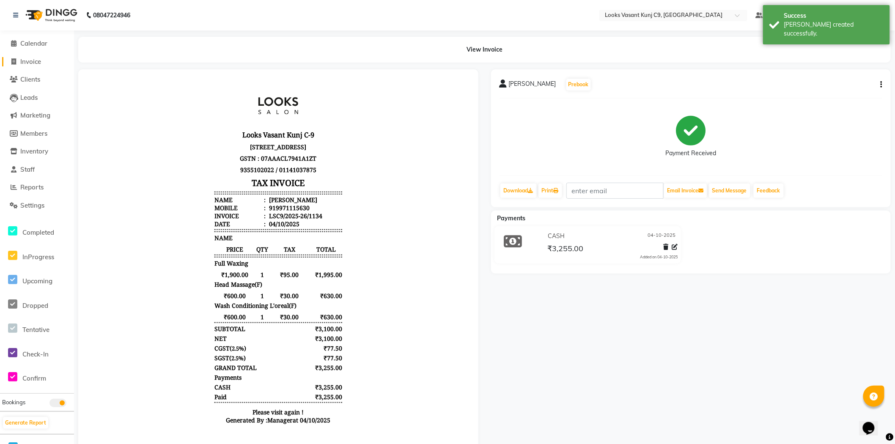
click at [19, 58] on span at bounding box center [14, 62] width 13 height 10
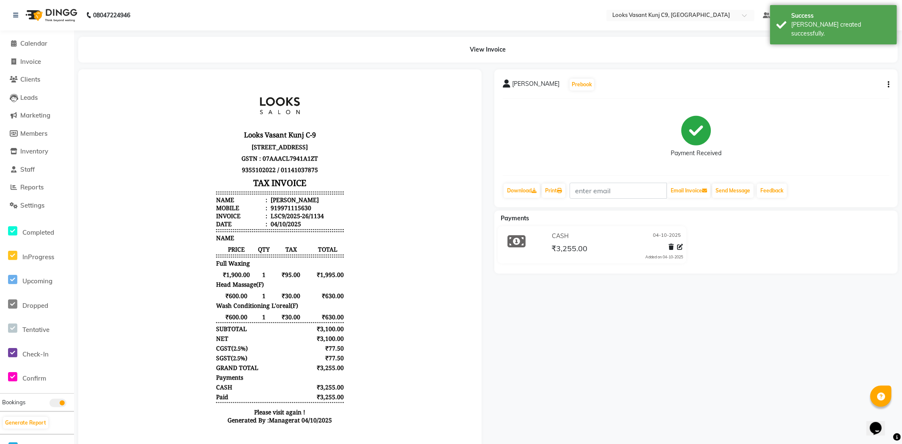
select select "service"
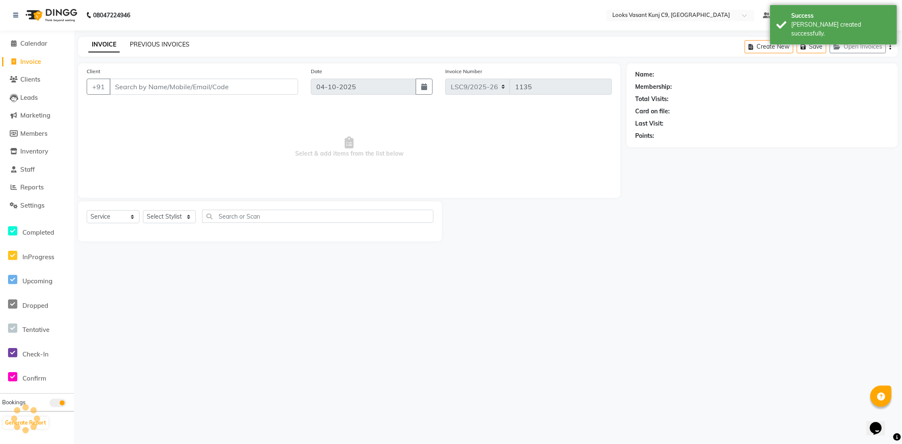
click at [144, 41] on link "PREVIOUS INVOICES" at bounding box center [160, 45] width 60 height 8
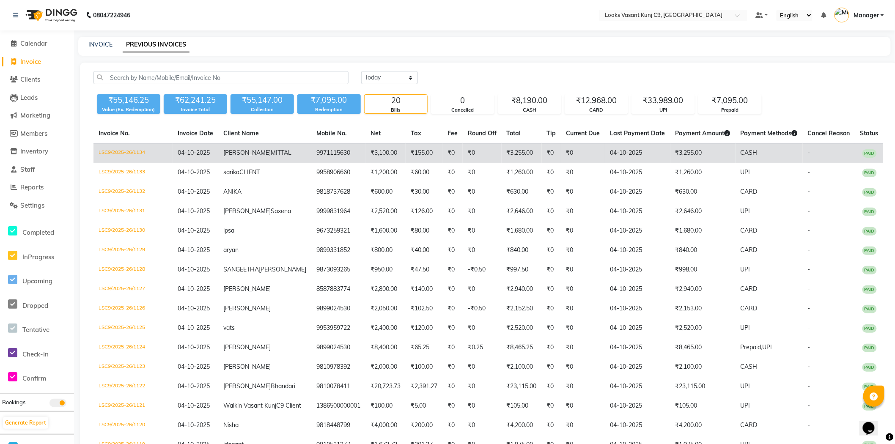
click at [263, 163] on td "SURBHI MITTAL" at bounding box center [264, 153] width 93 height 20
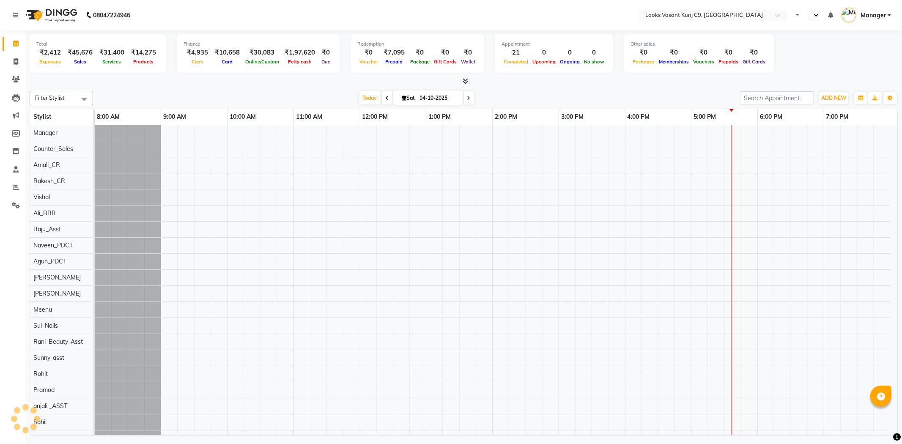
select select "en"
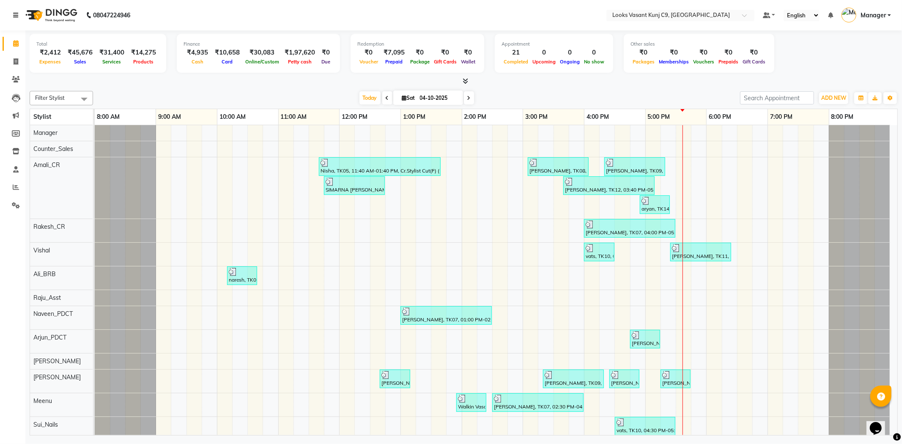
click at [14, 15] on icon at bounding box center [15, 15] width 5 height 6
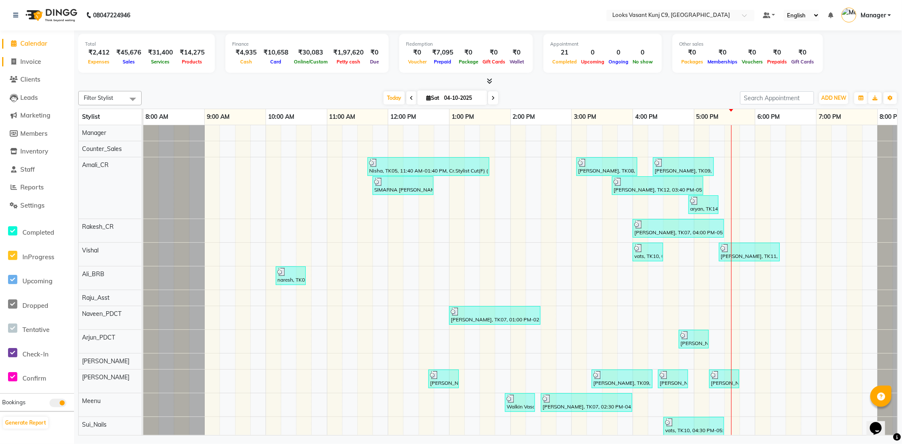
click at [26, 65] on span "Invoice" at bounding box center [30, 61] width 21 height 8
select select "service"
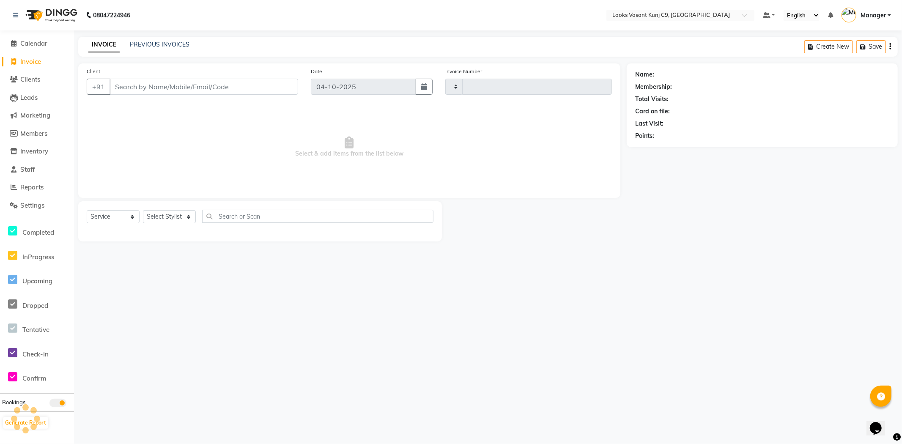
type input "1130"
select select "8747"
click at [168, 218] on select "Select Stylist" at bounding box center [169, 216] width 53 height 13
select select "88937"
click at [143, 211] on select "Select Stylist [PERSON_NAME] anjali _ASST Arjun_PDCT Ashish_asst Counter_Sales …" at bounding box center [169, 216] width 53 height 13
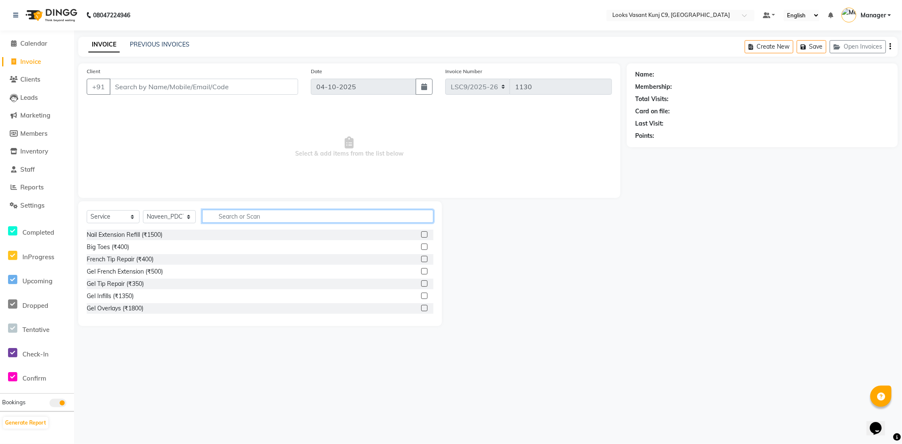
click at [253, 220] on input "text" at bounding box center [317, 216] width 231 height 13
type input "ped"
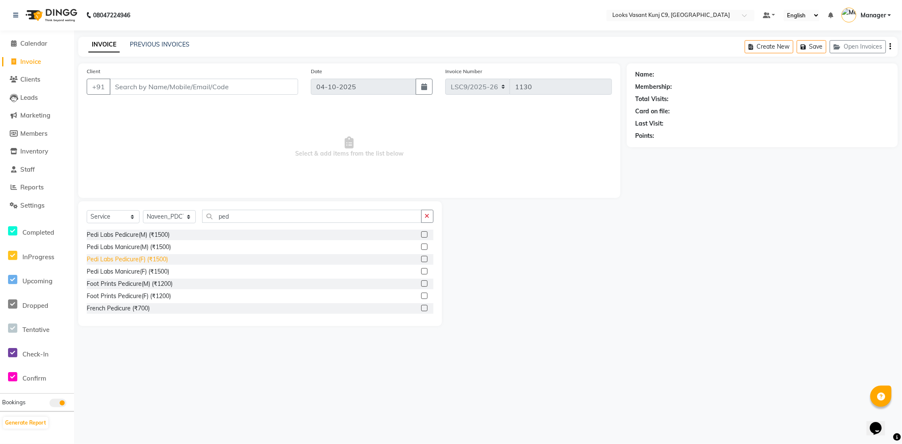
click at [134, 260] on div "Pedi Labs Pedicure(F) (₹1500)" at bounding box center [127, 259] width 81 height 9
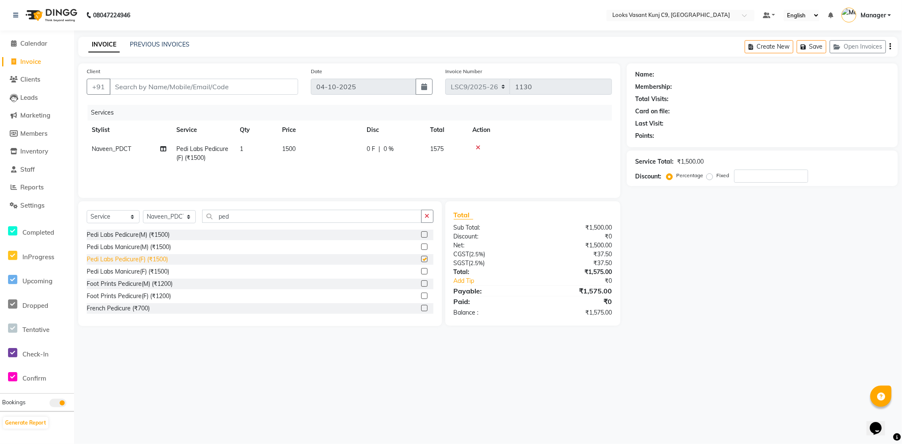
checkbox input "false"
click at [260, 141] on td "1" at bounding box center [256, 154] width 42 height 28
select select "88937"
click at [333, 150] on input "1500" at bounding box center [359, 151] width 74 height 13
type input "1600"
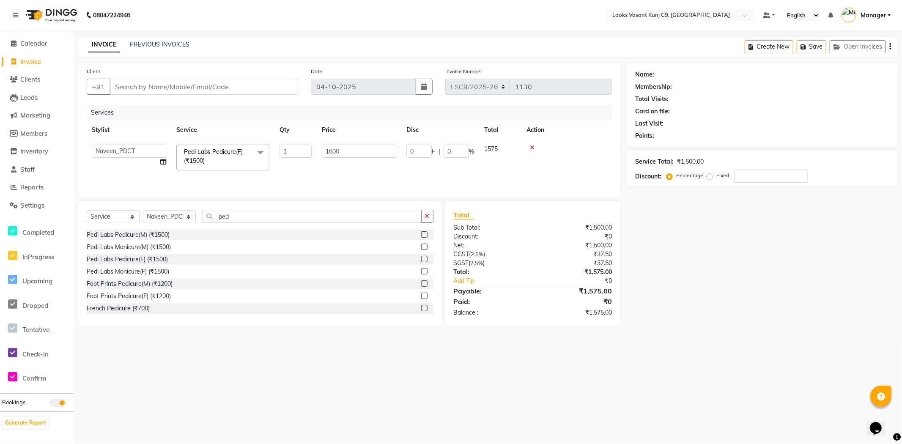
click at [217, 99] on div "Client +91" at bounding box center [192, 84] width 224 height 35
click at [218, 98] on div "Client +91" at bounding box center [192, 84] width 224 height 35
click at [224, 94] on input "Client" at bounding box center [203, 87] width 189 height 16
type input "9"
type input "0"
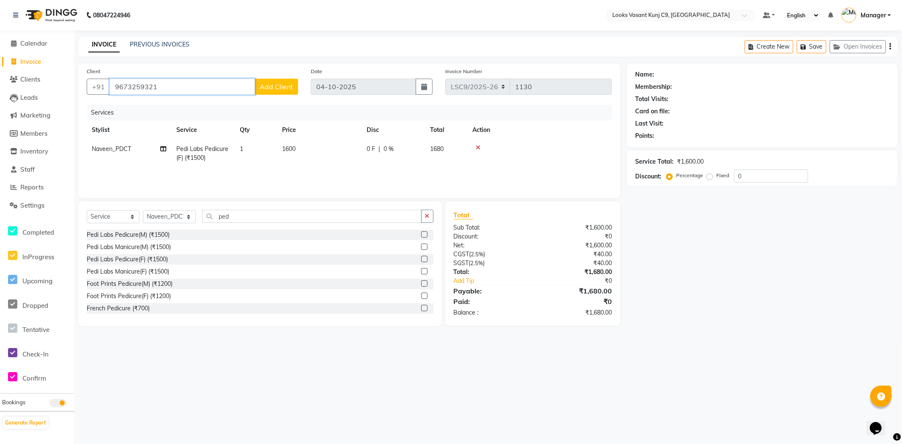
type input "9673259321"
click at [272, 85] on span "Add Client" at bounding box center [276, 86] width 33 height 8
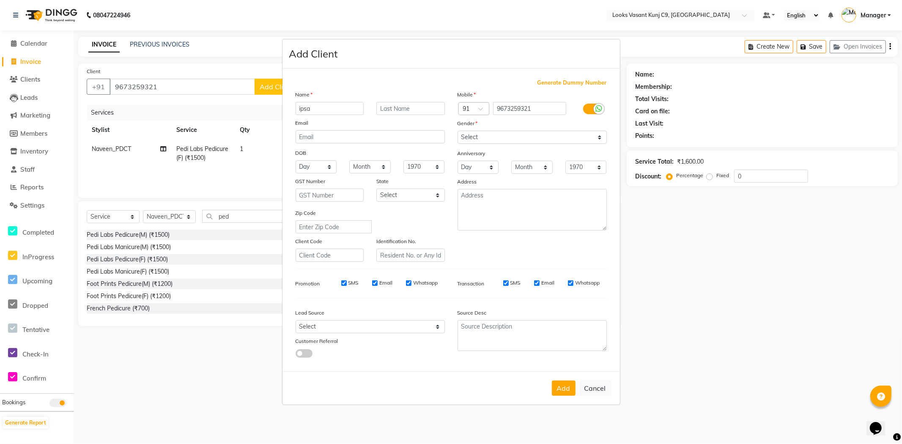
type input "ipsa"
click at [482, 140] on select "Select [DEMOGRAPHIC_DATA] [DEMOGRAPHIC_DATA] Other Prefer Not To Say" at bounding box center [531, 137] width 149 height 13
select select "[DEMOGRAPHIC_DATA]"
click at [457, 131] on select "Select [DEMOGRAPHIC_DATA] [DEMOGRAPHIC_DATA] Other Prefer Not To Say" at bounding box center [531, 137] width 149 height 13
click at [568, 385] on button "Add" at bounding box center [564, 387] width 24 height 15
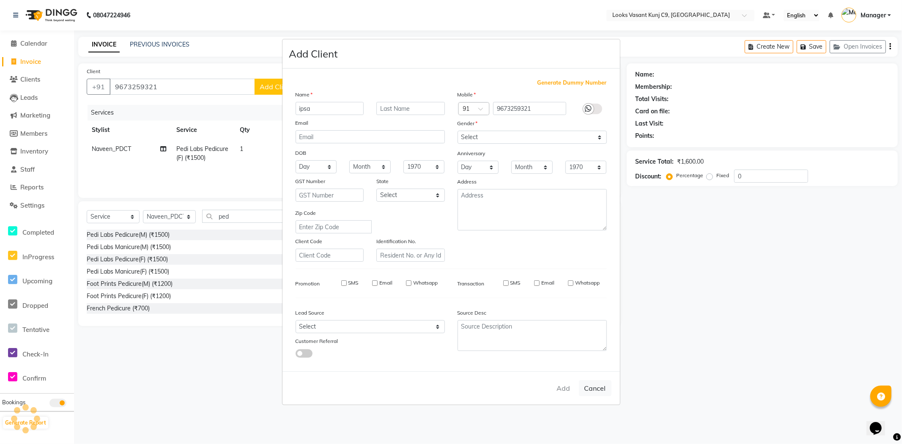
select select
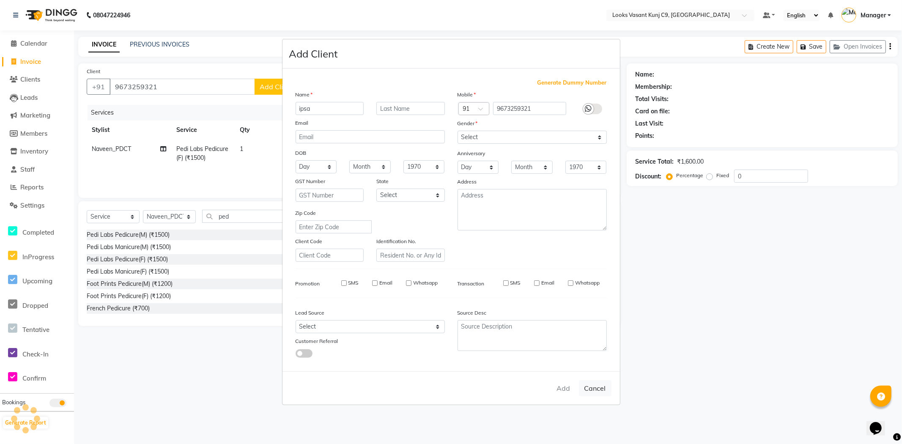
select select
checkbox input "false"
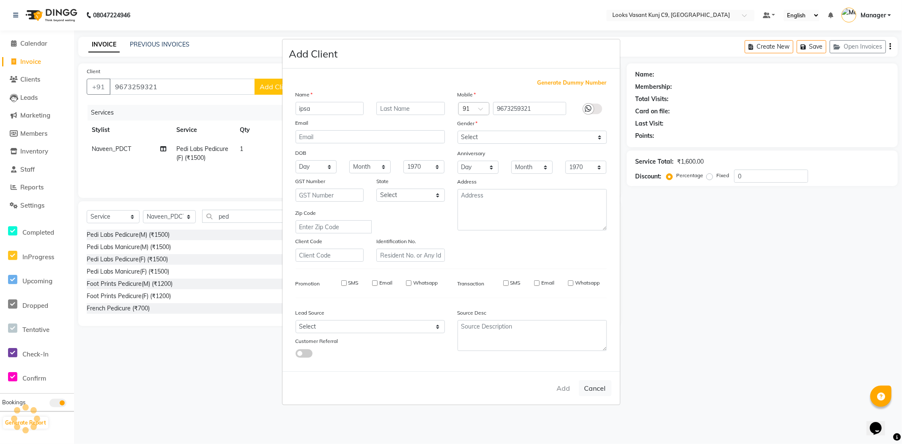
checkbox input "false"
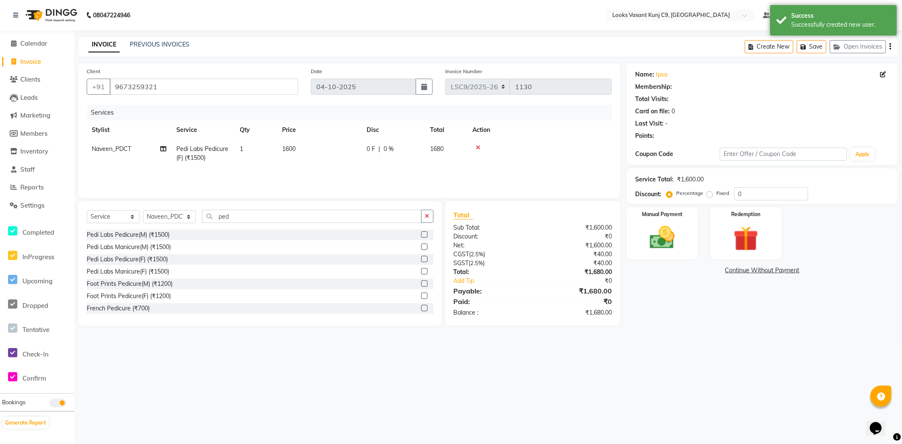
select select "1: Object"
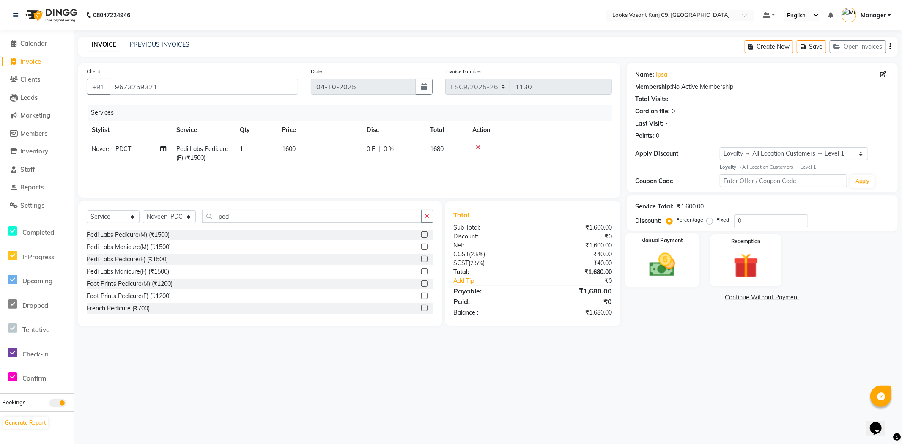
click at [648, 268] on img at bounding box center [662, 265] width 42 height 30
click at [737, 299] on span "CARD" at bounding box center [735, 298] width 18 height 10
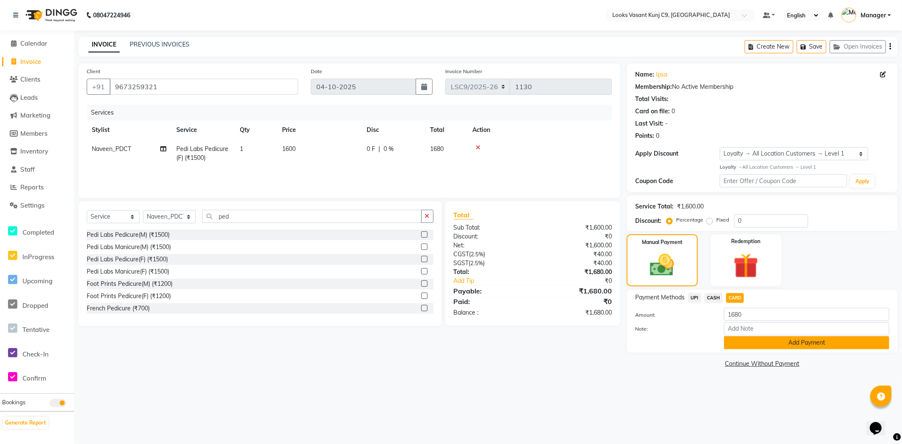
click at [777, 339] on button "Add Payment" at bounding box center [806, 342] width 165 height 13
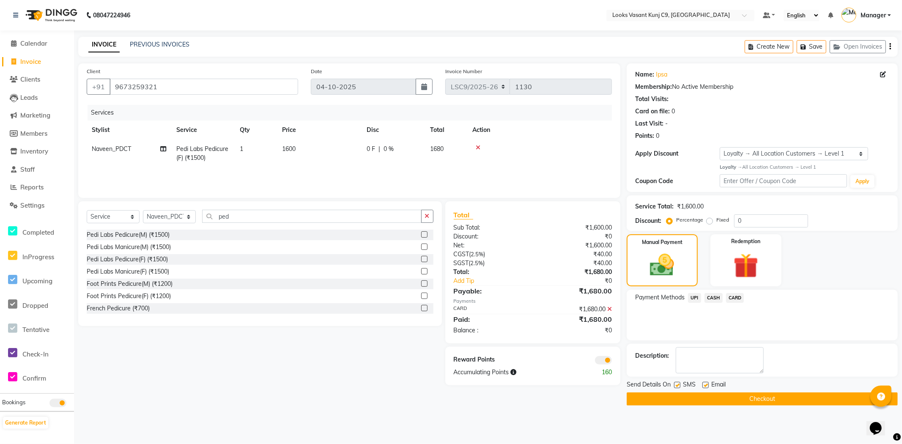
click at [746, 404] on button "Checkout" at bounding box center [761, 398] width 271 height 13
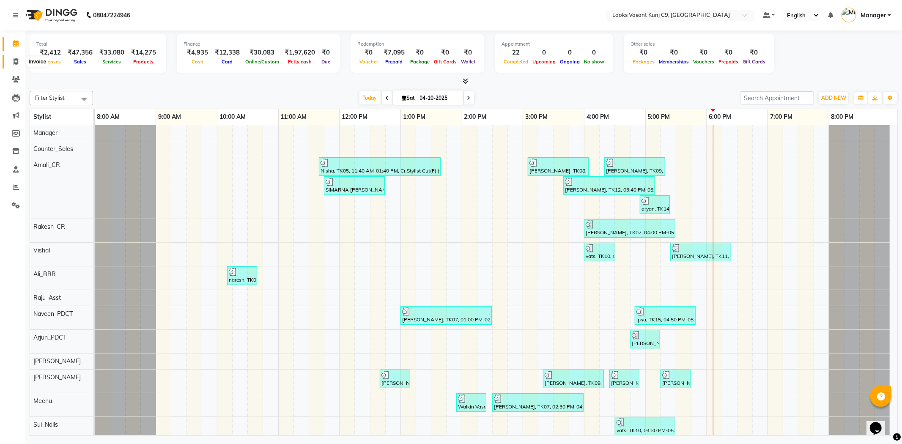
click at [17, 60] on icon at bounding box center [16, 61] width 5 height 6
select select "service"
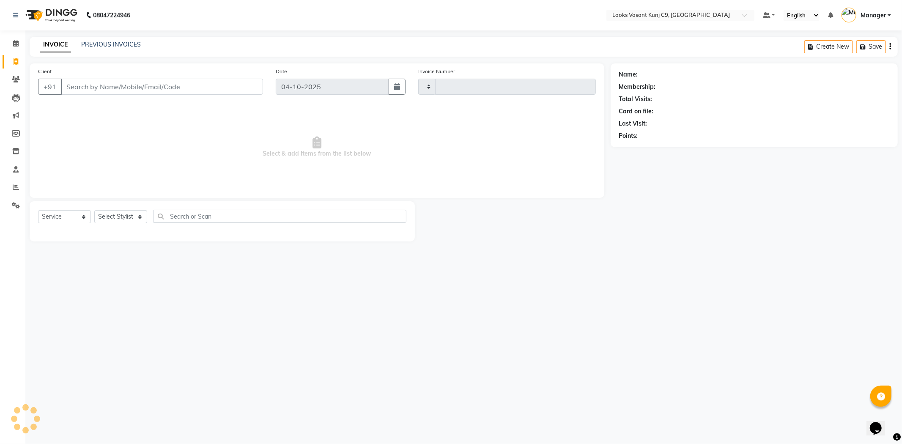
type input "1132"
select select "8747"
click at [112, 222] on select "Select Stylist" at bounding box center [120, 216] width 53 height 13
select select "88933"
click at [94, 211] on select "Select Stylist [PERSON_NAME] anjali _ASST Arjun_PDCT Ashish_asst Counter_Sales …" at bounding box center [120, 216] width 53 height 13
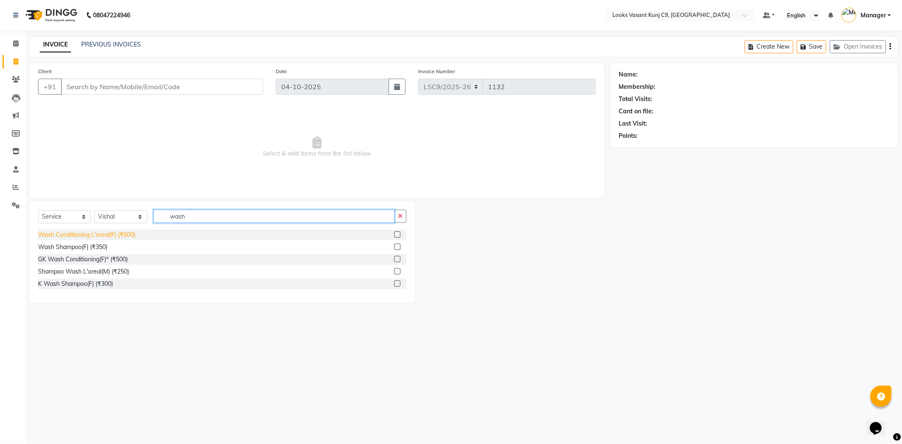
type input "wash"
click at [121, 237] on div "Wash Conditioning L'oreal(F) (₹500)" at bounding box center [86, 234] width 97 height 9
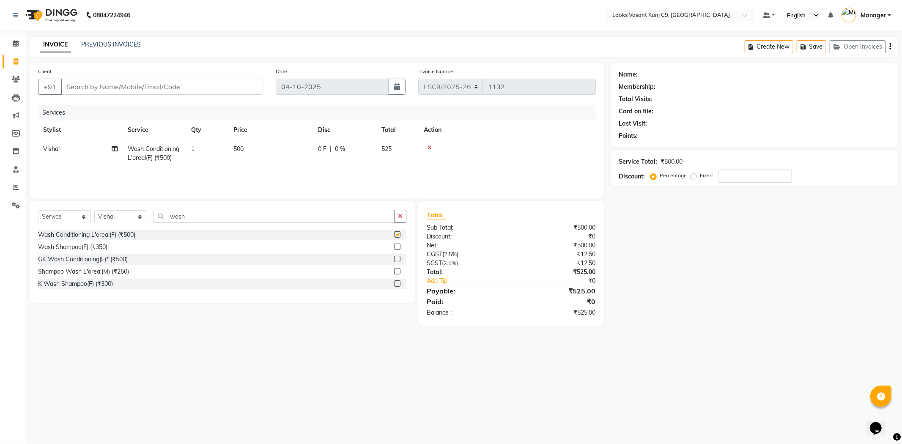
checkbox input "false"
click at [247, 145] on td "500" at bounding box center [270, 154] width 85 height 28
select select "88933"
drag, startPoint x: 301, startPoint y: 149, endPoint x: 123, endPoint y: 155, distance: 178.1
click at [123, 155] on tr "Ali_BRB Amali_CR anjali _ASST Arjun_PDCT Ashish_asst Counter_Sales Manager [PER…" at bounding box center [317, 158] width 558 height 36
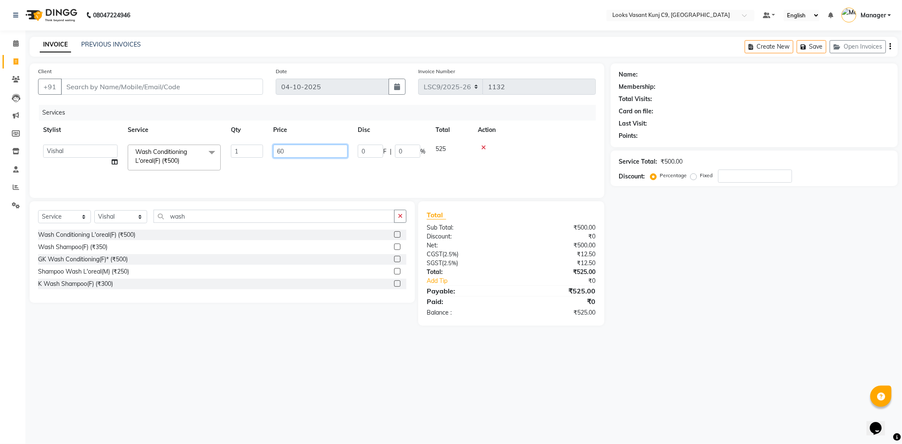
type input "600"
click at [137, 82] on input "Client" at bounding box center [162, 87] width 202 height 16
click at [154, 83] on input "Client" at bounding box center [162, 87] width 202 height 16
type input "9"
type input "0"
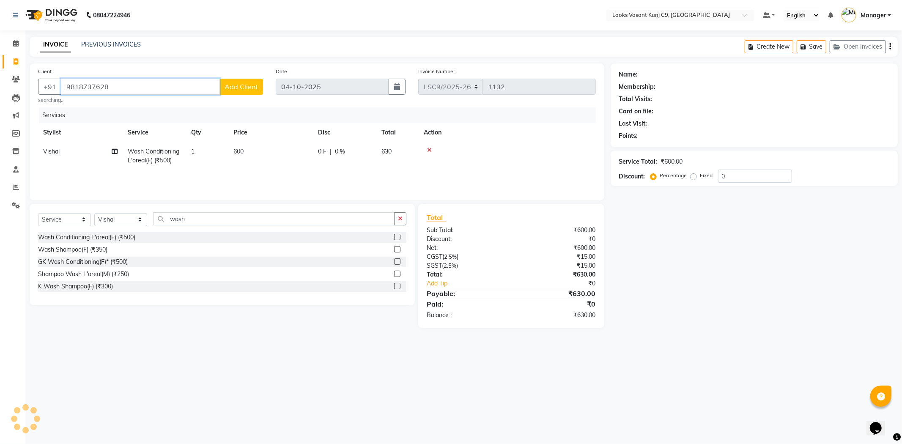
type input "9818737628"
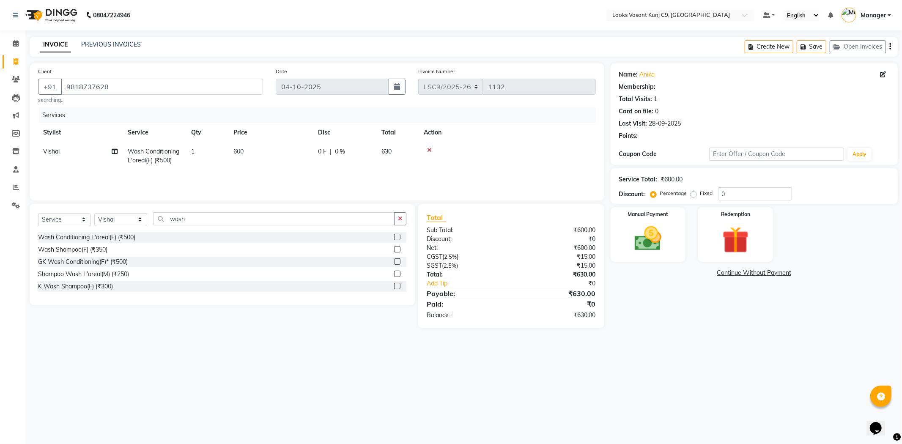
select select "1: Object"
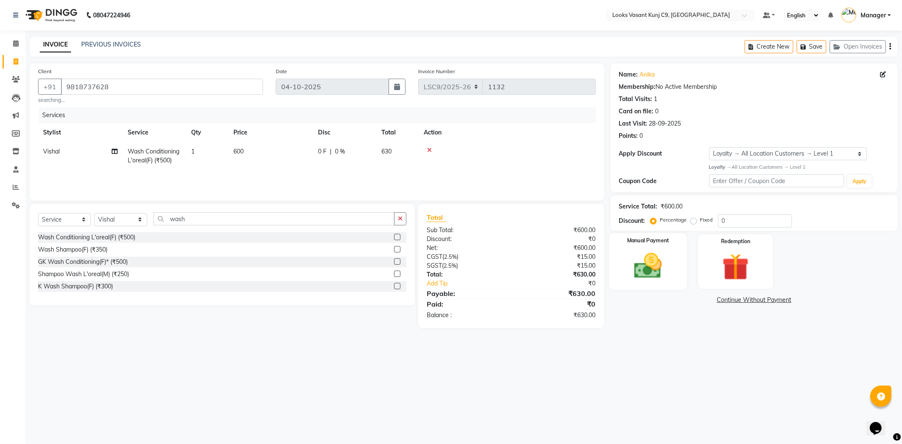
click at [666, 268] on img at bounding box center [647, 266] width 45 height 32
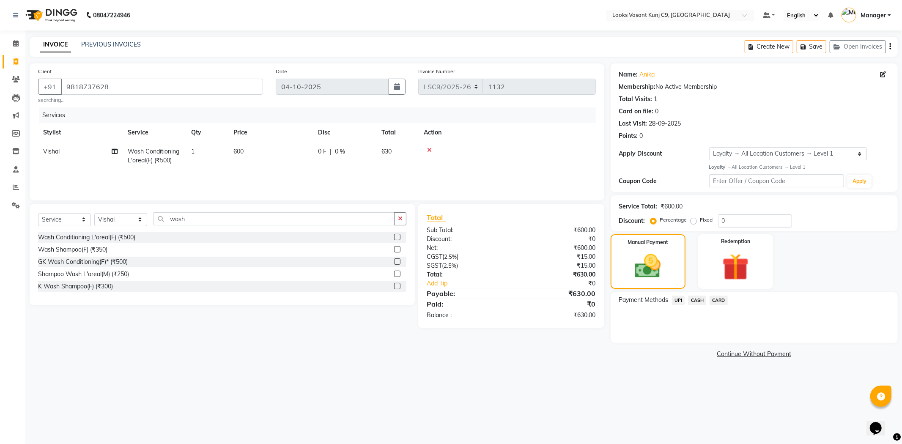
click at [726, 297] on span "CARD" at bounding box center [718, 300] width 18 height 10
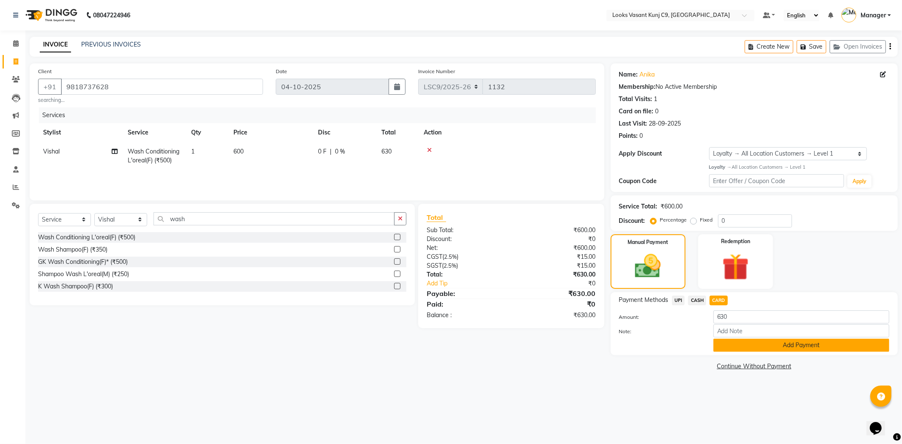
click at [733, 347] on button "Add Payment" at bounding box center [801, 345] width 176 height 13
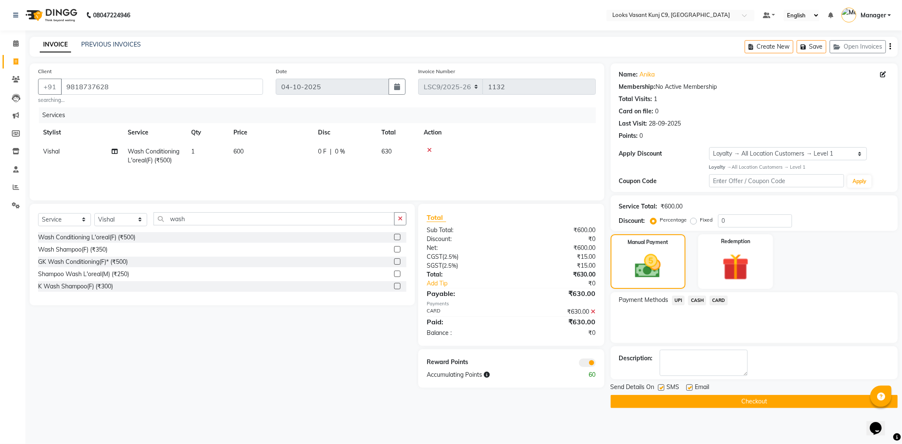
click at [665, 402] on button "Checkout" at bounding box center [753, 401] width 287 height 13
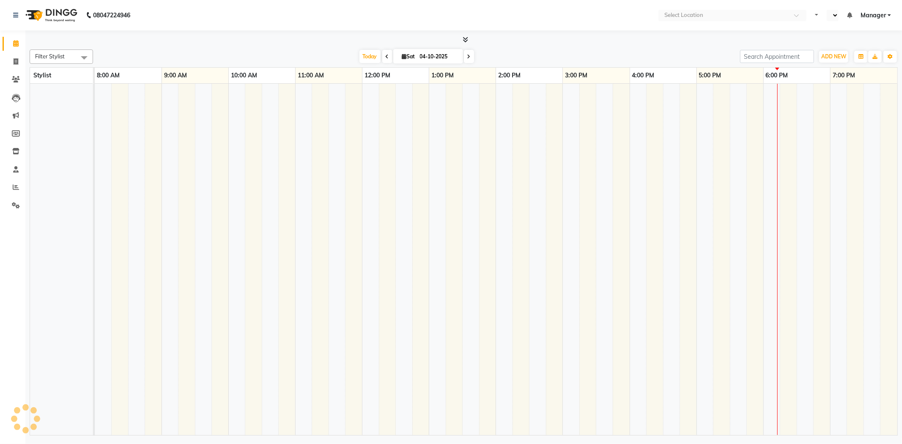
select select "en"
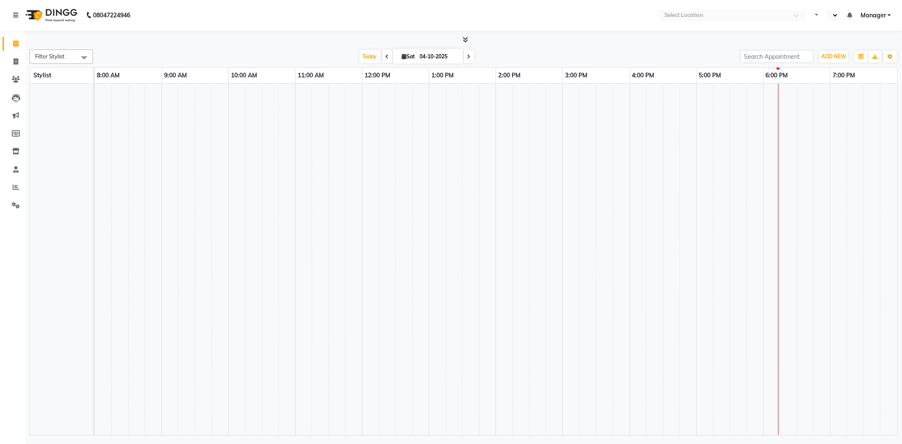
select select "en"
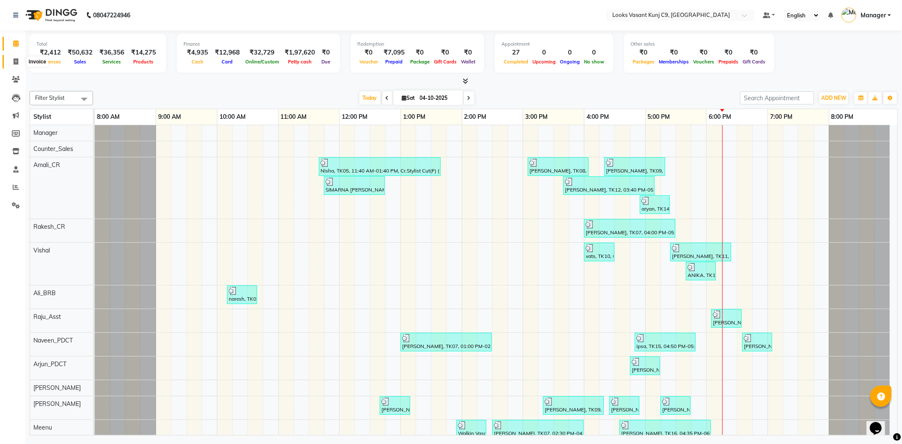
click at [11, 63] on span at bounding box center [15, 62] width 15 height 10
select select "service"
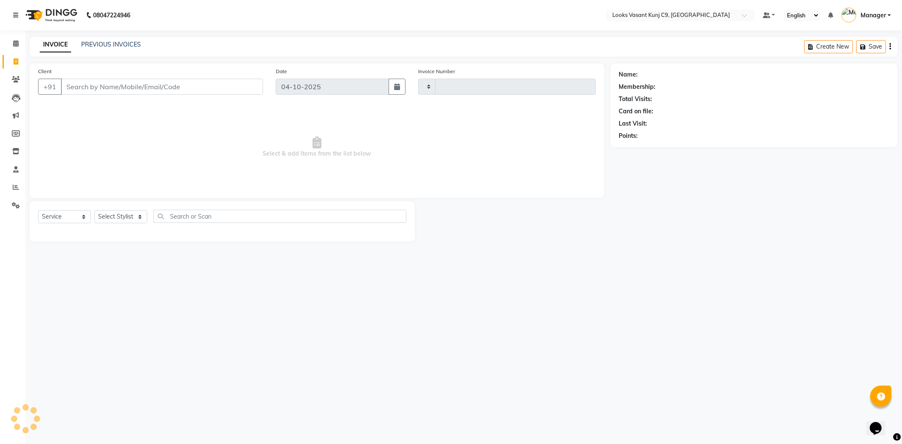
type input "1133"
select select "8747"
click at [112, 51] on div "INVOICE PREVIOUS INVOICES Create New Save Open Invoices" at bounding box center [464, 47] width 868 height 20
click at [125, 211] on select "Select Stylist [PERSON_NAME] anjali _ASST Arjun_PDCT Ashish_asst Counter_Sales …" at bounding box center [120, 216] width 53 height 13
select select "88931"
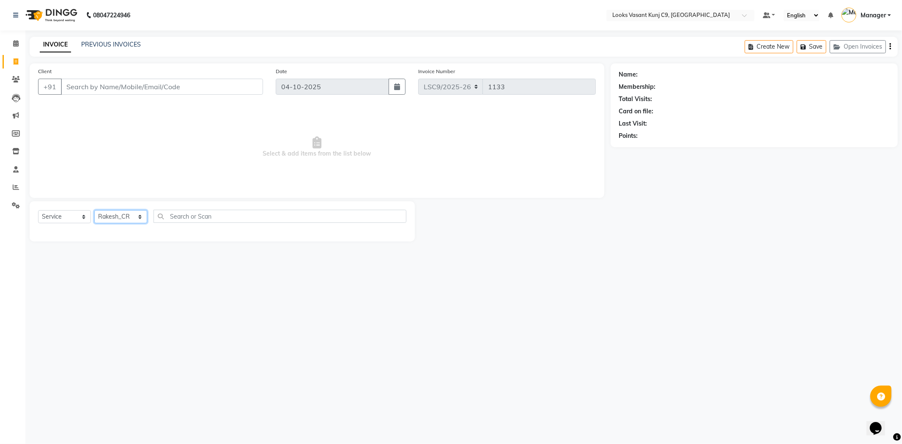
click at [94, 211] on select "Select Stylist [PERSON_NAME] anjali _ASST Arjun_PDCT Ashish_asst Counter_Sales …" at bounding box center [120, 216] width 53 height 13
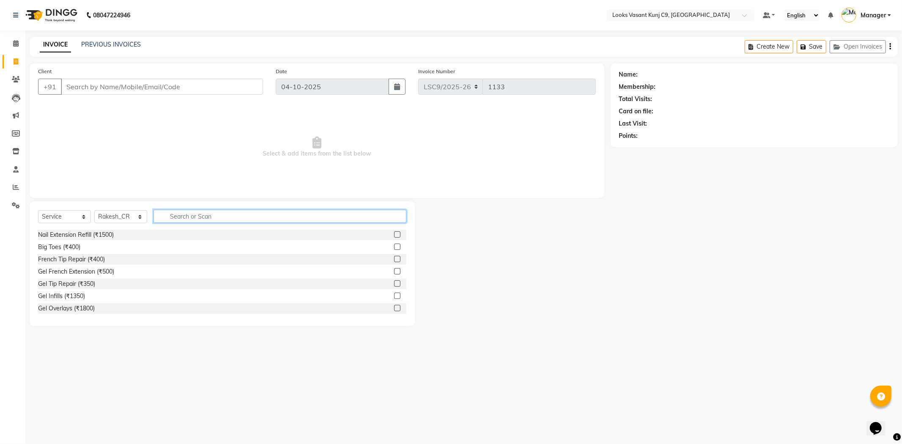
click at [181, 220] on input "text" at bounding box center [279, 216] width 253 height 13
type input "cu"
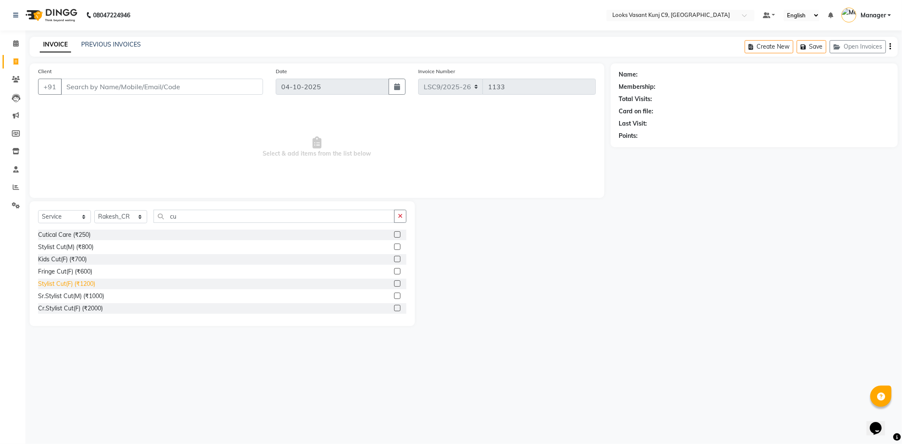
click at [86, 286] on div "Stylist Cut(F) (₹1200)" at bounding box center [66, 283] width 57 height 9
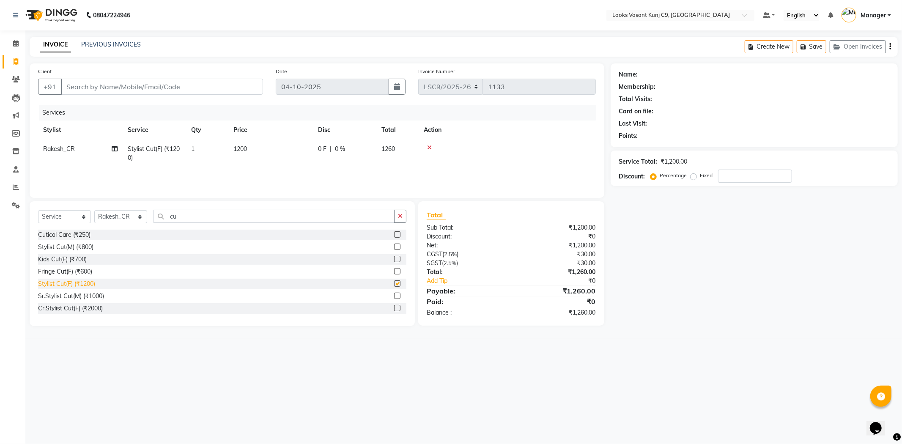
checkbox input "false"
click at [123, 86] on input "Client" at bounding box center [162, 87] width 202 height 16
type input "9"
type input "0"
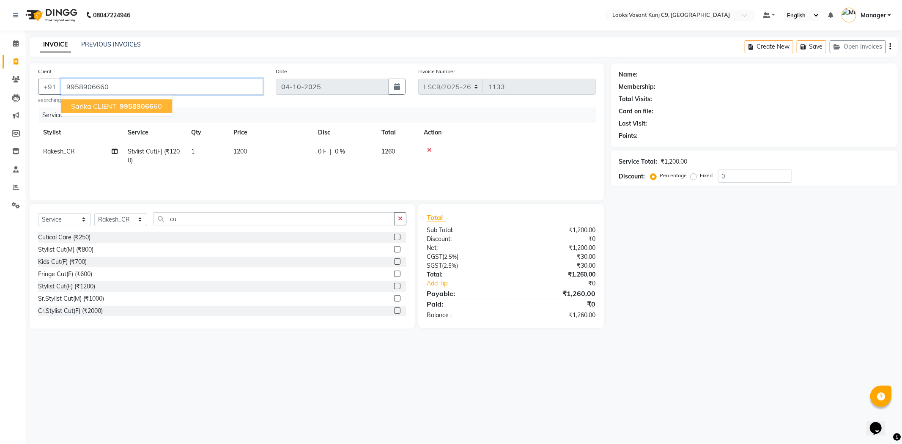
type input "9958906660"
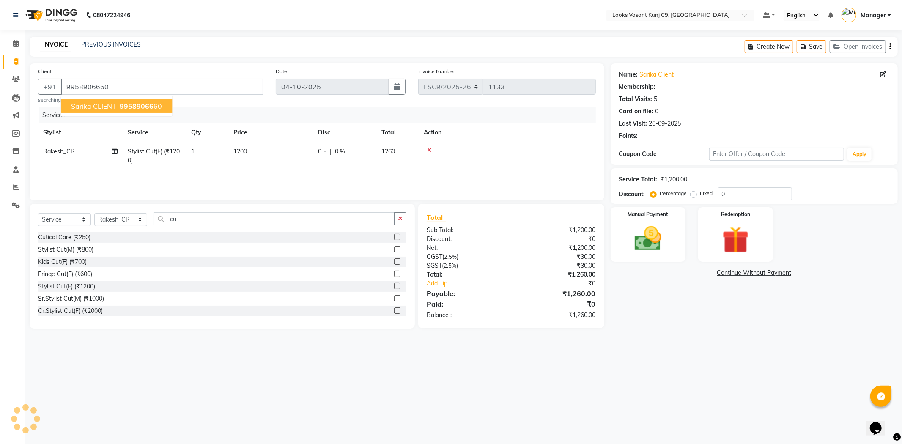
select select "1: Object"
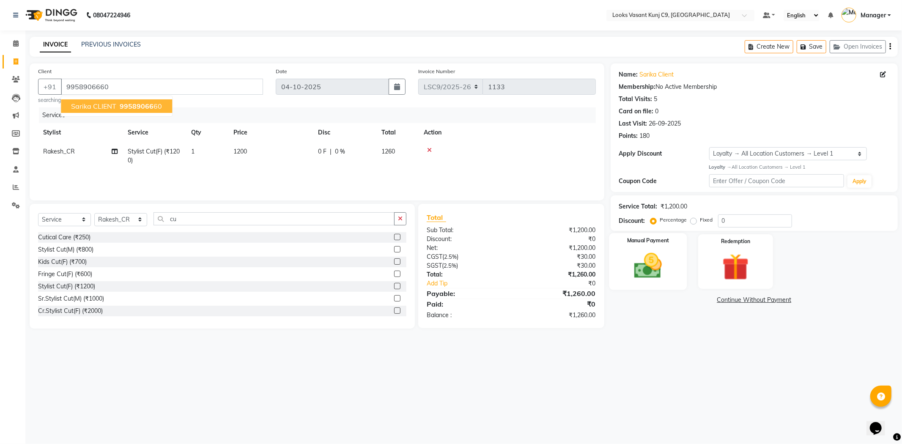
click at [635, 268] on img at bounding box center [647, 266] width 45 height 32
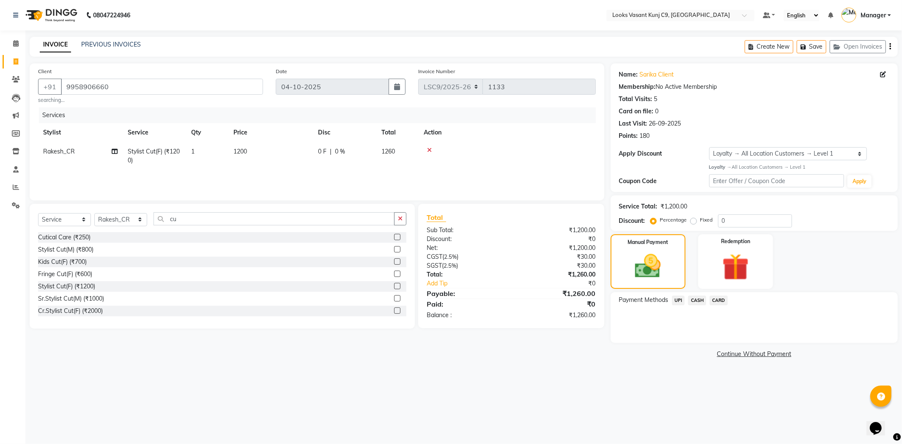
click at [678, 298] on span "UPI" at bounding box center [678, 300] width 13 height 10
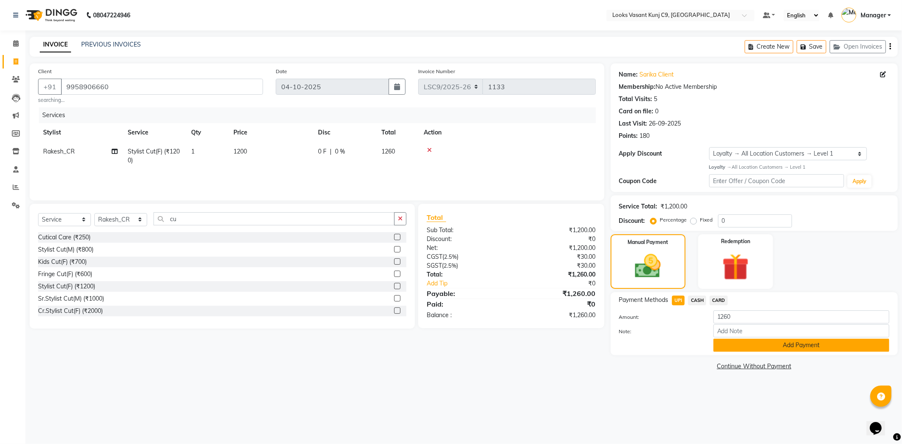
click at [733, 343] on button "Add Payment" at bounding box center [801, 345] width 176 height 13
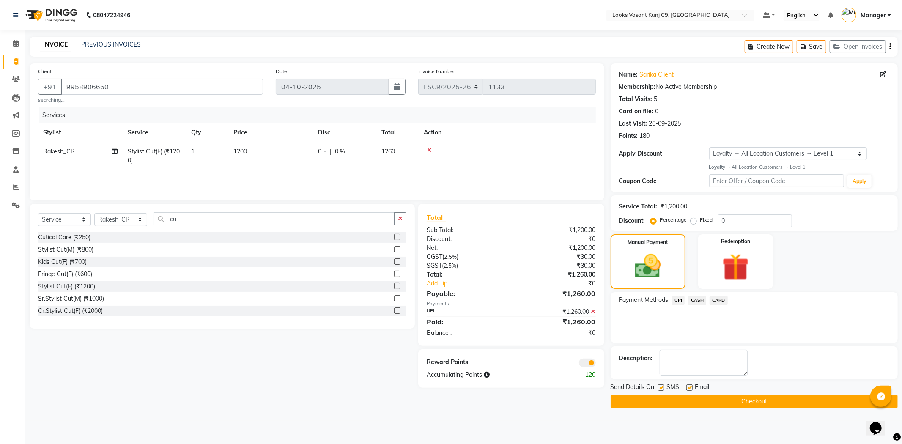
click at [673, 398] on button "Checkout" at bounding box center [753, 401] width 287 height 13
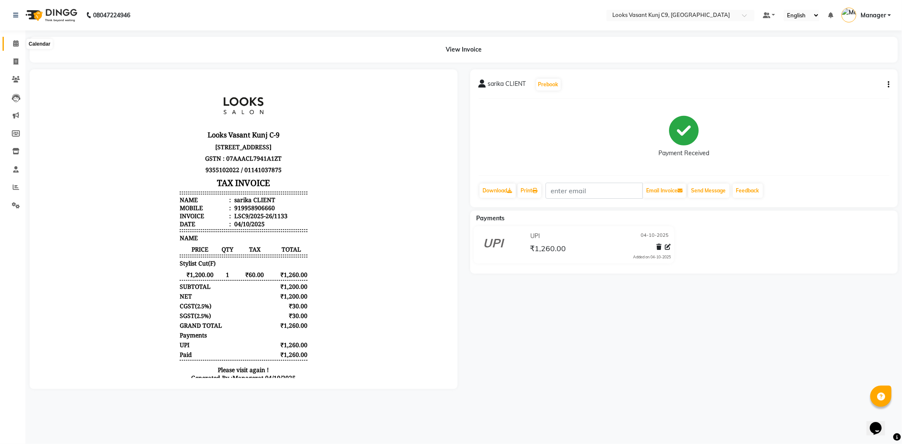
click at [14, 42] on icon at bounding box center [15, 43] width 5 height 6
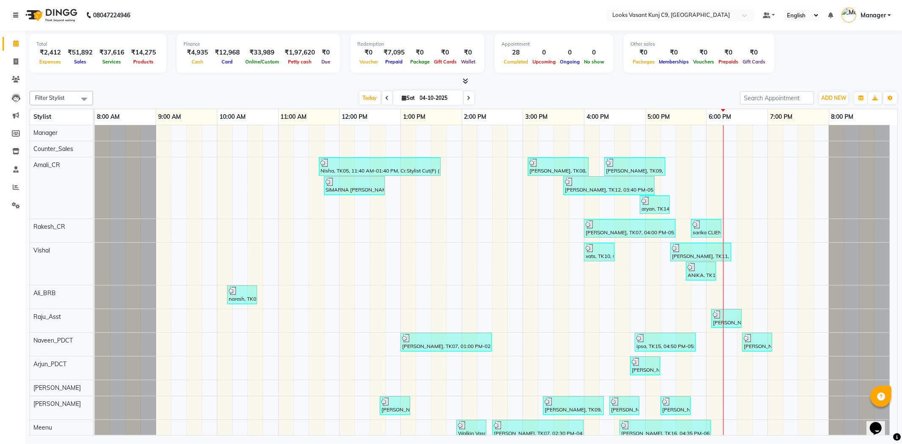
click at [13, 19] on link at bounding box center [17, 15] width 8 height 24
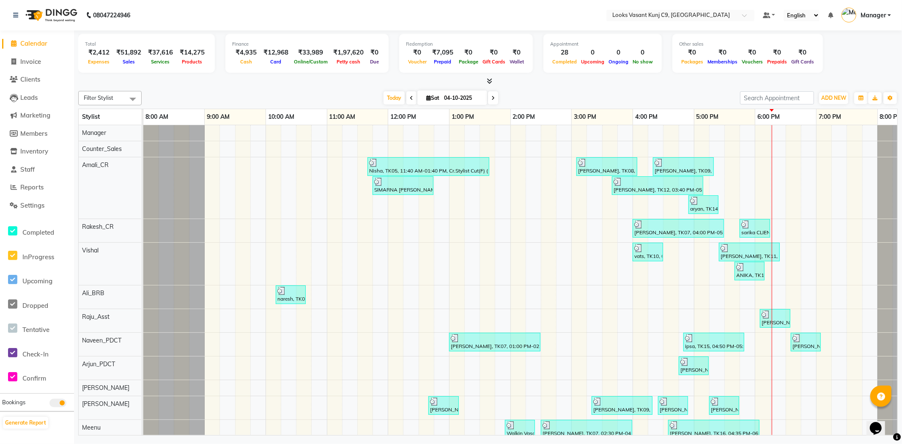
click at [22, 56] on li "Invoice" at bounding box center [37, 62] width 74 height 18
click at [22, 60] on span "Invoice" at bounding box center [30, 61] width 21 height 8
select select "service"
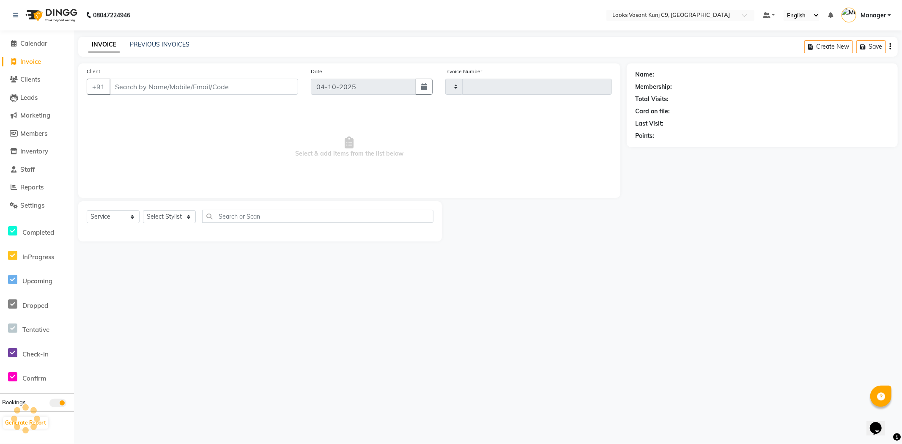
type input "1134"
select select "8747"
click at [179, 219] on select "Select Stylist" at bounding box center [169, 216] width 53 height 13
select select "88942"
click at [143, 211] on select "Select Stylist Ali_BRB Amali_CR anjali _ASST Arjun_PDCT Ashish_asst Counter_Sal…" at bounding box center [169, 216] width 53 height 13
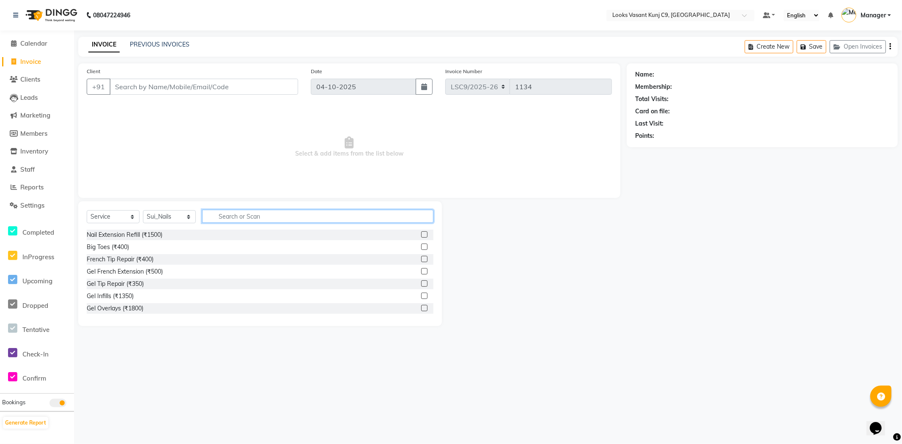
click at [204, 210] on input "text" at bounding box center [317, 216] width 231 height 13
type input "cut"
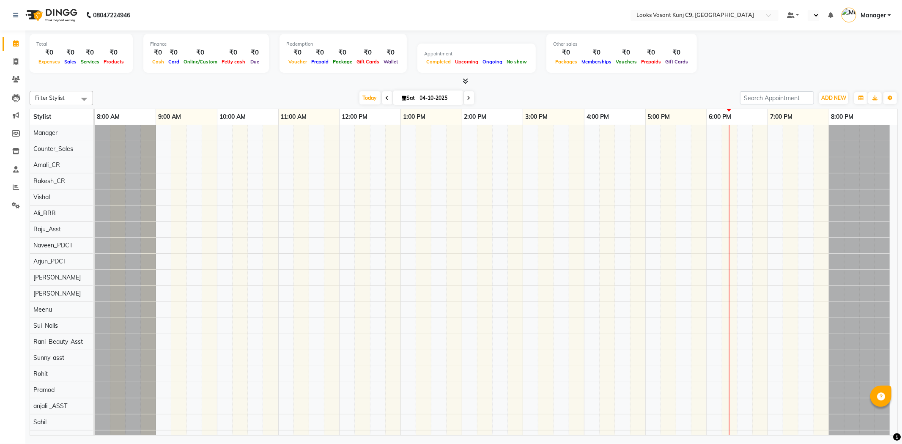
select select "en"
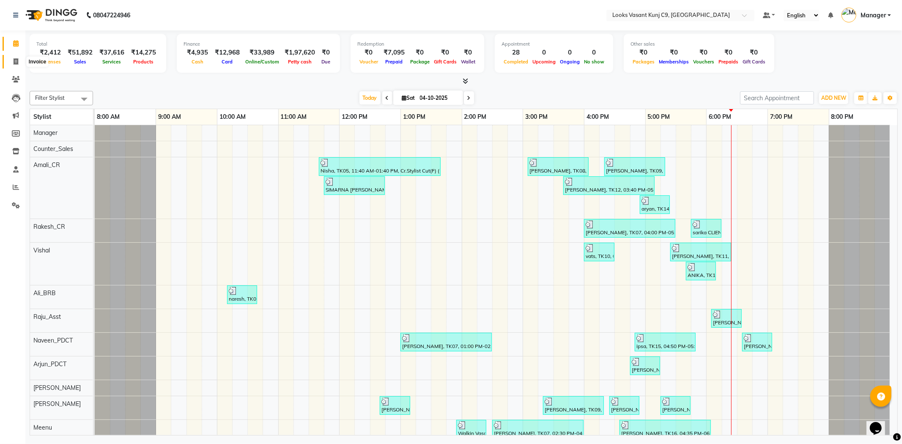
click at [16, 62] on icon at bounding box center [16, 61] width 5 height 6
select select "service"
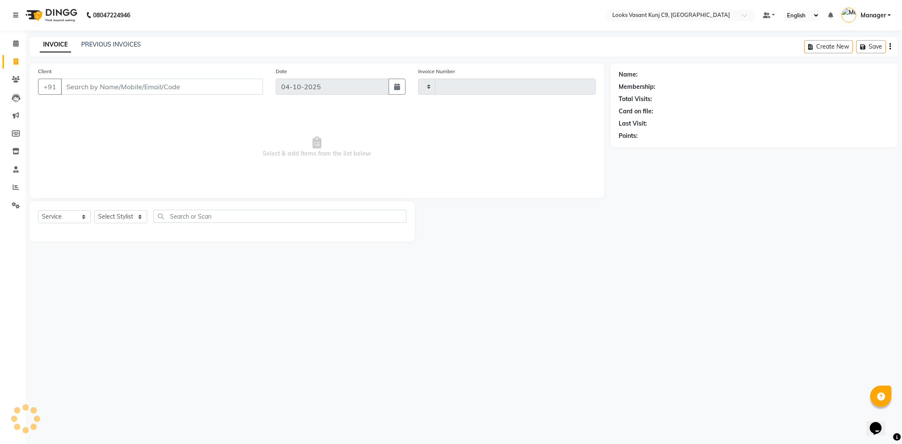
type input "1134"
select select "8747"
click at [122, 49] on div "INVOICE PREVIOUS INVOICES" at bounding box center [90, 45] width 121 height 10
click at [124, 48] on div "PREVIOUS INVOICES" at bounding box center [111, 44] width 60 height 9
click at [126, 43] on link "PREVIOUS INVOICES" at bounding box center [111, 45] width 60 height 8
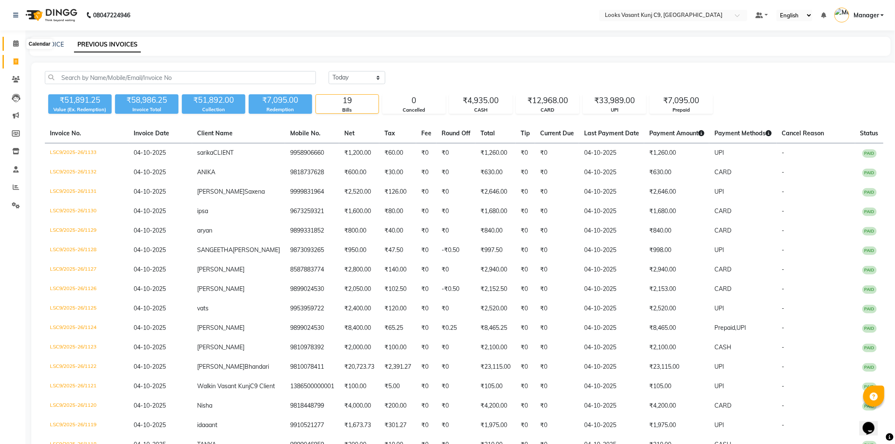
click at [14, 44] on icon at bounding box center [15, 43] width 5 height 6
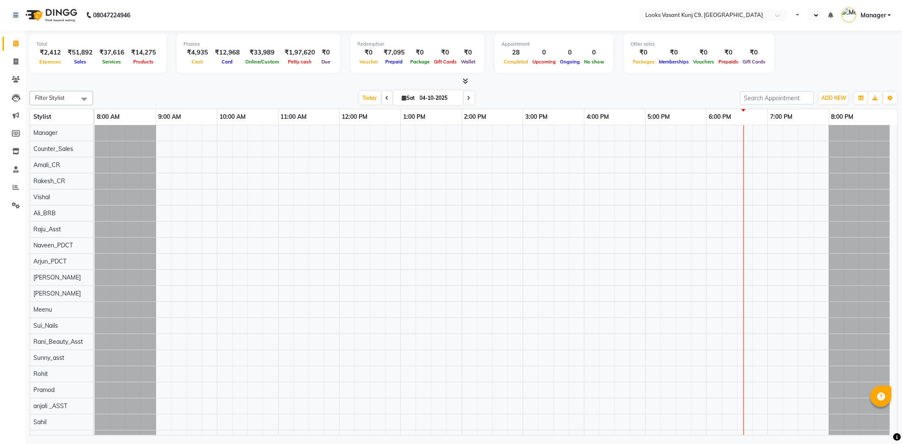
select select "en"
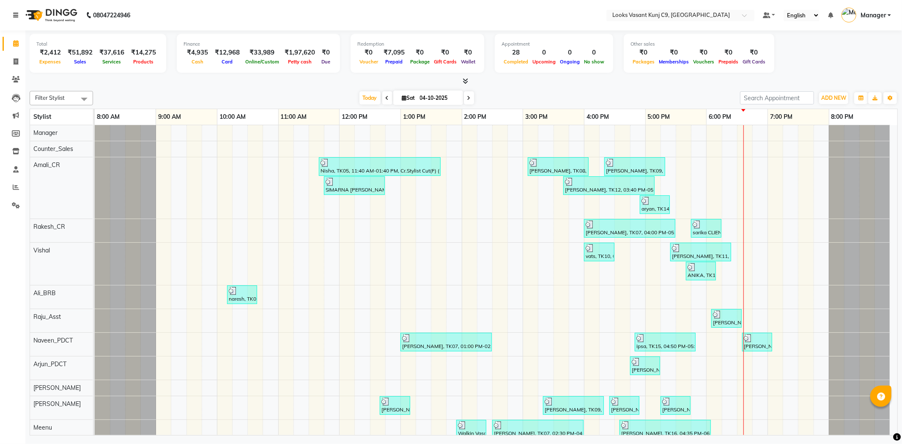
click at [15, 17] on icon at bounding box center [15, 15] width 5 height 6
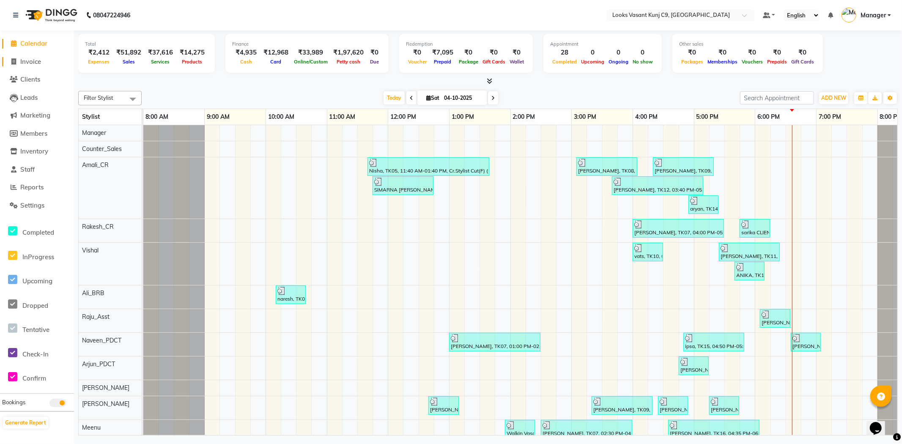
click at [25, 60] on span "Invoice" at bounding box center [30, 61] width 21 height 8
select select "service"
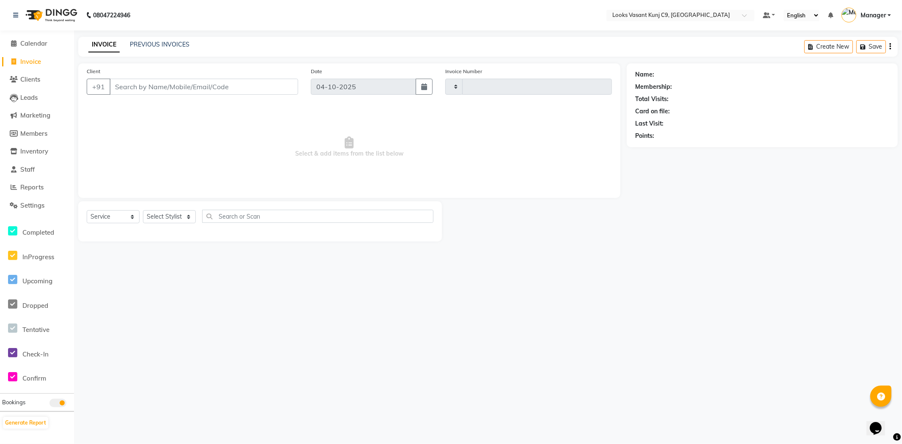
type input "1134"
select select "8747"
click at [160, 38] on div "INVOICE PREVIOUS INVOICES Create New Save" at bounding box center [487, 47] width 819 height 20
click at [164, 47] on link "PREVIOUS INVOICES" at bounding box center [160, 45] width 60 height 8
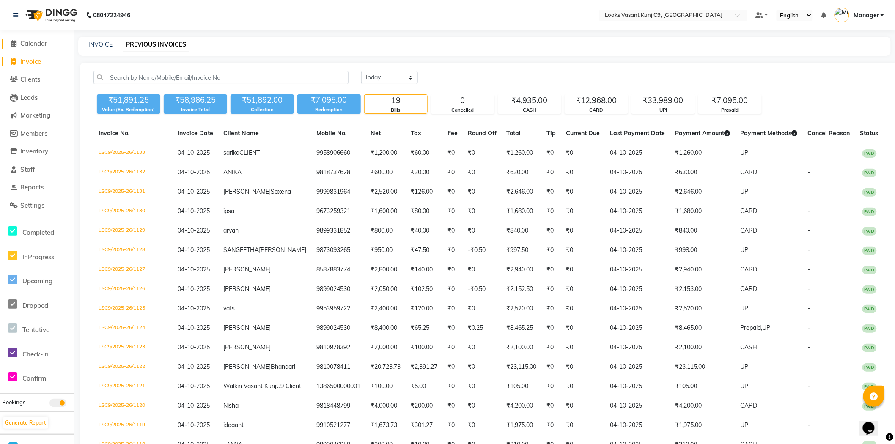
click at [19, 45] on span at bounding box center [14, 44] width 13 height 10
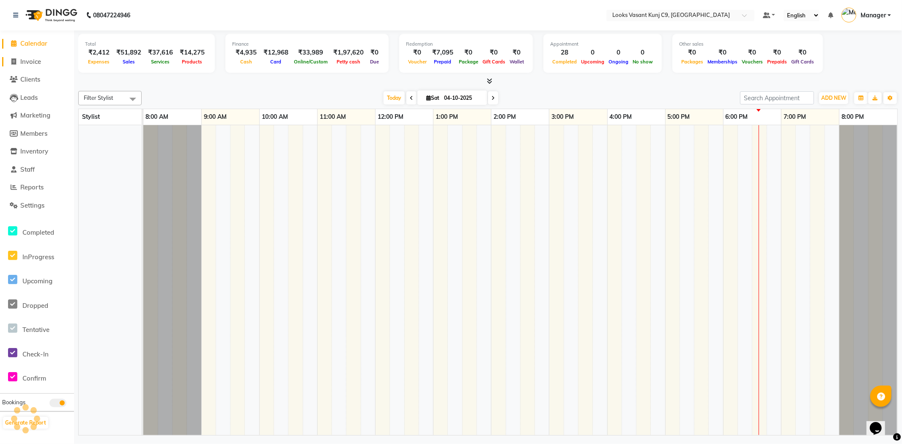
click at [39, 62] on span "Invoice" at bounding box center [30, 61] width 21 height 8
select select "service"
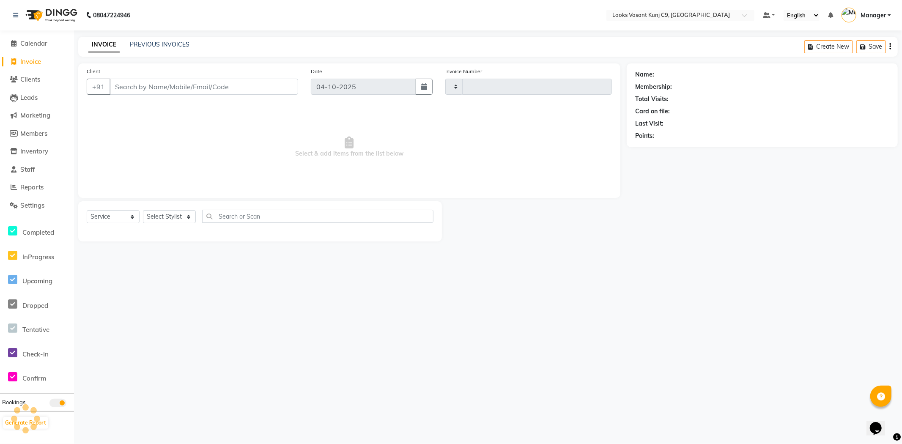
type input "1134"
select select "8747"
click at [151, 82] on input "Client" at bounding box center [203, 87] width 189 height 16
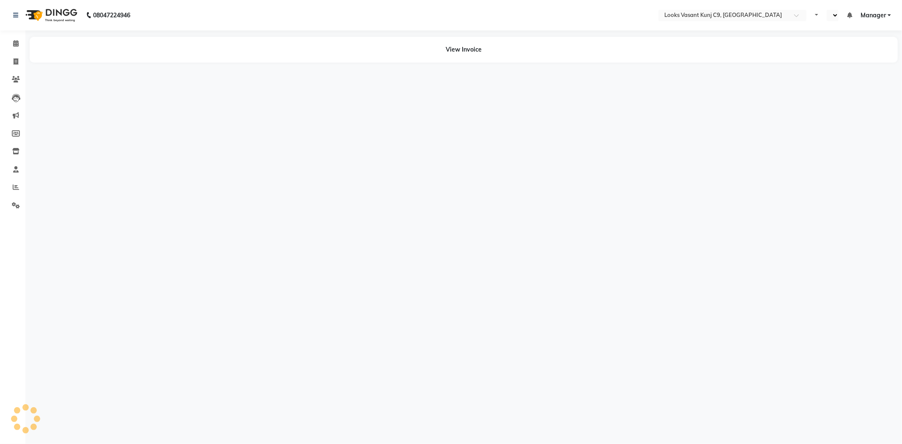
select select "en"
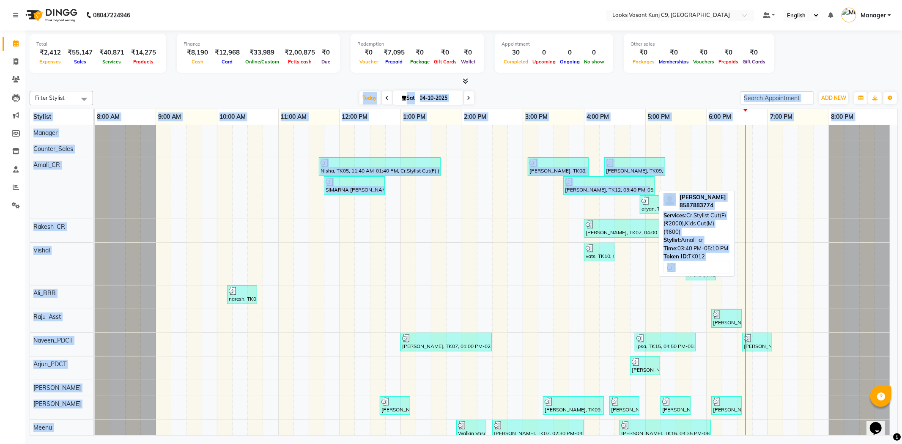
drag, startPoint x: 150, startPoint y: 103, endPoint x: 641, endPoint y: 192, distance: 499.3
click at [640, 192] on div "Filter Stylist Select All Ali_BRB Amali_CR anjali _ASST Arjun_PDCT Ashish_asst …" at bounding box center [464, 262] width 868 height 348
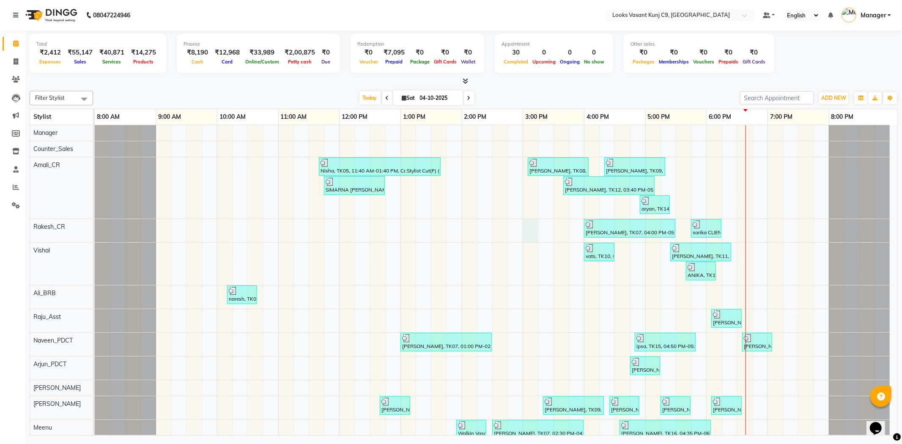
click at [538, 230] on div "Nisha, TK05, 11:40 AM-01:40 PM, Cr.Stylist Cut(F) (₹2000),Cr.Stylist Cut(F) (₹2…" at bounding box center [496, 359] width 802 height 469
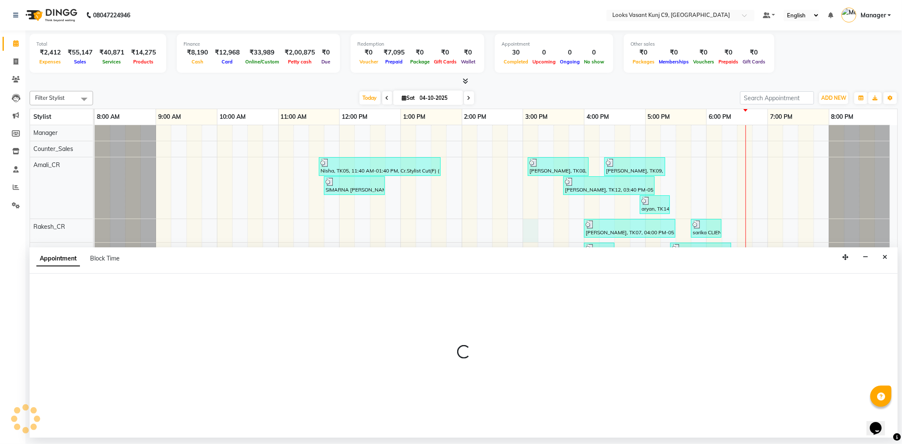
select select "88931"
select select "900"
select select "tentative"
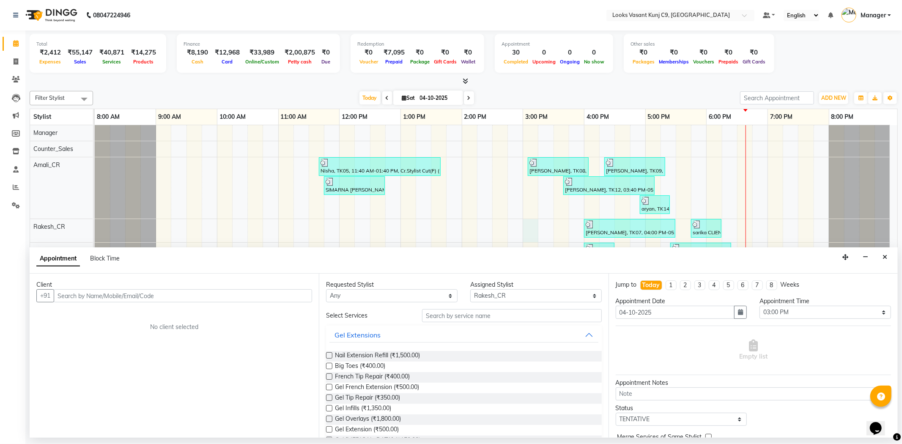
click at [211, 66] on div "Card" at bounding box center [227, 61] width 32 height 9
click at [196, 77] on div at bounding box center [464, 81] width 868 height 9
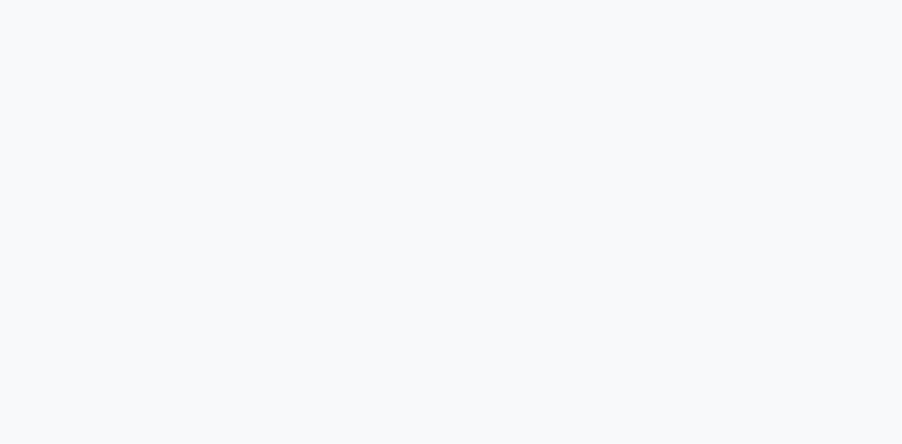
select select "service"
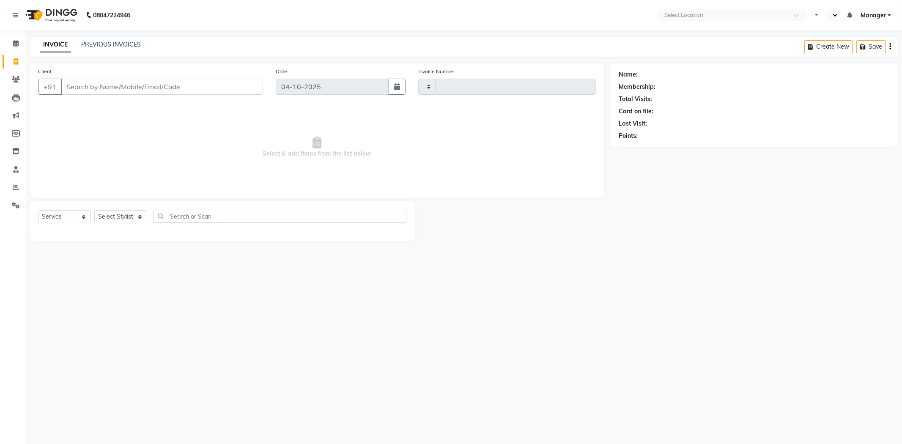
select select "en"
select select "8747"
type input "1135"
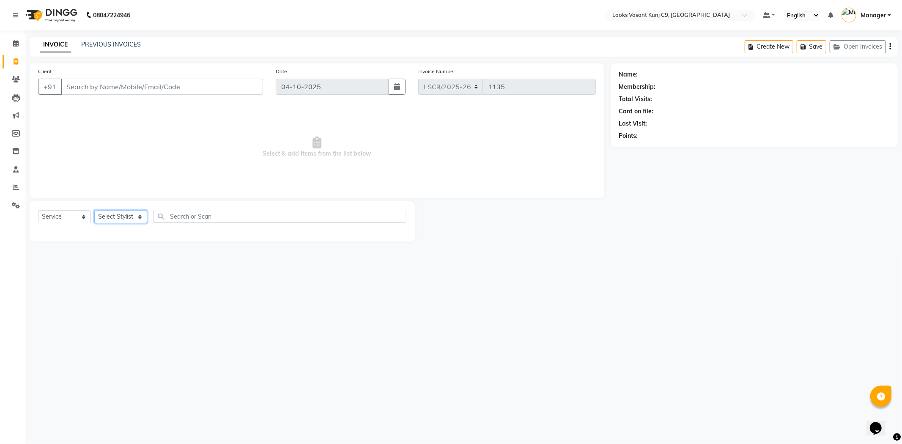
click at [125, 212] on select "Select Stylist [PERSON_NAME] anjali _ASST Arjun_PDCT Ashish_asst Counter_Sales …" at bounding box center [120, 216] width 53 height 13
select select "88788"
click at [94, 211] on select "Select Stylist [PERSON_NAME] anjali _ASST Arjun_PDCT Ashish_asst Counter_Sales …" at bounding box center [120, 216] width 53 height 13
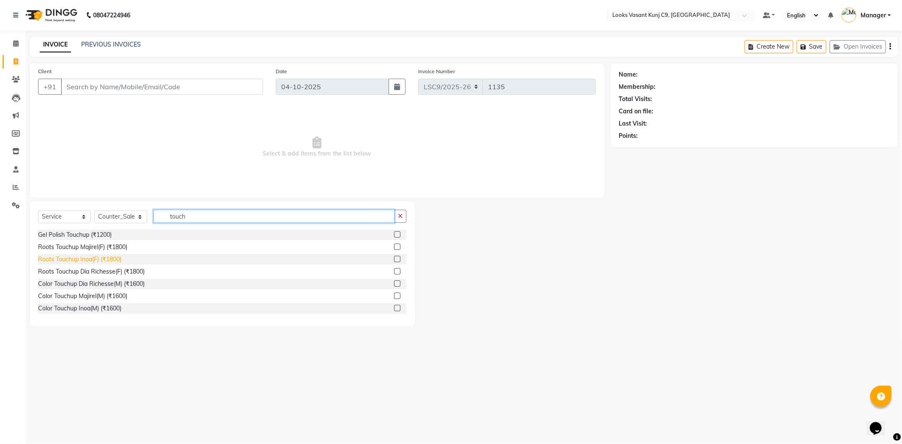
type input "touch"
click at [100, 260] on div "Roots Touchup Inoa(F) (₹1800)" at bounding box center [79, 259] width 83 height 9
checkbox input "false"
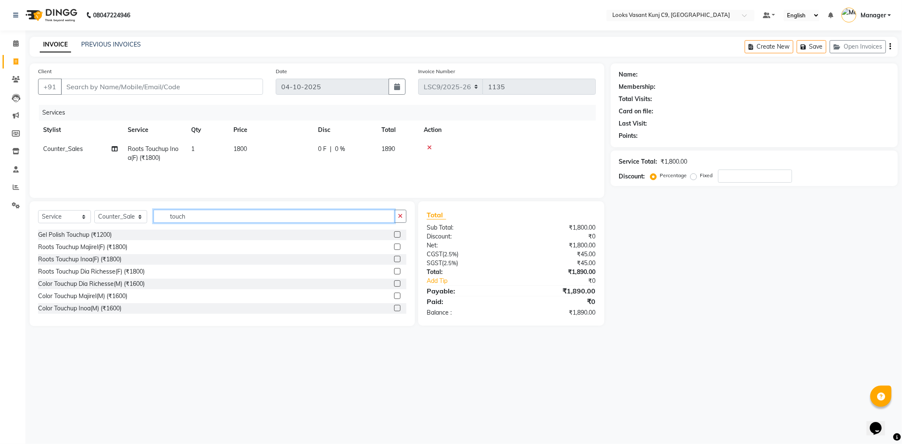
click at [189, 216] on input "touch" at bounding box center [273, 216] width 241 height 13
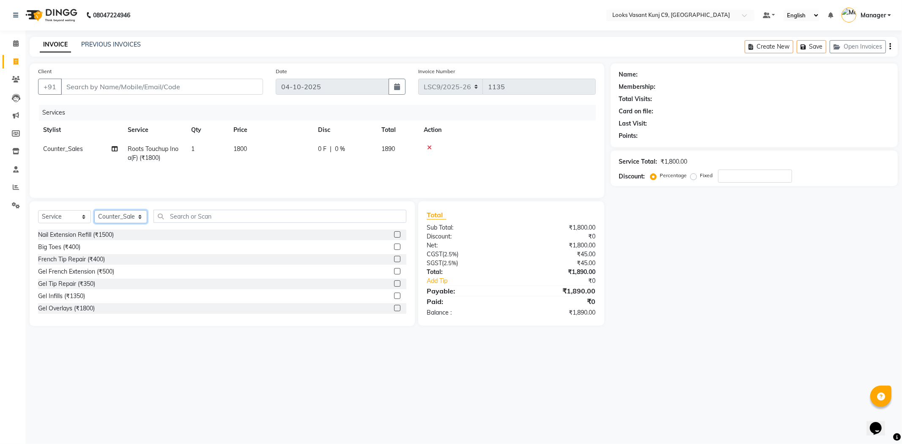
select select "88937"
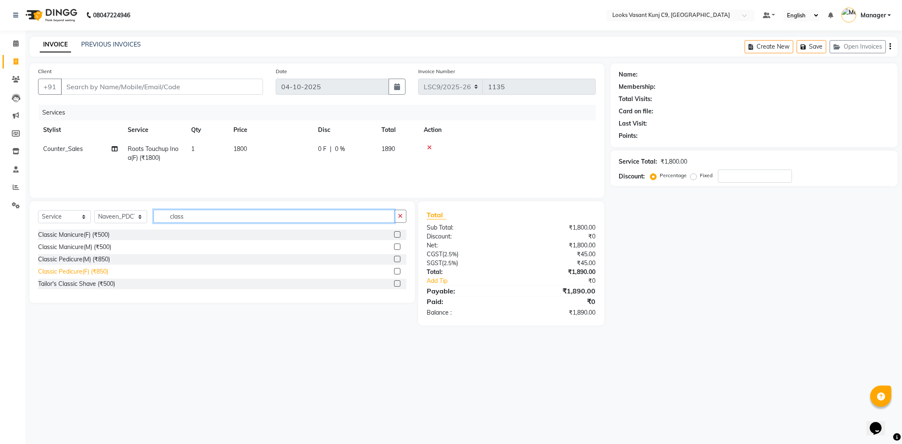
type input "class"
click at [101, 271] on div "Classic Pedicure(F) (₹850)" at bounding box center [73, 271] width 70 height 9
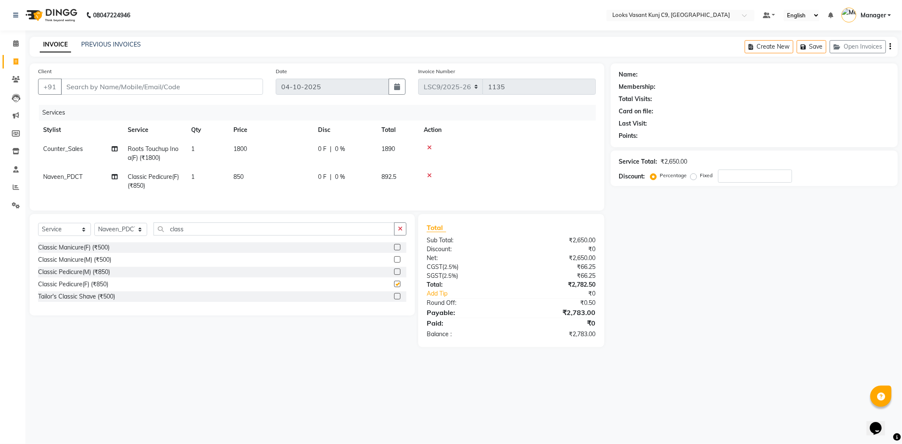
checkbox input "false"
click at [187, 233] on input "class" at bounding box center [273, 228] width 241 height 13
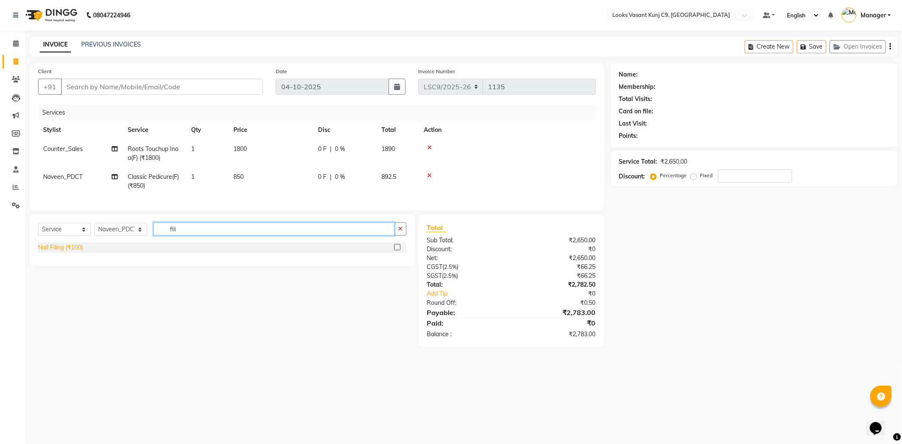
type input "fili"
click at [79, 252] on div "Nail Filing (₹100)" at bounding box center [60, 247] width 45 height 9
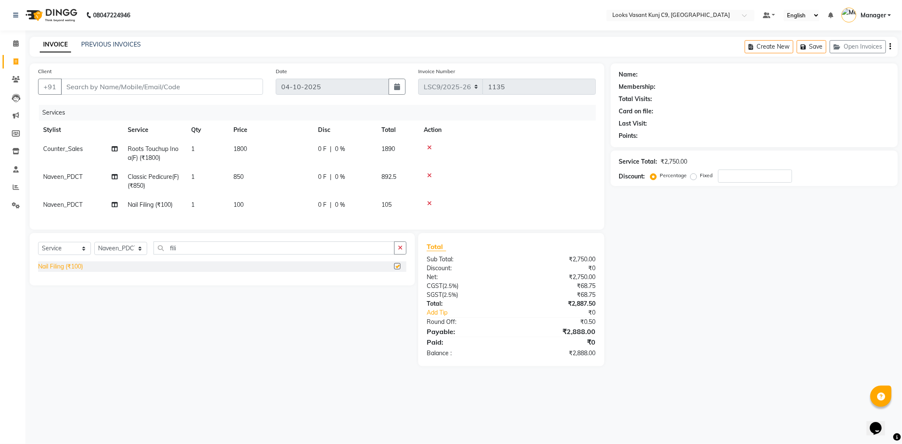
checkbox input "false"
click at [236, 203] on span "100" at bounding box center [238, 205] width 10 height 8
select select "88937"
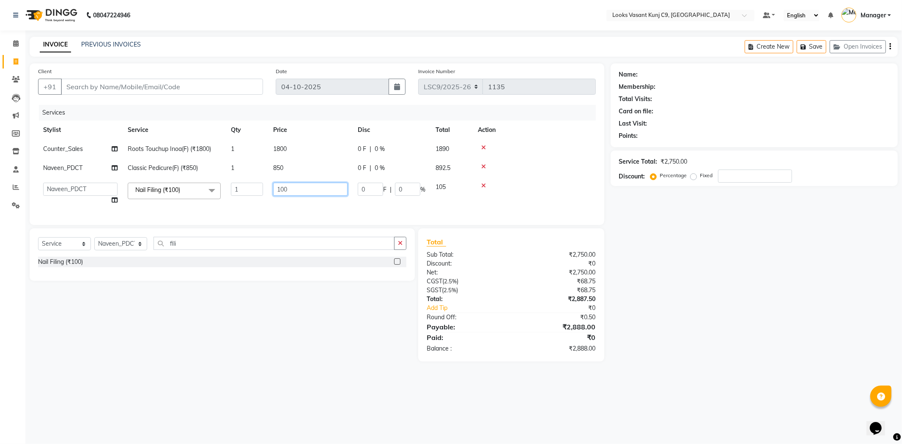
drag, startPoint x: 290, startPoint y: 191, endPoint x: 220, endPoint y: 186, distance: 70.8
click at [220, 186] on tr "Ali_BRB Amali_CR anjali _ASST Arjun_PDCT Ashish_asst Counter_Sales Manager Mary…" at bounding box center [317, 194] width 558 height 32
click at [483, 185] on tbody "Counter_Sales Roots Touchup Inoa(F) (₹1800) 1 1800 0 F | 0 % 1890 Naveen_PDCT C…" at bounding box center [317, 175] width 558 height 70
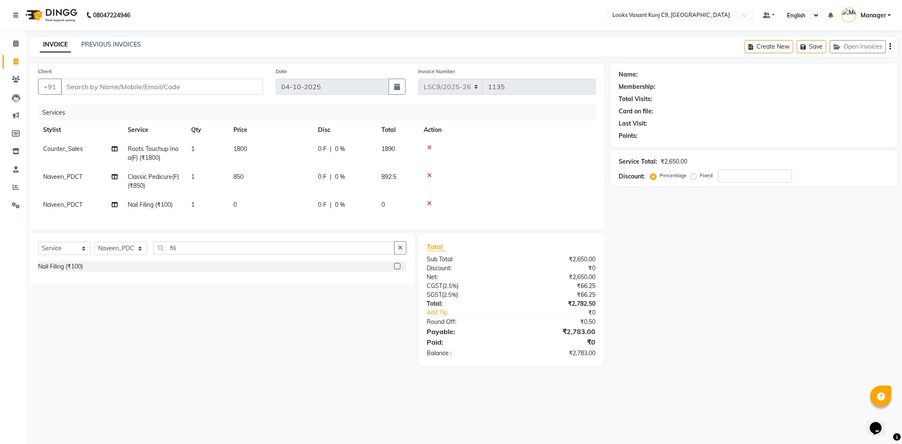
click at [429, 205] on icon at bounding box center [429, 203] width 5 height 6
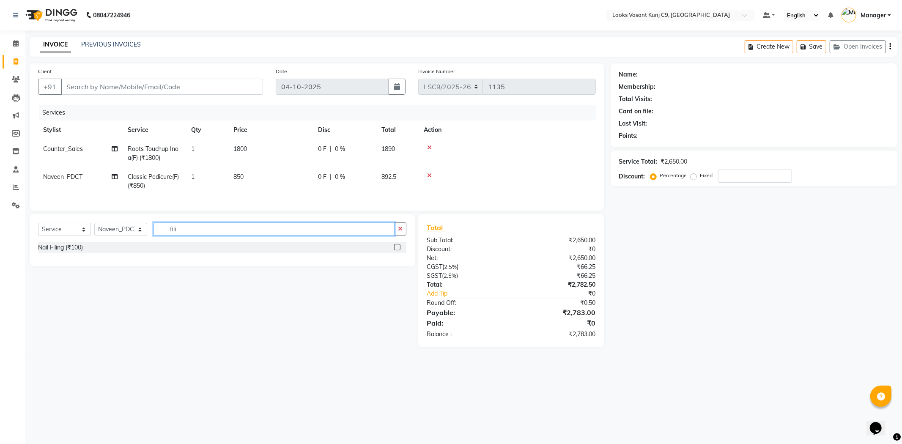
click at [228, 235] on input "fili" at bounding box center [273, 228] width 241 height 13
type input "nail pa"
click at [81, 252] on div "Nail Paint(Each) (₹100)" at bounding box center [68, 247] width 61 height 9
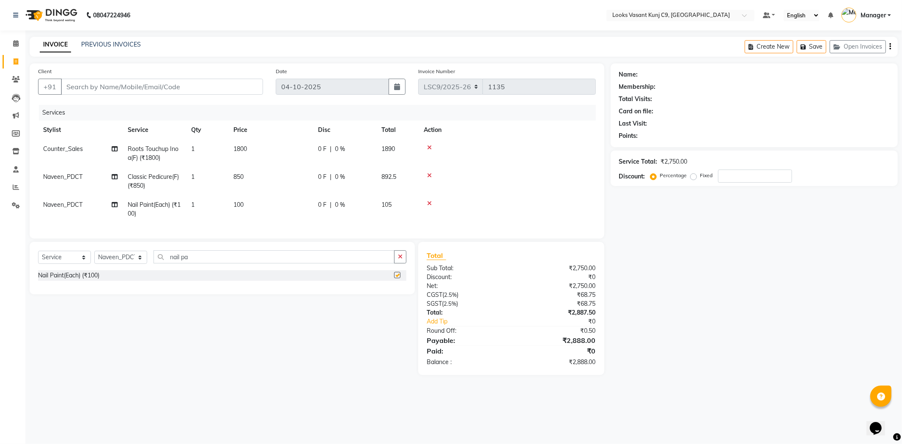
checkbox input "false"
click at [254, 207] on td "100" at bounding box center [270, 209] width 85 height 28
select select "88937"
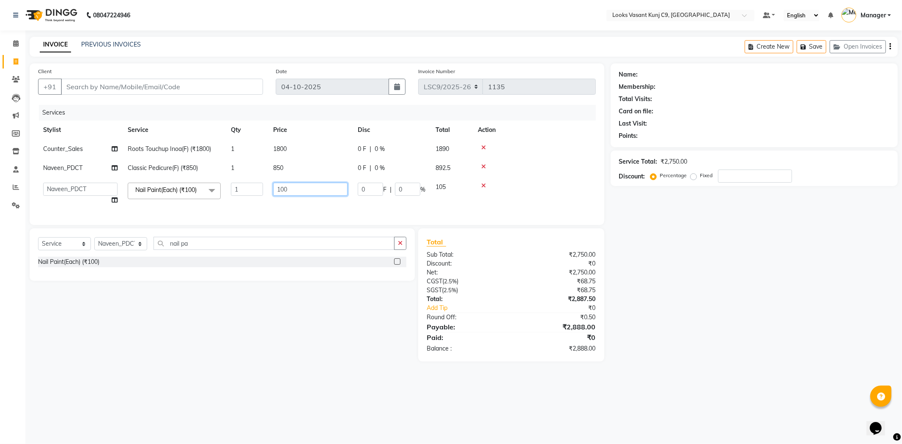
drag, startPoint x: 301, startPoint y: 191, endPoint x: 238, endPoint y: 193, distance: 63.4
click at [238, 193] on tr "Ali_BRB Amali_CR anjali _ASST Arjun_PDCT Ashish_asst Counter_Sales Manager Mary…" at bounding box center [317, 194] width 558 height 32
type input "400"
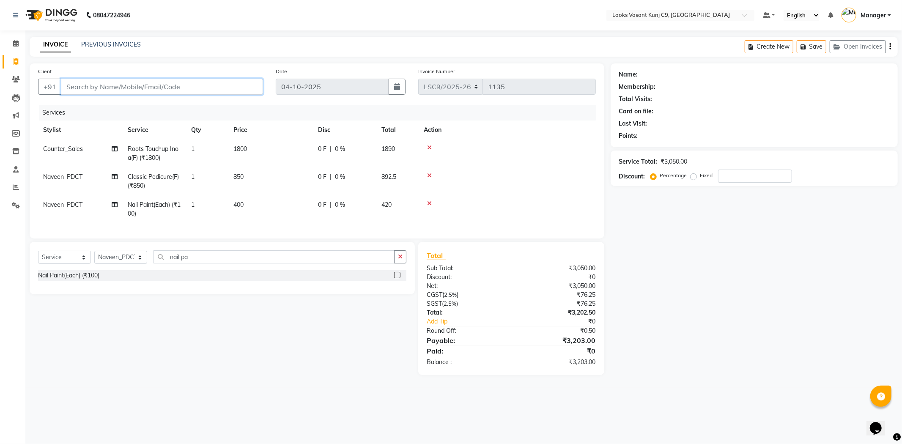
click at [213, 86] on input "Client" at bounding box center [162, 87] width 202 height 16
type input "n"
type input "0"
click at [127, 103] on ngb-highlight "9999886559" at bounding box center [148, 106] width 42 height 8
type input "9999886559"
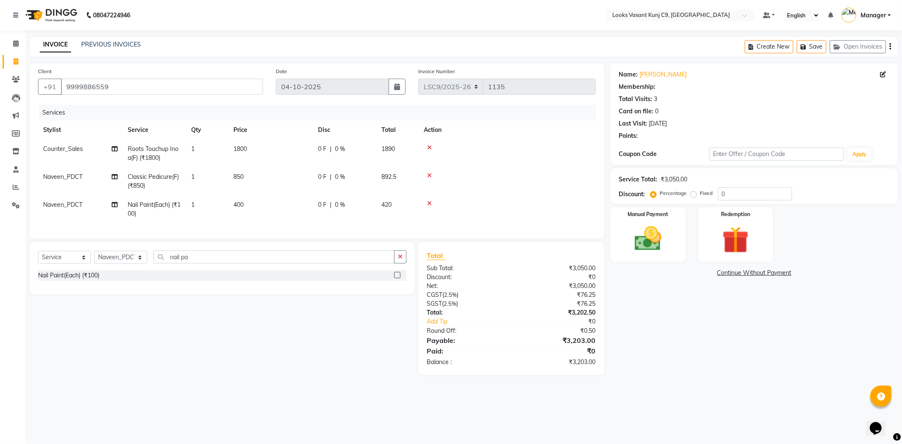
click at [195, 63] on main "INVOICE PREVIOUS INVOICES Create New Save Open Invoices Client +91 9999886559 D…" at bounding box center [463, 212] width 876 height 351
select select "1: Object"
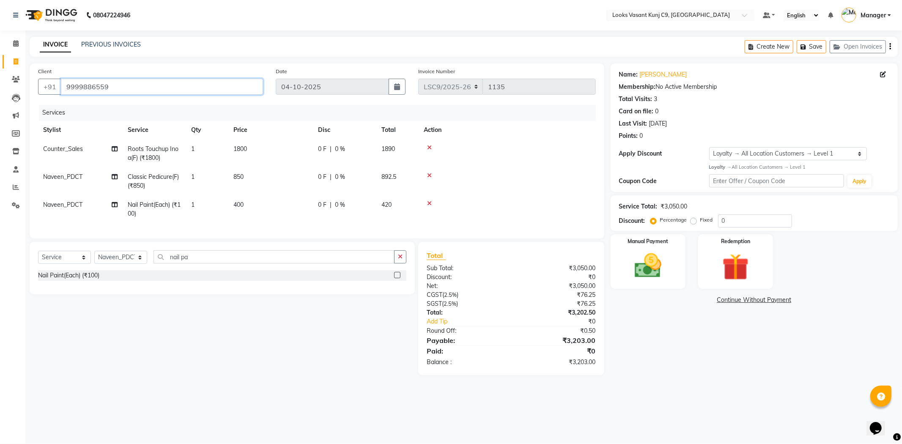
click at [151, 86] on input "9999886559" at bounding box center [162, 87] width 202 height 16
click at [648, 261] on img at bounding box center [647, 266] width 45 height 32
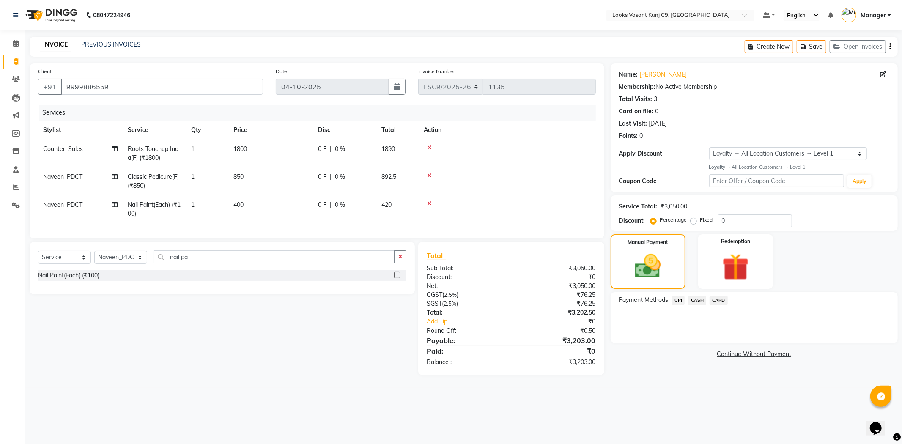
click at [704, 299] on span "CASH" at bounding box center [697, 300] width 18 height 10
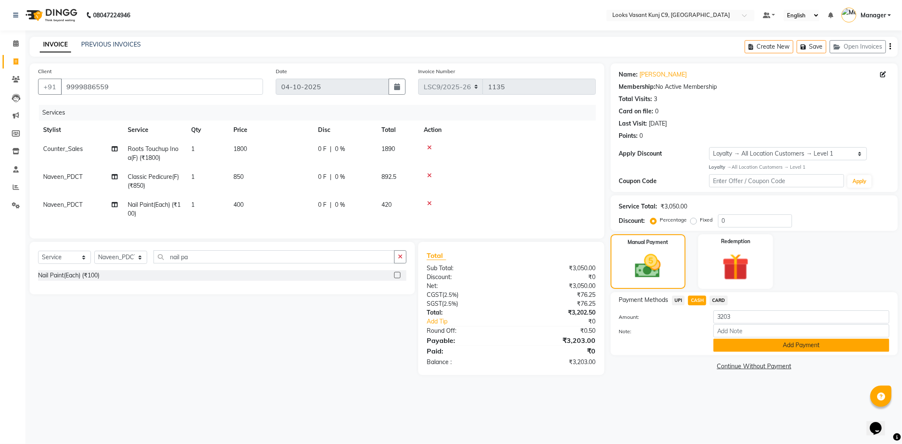
click at [754, 347] on button "Add Payment" at bounding box center [801, 345] width 176 height 13
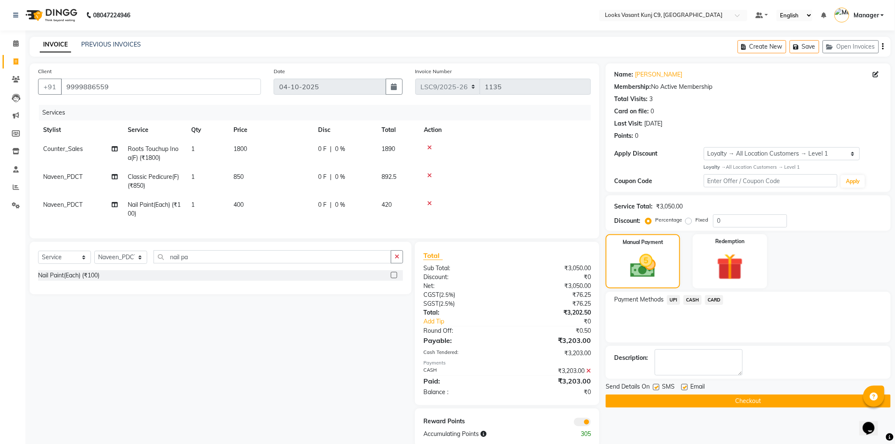
click at [705, 402] on button "Checkout" at bounding box center [747, 400] width 285 height 13
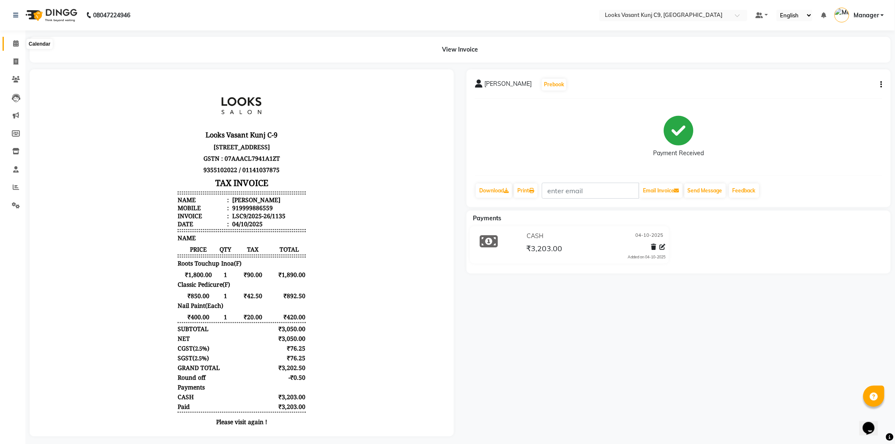
click at [19, 42] on span at bounding box center [15, 44] width 15 height 10
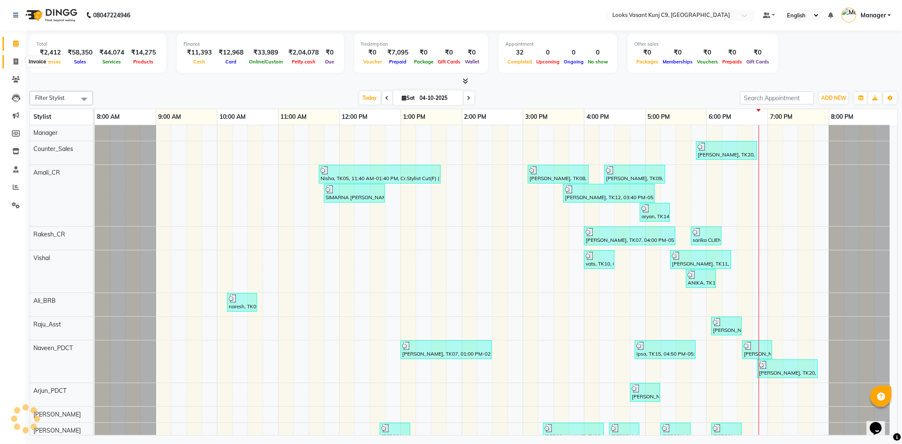
click at [14, 62] on icon at bounding box center [16, 61] width 5 height 6
select select "service"
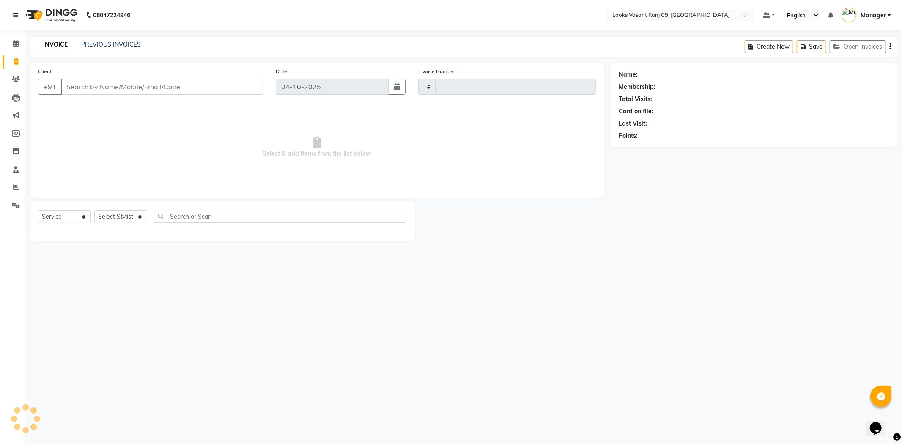
type input "1136"
select select "8747"
click at [120, 208] on div "Select Service Product Membership Package Voucher Prepaid Gift Card Select Styl…" at bounding box center [222, 221] width 385 height 40
click at [116, 218] on select "Select Stylist [PERSON_NAME] anjali _ASST Arjun_PDCT Ashish_asst Counter_Sales …" at bounding box center [120, 216] width 53 height 13
select select "88930"
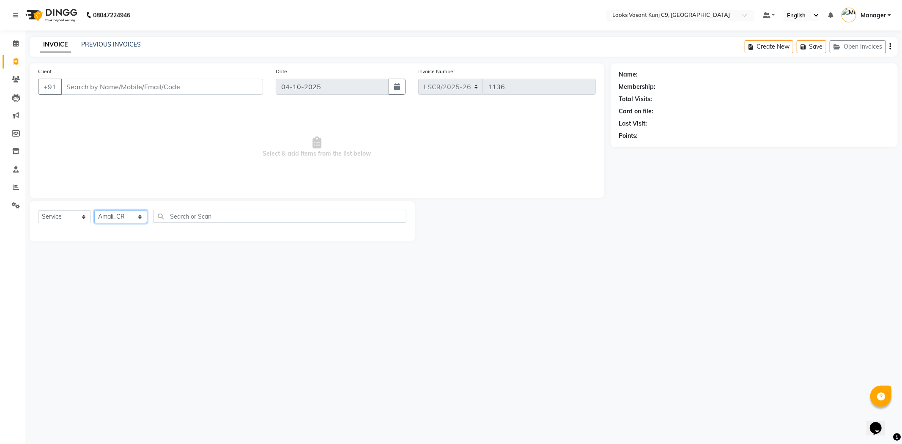
click at [94, 211] on select "Select Stylist [PERSON_NAME] anjali _ASST Arjun_PDCT Ashish_asst Counter_Sales …" at bounding box center [120, 216] width 53 height 13
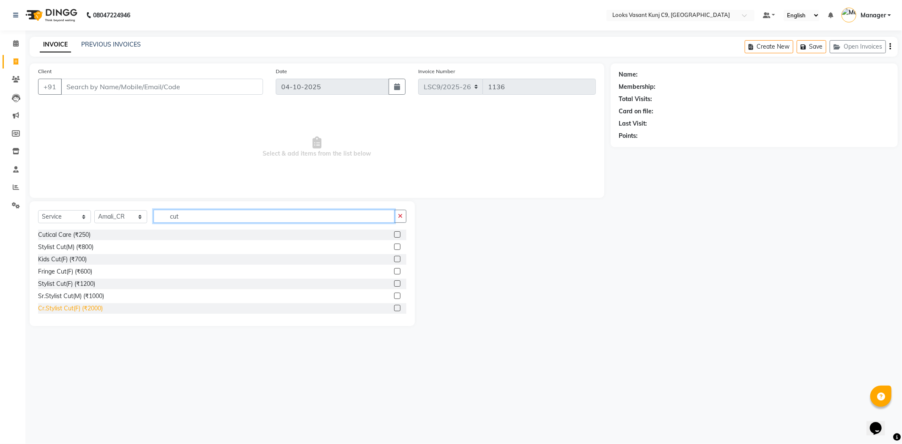
type input "cut"
click at [89, 311] on div "Cr.Stylist Cut(F) (₹2000)" at bounding box center [70, 308] width 65 height 9
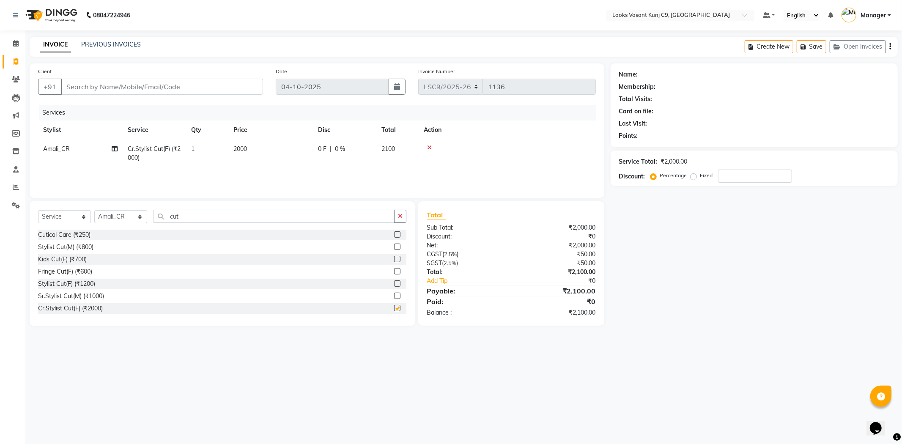
checkbox input "false"
click at [132, 220] on select "Select Stylist [PERSON_NAME] anjali _ASST Arjun_PDCT Ashish_asst Counter_Sales …" at bounding box center [120, 216] width 53 height 13
select select "88940"
click at [94, 211] on select "Select Stylist [PERSON_NAME] anjali _ASST Arjun_PDCT Ashish_asst Counter_Sales …" at bounding box center [120, 216] width 53 height 13
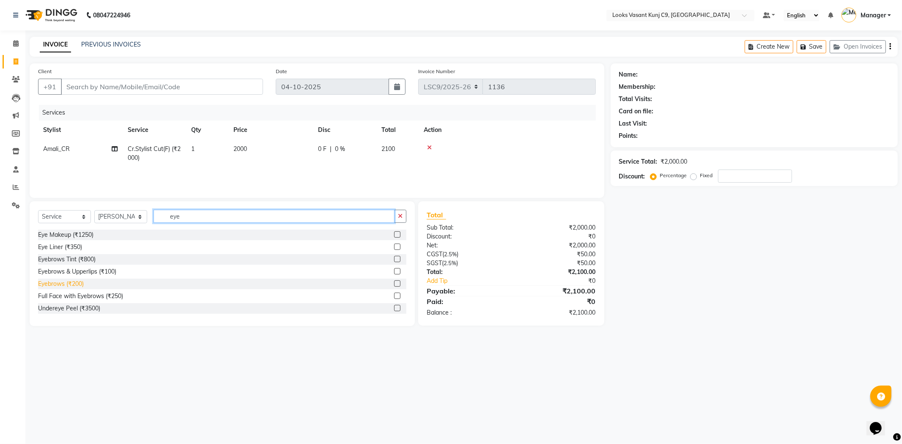
type input "eye"
click at [70, 285] on div "Eyebrows (₹200)" at bounding box center [61, 283] width 46 height 9
checkbox input "false"
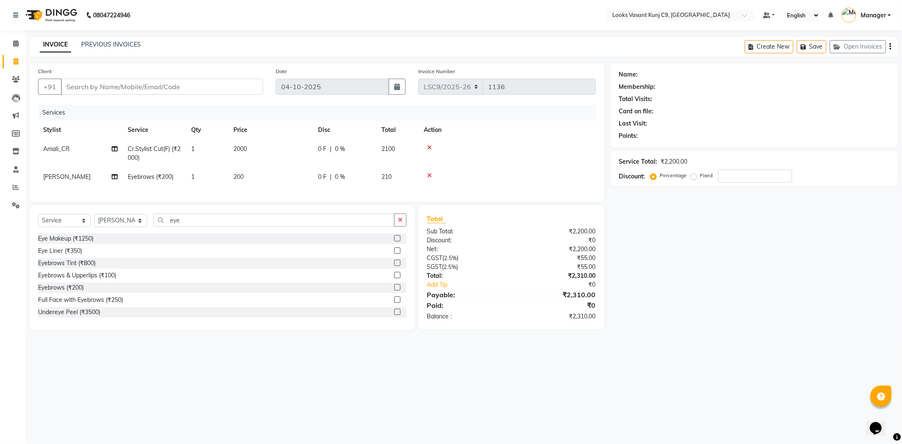
click at [255, 168] on td "200" at bounding box center [270, 176] width 85 height 19
select select "88940"
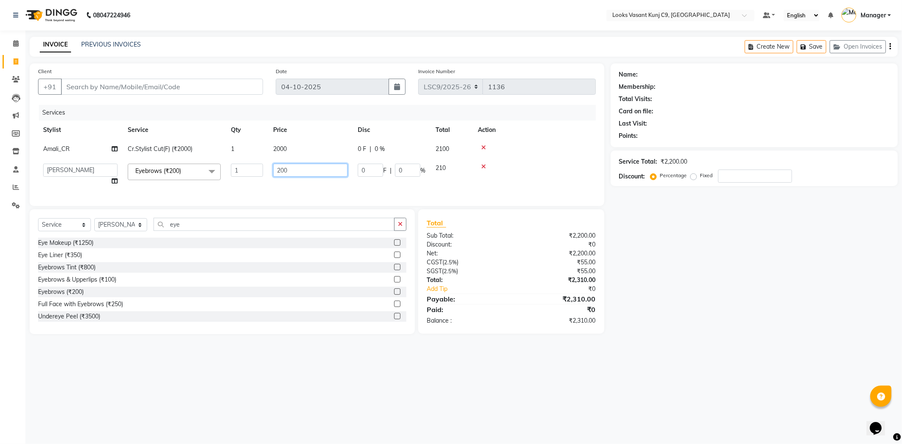
drag, startPoint x: 306, startPoint y: 172, endPoint x: 155, endPoint y: 172, distance: 150.5
click at [155, 172] on tr "Ali_BRB Amali_CR anjali _ASST Arjun_PDCT Ashish_asst Counter_Sales Manager Mary…" at bounding box center [317, 175] width 558 height 32
type input "100"
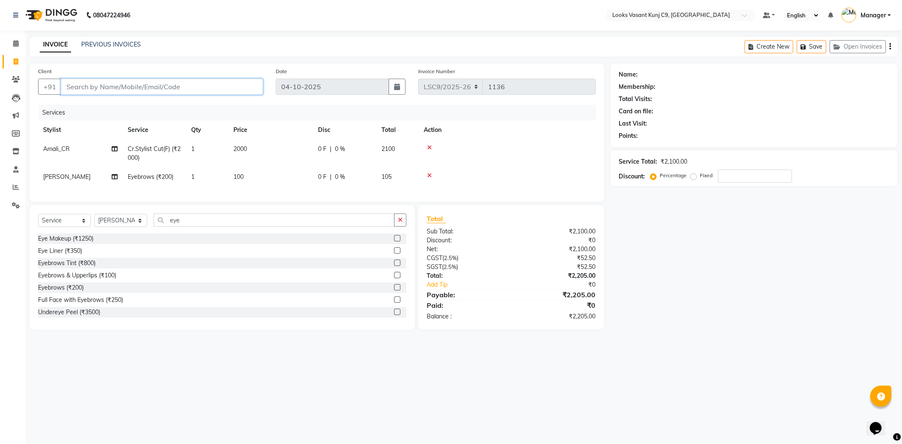
click at [159, 91] on input "Client" at bounding box center [162, 87] width 202 height 16
click at [163, 85] on input "Client" at bounding box center [162, 87] width 202 height 16
click at [222, 88] on input "Client" at bounding box center [162, 87] width 202 height 16
click at [62, 220] on div "Select Service Product Membership Package Voucher Prepaid Gift Card Select Styl…" at bounding box center [222, 223] width 368 height 20
click at [65, 227] on select "Select Service Product Membership Package Voucher Prepaid Gift Card" at bounding box center [64, 220] width 53 height 13
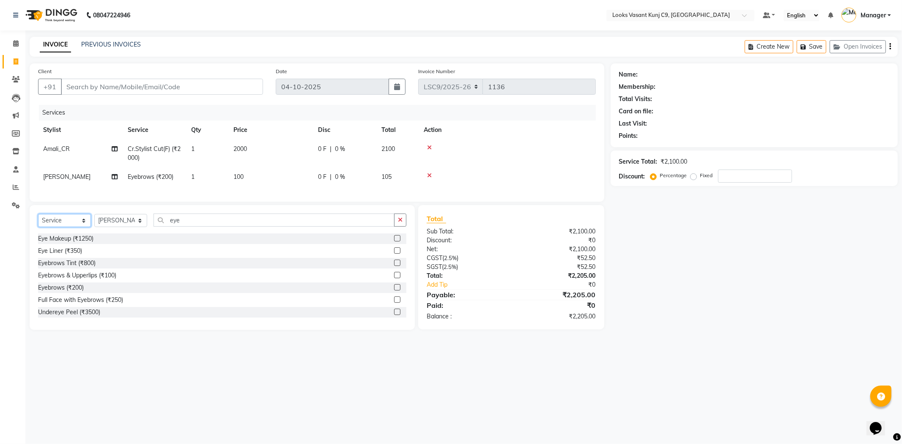
select select "product"
click at [38, 221] on select "Select Service Product Membership Package Voucher Prepaid Gift Card" at bounding box center [64, 220] width 53 height 13
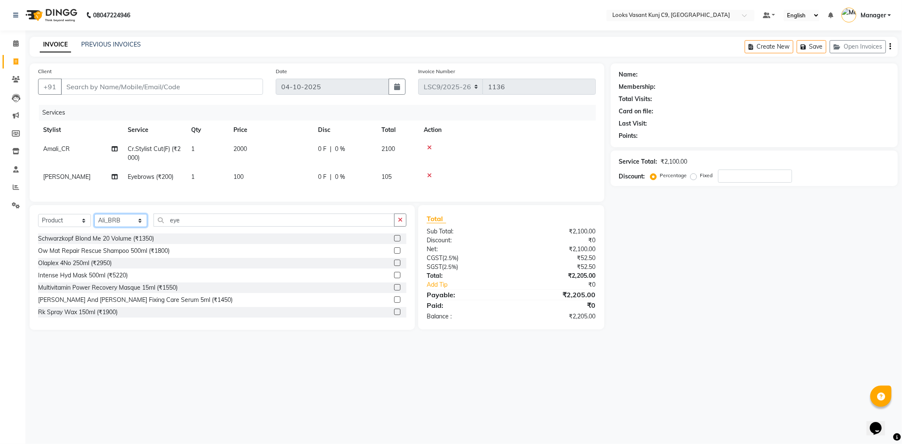
select select "88930"
type input "3474637154943"
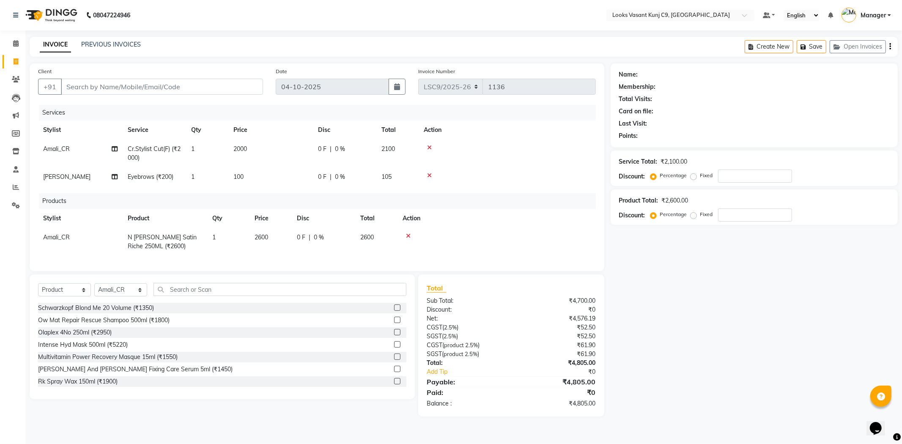
click at [265, 238] on span "2600" at bounding box center [261, 237] width 14 height 8
select select "88930"
drag, startPoint x: 280, startPoint y: 239, endPoint x: 247, endPoint y: 244, distance: 32.9
click at [247, 244] on tr "Ali_BRB Amali_CR anjali _ASST Arjun_PDCT Ashish_asst Counter_Sales Manager Mary…" at bounding box center [317, 242] width 558 height 28
type input "2625"
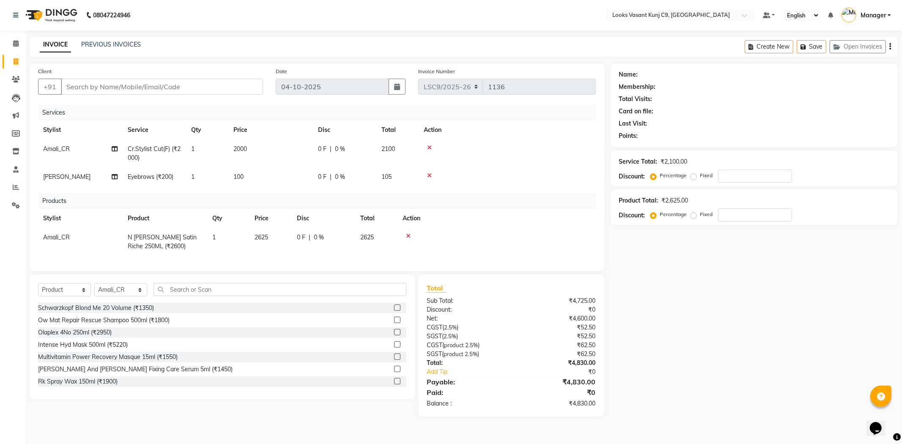
click at [488, 202] on div "Products" at bounding box center [320, 201] width 563 height 16
click at [153, 85] on input "Client" at bounding box center [162, 87] width 202 height 16
type input "9"
type input "0"
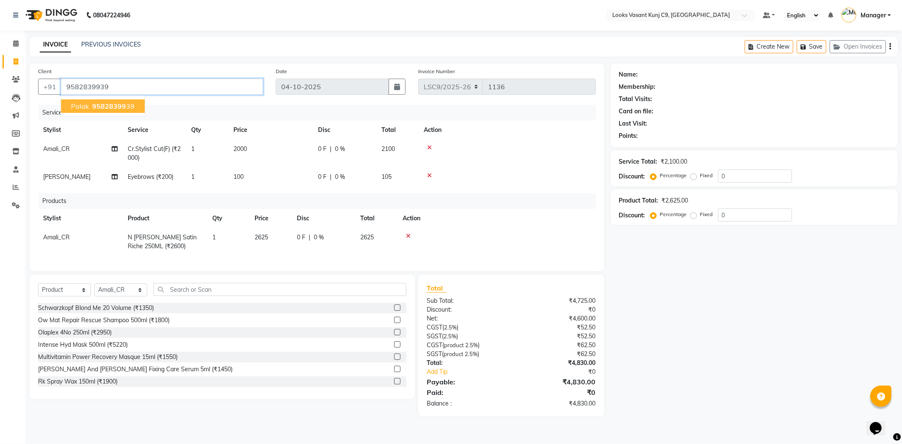
type input "9582839939"
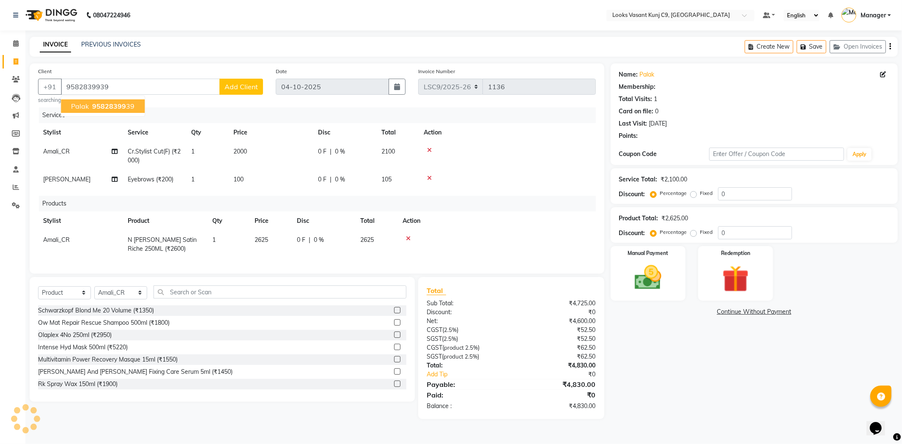
click at [695, 132] on div "Points:" at bounding box center [754, 135] width 270 height 9
select select "1: Object"
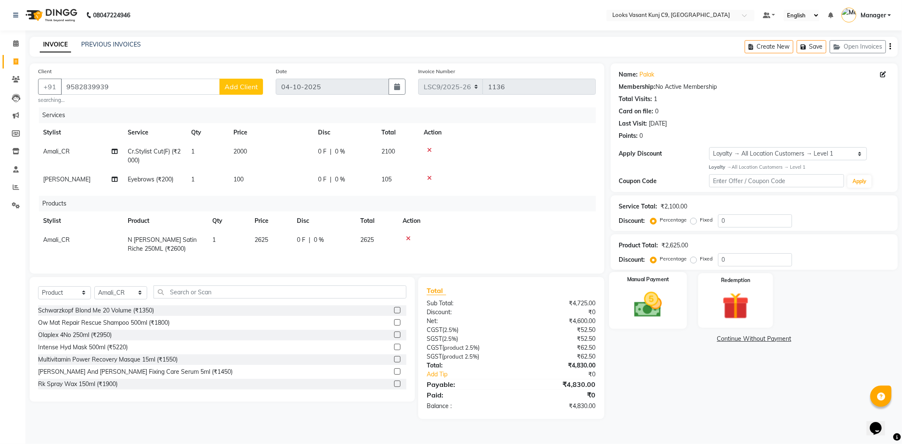
click at [660, 305] on img at bounding box center [647, 305] width 45 height 32
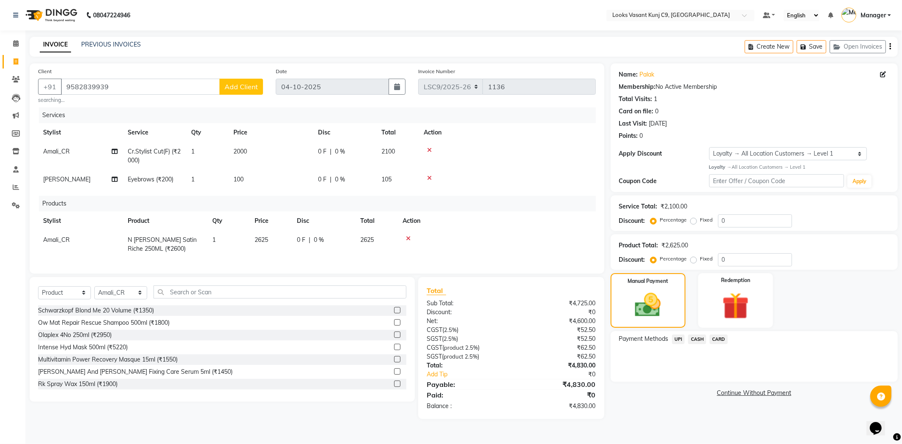
click at [717, 339] on span "CARD" at bounding box center [718, 339] width 18 height 10
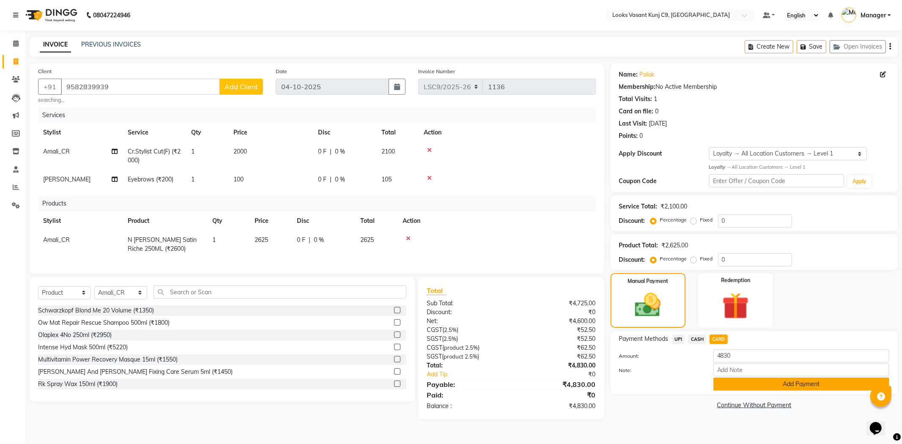
click at [731, 388] on button "Add Payment" at bounding box center [801, 384] width 176 height 13
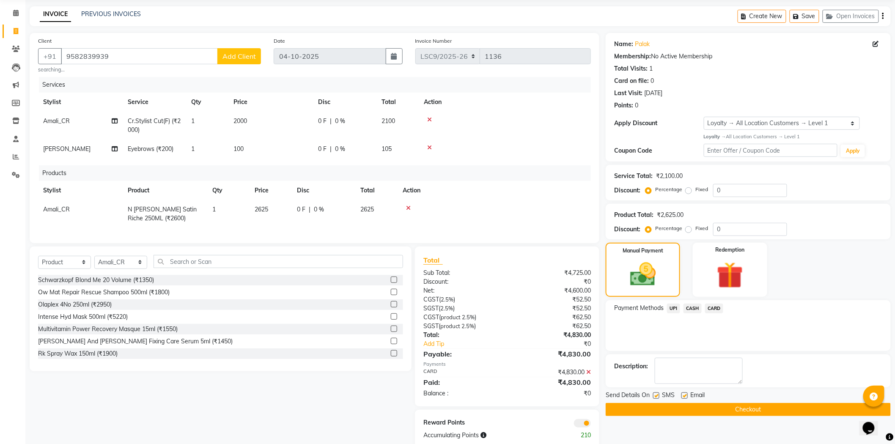
scroll to position [54, 0]
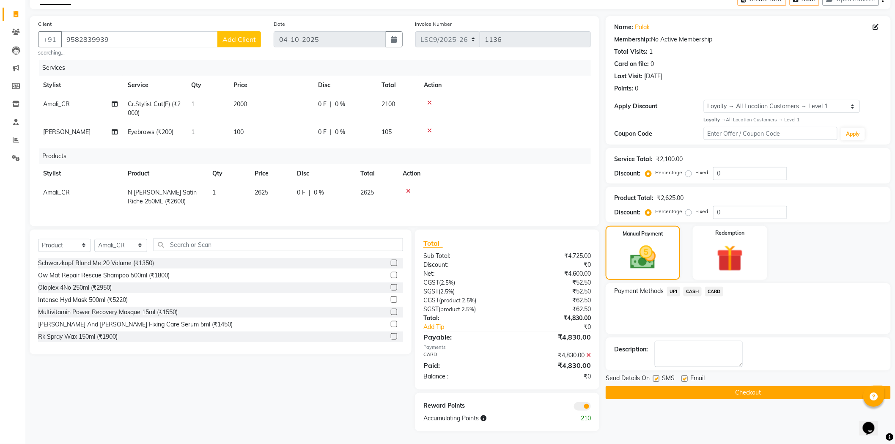
click at [659, 387] on button "Checkout" at bounding box center [747, 392] width 285 height 13
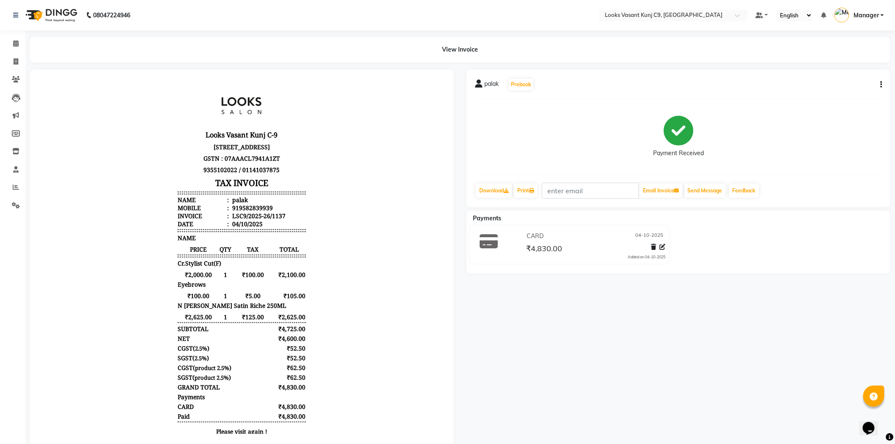
click at [875, 79] on div "palak Prebook" at bounding box center [678, 85] width 407 height 14
click at [883, 85] on div "palak Prebook Payment Received Download Print Email Invoice Send Message Feedba…" at bounding box center [678, 138] width 424 height 138
click at [880, 83] on button "button" at bounding box center [879, 84] width 5 height 9
click at [702, 80] on div "palak Prebook" at bounding box center [678, 85] width 407 height 14
click at [14, 38] on link "Calendar" at bounding box center [13, 44] width 20 height 14
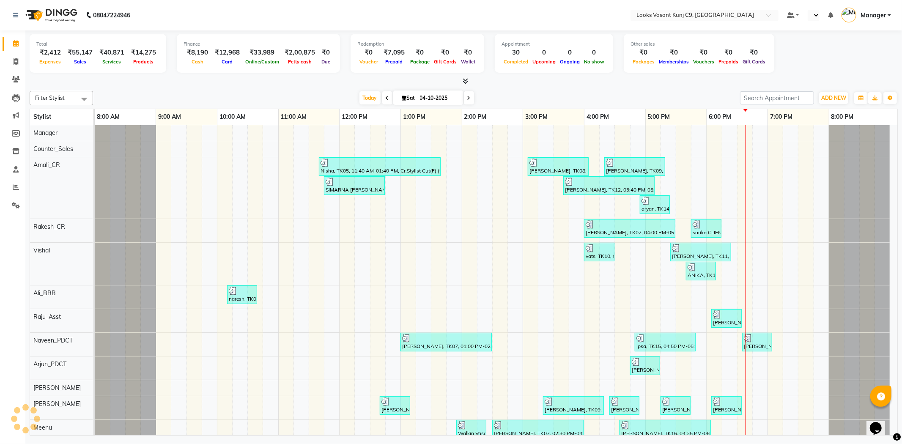
select select "en"
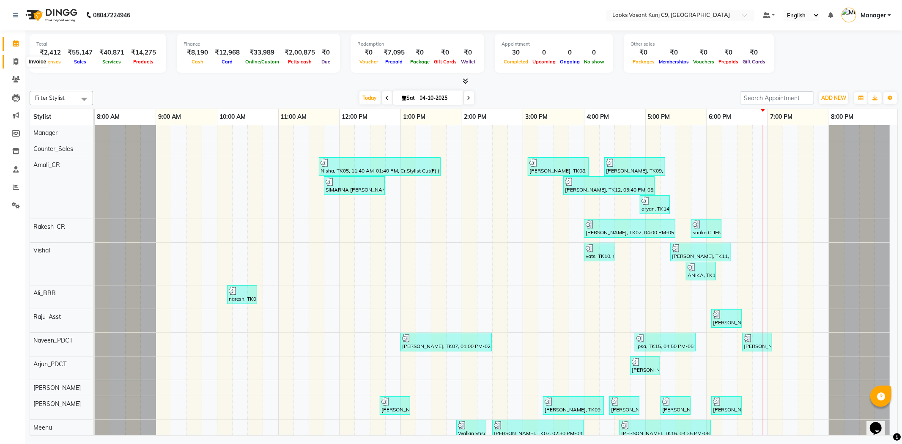
click at [12, 61] on span at bounding box center [15, 62] width 15 height 10
select select "service"
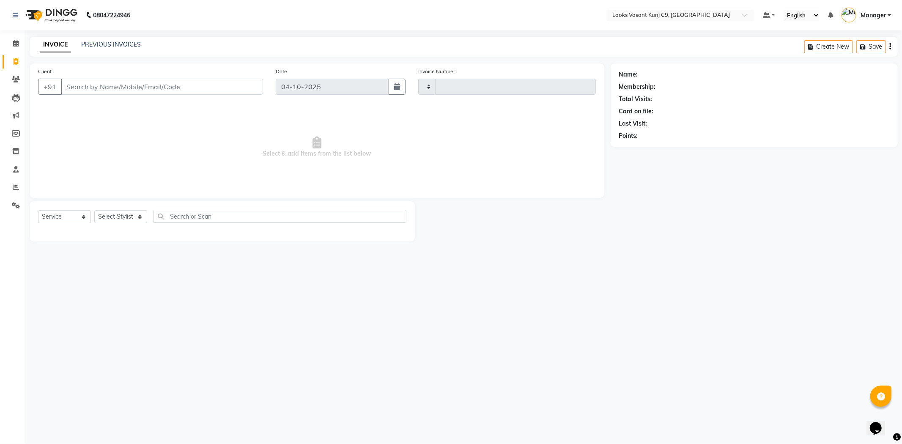
type input "1136"
select select "8747"
click at [117, 89] on input "Client" at bounding box center [162, 87] width 202 height 16
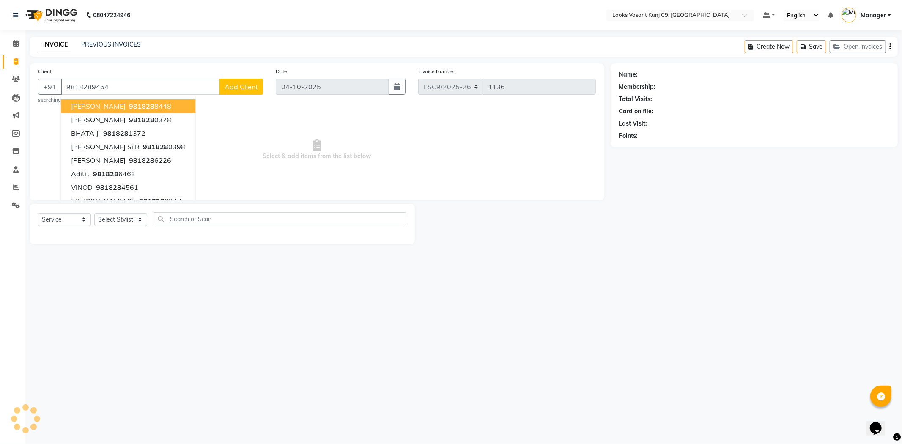
type input "9818289464"
select select "1: Object"
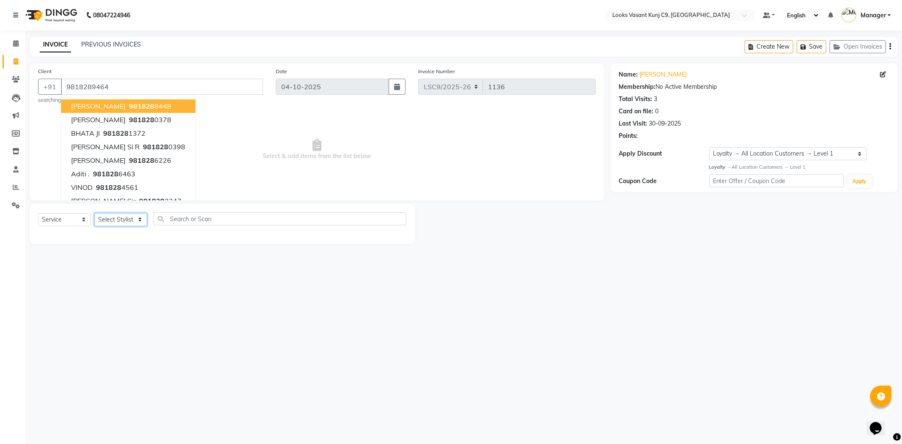
click at [112, 224] on select "Select Stylist [PERSON_NAME] anjali _ASST Arjun_PDCT Ashish_asst Counter_Sales …" at bounding box center [120, 219] width 53 height 13
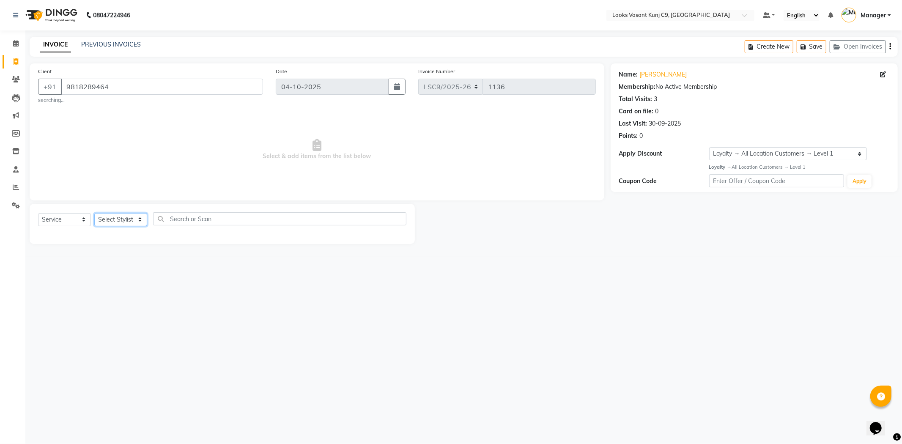
select select "88931"
click at [94, 213] on select "Select Stylist [PERSON_NAME] anjali _ASST Arjun_PDCT Ashish_asst Counter_Sales …" at bounding box center [120, 219] width 53 height 13
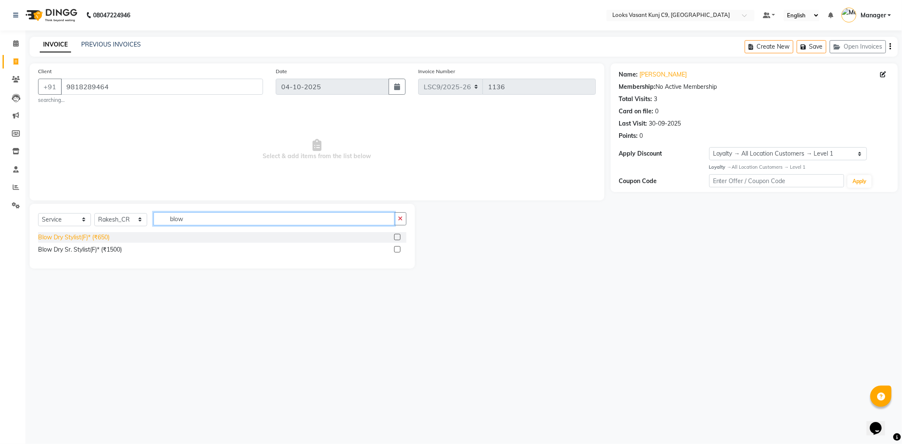
type input "blow"
click at [103, 237] on div "Blow Dry Stylist(F)* (₹650)" at bounding box center [73, 237] width 71 height 9
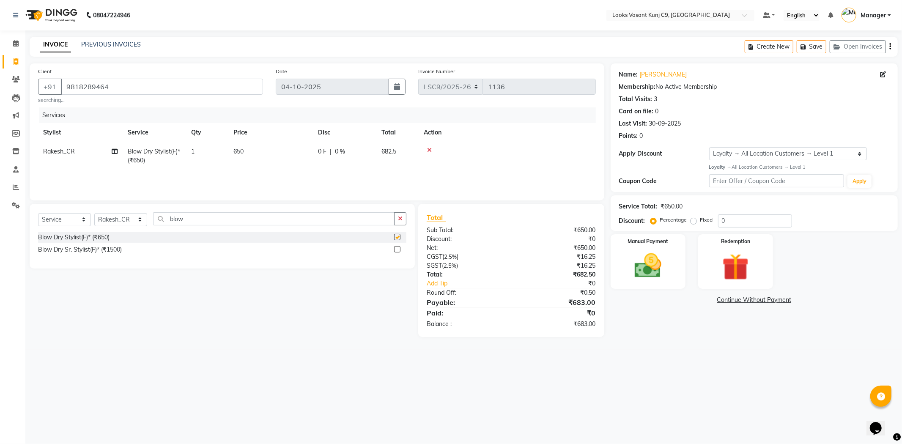
checkbox input "false"
click at [237, 151] on span "650" at bounding box center [238, 152] width 10 height 8
select select "88931"
drag, startPoint x: 305, startPoint y: 148, endPoint x: 211, endPoint y: 165, distance: 94.9
click at [211, 165] on tr "Ali_BRB Amali_CR anjali _ASST Arjun_PDCT Ashish_asst Counter_Sales Manager [PER…" at bounding box center [317, 160] width 558 height 36
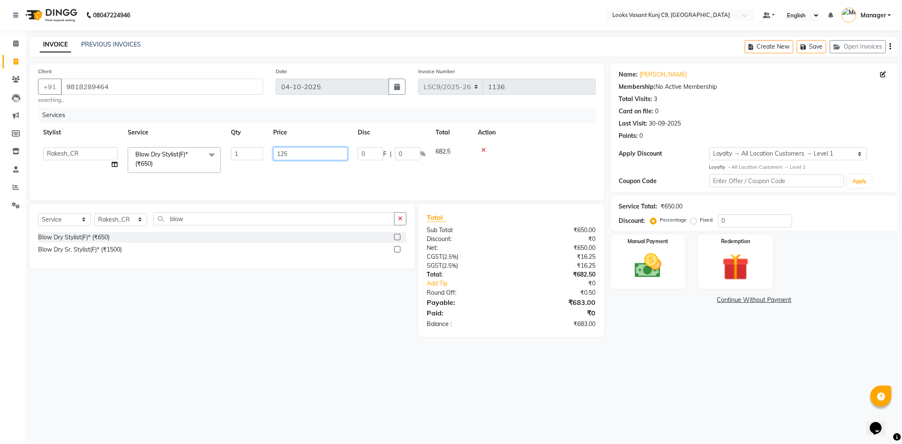
type input "1250"
click at [676, 260] on div "Manual Payment" at bounding box center [648, 261] width 78 height 57
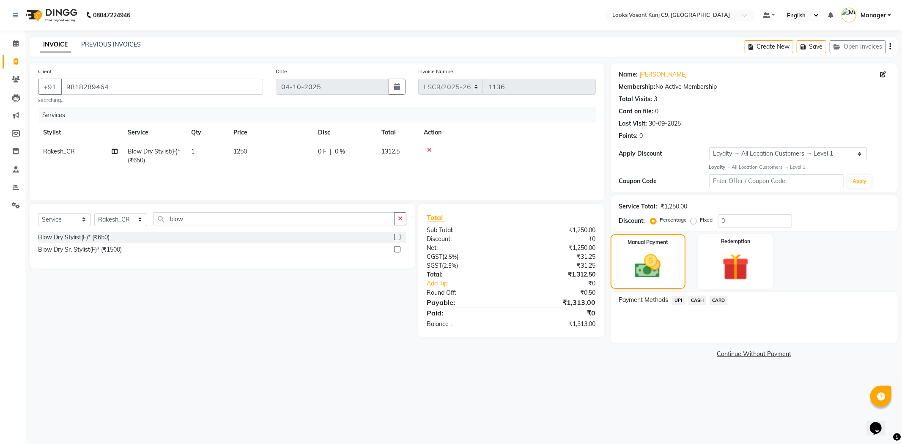
click at [698, 301] on span "CASH" at bounding box center [697, 300] width 18 height 10
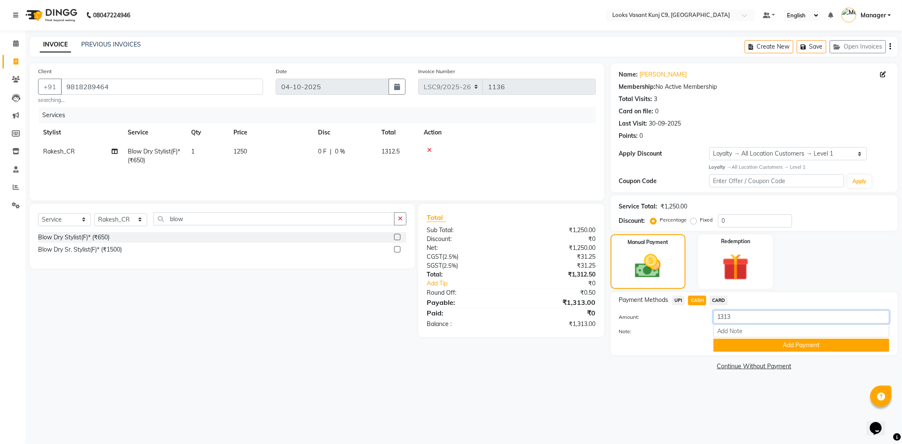
drag, startPoint x: 751, startPoint y: 317, endPoint x: 539, endPoint y: 344, distance: 213.9
click at [539, 344] on div "Client [PHONE_NUMBER] searching... Date [DATE] Invoice Number LSC9/2025-26 V/20…" at bounding box center [463, 217] width 881 height 309
type input "1500"
click at [739, 344] on button "Add Payment" at bounding box center [801, 345] width 176 height 13
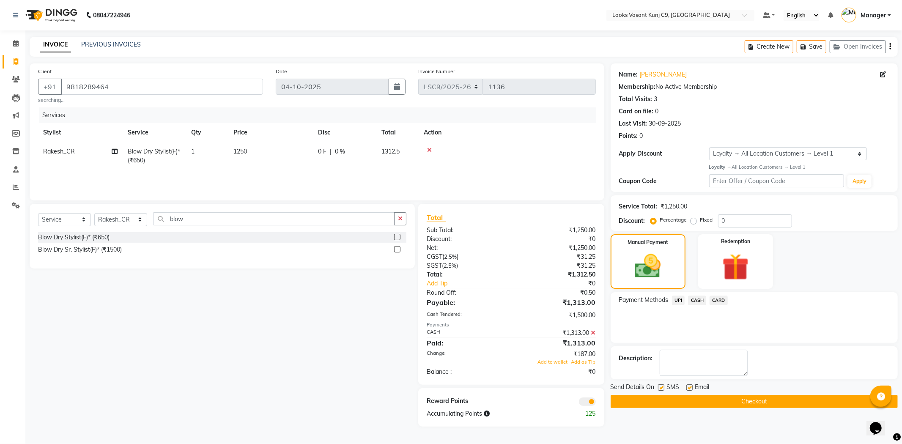
click at [703, 402] on button "Checkout" at bounding box center [753, 401] width 287 height 13
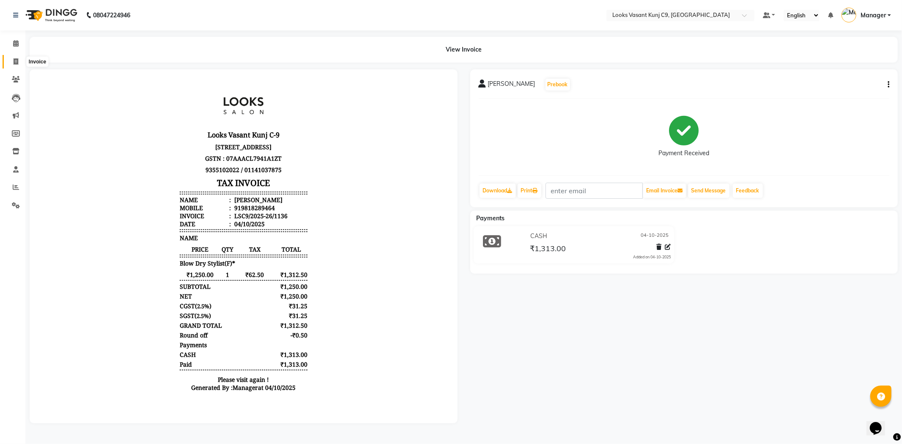
click at [15, 61] on icon at bounding box center [16, 61] width 5 height 6
select select "service"
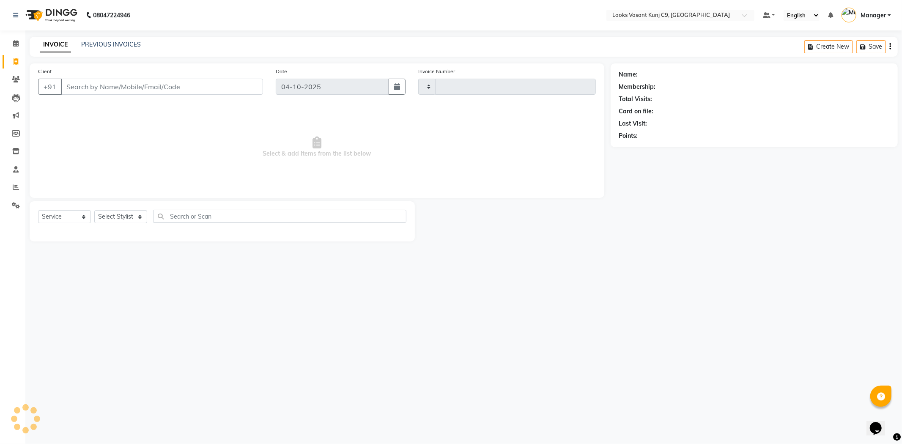
type input "1137"
select select "8747"
drag, startPoint x: 127, startPoint y: 223, endPoint x: 129, endPoint y: 188, distance: 35.1
click at [127, 223] on select "Select Stylist" at bounding box center [120, 216] width 53 height 13
click at [94, 211] on select "Select Stylist [PERSON_NAME] anjali _ASST Arjun_PDCT Ashish_asst Counter_Sales …" at bounding box center [120, 216] width 53 height 13
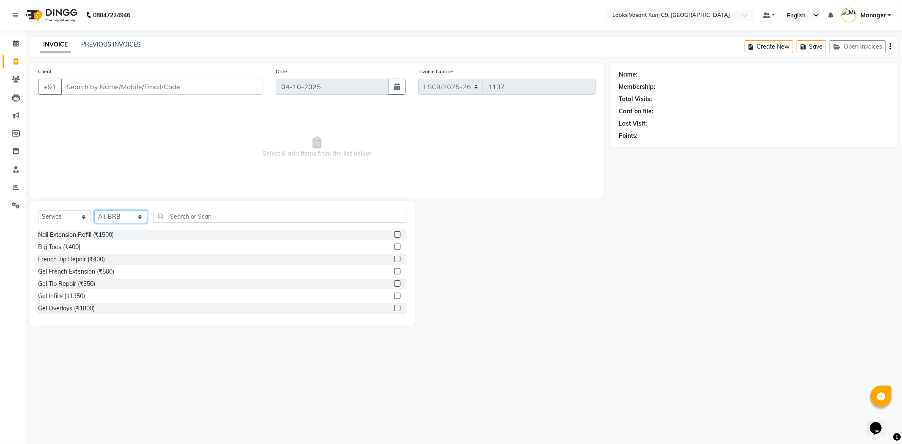
select select "88930"
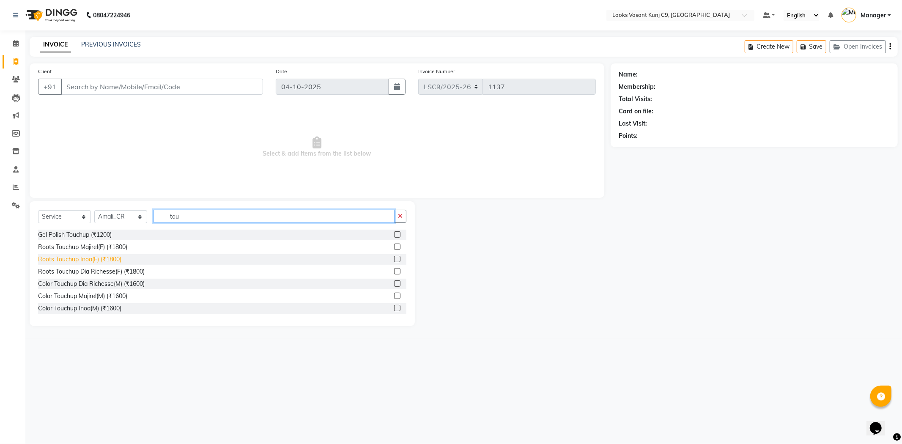
type input "tou"
click at [78, 255] on div "Roots Touchup Inoa(F) (₹1800)" at bounding box center [79, 259] width 83 height 9
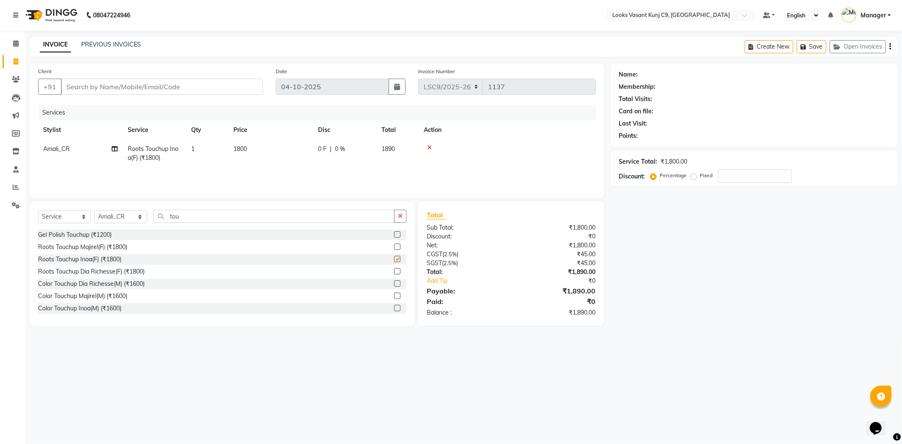
checkbox input "false"
click at [178, 213] on input "tou" at bounding box center [273, 216] width 241 height 13
click at [179, 213] on input "tou" at bounding box center [273, 216] width 241 height 13
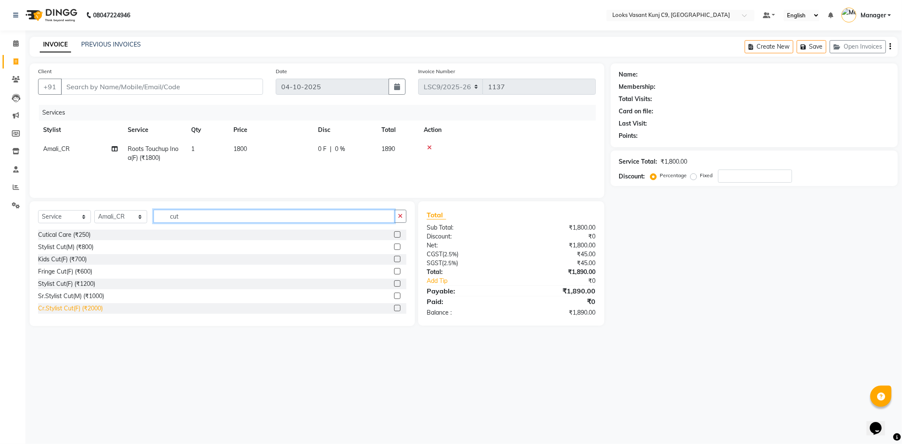
type input "cut"
click at [92, 310] on div "Cr.Stylist Cut(F) (₹2000)" at bounding box center [70, 308] width 65 height 9
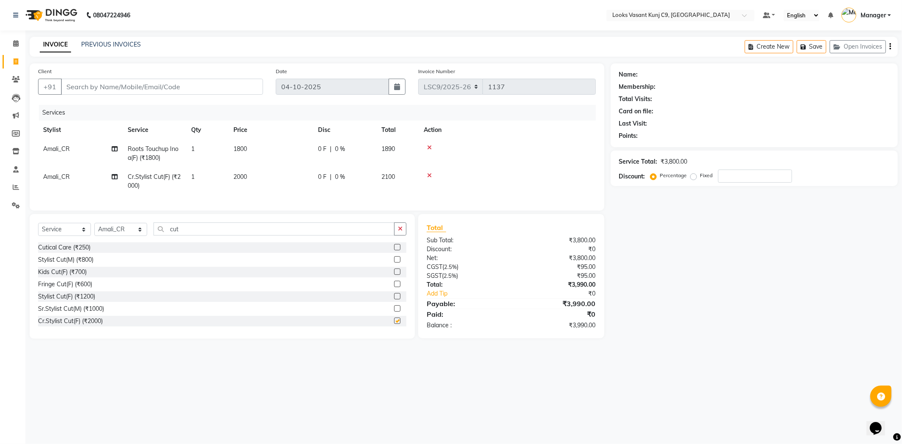
checkbox input "false"
click at [172, 88] on input "Client" at bounding box center [162, 87] width 202 height 16
type input "9"
type input "0"
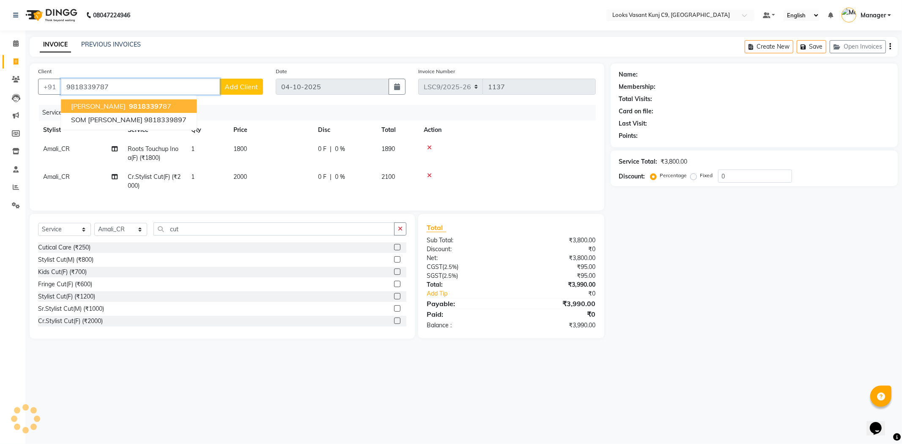
type input "9818339787"
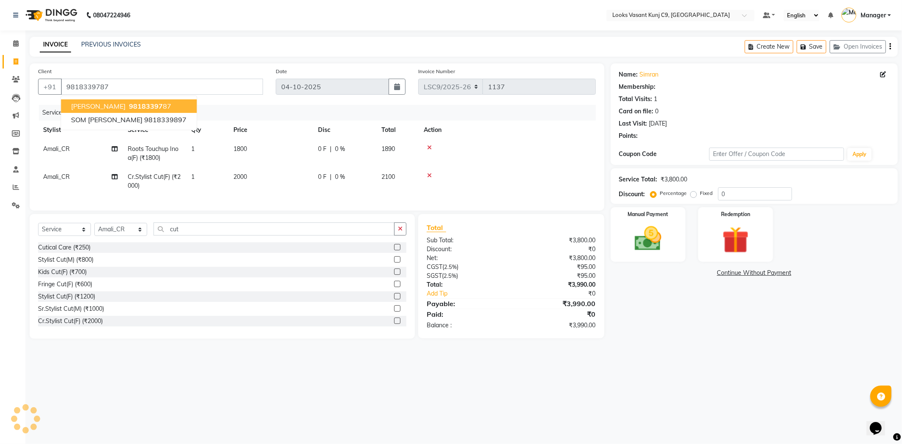
select select "1: Object"
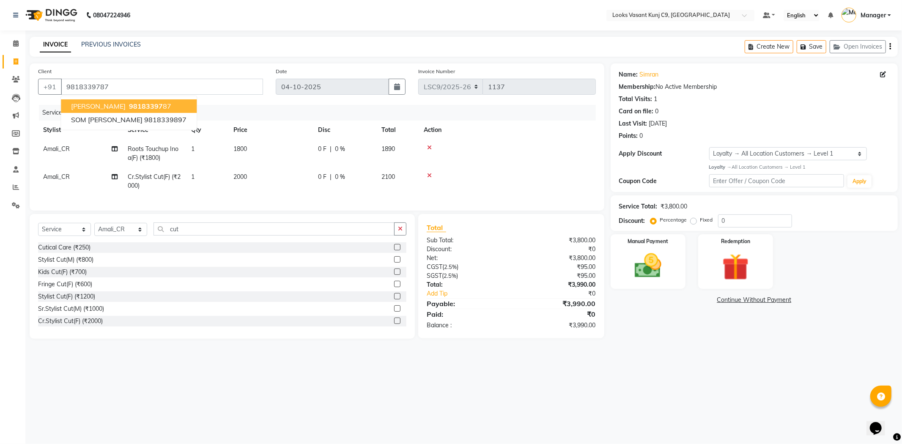
click at [542, 126] on th "Action" at bounding box center [507, 129] width 177 height 19
click at [662, 254] on img at bounding box center [647, 266] width 45 height 32
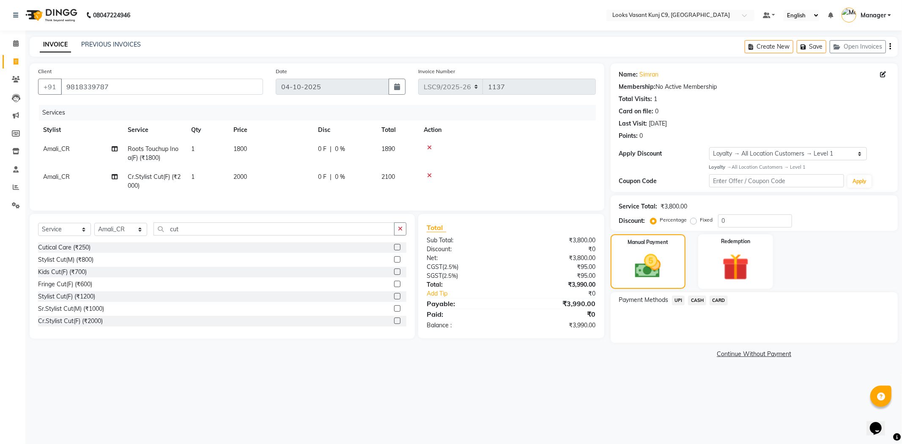
click at [715, 299] on span "CARD" at bounding box center [718, 300] width 18 height 10
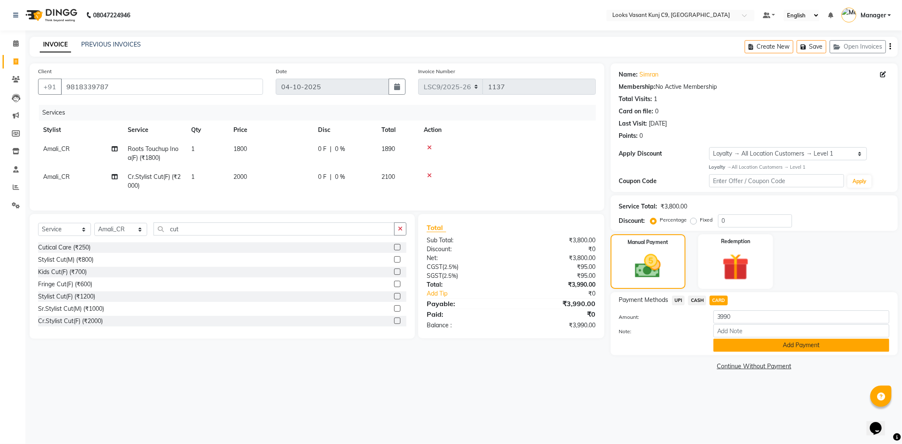
click at [726, 345] on button "Add Payment" at bounding box center [801, 345] width 176 height 13
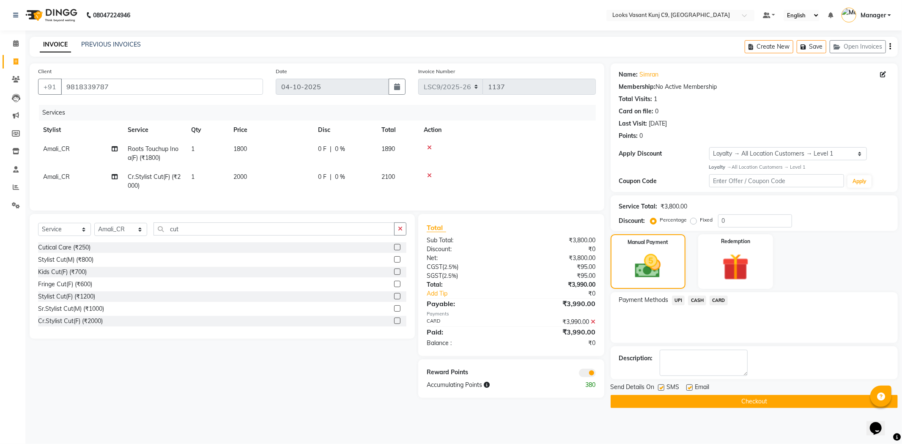
click at [707, 399] on button "Checkout" at bounding box center [753, 401] width 287 height 13
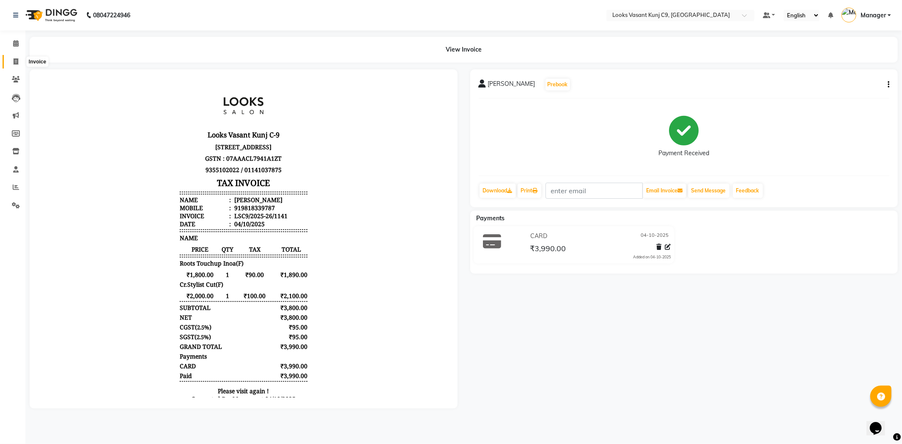
drag, startPoint x: 18, startPoint y: 60, endPoint x: 28, endPoint y: 57, distance: 10.6
click at [18, 60] on span at bounding box center [15, 62] width 15 height 10
select select "service"
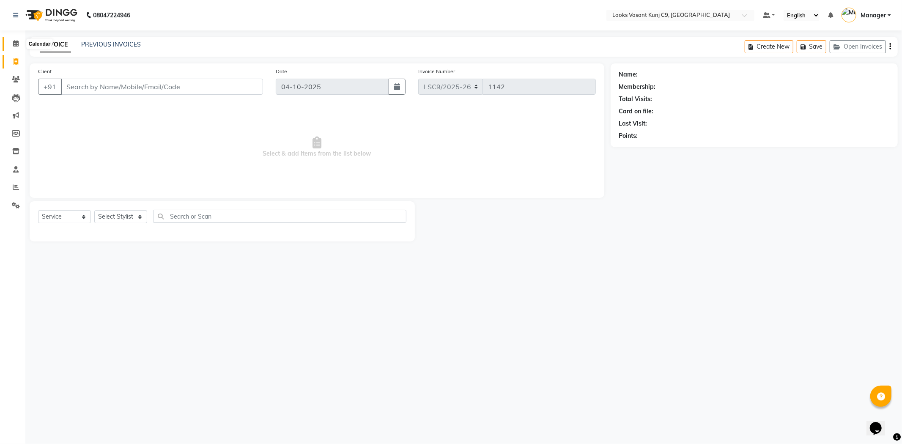
click at [13, 44] on icon at bounding box center [15, 43] width 5 height 6
